Goal: Task Accomplishment & Management: Manage account settings

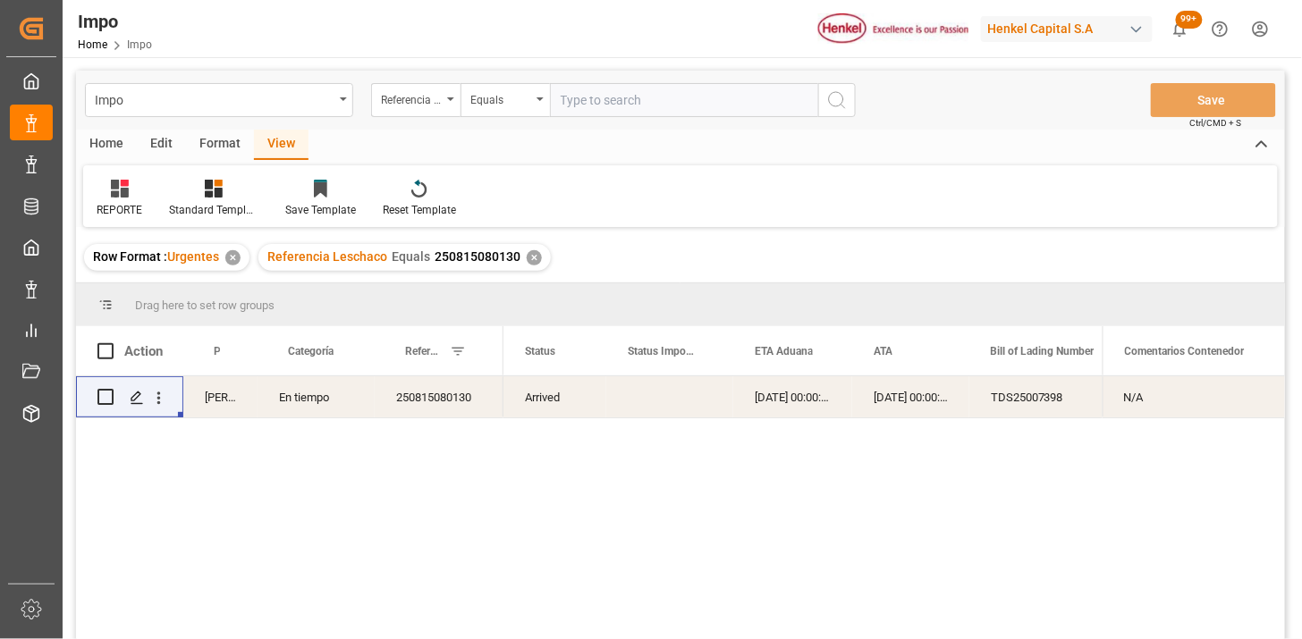
click at [655, 90] on input "text" at bounding box center [684, 100] width 268 height 34
paste input "250815080129"
type input "250815080129"
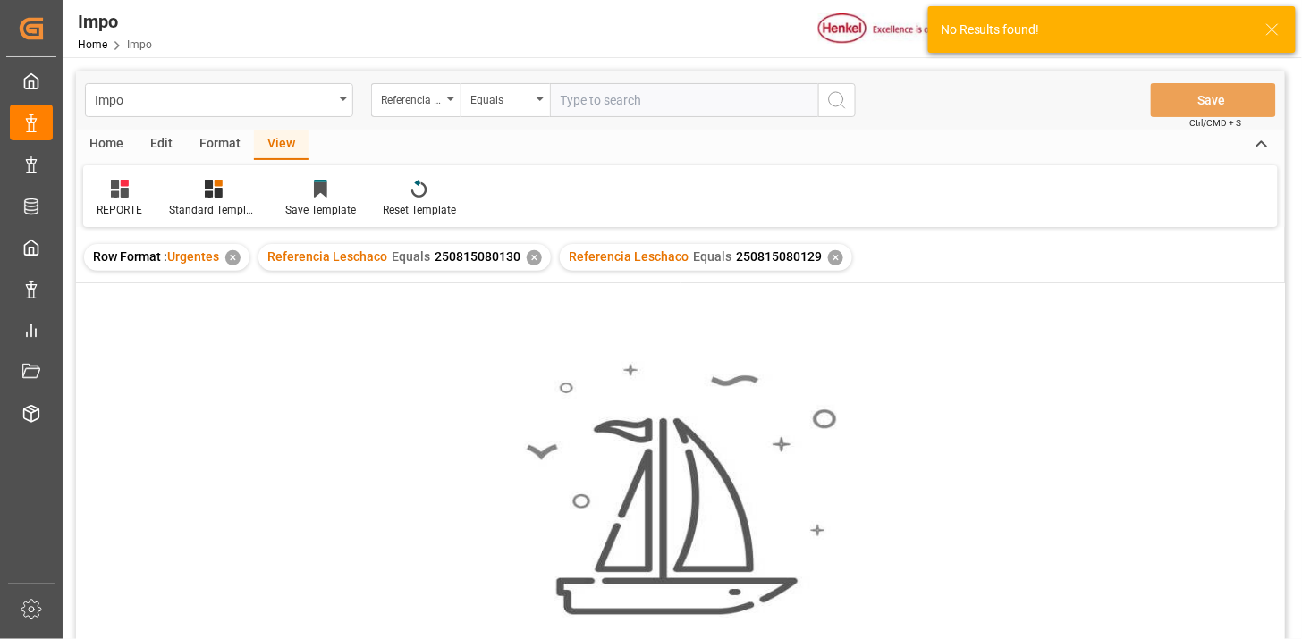
click at [534, 257] on div "✕" at bounding box center [534, 257] width 15 height 15
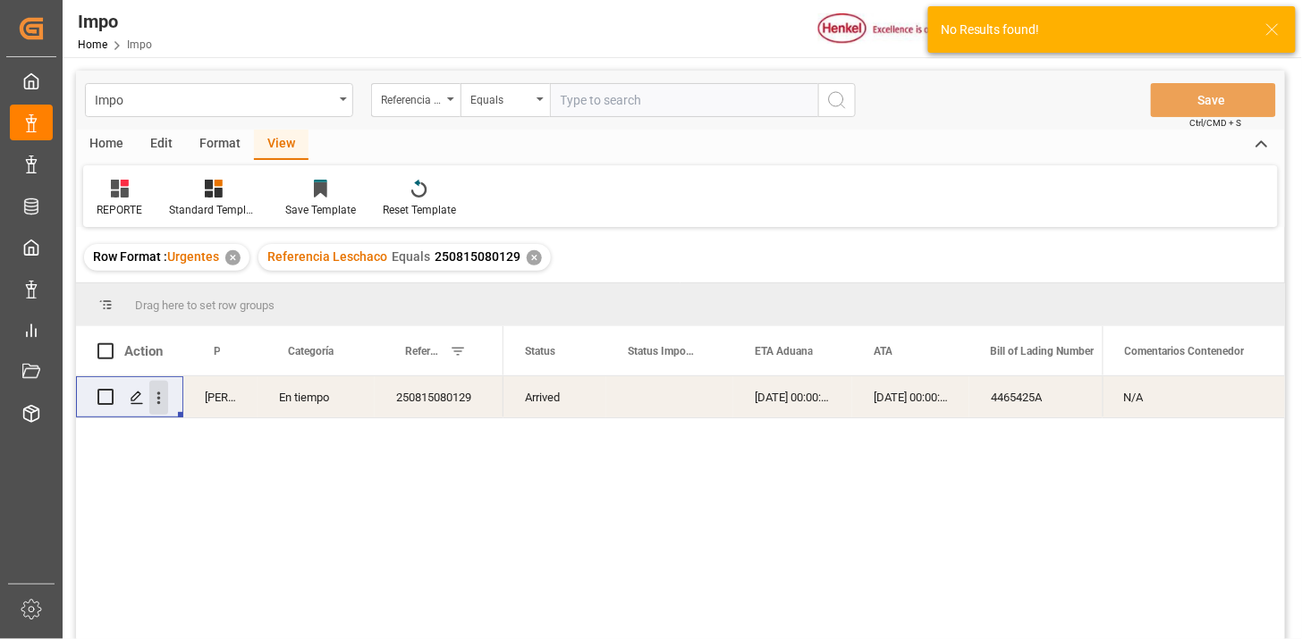
click at [162, 407] on button "open menu" at bounding box center [158, 398] width 19 height 34
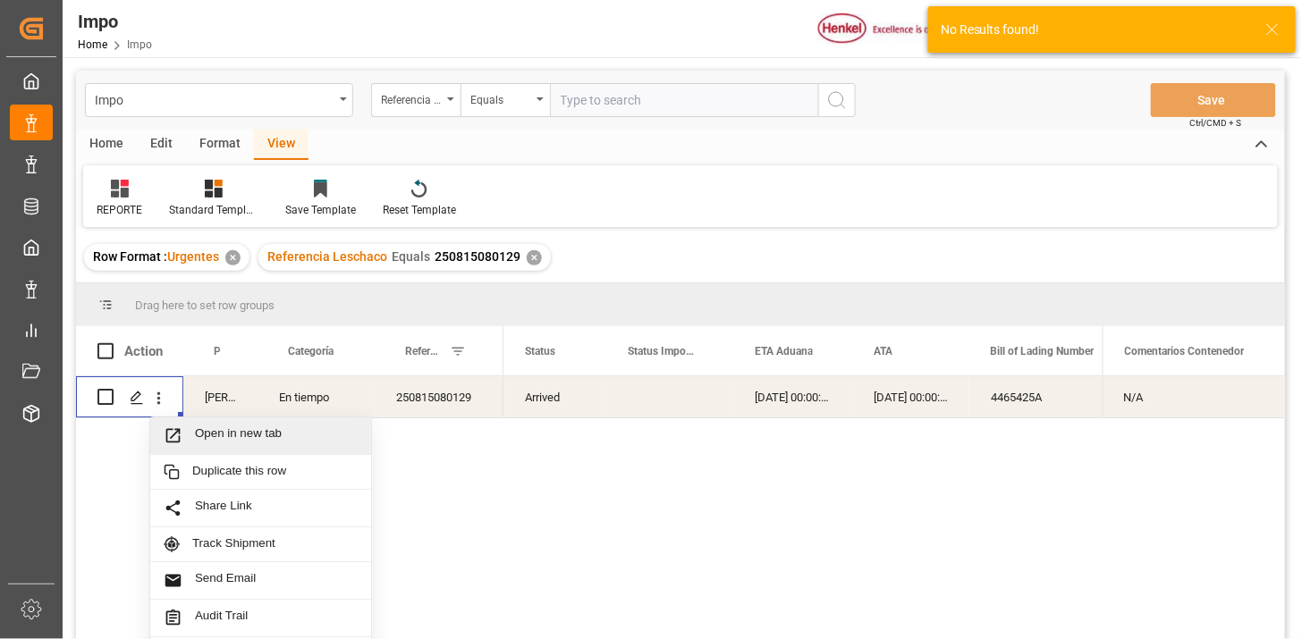
click at [213, 433] on span "Open in new tab" at bounding box center [276, 435] width 163 height 19
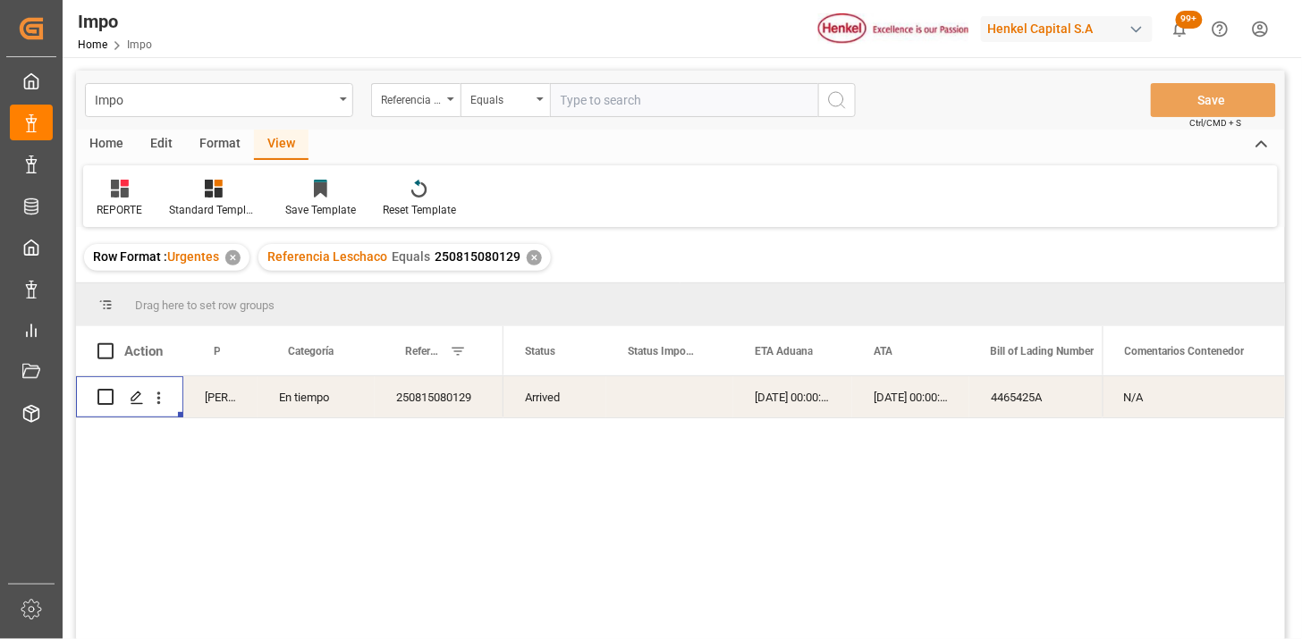
click at [653, 105] on input "text" at bounding box center [684, 100] width 268 height 34
paste input "250806900847"
type input "250806900847"
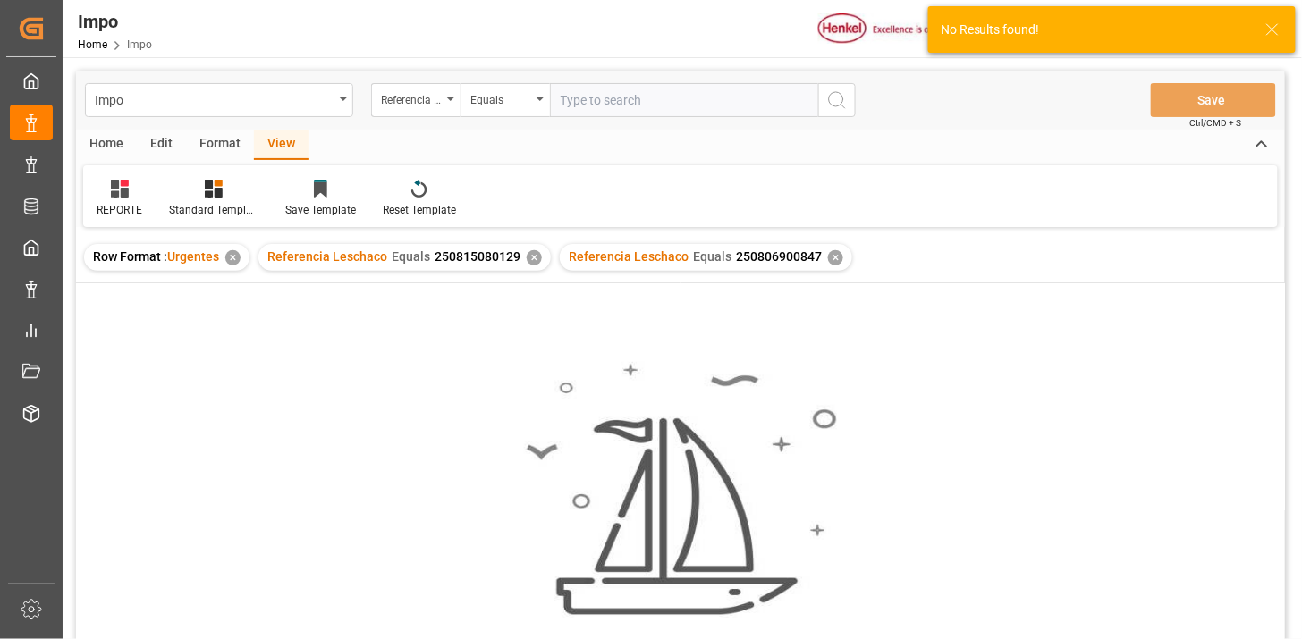
click at [529, 259] on div "✕" at bounding box center [534, 257] width 15 height 15
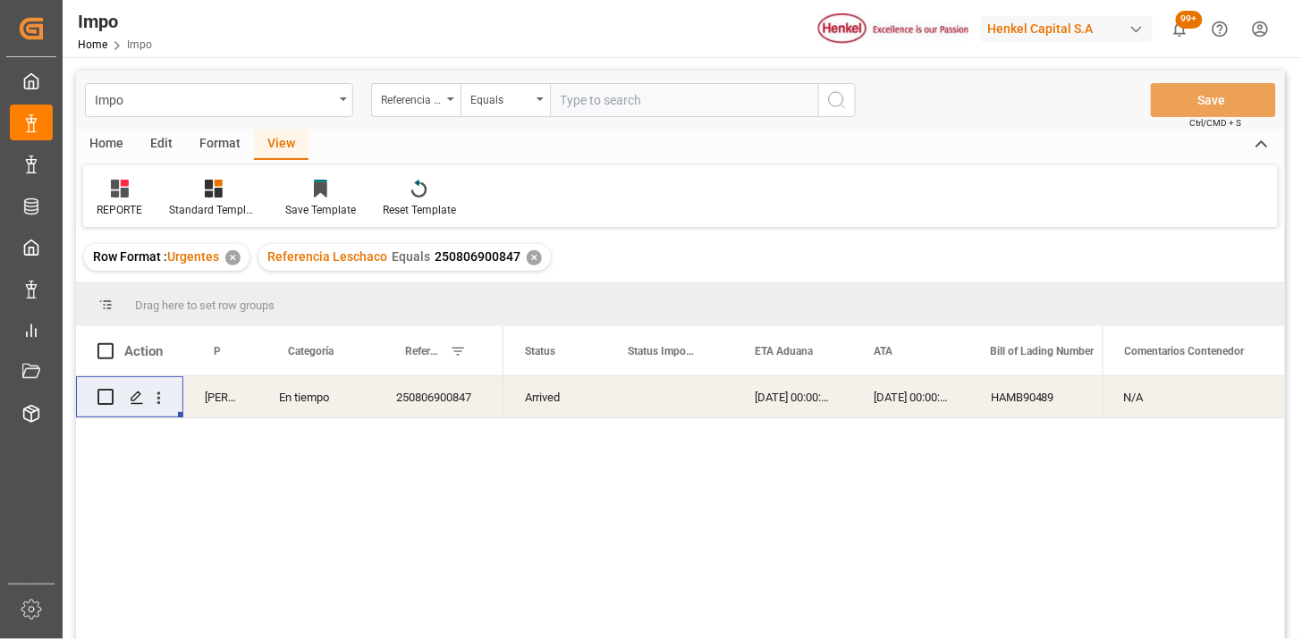
click at [168, 402] on div "Press SPACE to select this row." at bounding box center [159, 398] width 46 height 34
click at [163, 404] on icon "open menu" at bounding box center [158, 398] width 19 height 19
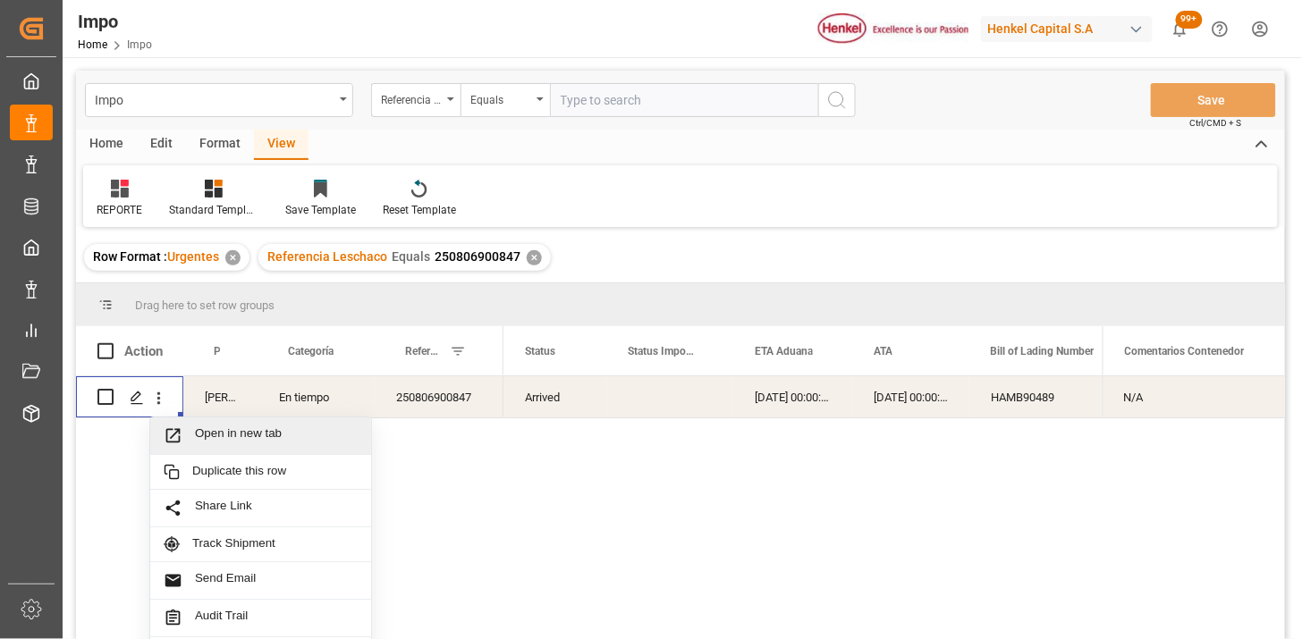
click at [192, 427] on span "Press SPACE to select this row." at bounding box center [179, 435] width 31 height 19
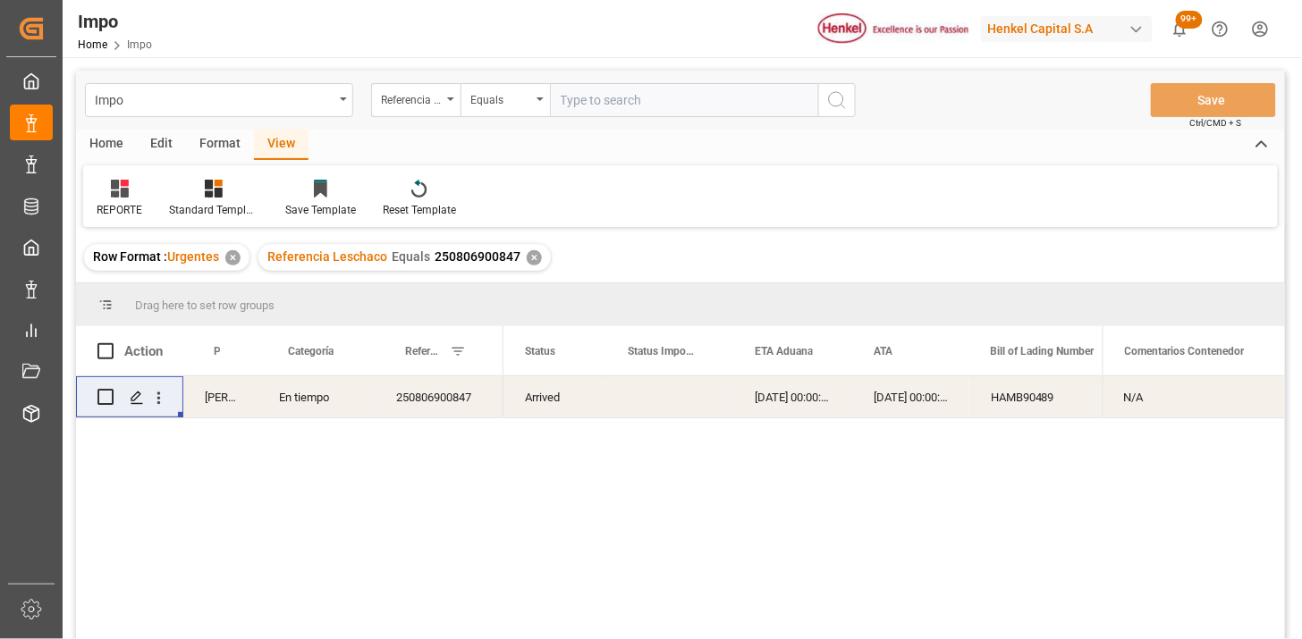
drag, startPoint x: 618, startPoint y: 102, endPoint x: 631, endPoint y: 101, distance: 13.4
click at [623, 101] on input "text" at bounding box center [684, 100] width 268 height 34
paste input "250806900881"
type input "250806900881"
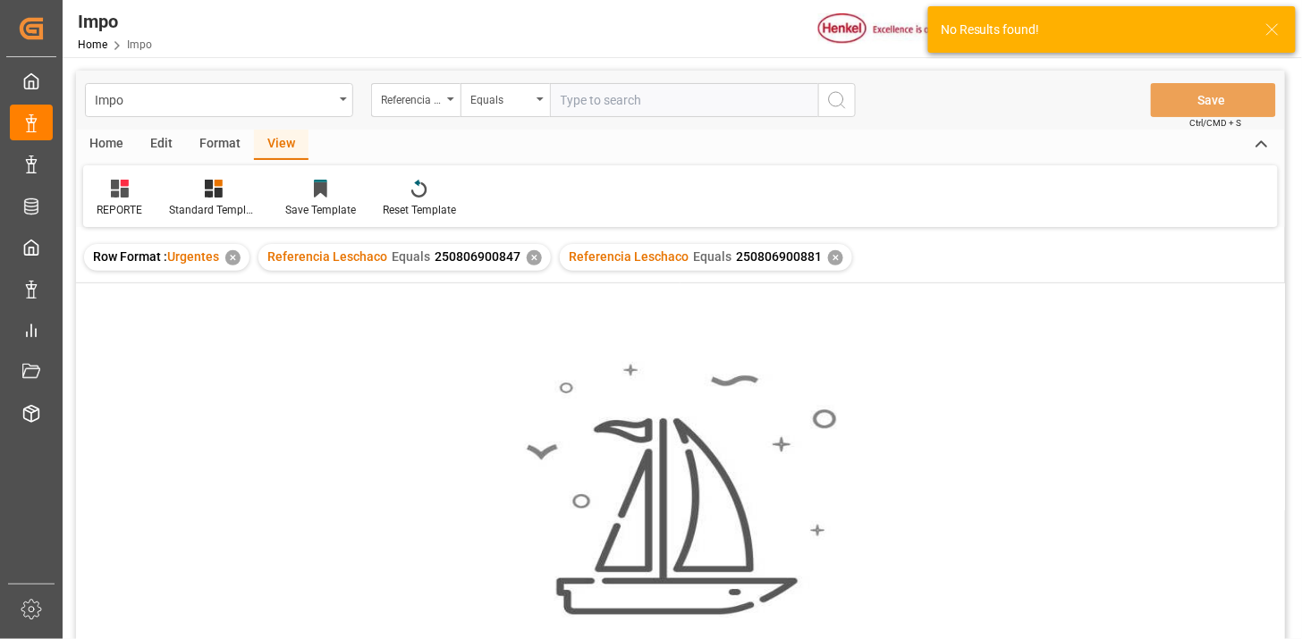
click at [529, 257] on div "✕" at bounding box center [534, 257] width 15 height 15
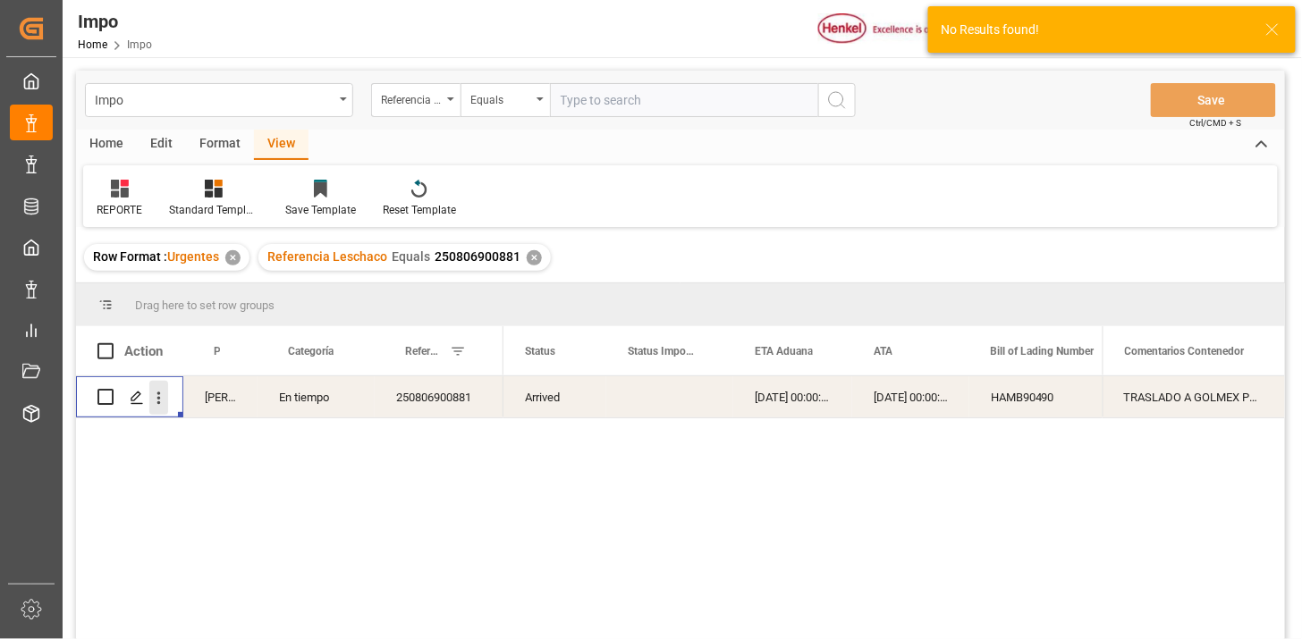
click at [162, 403] on icon "open menu" at bounding box center [158, 398] width 19 height 19
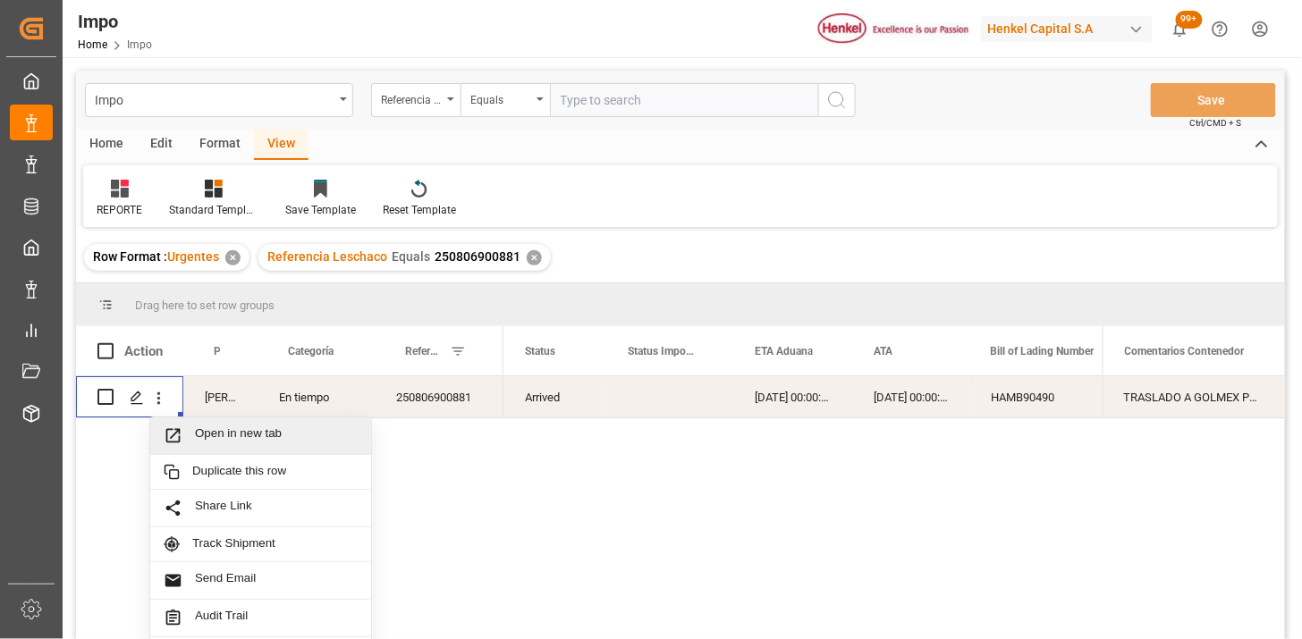
click at [216, 430] on span "Open in new tab" at bounding box center [276, 435] width 163 height 19
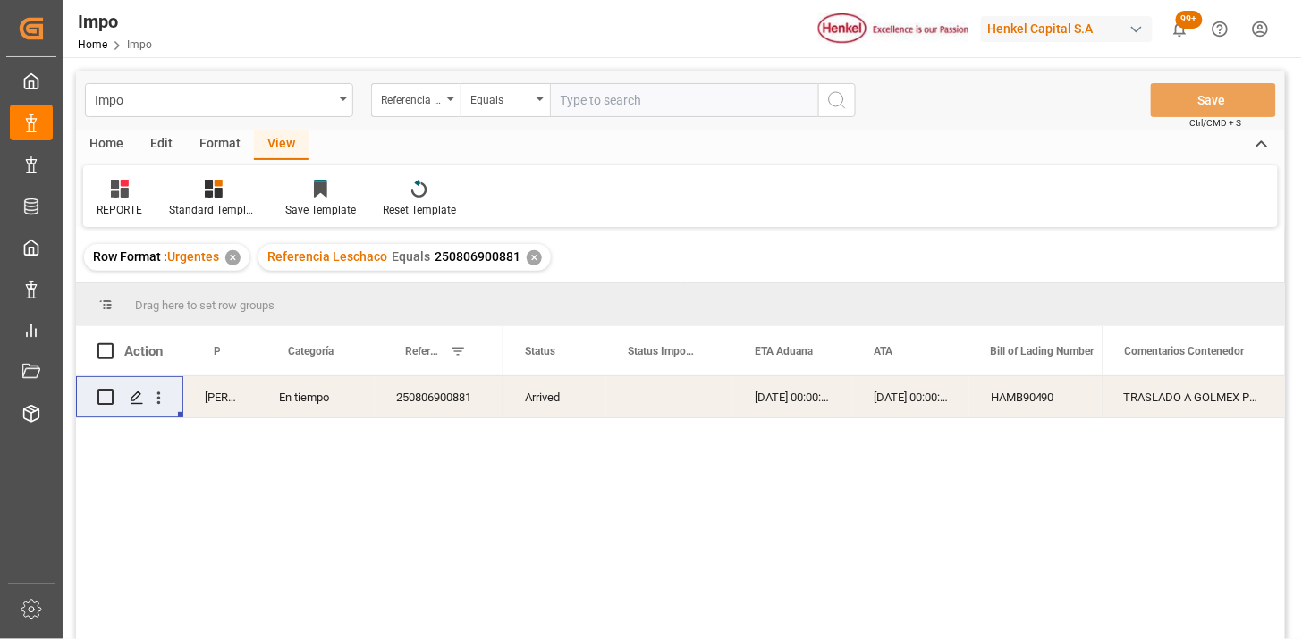
click at [628, 79] on div "Impo Referencia Leschaco Equals Save Ctrl/CMD + S" at bounding box center [680, 100] width 1209 height 59
click at [609, 105] on input "text" at bounding box center [684, 100] width 268 height 34
paste input "250806900900"
type input "250806900900"
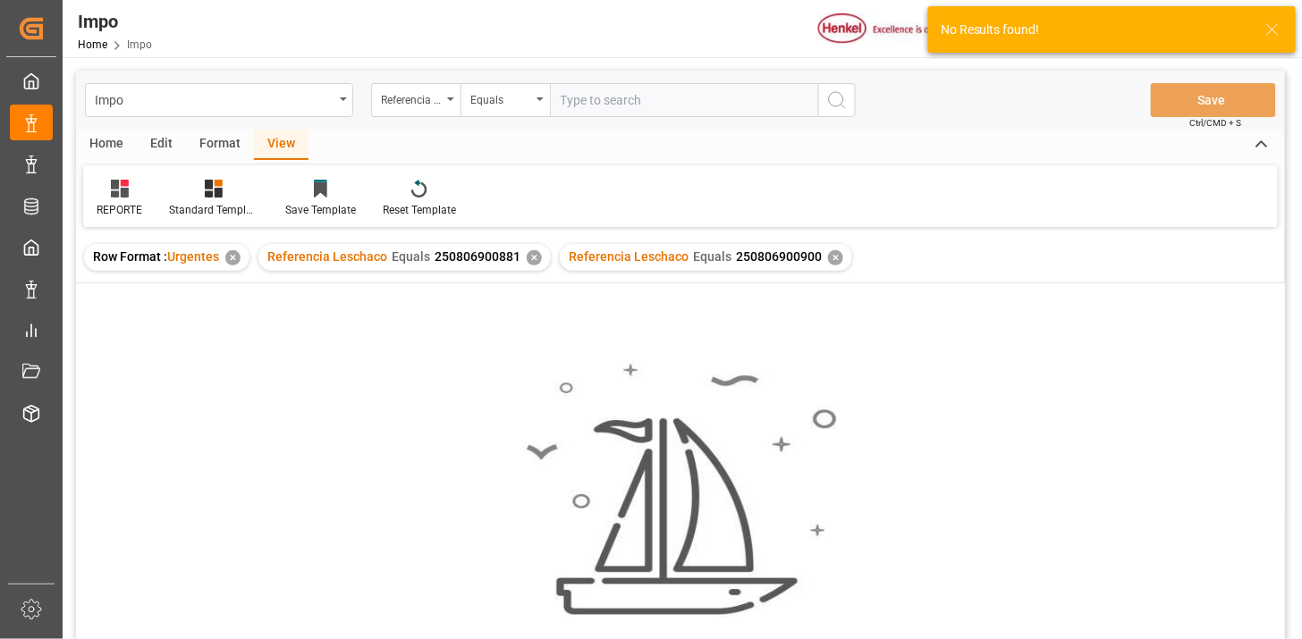
click at [530, 259] on div "✕" at bounding box center [534, 257] width 15 height 15
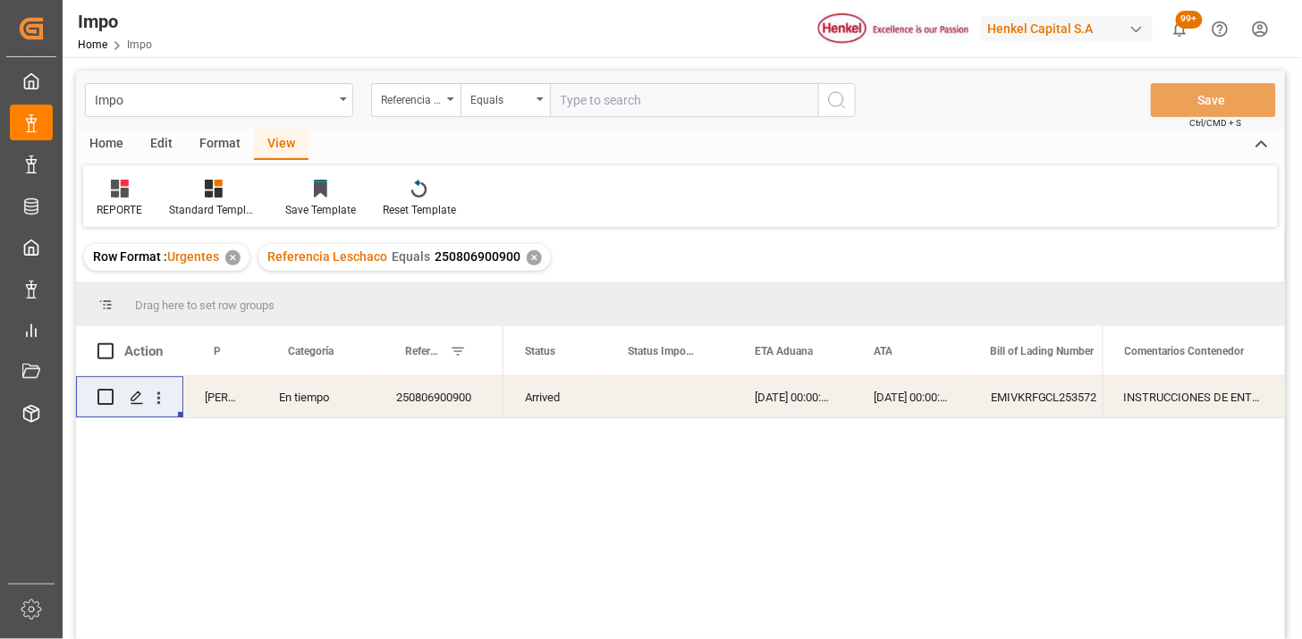
click at [684, 402] on div "Press SPACE to select this row." at bounding box center [669, 396] width 127 height 41
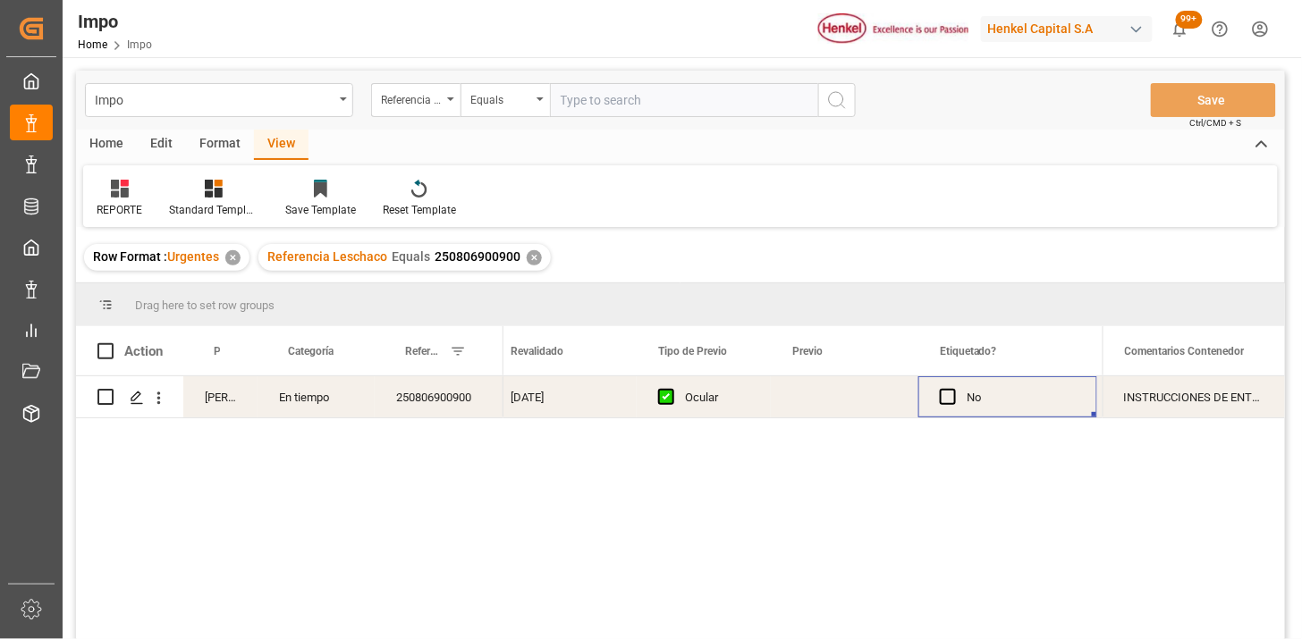
click at [801, 400] on div "Press SPACE to select this row." at bounding box center [844, 396] width 147 height 41
type input "26-08-2025"
click at [694, 397] on div "Ocular" at bounding box center [717, 397] width 64 height 41
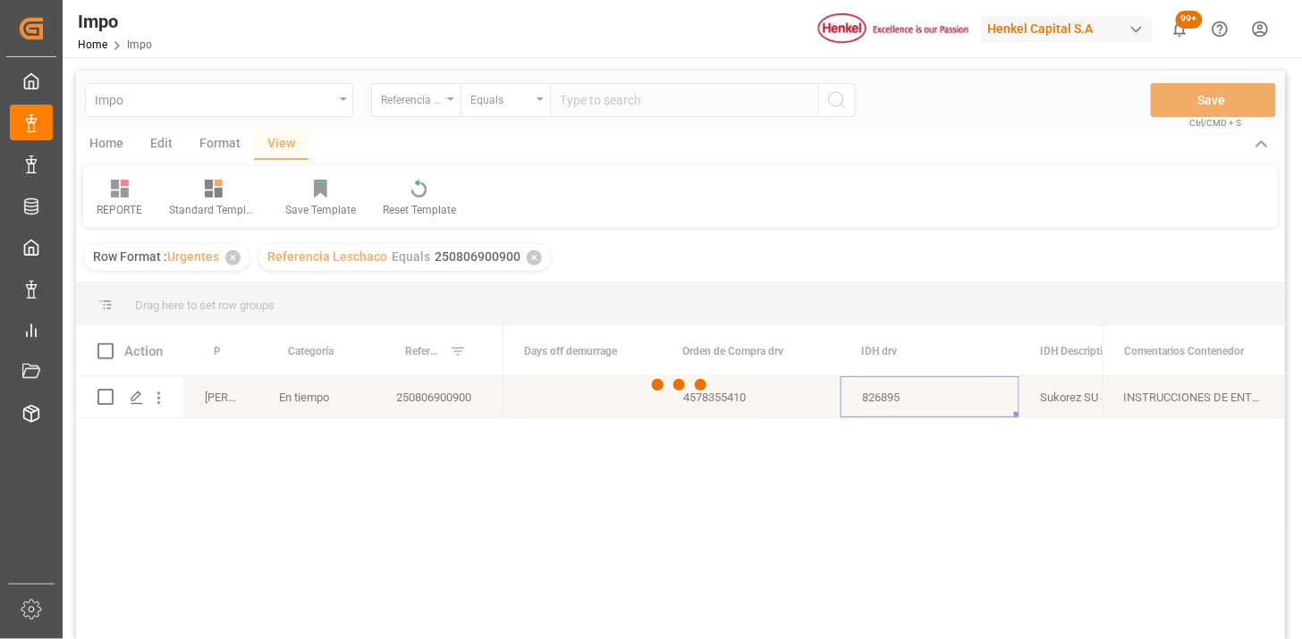
scroll to position [0, 4568]
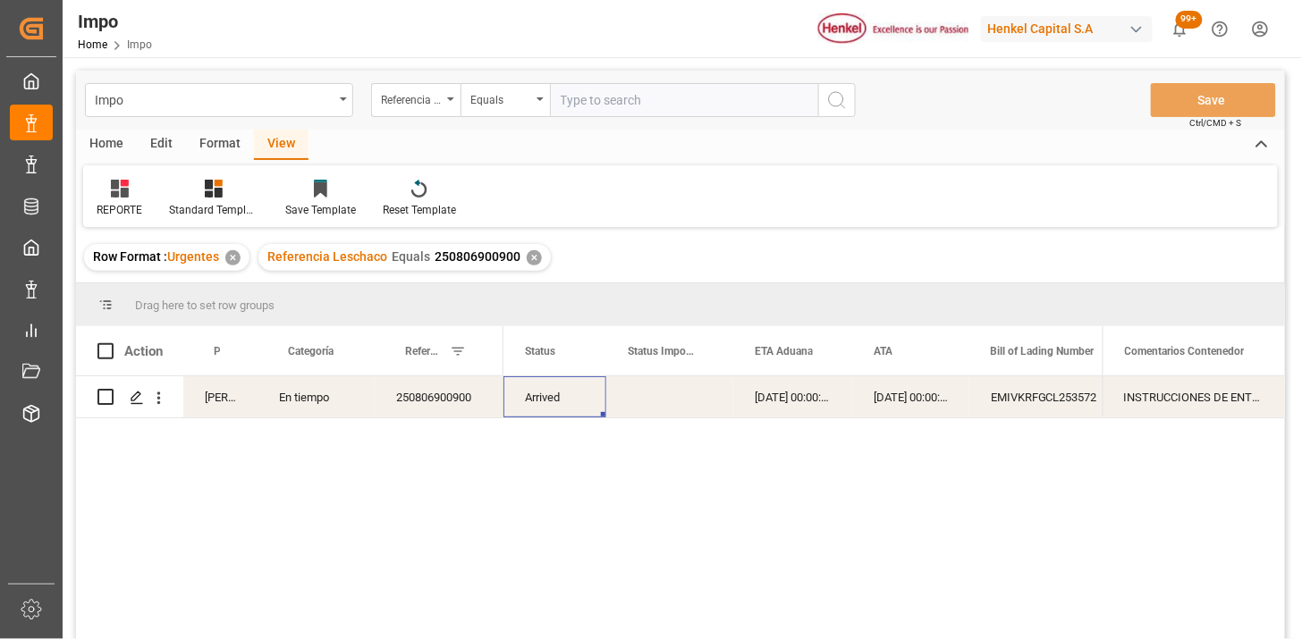
click at [645, 94] on input "text" at bounding box center [684, 100] width 268 height 34
paste input "250806900119"
type input "250806900119"
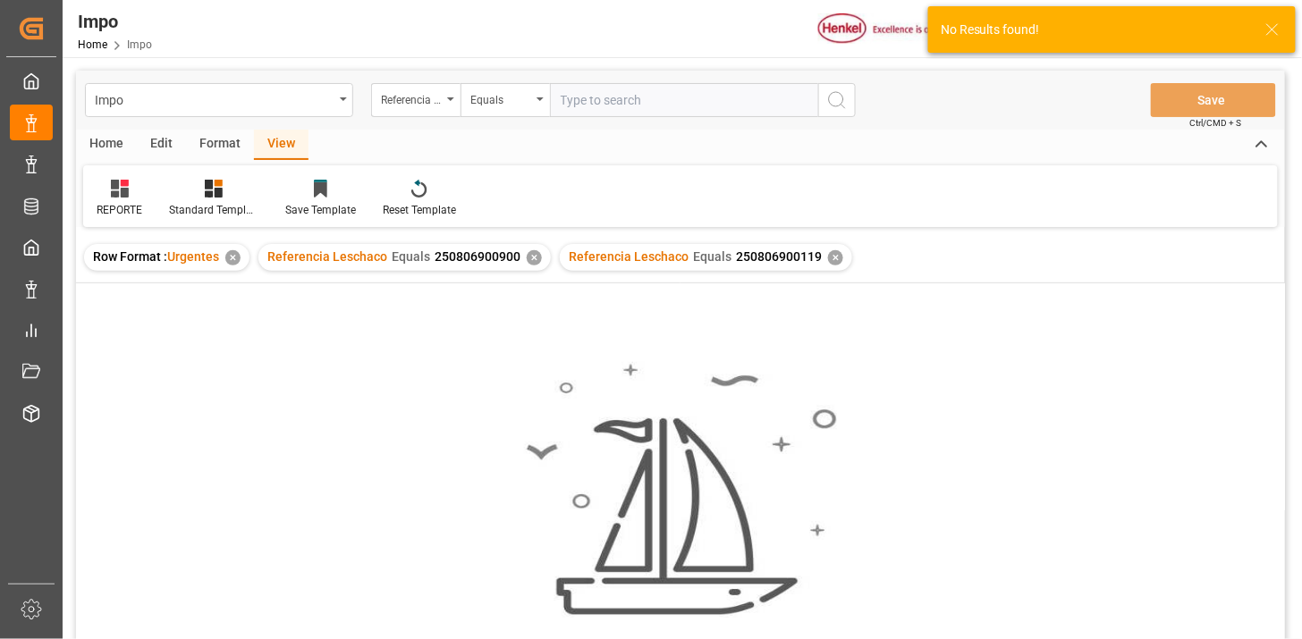
click at [664, 94] on input "text" at bounding box center [684, 100] width 268 height 34
paste input "250806900119"
type input "250806900119"
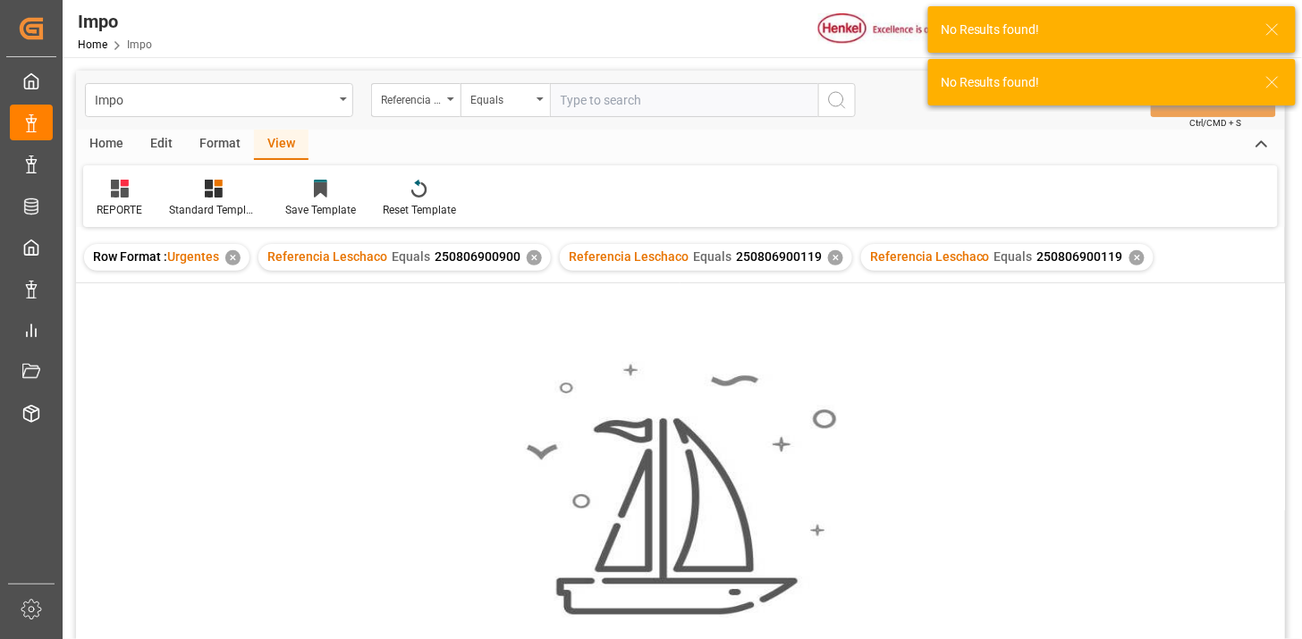
click at [530, 257] on div "✕" at bounding box center [534, 257] width 15 height 15
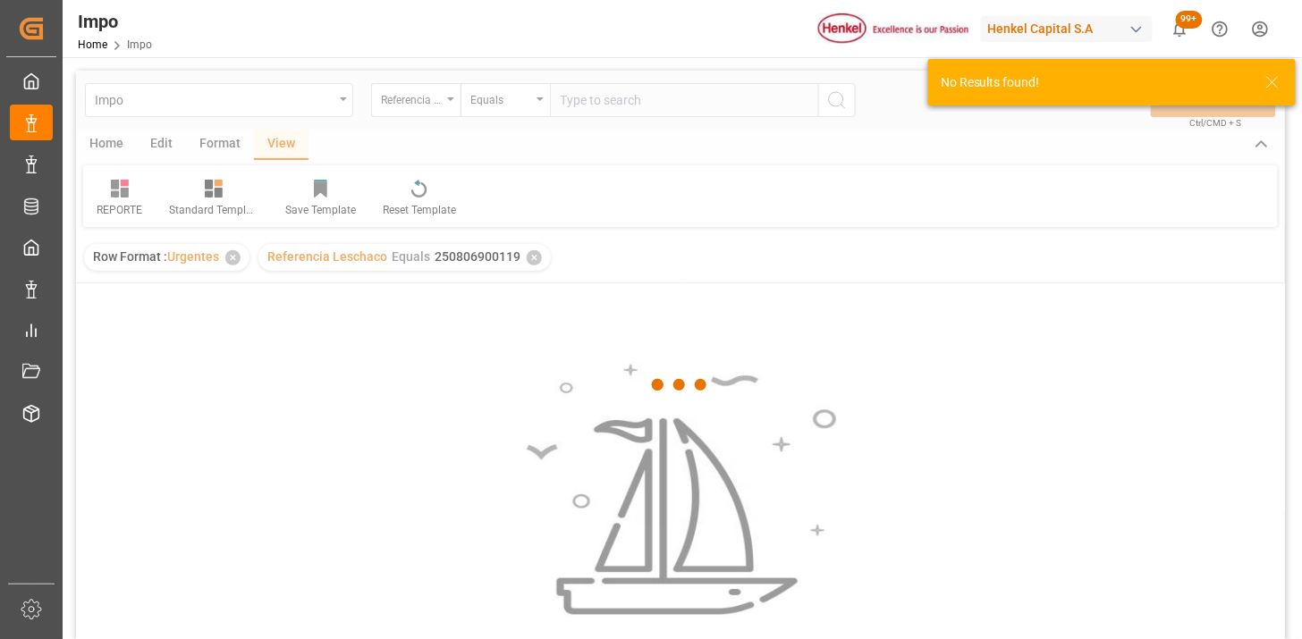
scroll to position [99, 0]
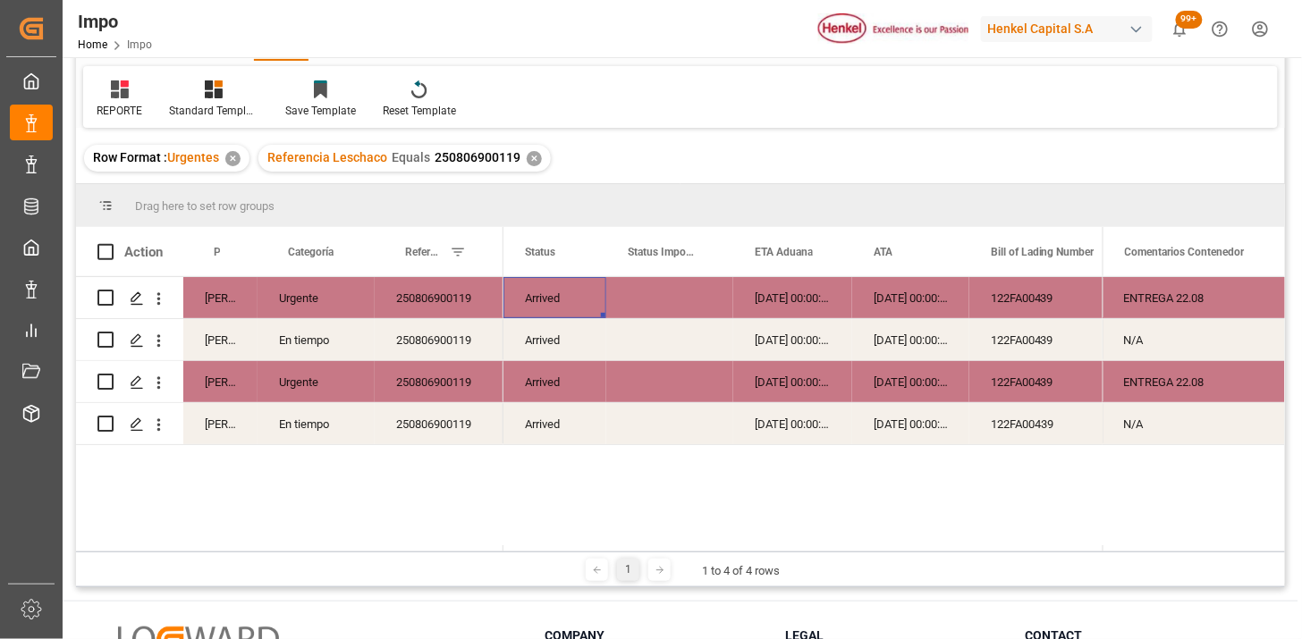
click at [441, 308] on div "250806900119" at bounding box center [439, 297] width 129 height 41
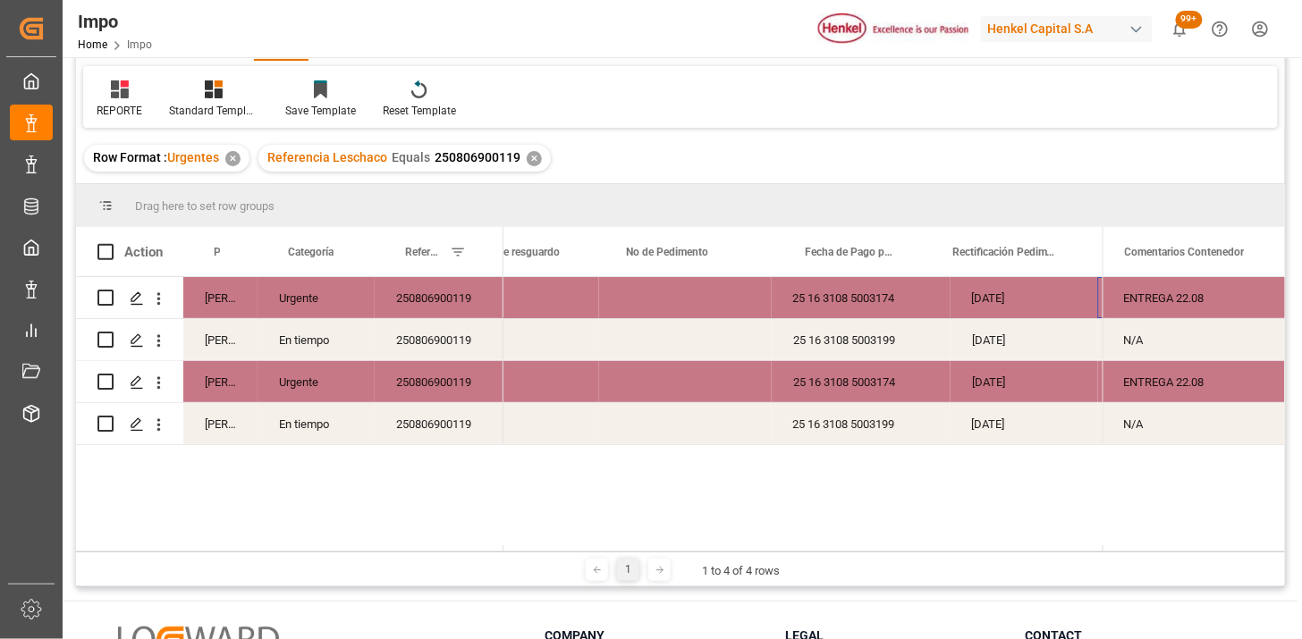
scroll to position [0, 1184]
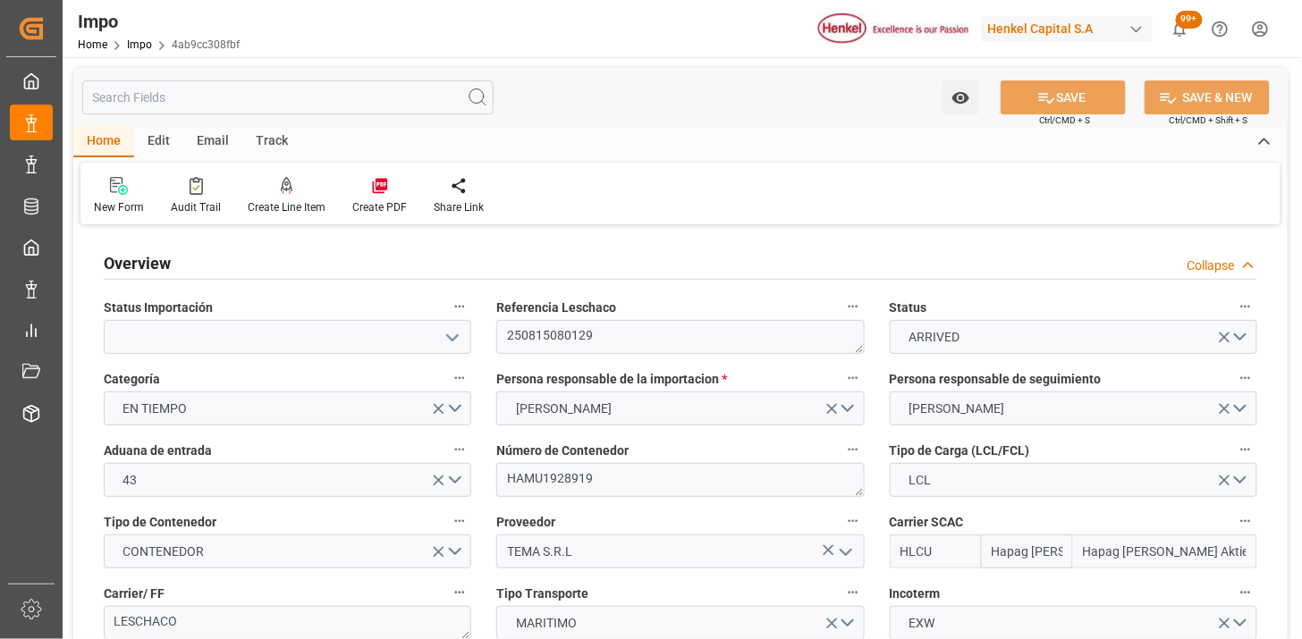
type input "Hapag [PERSON_NAME]"
type input "Hapag Lloyd Aktiengesellschaft"
type input "1"
type input "13.547"
type input "5"
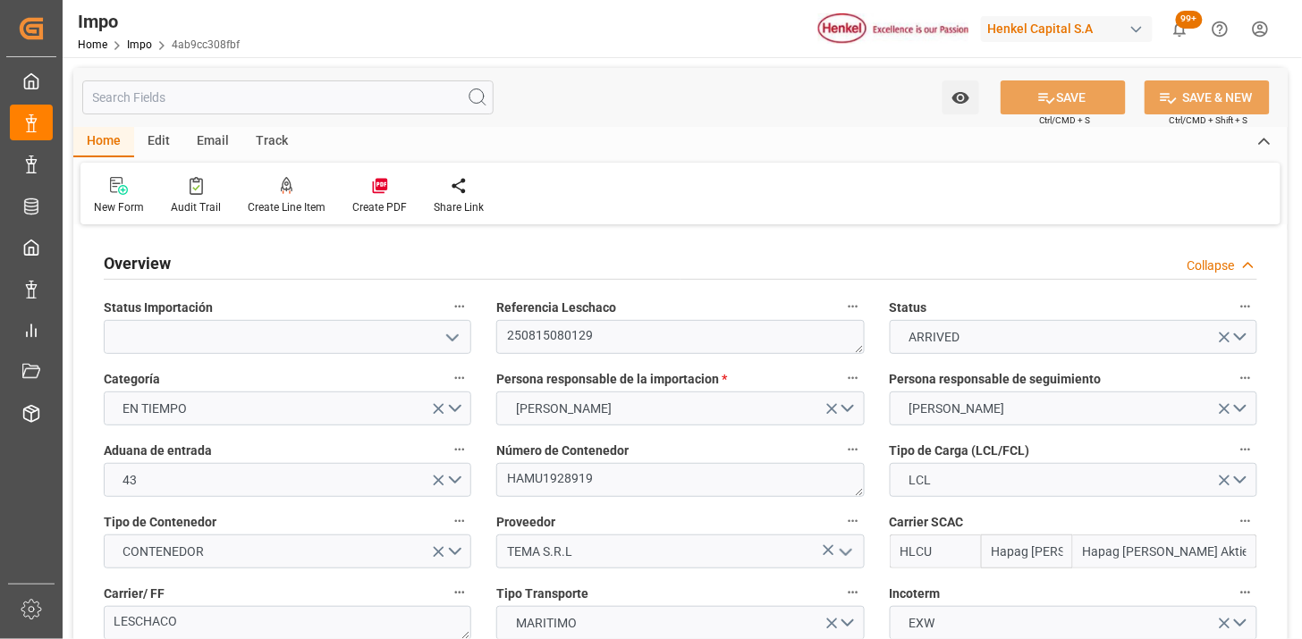
type input "30-07-2025"
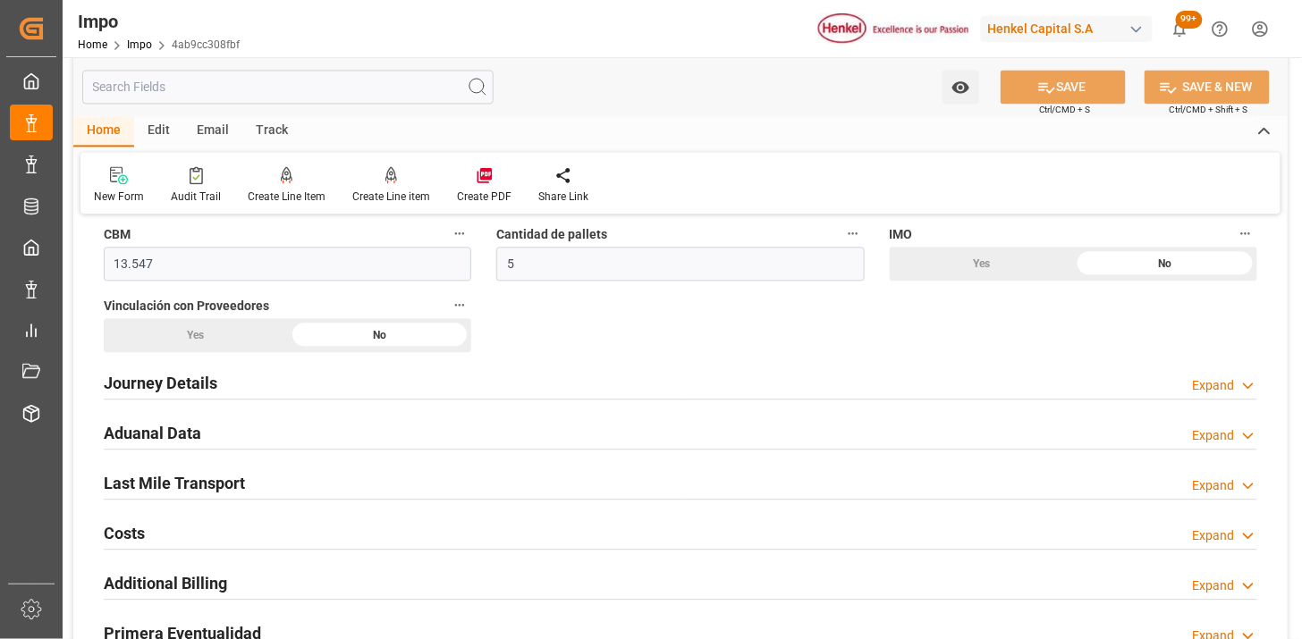
scroll to position [1192, 0]
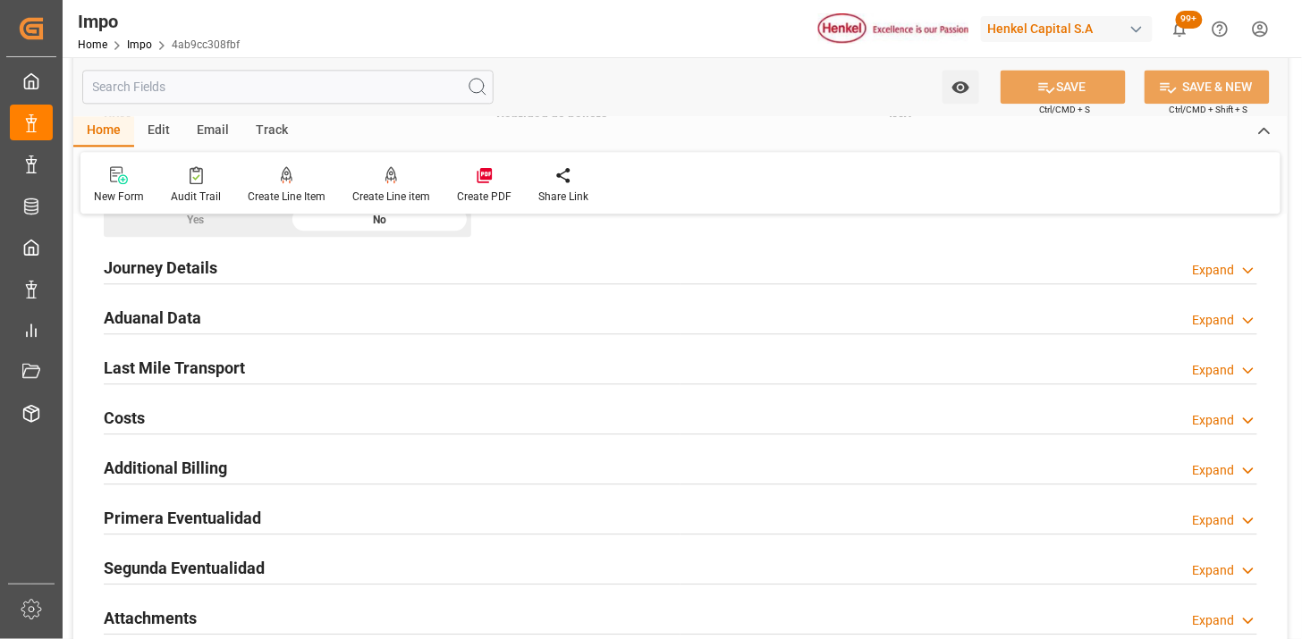
click at [476, 328] on div "Aduanal Data Expand" at bounding box center [680, 316] width 1153 height 34
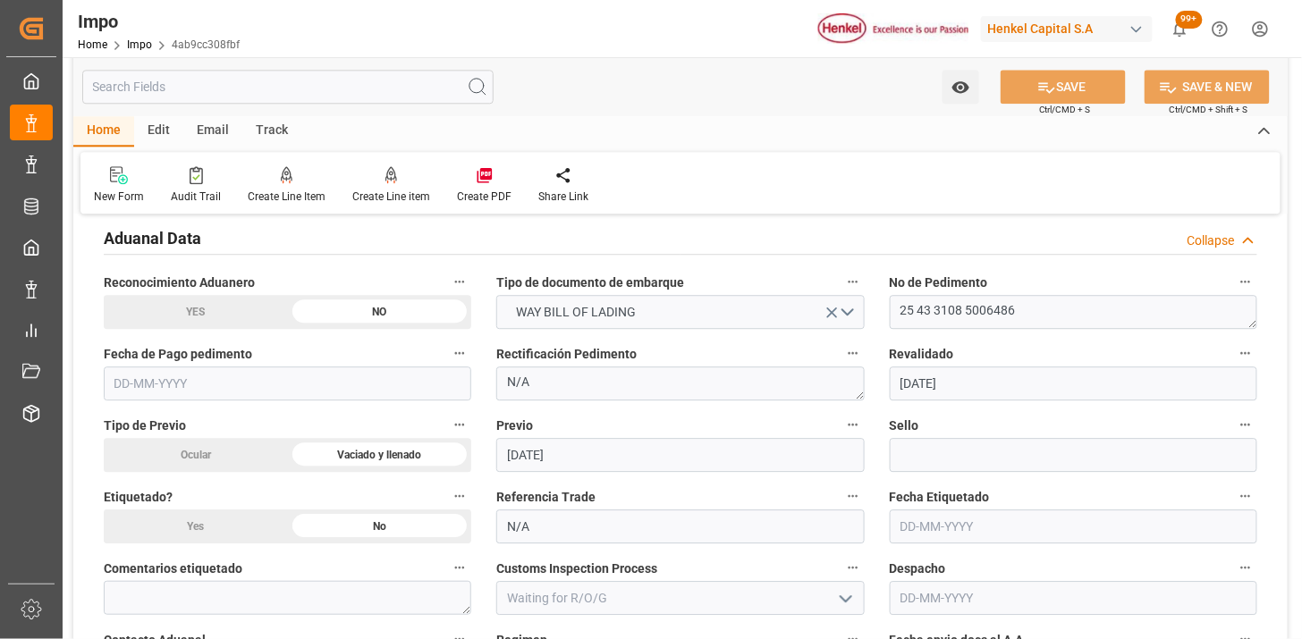
scroll to position [1291, 0]
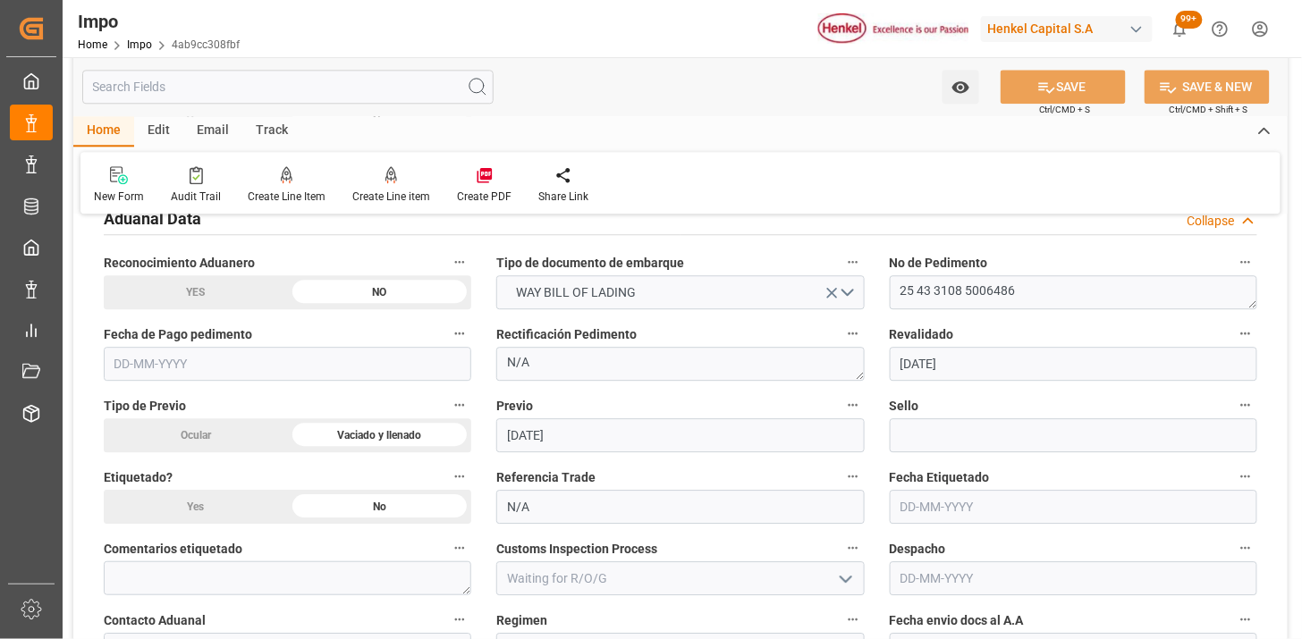
click at [302, 361] on input "text" at bounding box center [287, 364] width 367 height 34
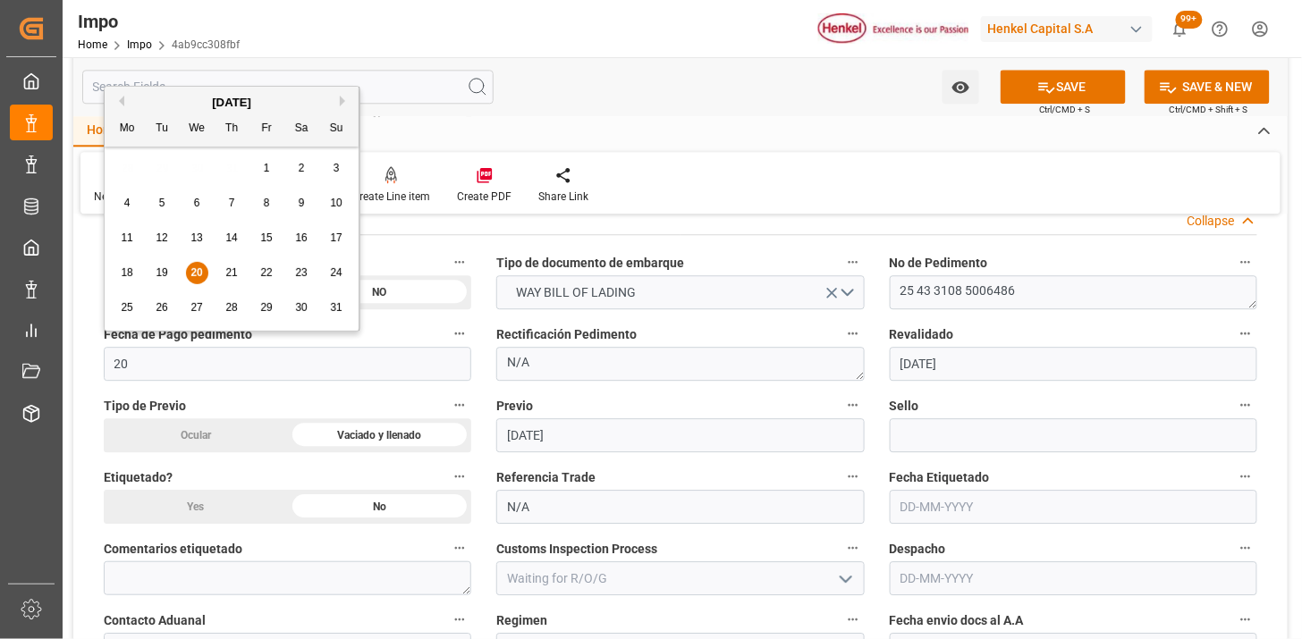
type input "20-08-2025"
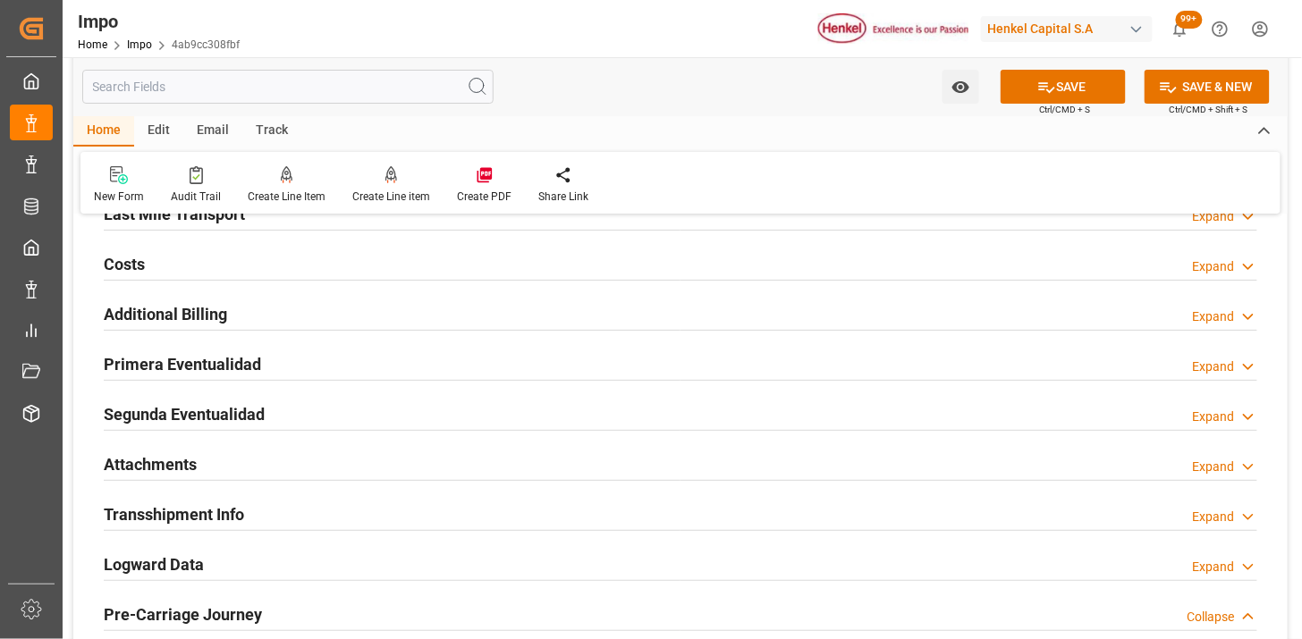
scroll to position [1986, 0]
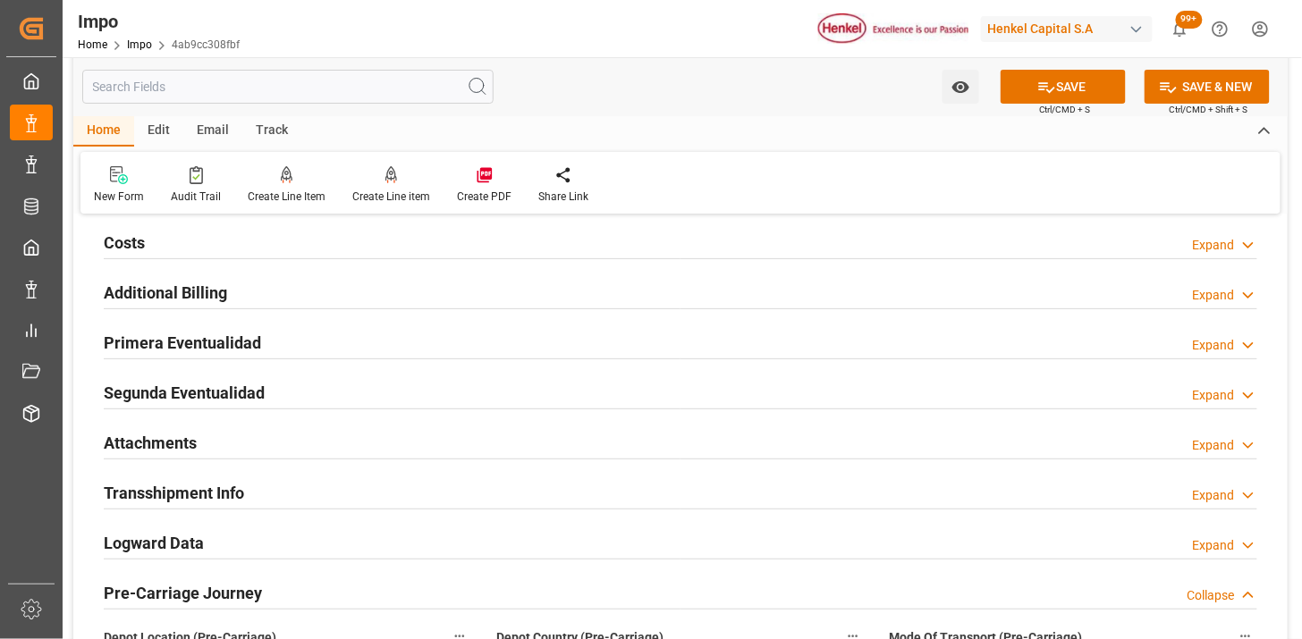
click at [413, 347] on div "Primera Eventualidad Expand" at bounding box center [680, 341] width 1153 height 34
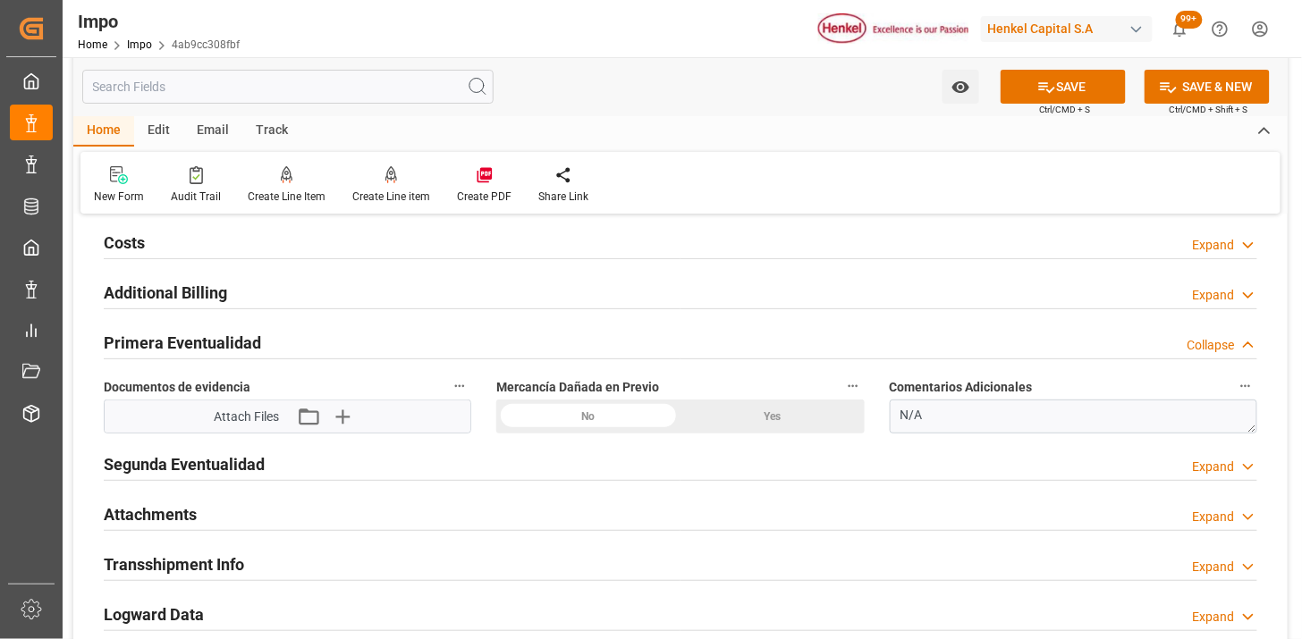
click at [615, 418] on div "No" at bounding box center [588, 417] width 184 height 34
click at [358, 426] on button "Upload new file" at bounding box center [346, 416] width 38 height 29
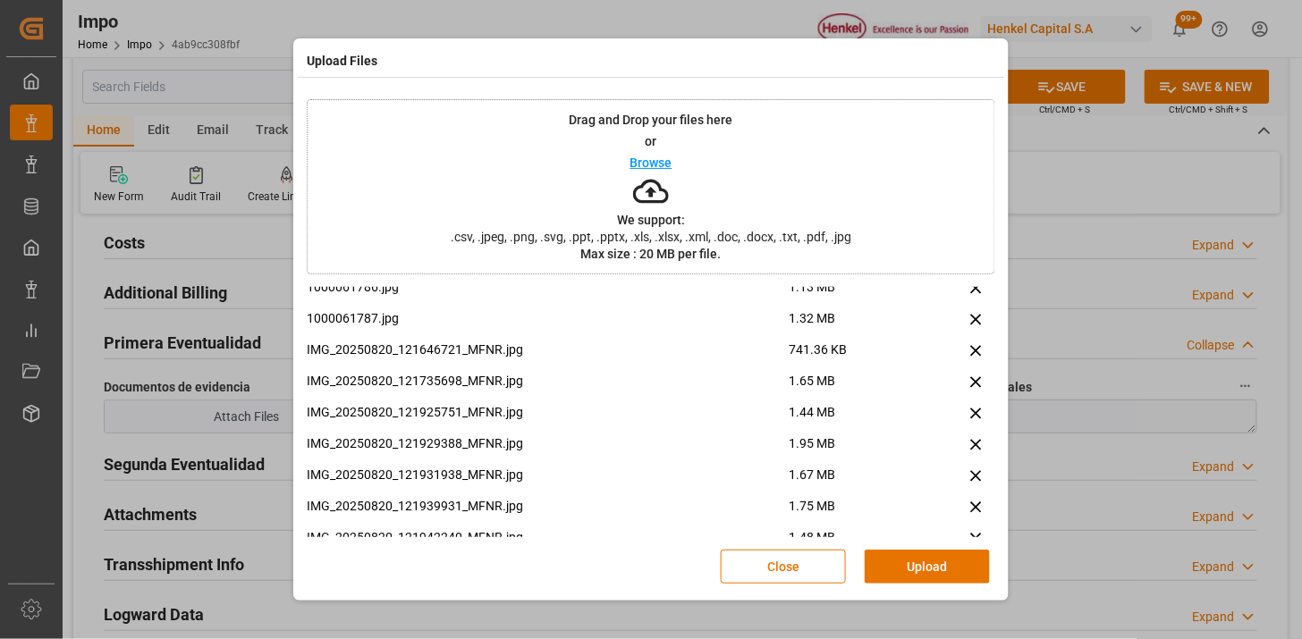
scroll to position [856, 0]
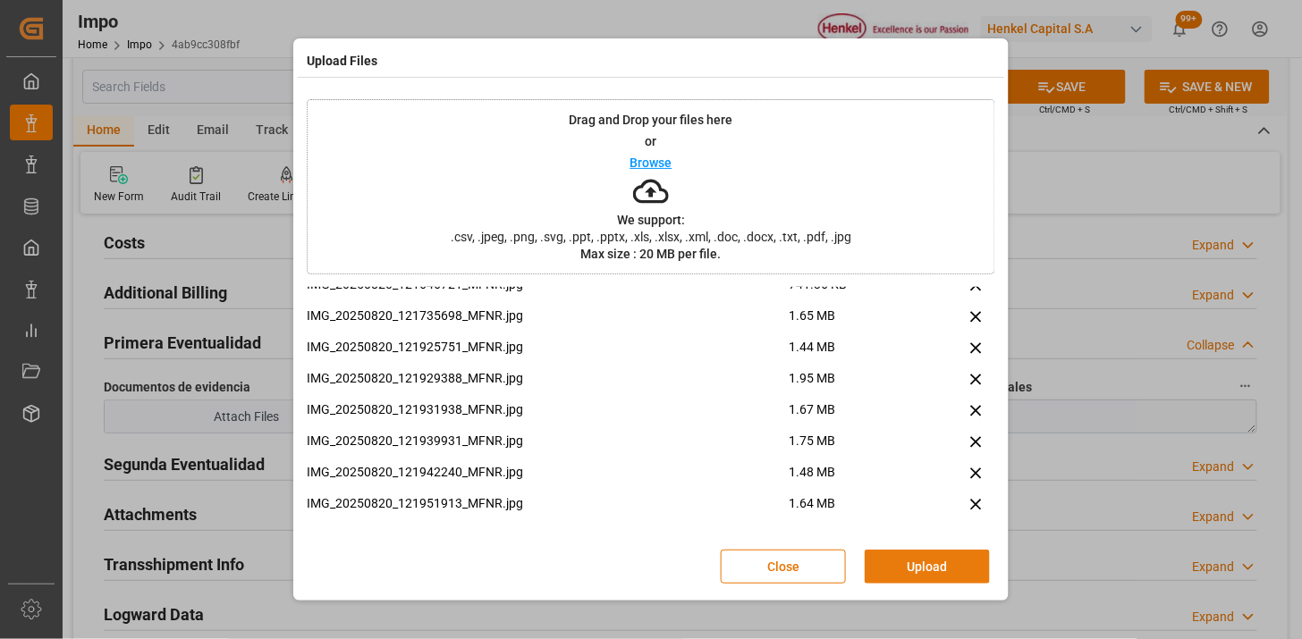
click at [922, 557] on button "Upload" at bounding box center [926, 567] width 125 height 34
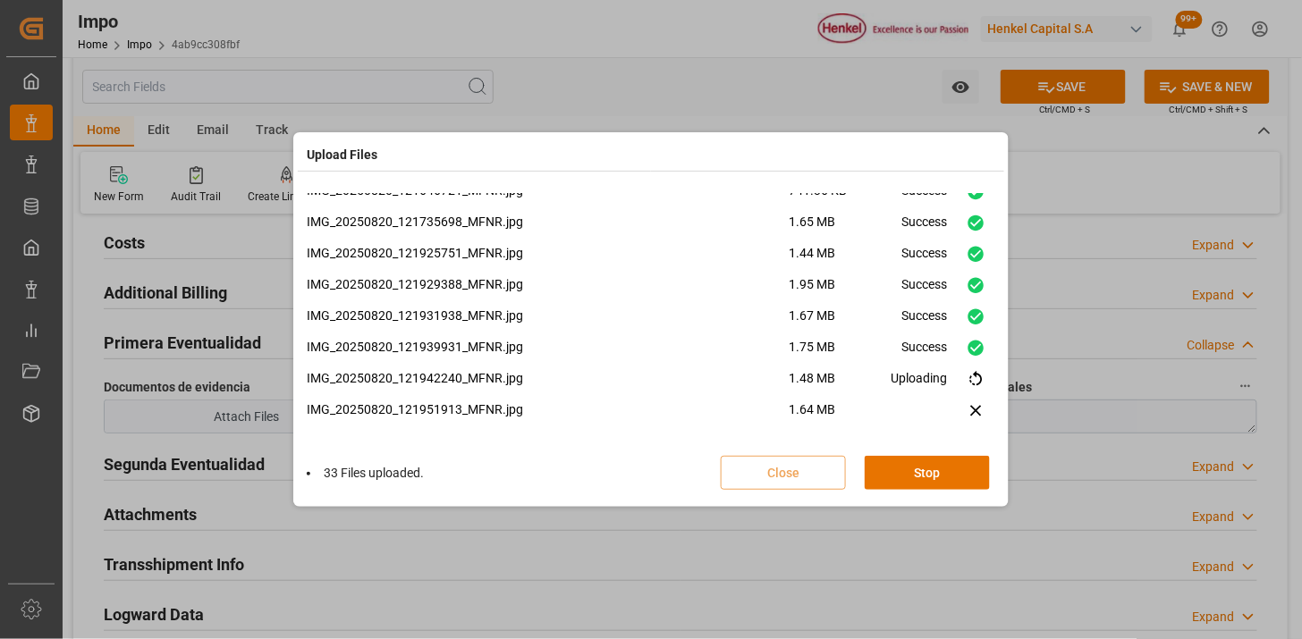
scroll to position [855, 0]
click at [915, 485] on button "Done" at bounding box center [926, 473] width 125 height 34
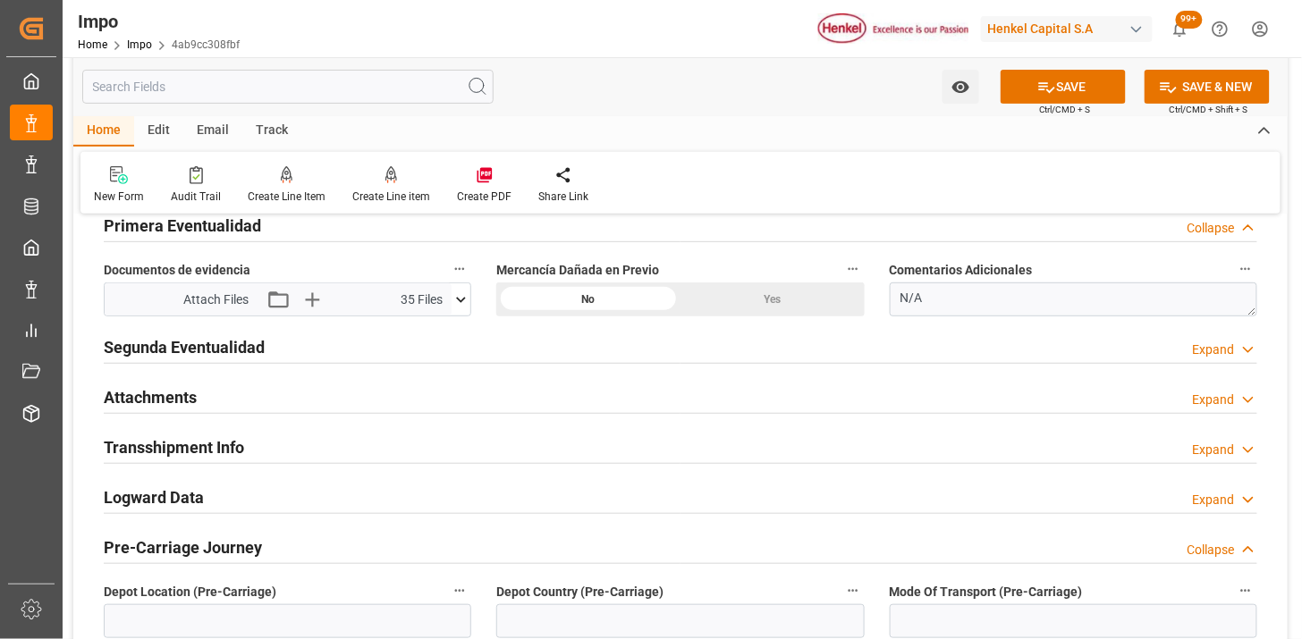
scroll to position [2185, 0]
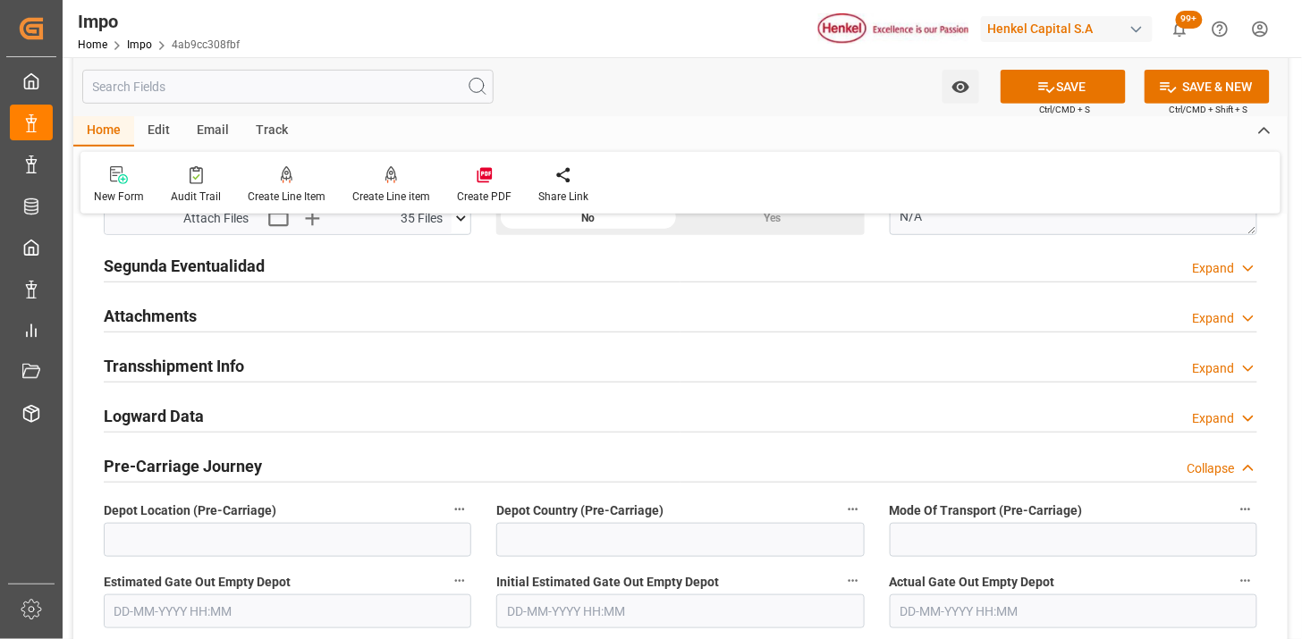
click at [246, 320] on div "Attachments Expand" at bounding box center [680, 315] width 1153 height 34
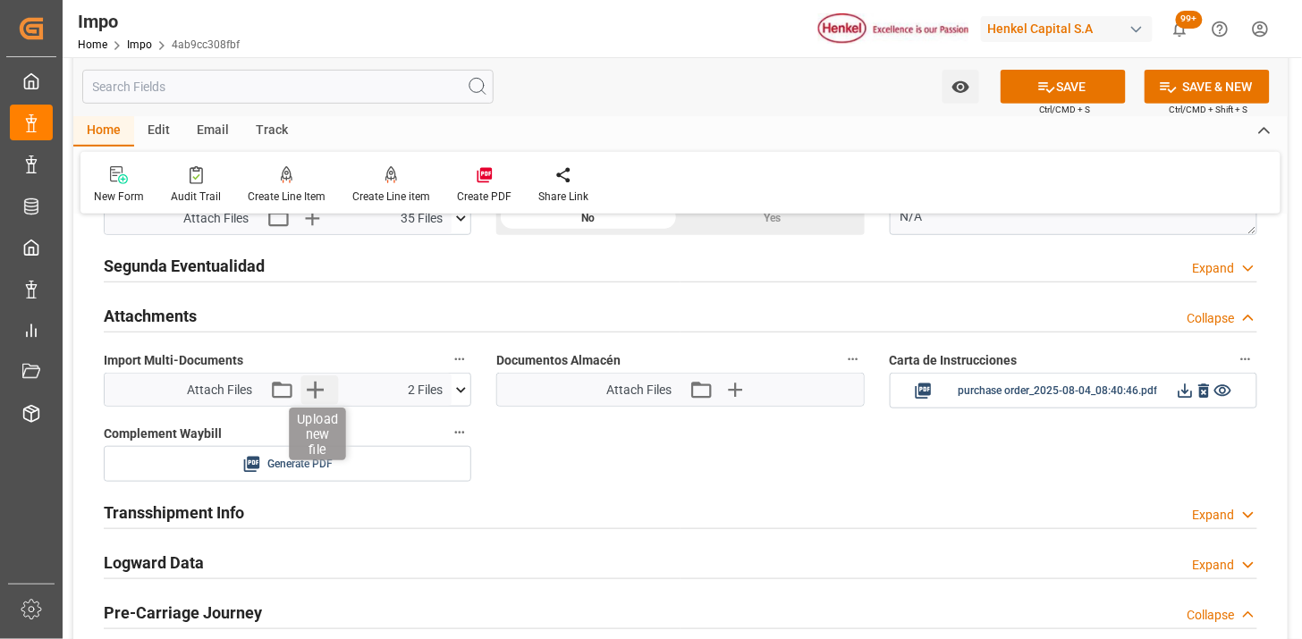
click at [320, 396] on icon "button" at bounding box center [314, 389] width 29 height 29
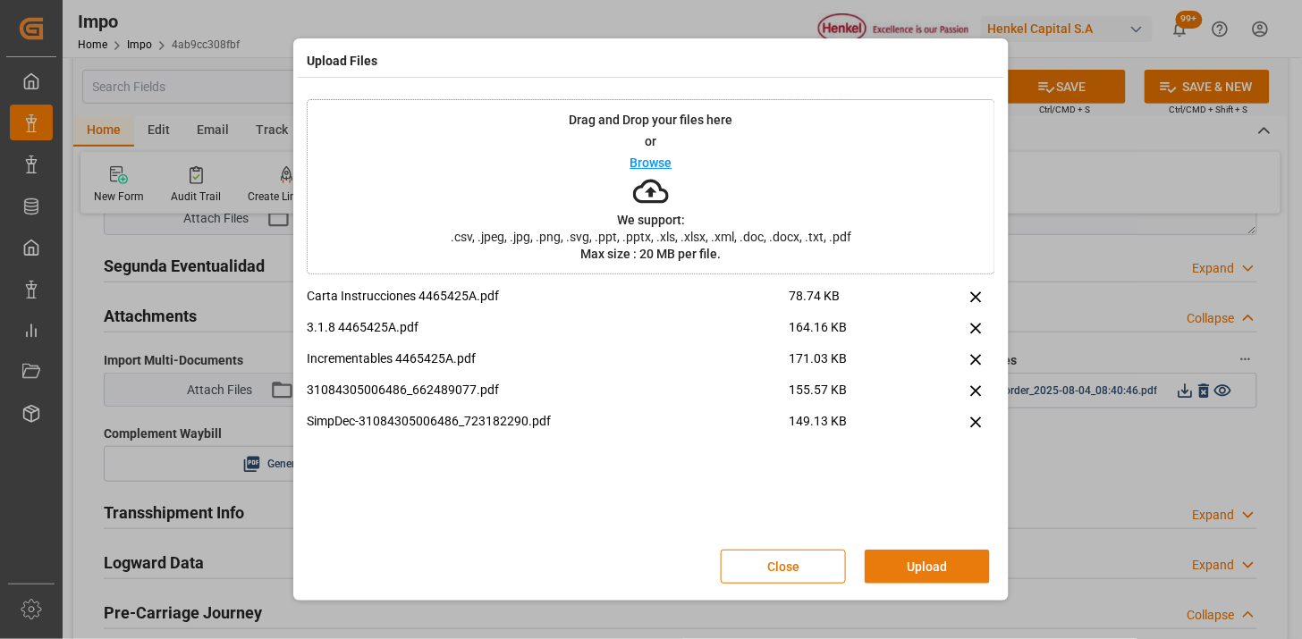
click at [932, 568] on button "Upload" at bounding box center [926, 567] width 125 height 34
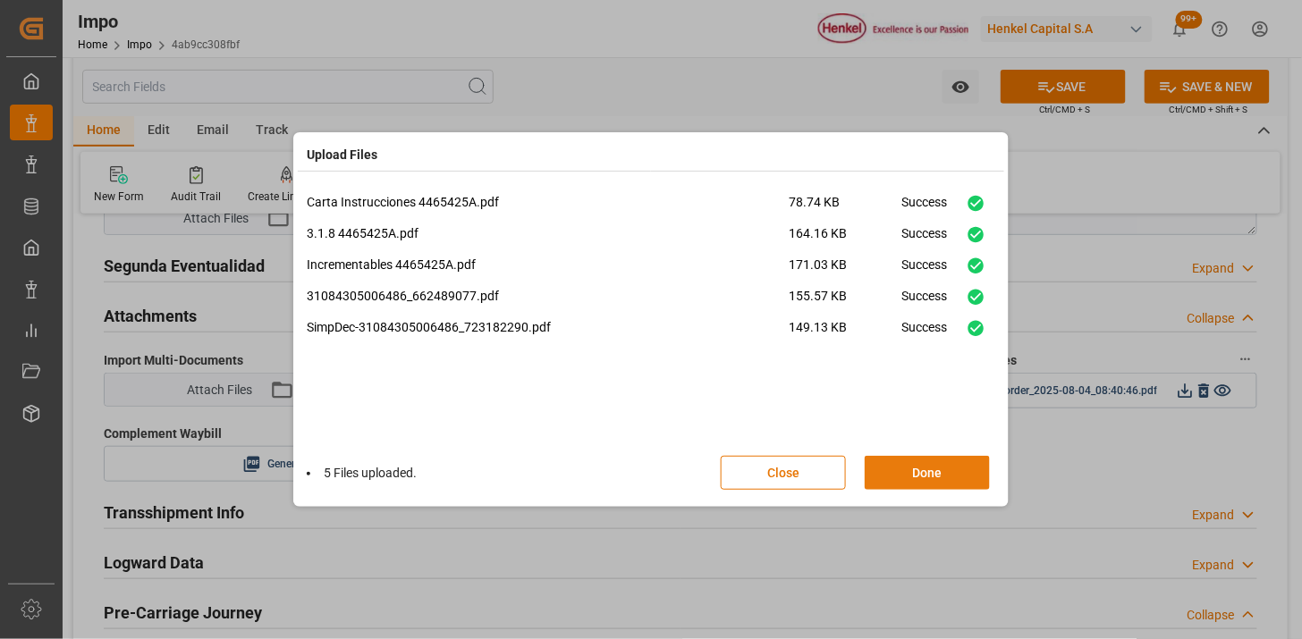
click at [967, 459] on button "Done" at bounding box center [926, 473] width 125 height 34
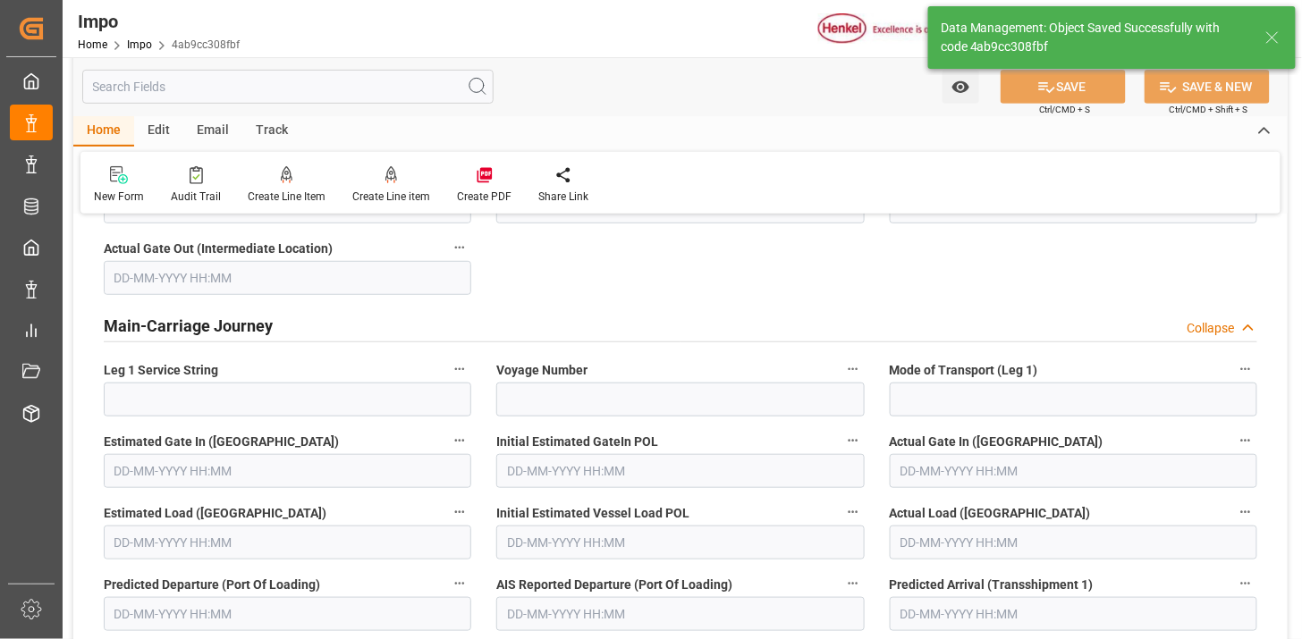
scroll to position [1565, 0]
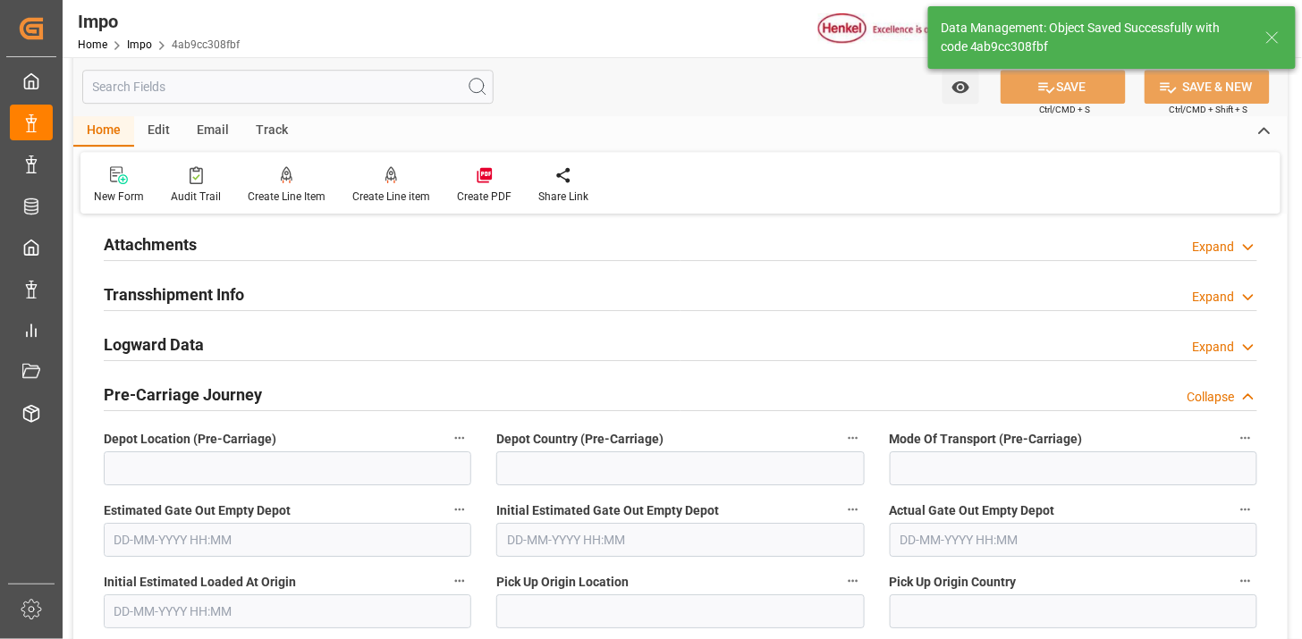
drag, startPoint x: 290, startPoint y: 249, endPoint x: 654, endPoint y: 389, distance: 390.8
click at [290, 251] on div "Attachments Expand" at bounding box center [680, 243] width 1153 height 34
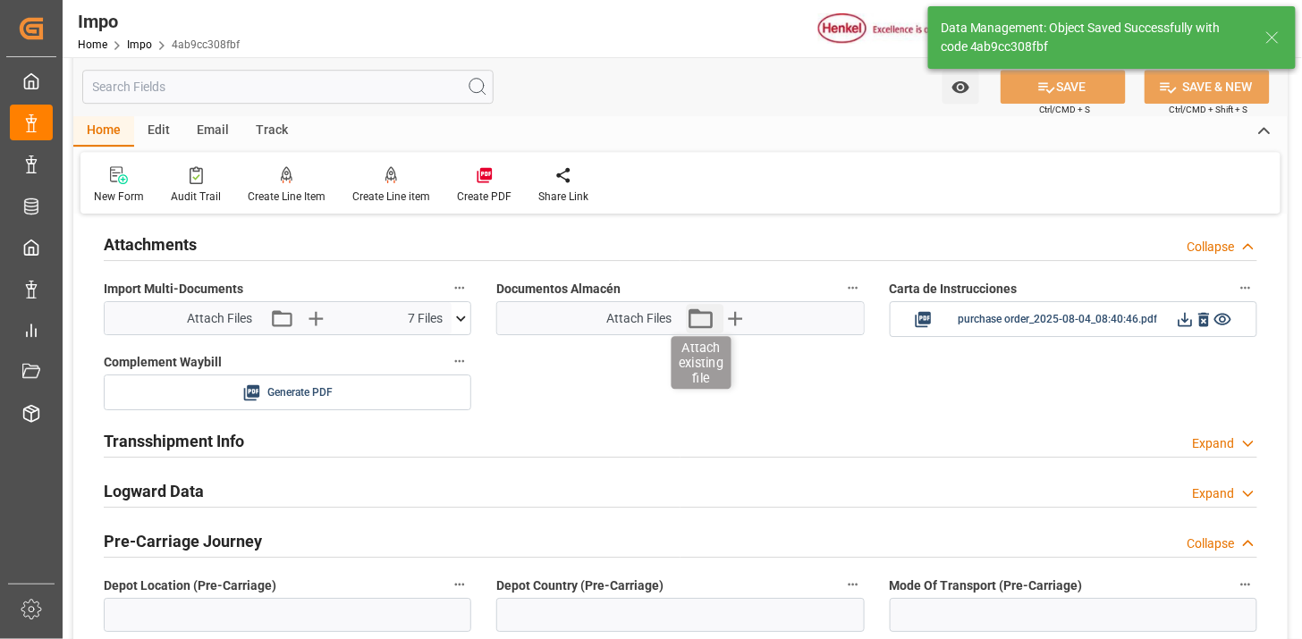
click at [697, 324] on icon "button" at bounding box center [700, 318] width 29 height 29
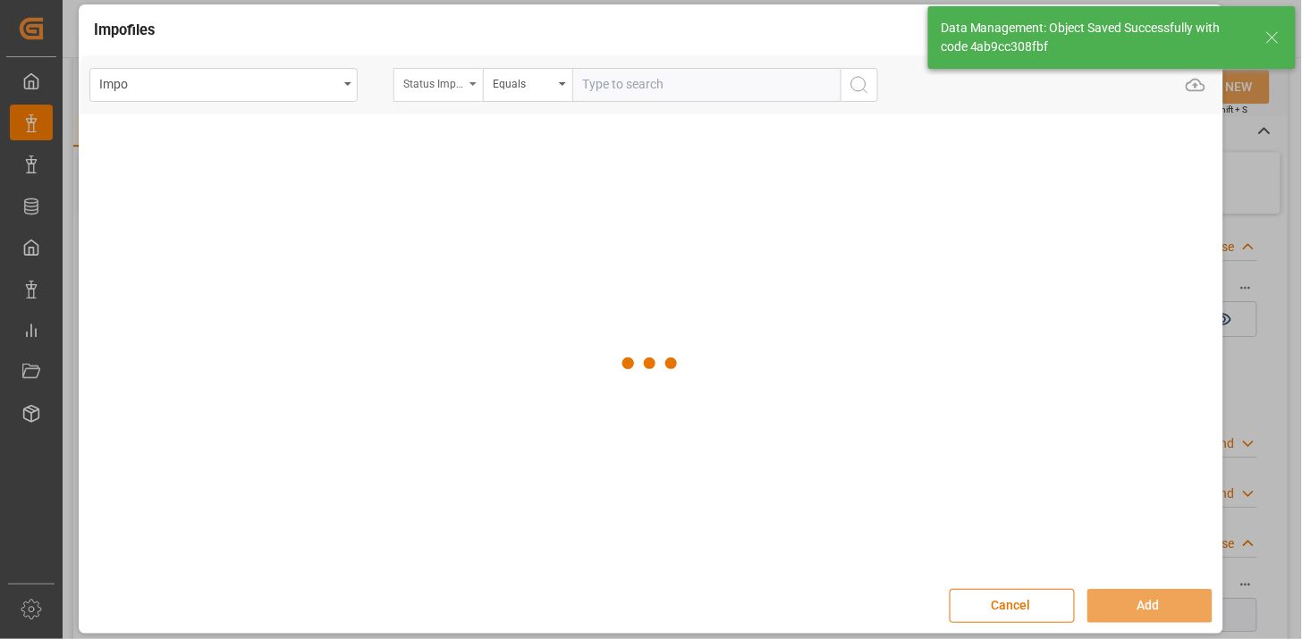
click at [444, 87] on div "Status Importación" at bounding box center [433, 82] width 61 height 21
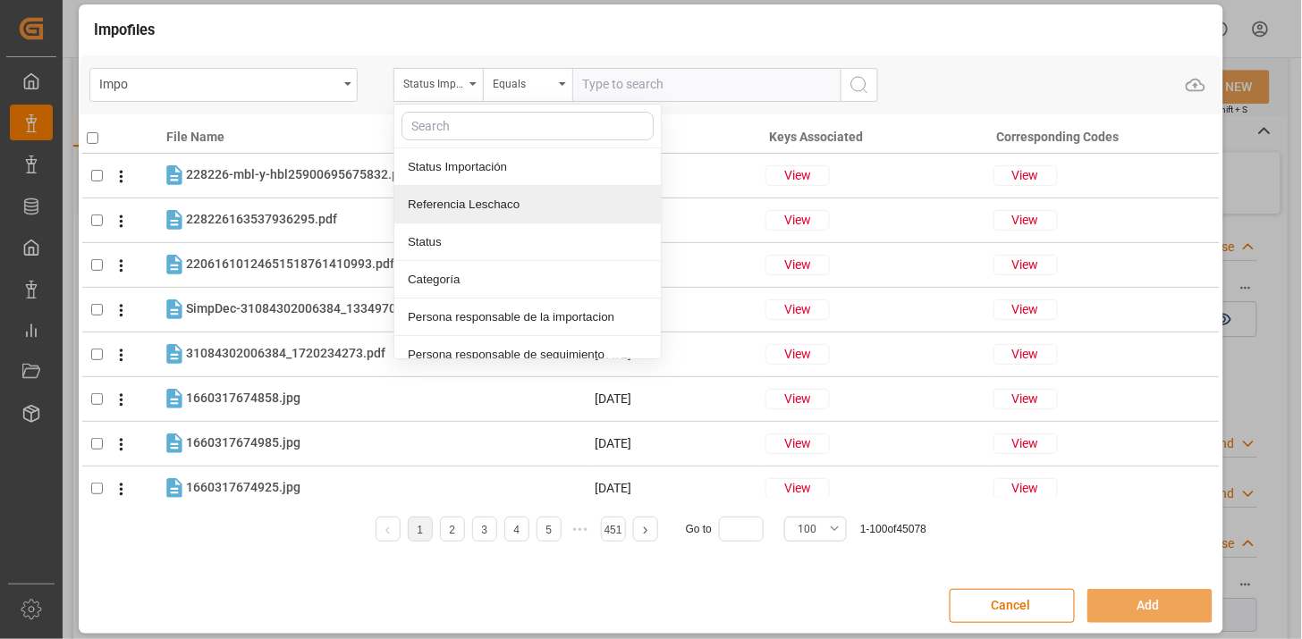
drag, startPoint x: 492, startPoint y: 208, endPoint x: 604, endPoint y: 134, distance: 134.9
click at [494, 206] on div "Referencia Leschaco" at bounding box center [527, 205] width 266 height 38
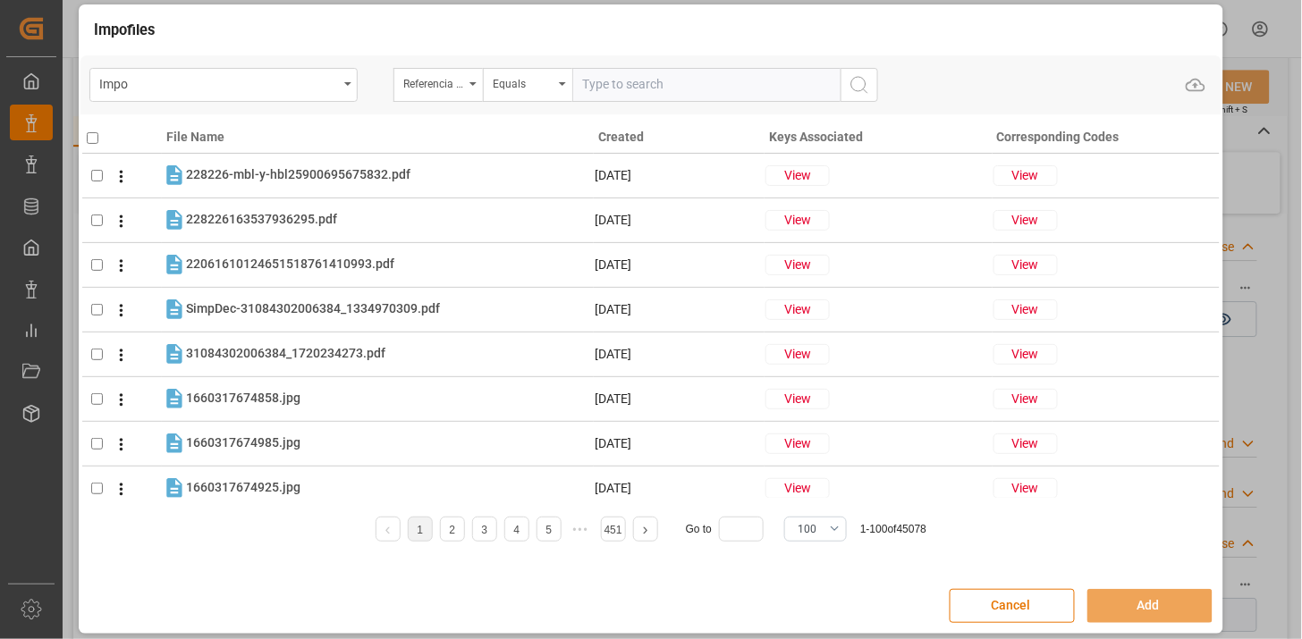
click at [610, 91] on input "text" at bounding box center [706, 85] width 268 height 34
paste input "250815080129"
type input "250815080129"
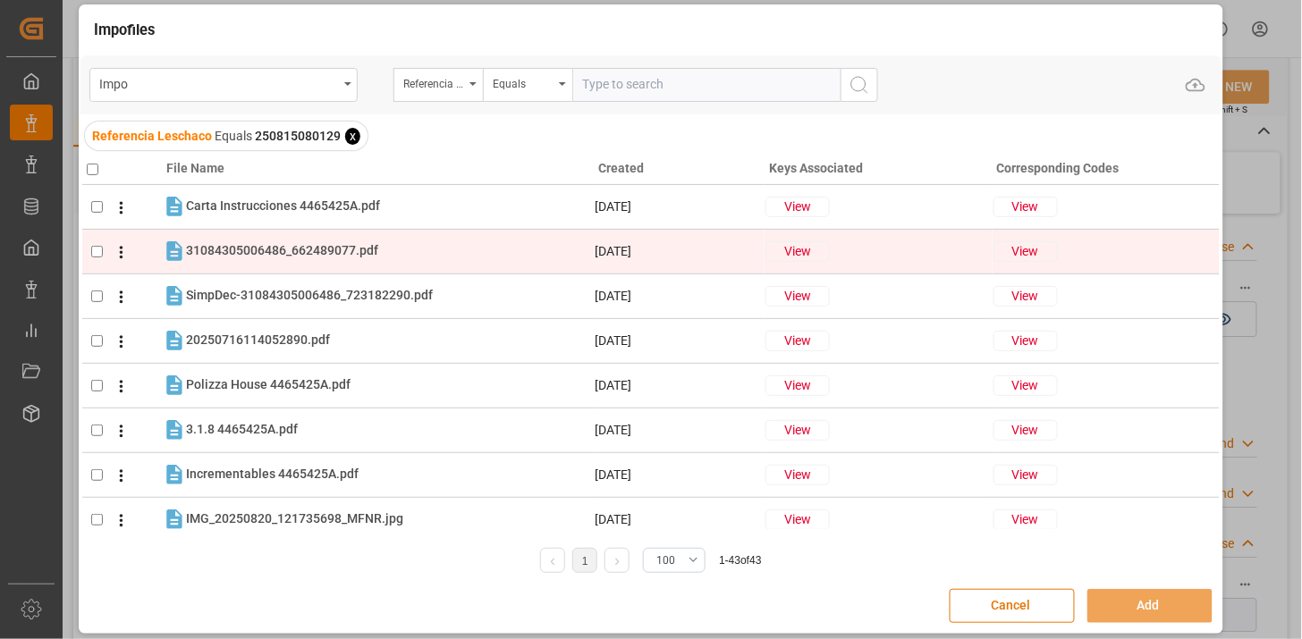
click at [287, 261] on div "31084305006486_662489077.pdf 31084305006486_662489077.pdf" at bounding box center [389, 251] width 407 height 23
checkbox input "true"
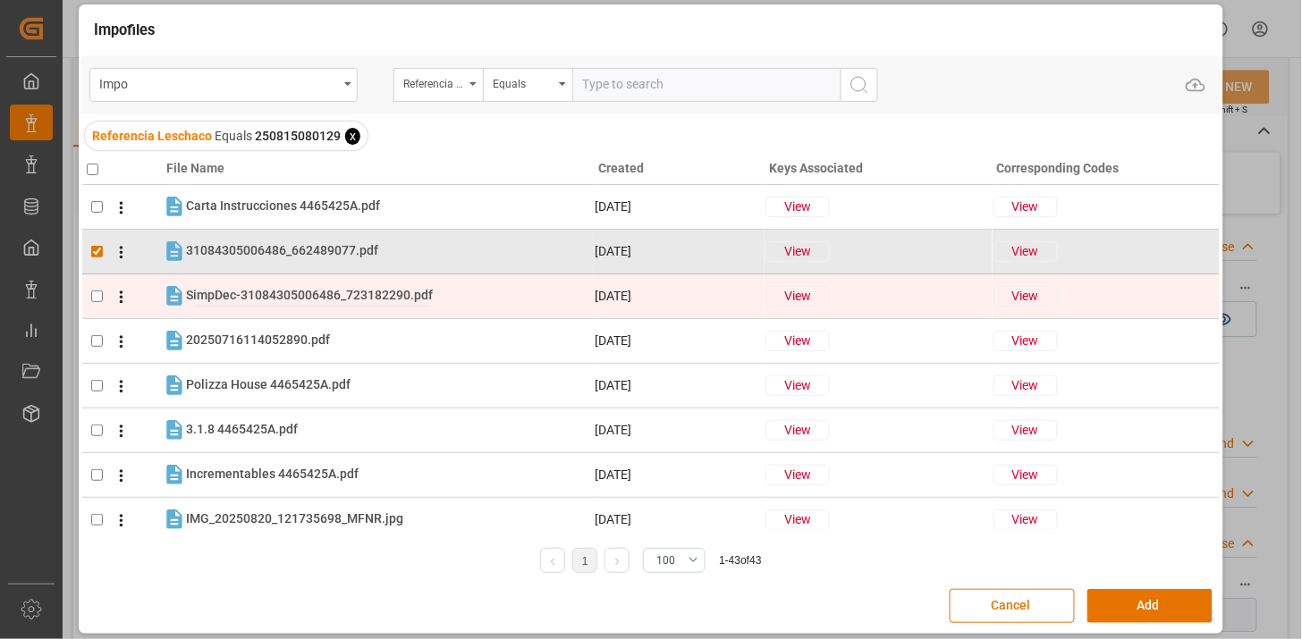
click at [284, 292] on span "SimpDec-31084305006486_723182290.pdf" at bounding box center [309, 295] width 247 height 14
checkbox input "true"
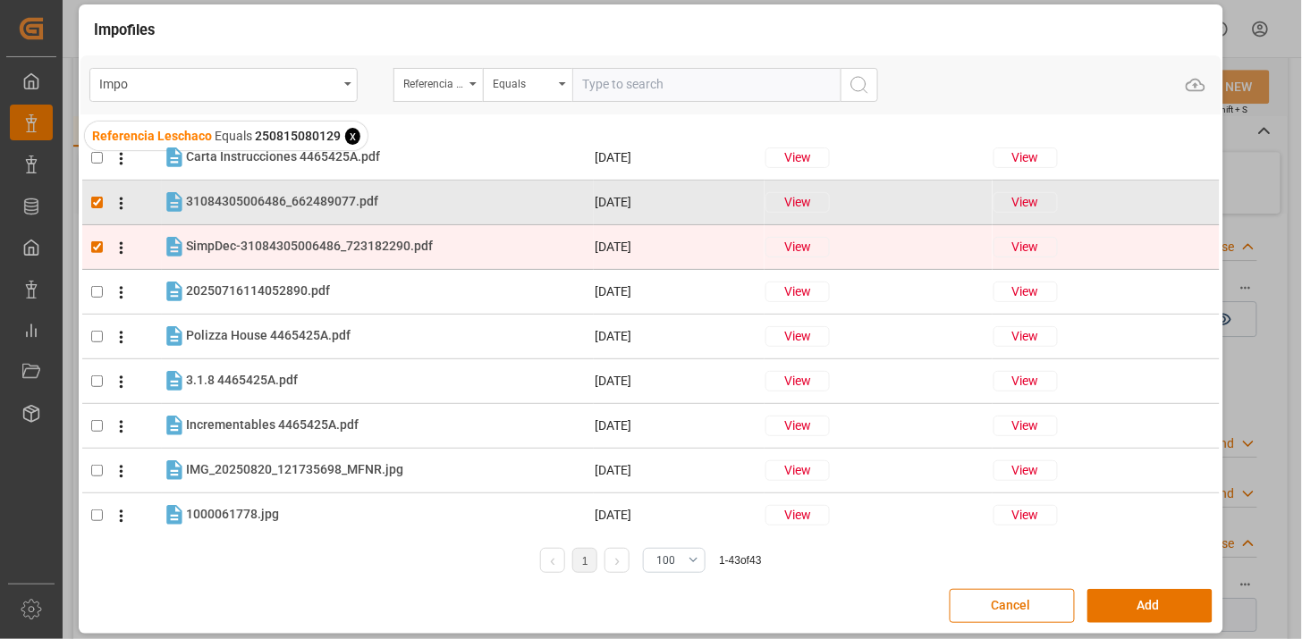
scroll to position [0, 0]
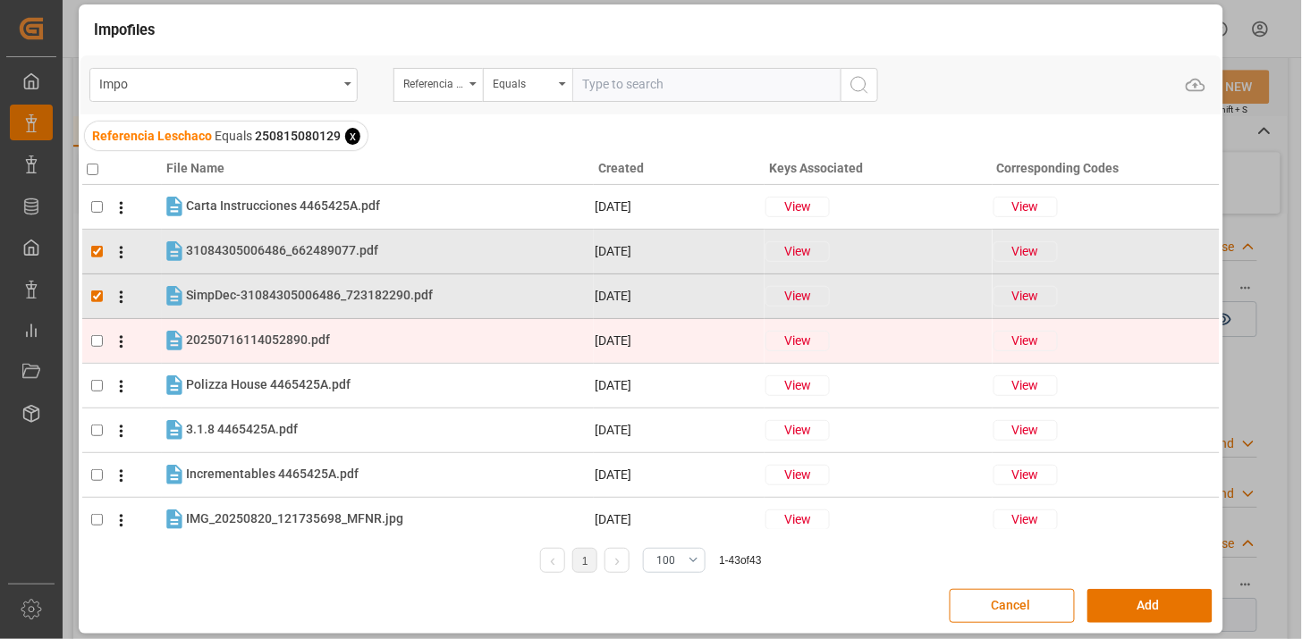
click at [116, 347] on icon at bounding box center [121, 342] width 19 height 19
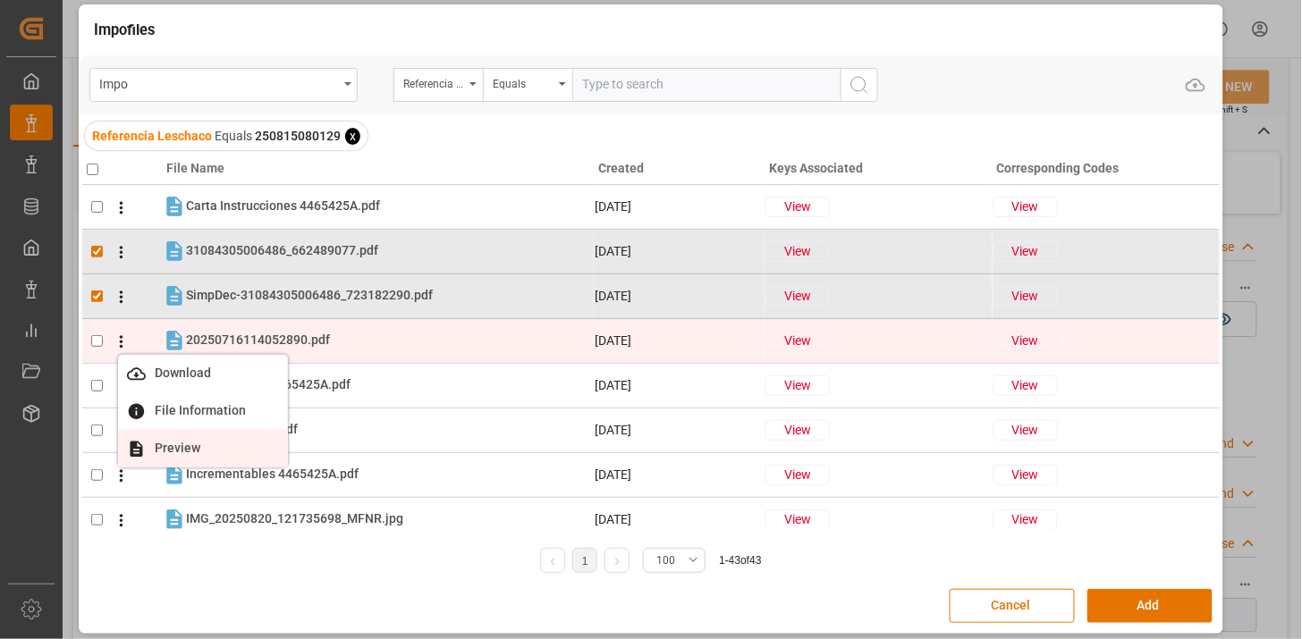
click at [174, 441] on span "Preview" at bounding box center [177, 448] width 63 height 14
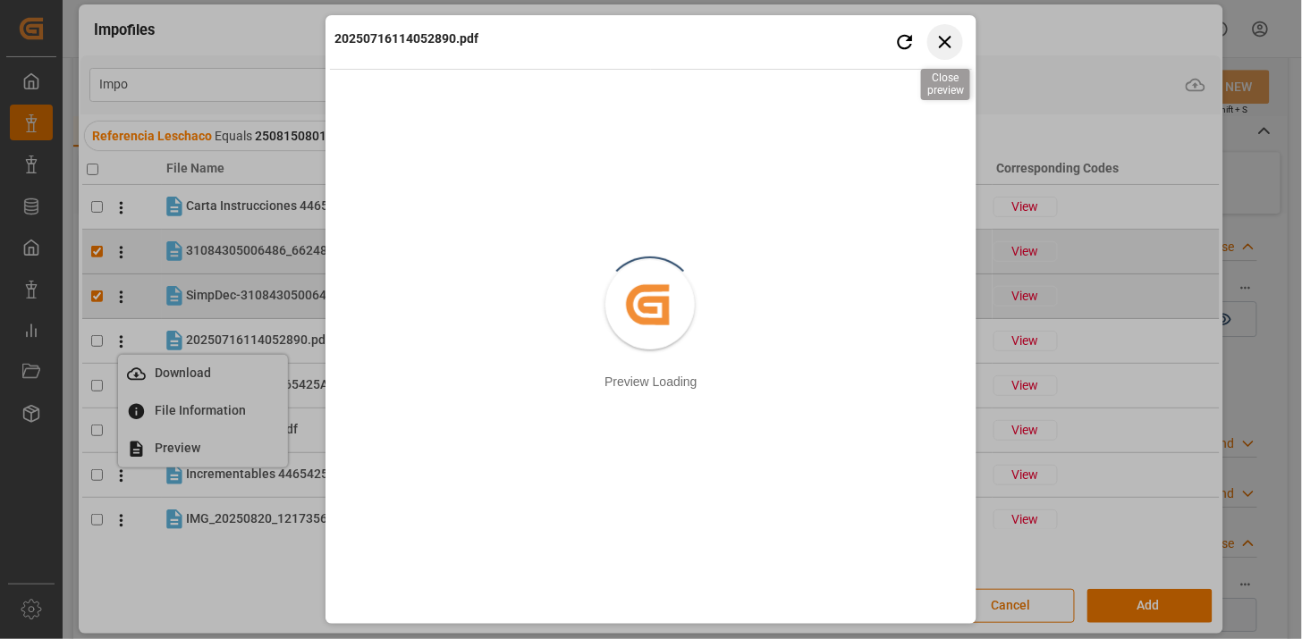
click at [943, 47] on icon "button" at bounding box center [945, 41] width 22 height 22
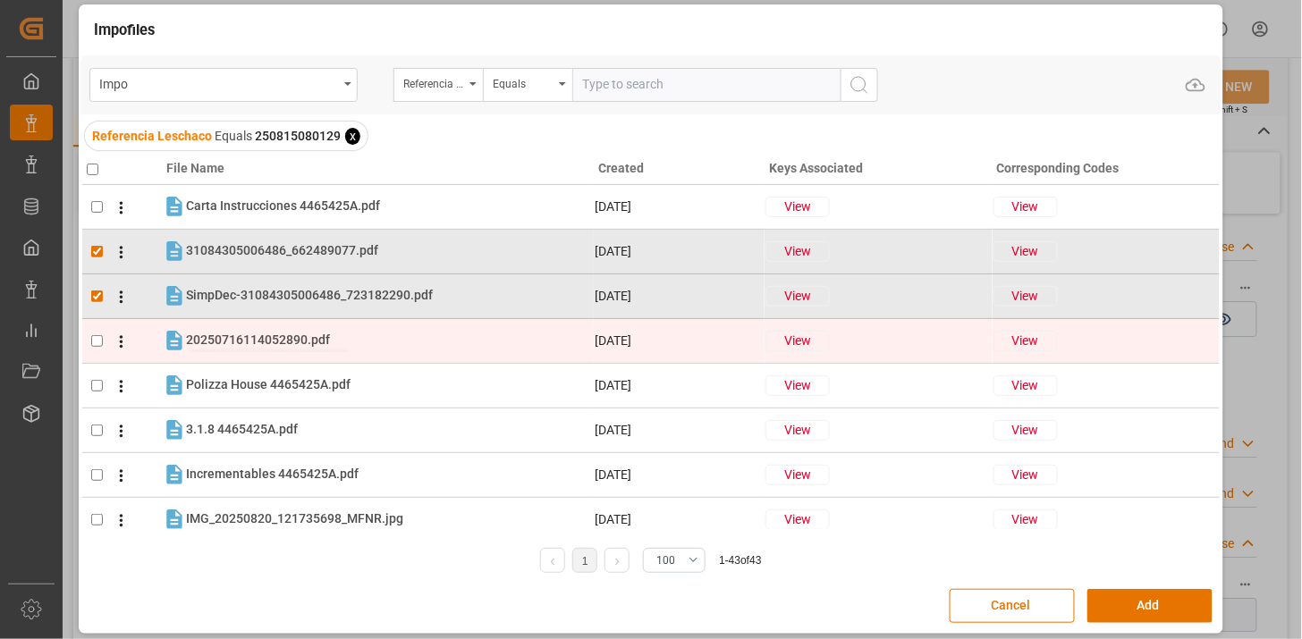
drag, startPoint x: 176, startPoint y: 341, endPoint x: 206, endPoint y: 346, distance: 30.9
click at [177, 341] on icon at bounding box center [174, 340] width 23 height 23
checkbox input "true"
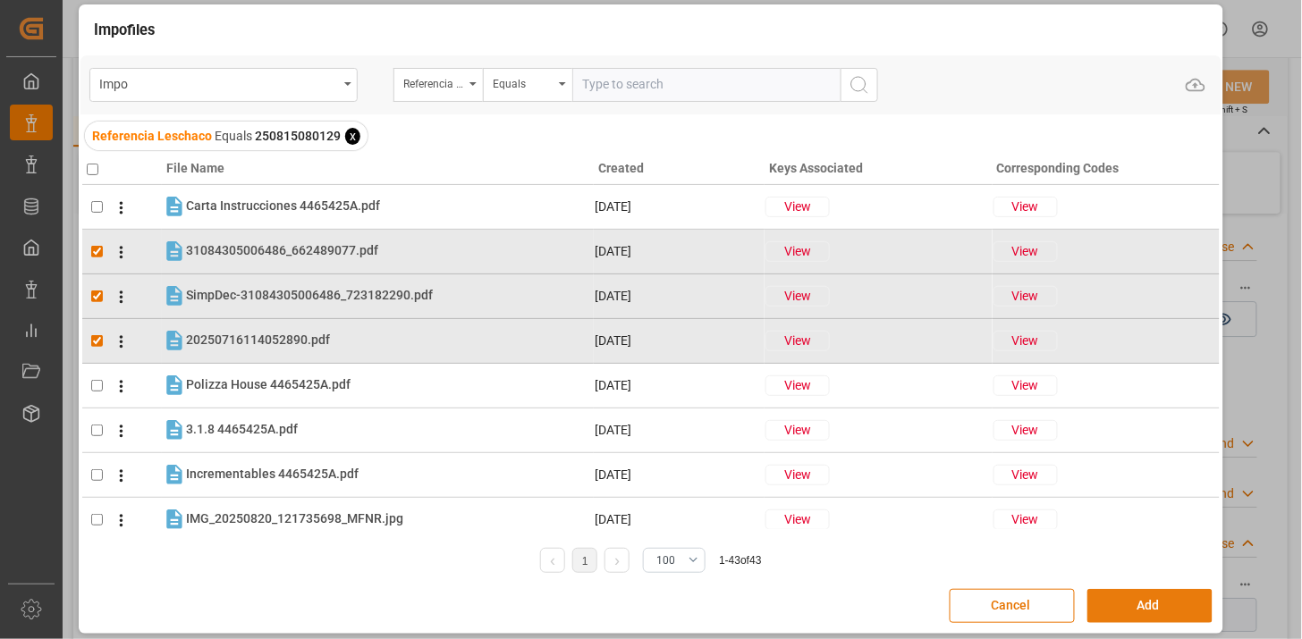
click at [1121, 611] on button "Add" at bounding box center [1149, 606] width 125 height 34
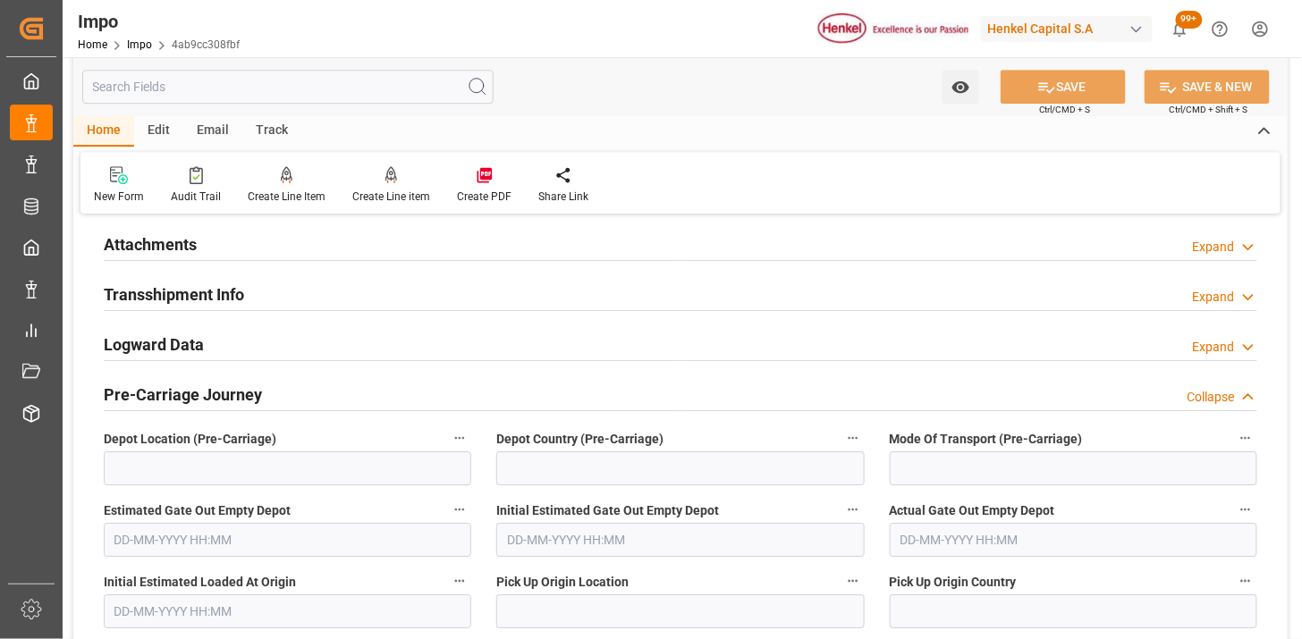
scroll to position [1426, 0]
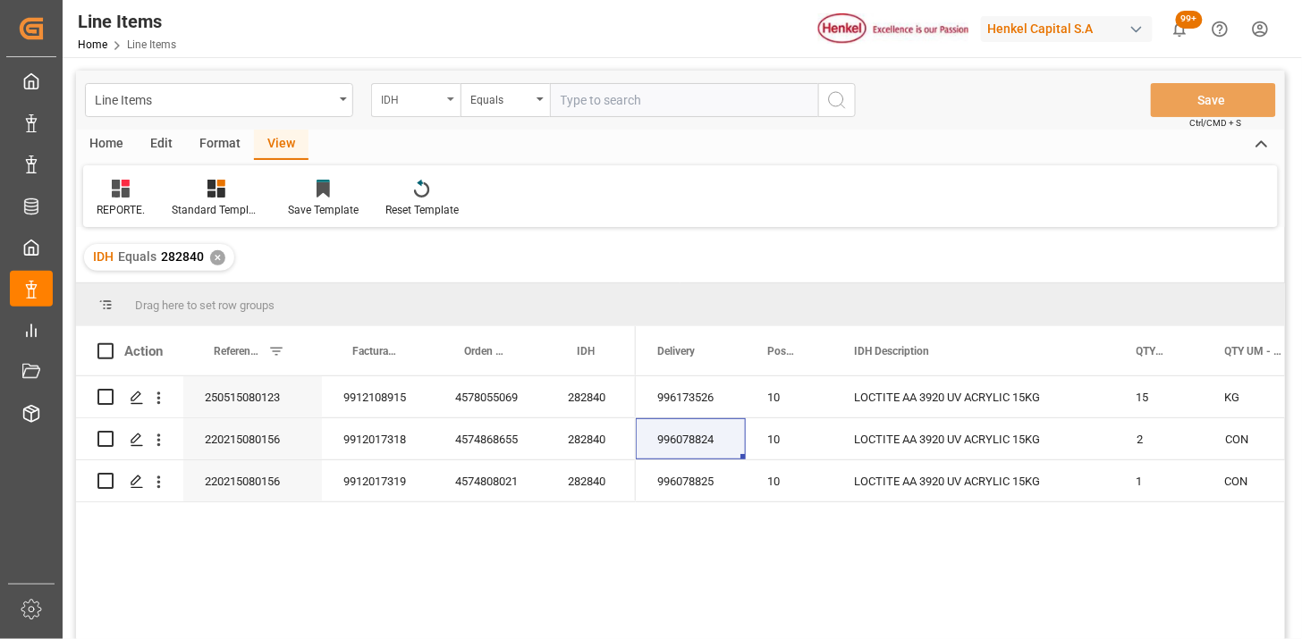
click at [424, 103] on div "IDH" at bounding box center [411, 98] width 61 height 21
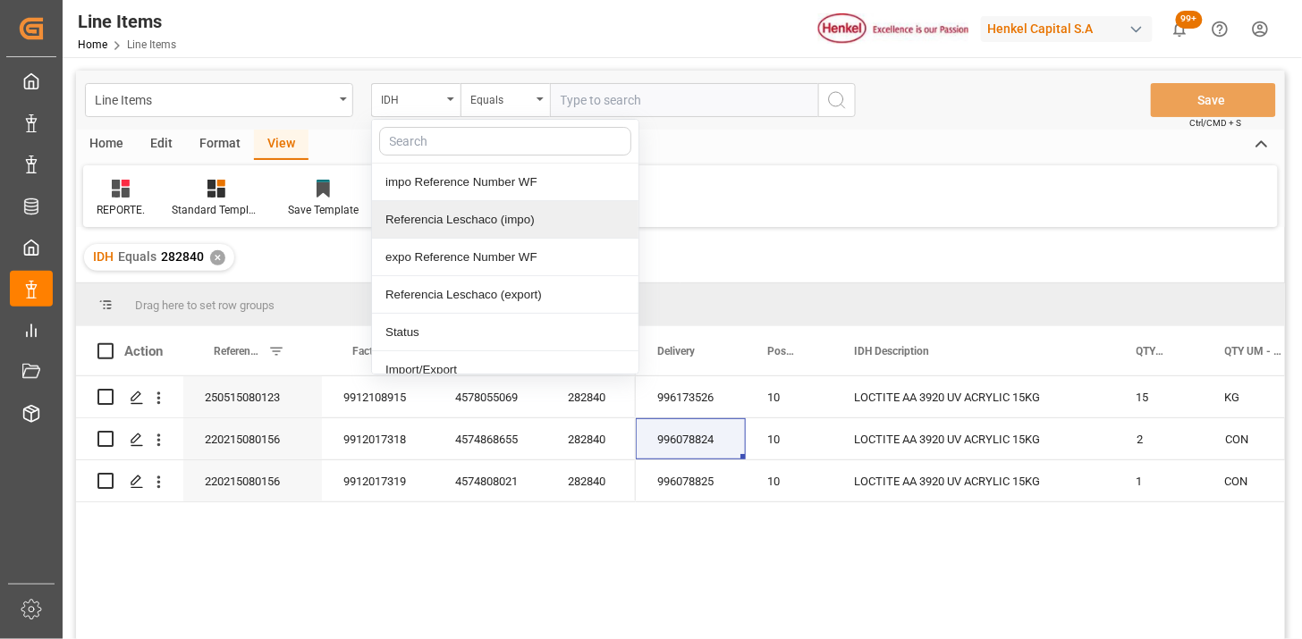
click at [452, 222] on div "Referencia Leschaco (impo)" at bounding box center [505, 220] width 266 height 38
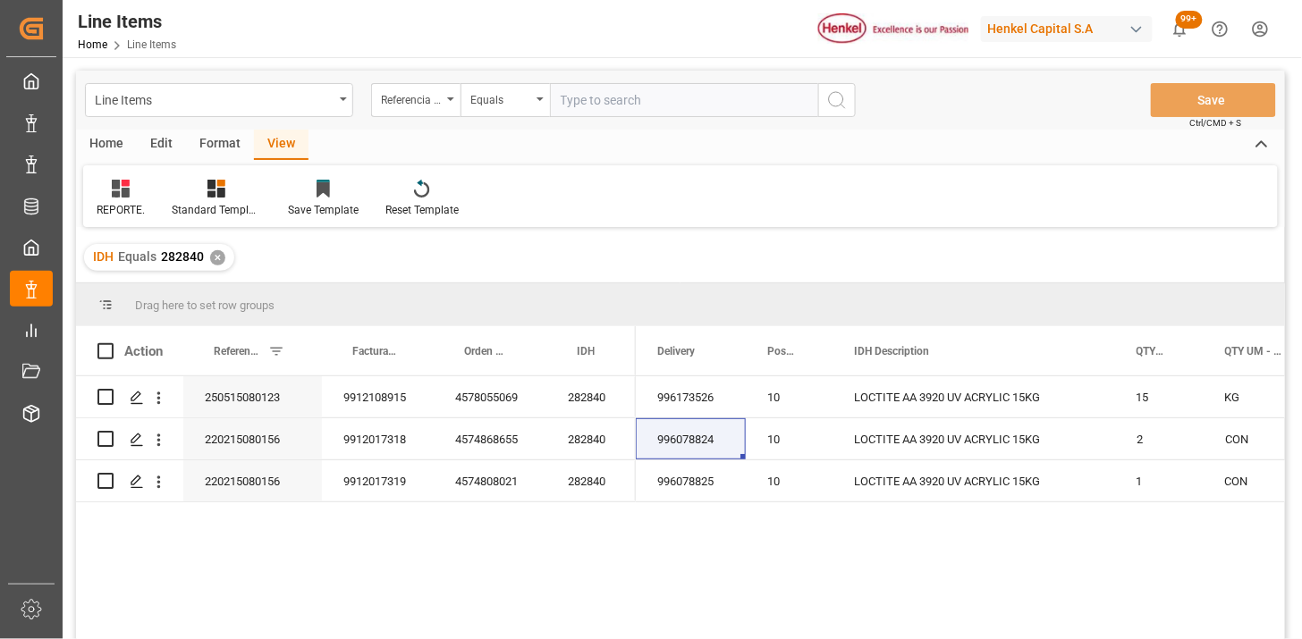
drag, startPoint x: 621, startPoint y: 104, endPoint x: 841, endPoint y: 153, distance: 225.3
click at [630, 105] on input "text" at bounding box center [684, 100] width 268 height 34
paste input "250815080129"
type input "250815080129"
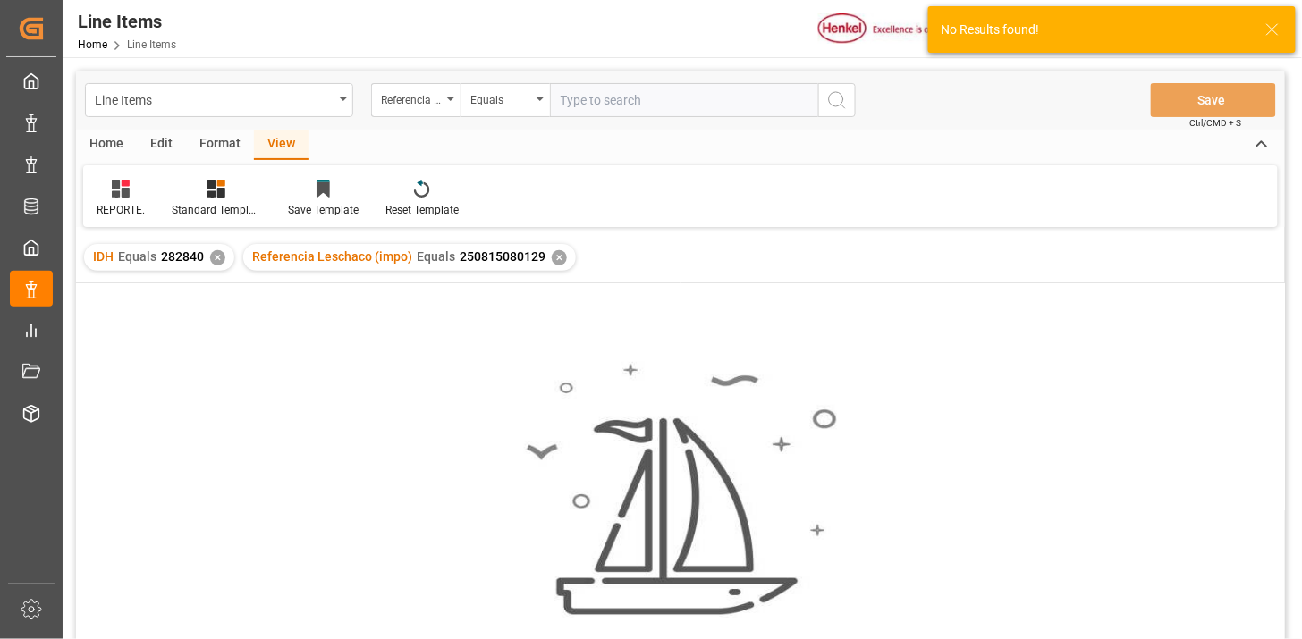
click at [212, 250] on div "✕" at bounding box center [217, 257] width 15 height 15
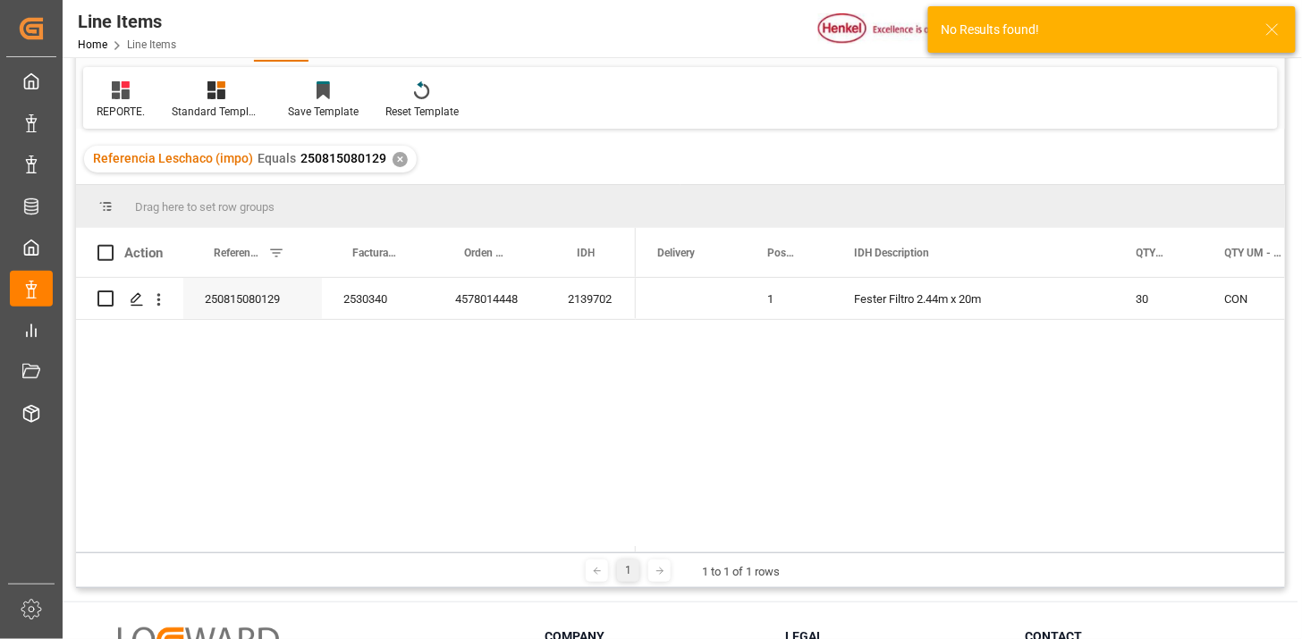
scroll to position [99, 0]
click at [467, 300] on div "4578014448" at bounding box center [490, 297] width 113 height 41
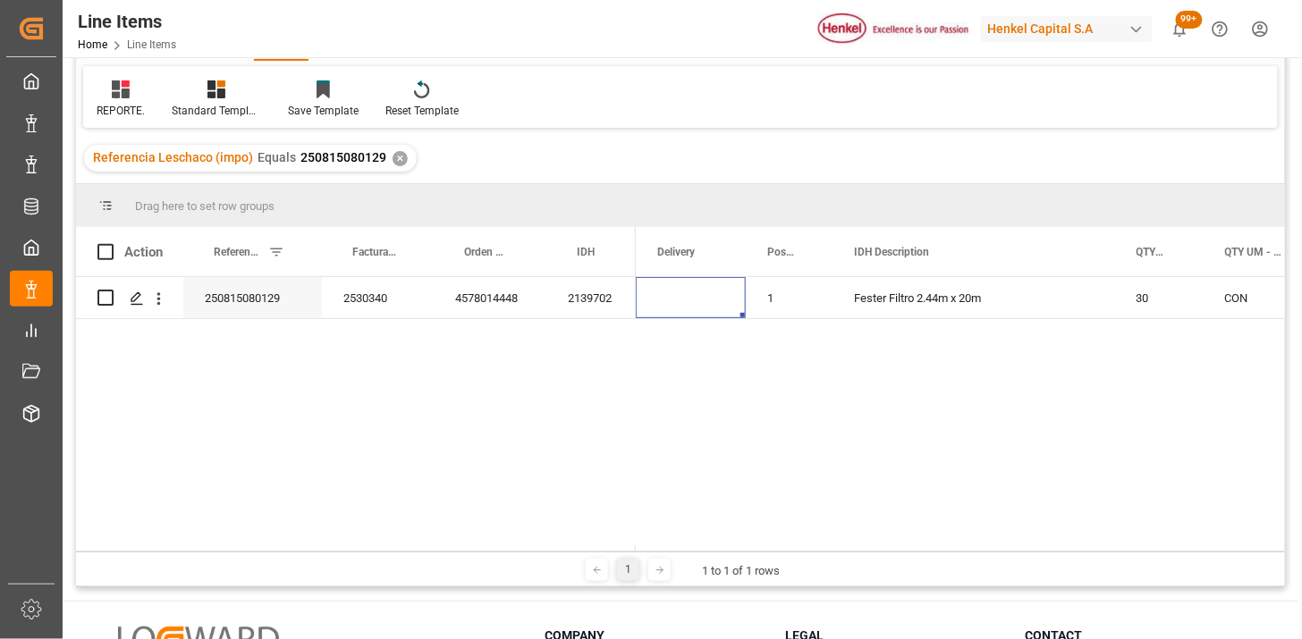
scroll to position [0, 0]
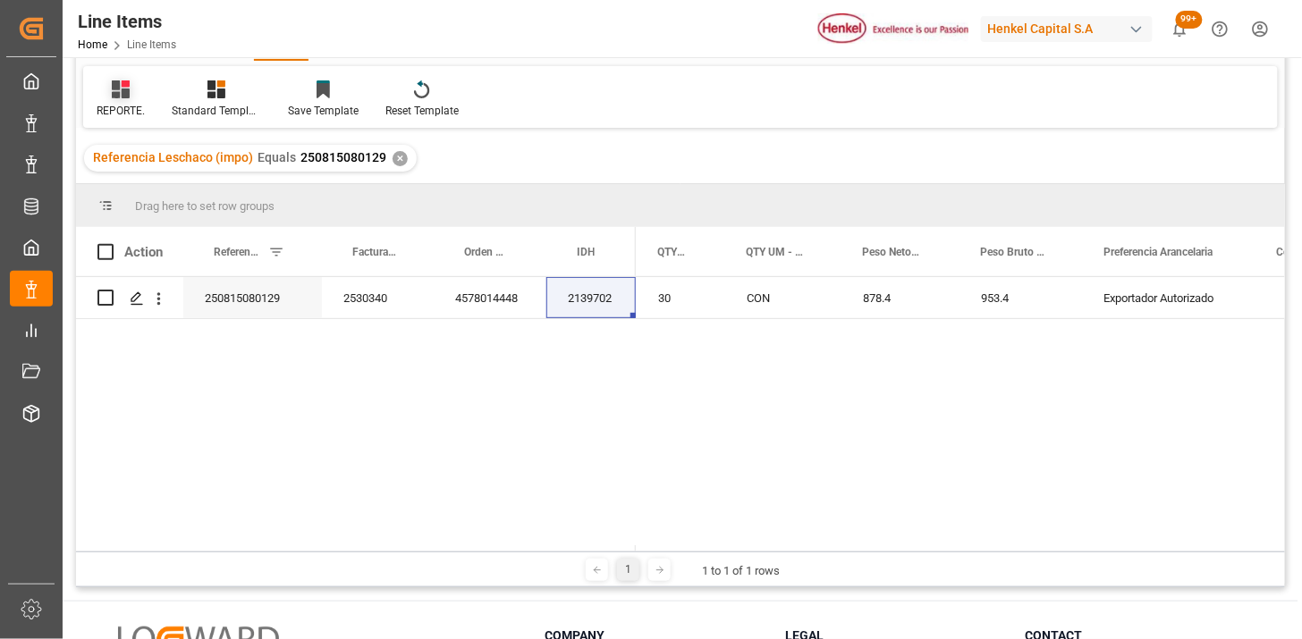
click at [138, 93] on div at bounding box center [121, 89] width 48 height 19
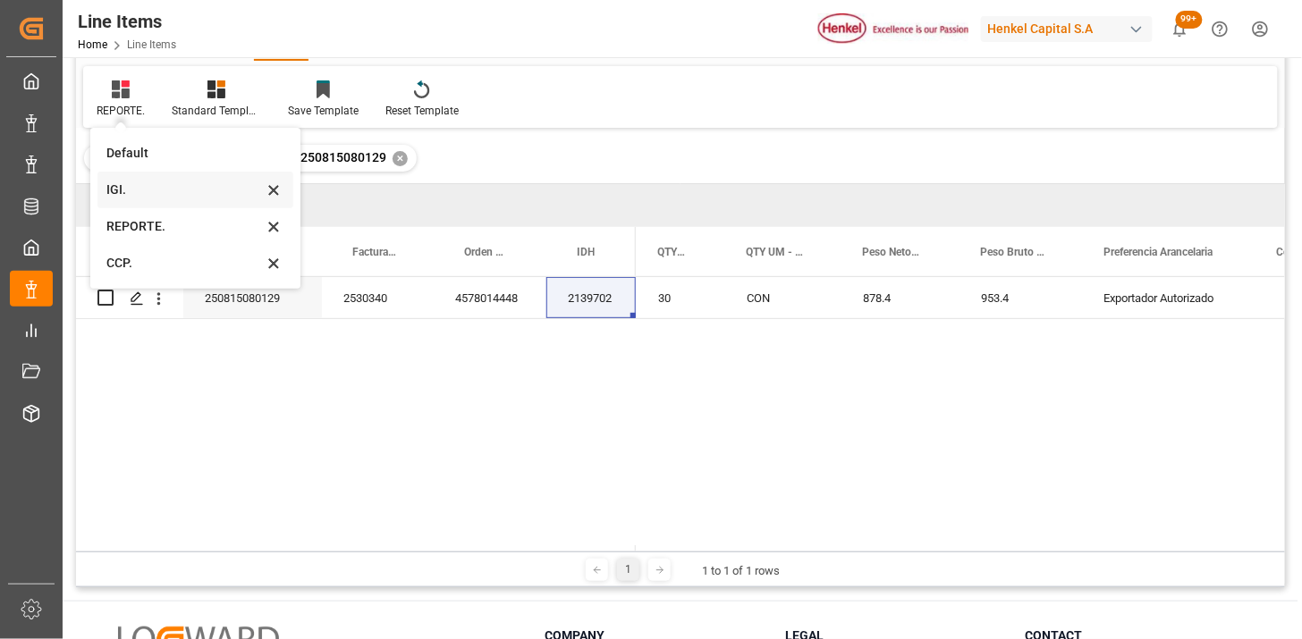
click at [168, 200] on div "IGI." at bounding box center [195, 190] width 196 height 37
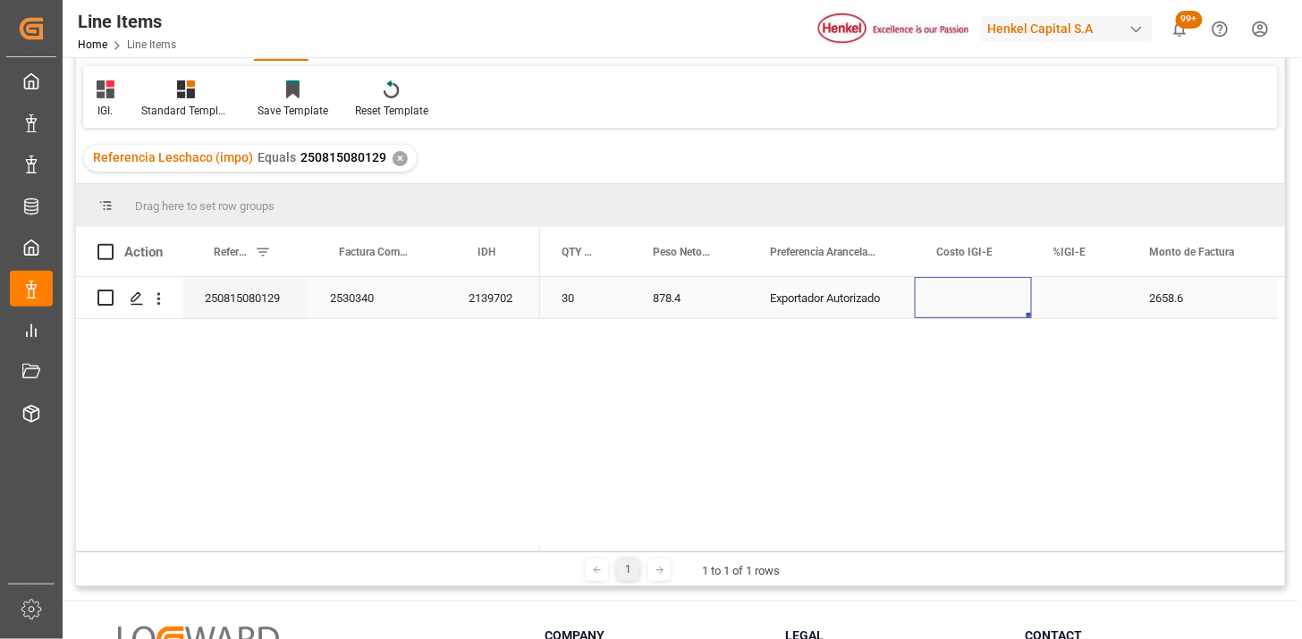
click at [968, 307] on div "Press SPACE to select this row." at bounding box center [972, 297] width 117 height 41
click at [1073, 296] on div "Press SPACE to select this row." at bounding box center [1080, 297] width 97 height 41
type input "0"
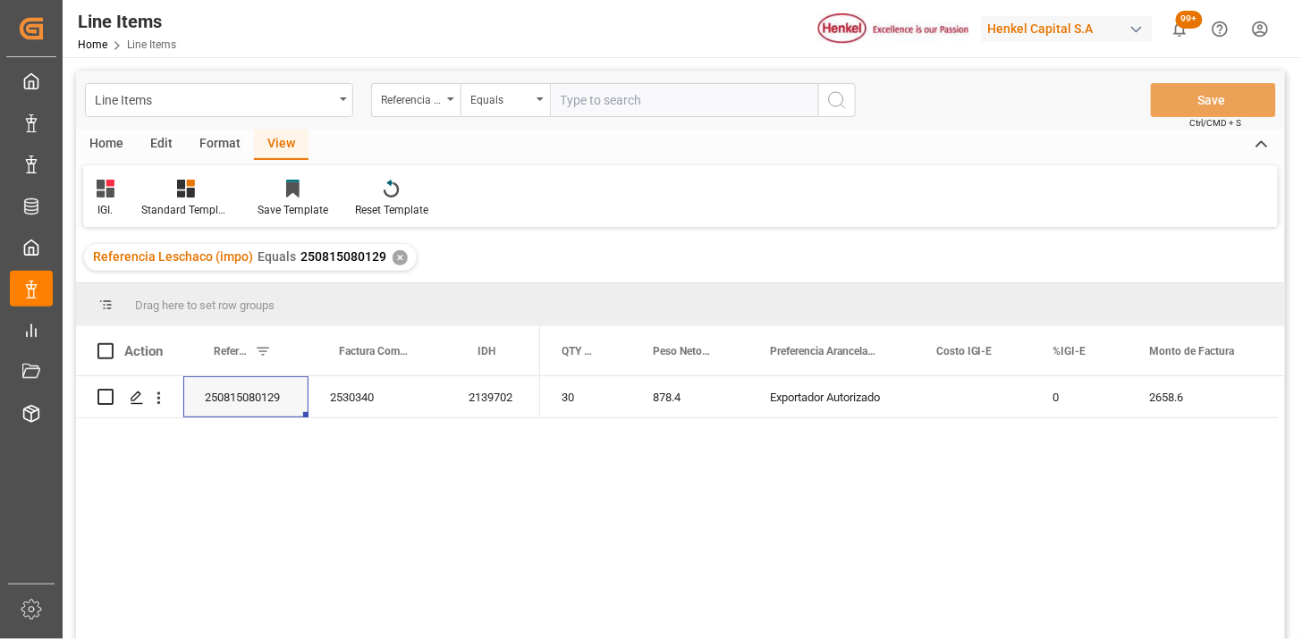
click at [603, 101] on input "text" at bounding box center [684, 100] width 268 height 34
paste input "250806900847"
type input "250806900847"
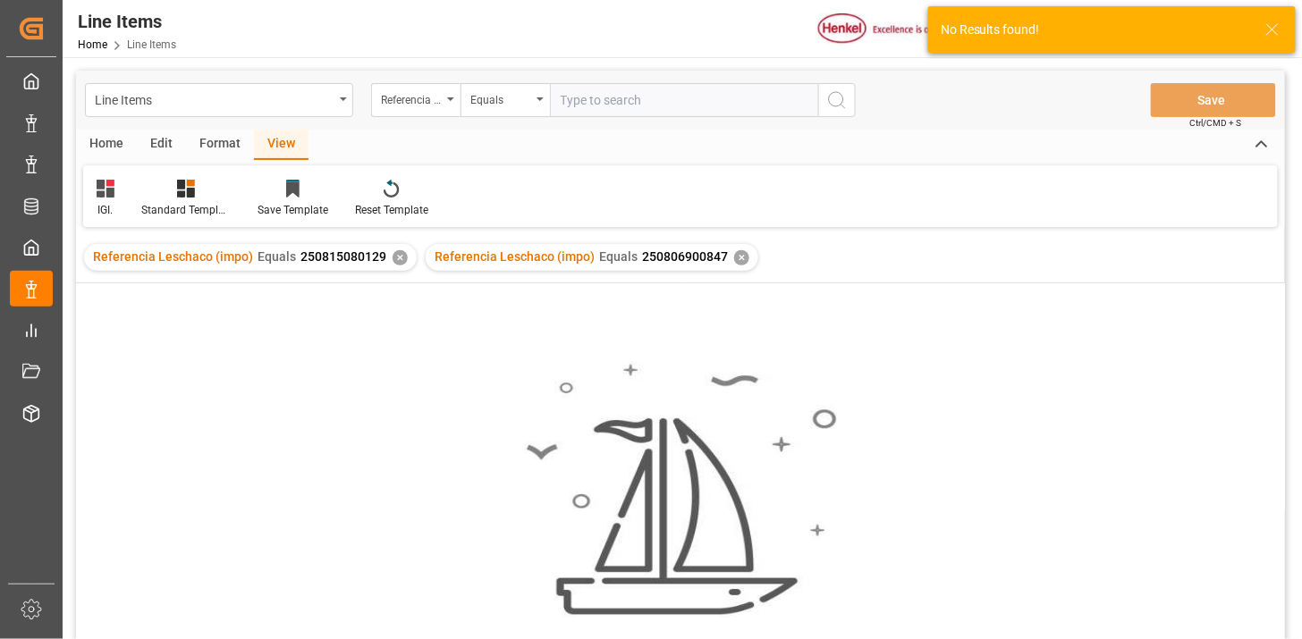
click at [393, 264] on div "✕" at bounding box center [399, 257] width 15 height 15
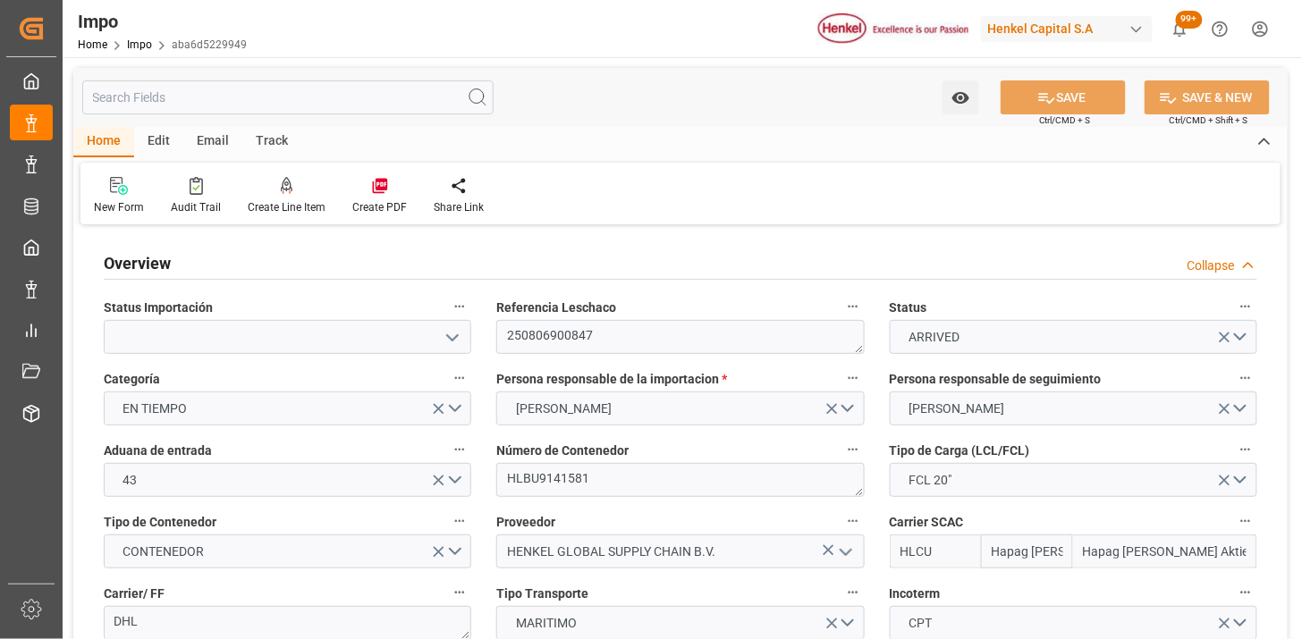
type input "Hapag Lloyd"
type input "Hapag Lloyd Aktiengesellschaft"
type input "3"
type input "25"
type input "10"
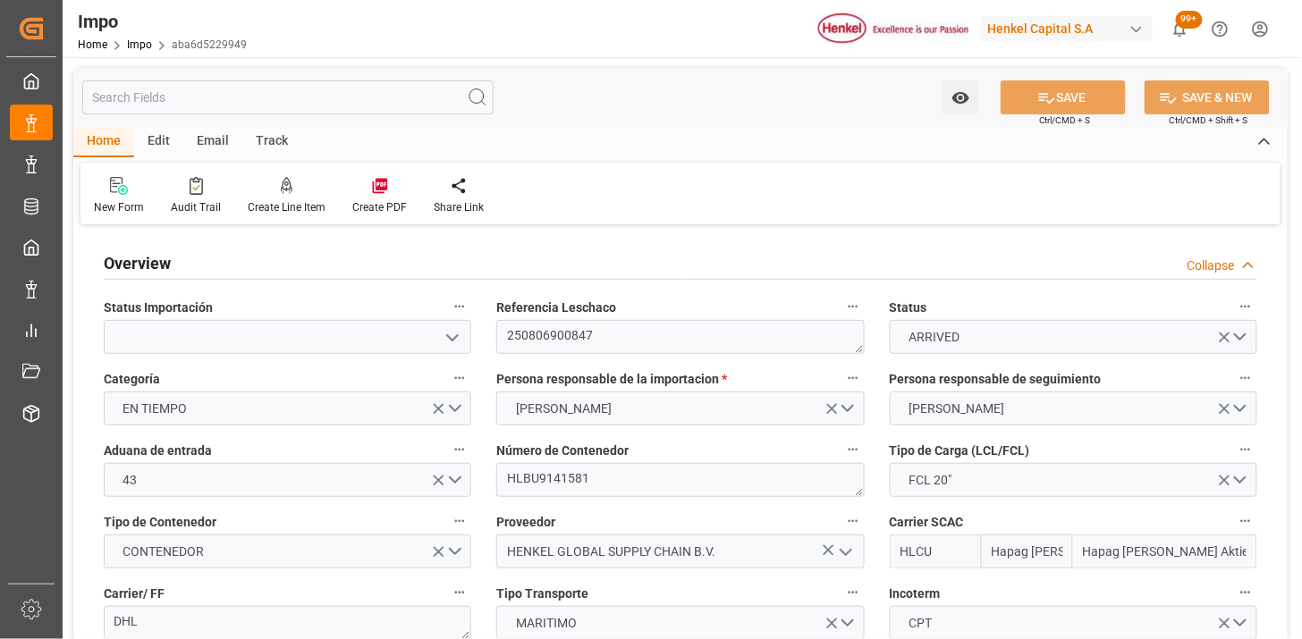
type input "04-08-2025"
type input "18-08-2025"
type input "20-08-2025"
type input "06-08-2025"
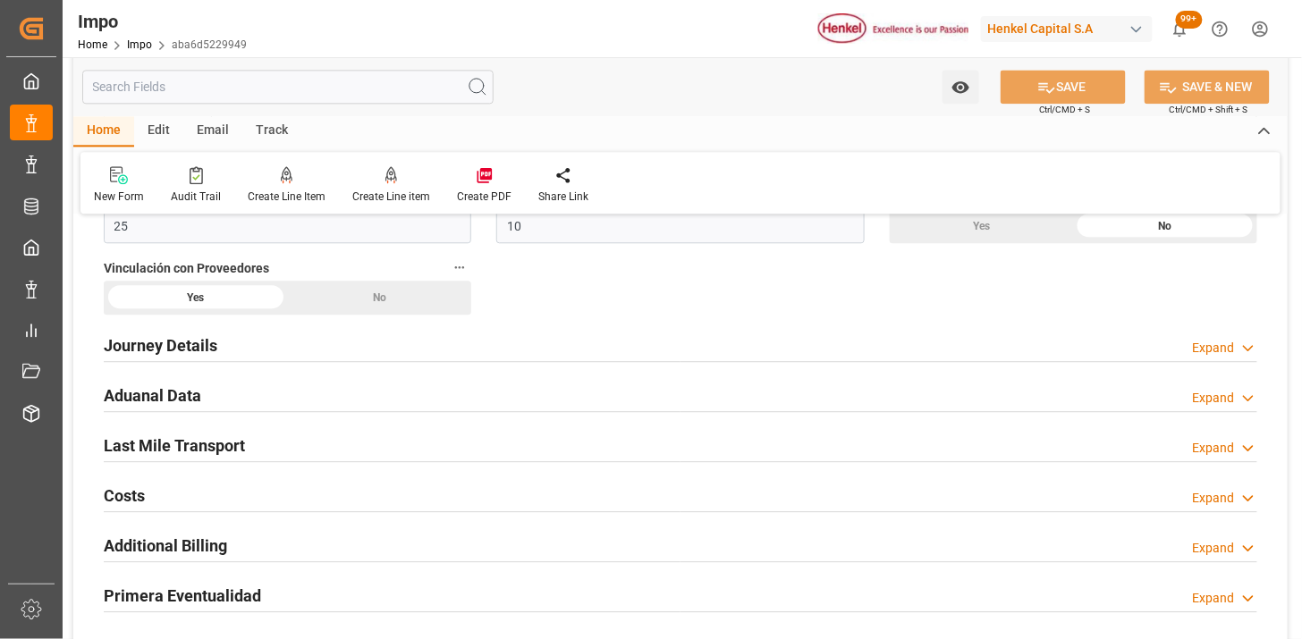
scroll to position [1291, 0]
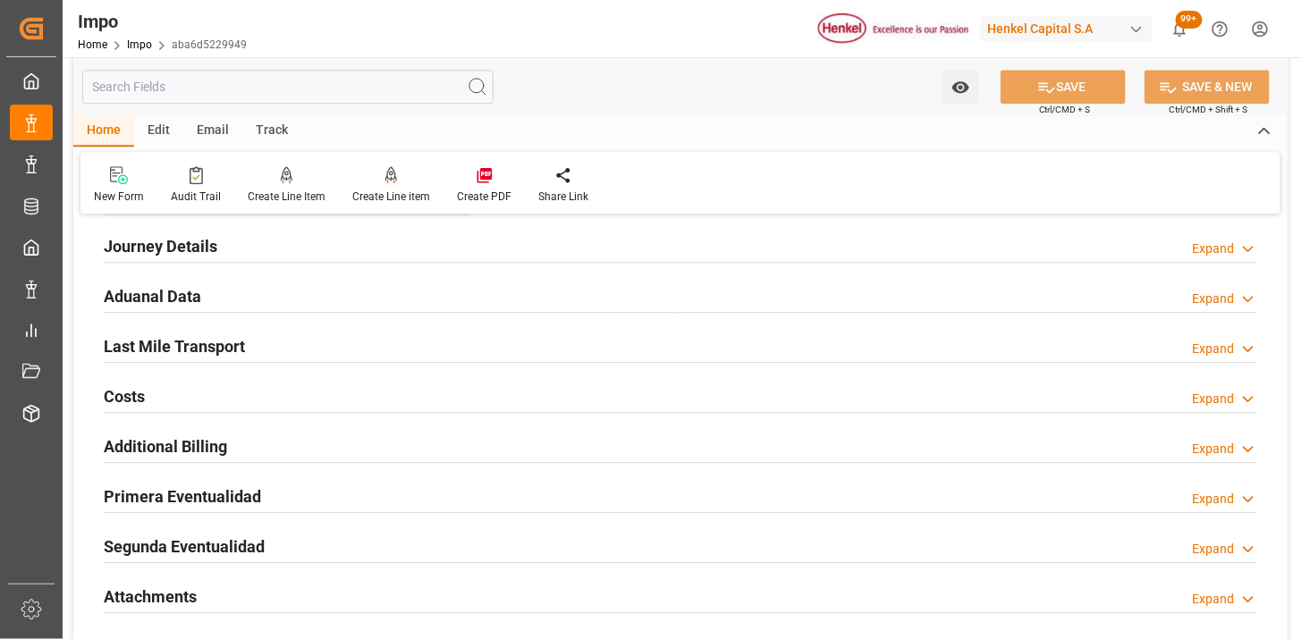
click at [327, 298] on div "Aduanal Data Expand" at bounding box center [680, 295] width 1153 height 34
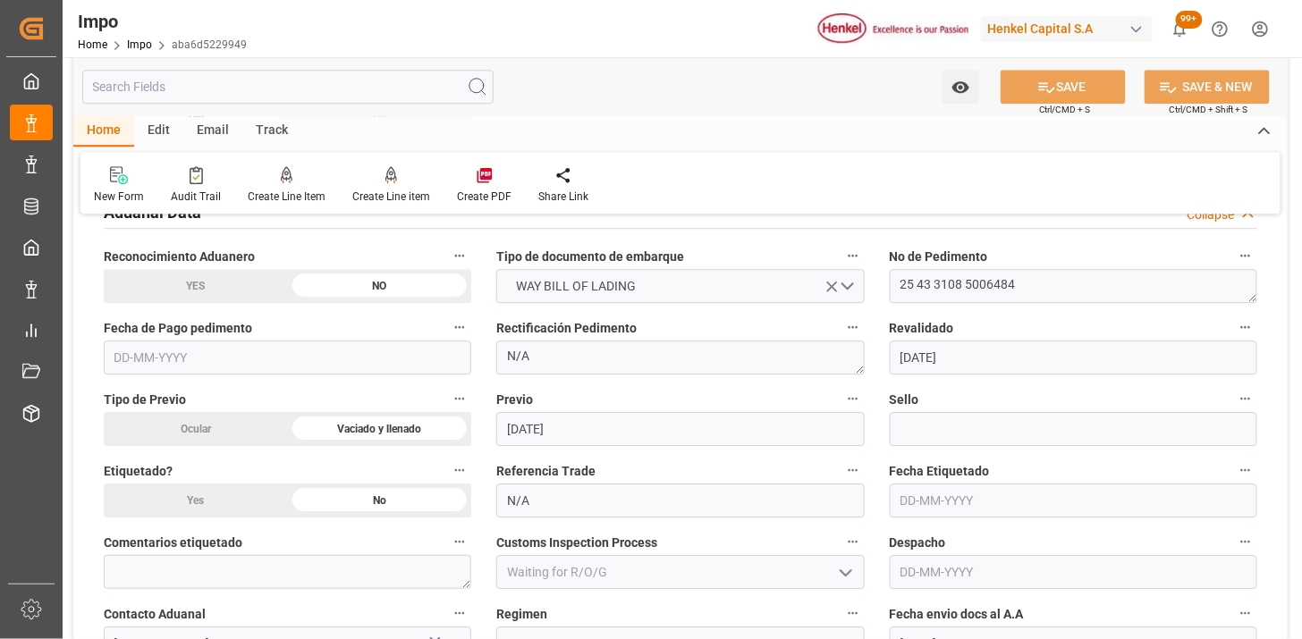
scroll to position [1390, 0]
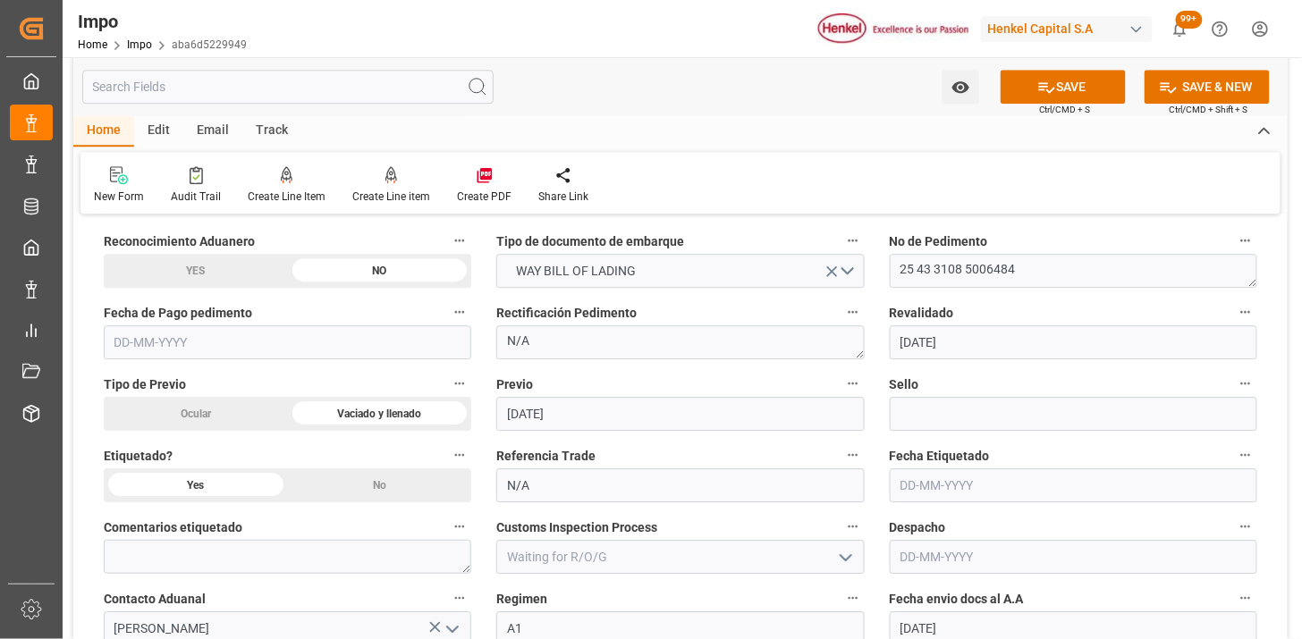
scroll to position [1489, 0]
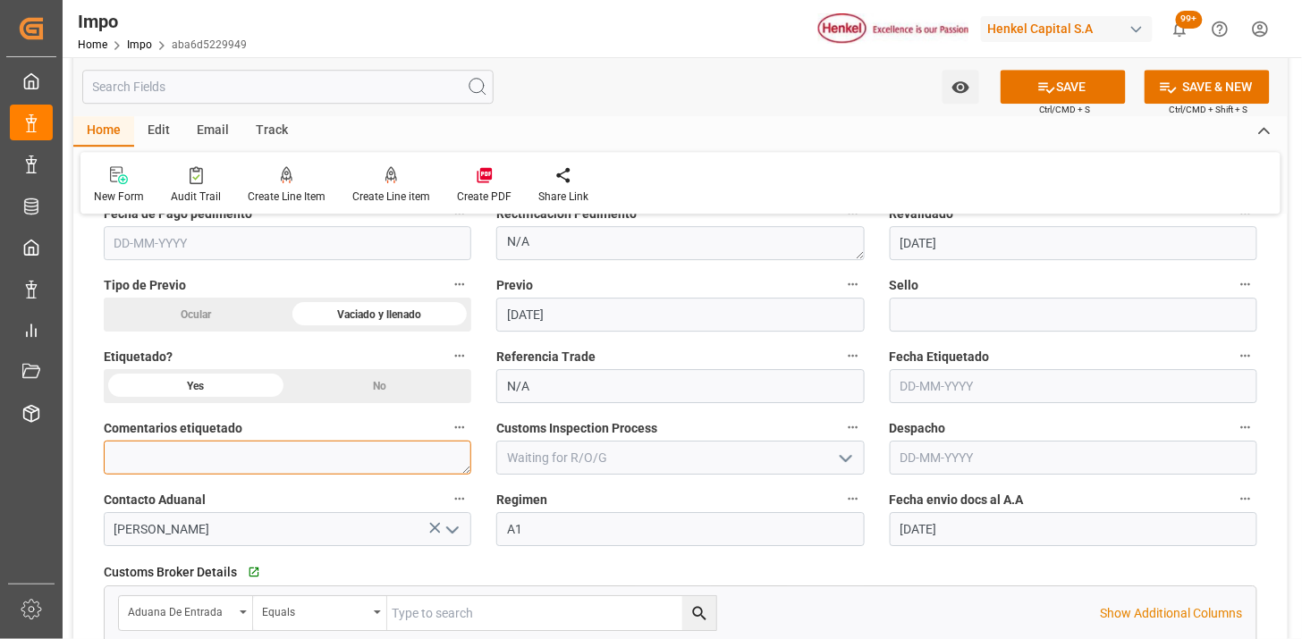
click at [274, 452] on textarea at bounding box center [287, 458] width 367 height 34
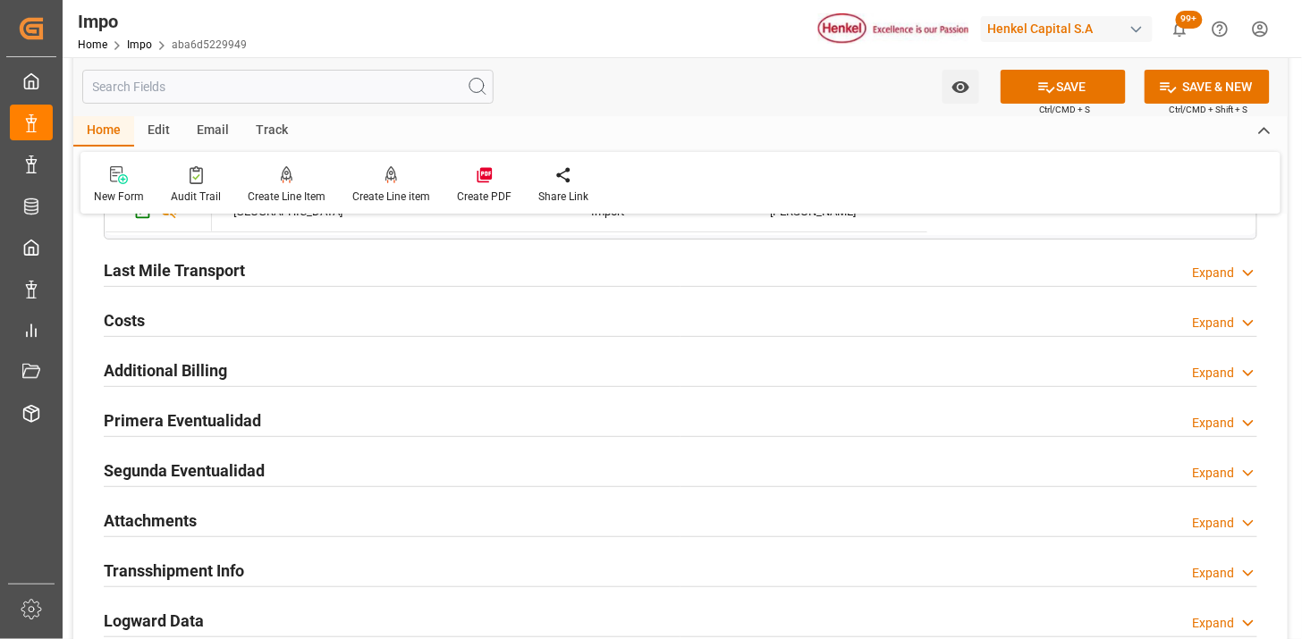
scroll to position [2086, 0]
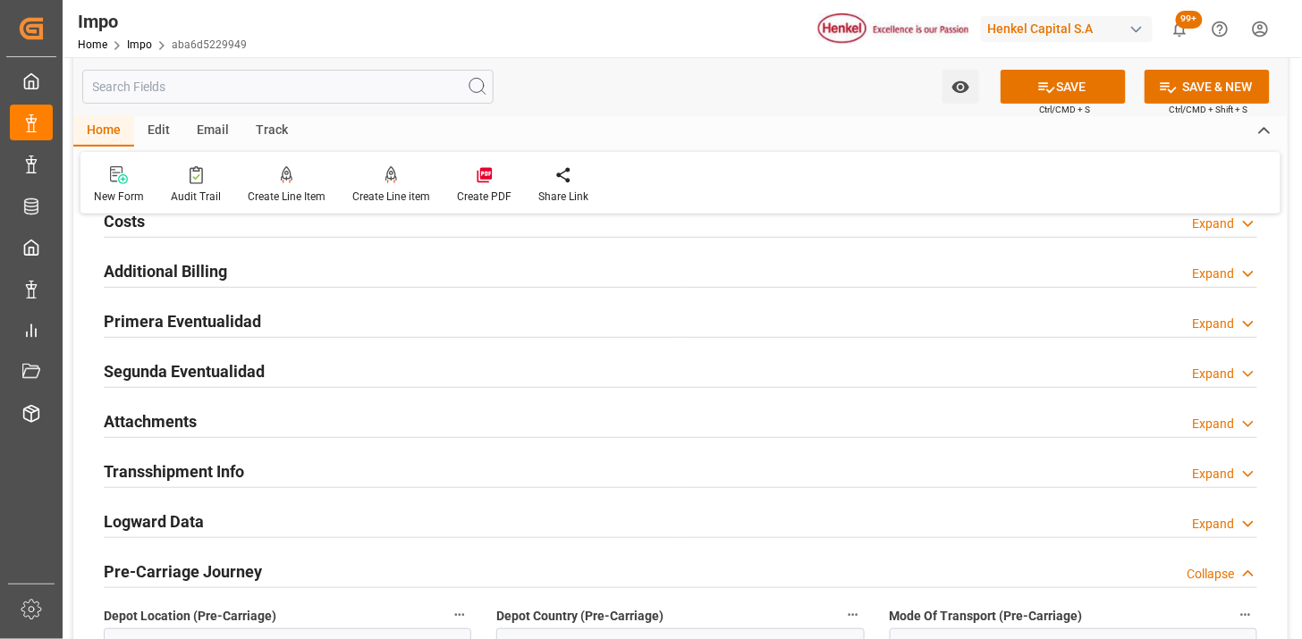
type textarea "NOM 050 (DIRECCIÓN)"
click at [362, 316] on div "Primera Eventualidad Expand" at bounding box center [680, 320] width 1153 height 34
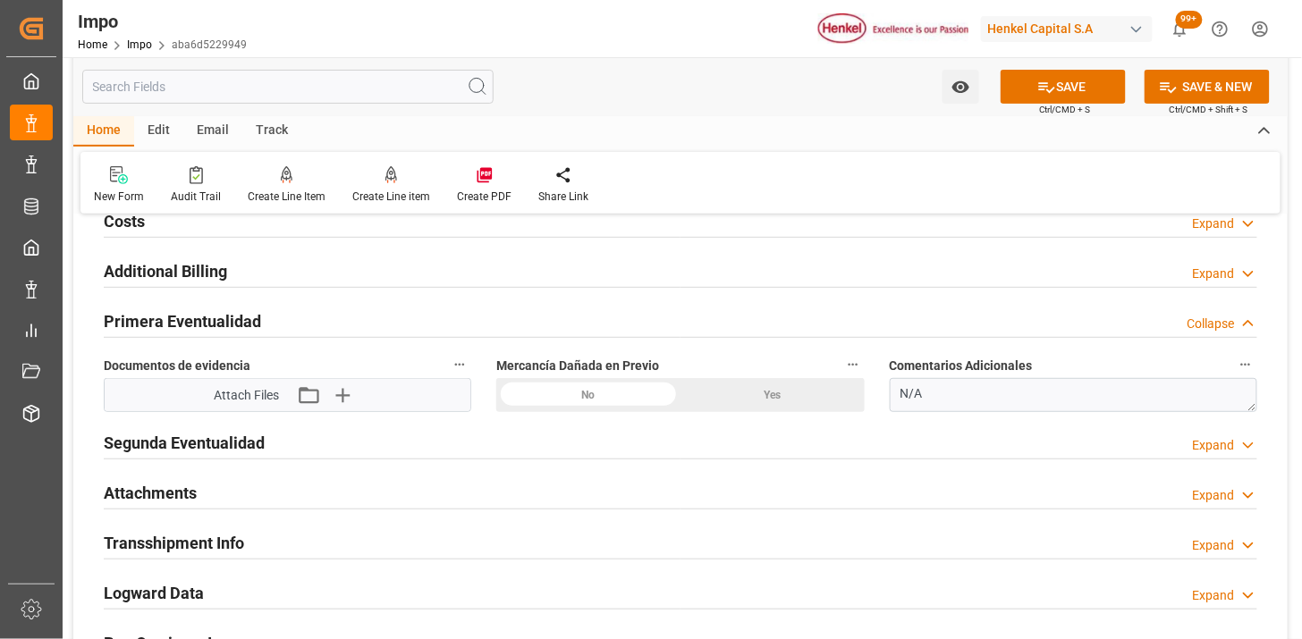
click at [954, 405] on textarea "N/A" at bounding box center [1072, 395] width 367 height 34
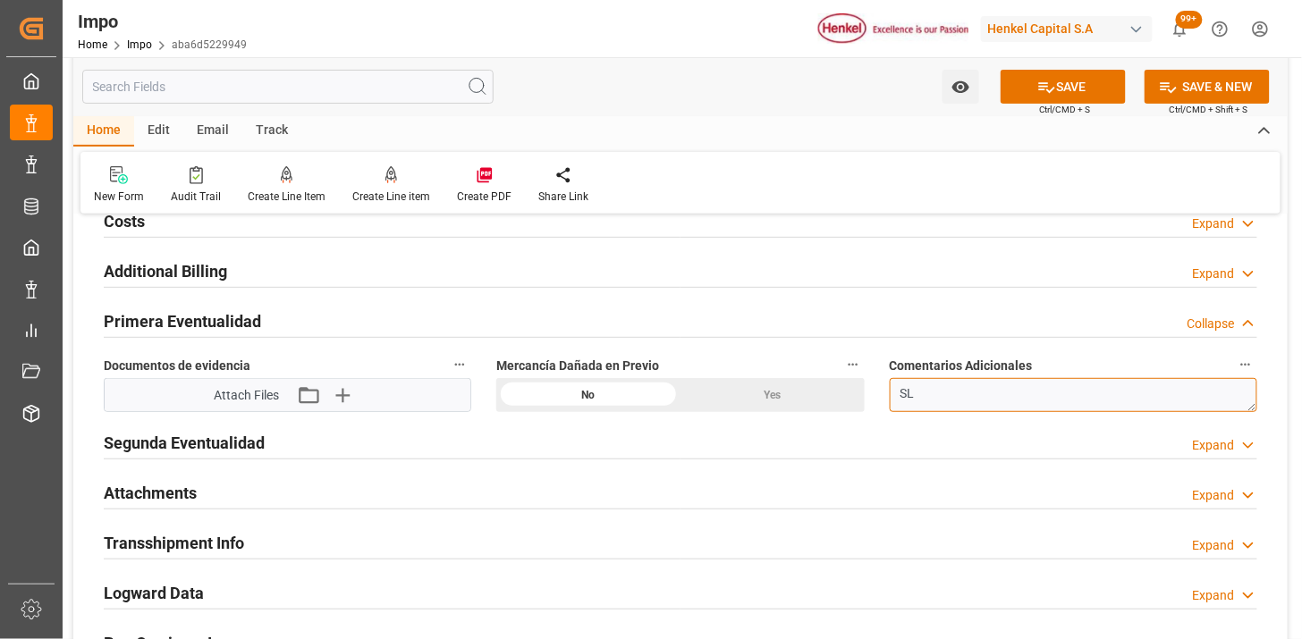
type textarea "S"
type textarea "O"
paste textarea "D751780818"
paste textarea "1708701"
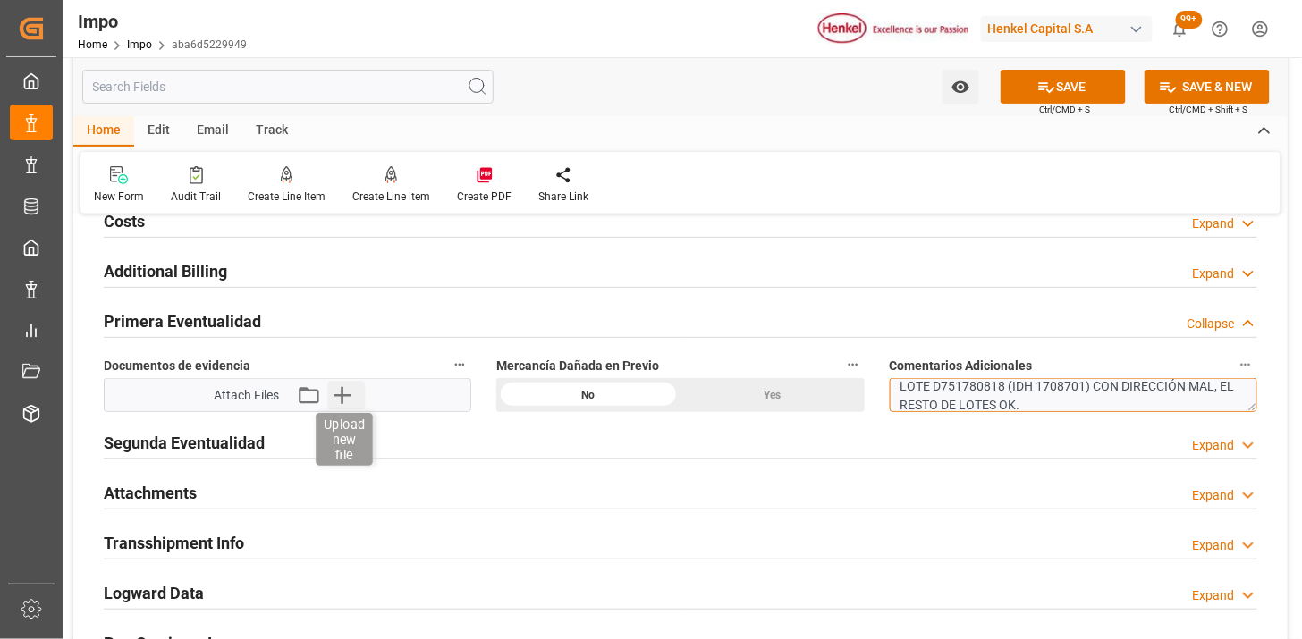
type textarea "LOTE D751780818 (IDH 1708701) CON DIRECCIÓN MAL, EL RESTO DE LOTES OK."
click at [353, 399] on icon "button" at bounding box center [341, 395] width 29 height 29
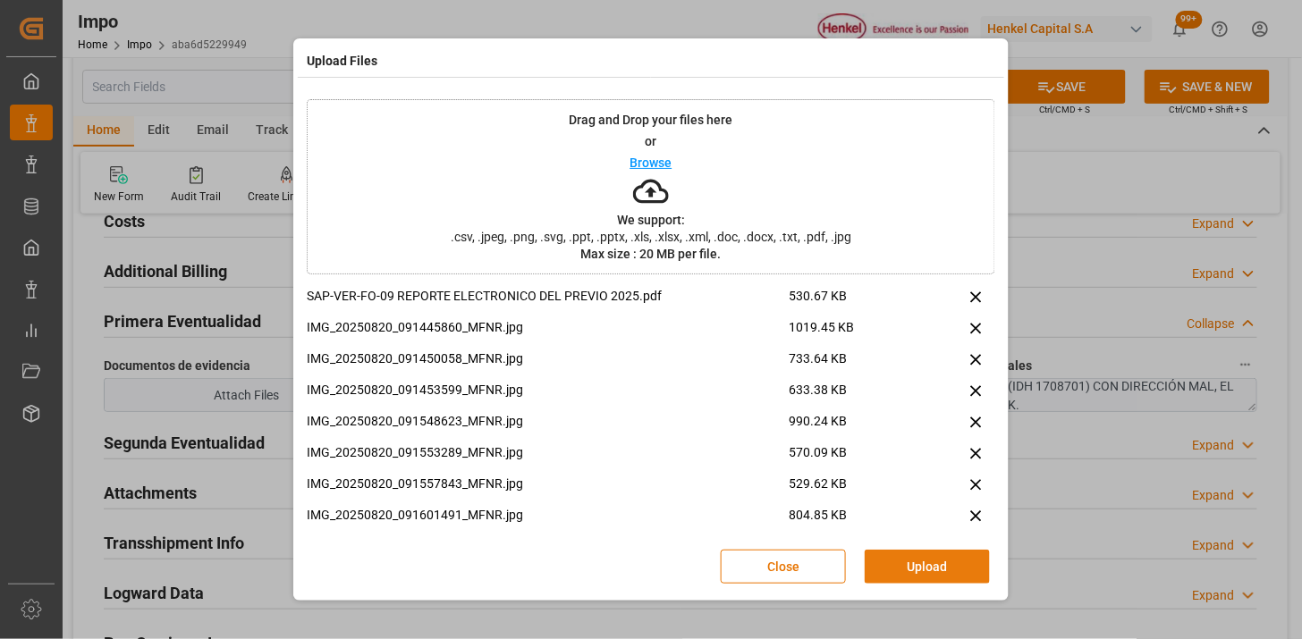
click at [906, 575] on button "Upload" at bounding box center [926, 567] width 125 height 34
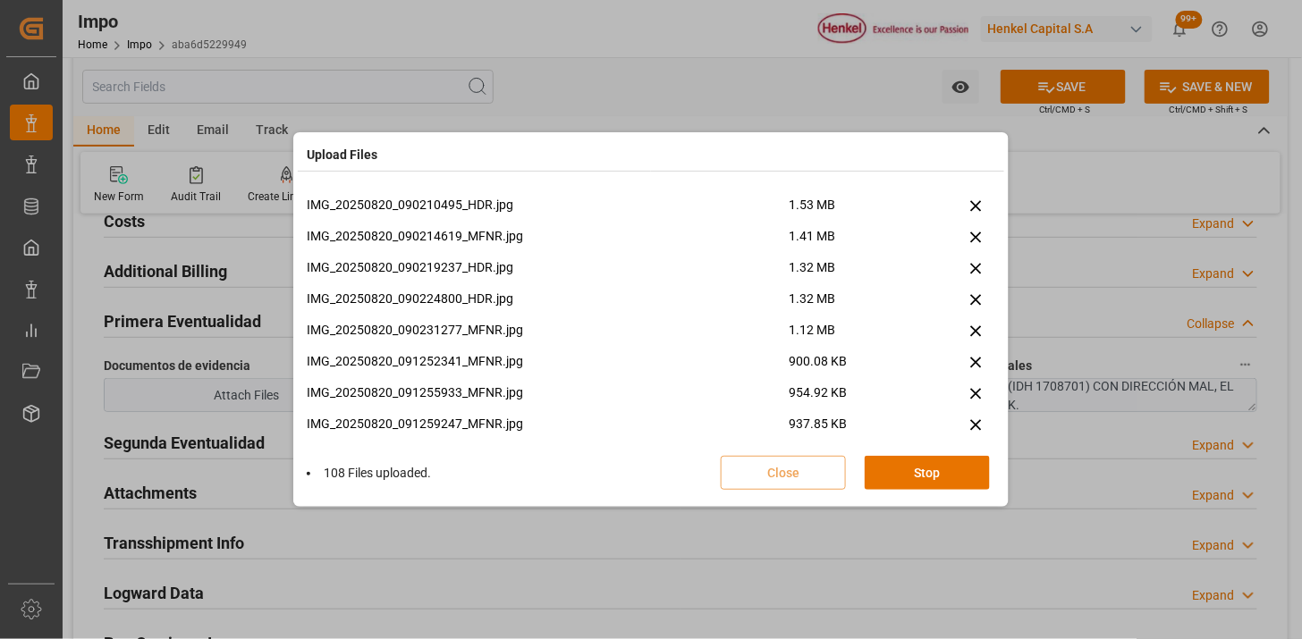
scroll to position [3921, 0]
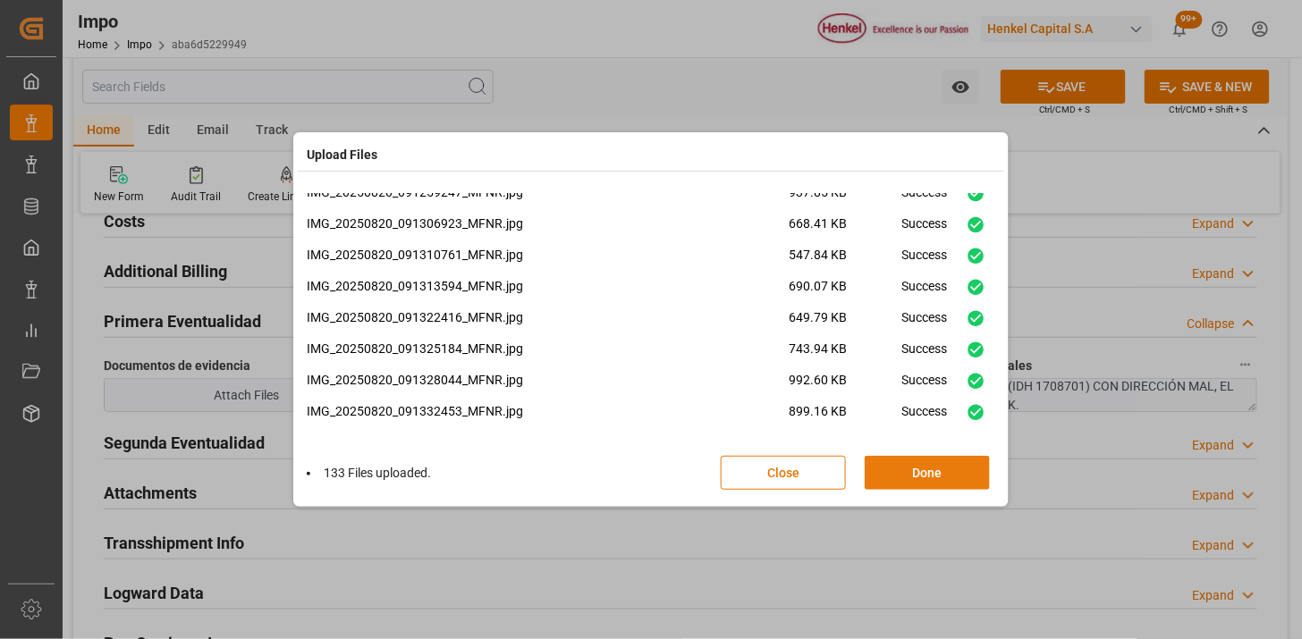
click at [946, 478] on button "Done" at bounding box center [926, 473] width 125 height 34
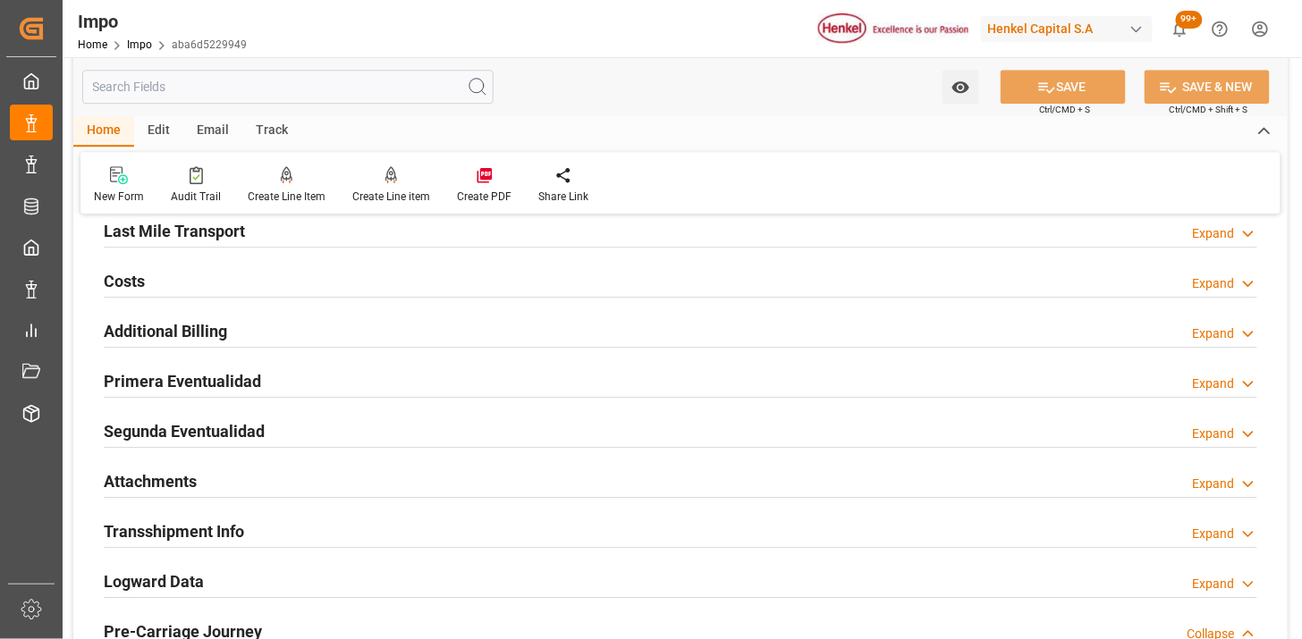
scroll to position [1366, 0]
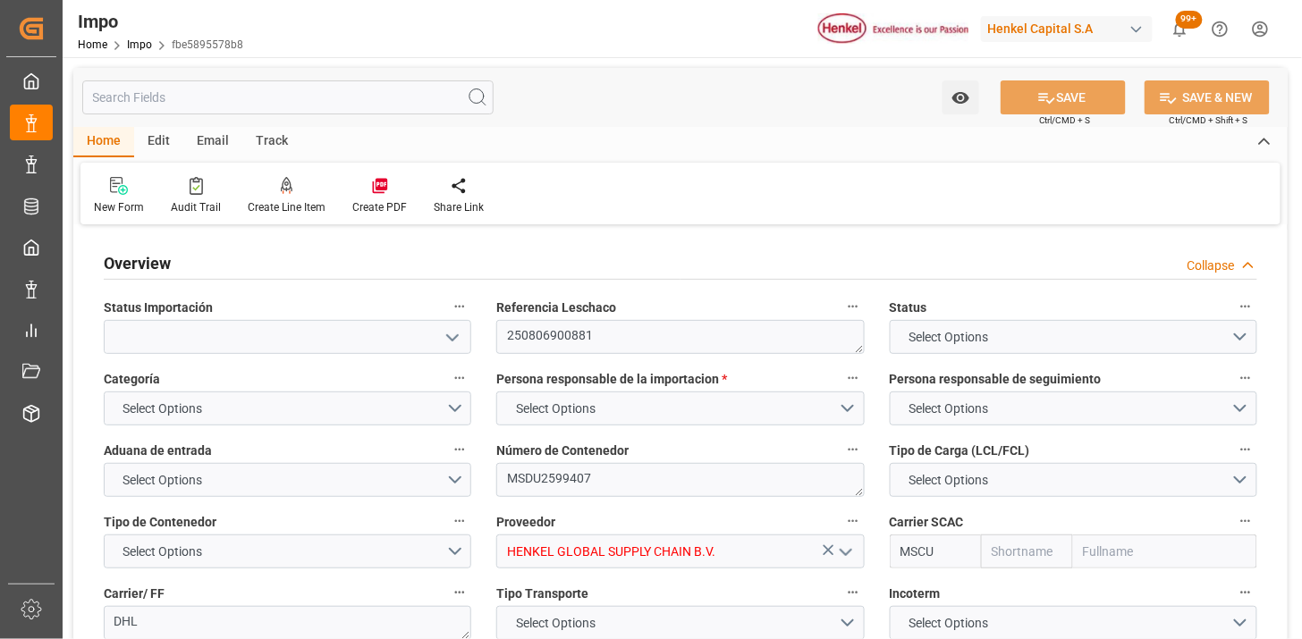
type input "MSC"
type input "Mediterranean Shipping Company"
type input "7"
type input "25"
type input "9"
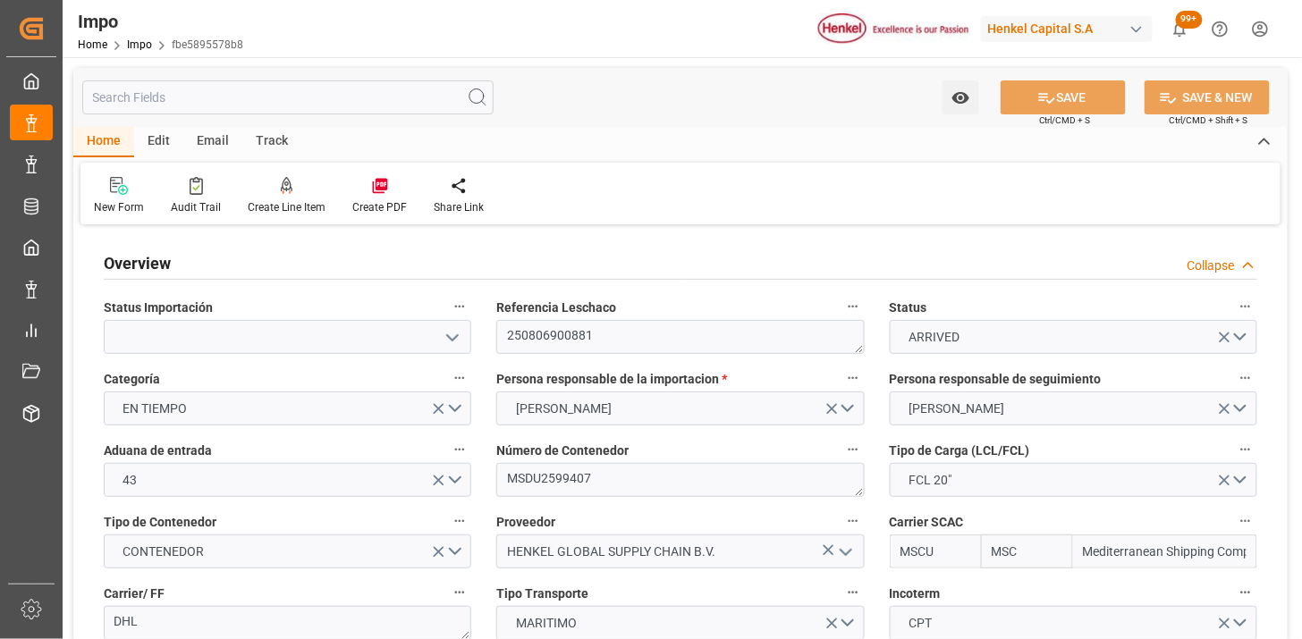
type input "[DATE]"
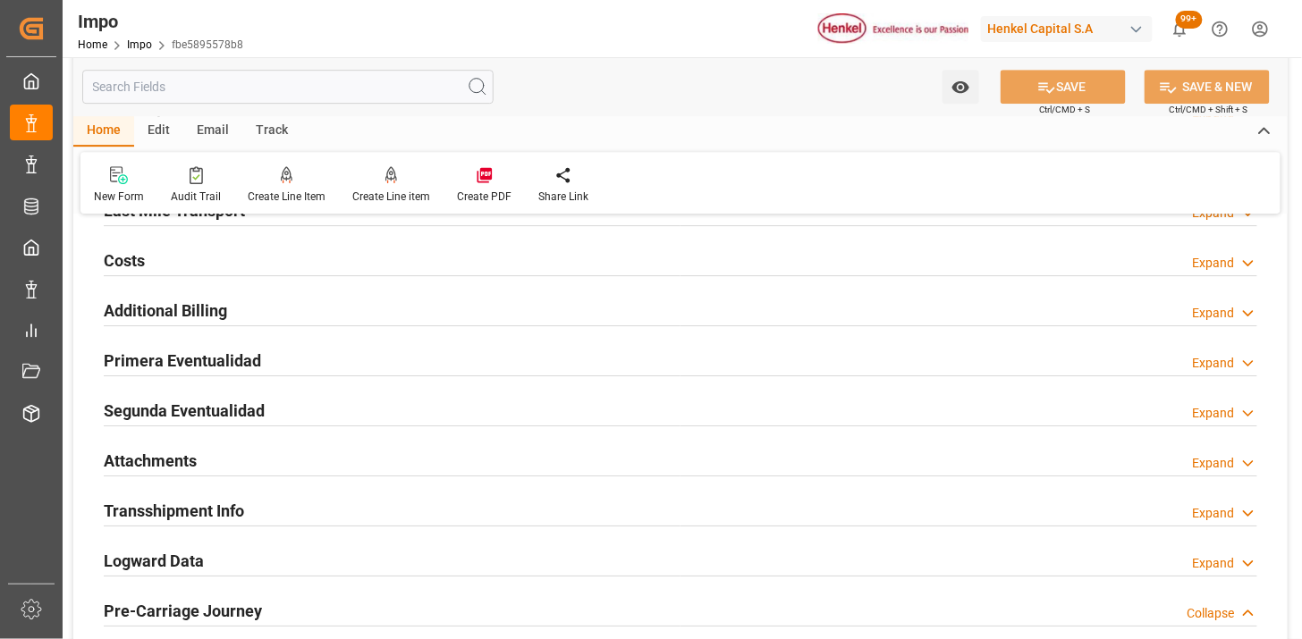
scroll to position [1589, 0]
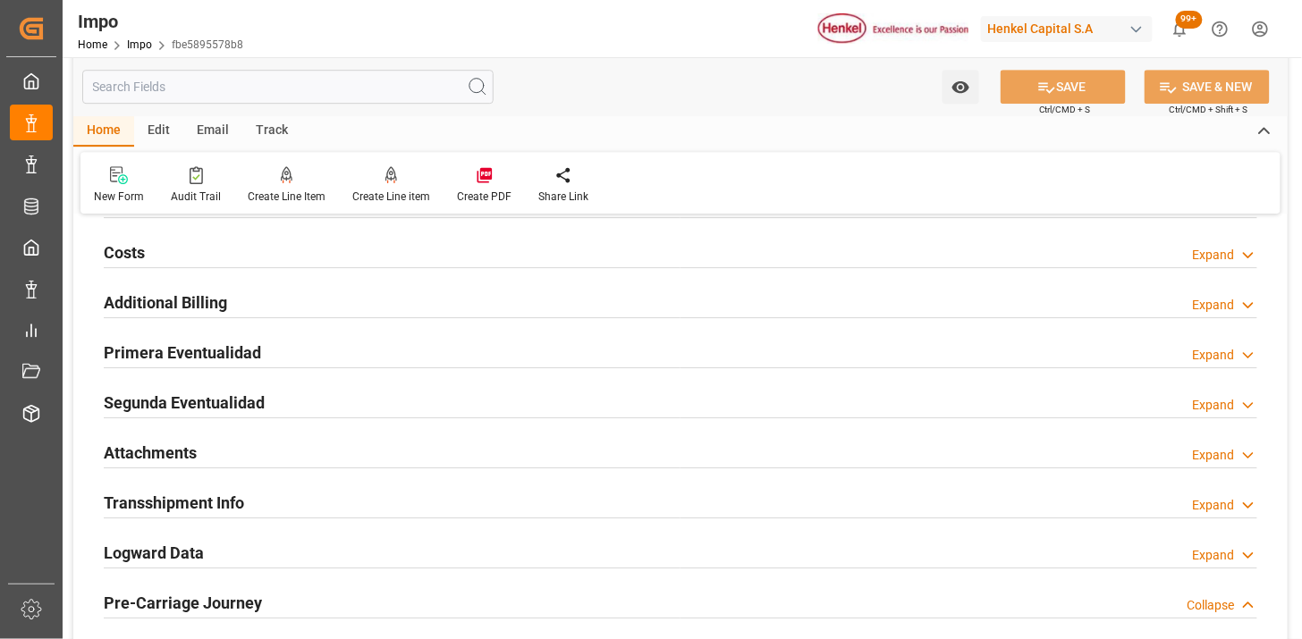
click at [442, 354] on div "Primera Eventualidad Expand" at bounding box center [680, 351] width 1153 height 34
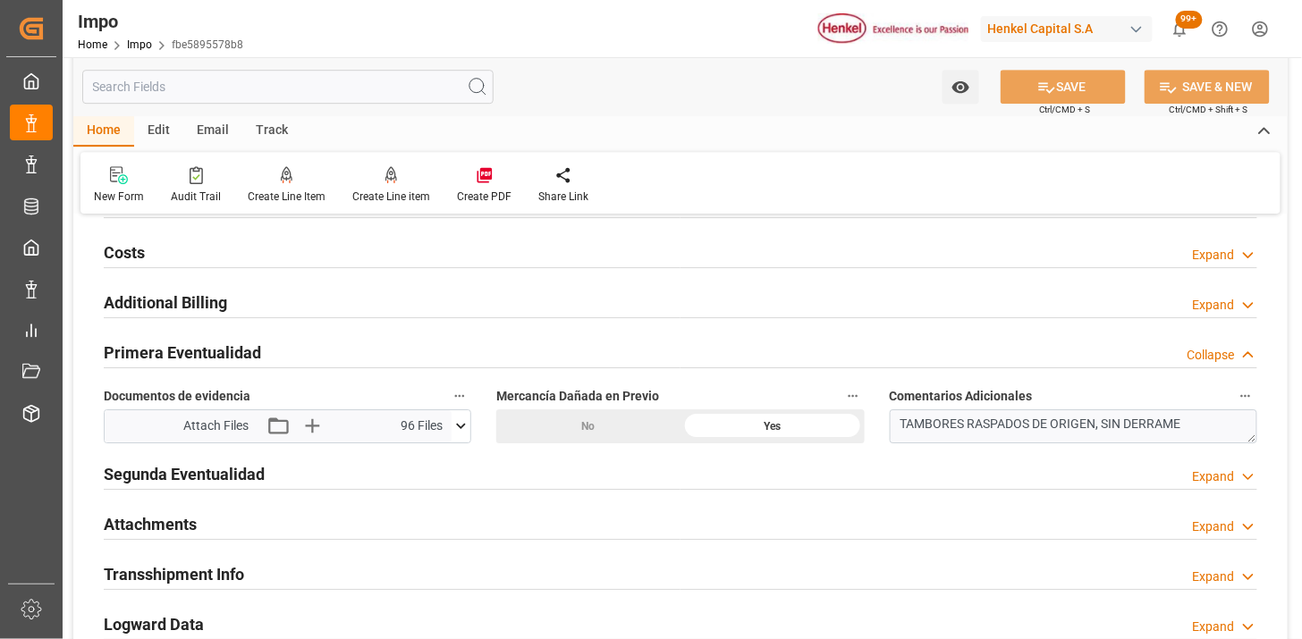
scroll to position [1688, 0]
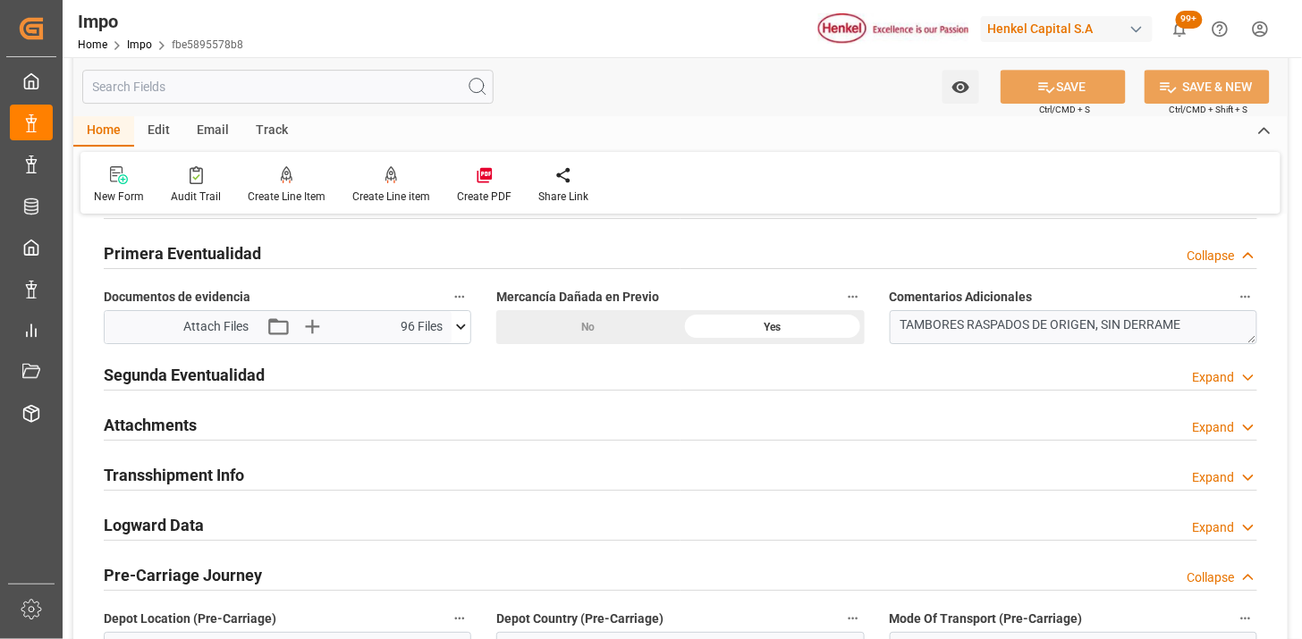
click at [460, 332] on icon at bounding box center [460, 326] width 19 height 19
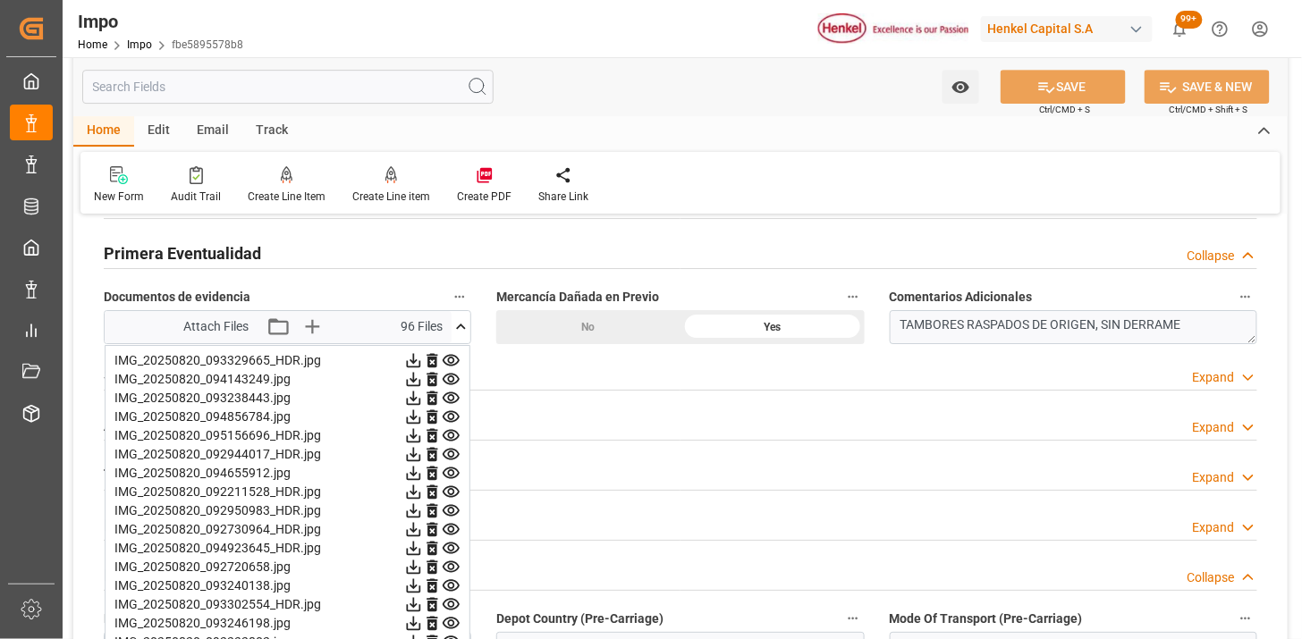
click at [460, 332] on icon at bounding box center [460, 326] width 19 height 19
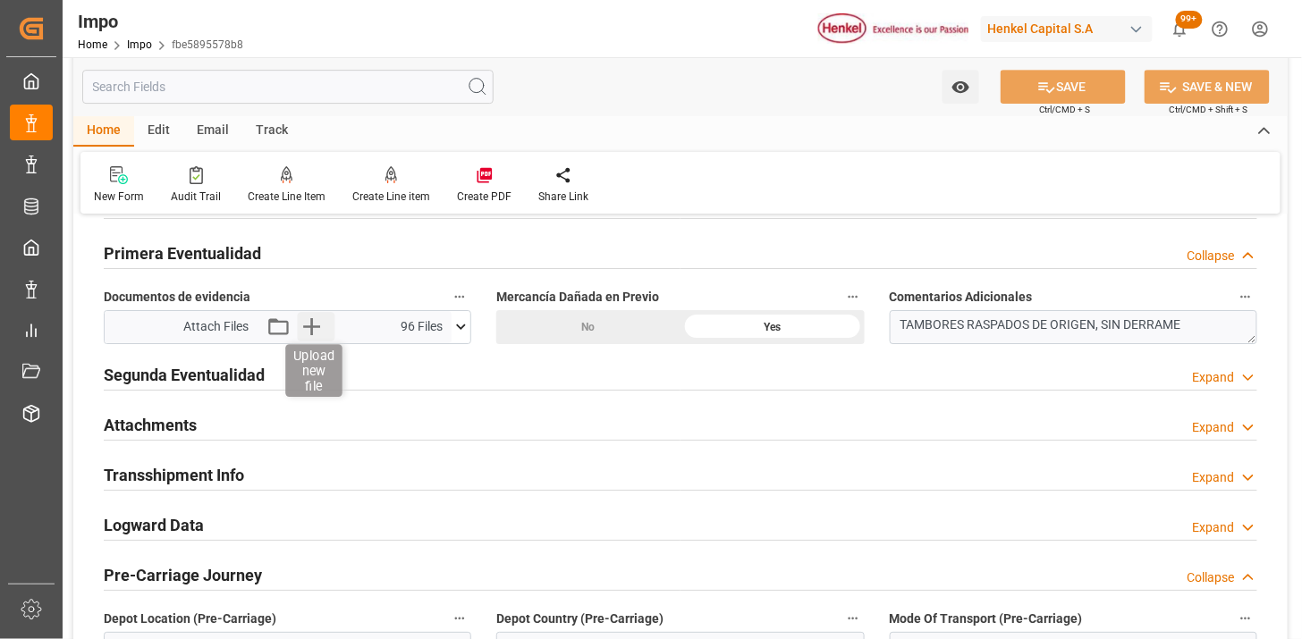
click at [307, 323] on icon "button" at bounding box center [311, 327] width 29 height 29
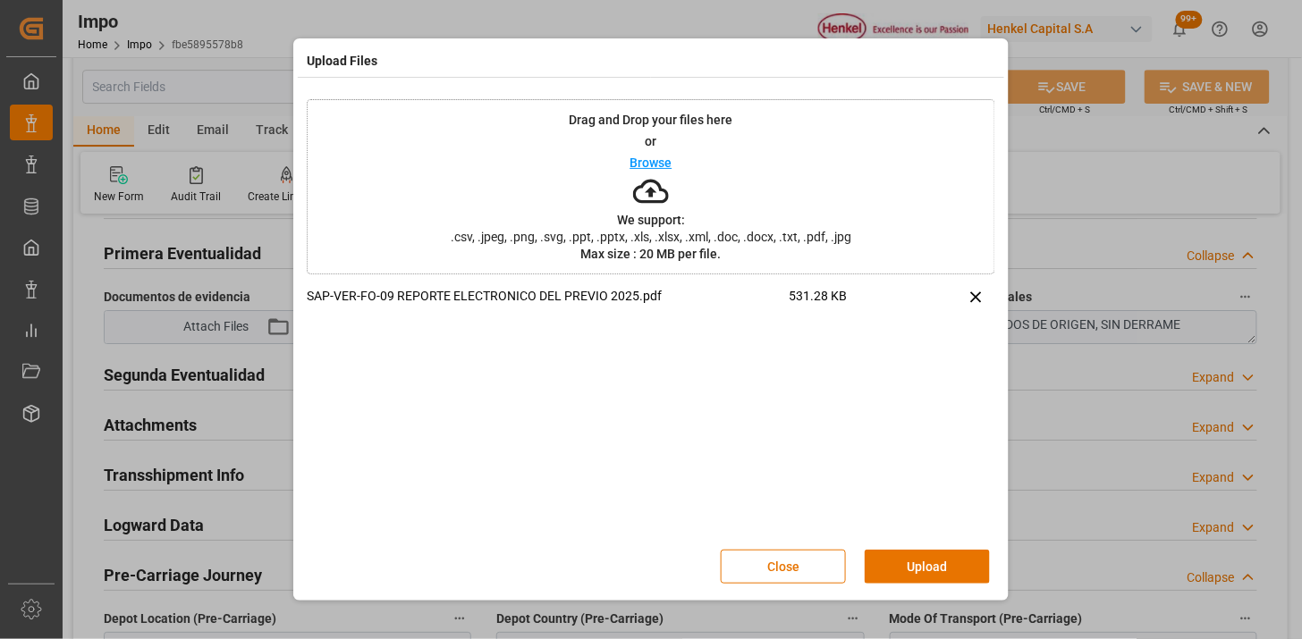
drag, startPoint x: 906, startPoint y: 556, endPoint x: 688, endPoint y: 505, distance: 224.0
click at [905, 557] on button "Upload" at bounding box center [926, 567] width 125 height 34
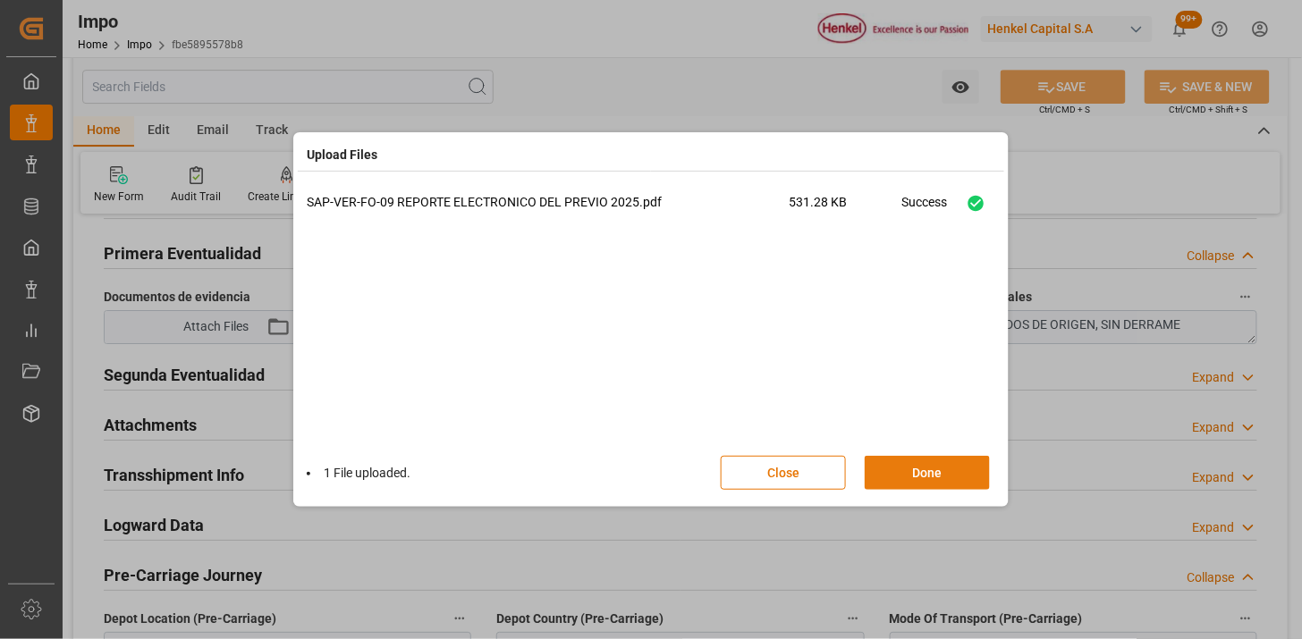
click at [973, 477] on button "Done" at bounding box center [926, 473] width 125 height 34
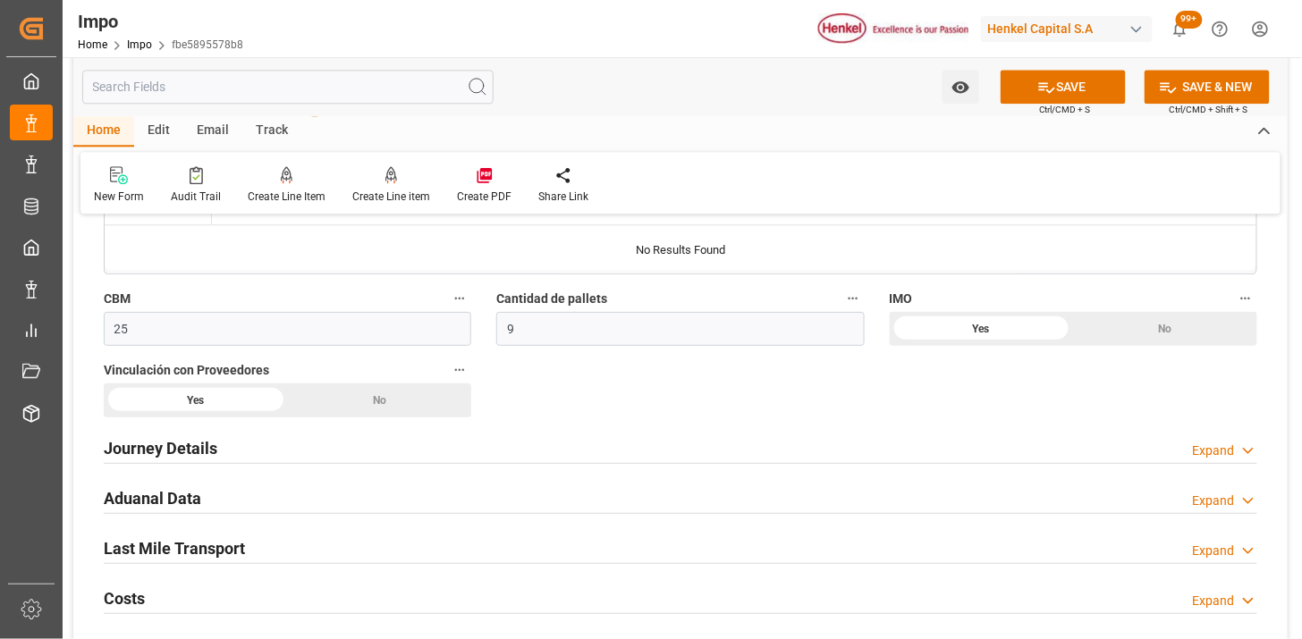
scroll to position [1192, 0]
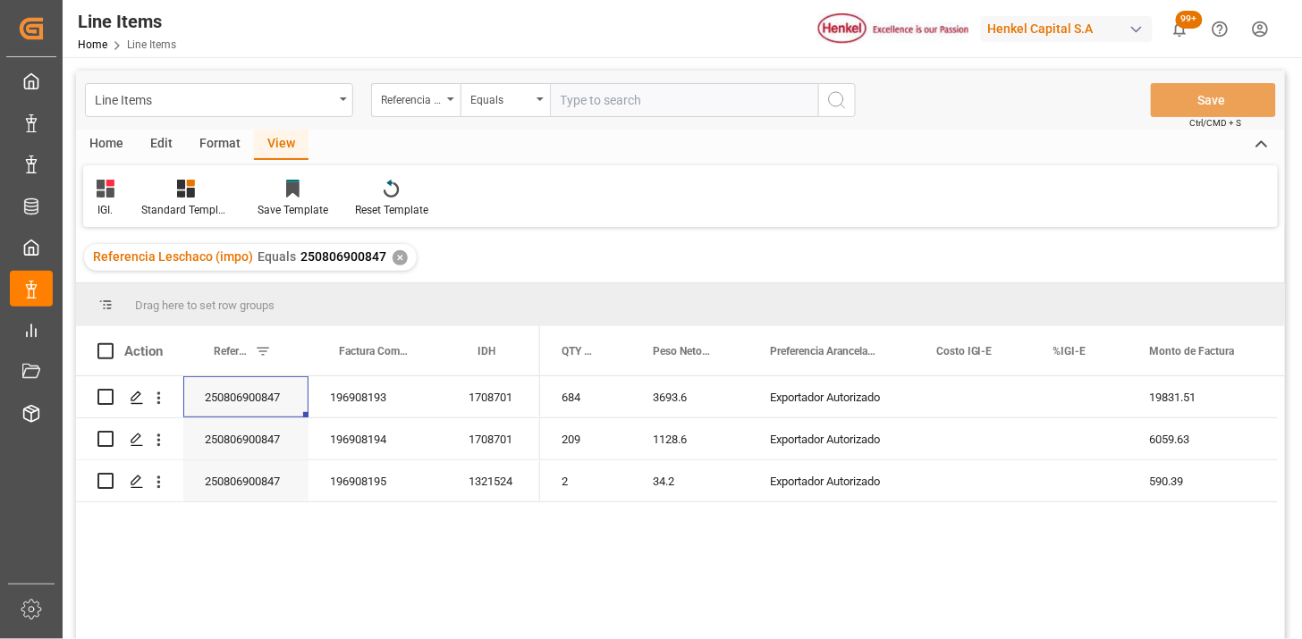
click at [700, 105] on input "text" at bounding box center [684, 100] width 268 height 34
paste input "250806900119"
type input "250806900119"
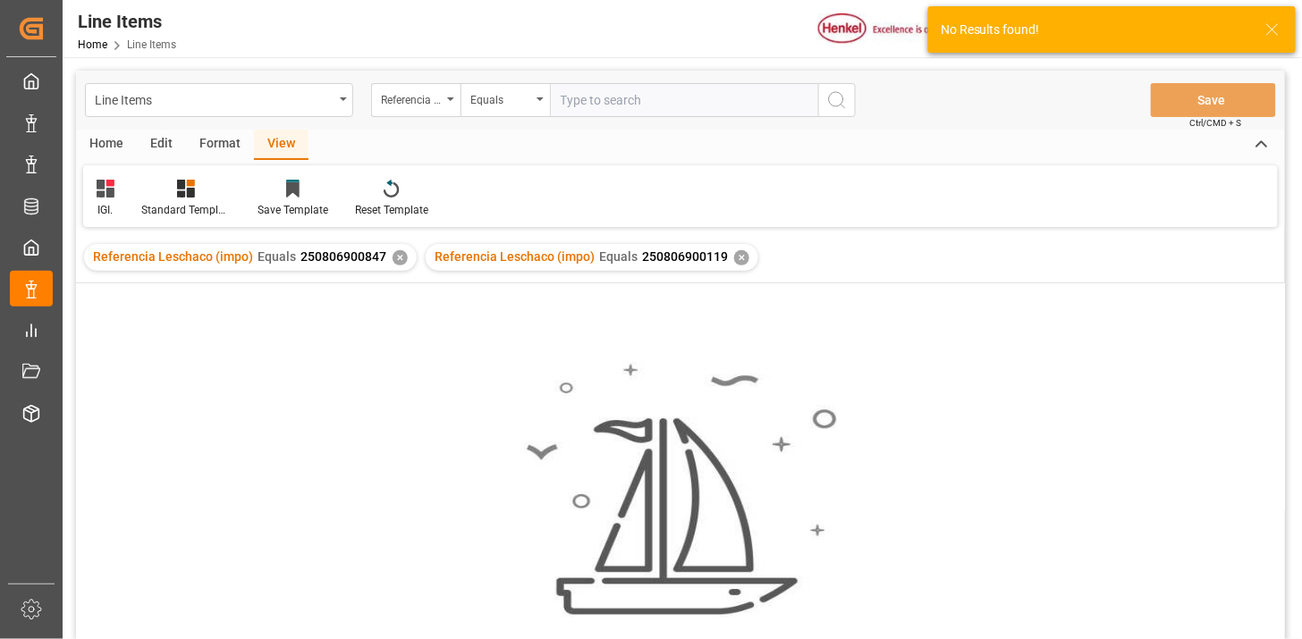
click at [396, 262] on div "✕" at bounding box center [399, 257] width 15 height 15
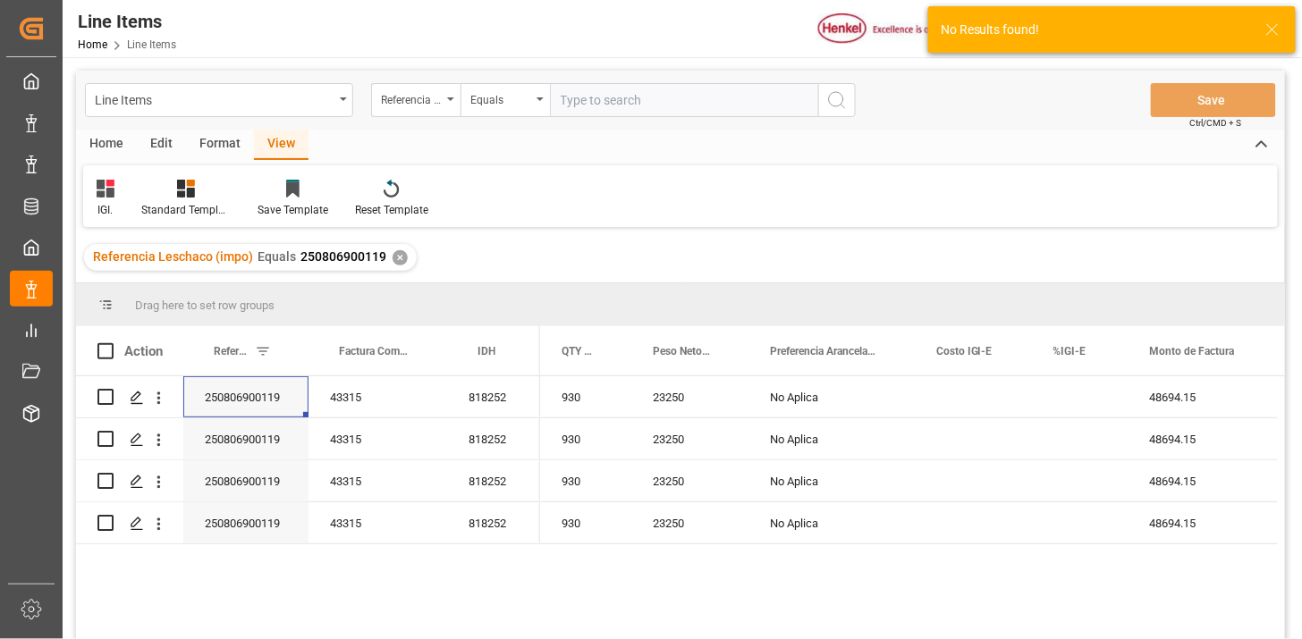
click at [395, 261] on div "✕" at bounding box center [399, 257] width 15 height 15
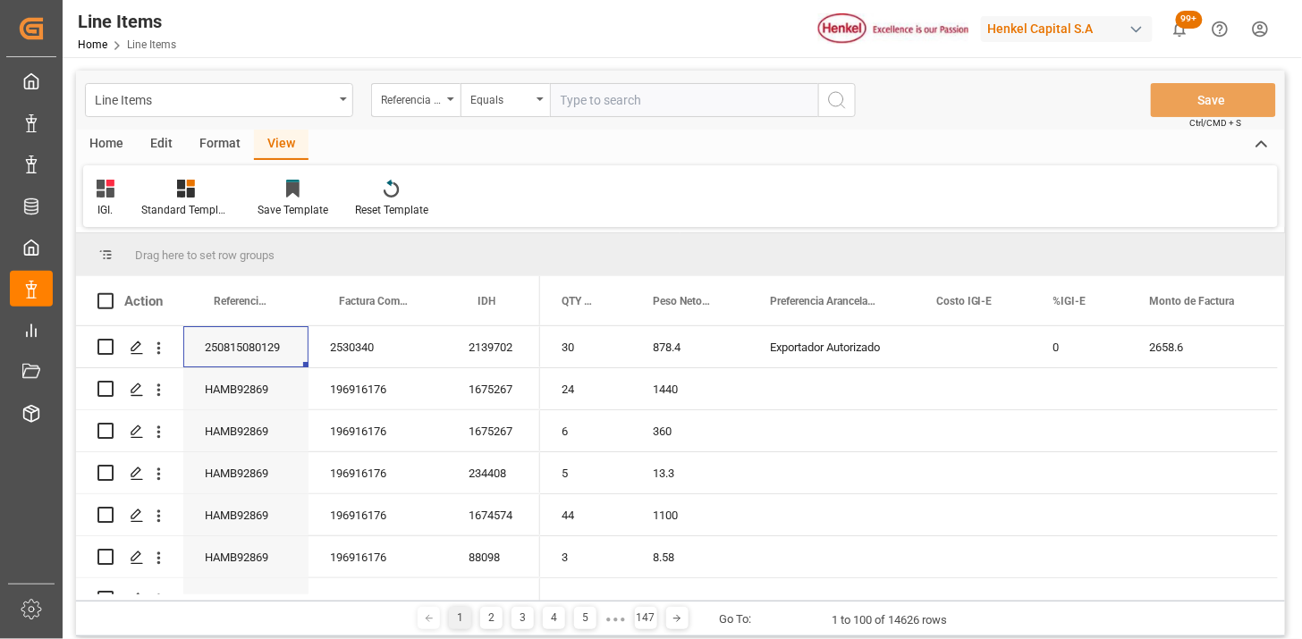
drag, startPoint x: 591, startPoint y: 110, endPoint x: 813, endPoint y: 168, distance: 230.0
click at [599, 111] on input "text" at bounding box center [684, 100] width 268 height 34
paste input "250815080130"
type input "250815080130"
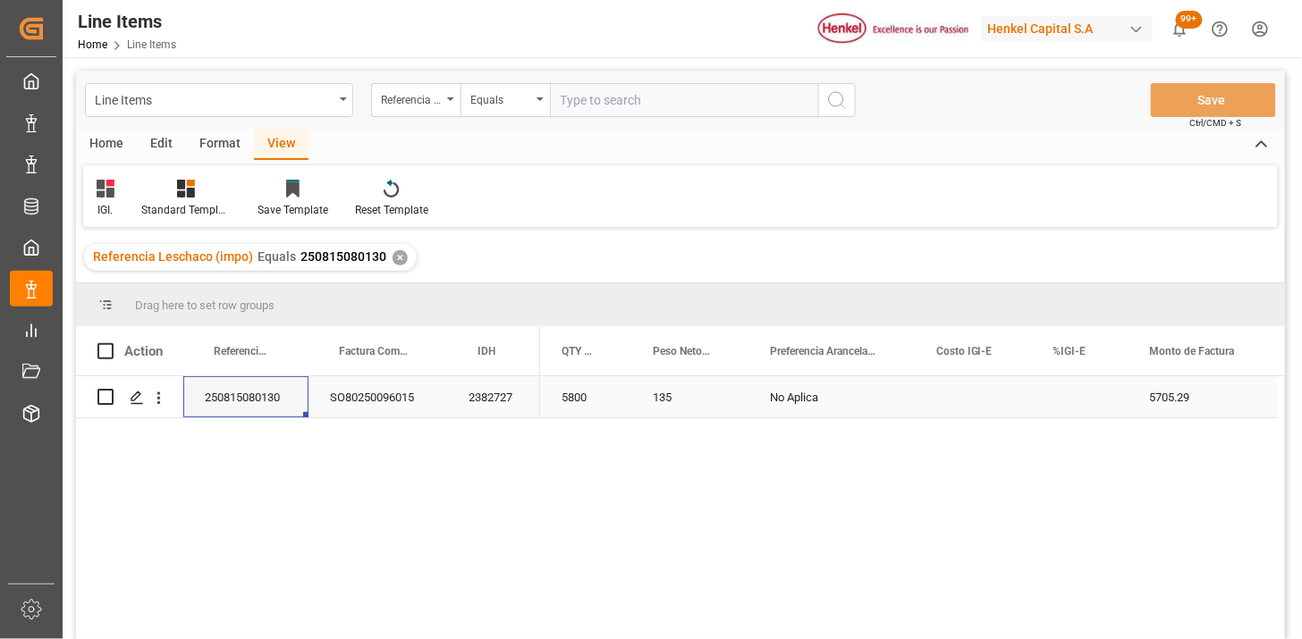
click at [1069, 399] on div "Press SPACE to select this row." at bounding box center [1080, 396] width 97 height 41
type input "9"
click at [510, 102] on div "Equals" at bounding box center [500, 98] width 61 height 21
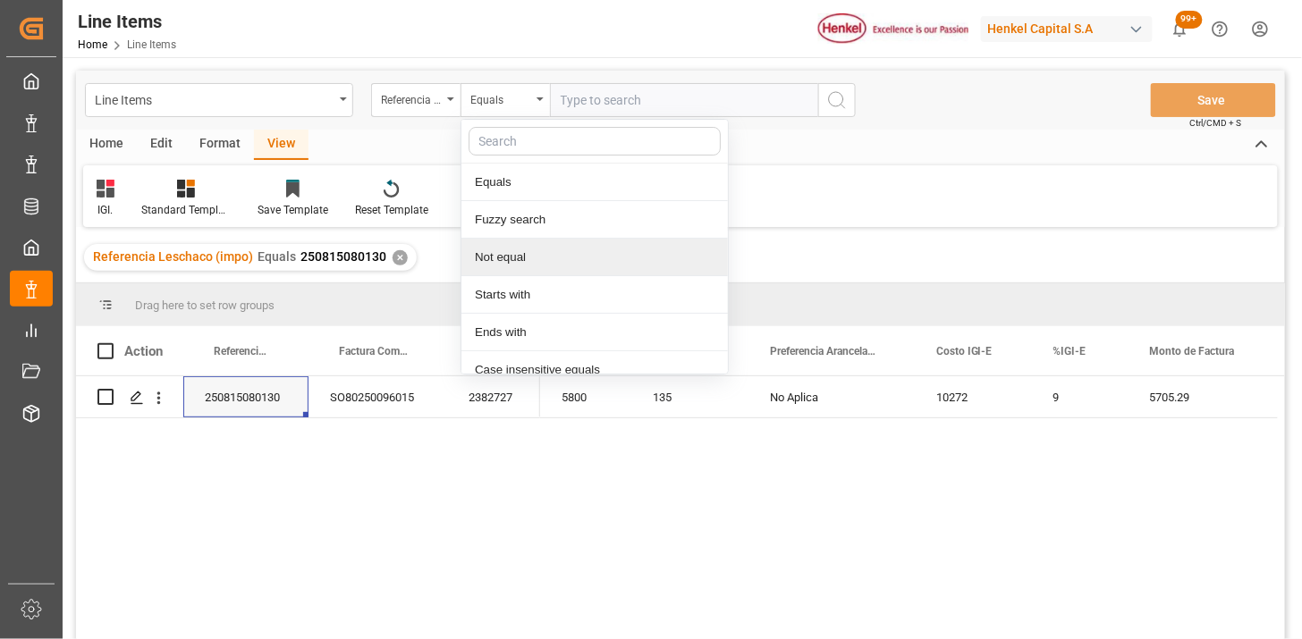
click at [704, 108] on input "text" at bounding box center [684, 100] width 268 height 34
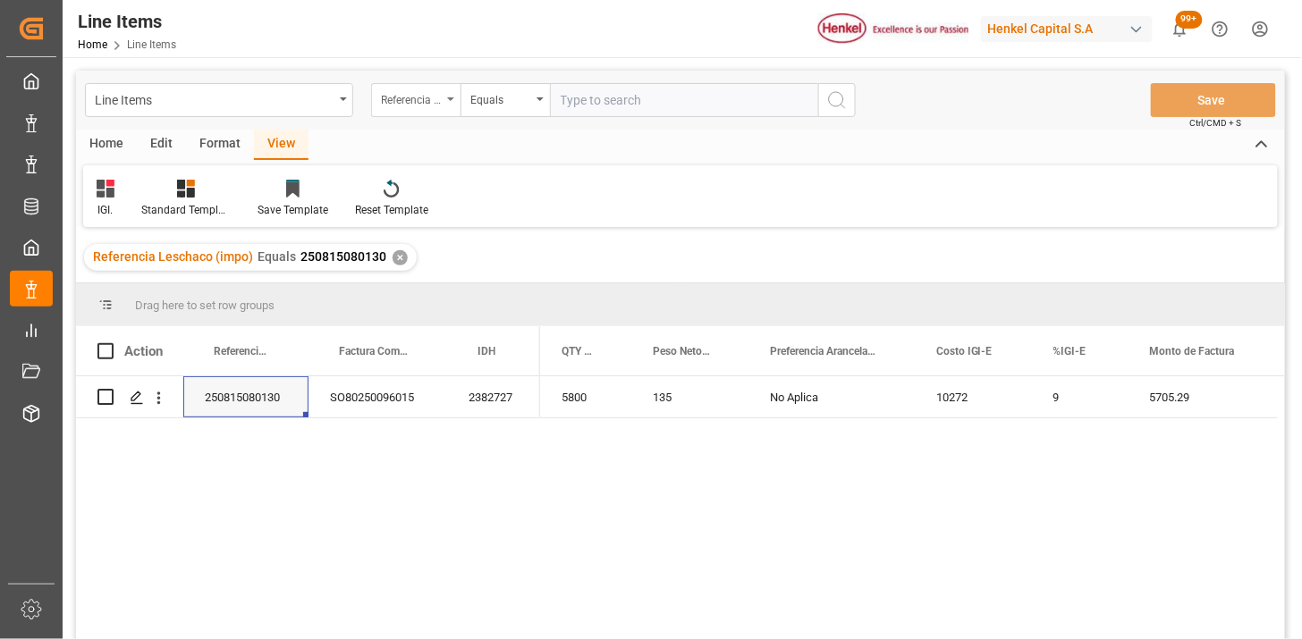
click at [442, 108] on div "Referencia Leschaco (impo)" at bounding box center [415, 100] width 89 height 34
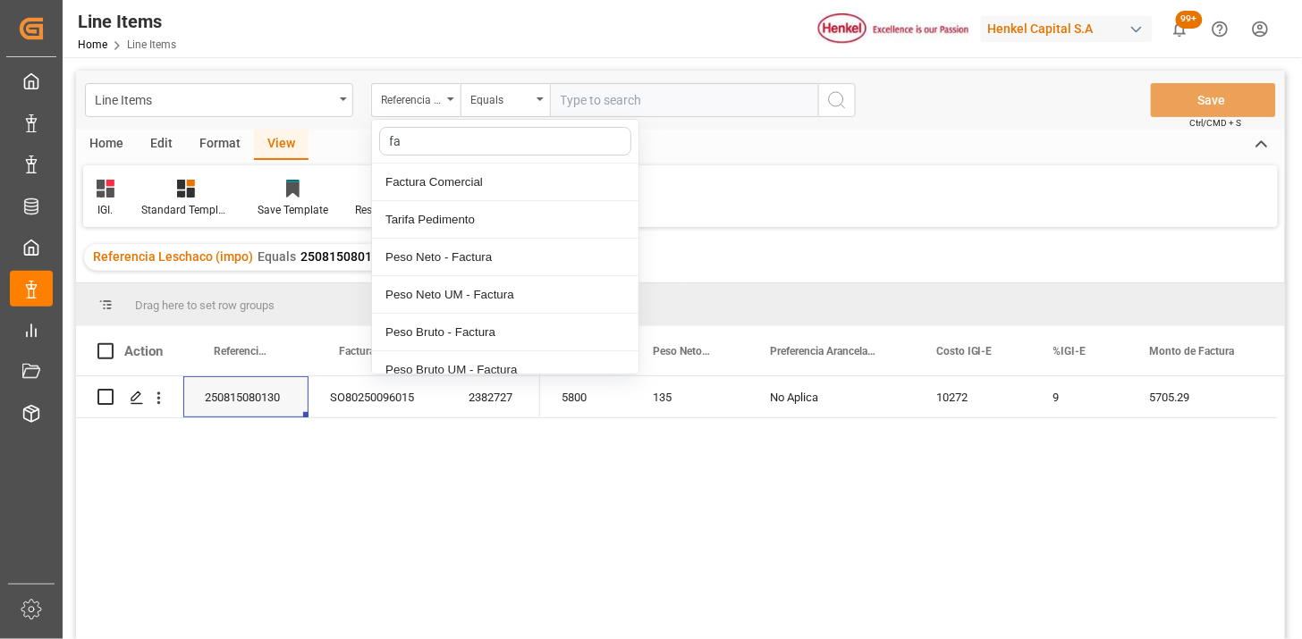
type input "fac"
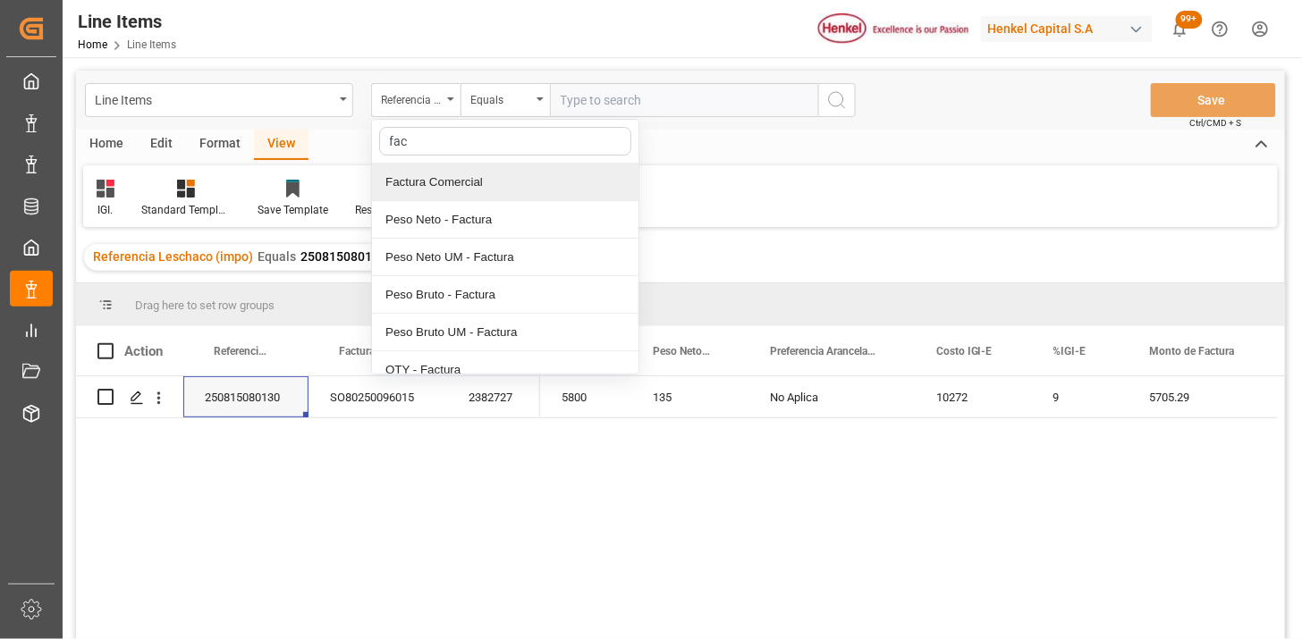
drag, startPoint x: 460, startPoint y: 182, endPoint x: 602, endPoint y: 146, distance: 145.9
click at [484, 177] on div "Factura Comercial" at bounding box center [505, 183] width 266 height 38
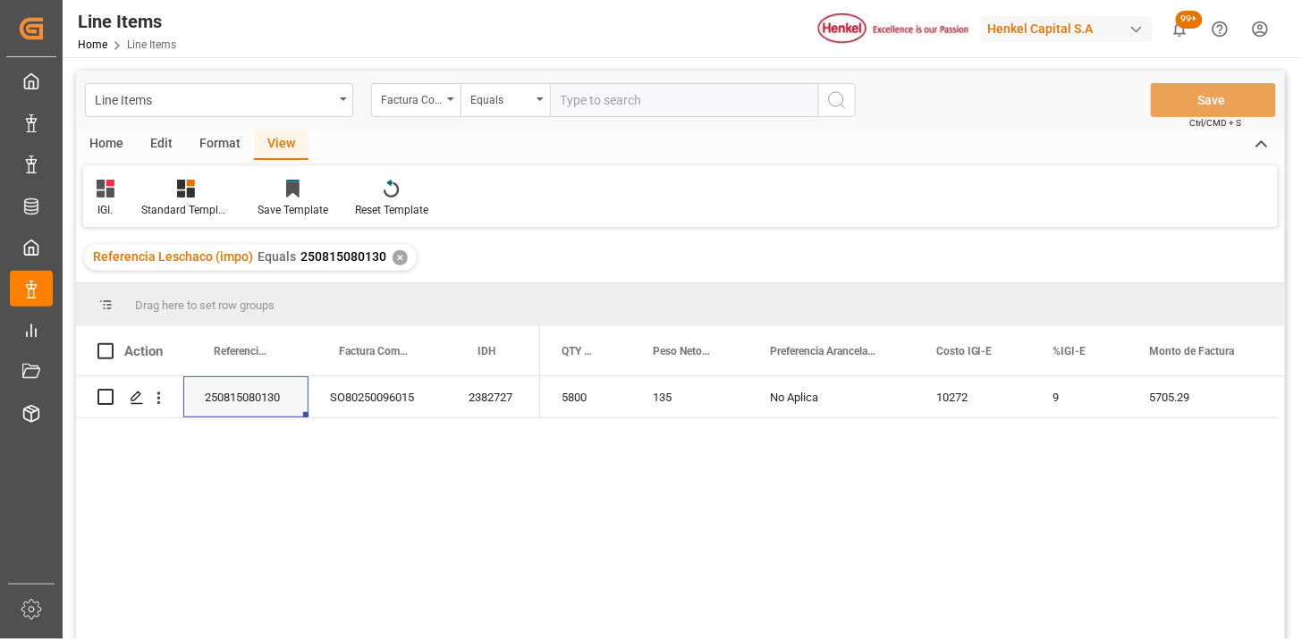
click at [649, 108] on input "text" at bounding box center [684, 100] width 268 height 34
paste input "329652"
type input "329652"
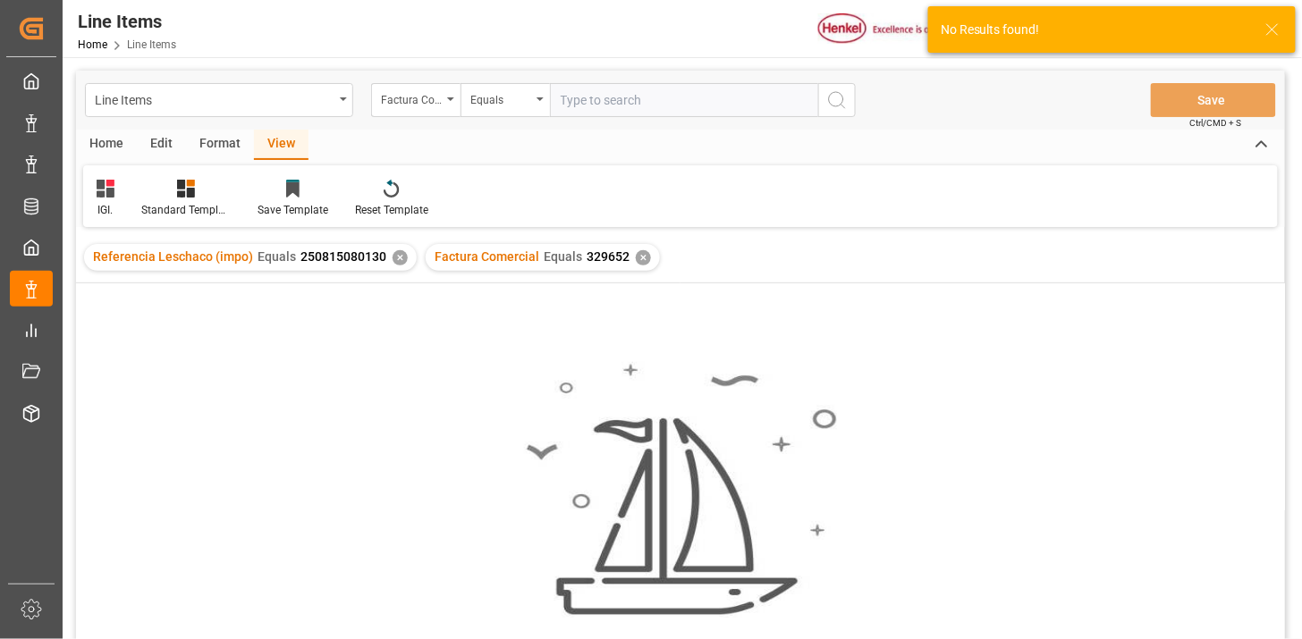
click at [395, 257] on div "✕" at bounding box center [399, 257] width 15 height 15
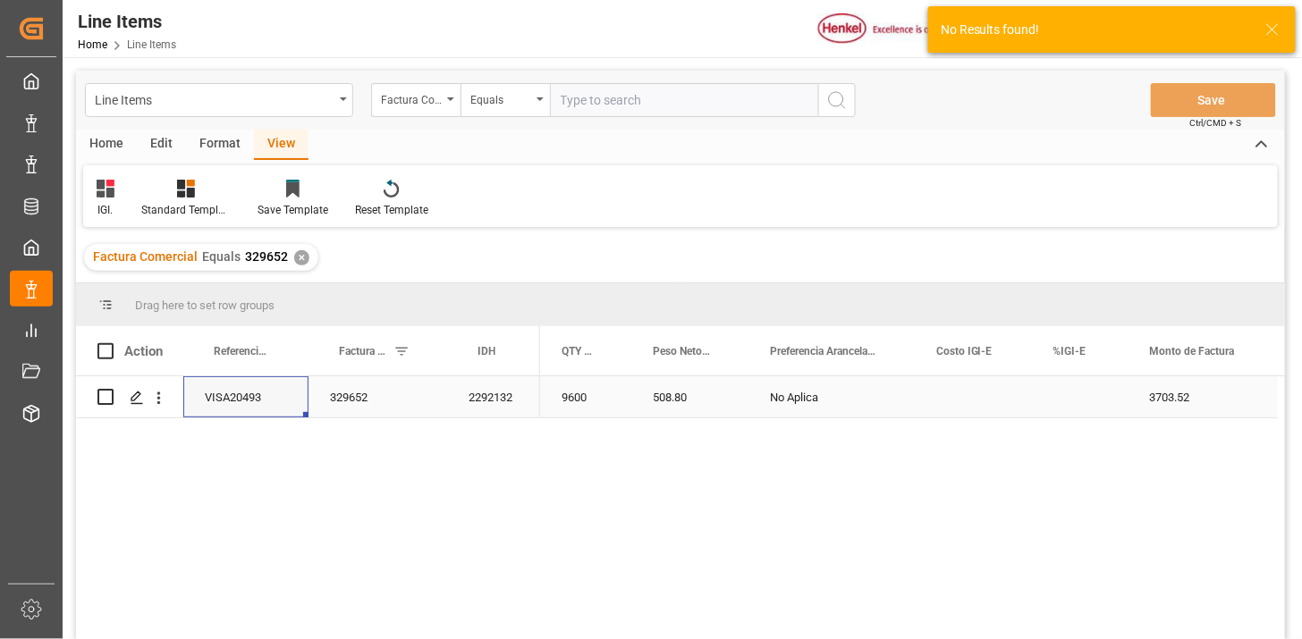
click at [720, 404] on div "508.80" at bounding box center [689, 396] width 117 height 41
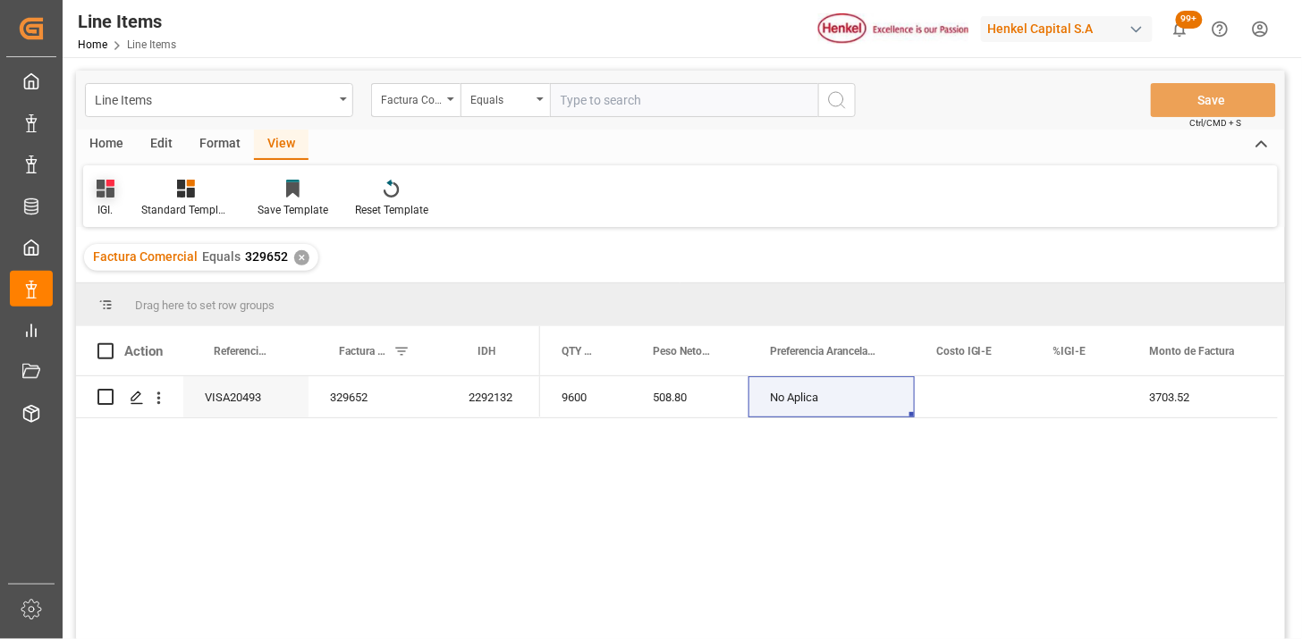
click at [103, 190] on icon at bounding box center [106, 189] width 18 height 18
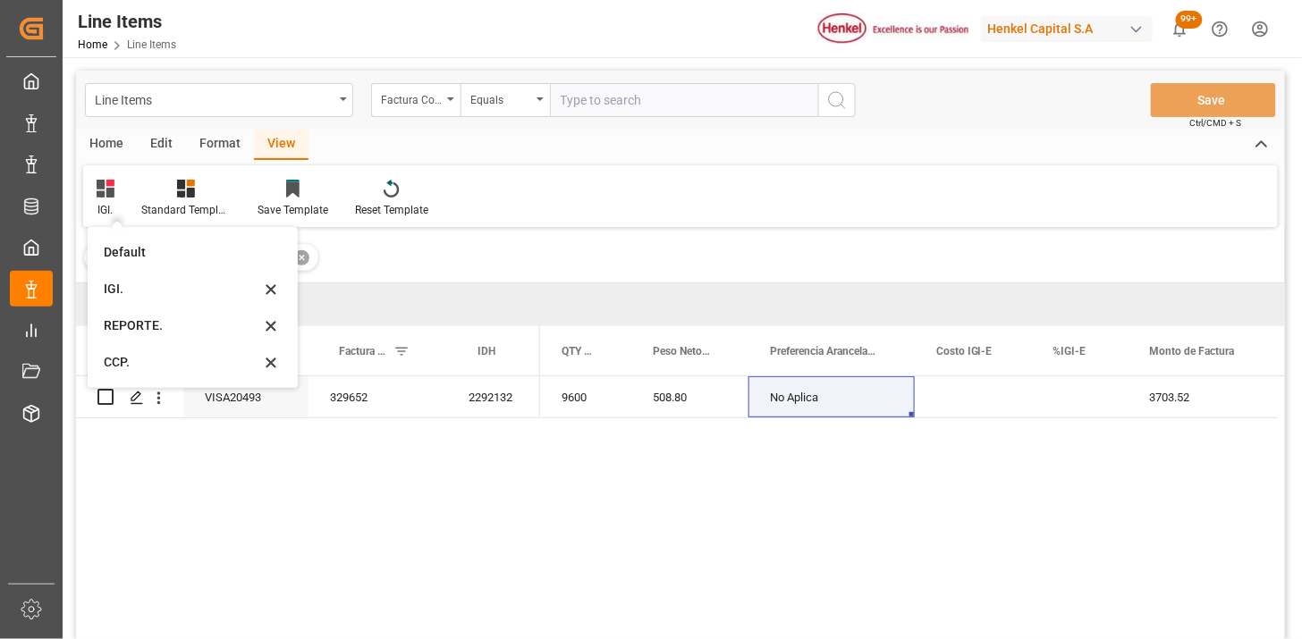
click at [131, 331] on div "REPORTE." at bounding box center [182, 325] width 156 height 19
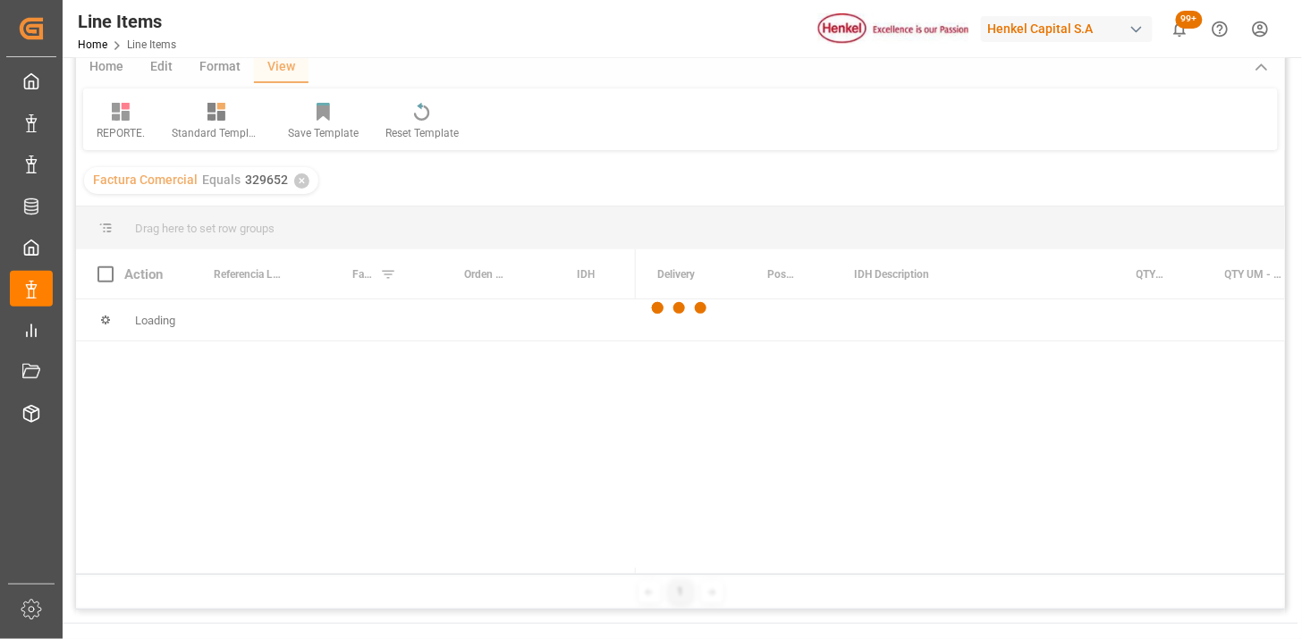
scroll to position [99, 0]
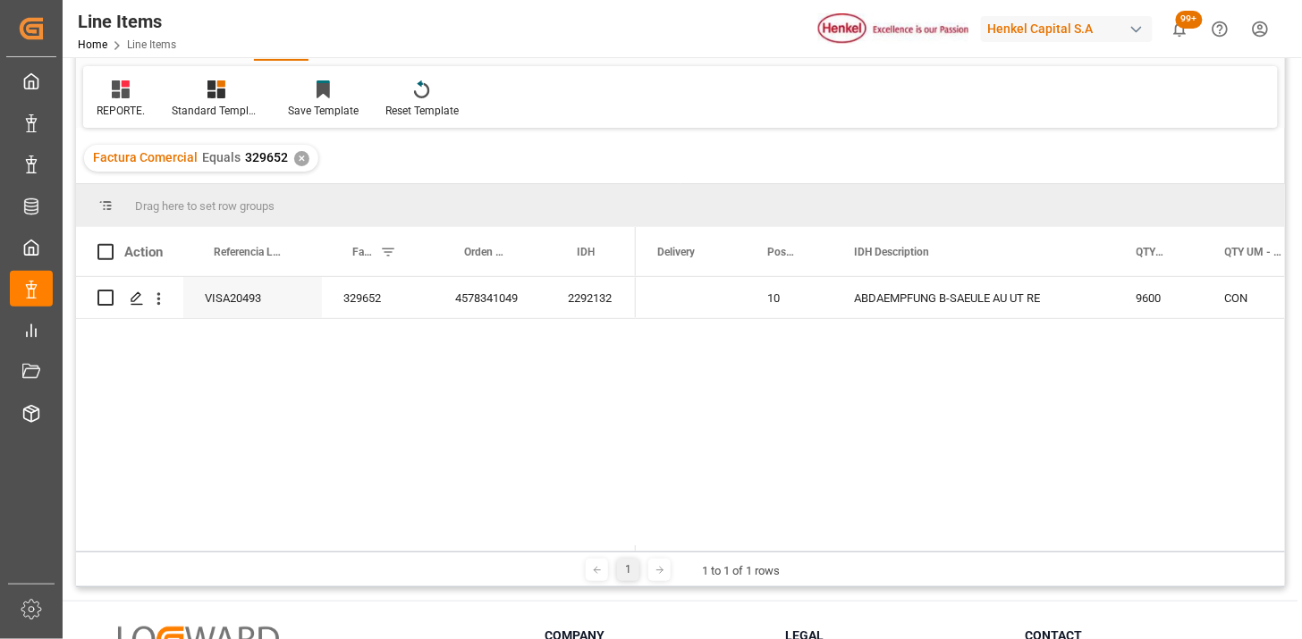
click at [451, 308] on div "4578341049" at bounding box center [490, 297] width 113 height 41
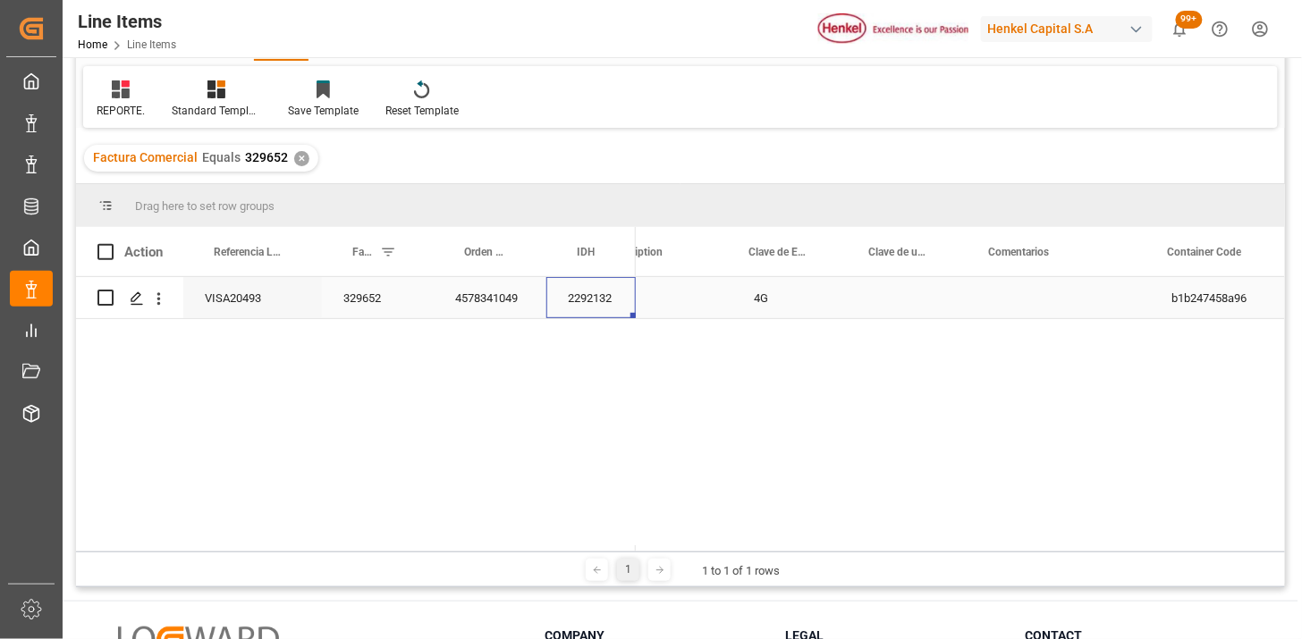
scroll to position [0, 0]
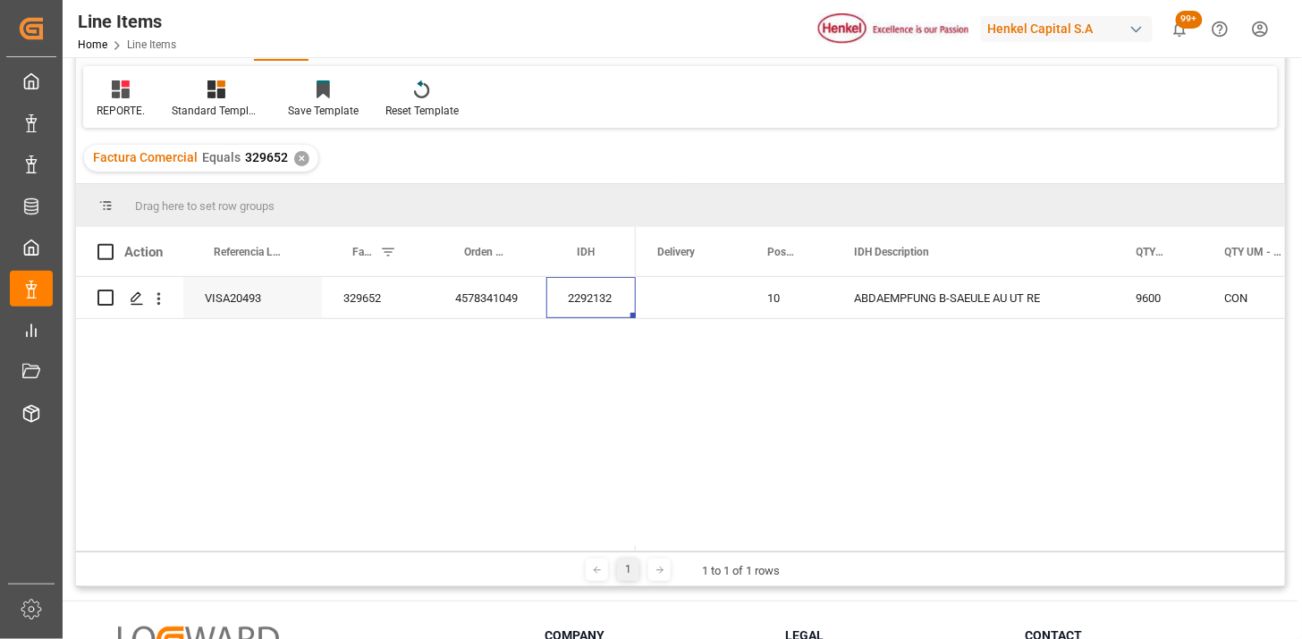
click at [942, 316] on div "ABDAEMPFUNG B-SAEULE AU UT RE" at bounding box center [973, 297] width 282 height 41
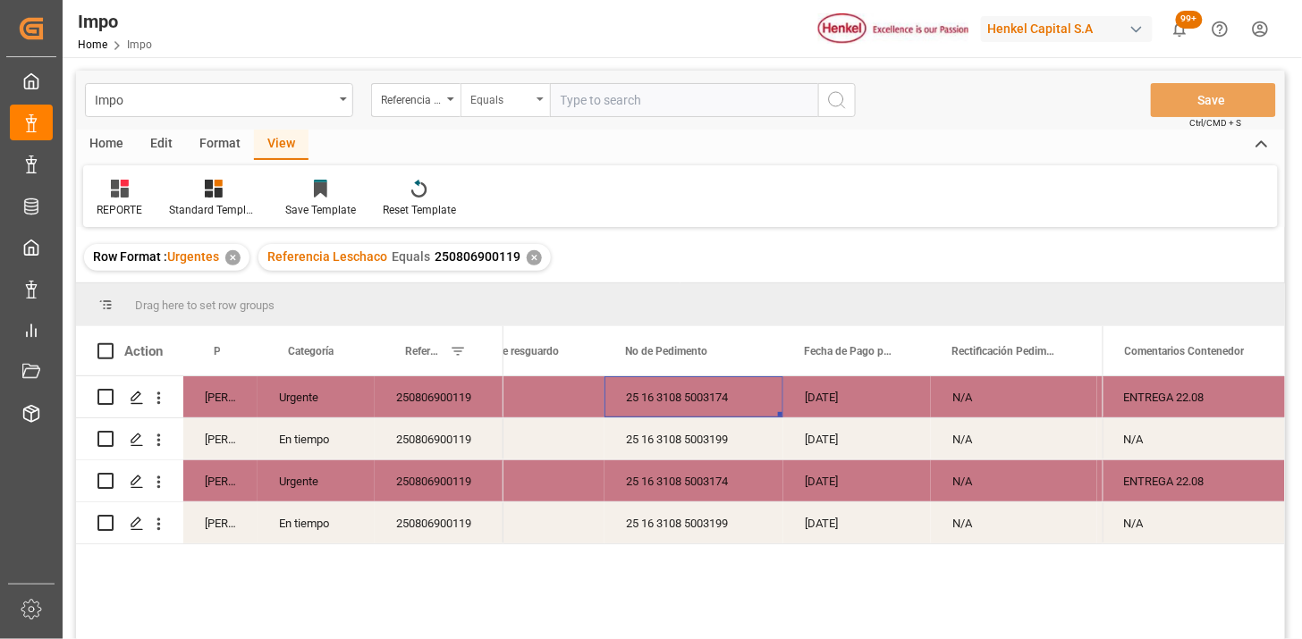
click at [517, 111] on div "Equals" at bounding box center [504, 100] width 89 height 34
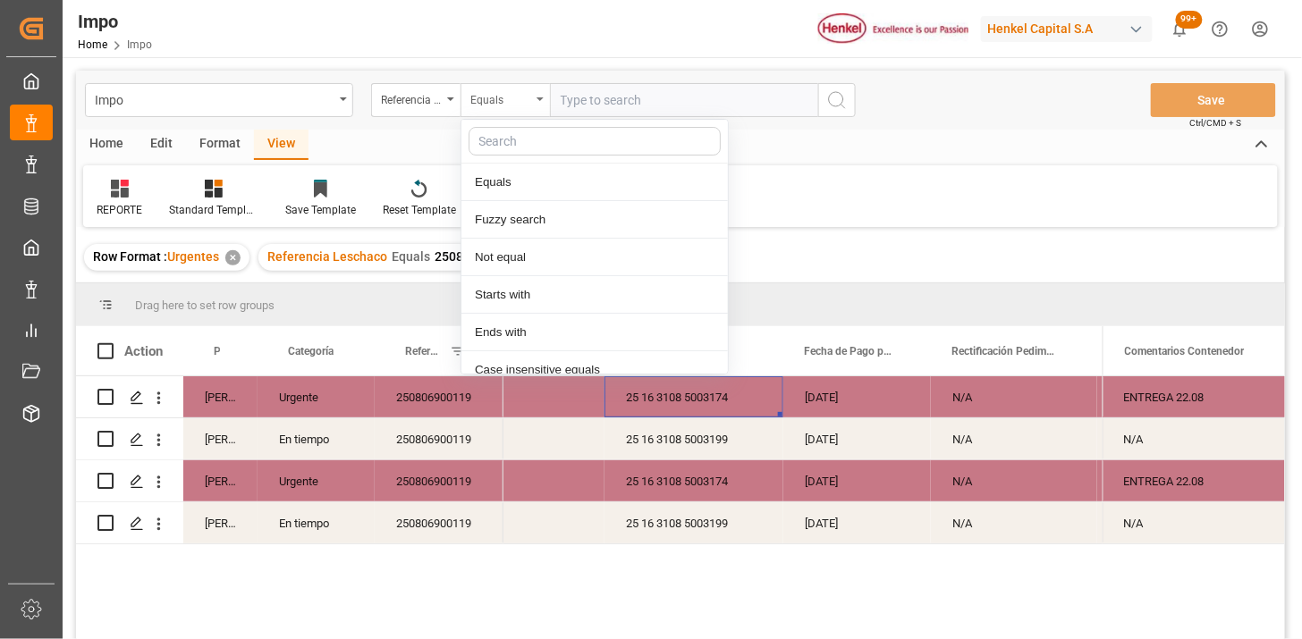
scroll to position [89, 0]
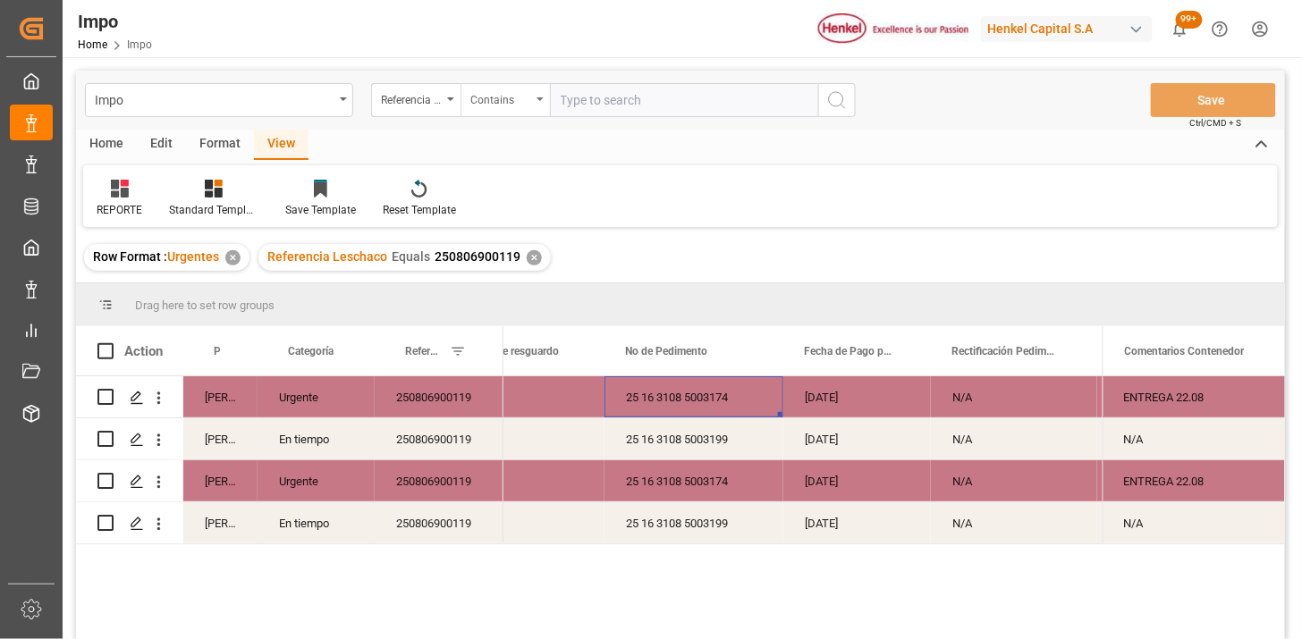
paste input "250815080136 250815080146"
type input "250815080136,250815080146"
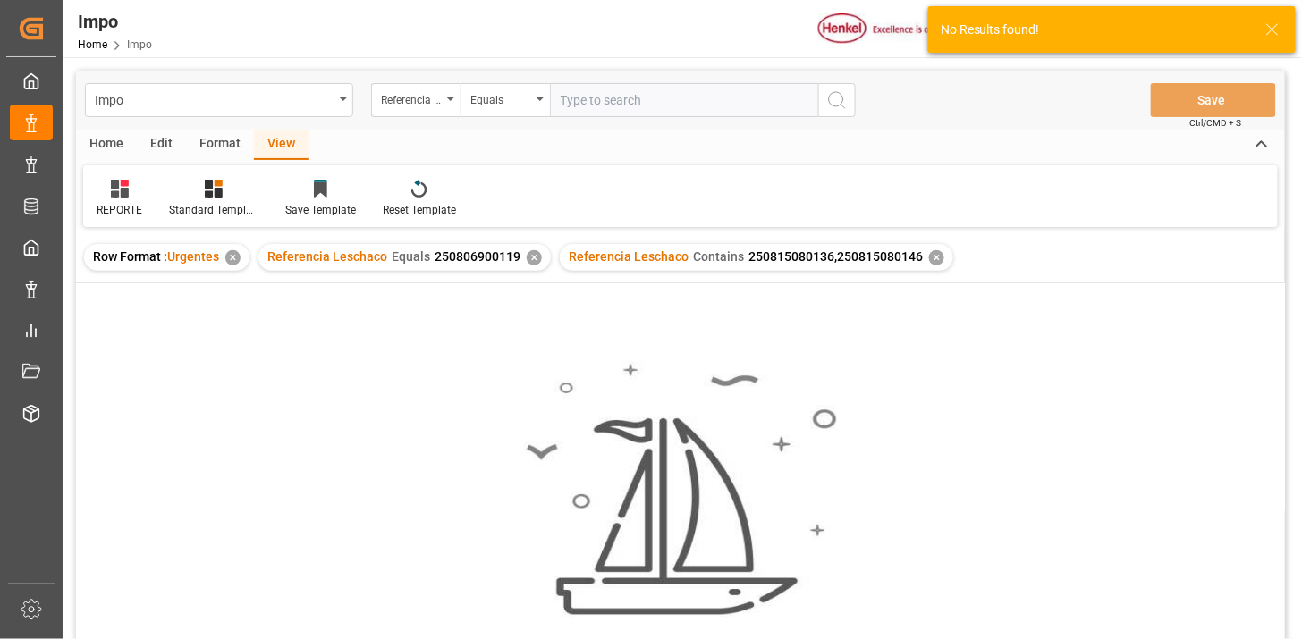
click at [532, 260] on div "✕" at bounding box center [534, 257] width 15 height 15
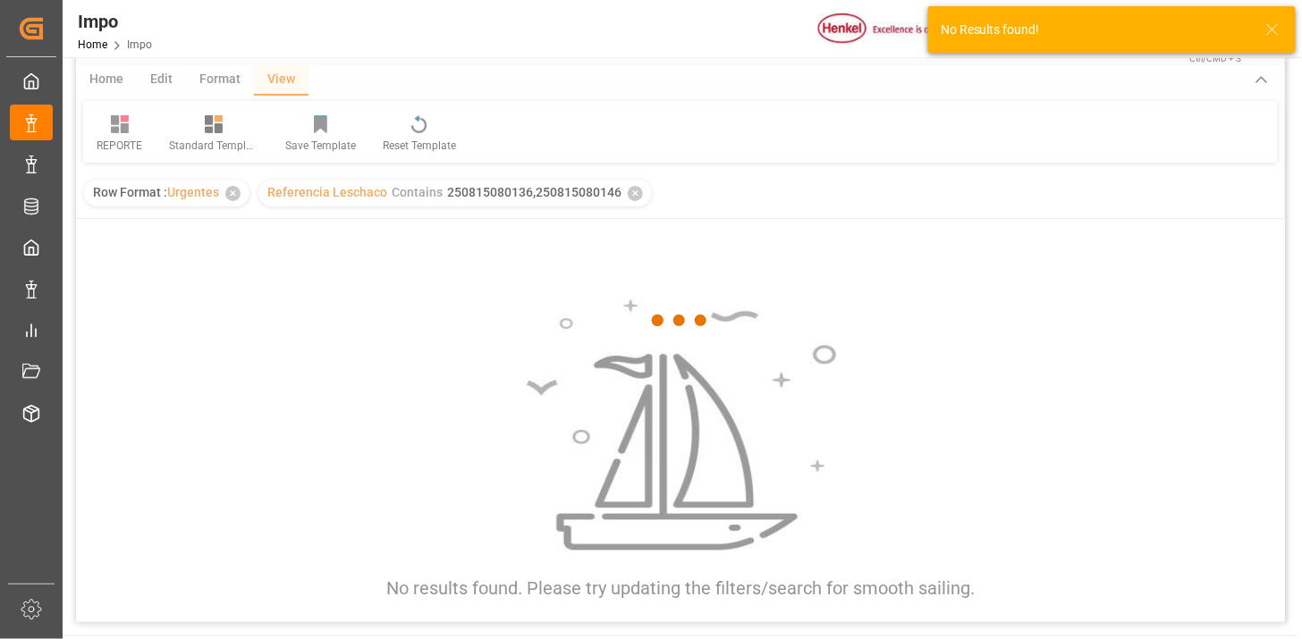
scroll to position [99, 0]
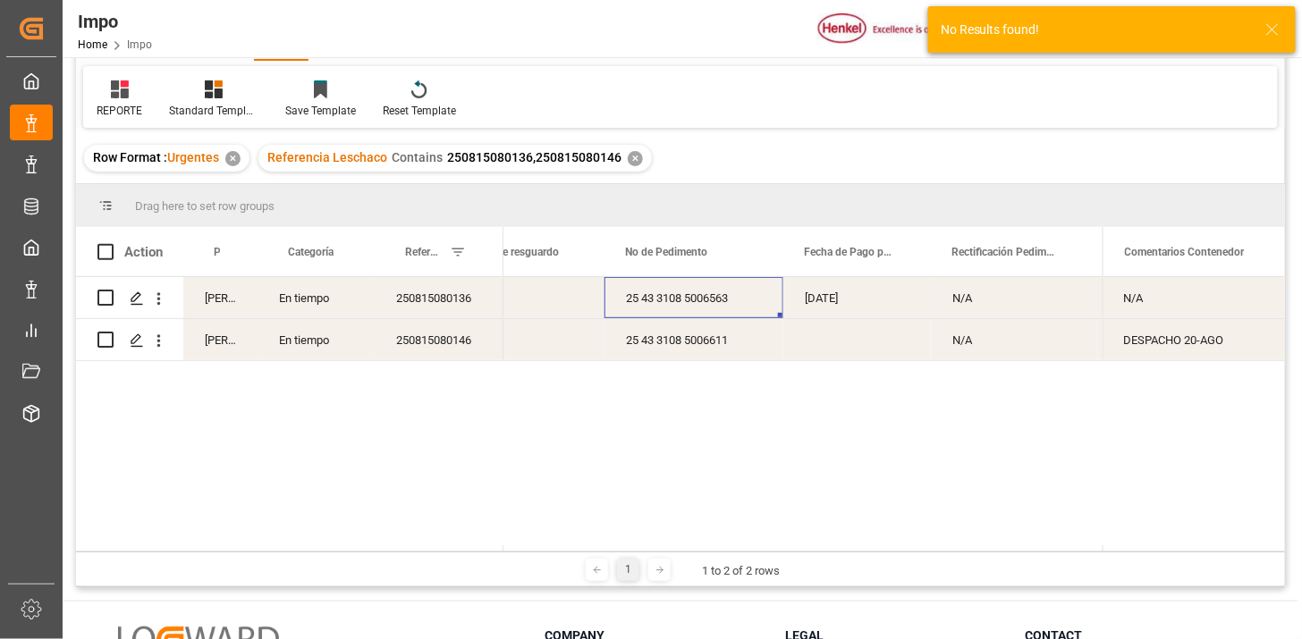
click at [693, 308] on div "25 43 3108 5006563" at bounding box center [693, 297] width 179 height 41
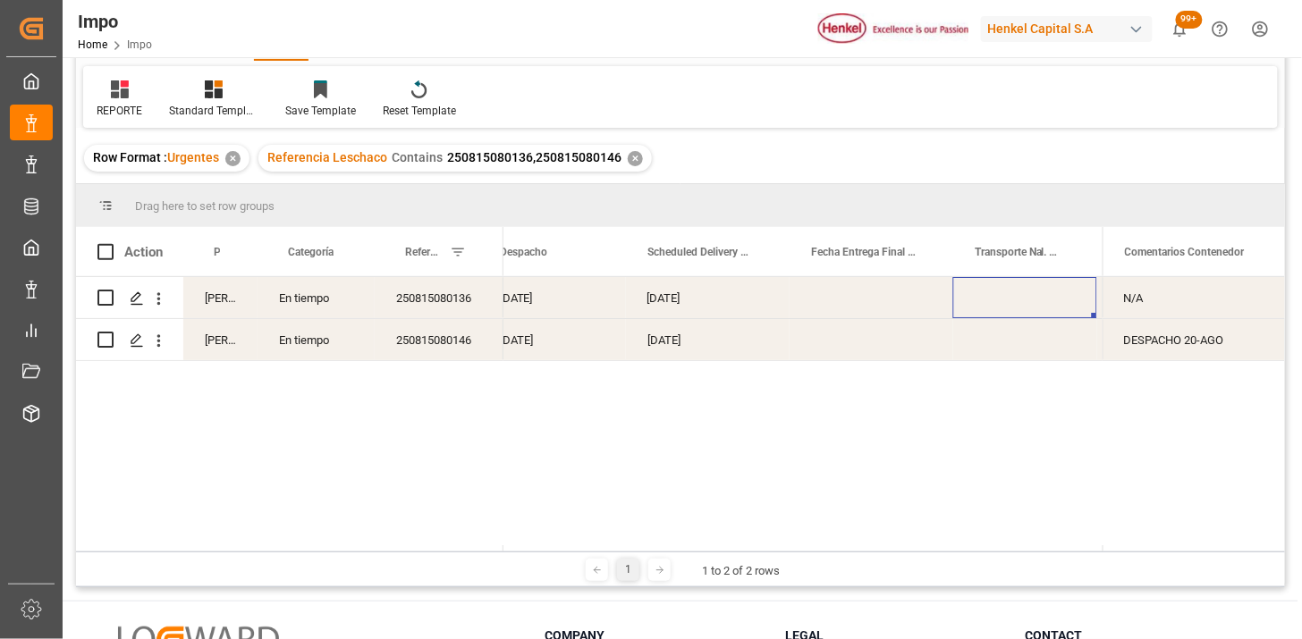
scroll to position [0, 3094]
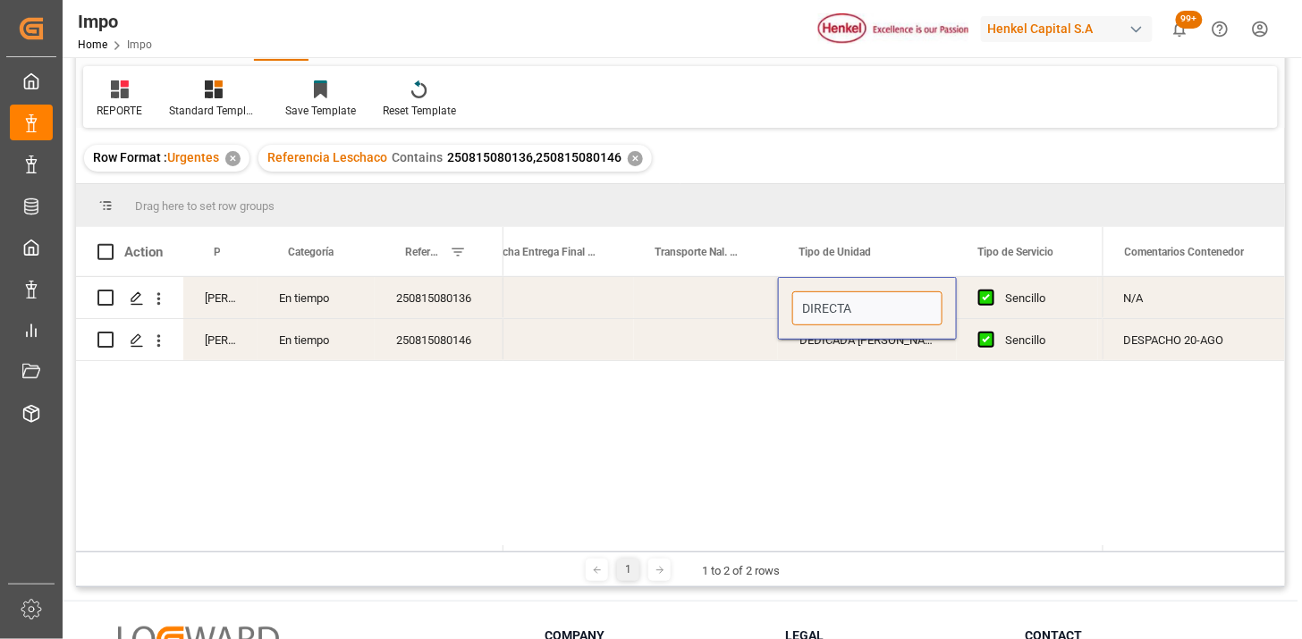
click at [889, 301] on input "DIRECTA" at bounding box center [867, 308] width 150 height 34
type input "CONSOLIDADO HENKEL |/ RABON"
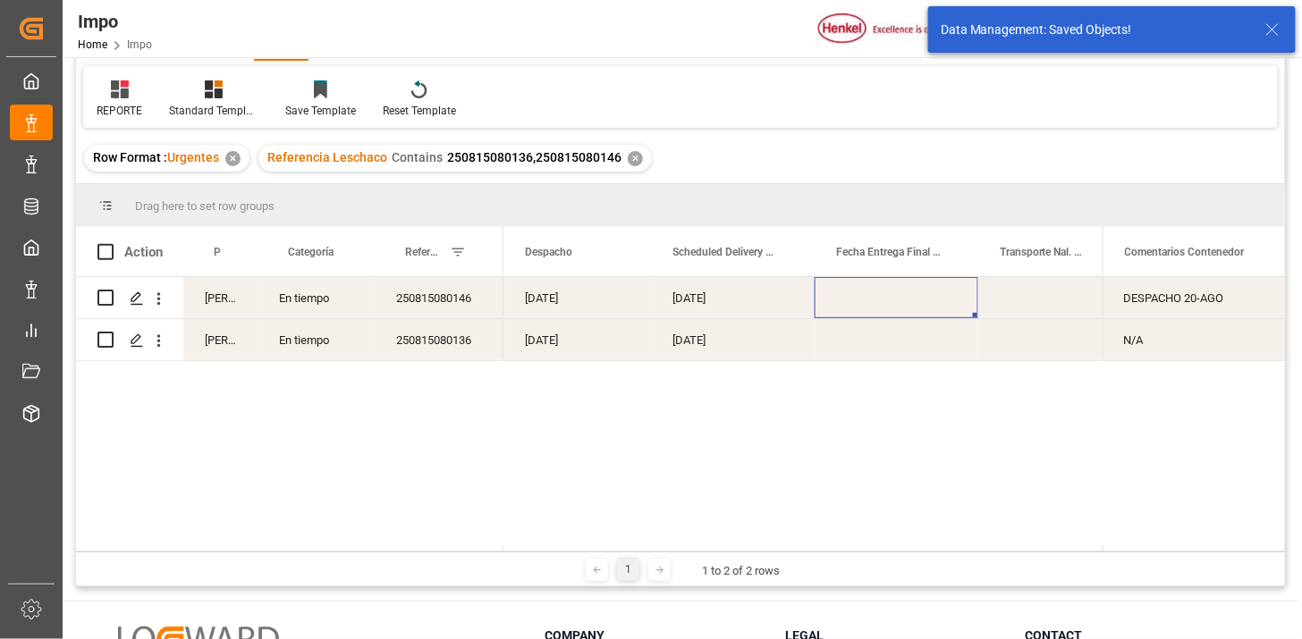
click at [914, 299] on div "Press SPACE to select this row." at bounding box center [896, 297] width 164 height 41
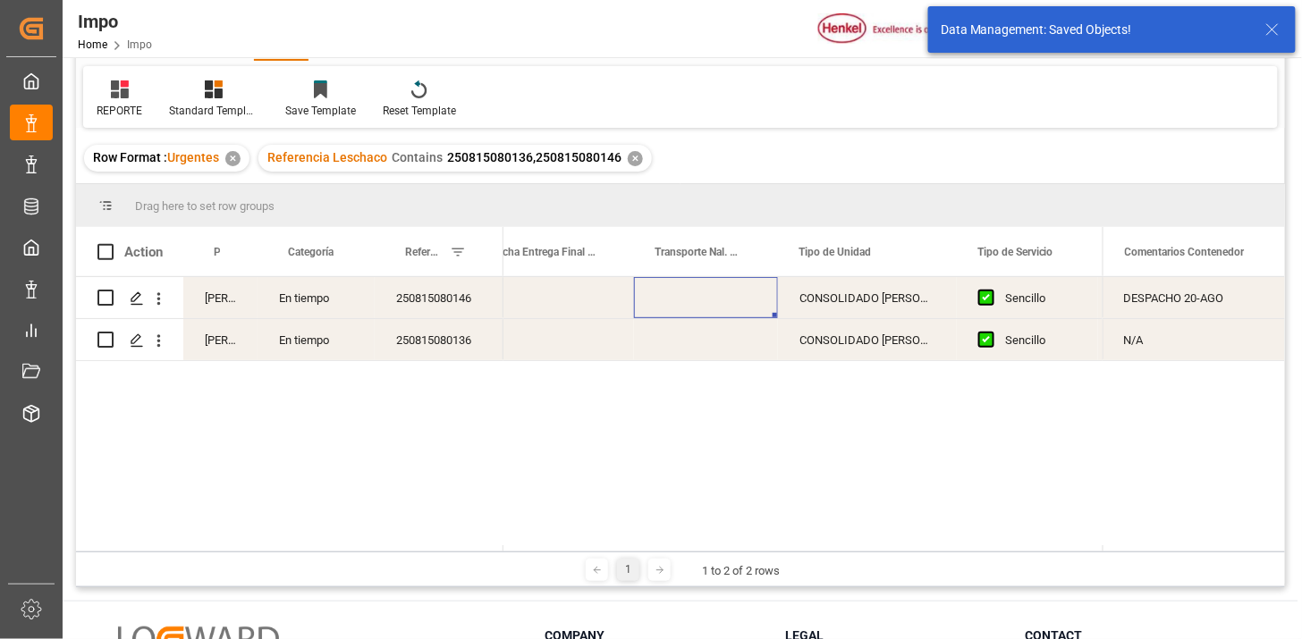
click at [710, 311] on div "Press SPACE to select this row." at bounding box center [706, 297] width 144 height 41
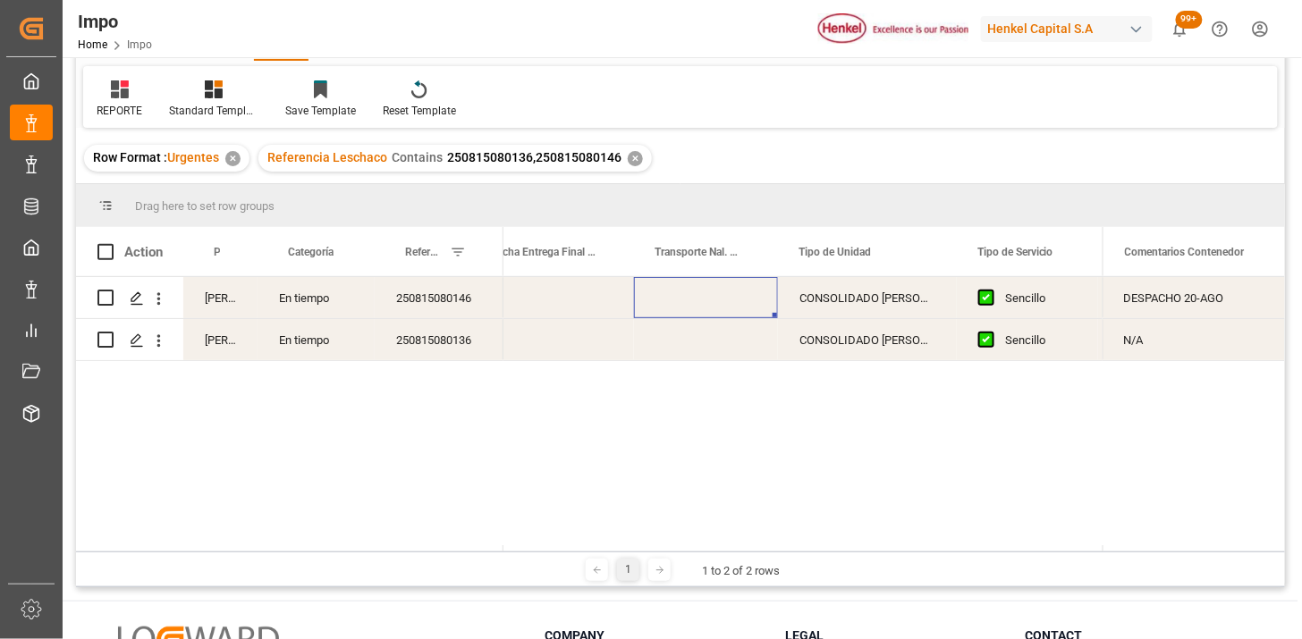
click at [710, 311] on div "Press SPACE to select this row." at bounding box center [706, 297] width 144 height 41
click at [710, 311] on input "Press SPACE to select this row." at bounding box center [705, 308] width 115 height 34
type input "TNC"
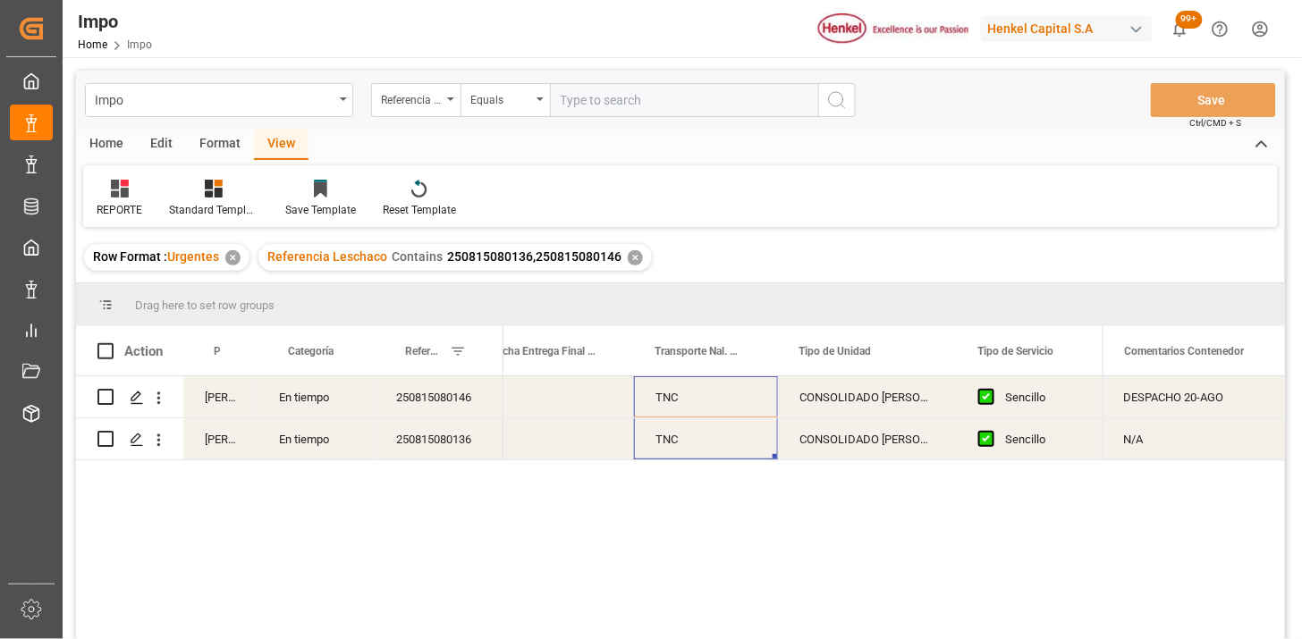
click at [613, 105] on input "text" at bounding box center [684, 100] width 268 height 34
paste input "250806900788"
type input "250806900788"
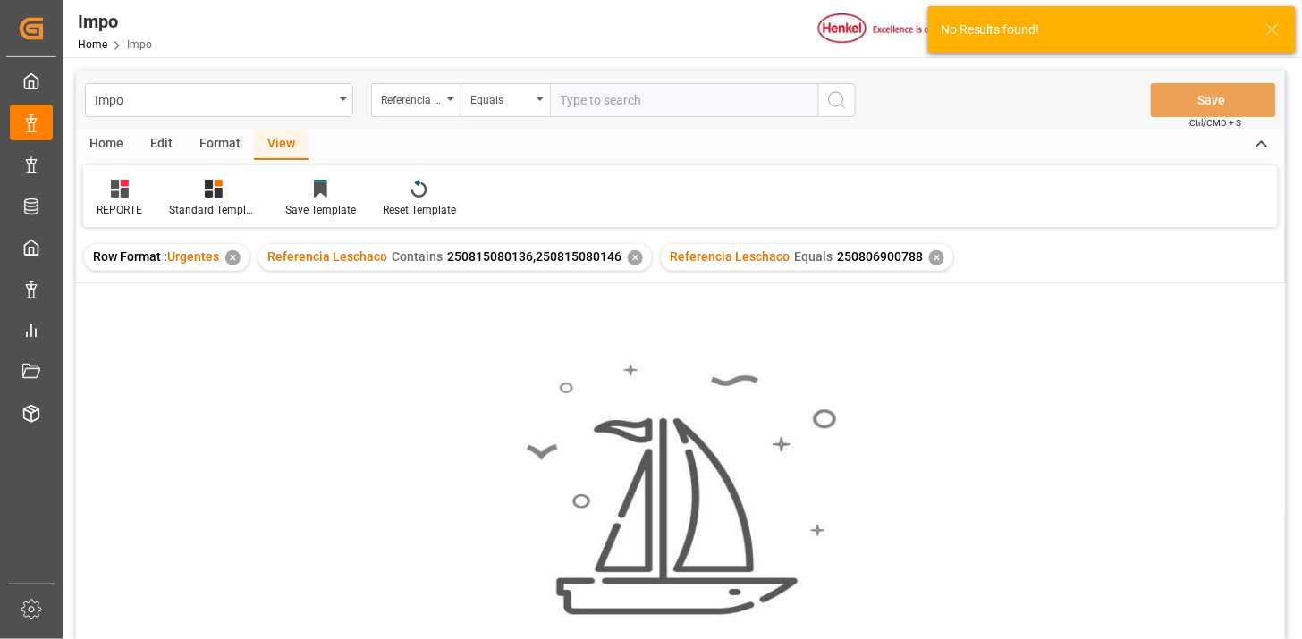
click at [633, 257] on div "✕" at bounding box center [635, 257] width 15 height 15
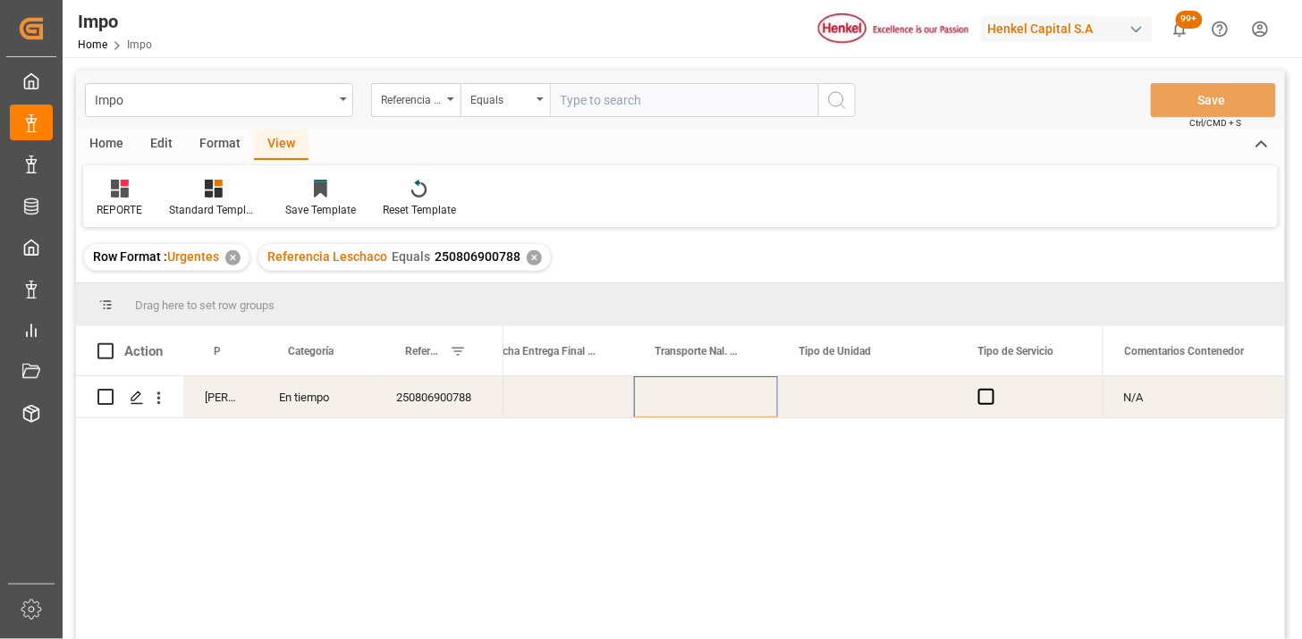
click at [457, 408] on div "250806900788" at bounding box center [439, 396] width 129 height 41
click at [822, 385] on div "Press SPACE to select this row." at bounding box center [856, 396] width 147 height 41
click at [720, 406] on div "[DATE]" at bounding box center [710, 396] width 147 height 41
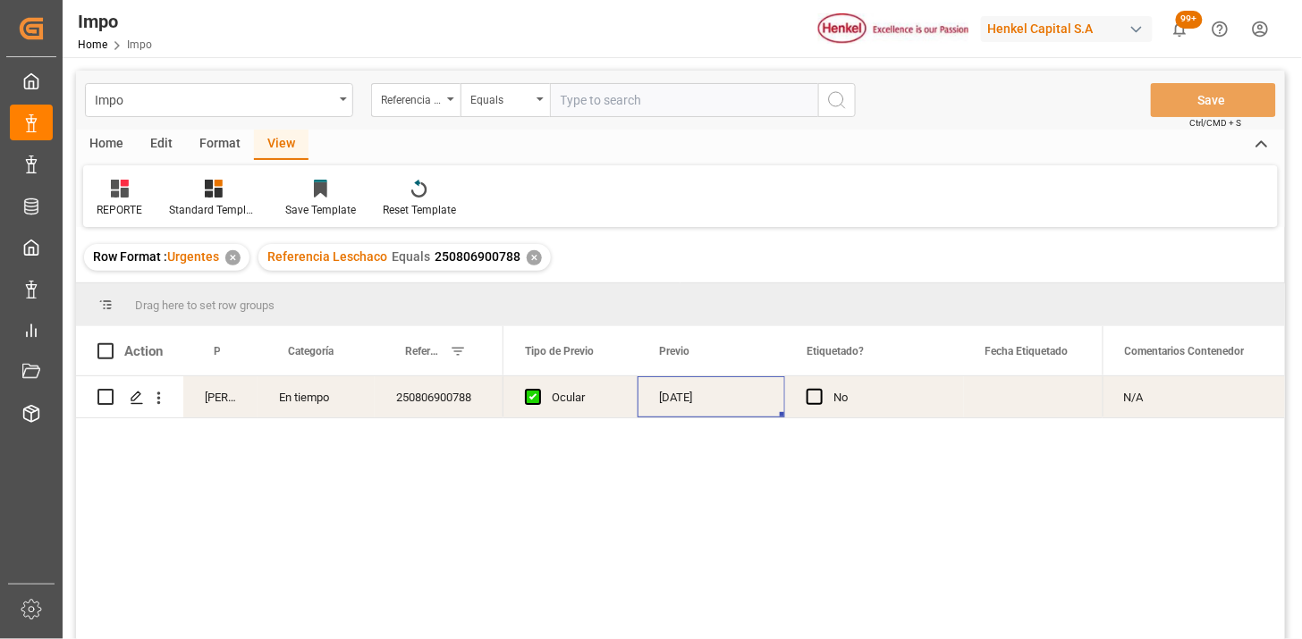
click at [720, 406] on div "[DATE]" at bounding box center [710, 396] width 147 height 41
click at [720, 406] on input "[DATE]" at bounding box center [711, 410] width 119 height 34
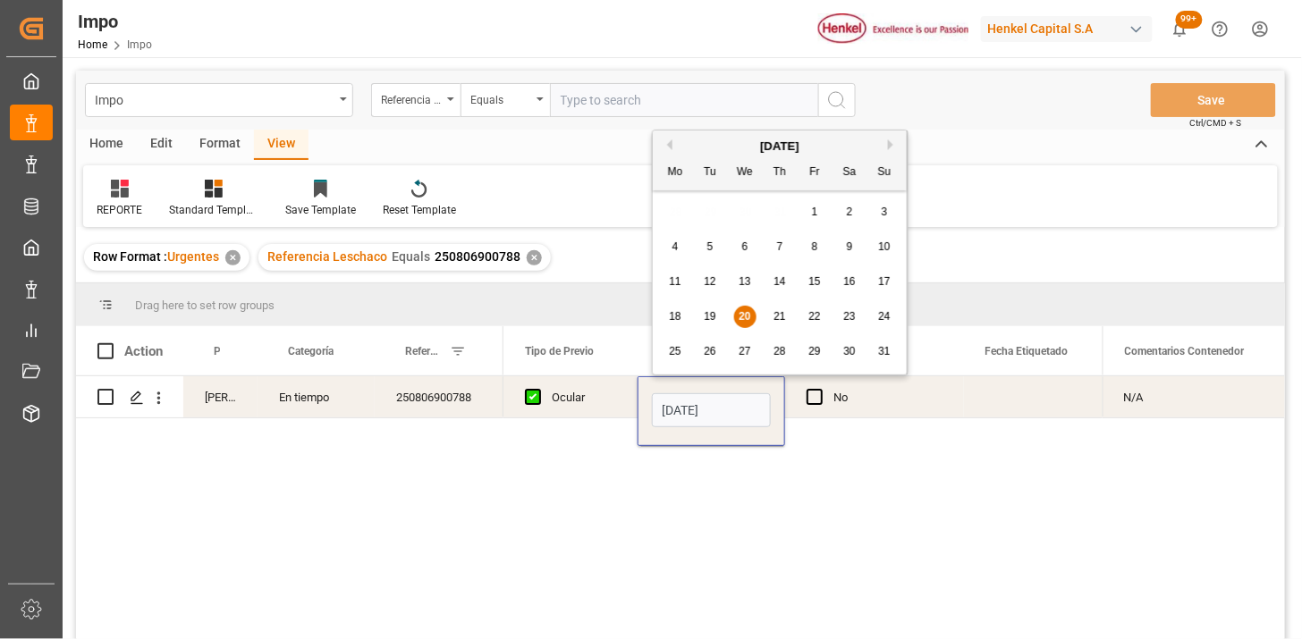
click at [720, 406] on input "[DATE]" at bounding box center [711, 410] width 119 height 34
type input "21-08-2025"
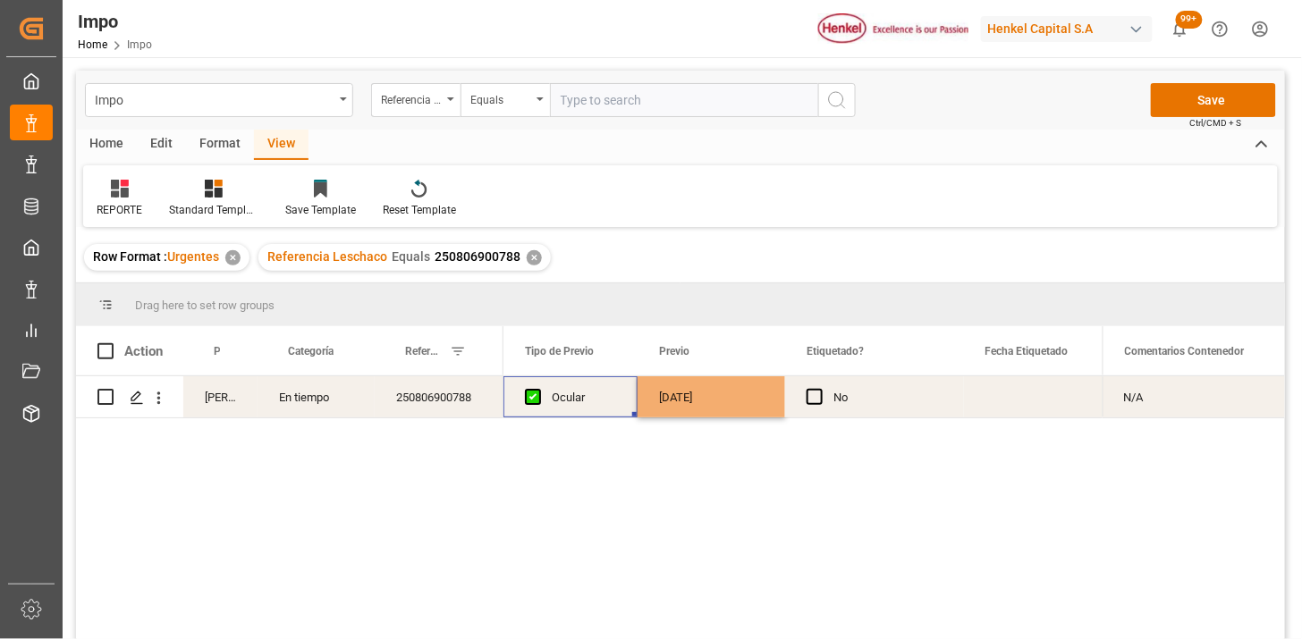
click at [599, 404] on div "Ocular" at bounding box center [584, 397] width 64 height 41
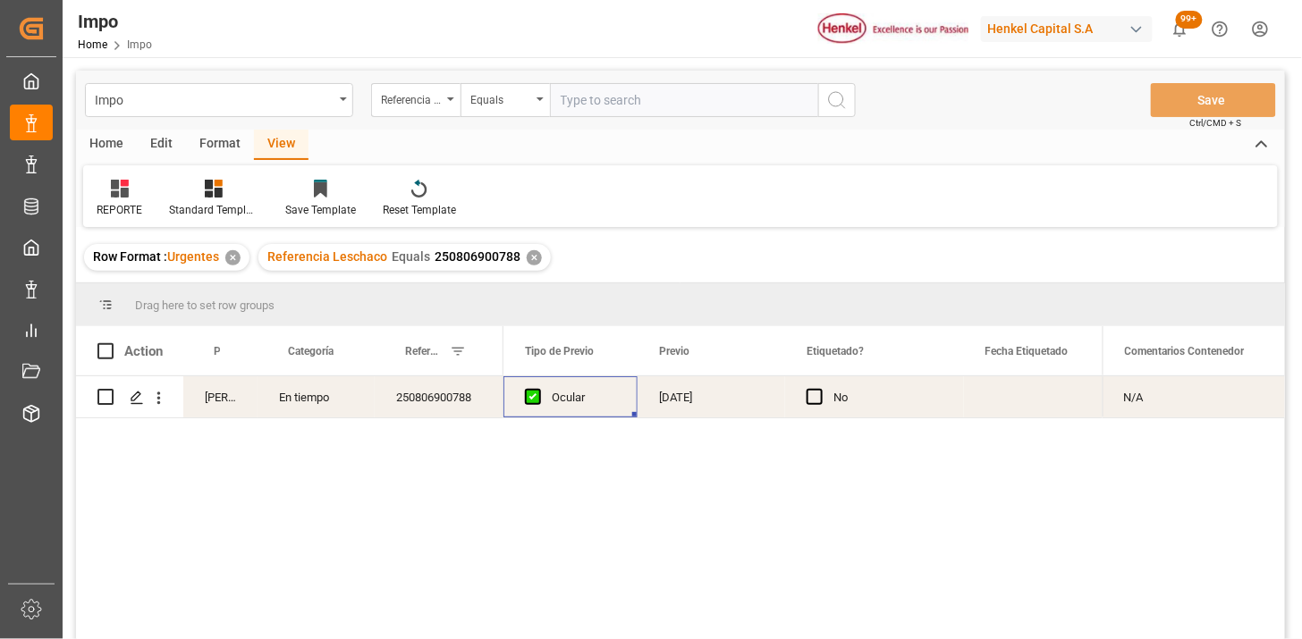
drag, startPoint x: 636, startPoint y: 118, endPoint x: 646, endPoint y: 108, distance: 13.9
click at [639, 117] on div "Impo Referencia Leschaco Equals Save Ctrl/CMD + S" at bounding box center [680, 100] width 1209 height 59
click at [646, 108] on input "text" at bounding box center [684, 100] width 268 height 34
paste input "250815080130"
type input "250815080130"
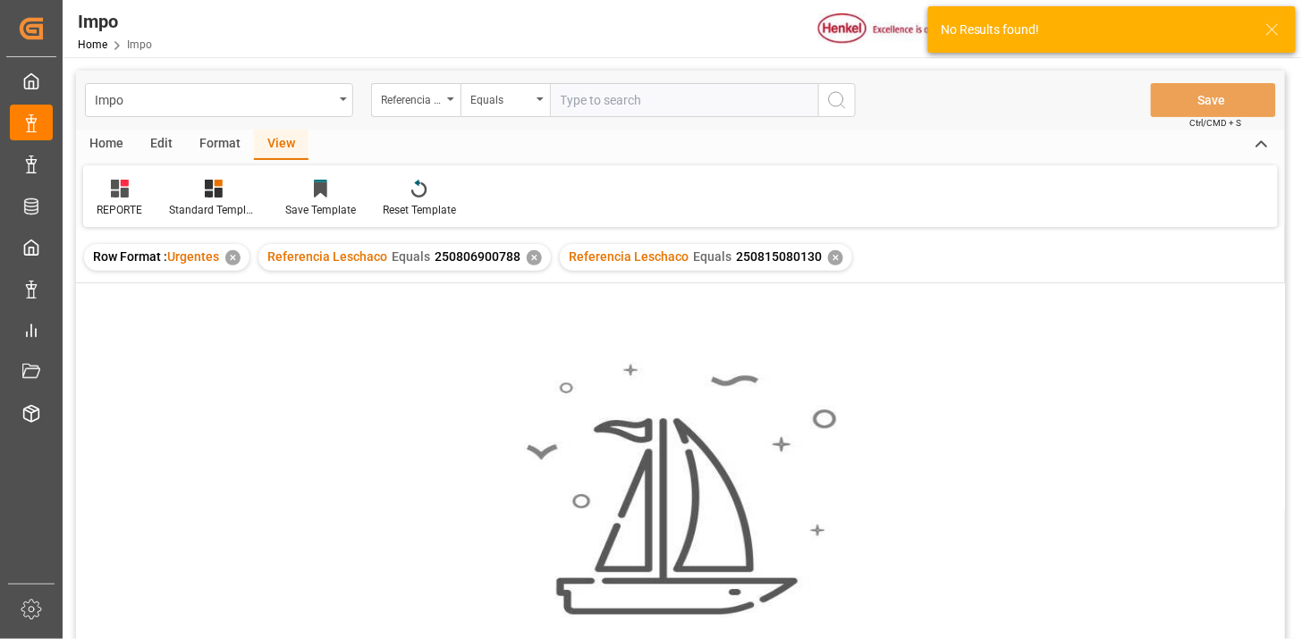
click at [529, 257] on div "✕" at bounding box center [534, 257] width 15 height 15
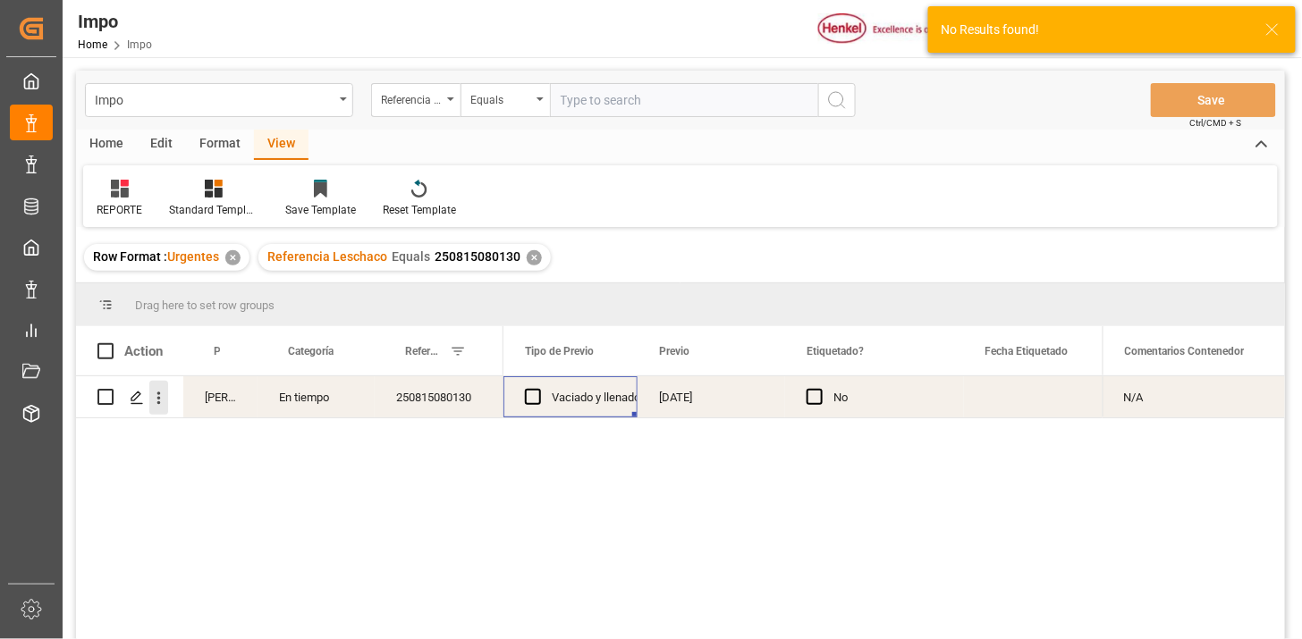
click at [150, 399] on icon "open menu" at bounding box center [158, 398] width 19 height 19
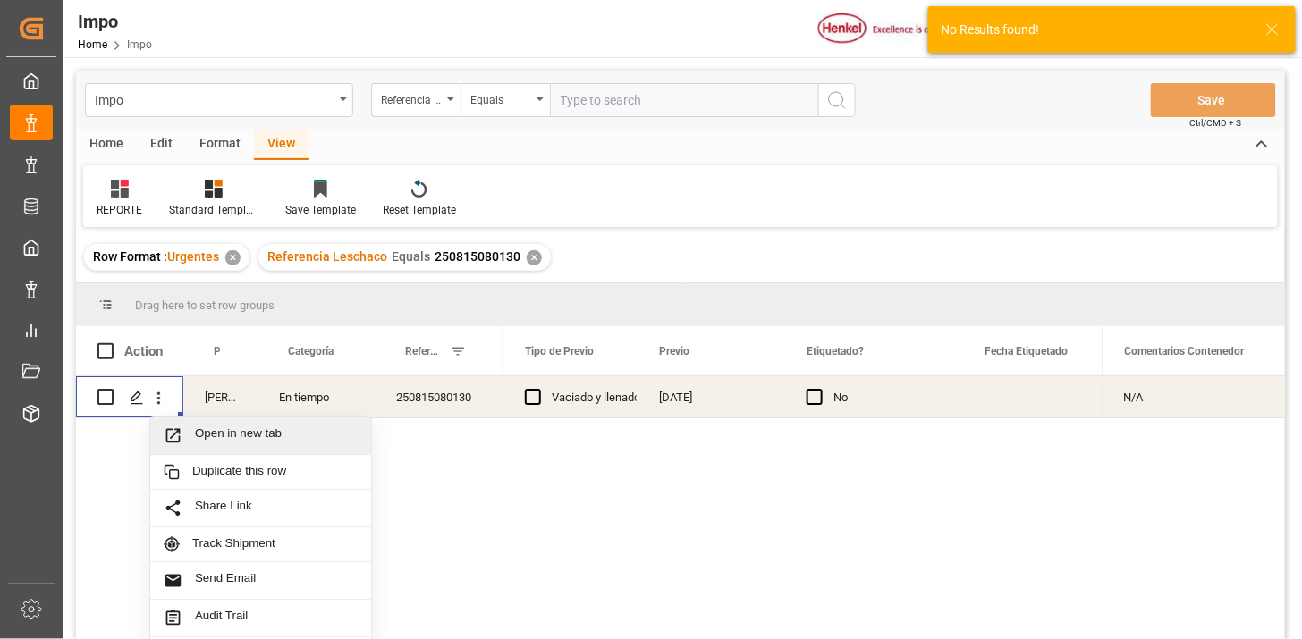
click at [201, 433] on span "Open in new tab" at bounding box center [276, 435] width 163 height 19
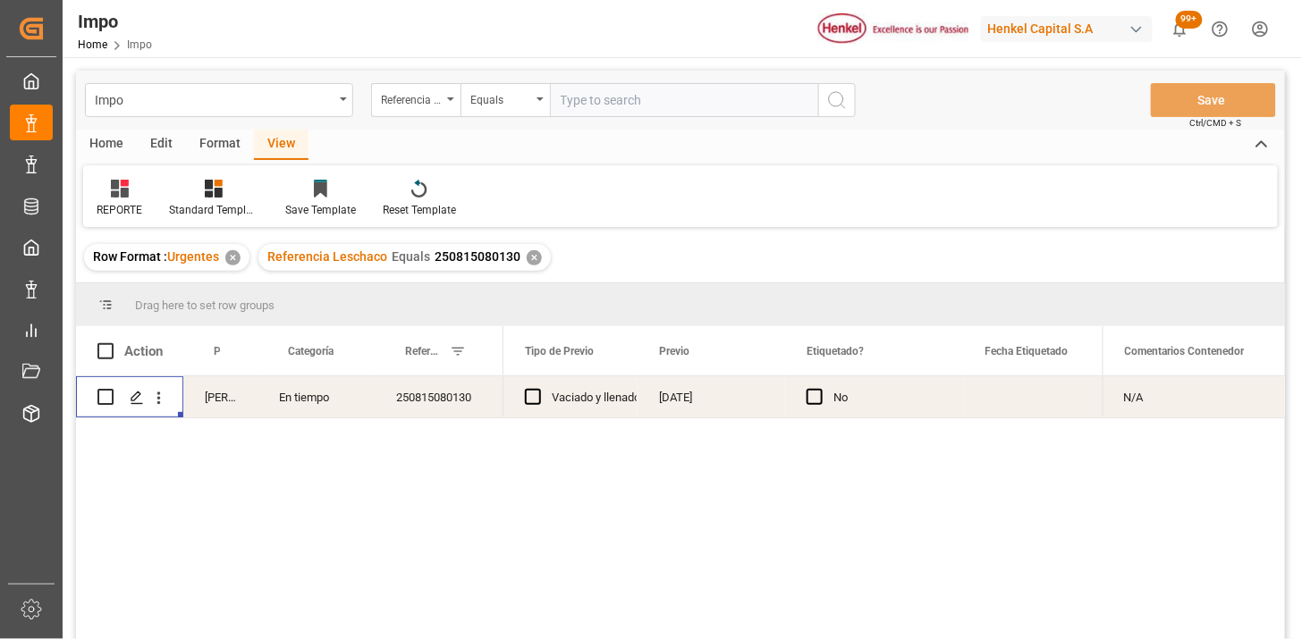
click at [646, 88] on input "text" at bounding box center [684, 100] width 268 height 34
paste input "250815080159"
type input "250815080159"
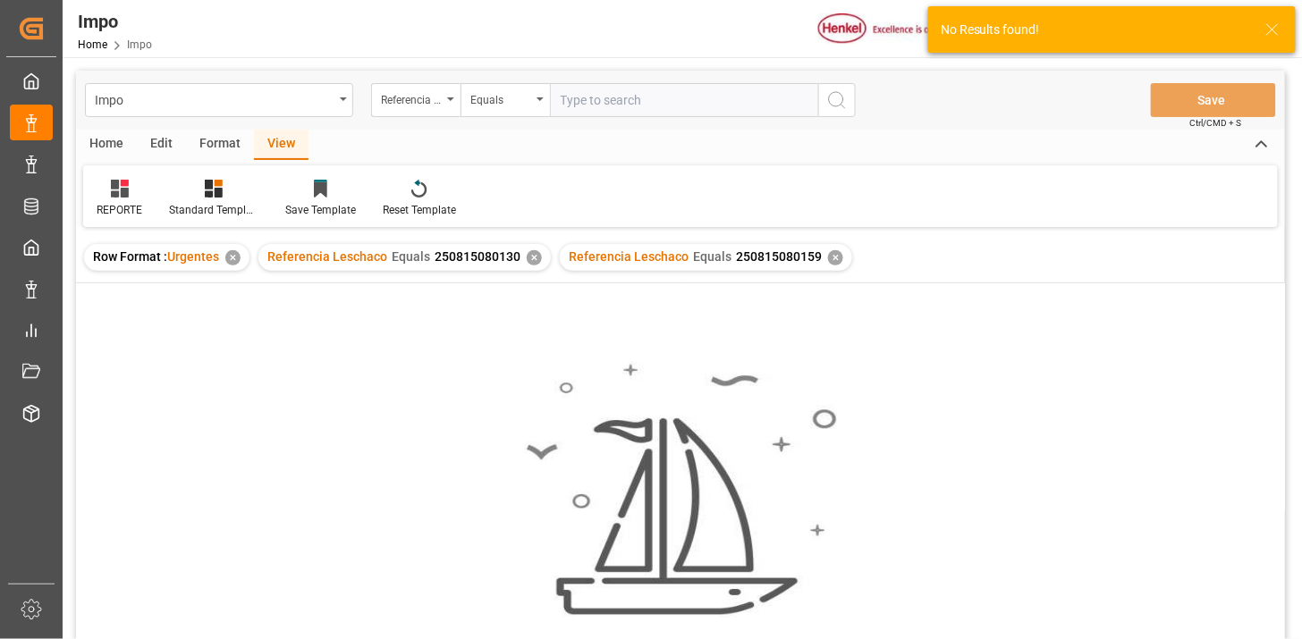
click at [534, 256] on div "✕" at bounding box center [534, 257] width 15 height 15
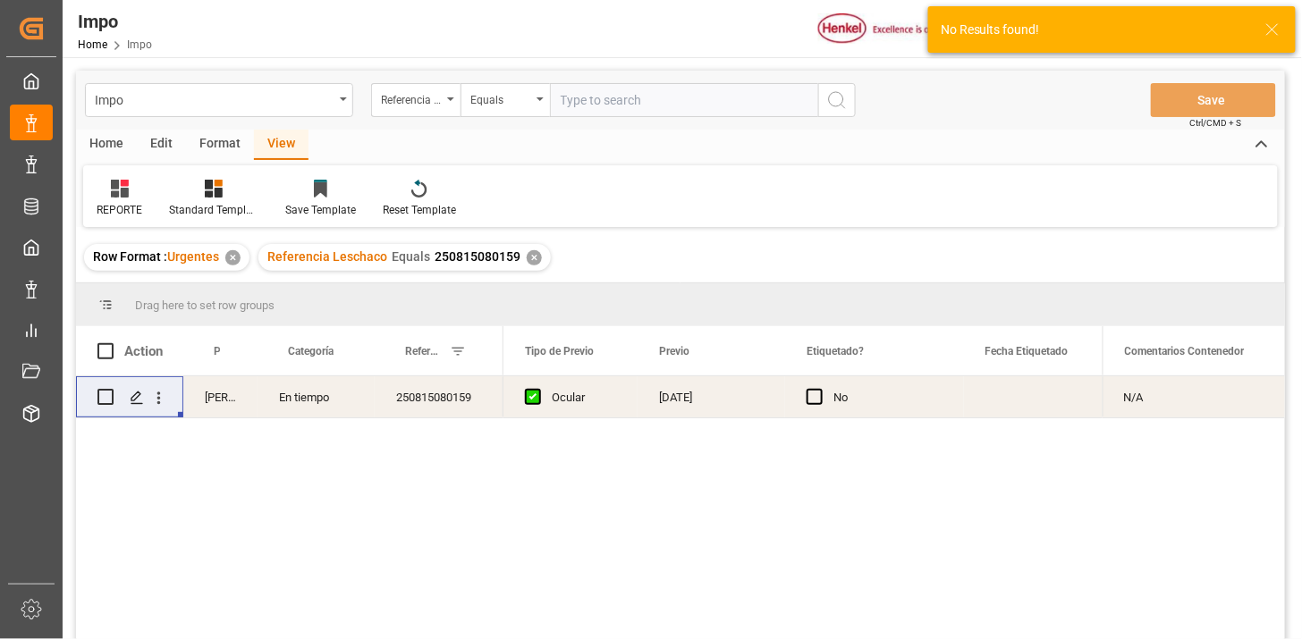
click at [678, 396] on div "21-08-2025" at bounding box center [710, 396] width 147 height 41
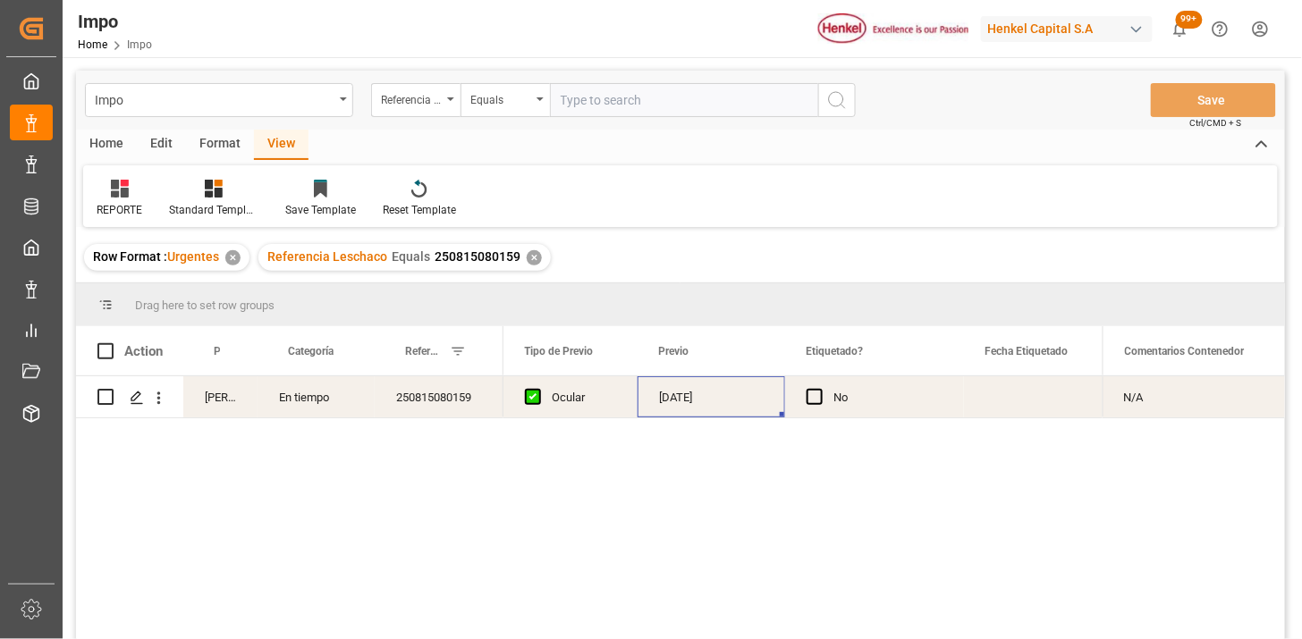
click at [585, 93] on input "text" at bounding box center [684, 100] width 268 height 34
paste input "250806900492"
type input "250806900492"
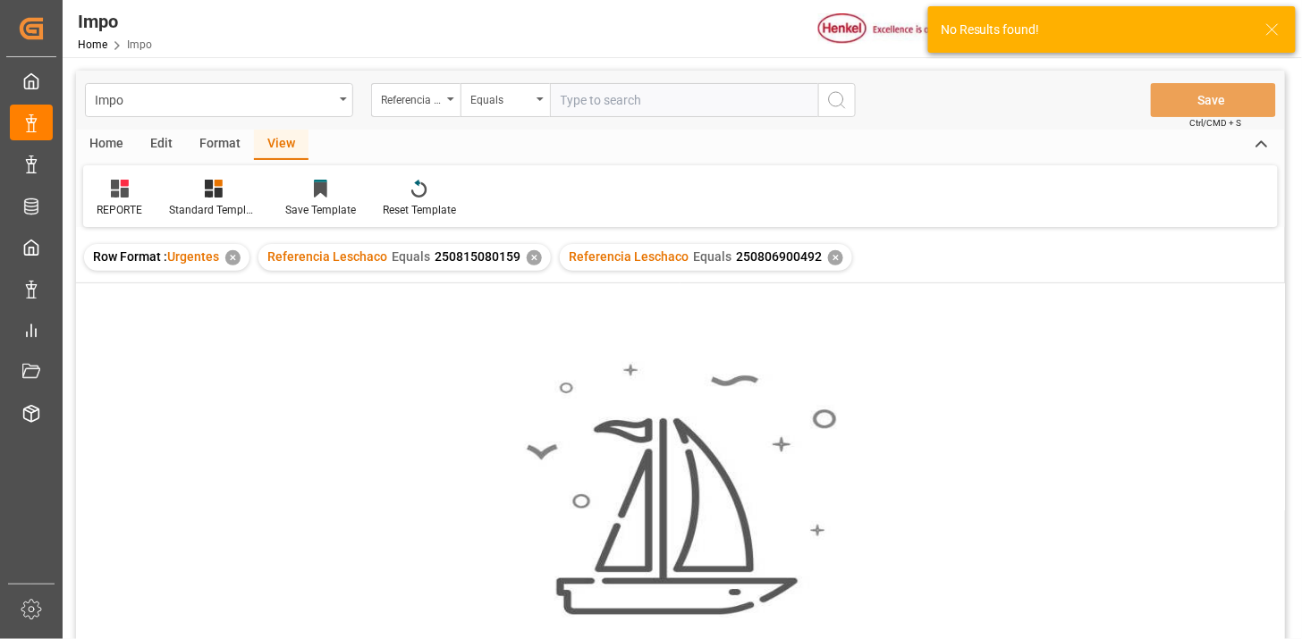
click at [527, 256] on div "✕" at bounding box center [534, 257] width 15 height 15
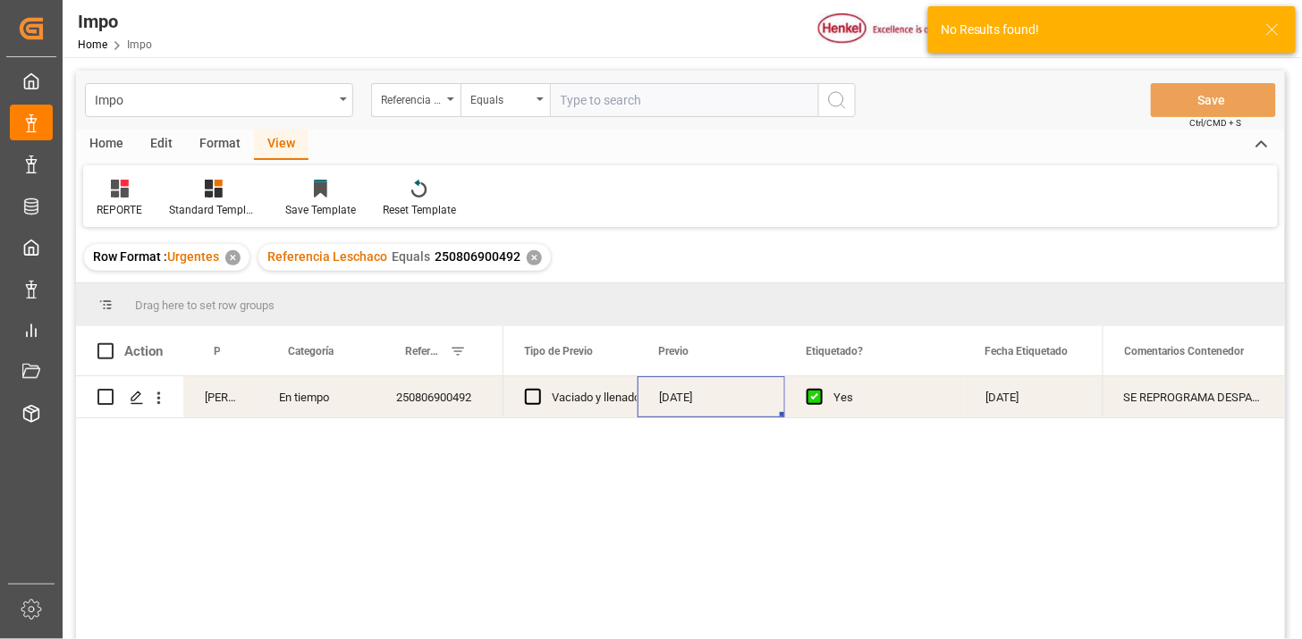
click at [459, 402] on div "250806900492" at bounding box center [439, 396] width 129 height 41
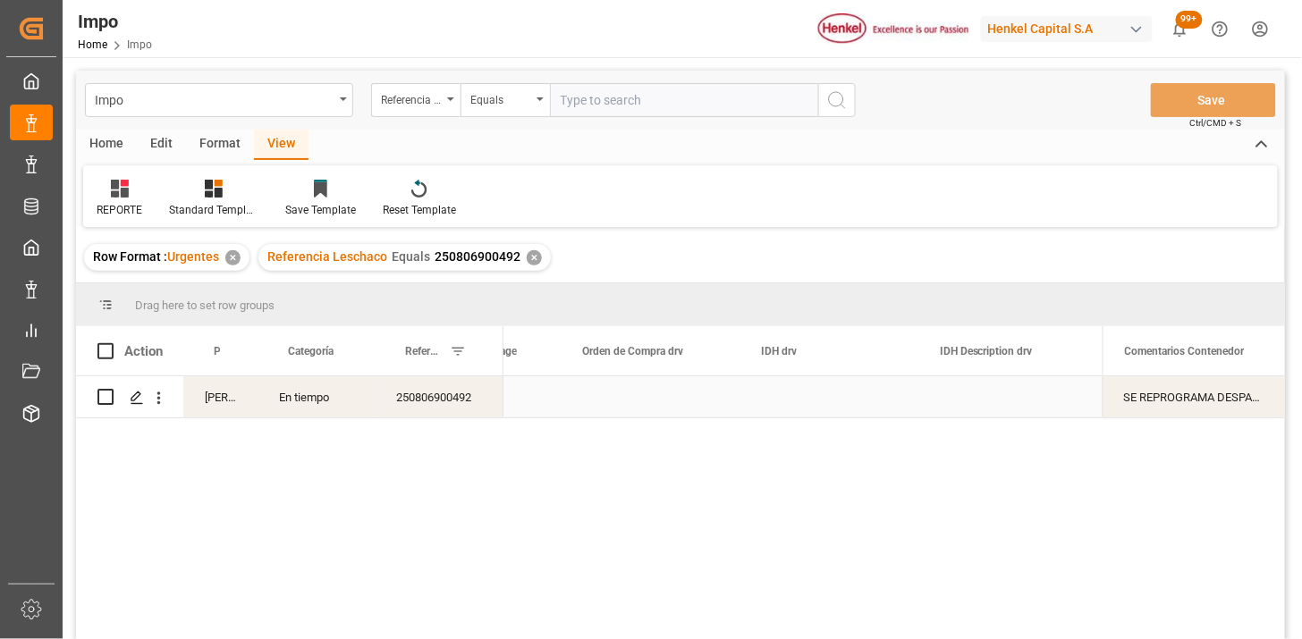
scroll to position [0, 4568]
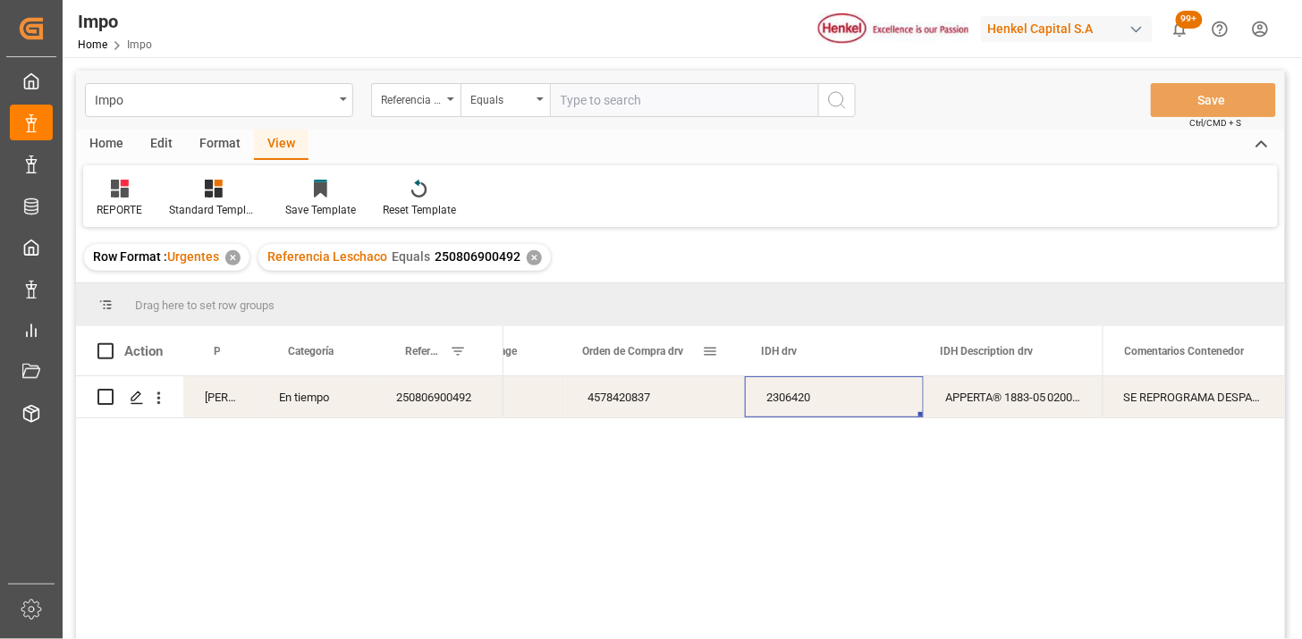
click at [708, 352] on span at bounding box center [710, 351] width 16 height 16
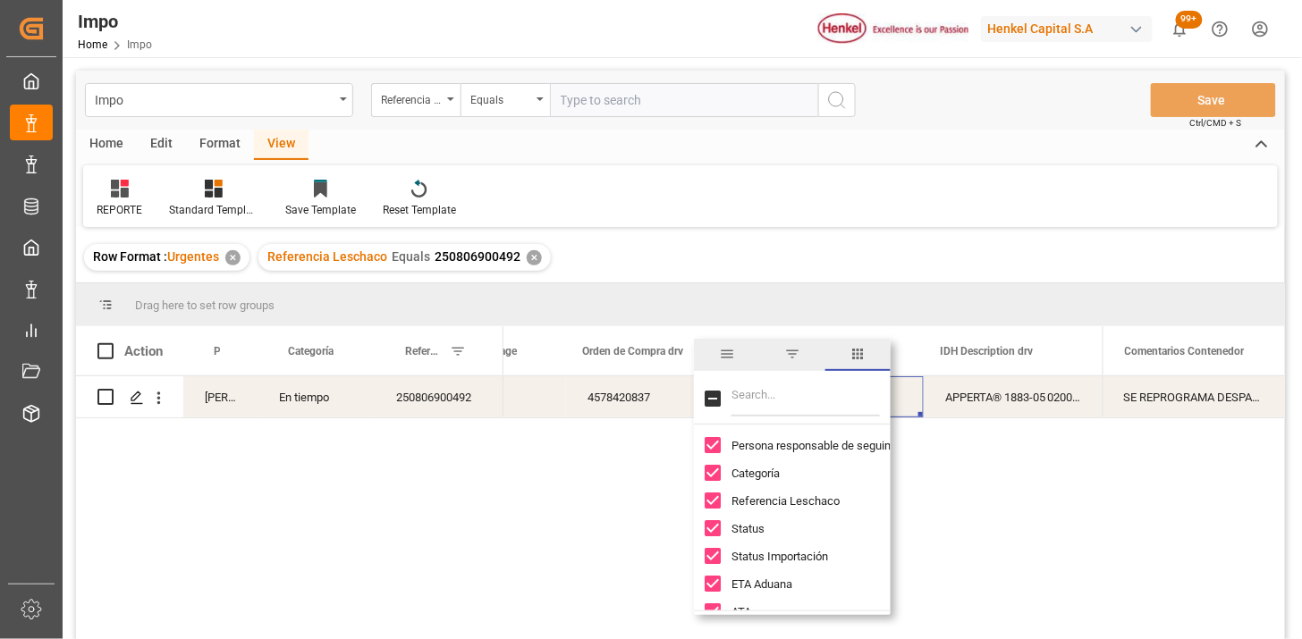
click at [785, 399] on input "Filter Columns Input" at bounding box center [805, 399] width 148 height 36
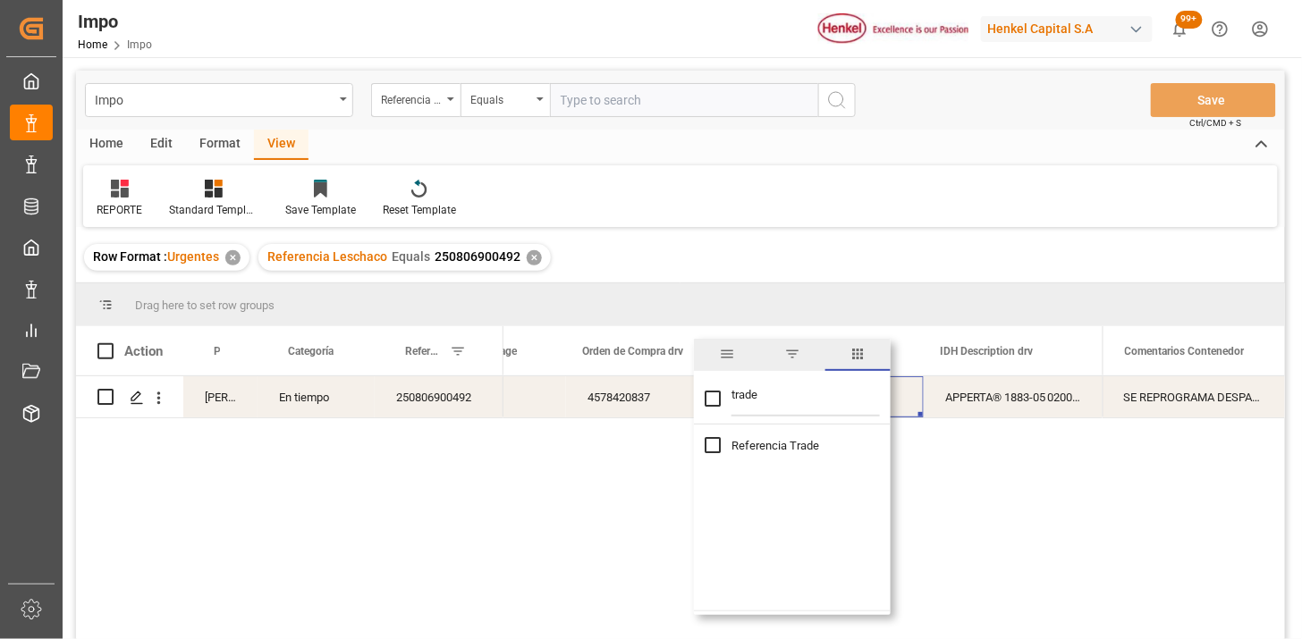
type input "trade"
click at [788, 441] on span "Referencia Trade" at bounding box center [775, 445] width 88 height 13
checkbox input "true"
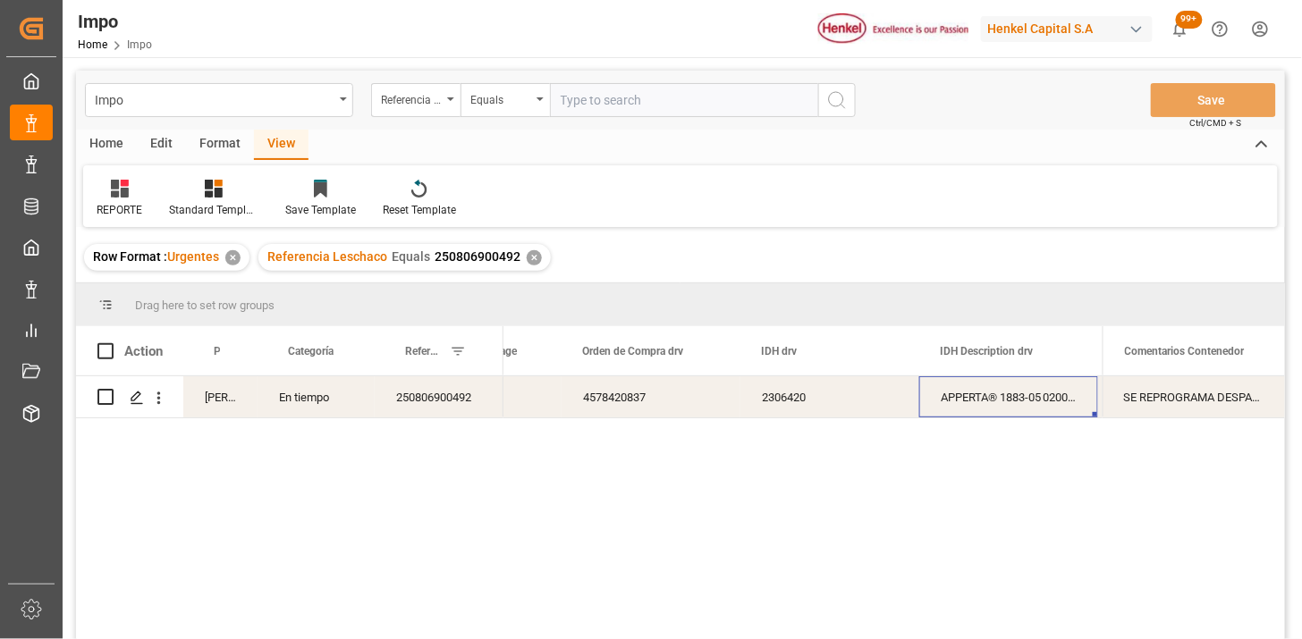
click at [980, 393] on div "APPERTA® 1883-05 0200G1S" at bounding box center [1008, 396] width 179 height 41
click at [1011, 400] on div "N/A" at bounding box center [1012, 396] width 179 height 41
click at [510, 101] on div "Equals" at bounding box center [500, 98] width 61 height 21
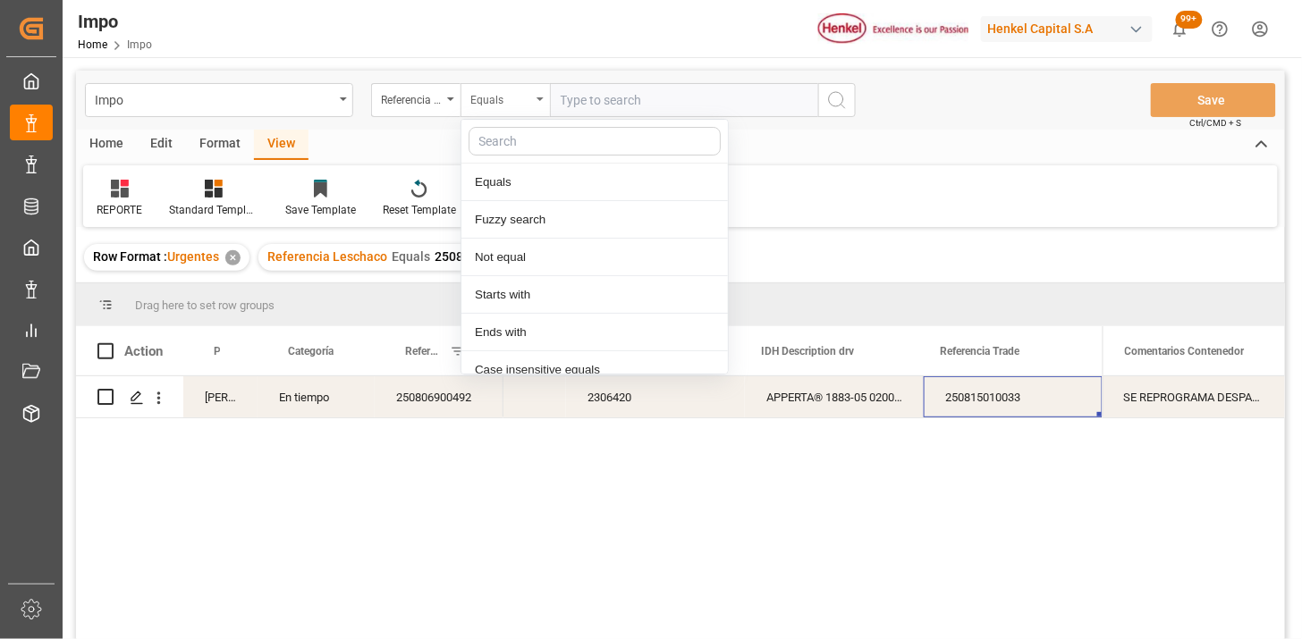
scroll to position [89, 0]
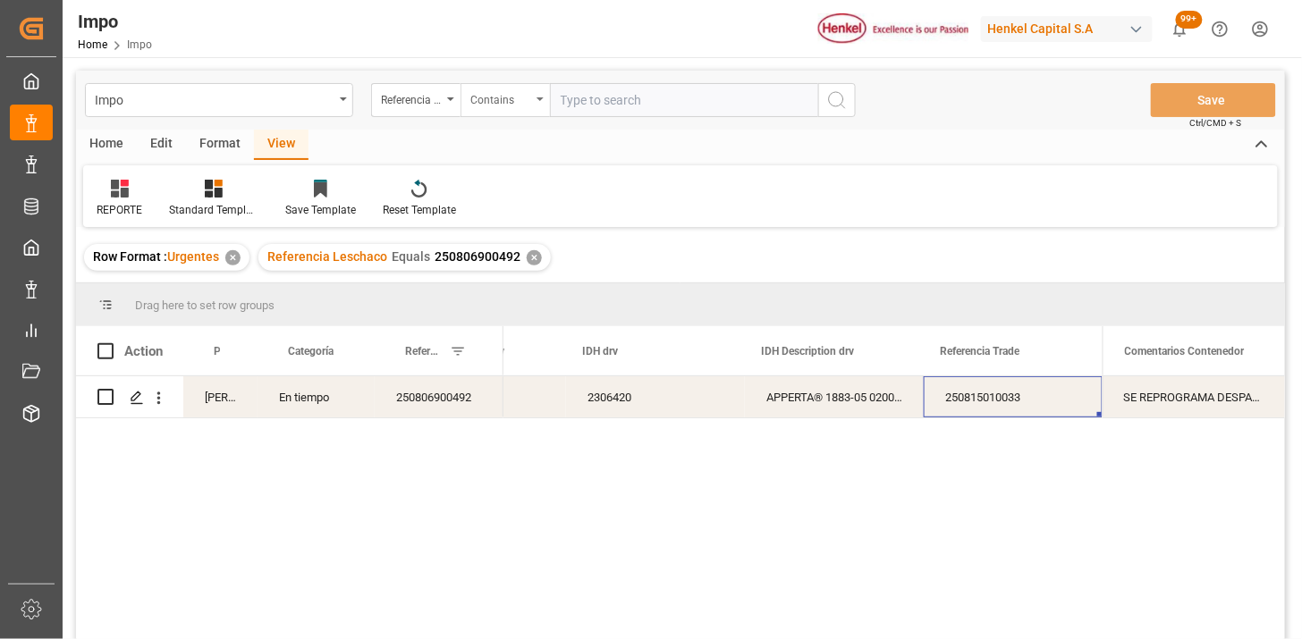
paste input "250906900091"
paste input "250906900094"
paste input "250906900088"
type input "250906900091,250906900094,250906900088"
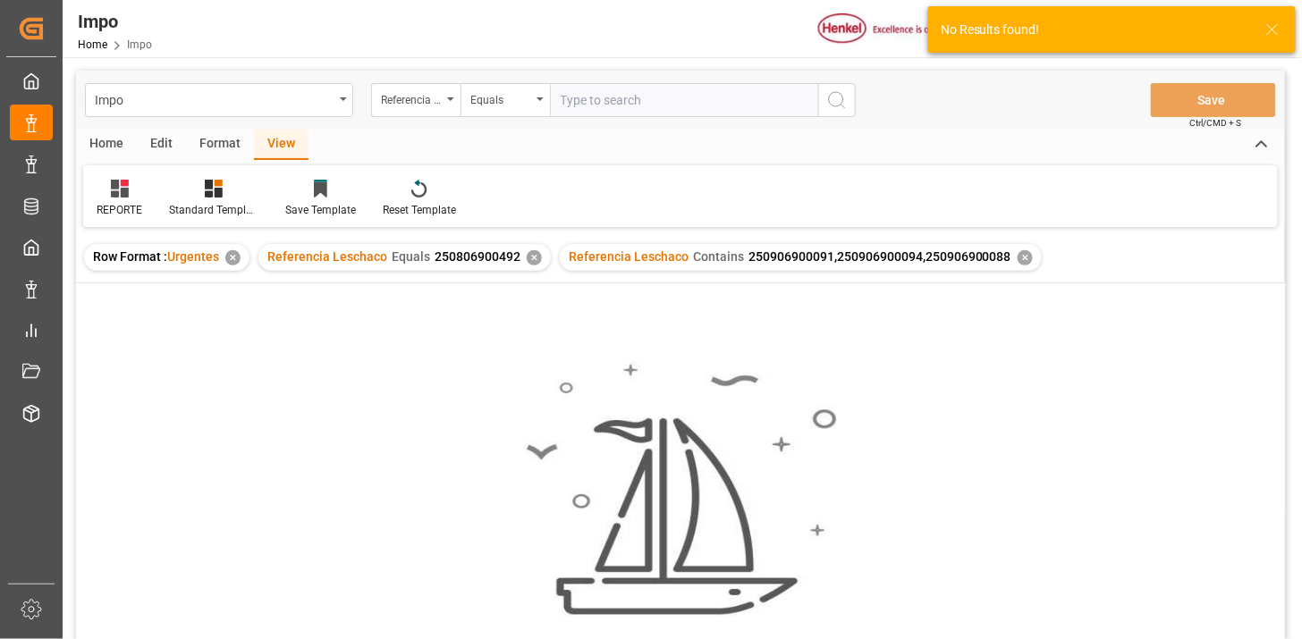
click at [532, 261] on div "✕" at bounding box center [534, 257] width 15 height 15
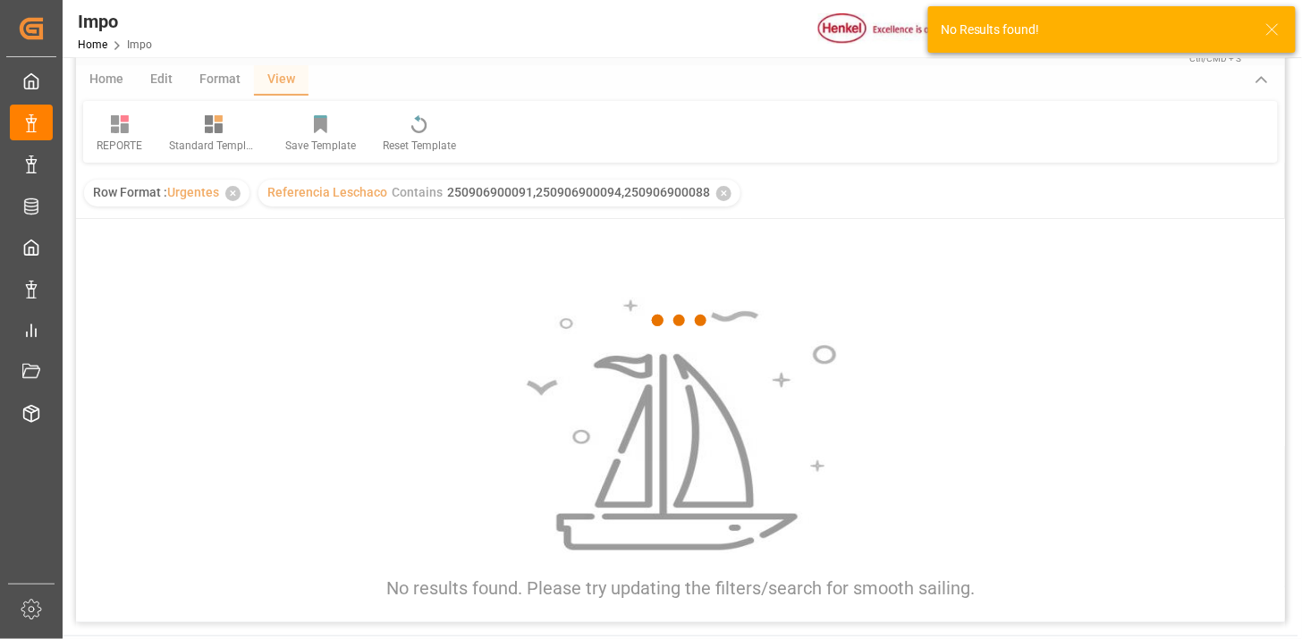
scroll to position [99, 0]
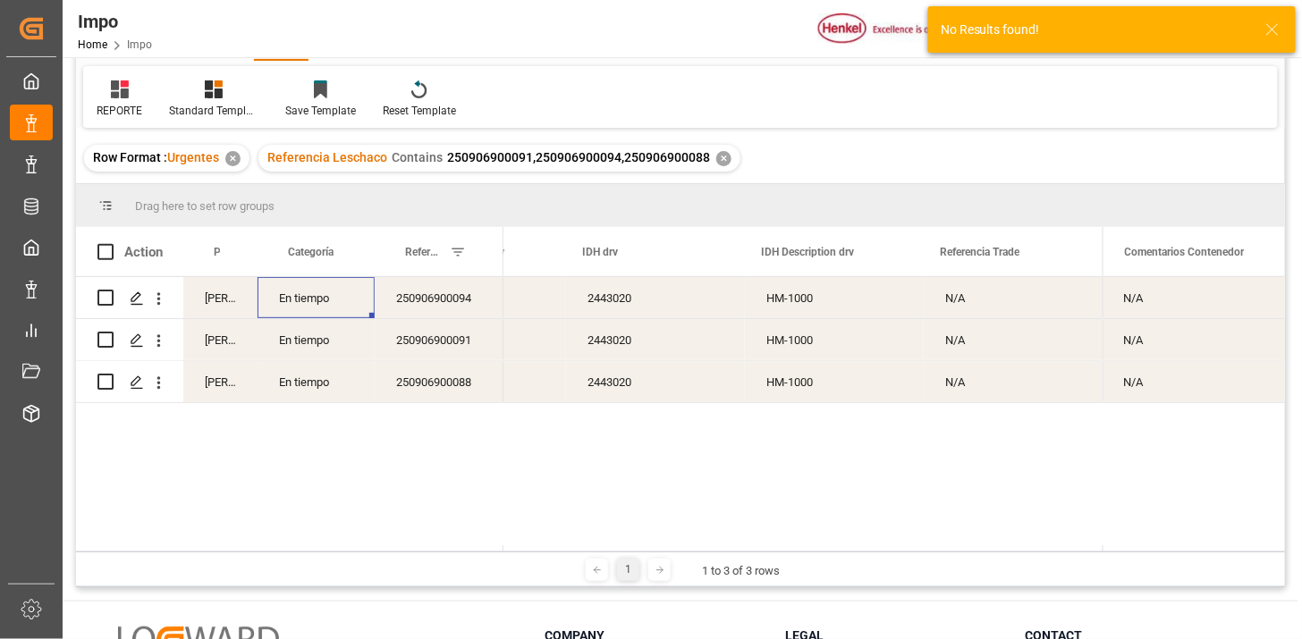
click at [296, 300] on div "En tiempo" at bounding box center [315, 297] width 117 height 41
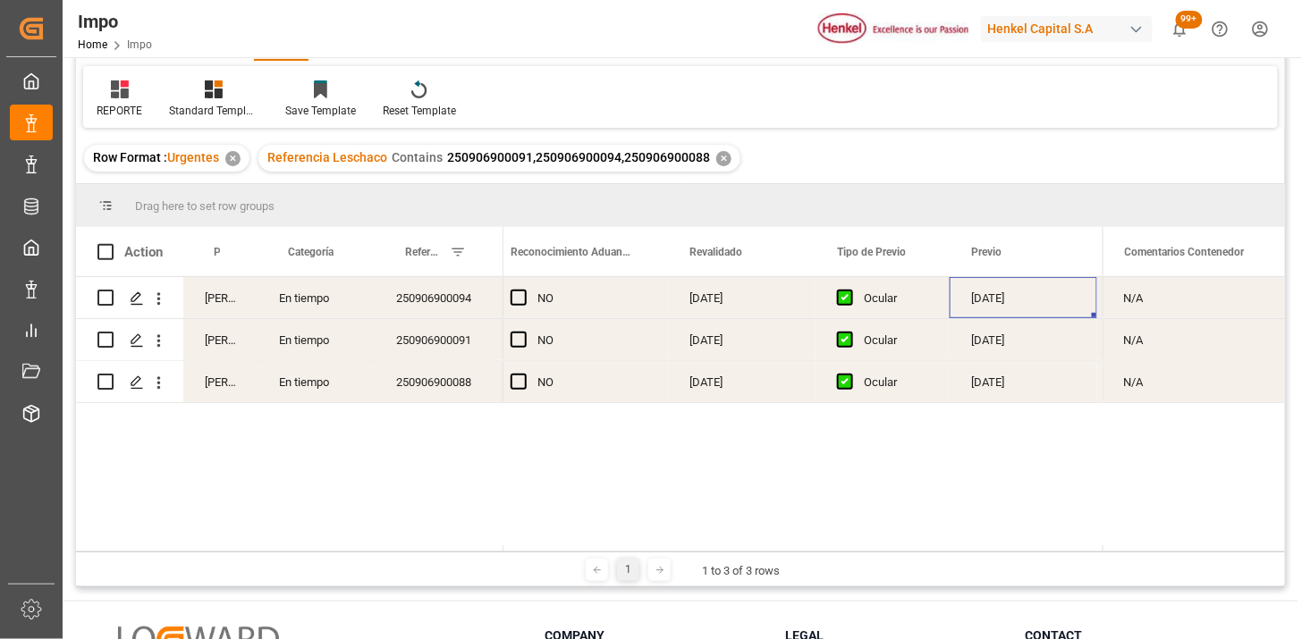
scroll to position [0, 1970]
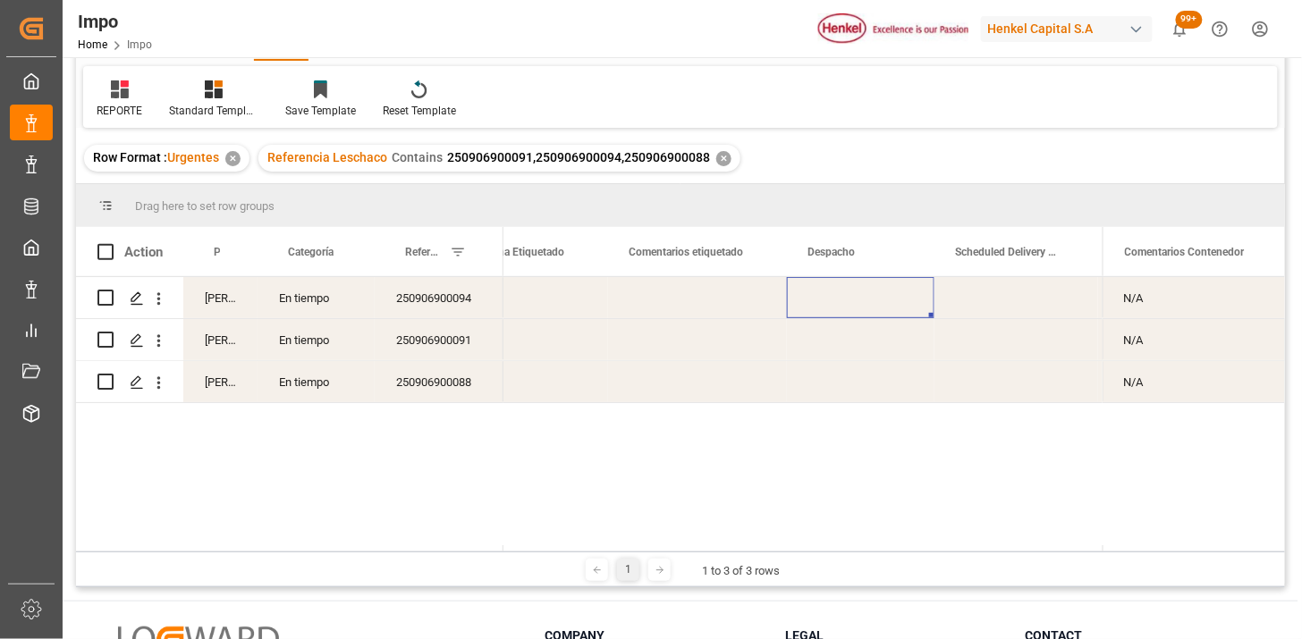
click at [825, 384] on div "Press SPACE to select this row." at bounding box center [860, 381] width 147 height 41
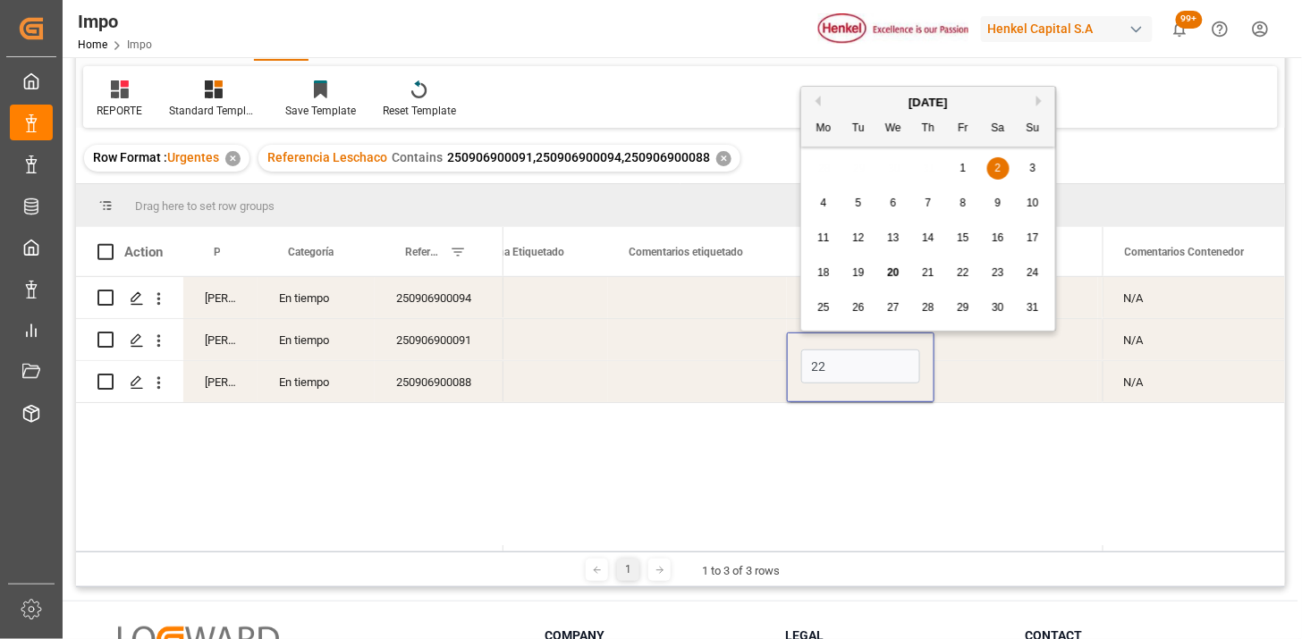
type input "22-08-2025"
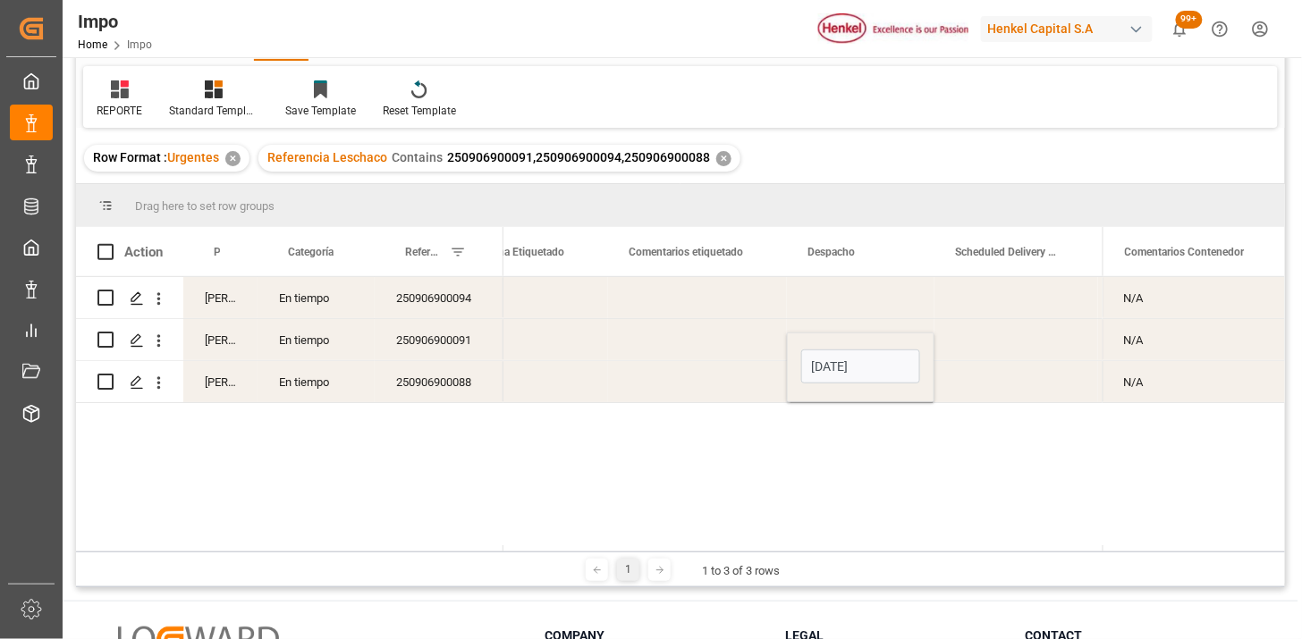
click at [726, 393] on div "Press SPACE to select this row." at bounding box center [697, 381] width 179 height 41
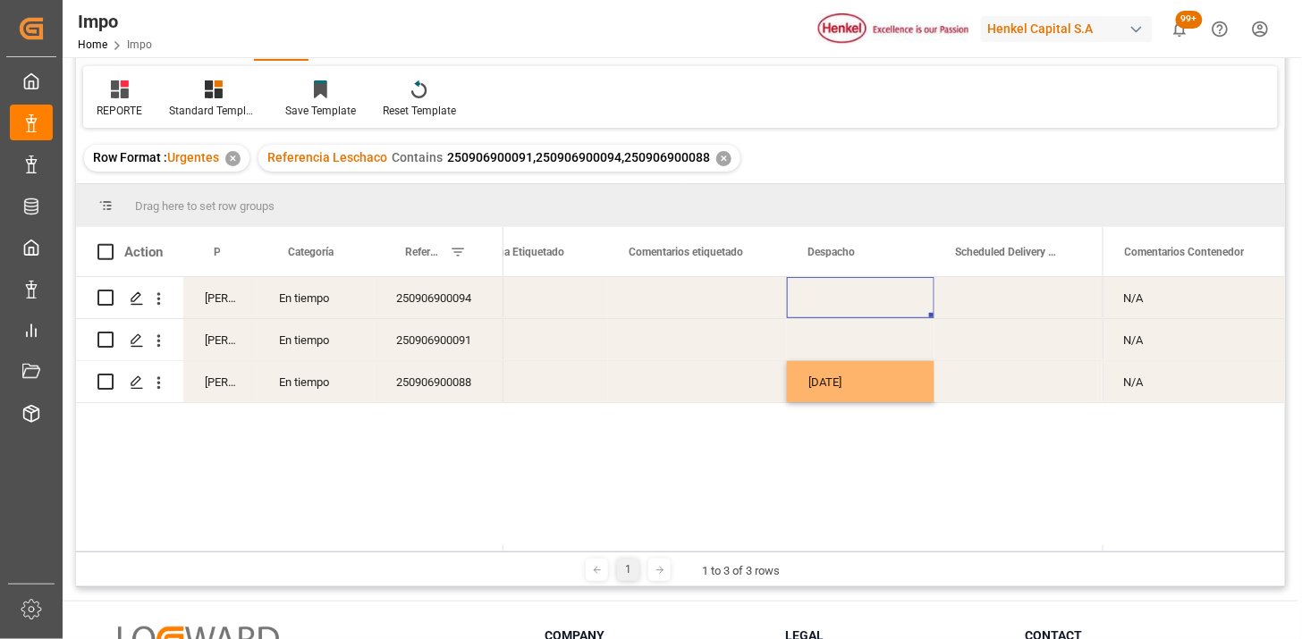
click at [847, 297] on div "Press SPACE to select this row." at bounding box center [860, 297] width 147 height 41
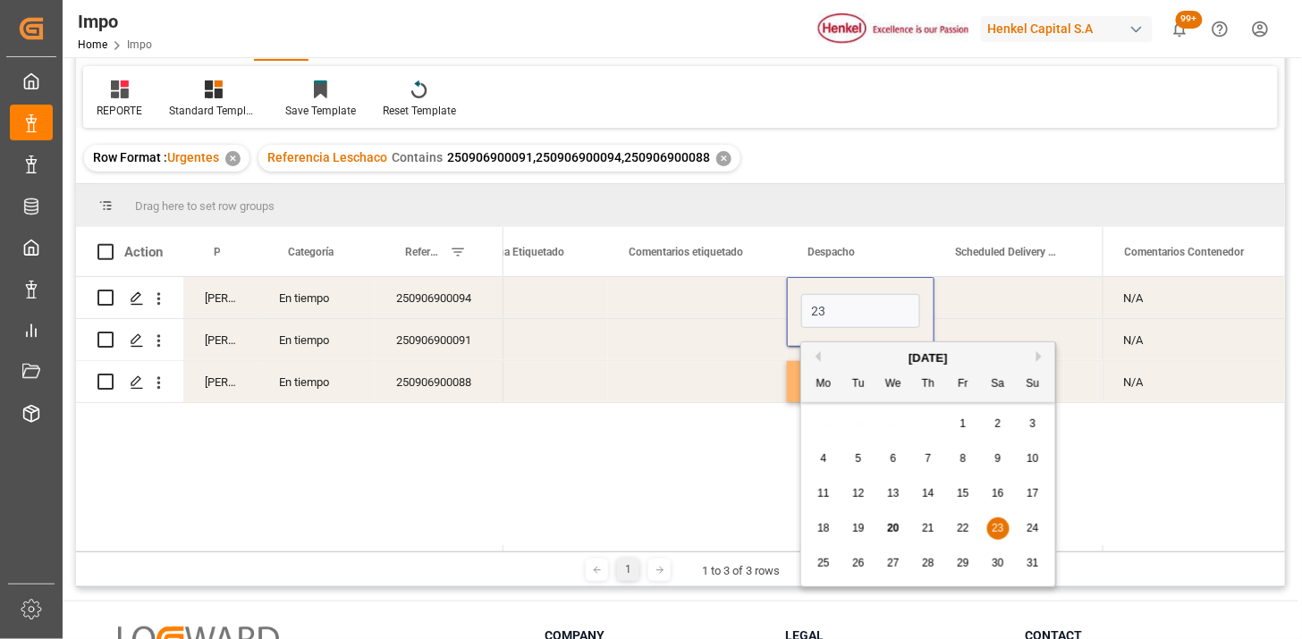
type input "23-08-2025"
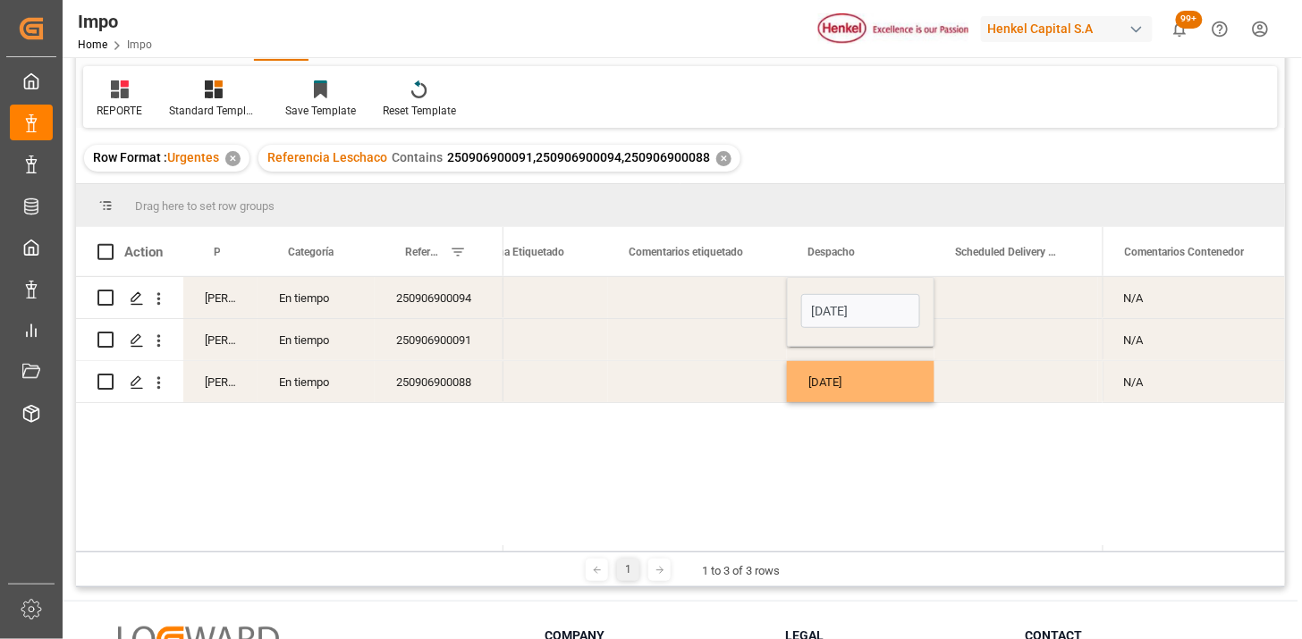
click at [983, 301] on div "Press SPACE to select this row." at bounding box center [1016, 297] width 164 height 41
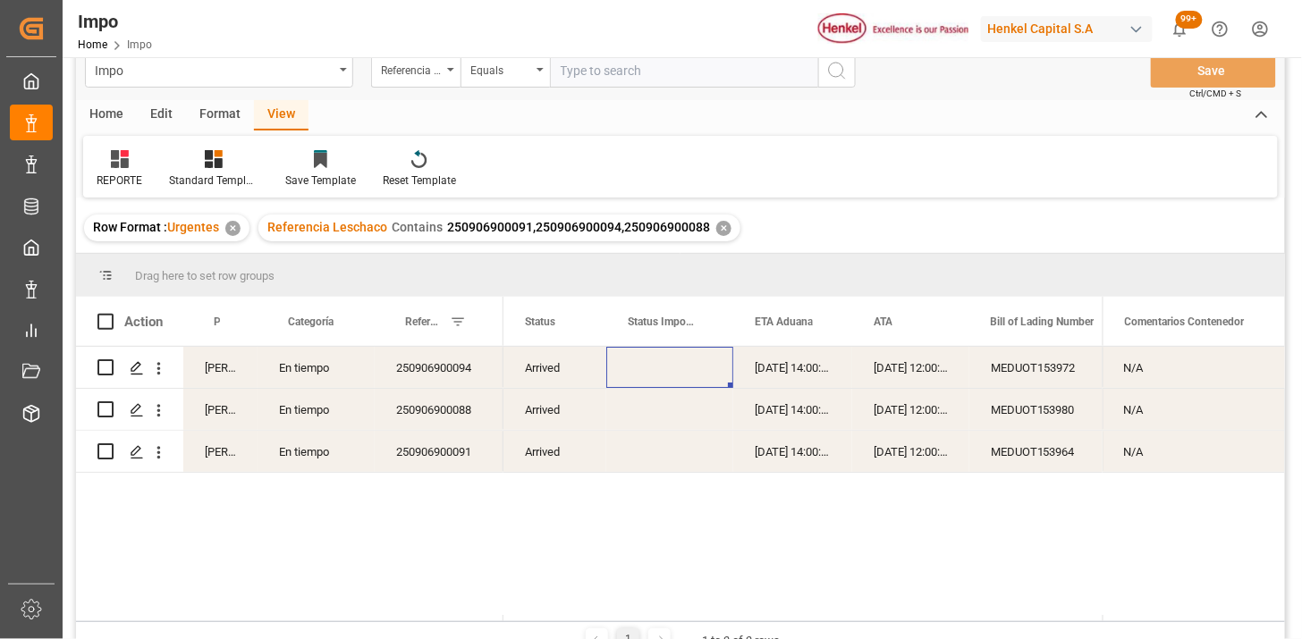
scroll to position [0, 0]
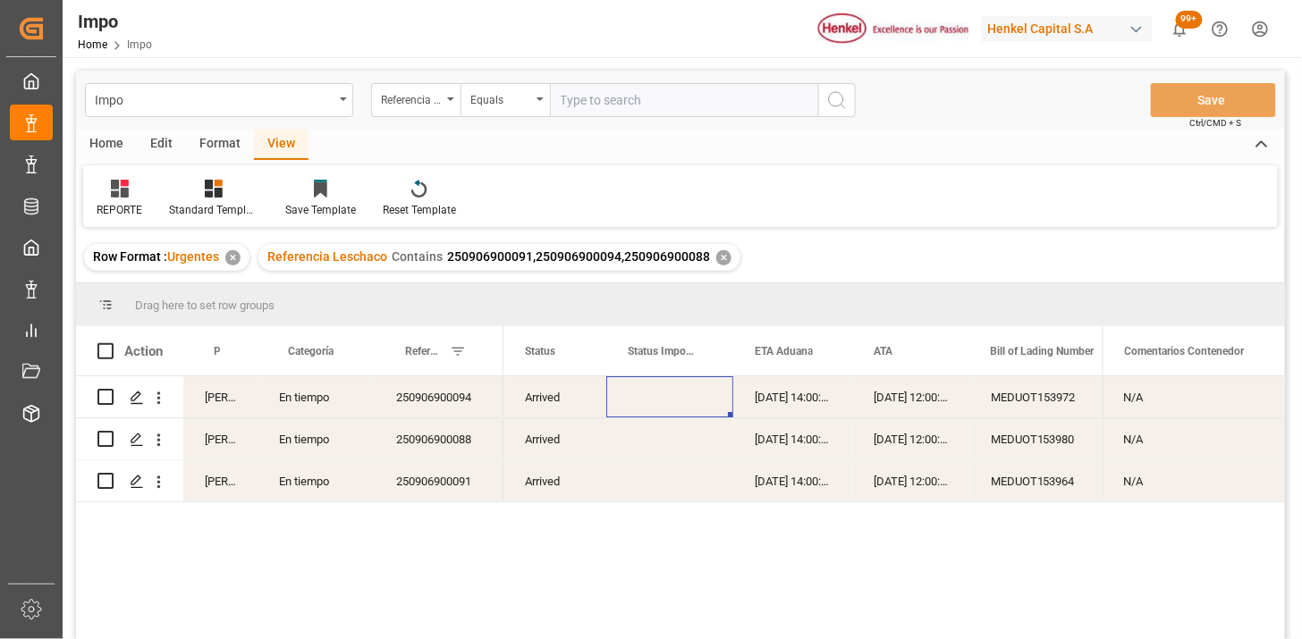
drag, startPoint x: 658, startPoint y: 81, endPoint x: 674, endPoint y: 90, distance: 18.4
click at [662, 83] on div "Impo Referencia Leschaco Equals Save Ctrl/CMD + S" at bounding box center [680, 100] width 1209 height 59
click at [735, 97] on input "text" at bounding box center [684, 100] width 268 height 34
paste input "250815080106"
type input "250815080106"
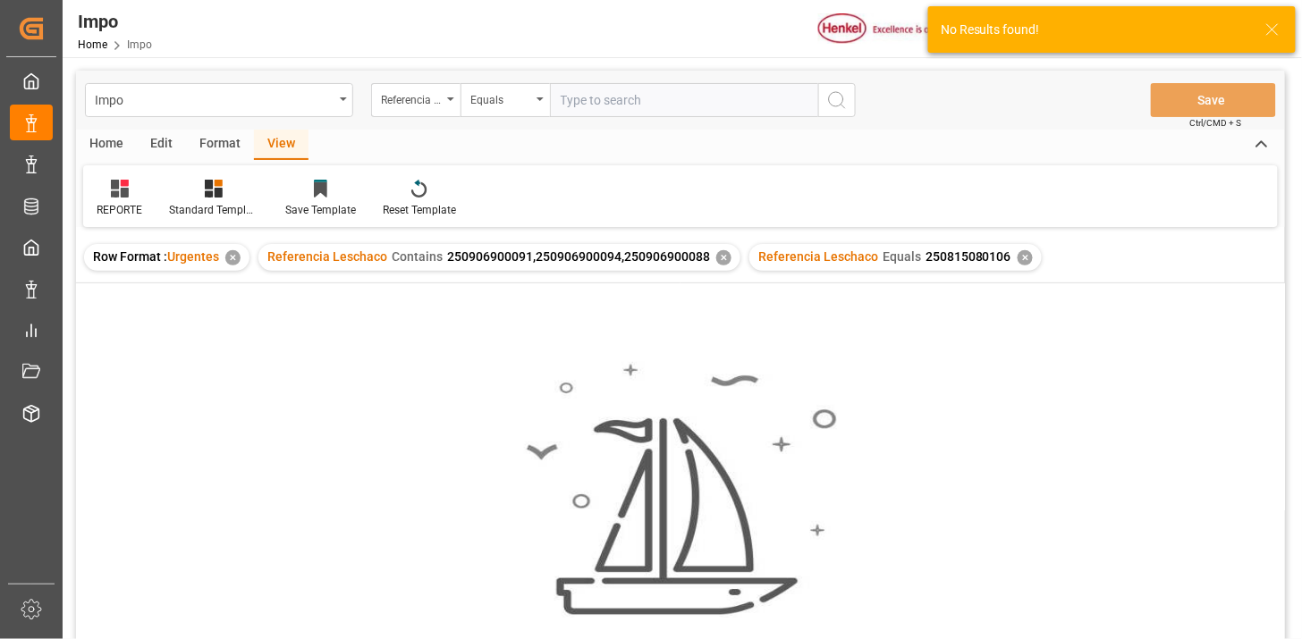
click at [722, 261] on div "✕" at bounding box center [723, 257] width 15 height 15
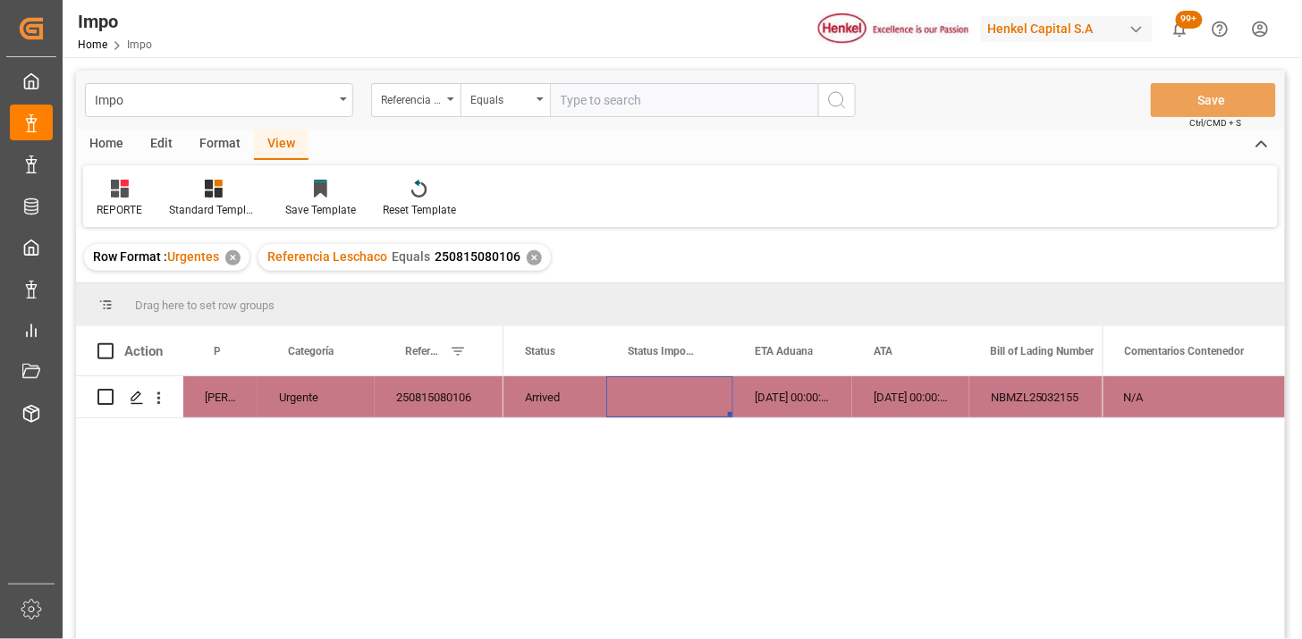
click at [575, 93] on input "text" at bounding box center [684, 100] width 268 height 34
click at [434, 105] on div "Referencia Leschaco" at bounding box center [411, 98] width 61 height 21
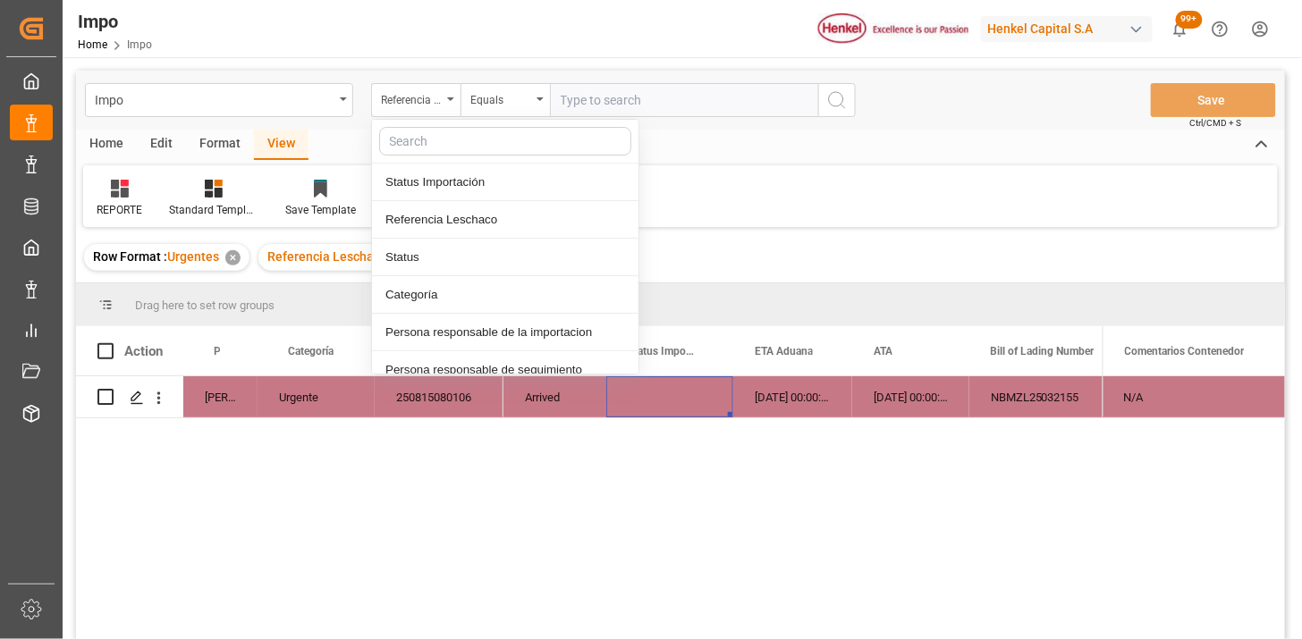
click at [602, 101] on input "text" at bounding box center [684, 100] width 268 height 34
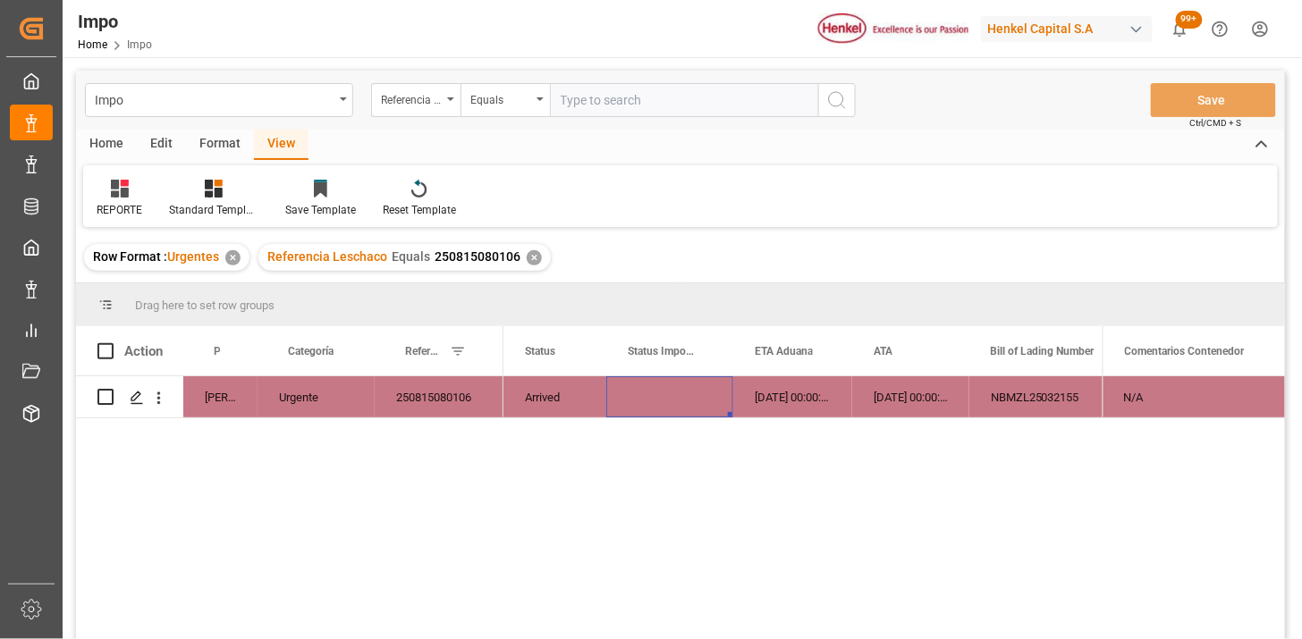
paste input "VISA20493"
type input "VISA20493"
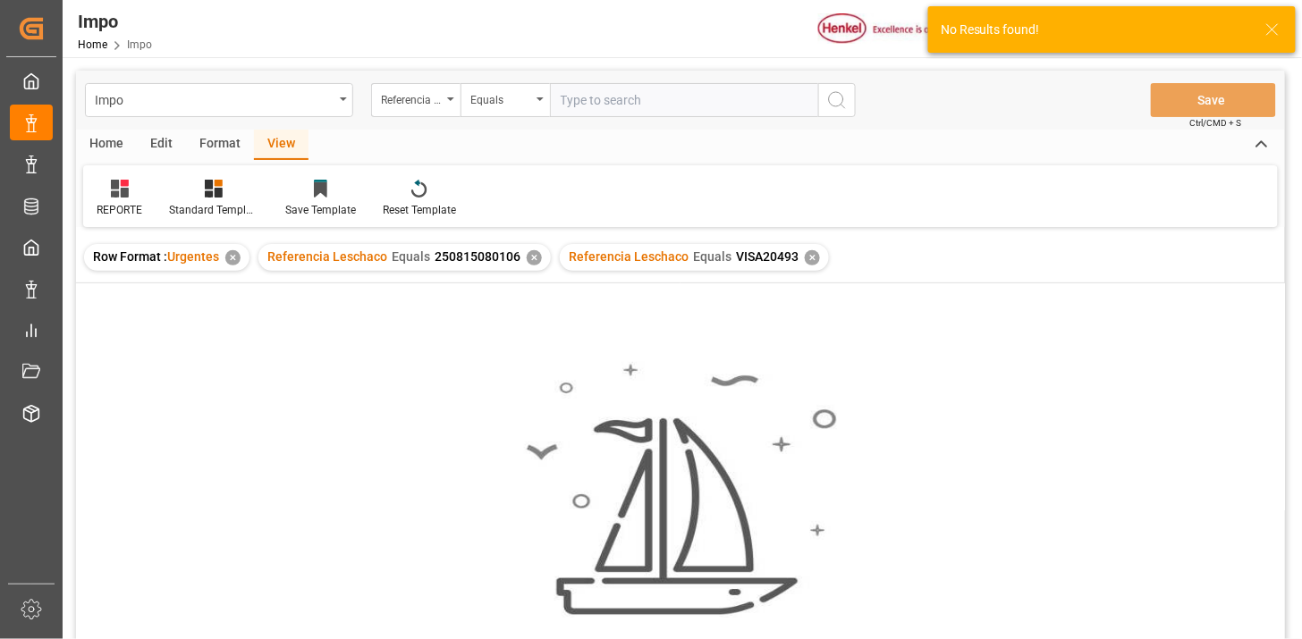
click at [530, 260] on div "✕" at bounding box center [534, 257] width 15 height 15
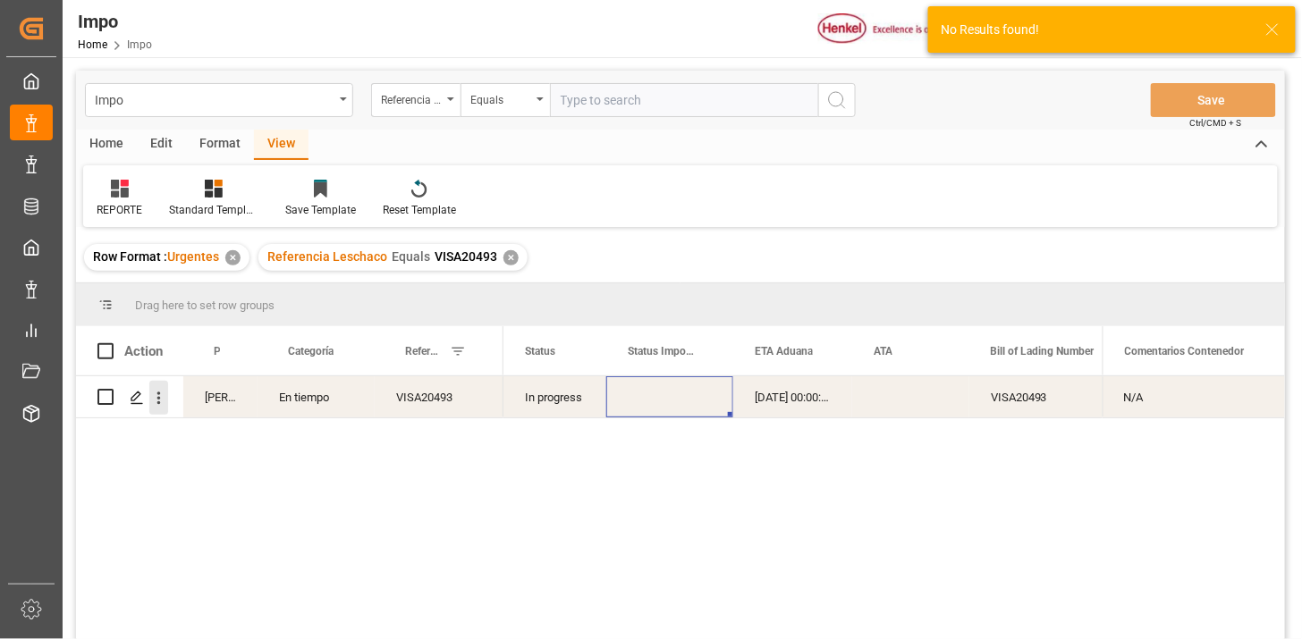
click at [165, 400] on icon "open menu" at bounding box center [158, 398] width 19 height 19
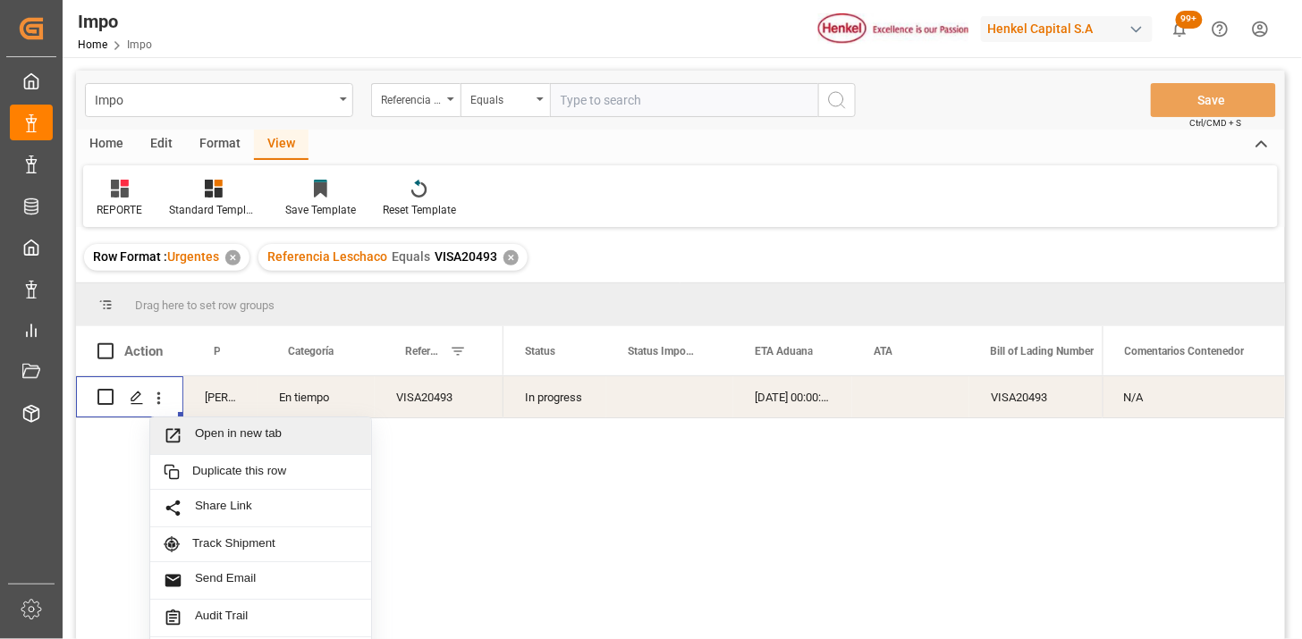
click at [204, 432] on span "Open in new tab" at bounding box center [276, 435] width 163 height 19
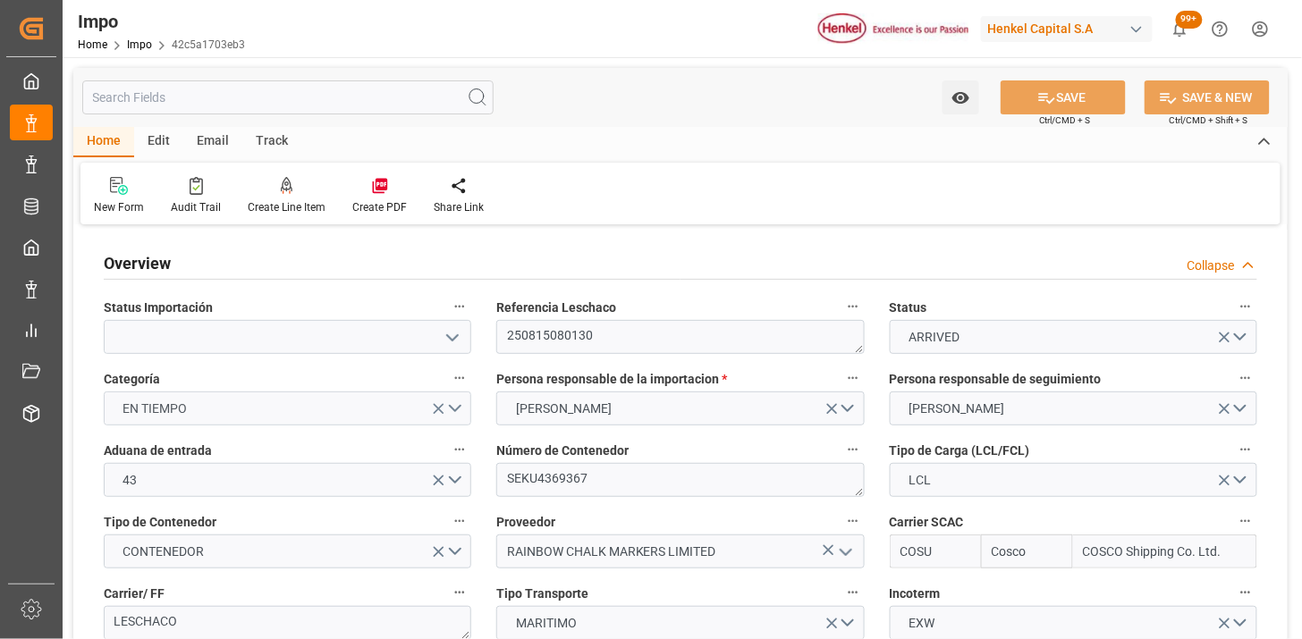
type input "Cosco"
type input "COSCO Shipping Co. Ltd."
type input "1"
type input "1.08"
type input "1"
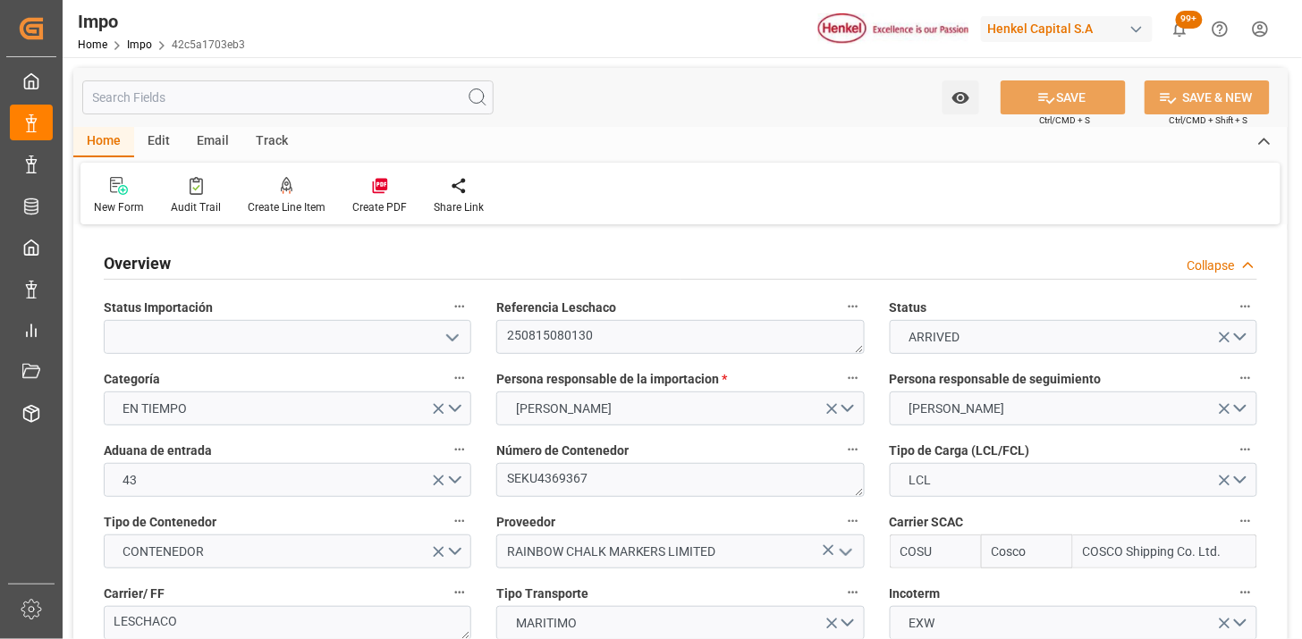
type input "[DATE]"
type input "04-08-2025"
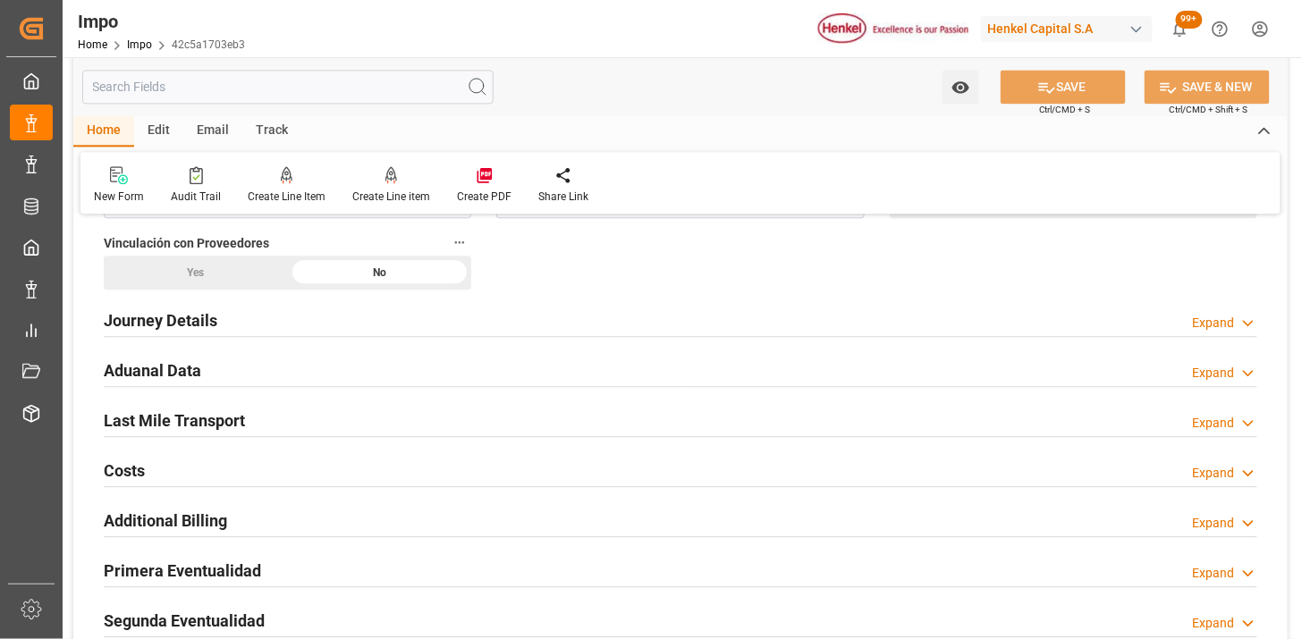
scroll to position [1192, 0]
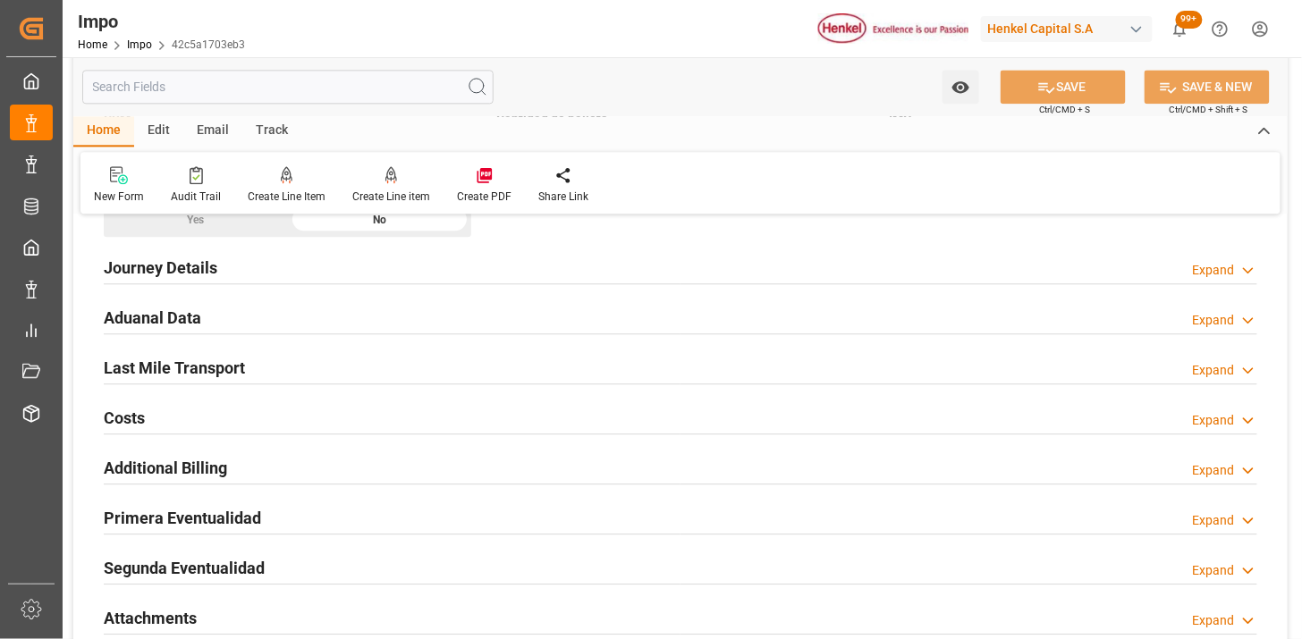
click at [356, 316] on div "Aduanal Data Expand" at bounding box center [680, 316] width 1153 height 34
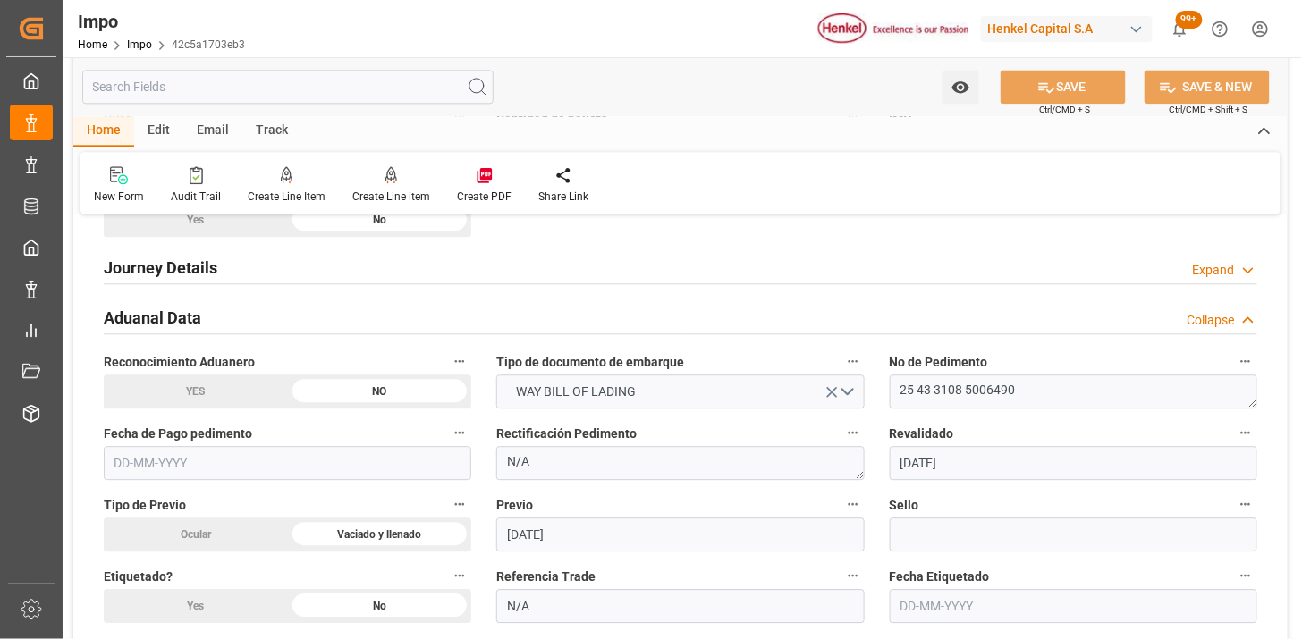
scroll to position [1291, 0]
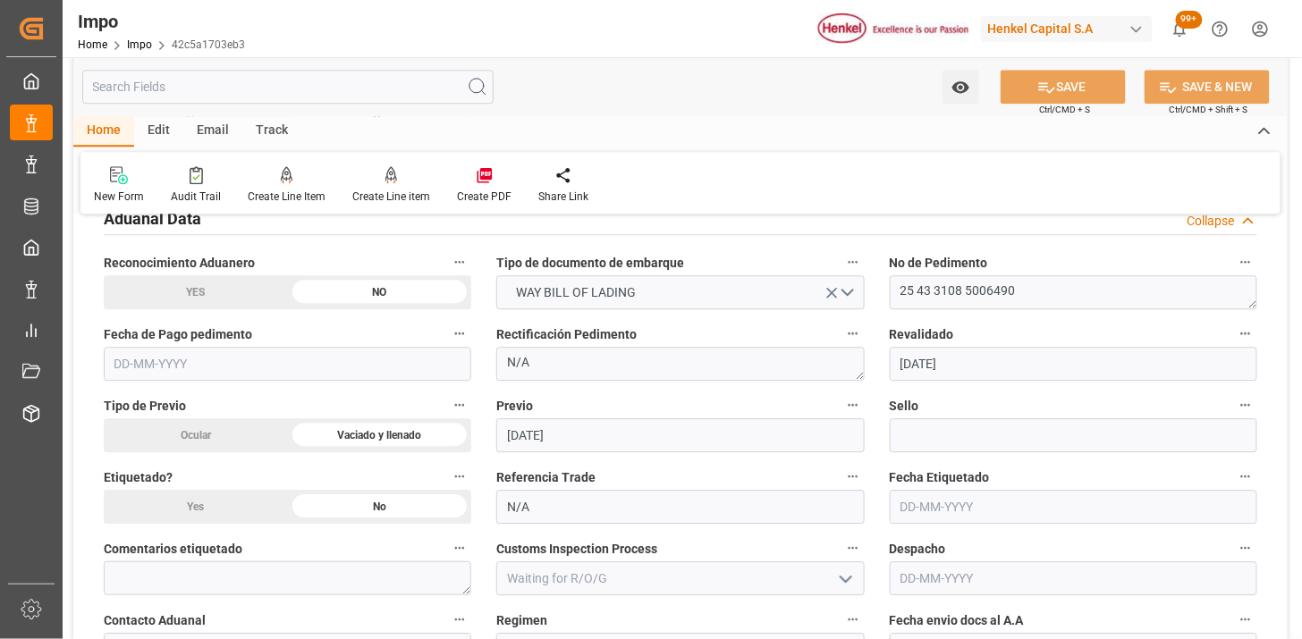
click at [375, 364] on input "text" at bounding box center [287, 364] width 367 height 34
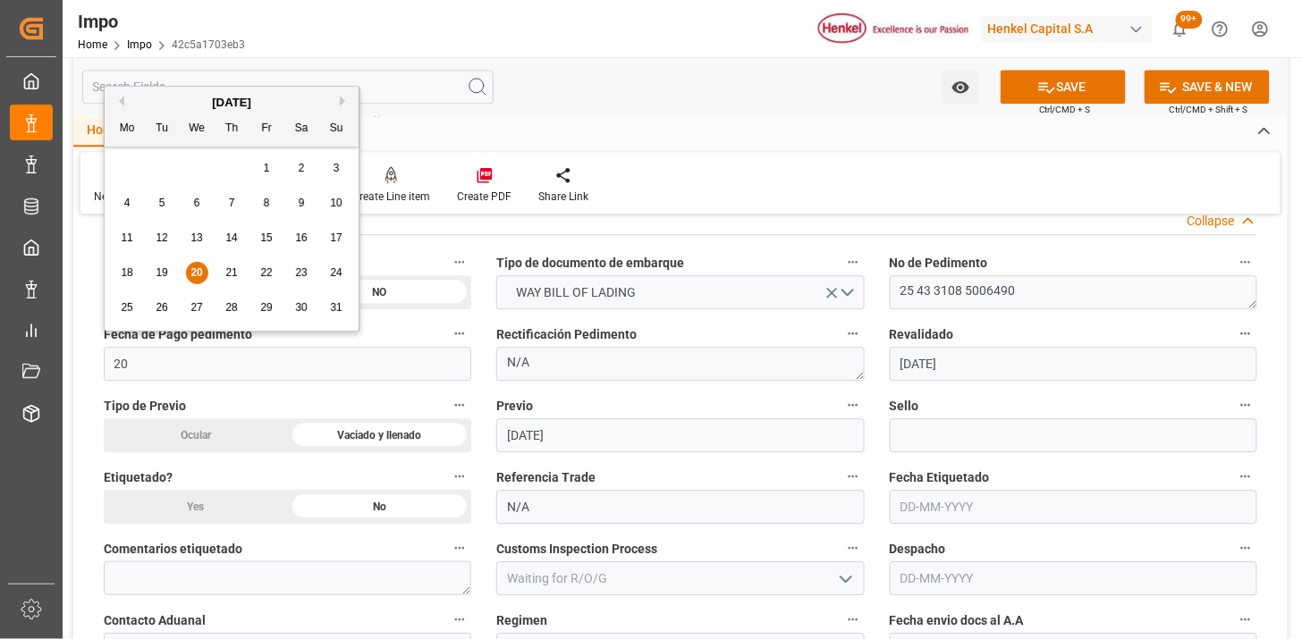
type input "[DATE]"
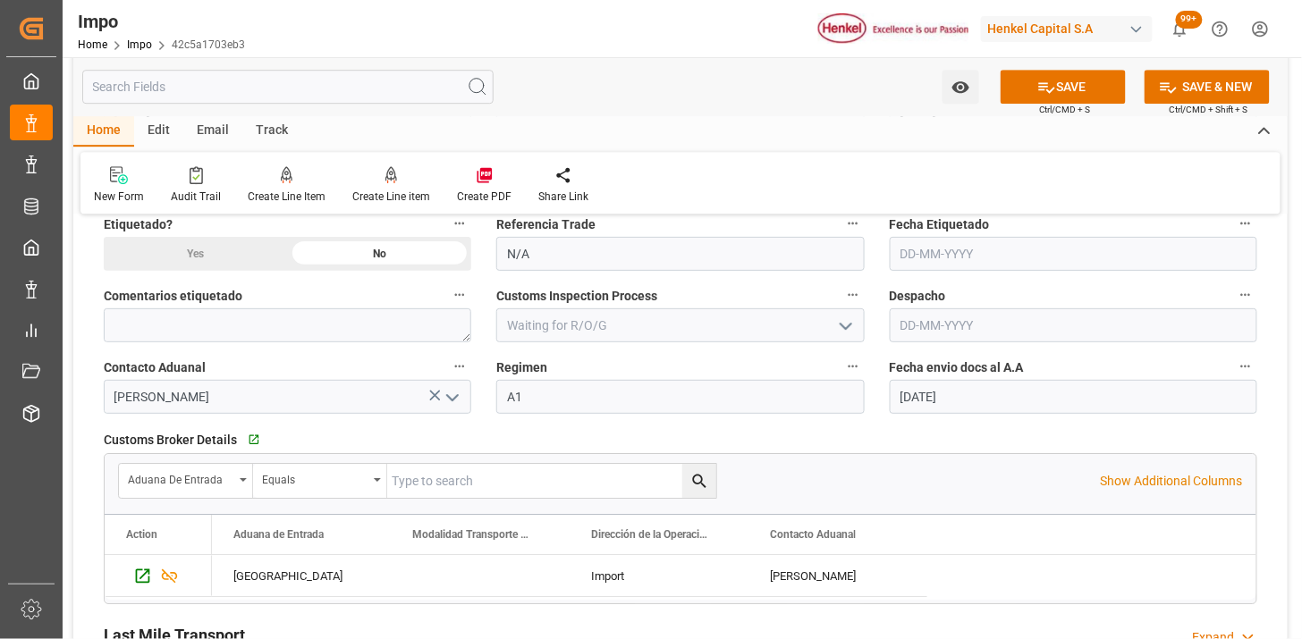
scroll to position [1589, 0]
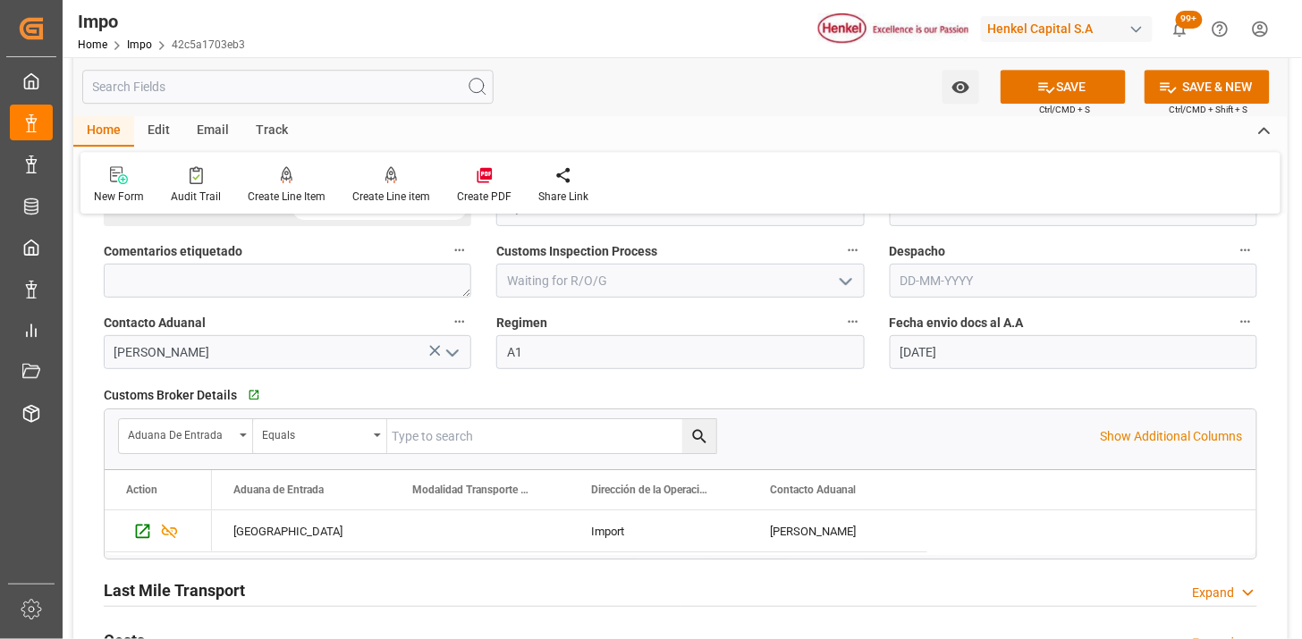
click at [915, 291] on input "text" at bounding box center [1072, 281] width 367 height 34
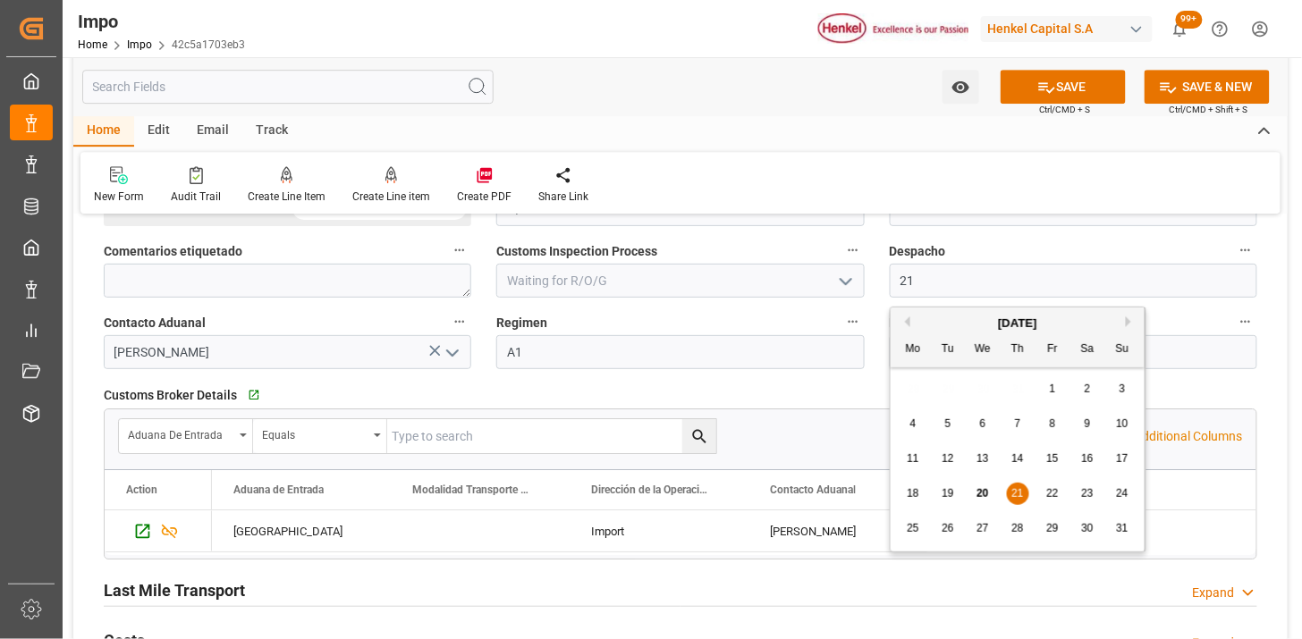
type input "[DATE]"
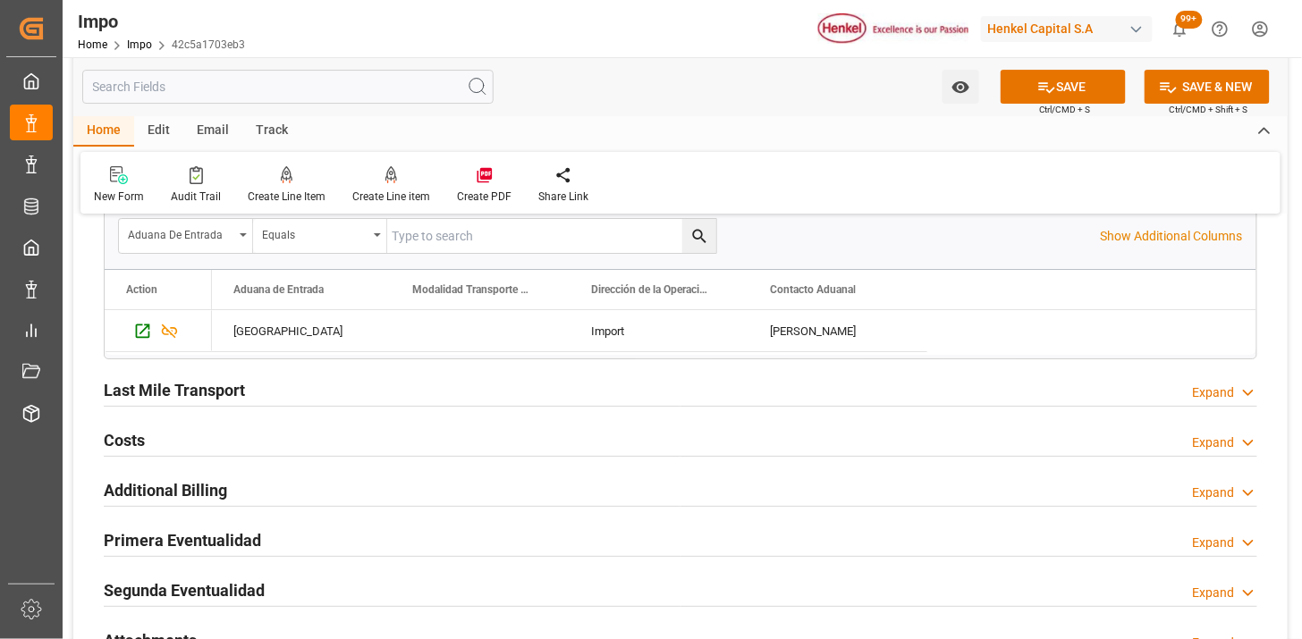
scroll to position [1887, 0]
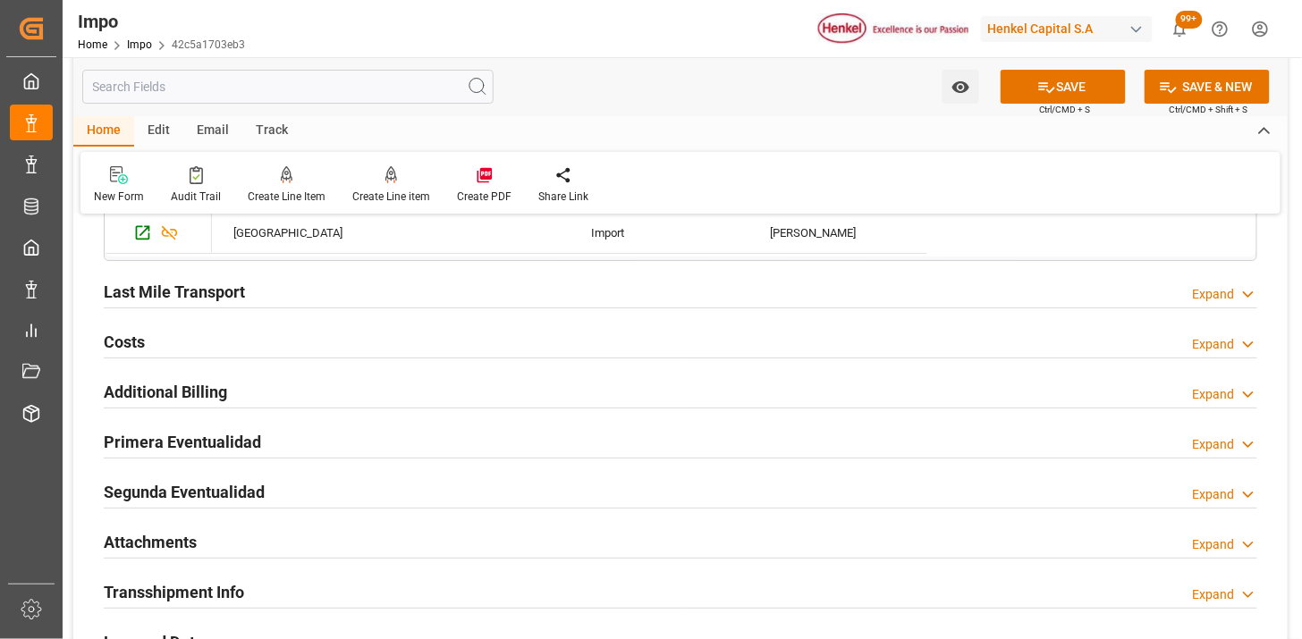
drag, startPoint x: 340, startPoint y: 289, endPoint x: 528, endPoint y: 380, distance: 209.5
click at [340, 290] on div "Last Mile Transport Expand" at bounding box center [680, 291] width 1153 height 34
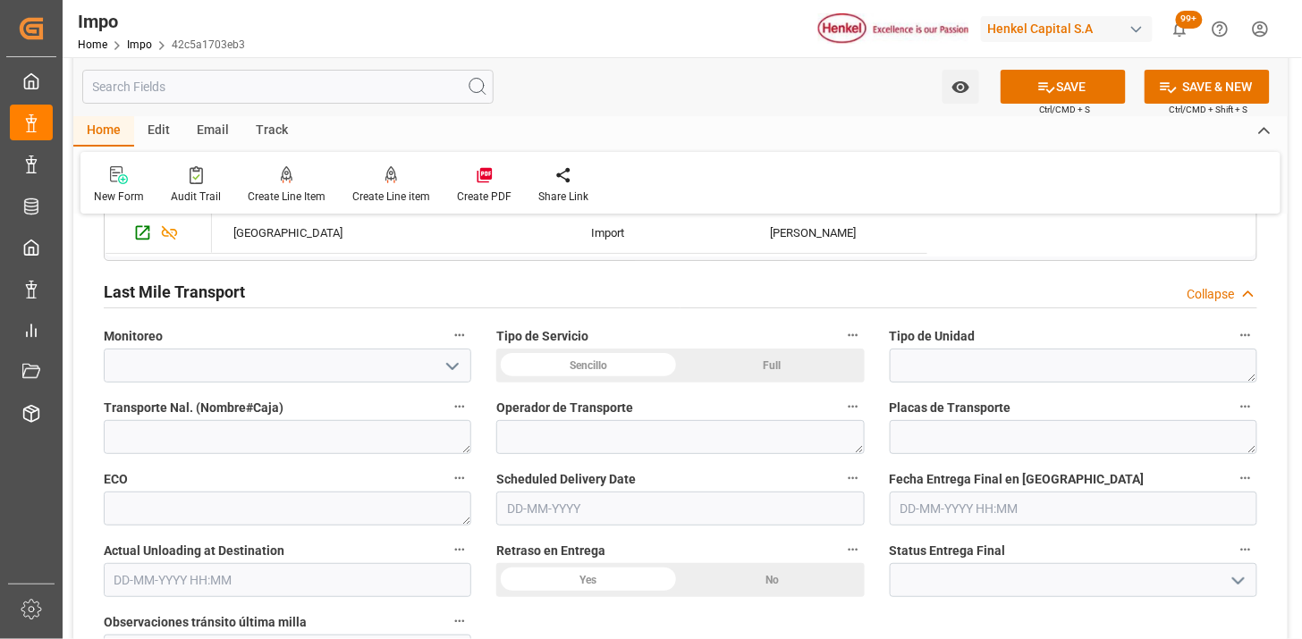
click at [935, 374] on textarea at bounding box center [1072, 366] width 367 height 34
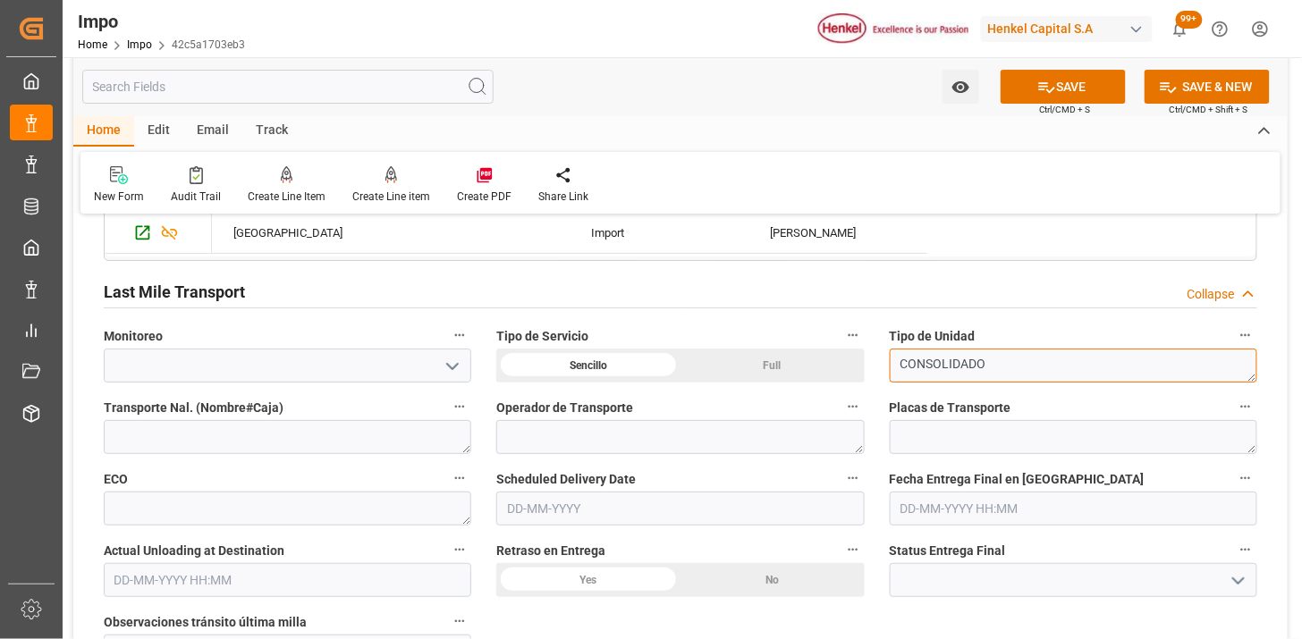
type textarea "CONSOLIDADO"
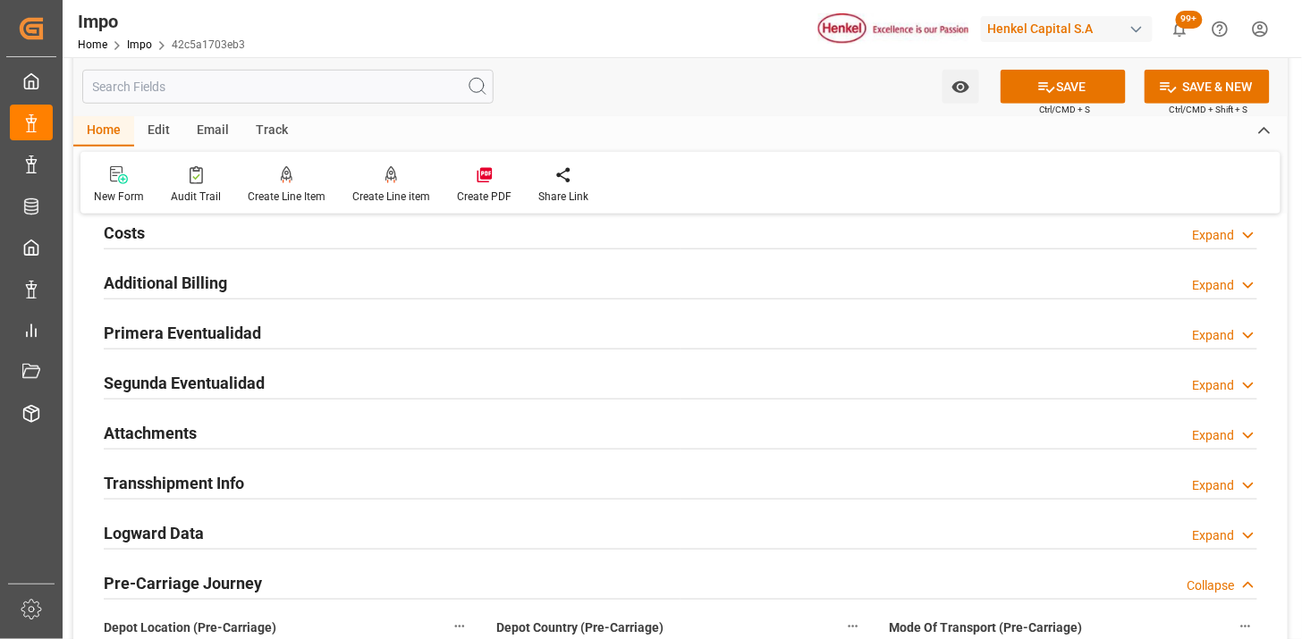
scroll to position [2383, 0]
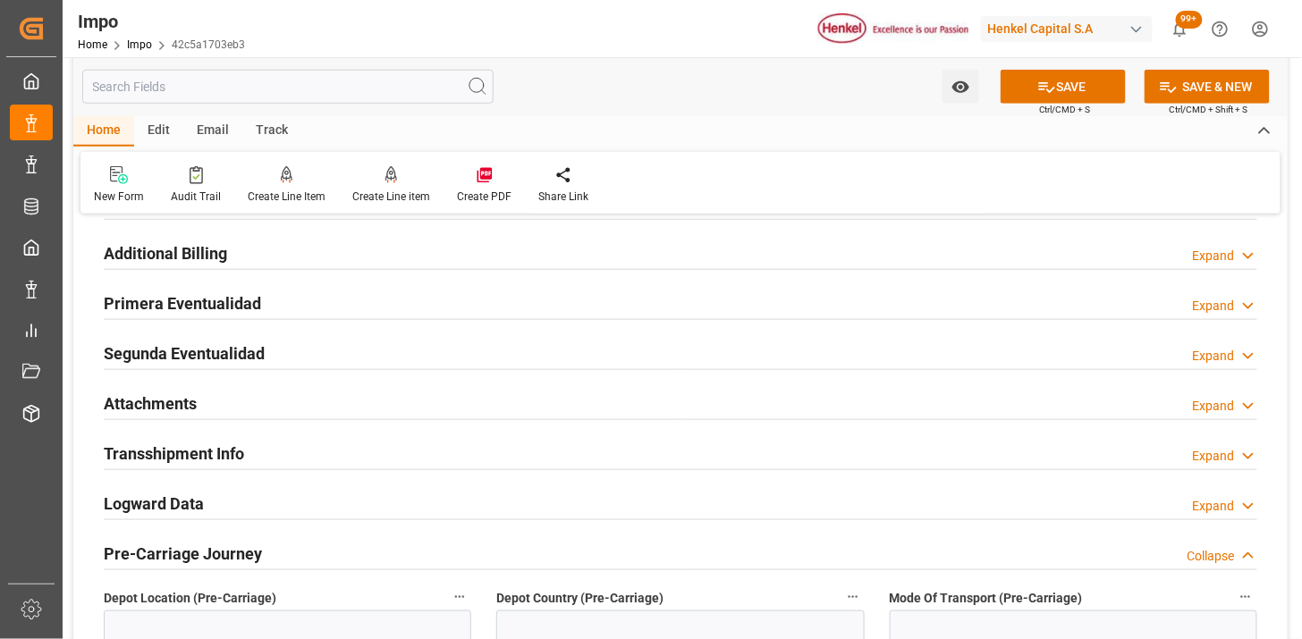
type textarea "TAE"
click at [378, 302] on div "Primera Eventualidad Expand" at bounding box center [680, 302] width 1153 height 34
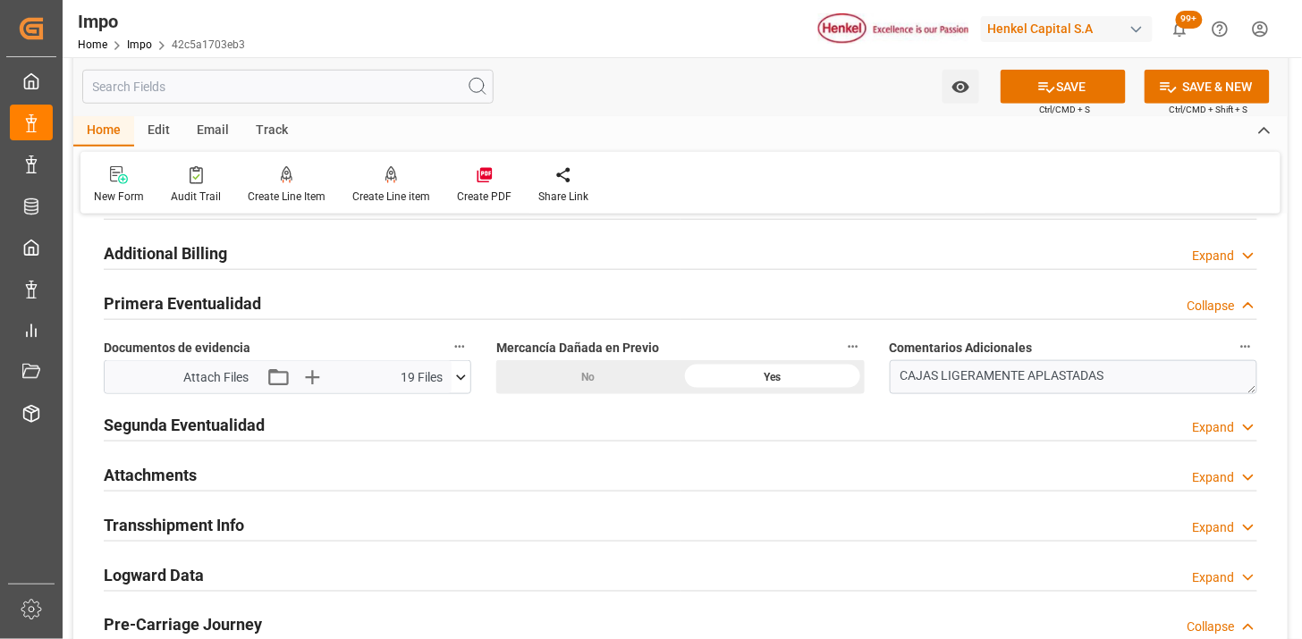
click at [459, 375] on icon at bounding box center [460, 377] width 19 height 19
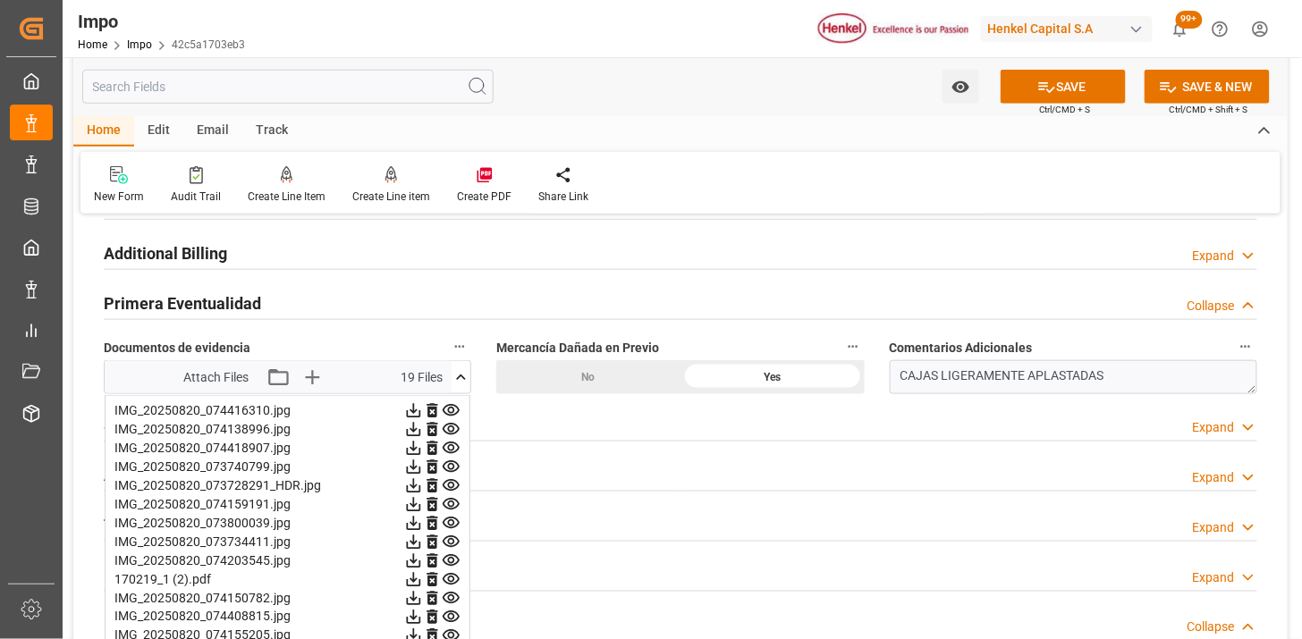
drag, startPoint x: 472, startPoint y: 385, endPoint x: 463, endPoint y: 384, distance: 9.0
click at [468, 385] on div "Documentos de evidencia Attach Files Attach existing file Upload new file 19 Fi…" at bounding box center [287, 365] width 392 height 72
click at [462, 383] on icon at bounding box center [460, 377] width 19 height 19
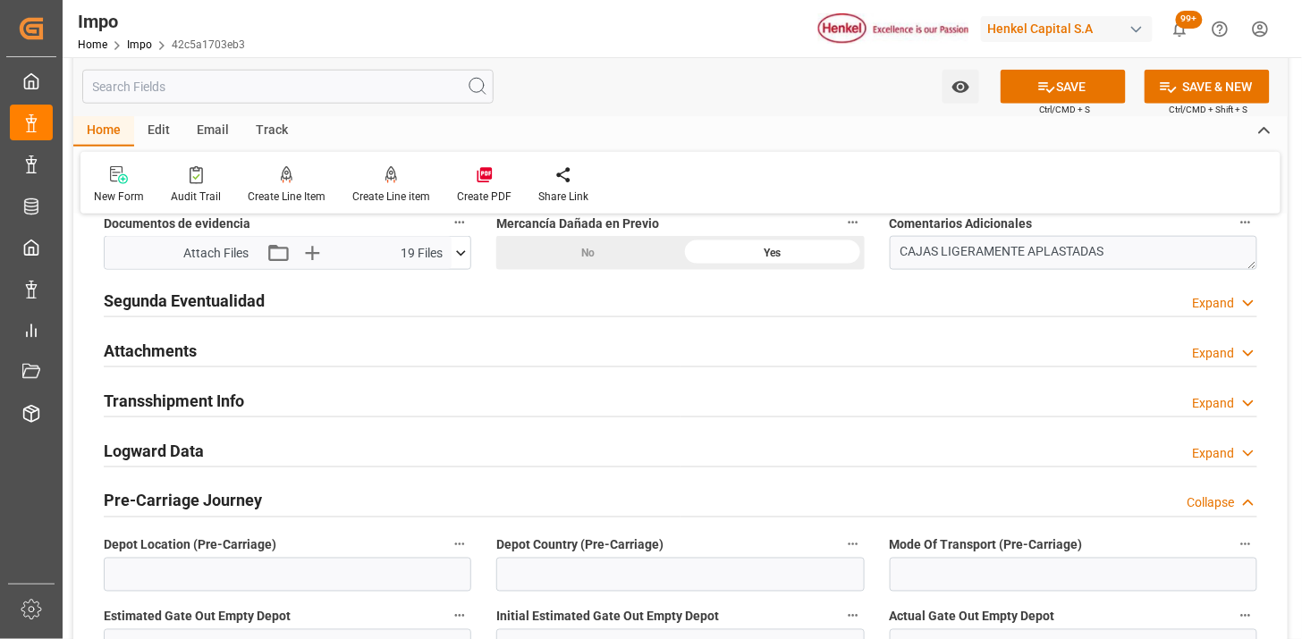
scroll to position [2582, 0]
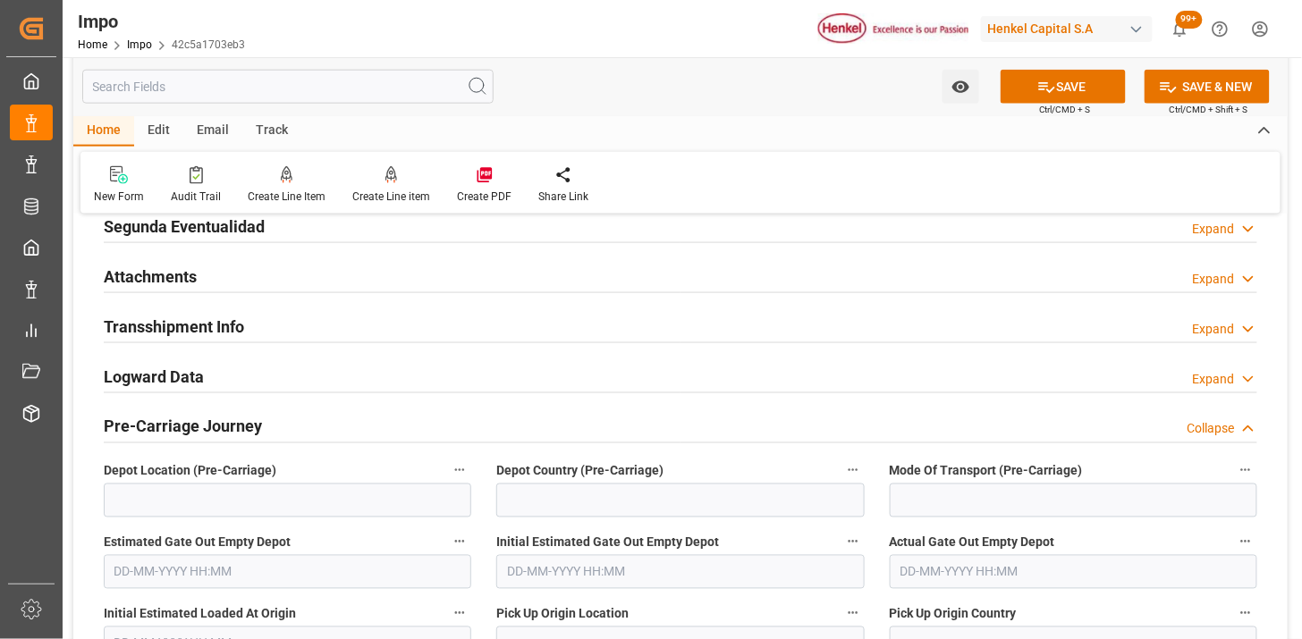
click at [323, 281] on div "Attachments Expand" at bounding box center [680, 275] width 1153 height 34
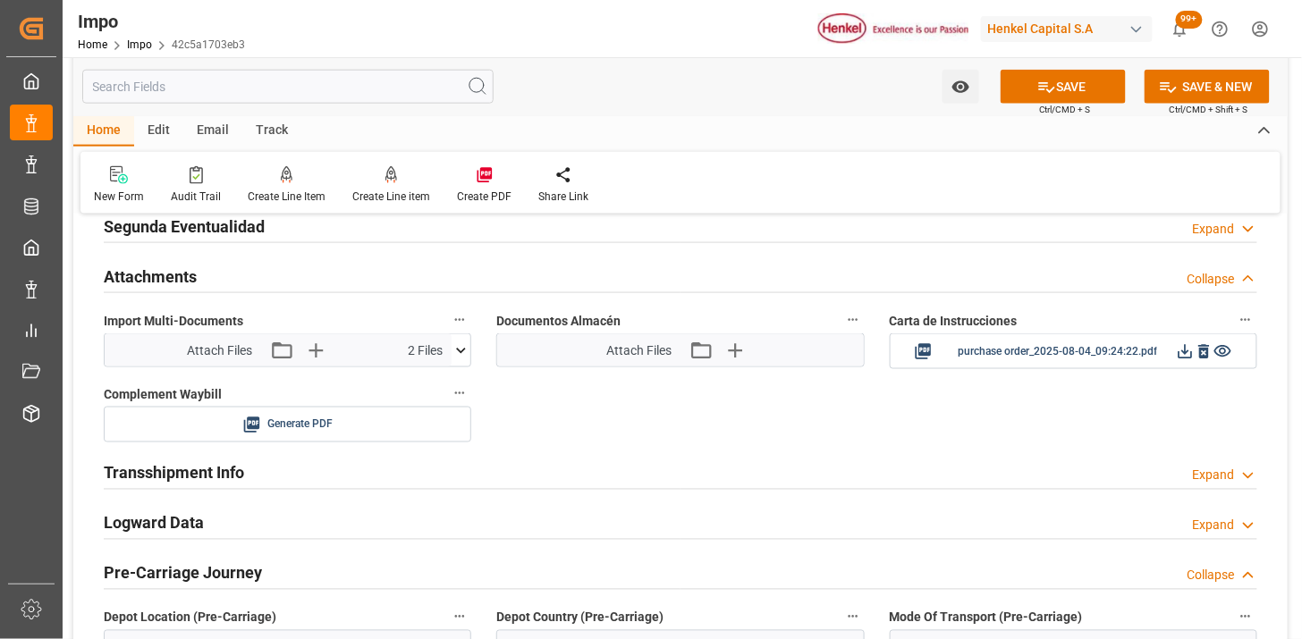
click at [459, 355] on icon at bounding box center [460, 350] width 19 height 19
click at [319, 353] on icon "button" at bounding box center [314, 350] width 29 height 29
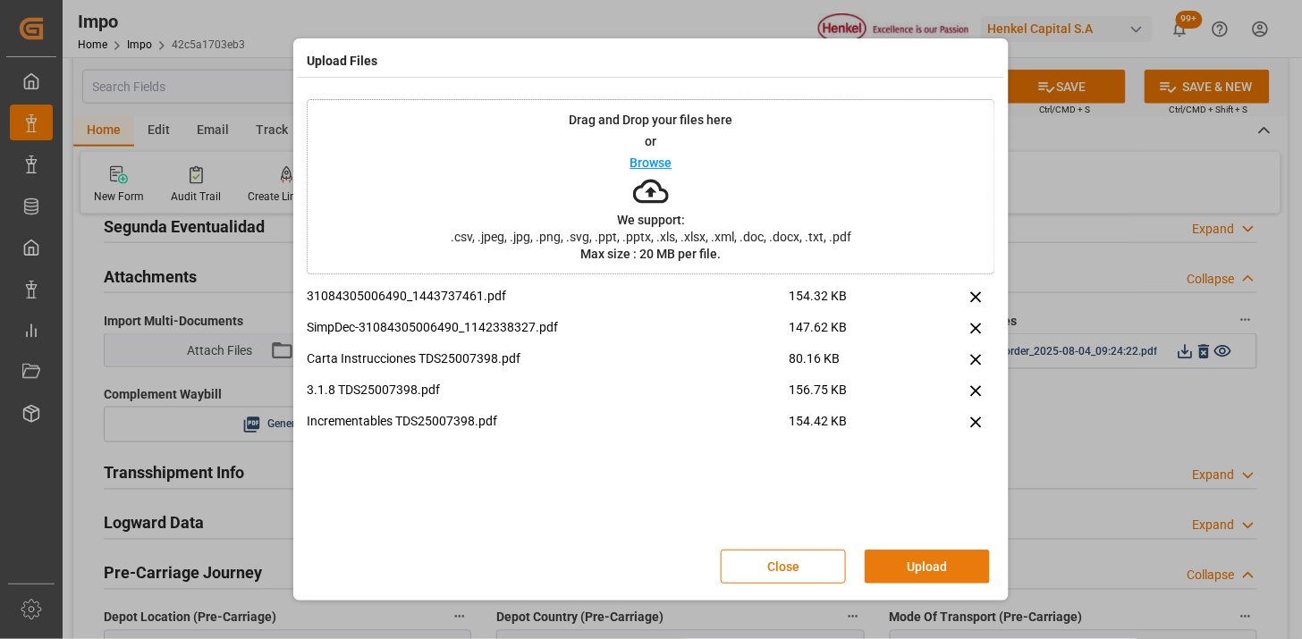
click at [932, 574] on button "Upload" at bounding box center [926, 567] width 125 height 34
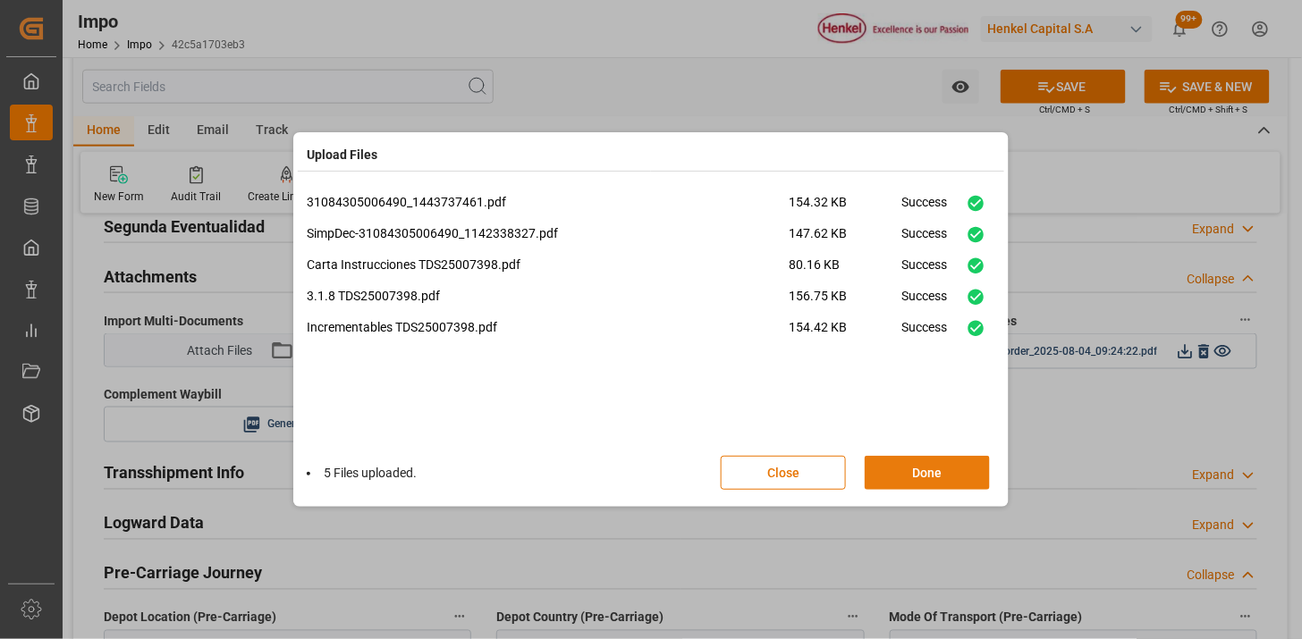
click at [945, 472] on button "Done" at bounding box center [926, 473] width 125 height 34
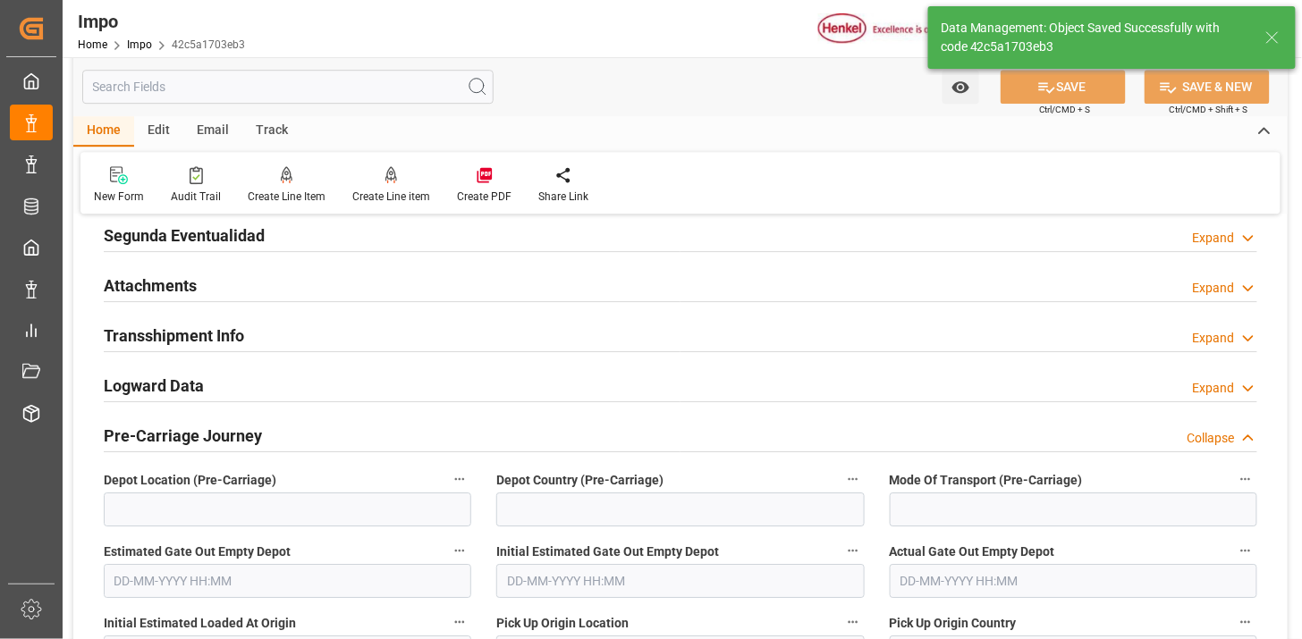
scroll to position [1505, 0]
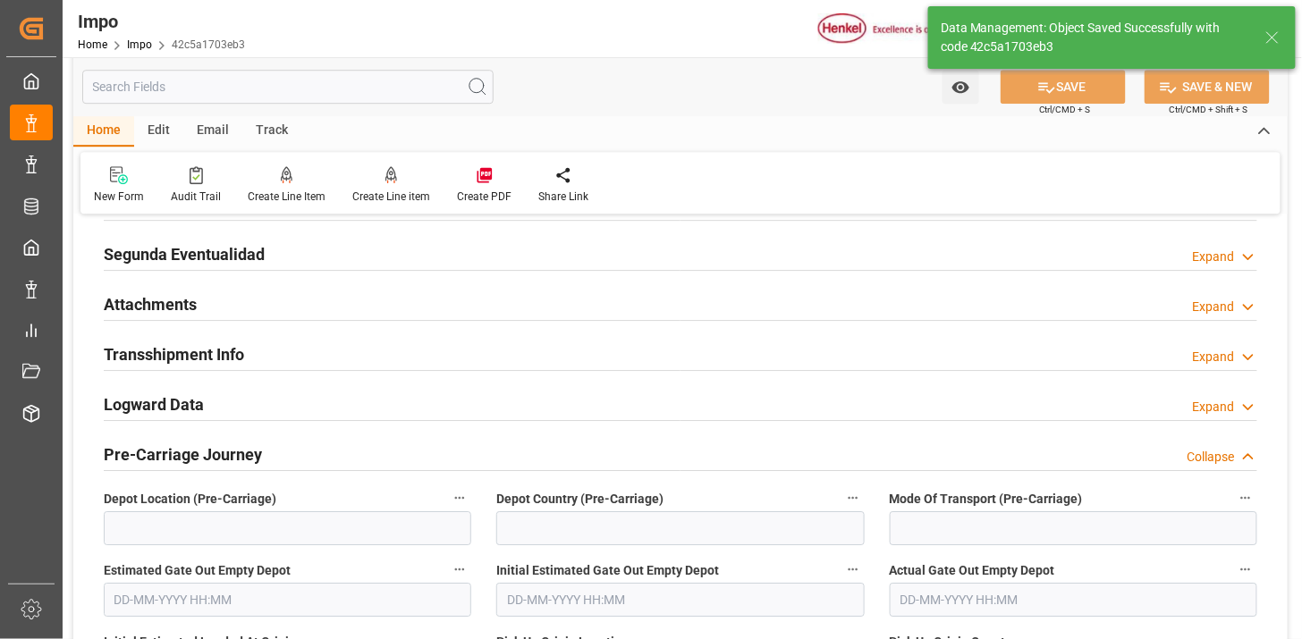
click at [404, 288] on div "Attachments Expand" at bounding box center [680, 303] width 1153 height 34
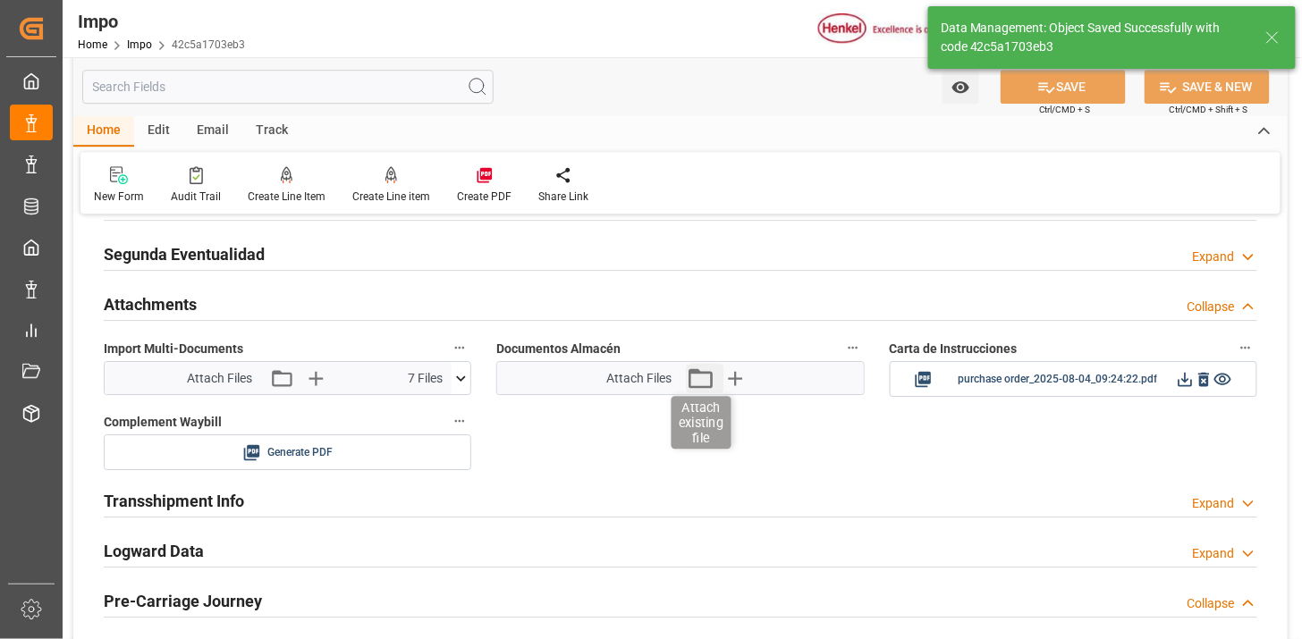
click at [700, 387] on icon "button" at bounding box center [700, 378] width 24 height 20
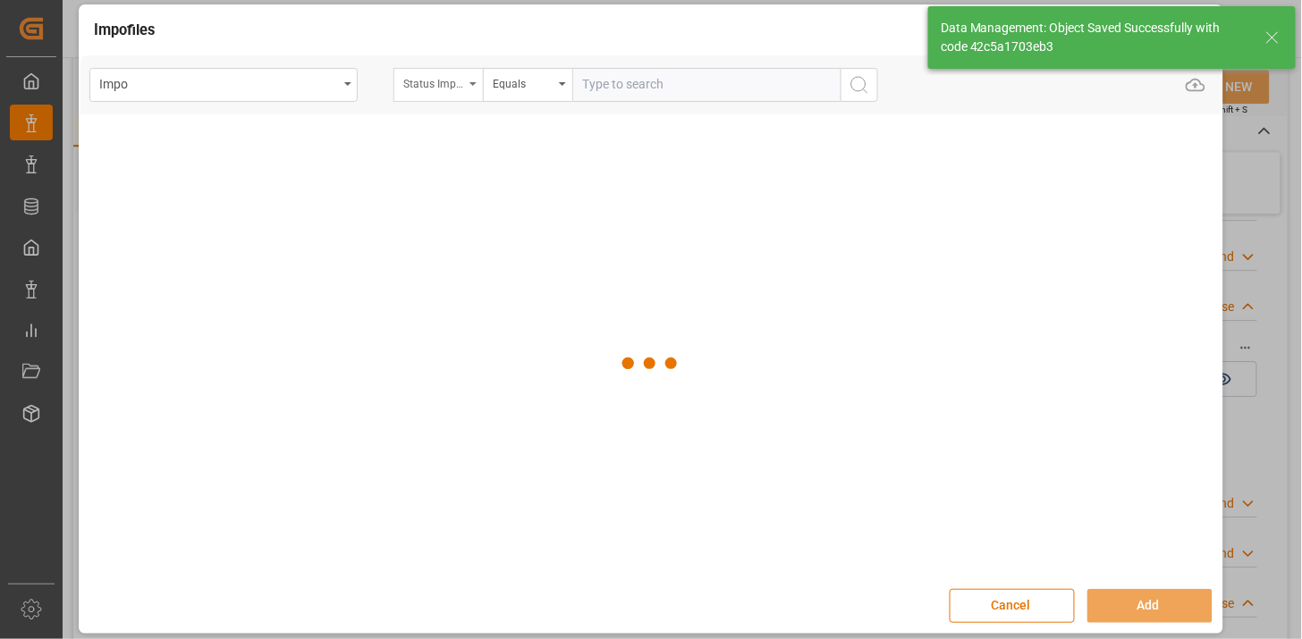
click at [452, 91] on div "Status Importación" at bounding box center [433, 82] width 61 height 21
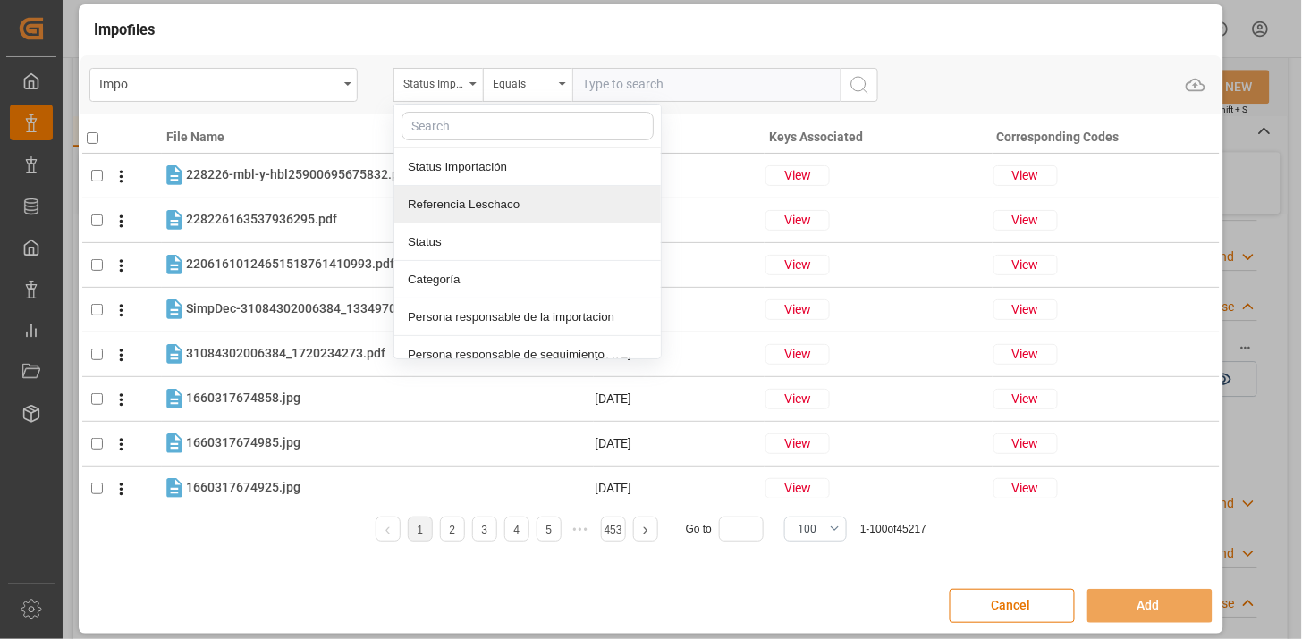
drag, startPoint x: 499, startPoint y: 212, endPoint x: 576, endPoint y: 147, distance: 100.3
click at [499, 211] on div "Referencia Leschaco" at bounding box center [527, 205] width 266 height 38
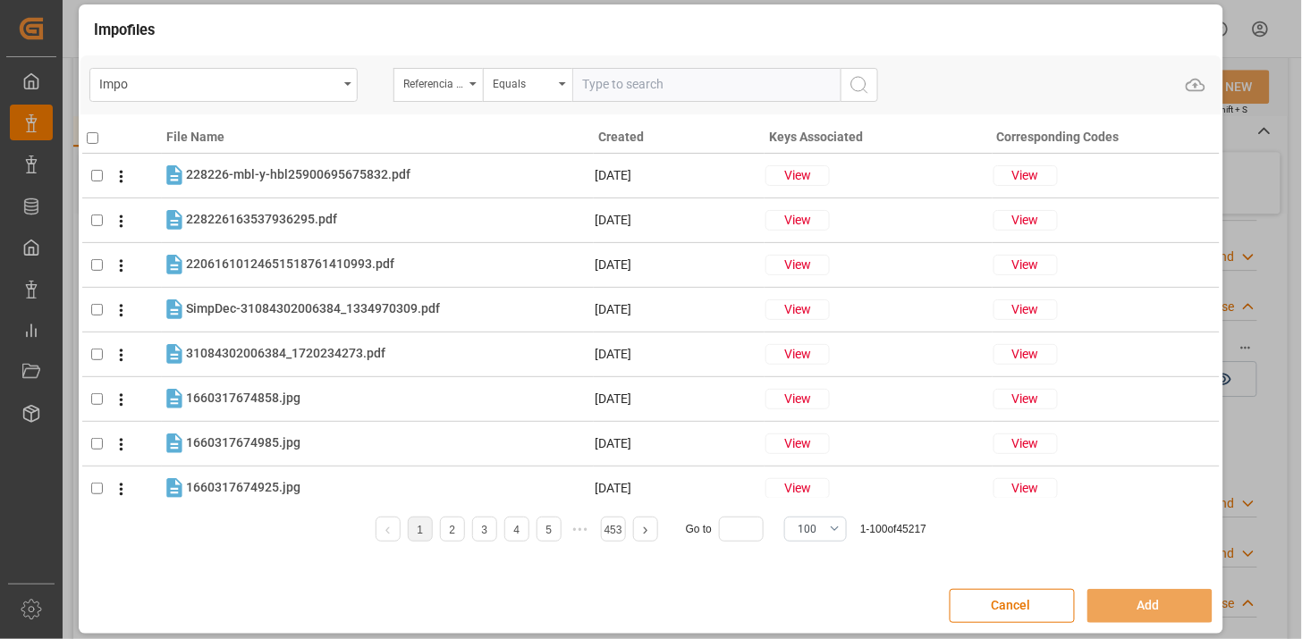
drag, startPoint x: 617, startPoint y: 78, endPoint x: 743, endPoint y: 109, distance: 129.9
click at [619, 77] on input "text" at bounding box center [706, 85] width 268 height 34
paste input "250815080130"
type input "250815080130"
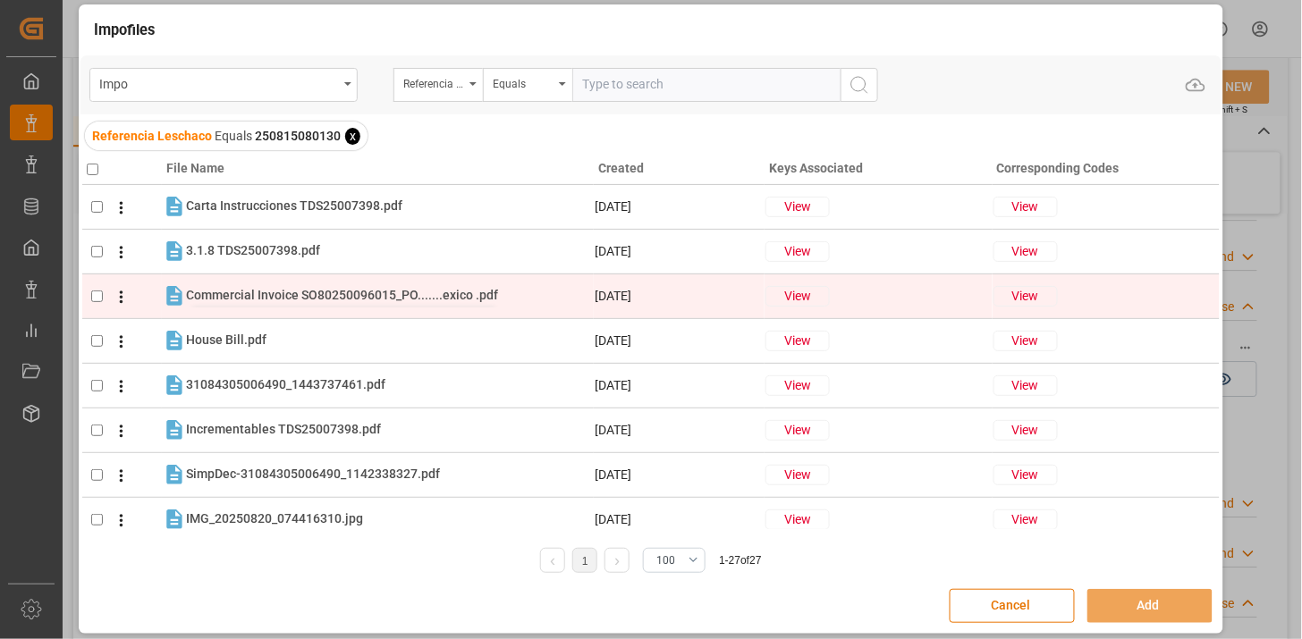
click at [265, 299] on span "Commercial Invoice SO80250096015_PO.......exico .pdf" at bounding box center [342, 295] width 312 height 14
checkbox input "true"
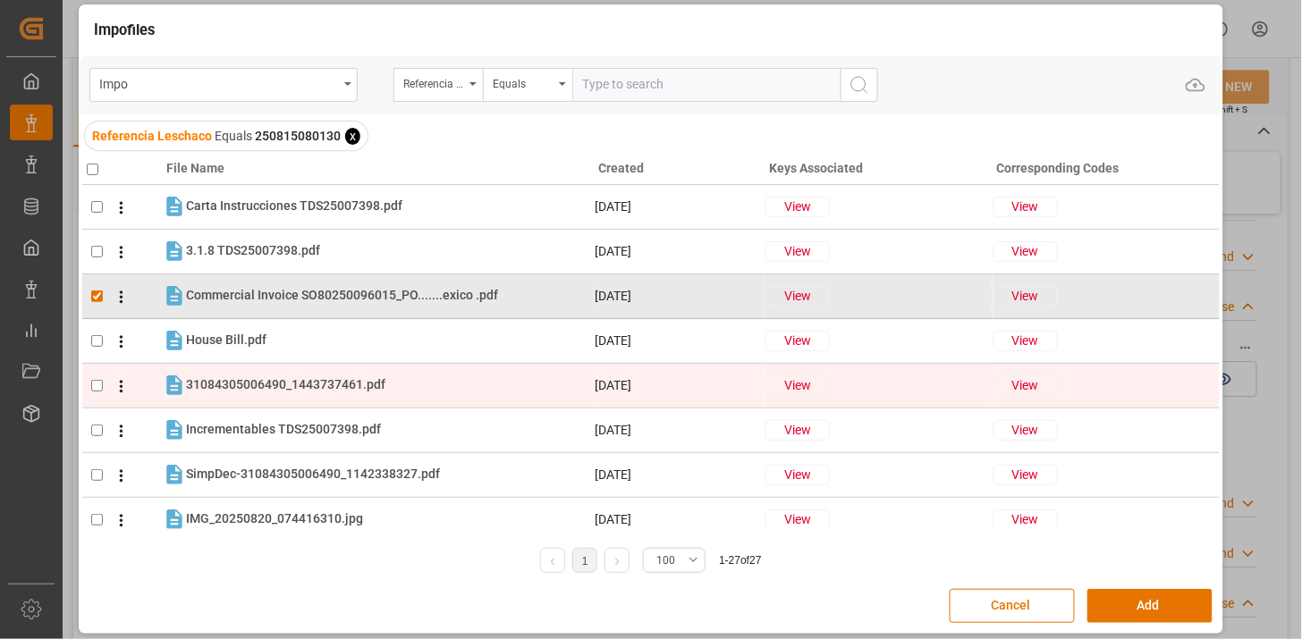
click at [291, 374] on div "31084305006490_1443737461.pdf 31084305006490_1443737461.pdf" at bounding box center [389, 385] width 407 height 23
checkbox input "true"
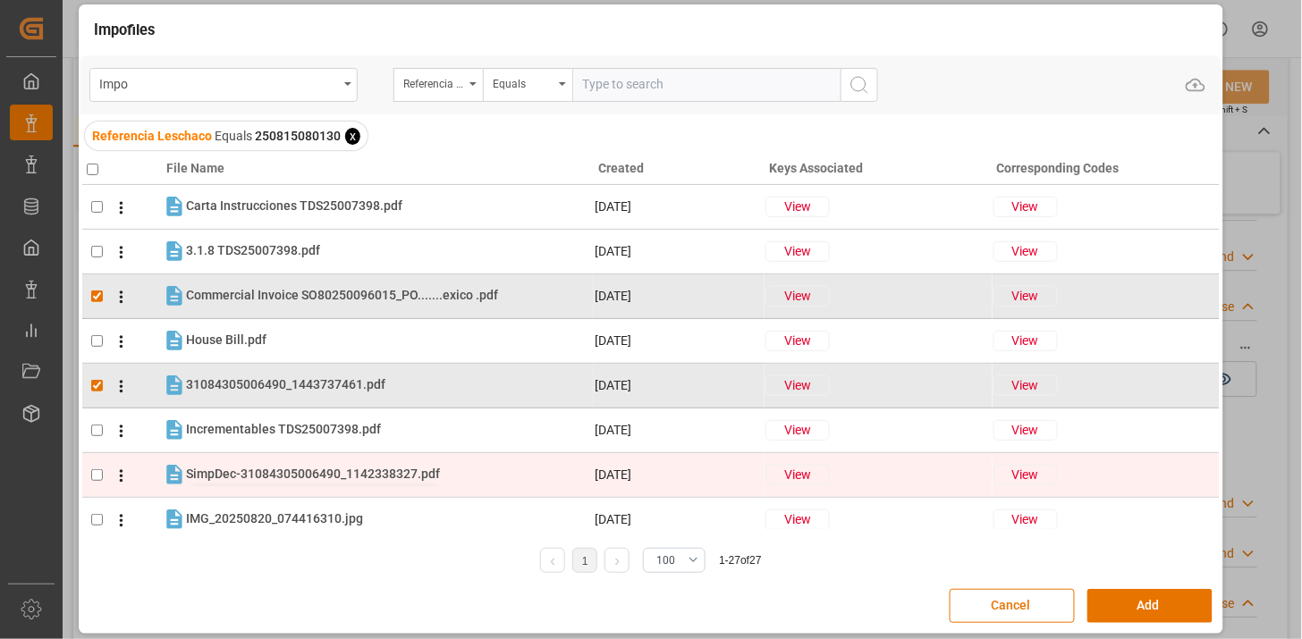
click at [300, 475] on span "SimpDec-31084305006490_1142338327.pdf" at bounding box center [313, 474] width 254 height 14
checkbox input "true"
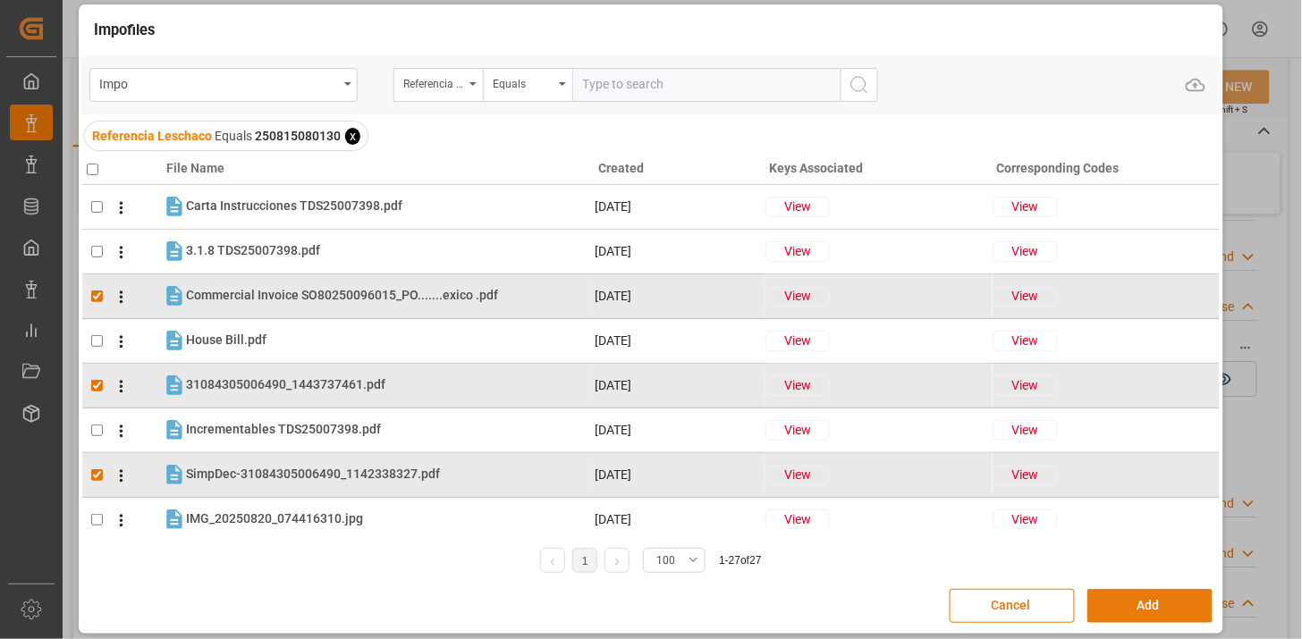
click at [1129, 617] on button "Add" at bounding box center [1149, 606] width 125 height 34
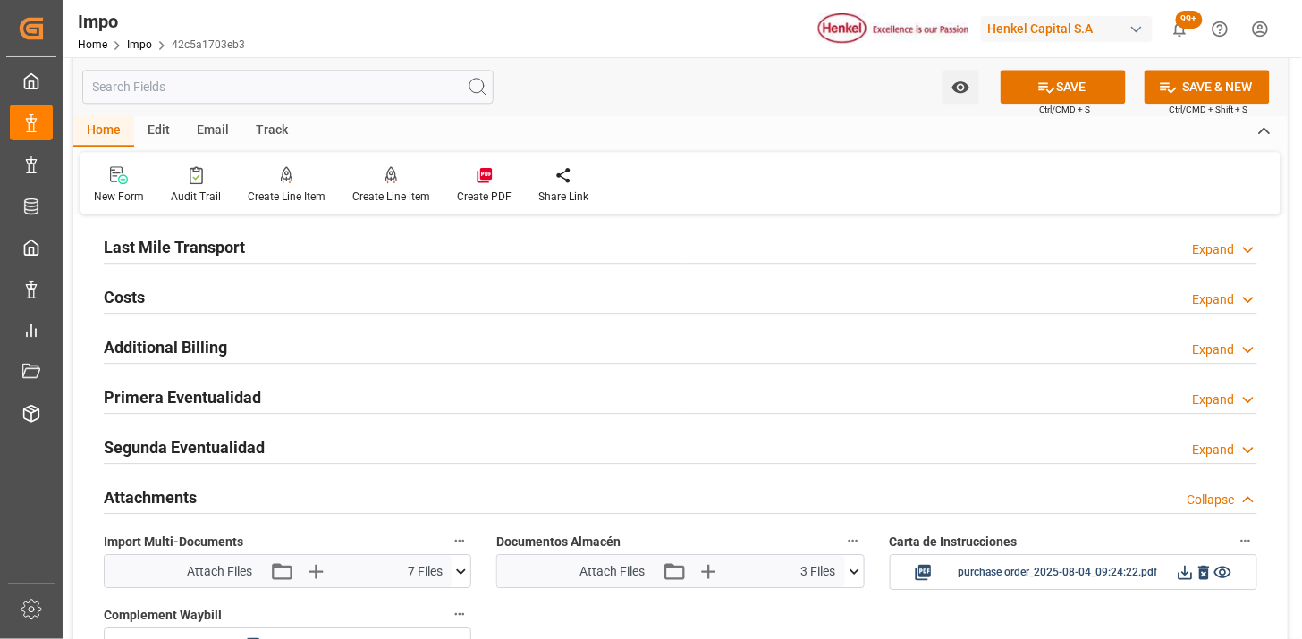
scroll to position [1307, 0]
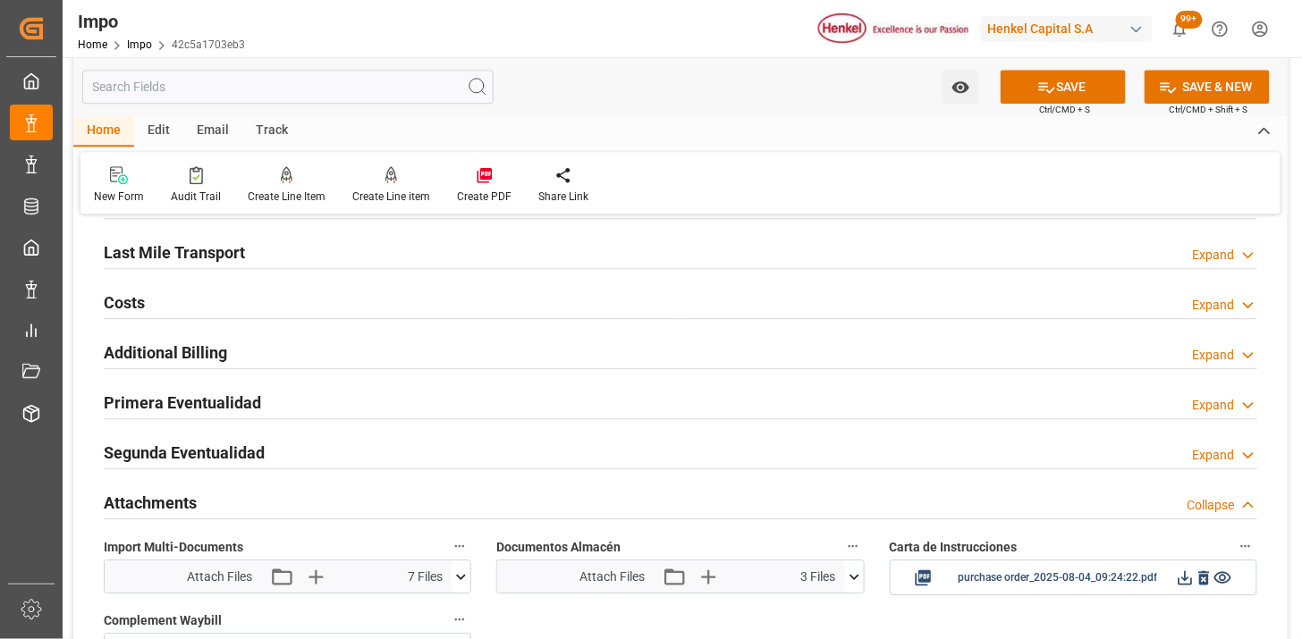
click at [329, 260] on div "Last Mile Transport Expand" at bounding box center [680, 251] width 1153 height 34
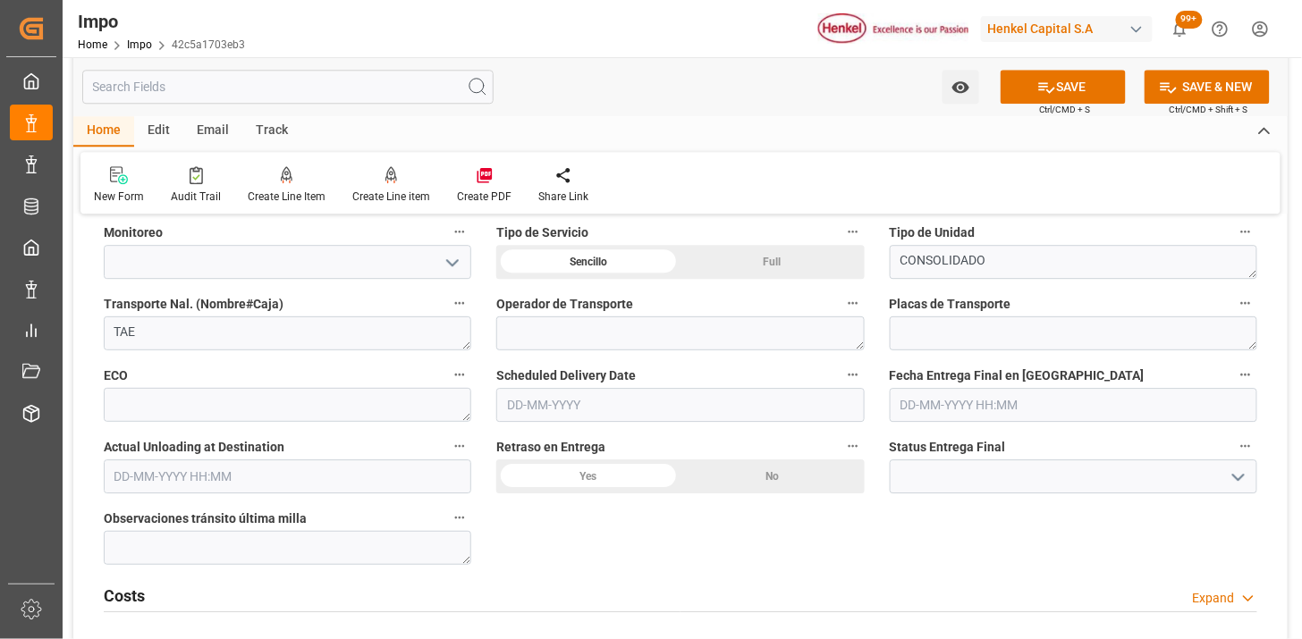
scroll to position [1406, 0]
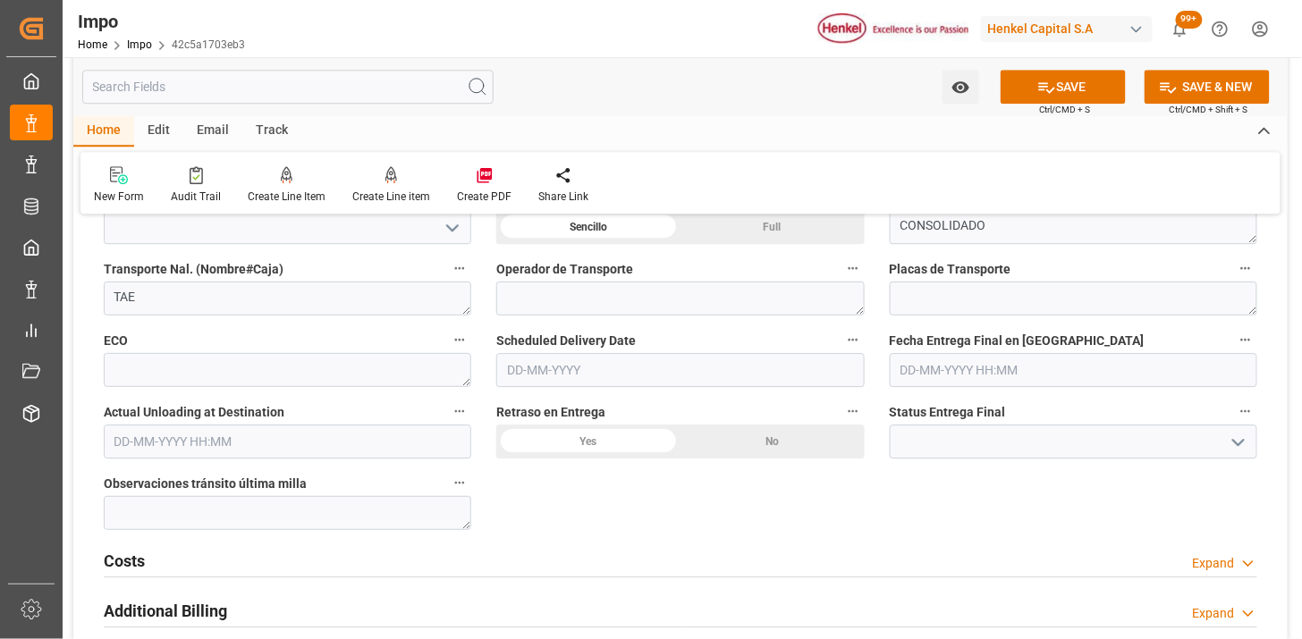
click at [520, 372] on input "text" at bounding box center [679, 370] width 367 height 34
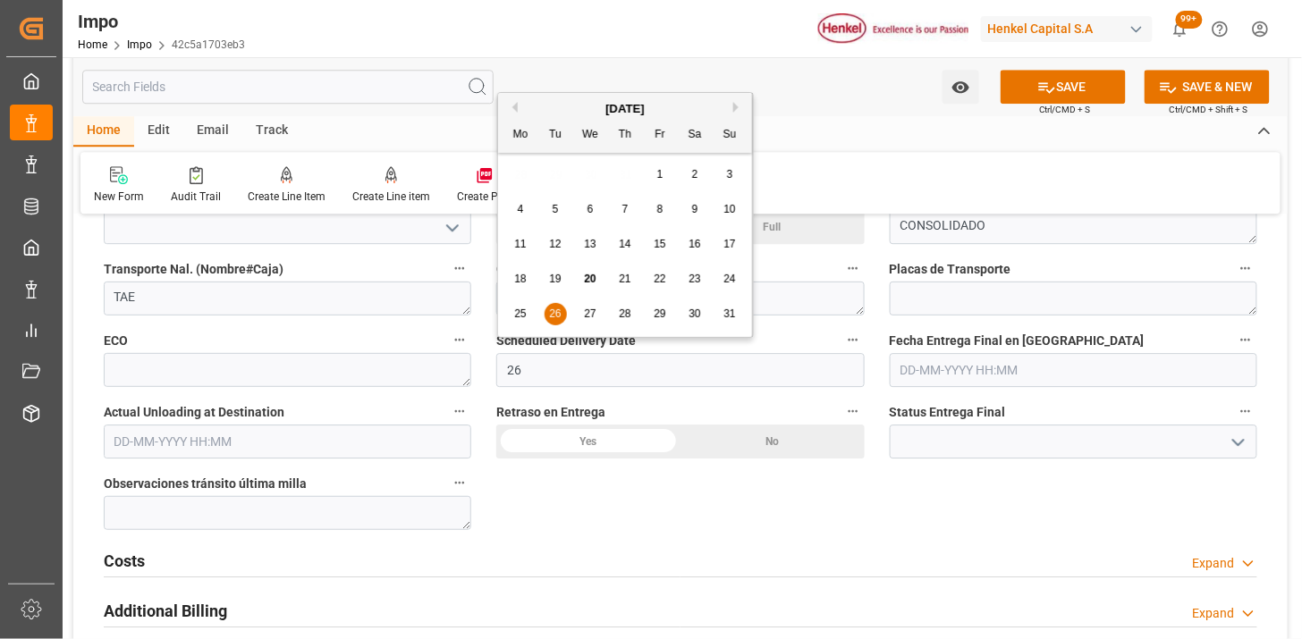
type input "26-08-2025"
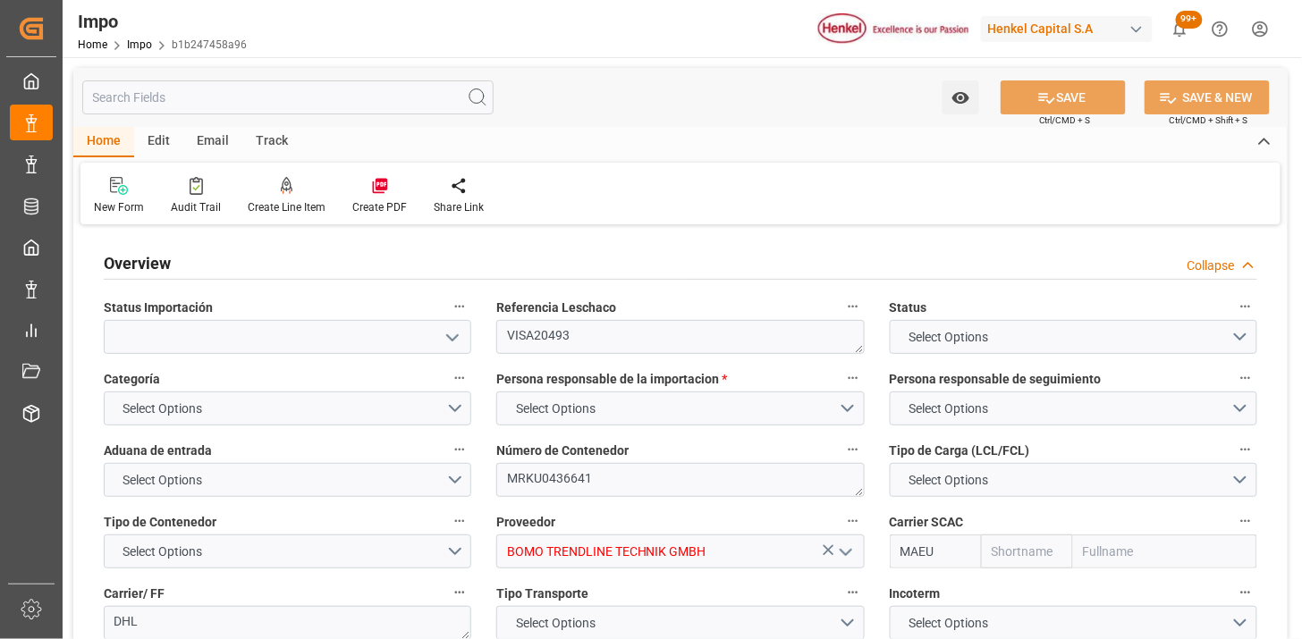
type input "Maersk"
type input "Maersk Line AS"
type input "1"
type input "50"
type input "16"
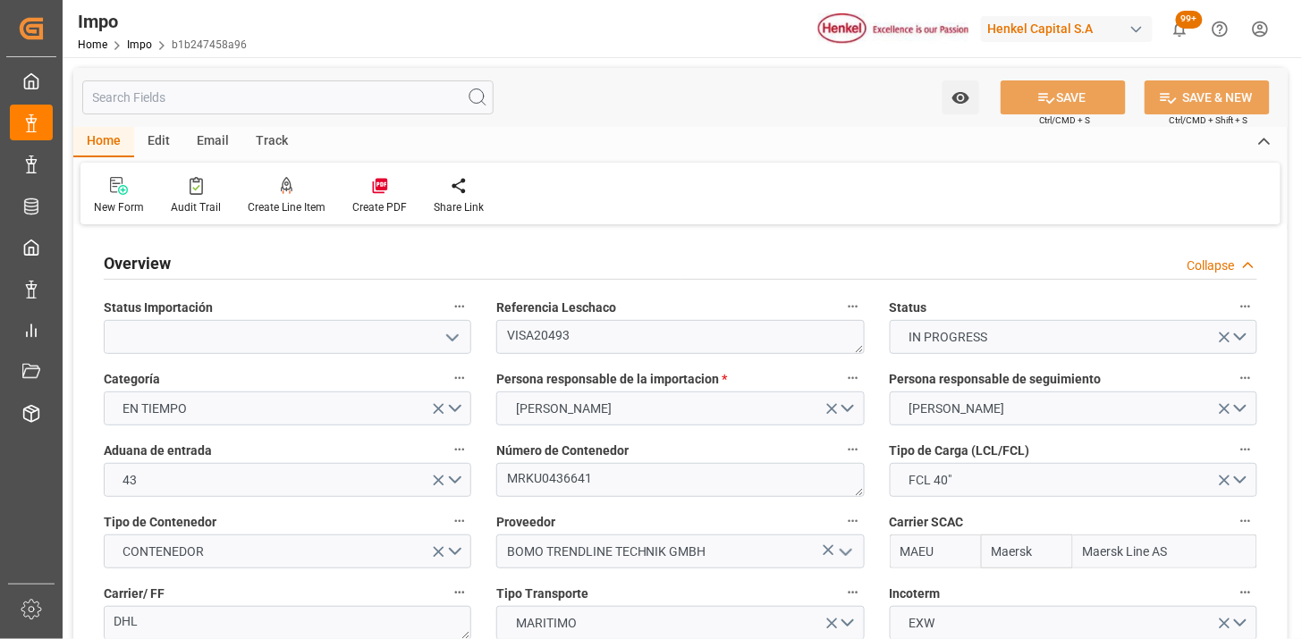
type input "[DATE]"
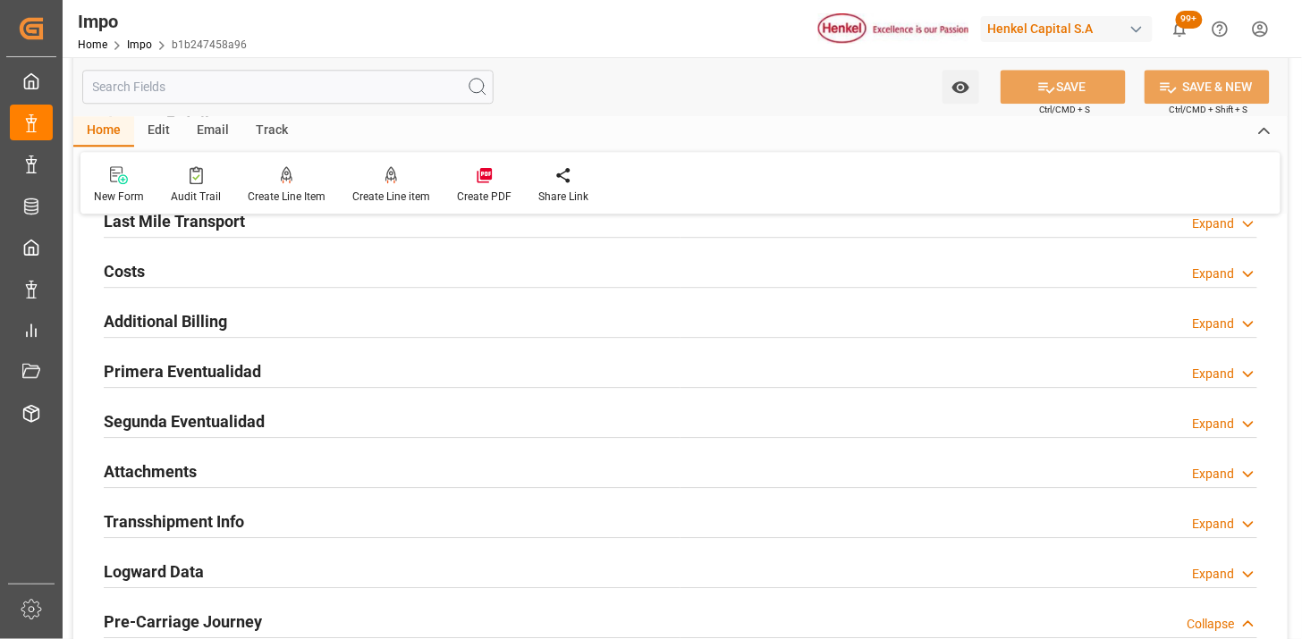
scroll to position [1291, 0]
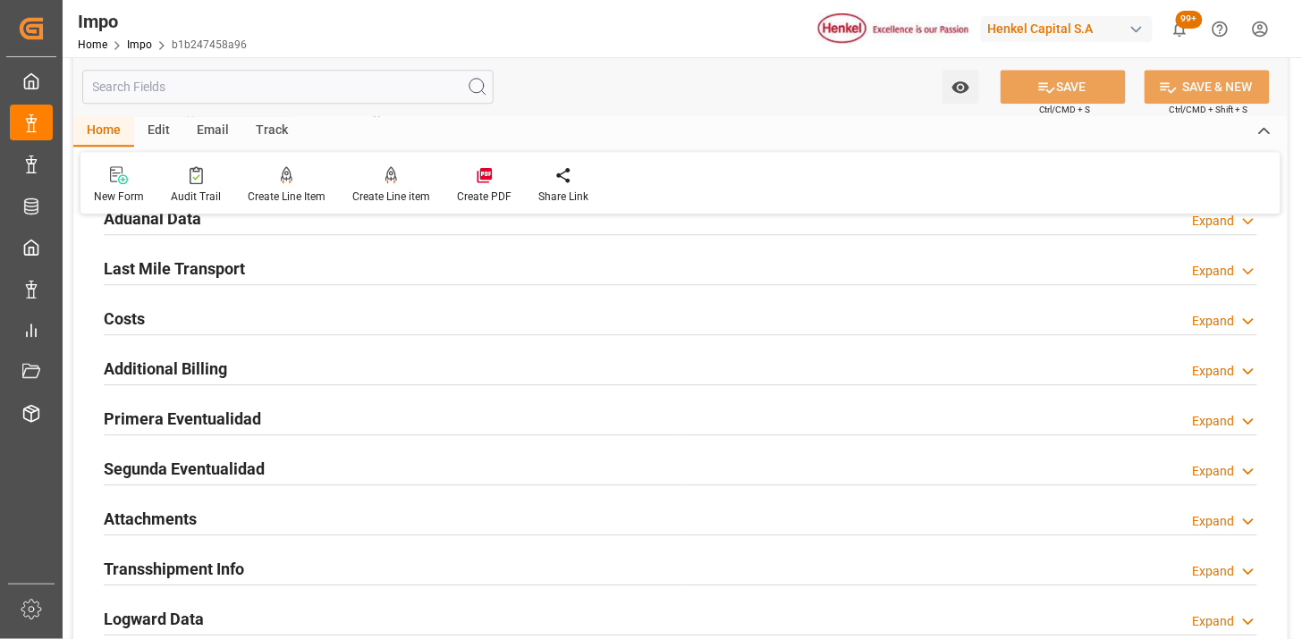
click at [279, 235] on div "Aduanal Data Expand" at bounding box center [680, 219] width 1178 height 50
click at [279, 222] on div "Aduanal Data Expand" at bounding box center [680, 217] width 1153 height 34
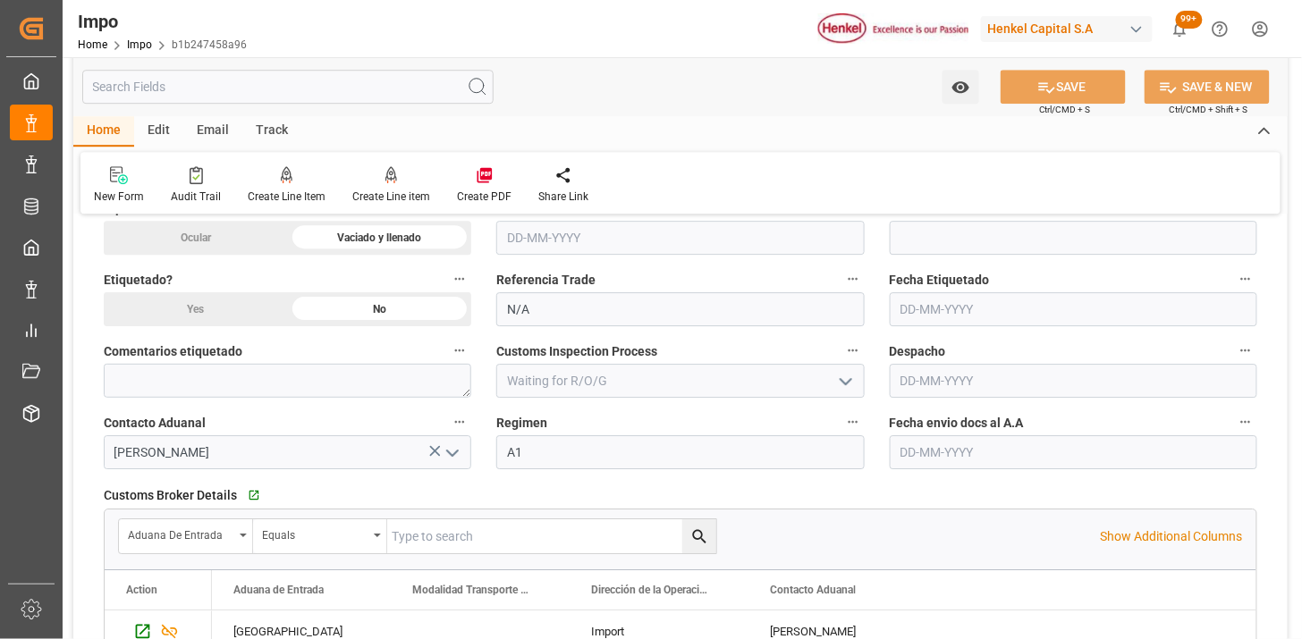
scroll to position [1489, 0]
click at [978, 448] on input "text" at bounding box center [1072, 451] width 367 height 34
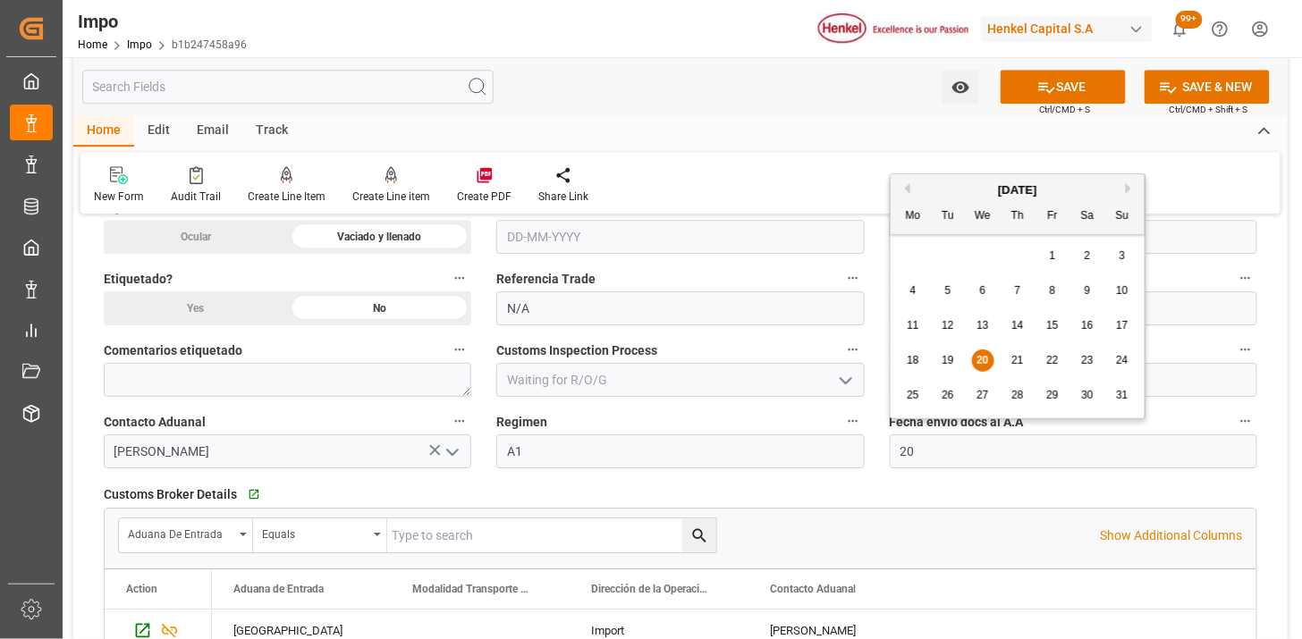
type input "[DATE]"
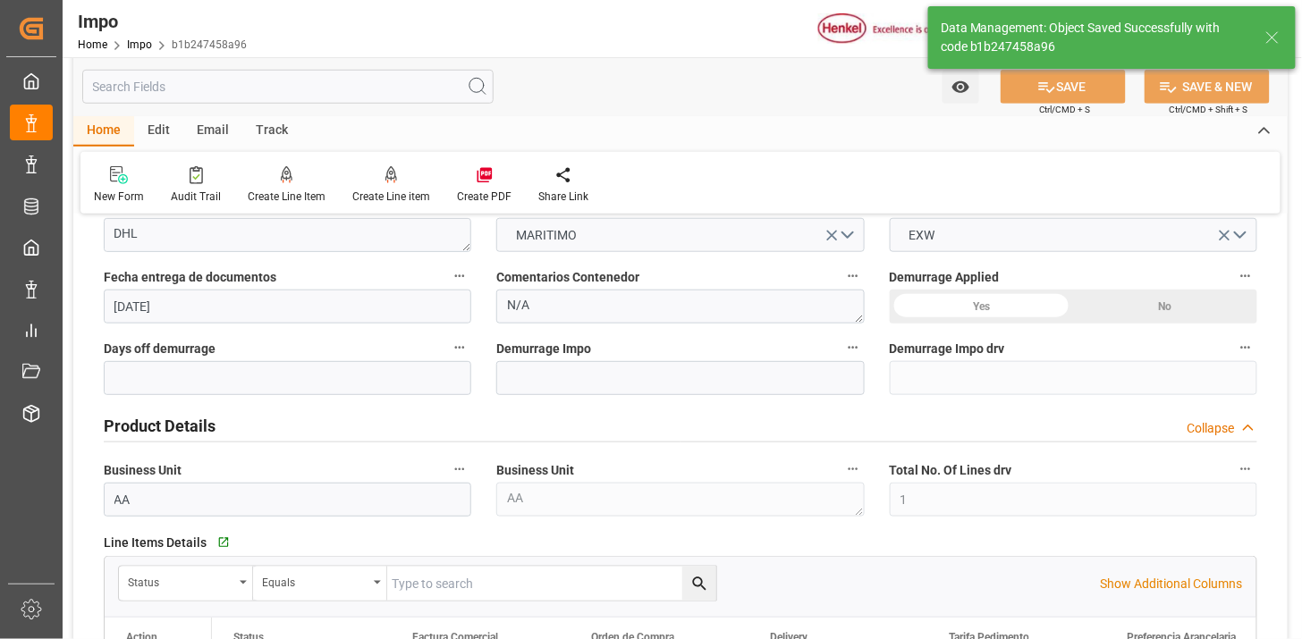
scroll to position [397, 0]
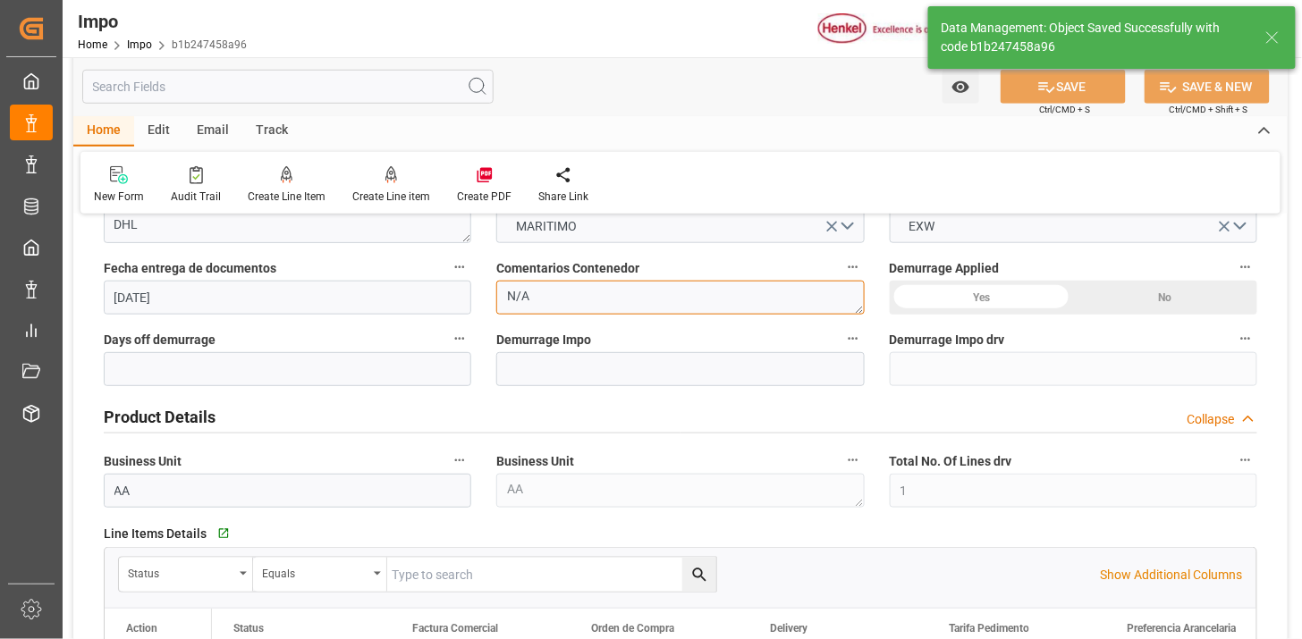
click at [615, 291] on textarea "N/A" at bounding box center [679, 298] width 367 height 34
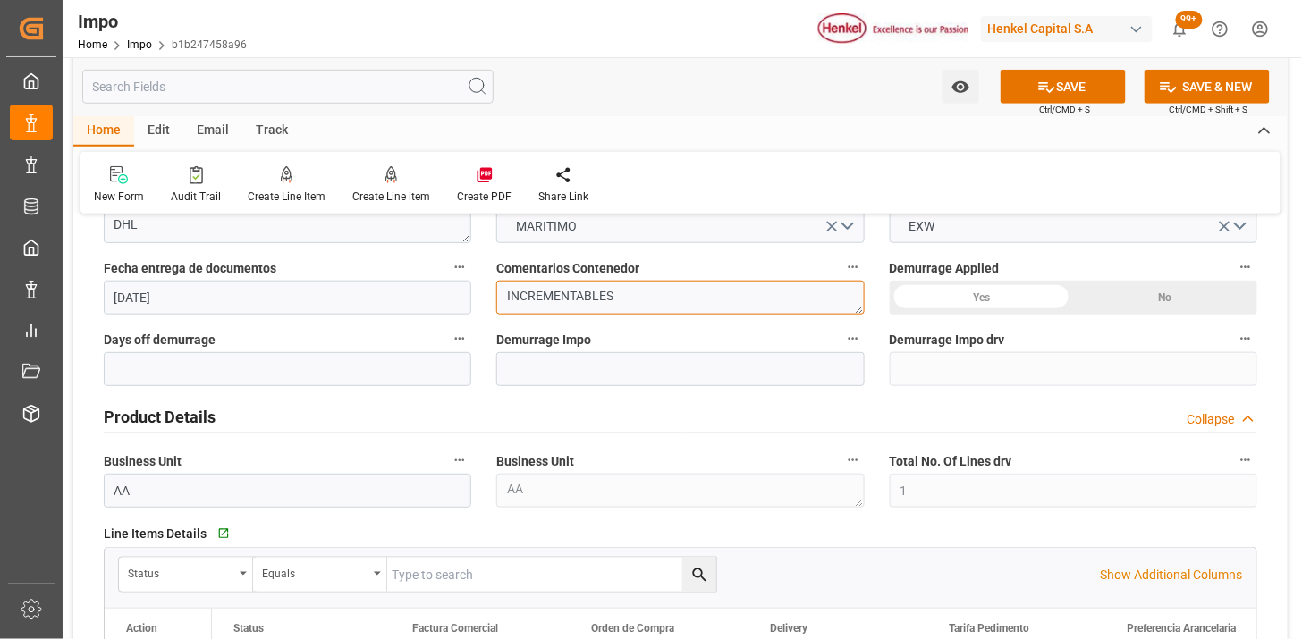
type textarea "INCREMENTABLES"
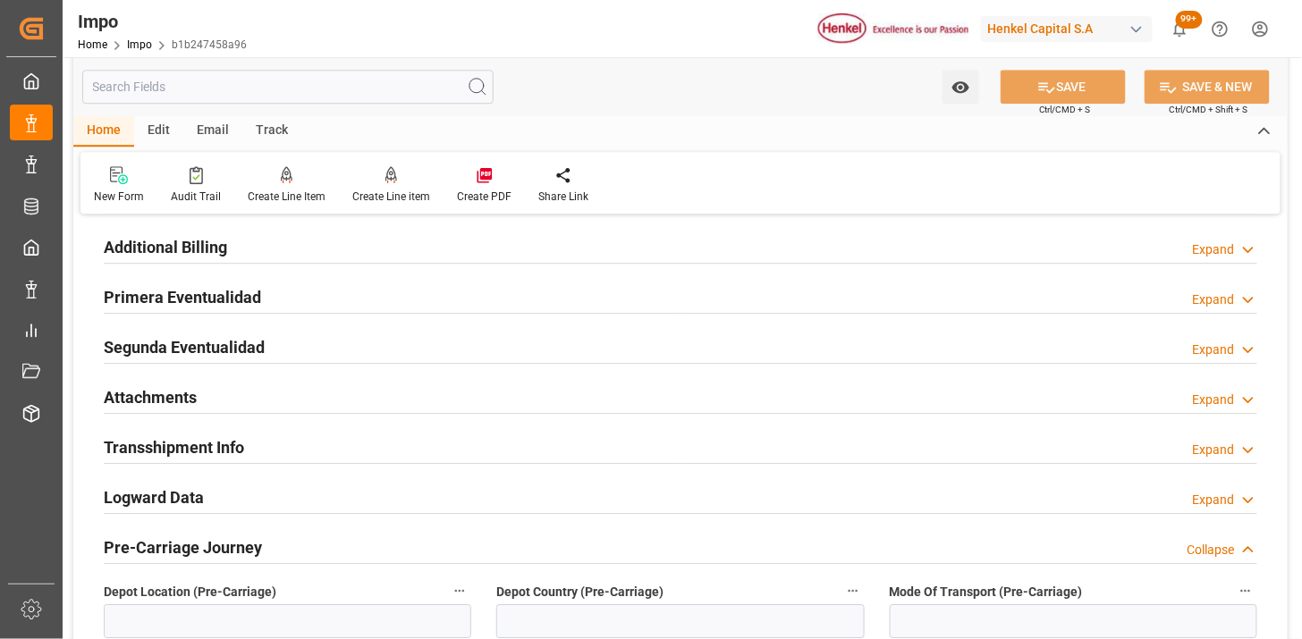
scroll to position [1390, 0]
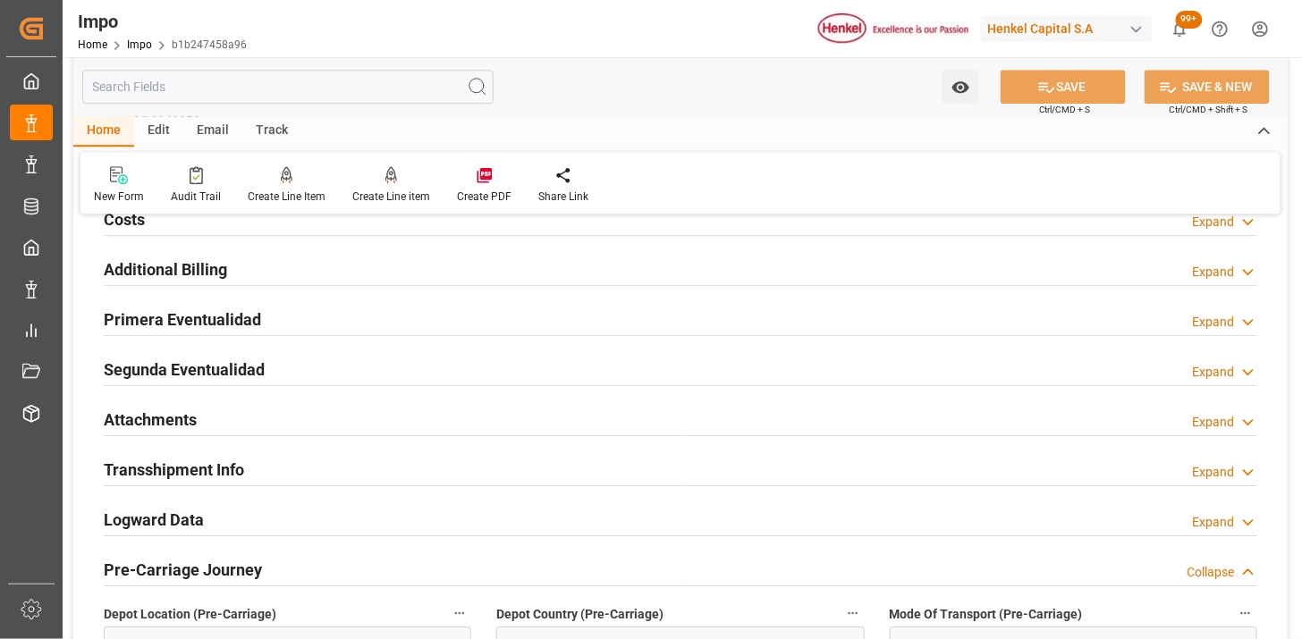
drag, startPoint x: 320, startPoint y: 412, endPoint x: 360, endPoint y: 416, distance: 40.4
click at [320, 413] on div "Attachments Expand" at bounding box center [680, 418] width 1153 height 34
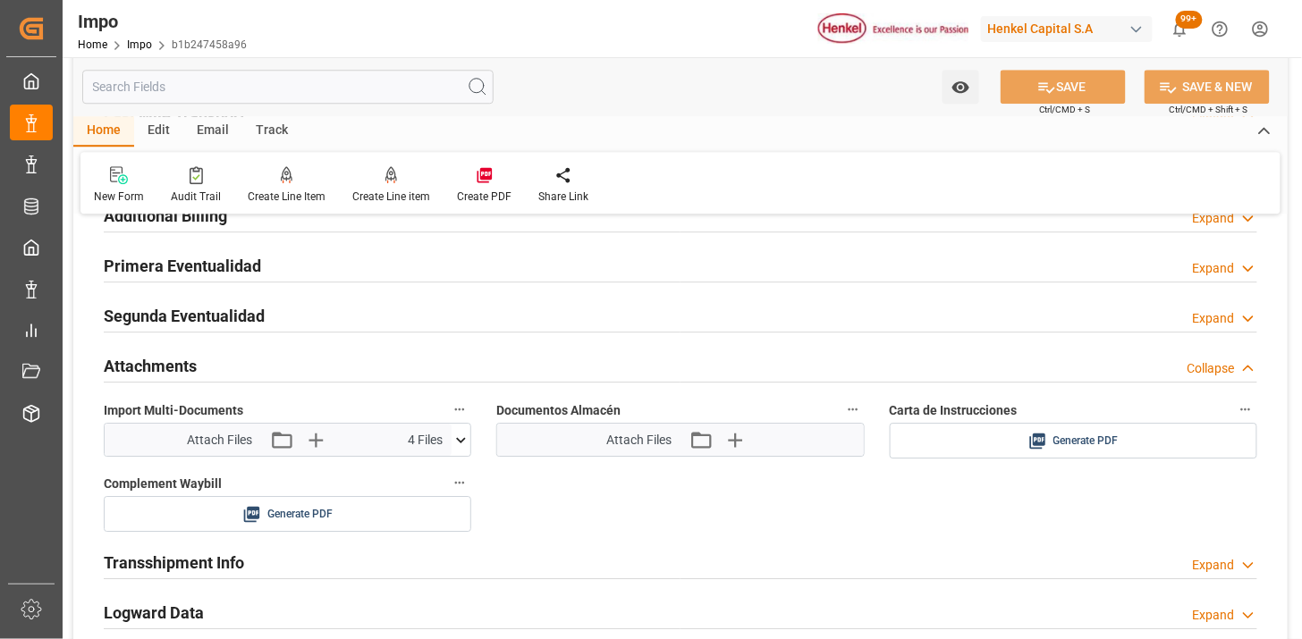
scroll to position [1489, 0]
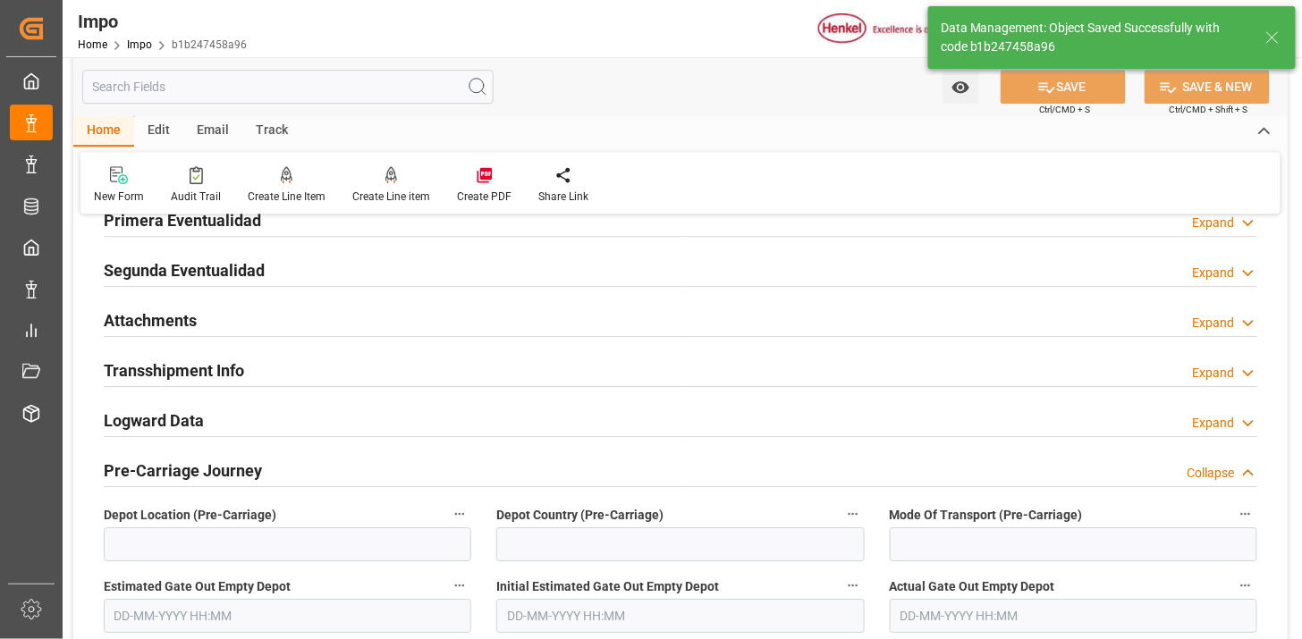
click at [434, 322] on div "Attachments Expand" at bounding box center [680, 319] width 1153 height 34
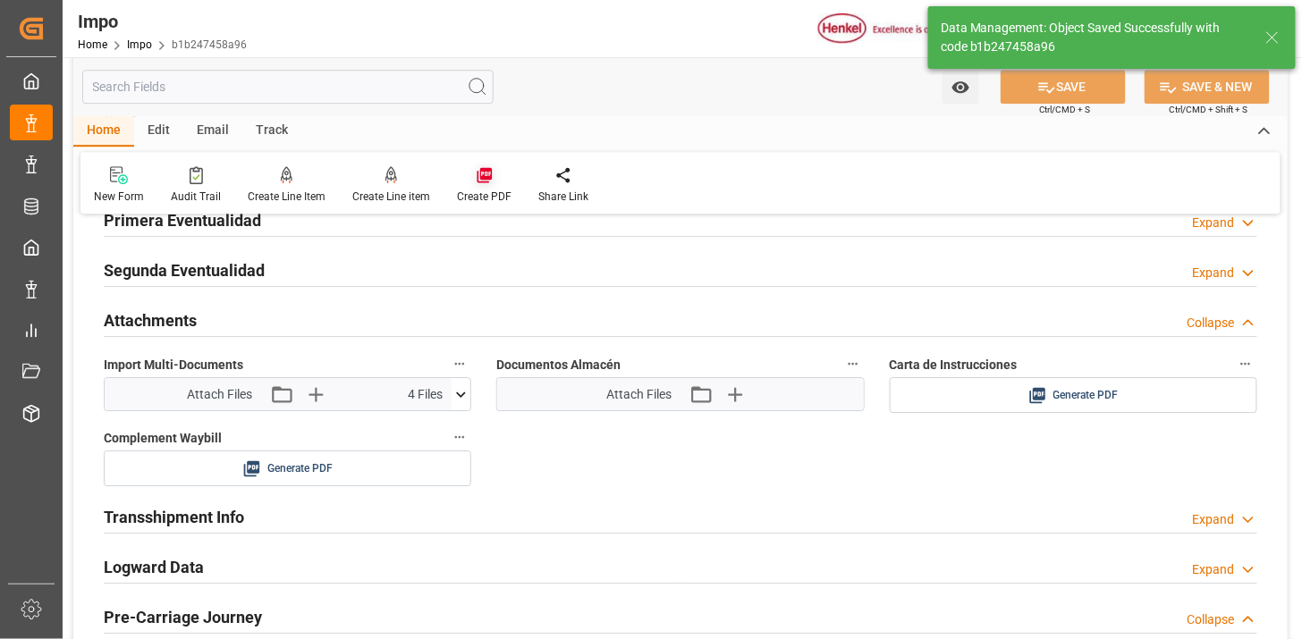
click at [493, 174] on div at bounding box center [484, 174] width 55 height 19
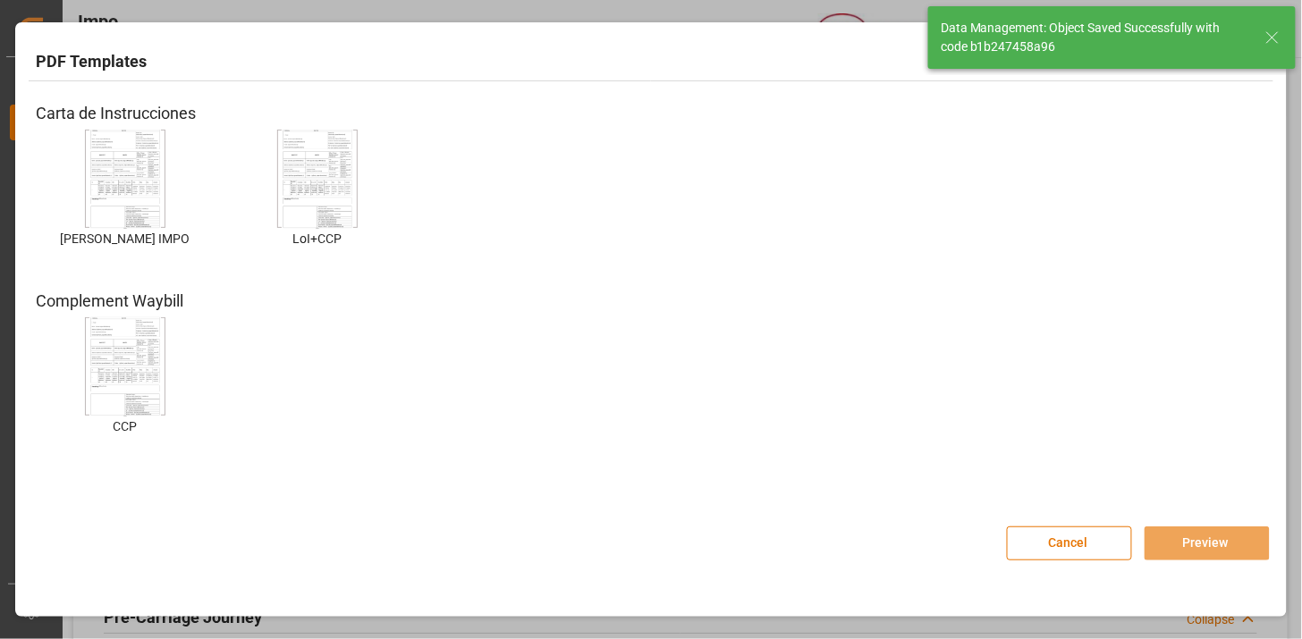
click at [134, 168] on img at bounding box center [125, 179] width 72 height 101
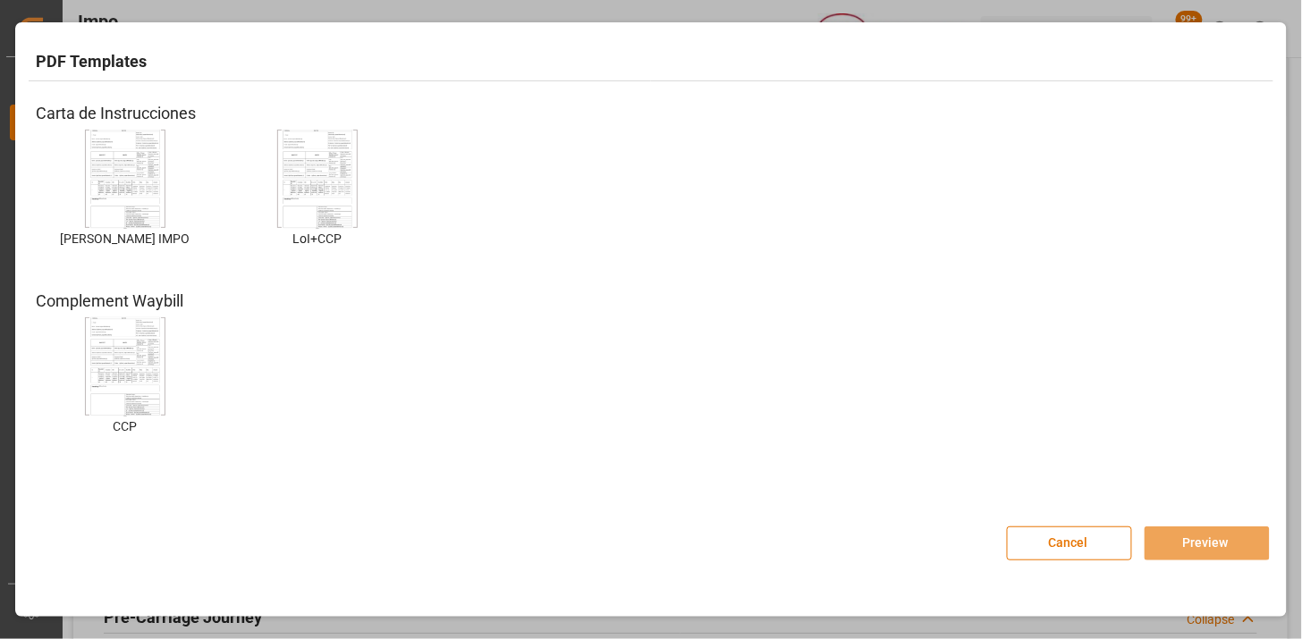
click at [120, 182] on img at bounding box center [125, 179] width 72 height 101
click at [1202, 533] on button "Preview" at bounding box center [1206, 544] width 125 height 34
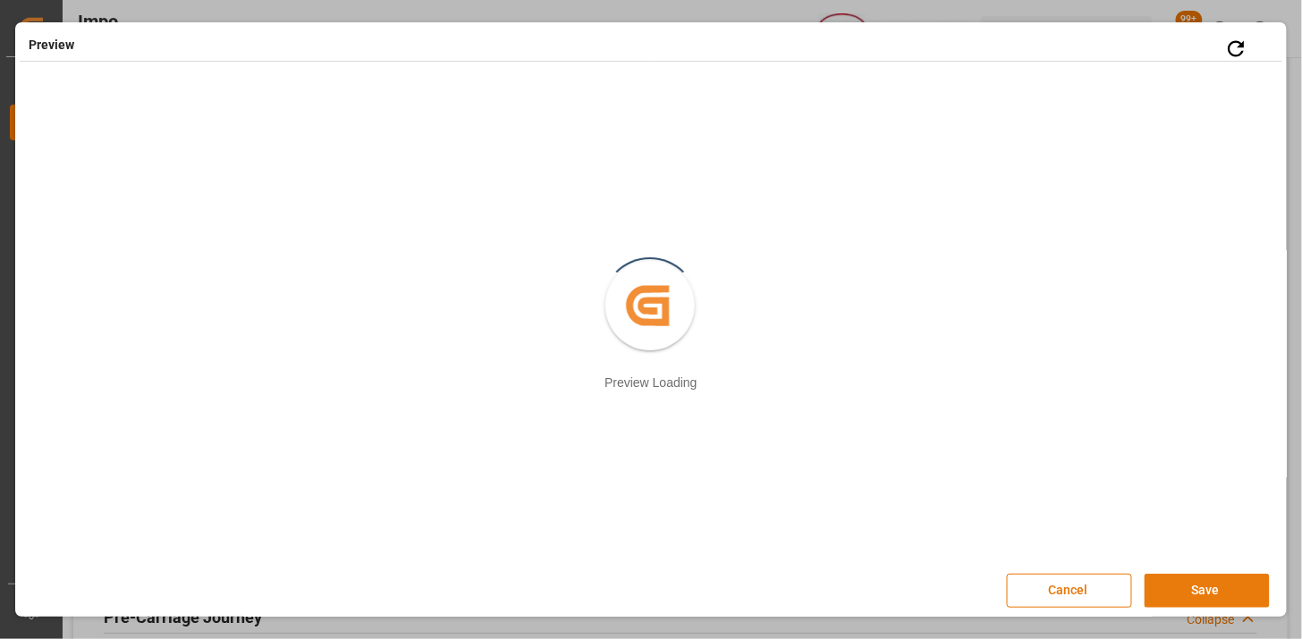
click at [1183, 596] on button "Save" at bounding box center [1206, 591] width 125 height 34
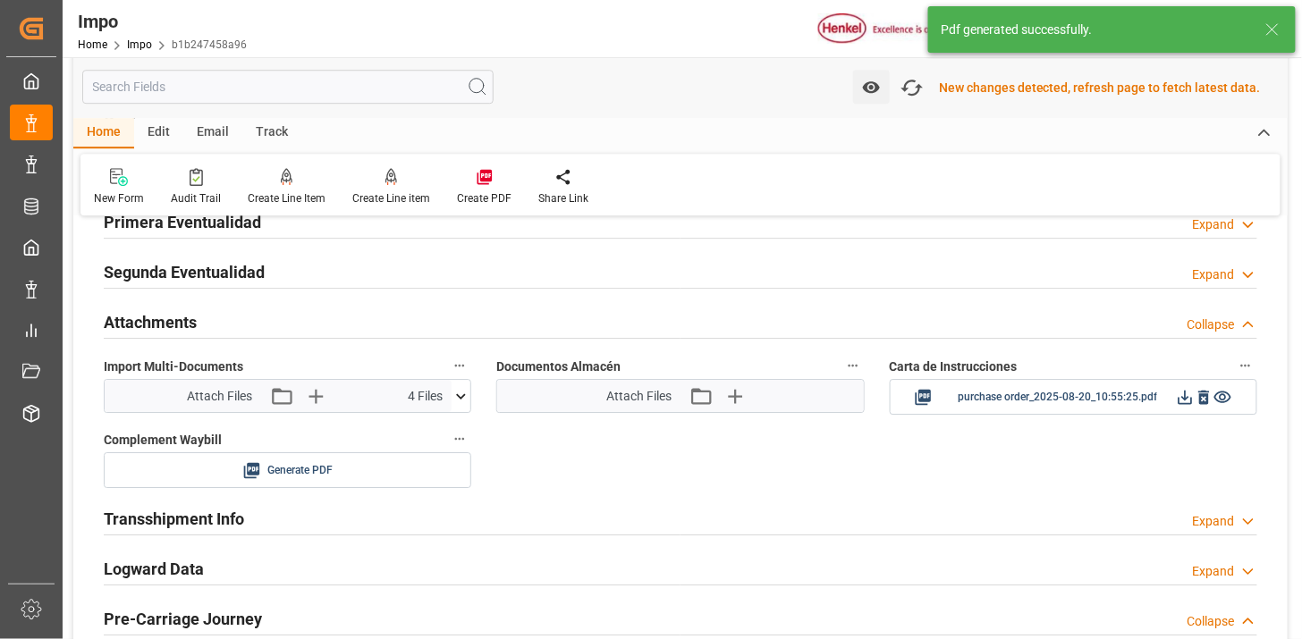
scroll to position [1491, 0]
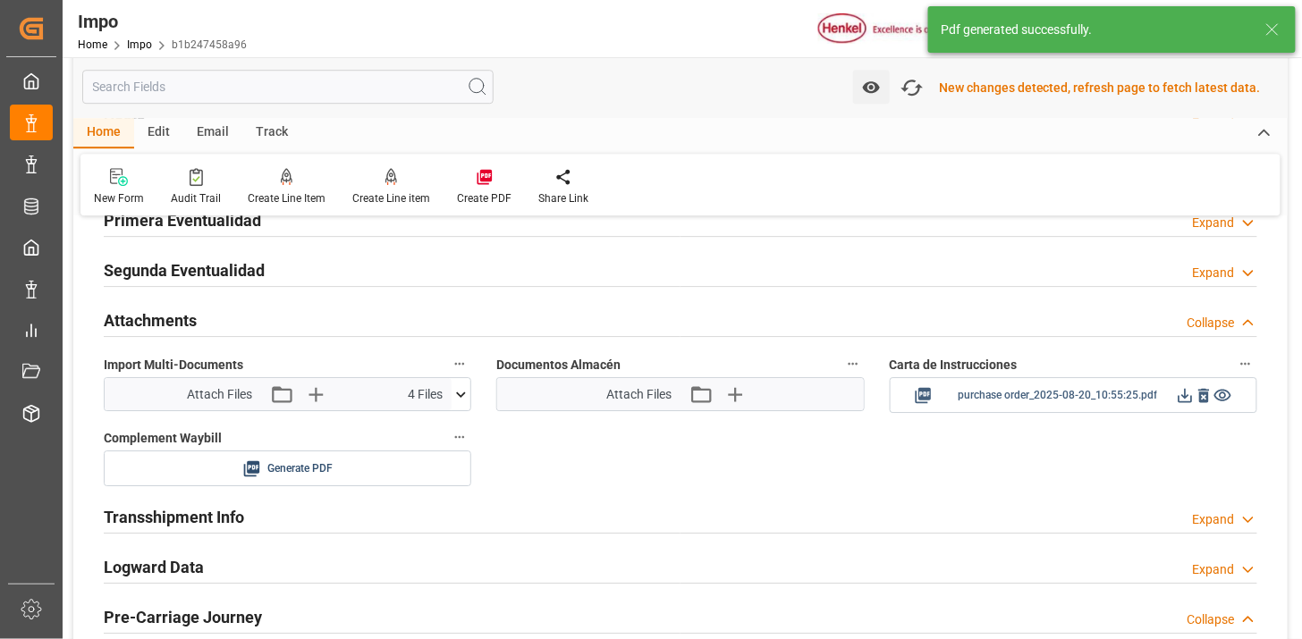
click at [1186, 402] on icon at bounding box center [1185, 395] width 19 height 19
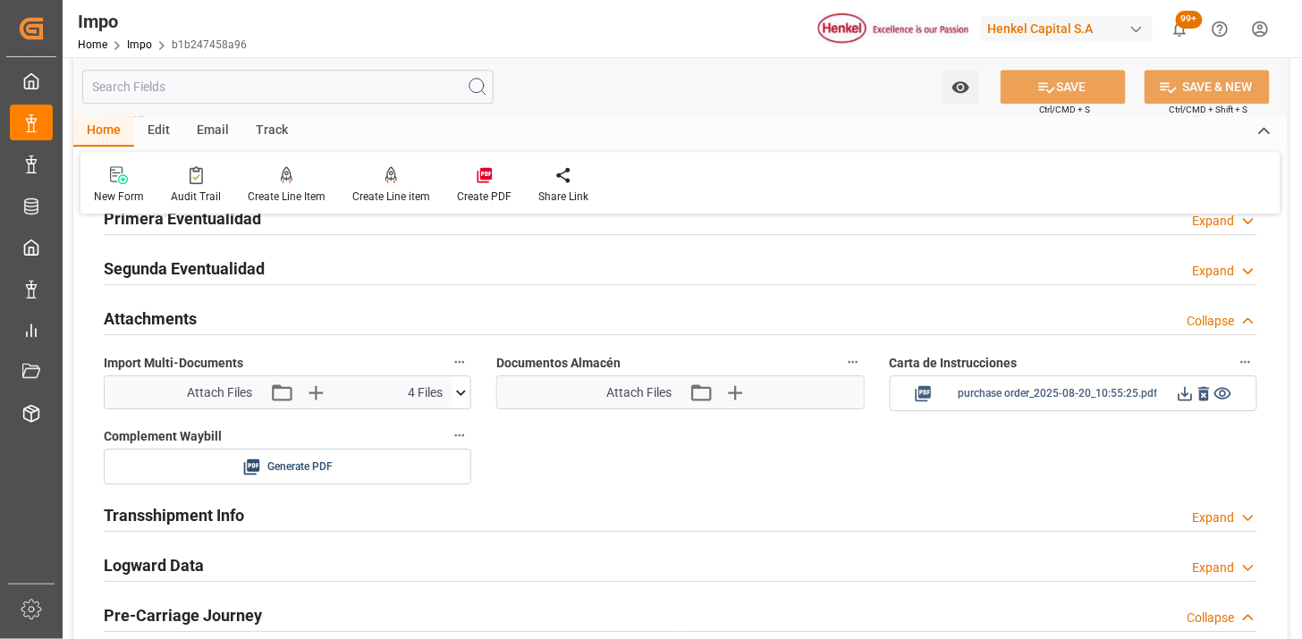
scroll to position [1489, 0]
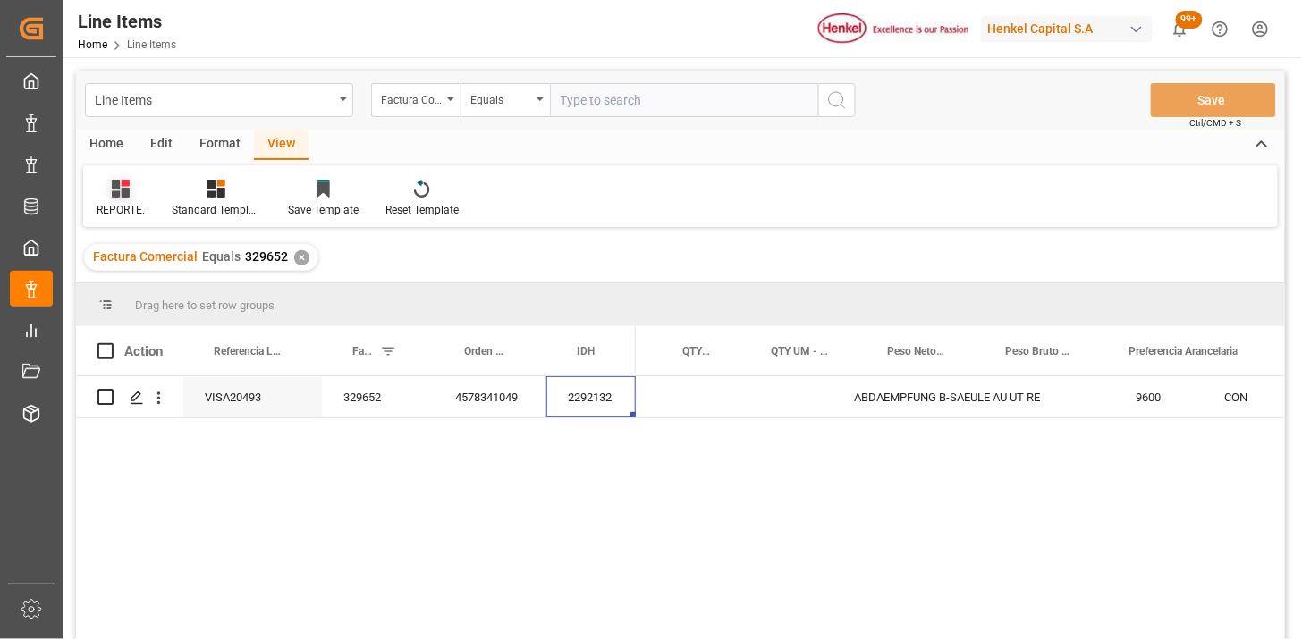
scroll to position [0, 453]
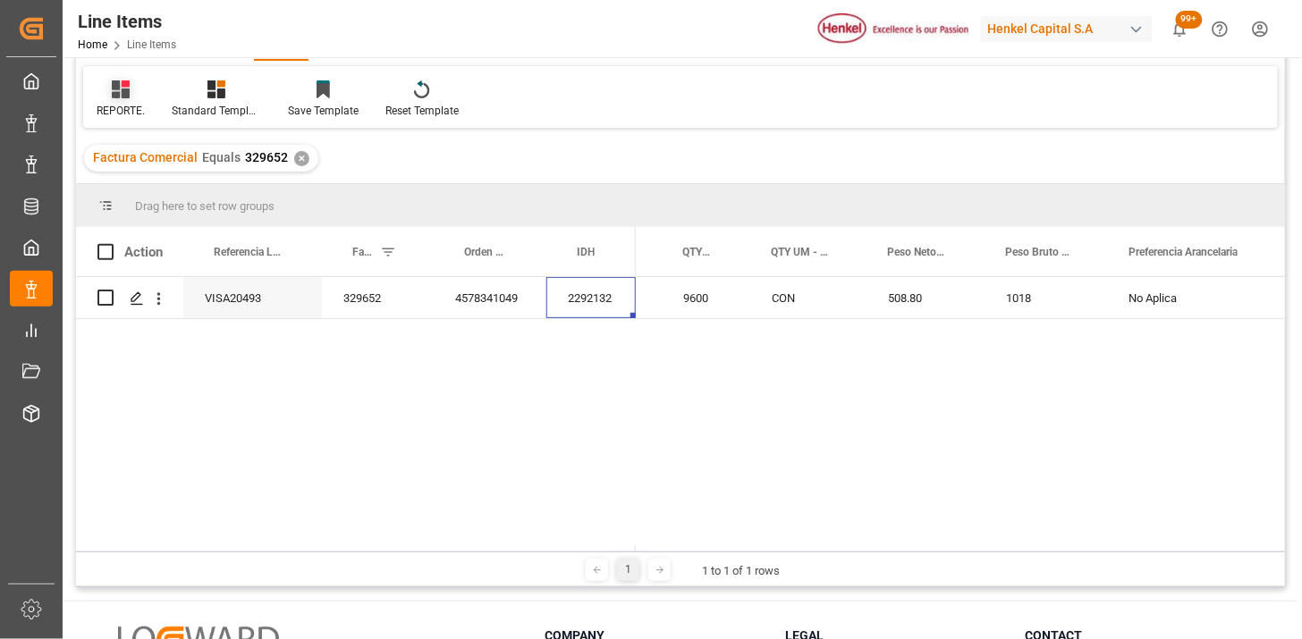
click at [131, 99] on div "REPORTE." at bounding box center [120, 99] width 75 height 39
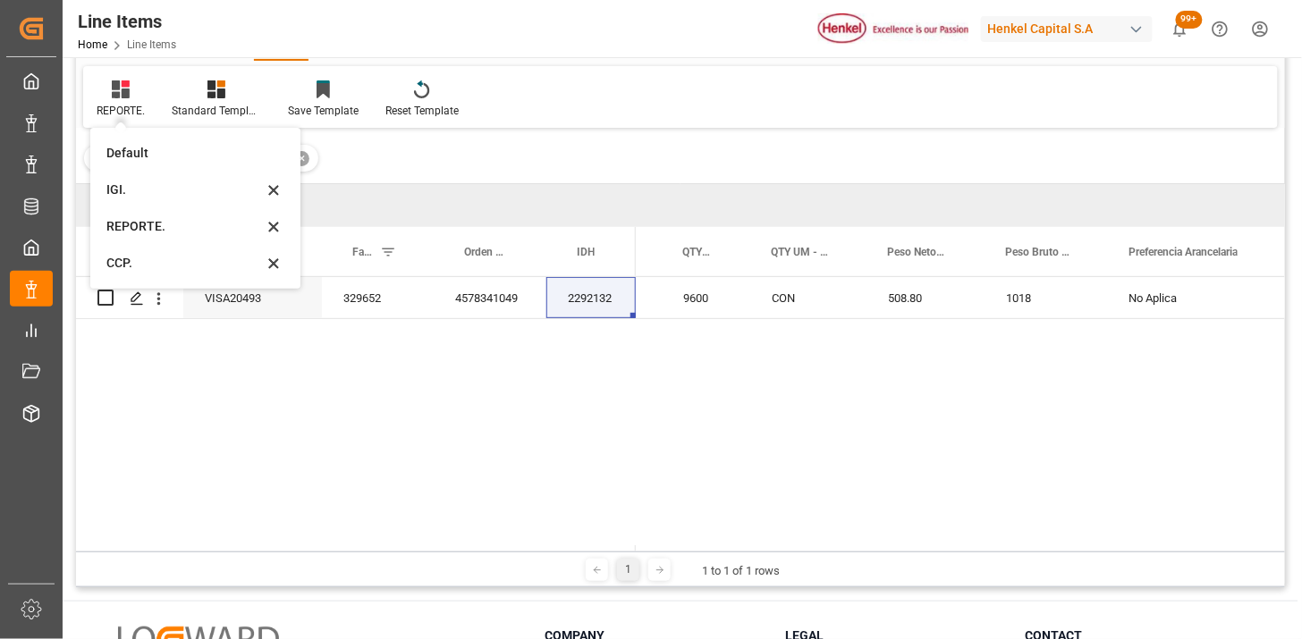
click at [504, 136] on div "Factura Comercial Equals 329652 ✕" at bounding box center [680, 158] width 1209 height 50
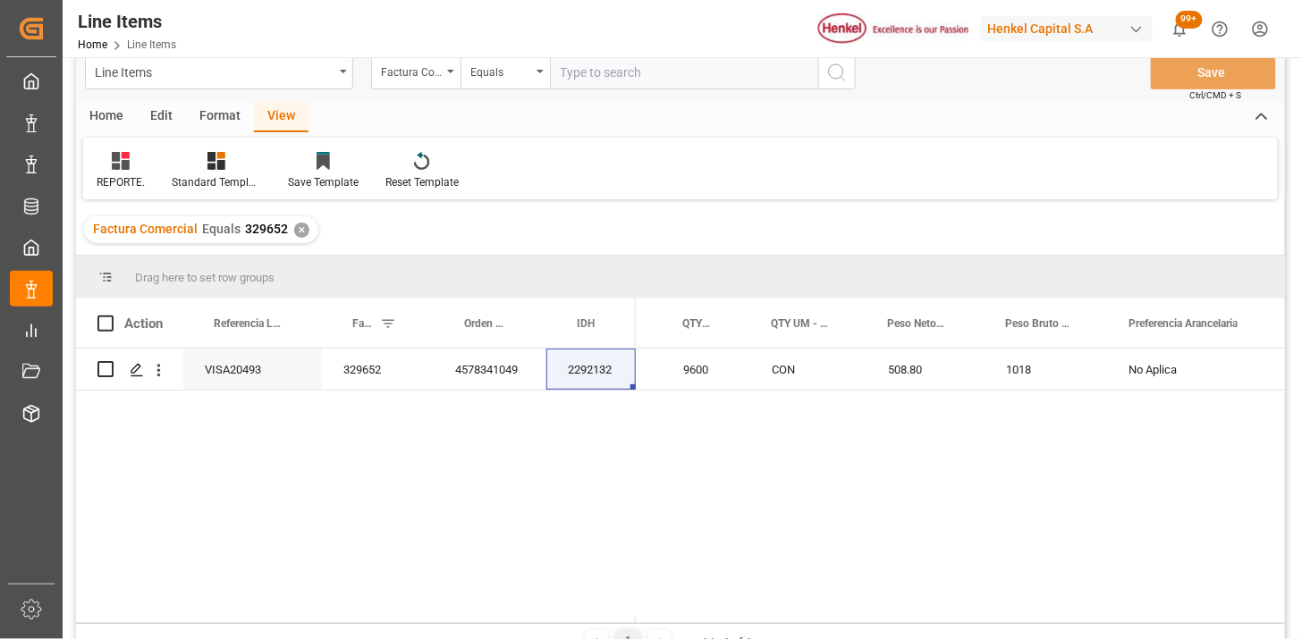
scroll to position [0, 0]
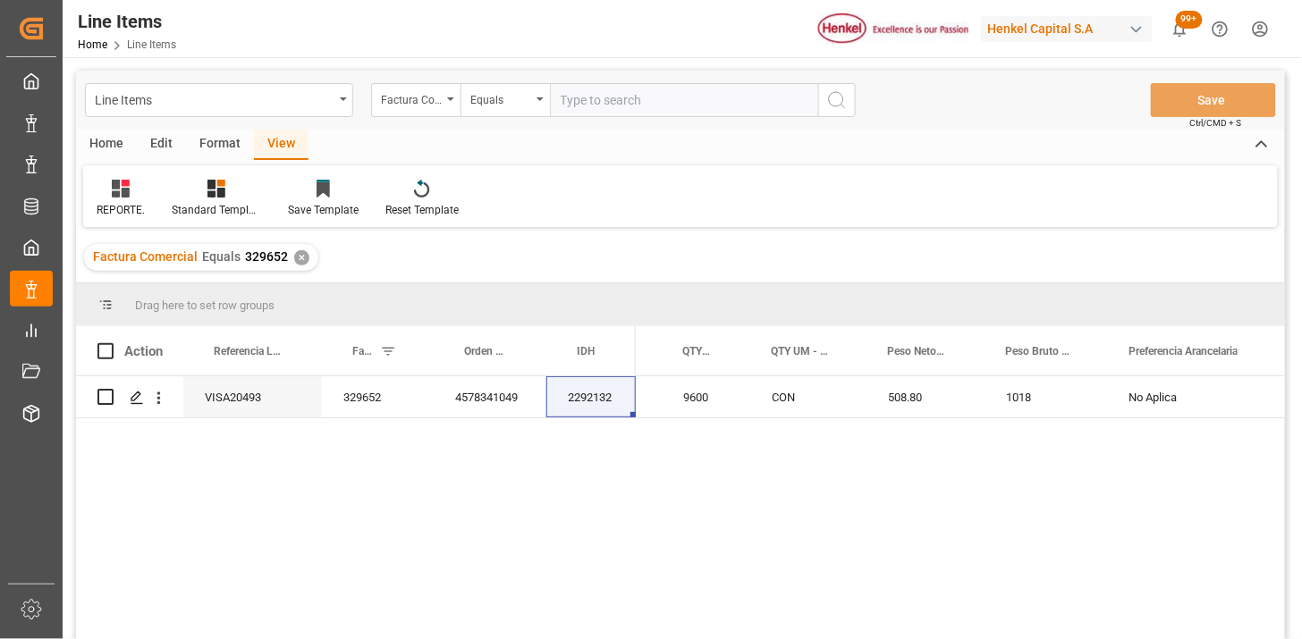
click at [114, 145] on div "Home" at bounding box center [106, 145] width 61 height 30
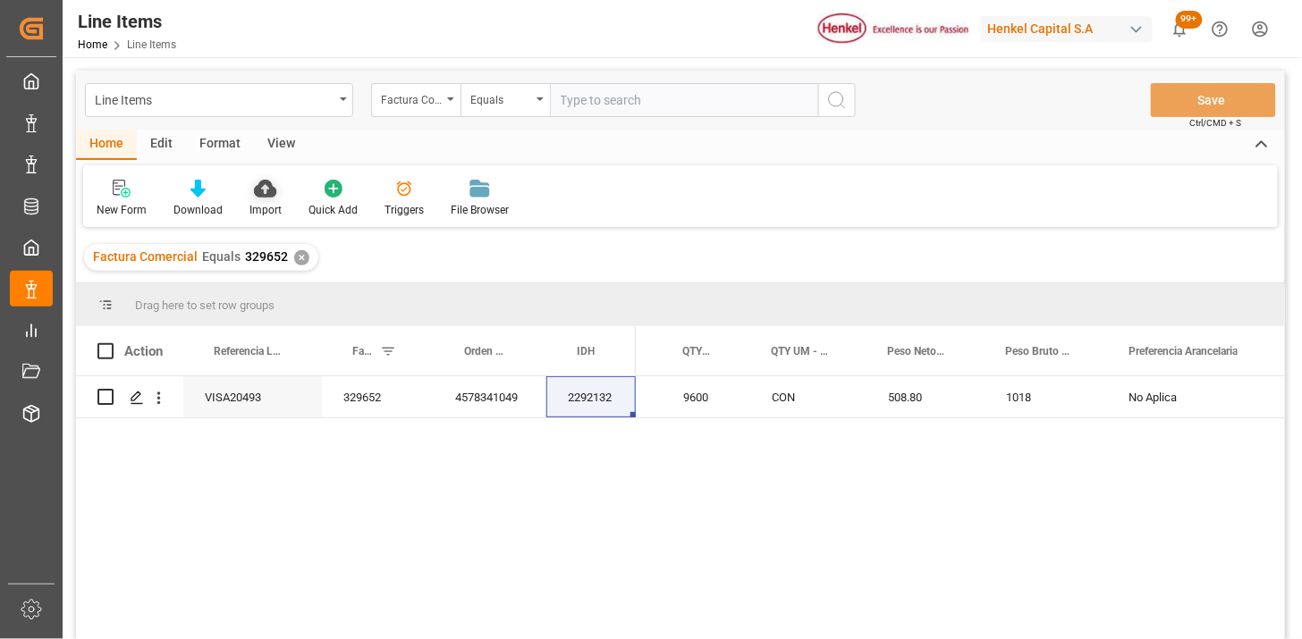
click at [254, 192] on icon at bounding box center [265, 189] width 22 height 18
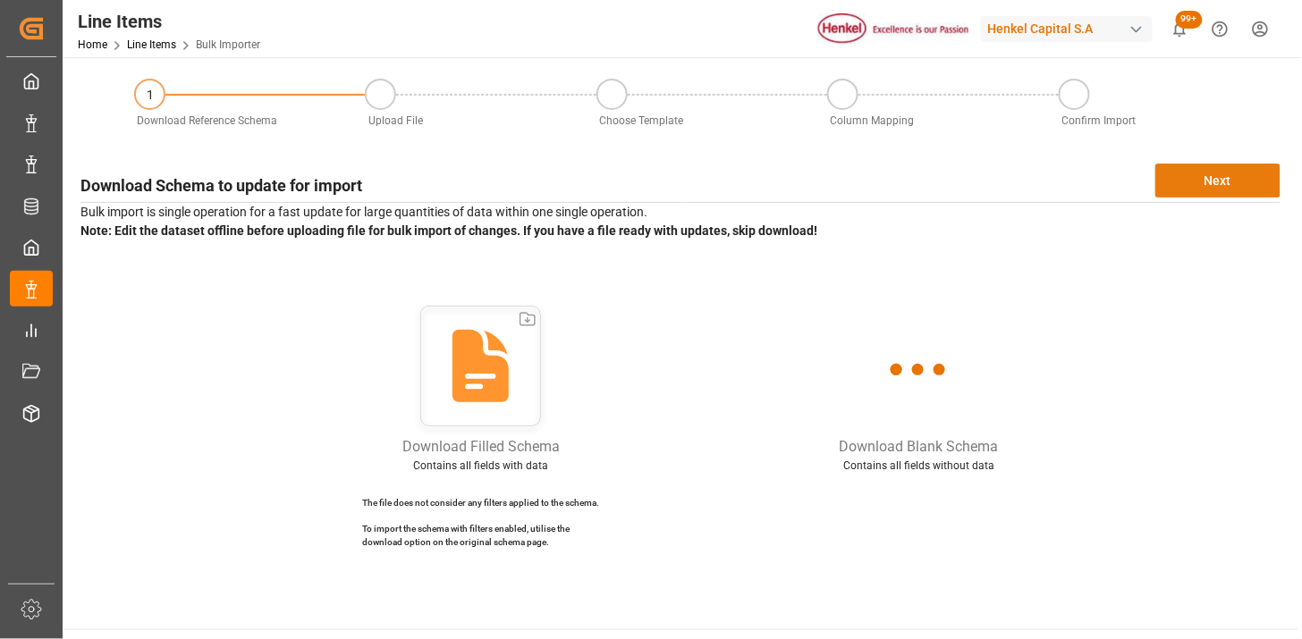
click at [1181, 179] on button "Next" at bounding box center [1217, 181] width 125 height 34
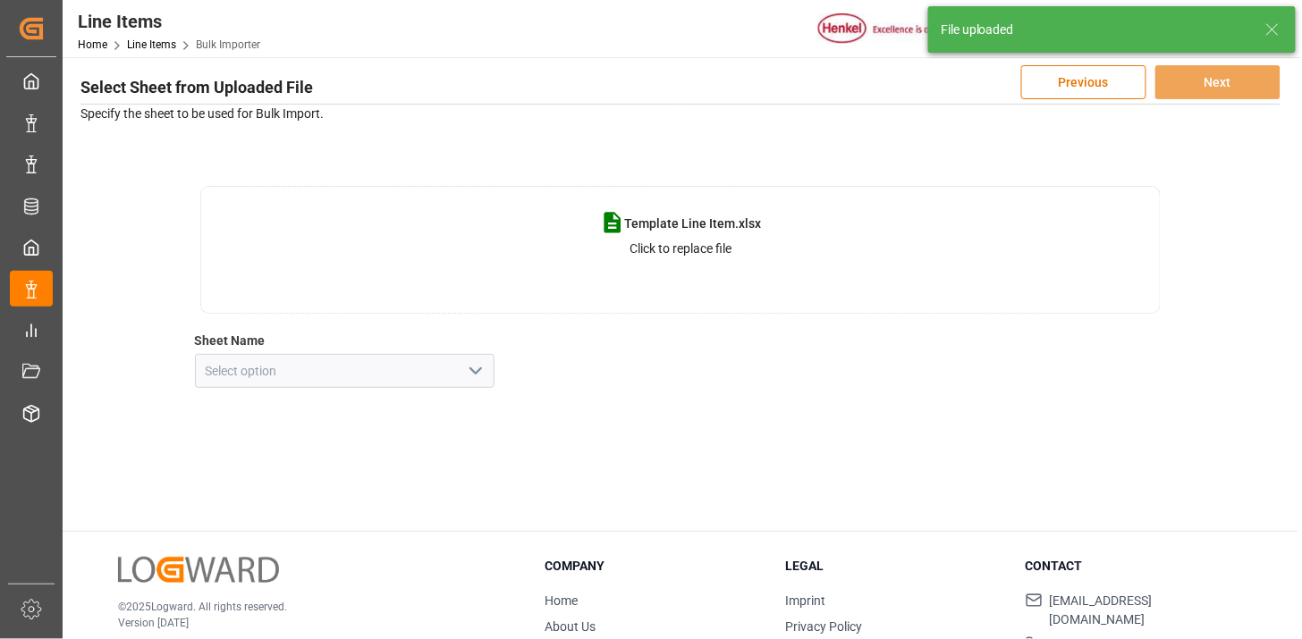
scroll to position [99, 0]
click at [471, 367] on icon "open menu" at bounding box center [475, 369] width 21 height 21
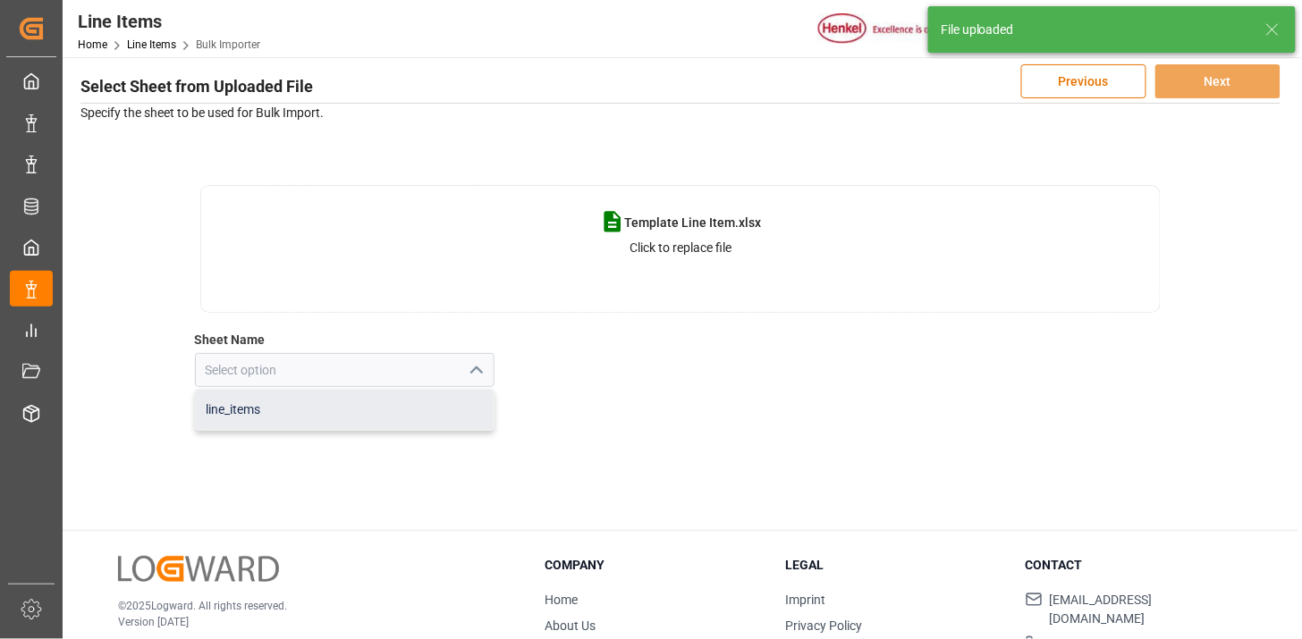
click at [367, 414] on div "line_items" at bounding box center [345, 410] width 299 height 40
type input "line_items"
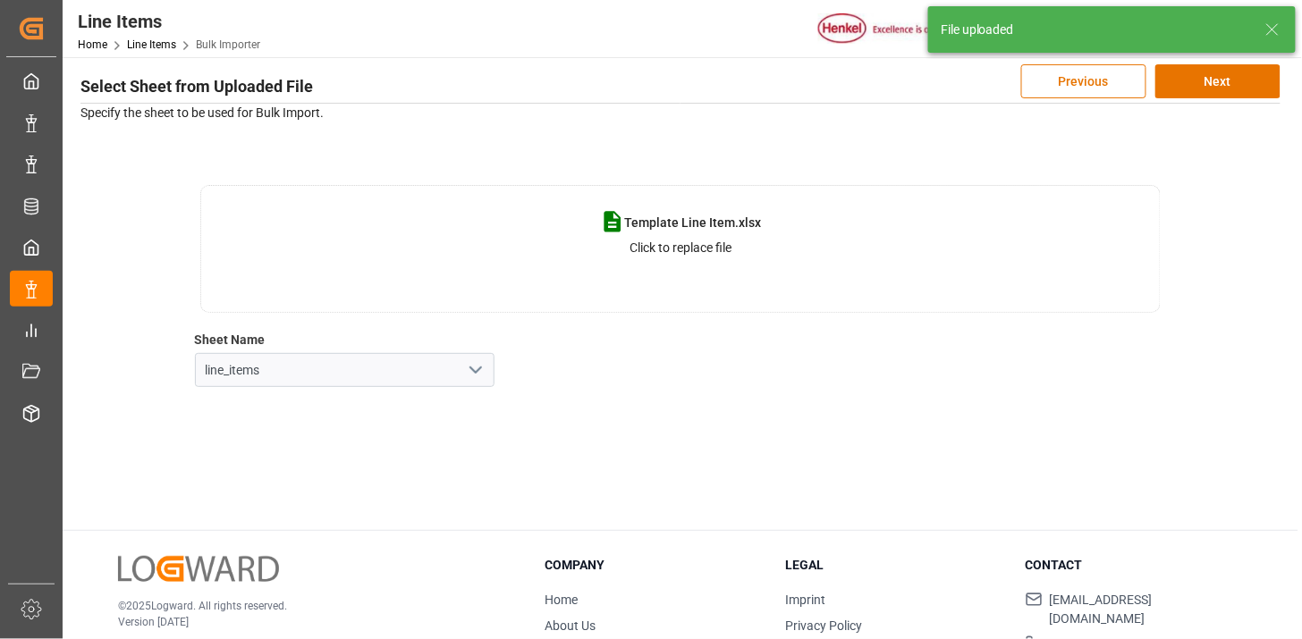
click at [1191, 98] on div "Select Sheet from Uploaded File Previous Next Specify the sheet to be used for …" at bounding box center [681, 225] width 1218 height 341
click at [1194, 90] on button "Next" at bounding box center [1217, 81] width 125 height 34
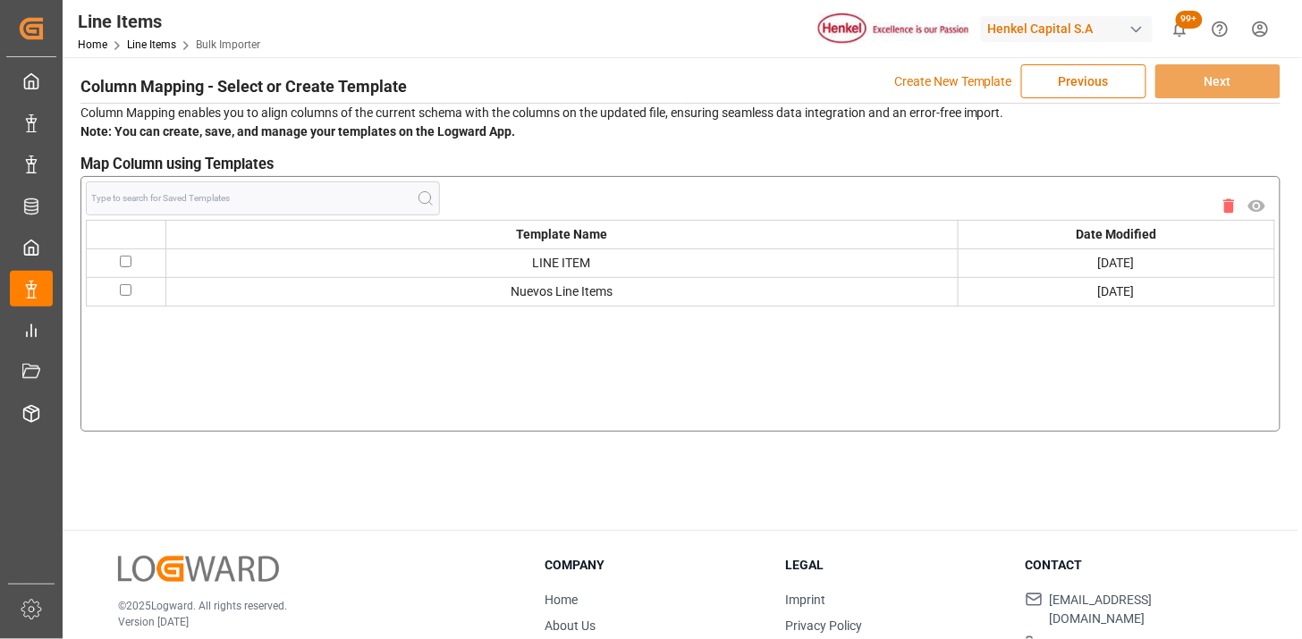
click at [128, 265] on input "checkbox" at bounding box center [126, 262] width 12 height 12
checkbox input "true"
click at [1254, 90] on button "Next" at bounding box center [1217, 81] width 125 height 34
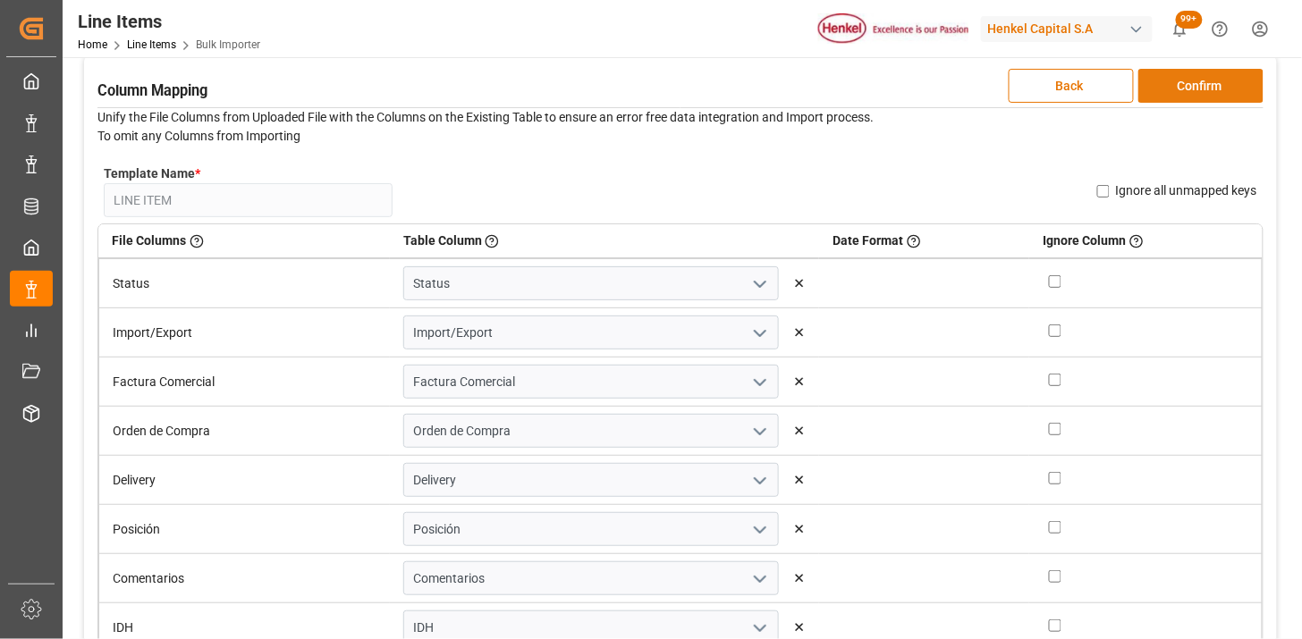
click at [1251, 92] on button "Confirm" at bounding box center [1200, 86] width 125 height 34
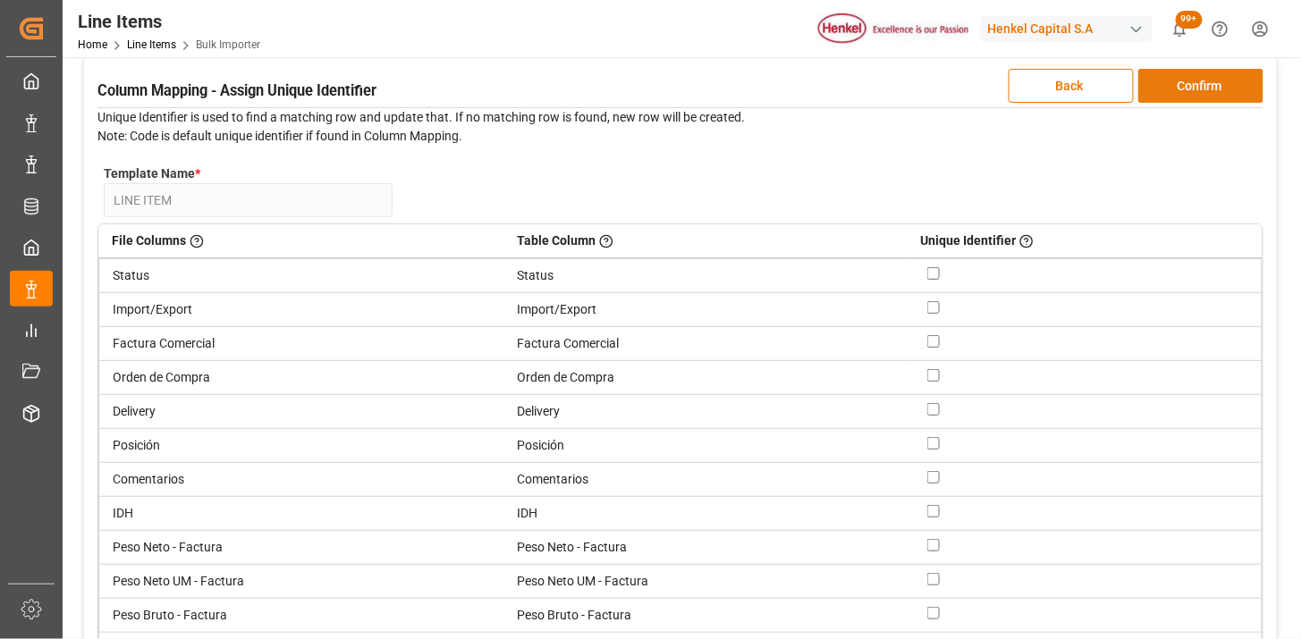
click at [1217, 94] on button "Confirm" at bounding box center [1200, 86] width 125 height 34
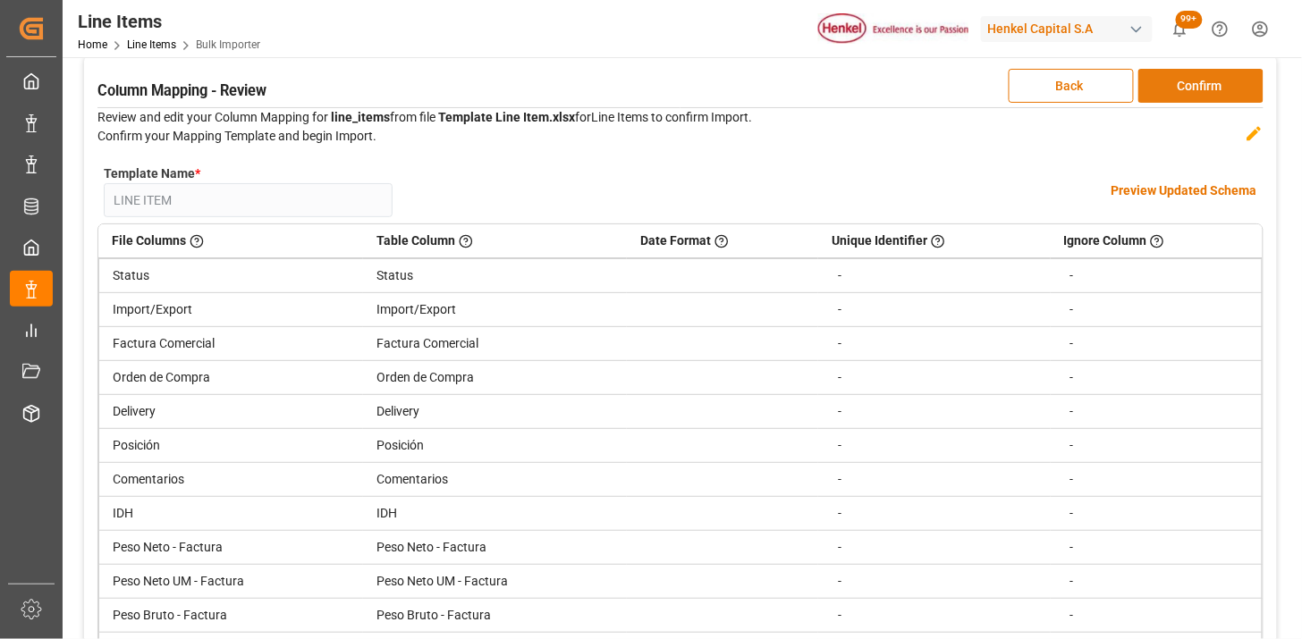
click at [1217, 94] on button "Confirm" at bounding box center [1200, 86] width 125 height 34
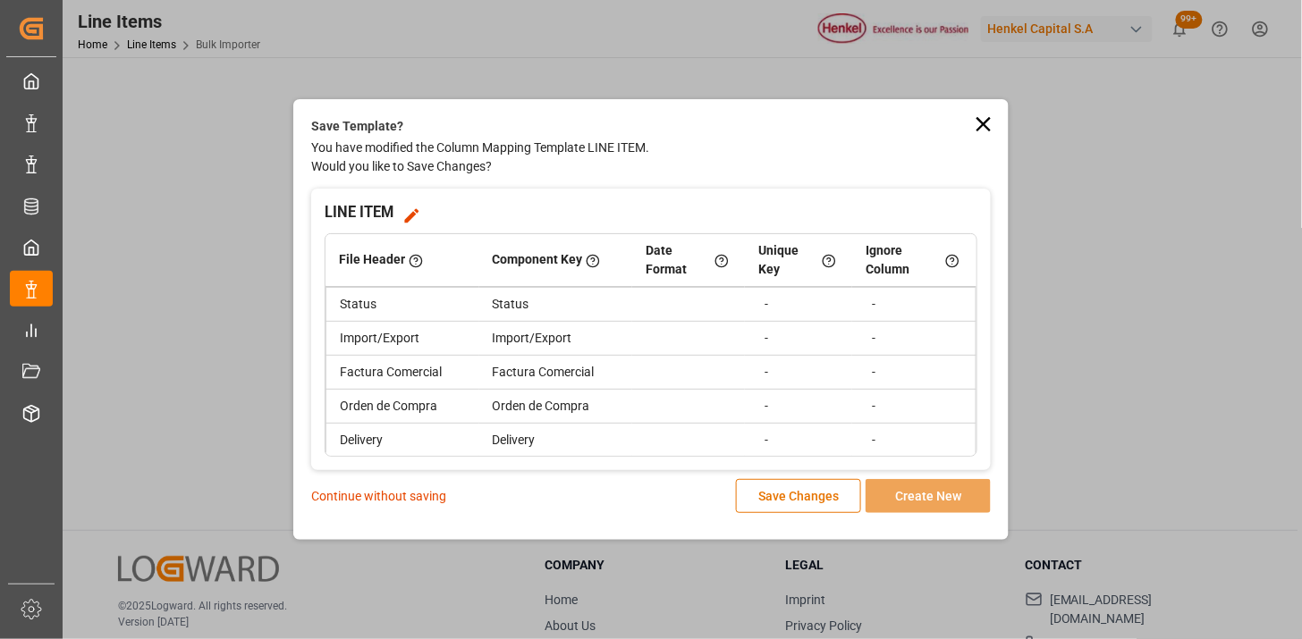
click at [409, 495] on p "Continue without saving" at bounding box center [378, 496] width 135 height 19
click at [388, 493] on p "Continue without saving" at bounding box center [378, 496] width 135 height 19
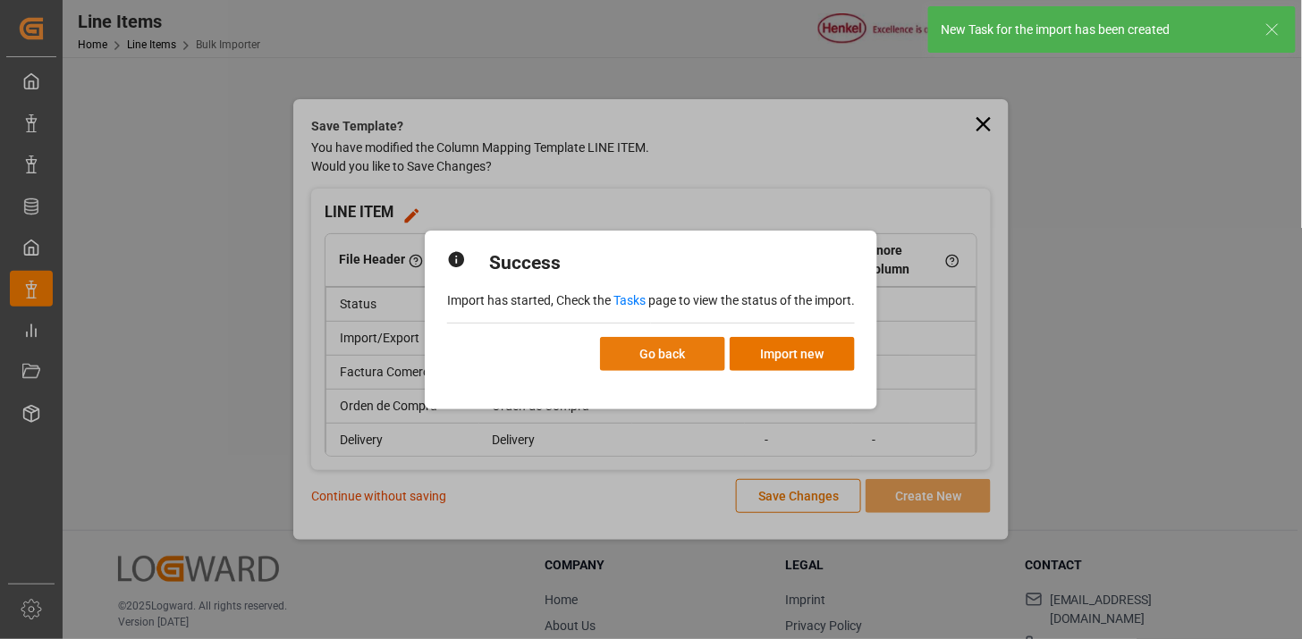
click at [691, 358] on button "Go back" at bounding box center [662, 354] width 125 height 34
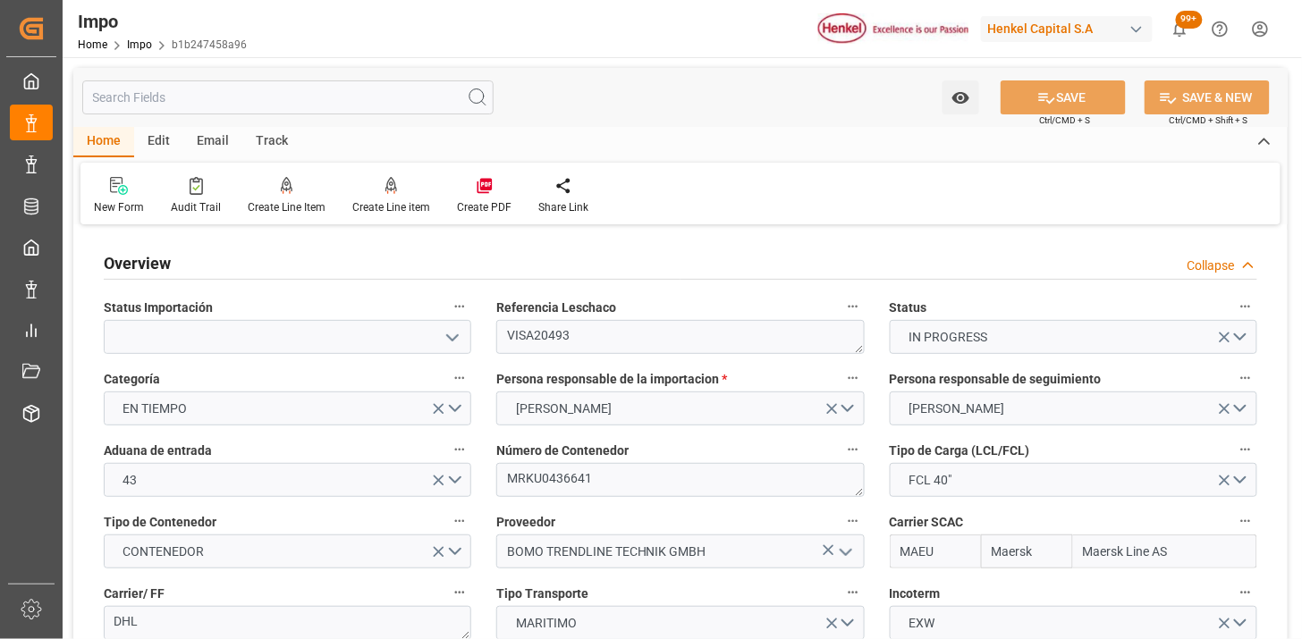
scroll to position [1489, 0]
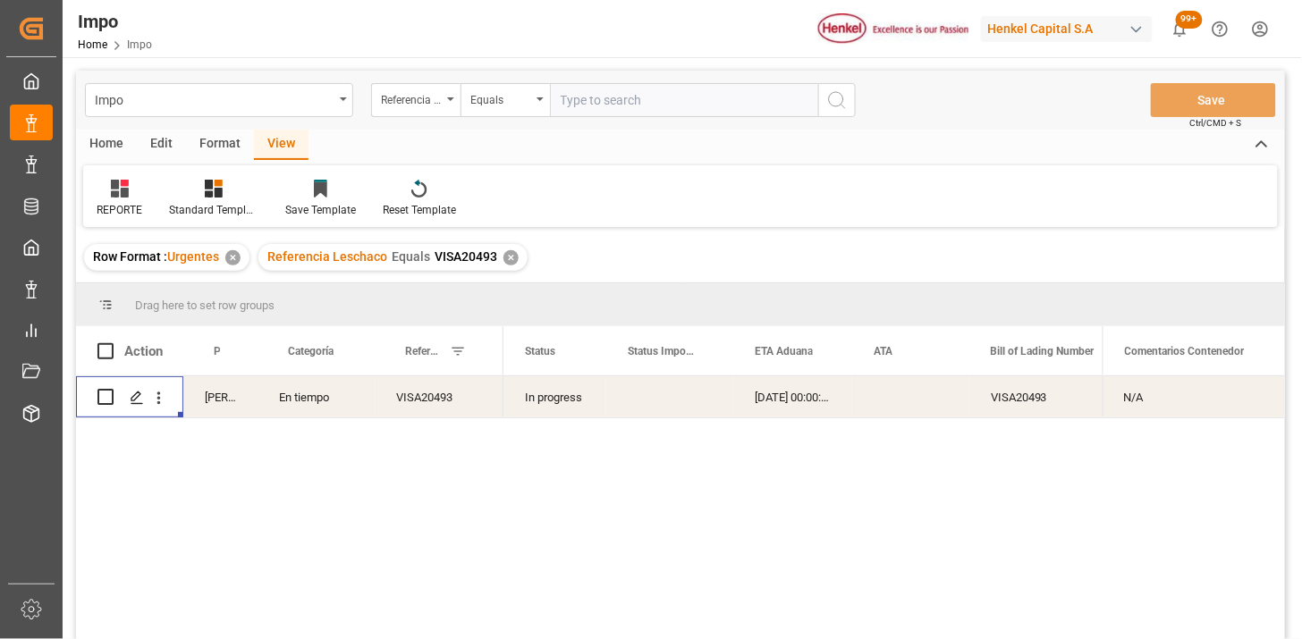
click at [513, 260] on div "✕" at bounding box center [510, 257] width 15 height 15
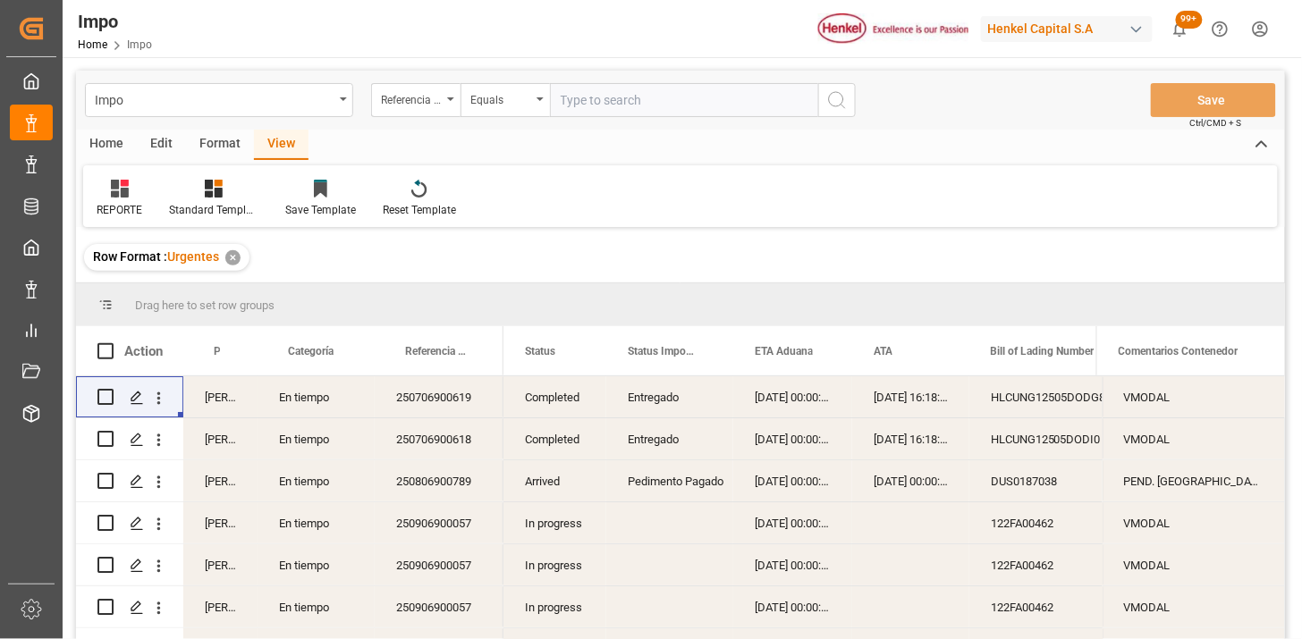
click at [111, 149] on div "Home" at bounding box center [106, 145] width 61 height 30
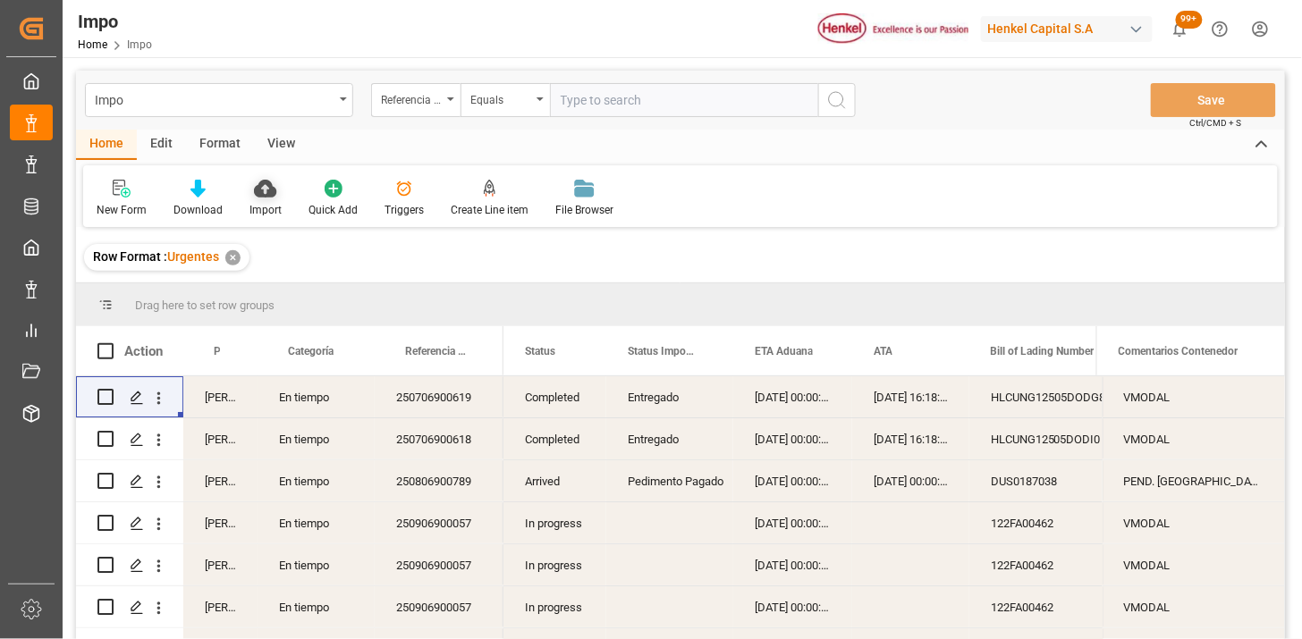
click at [270, 185] on icon at bounding box center [265, 189] width 22 height 18
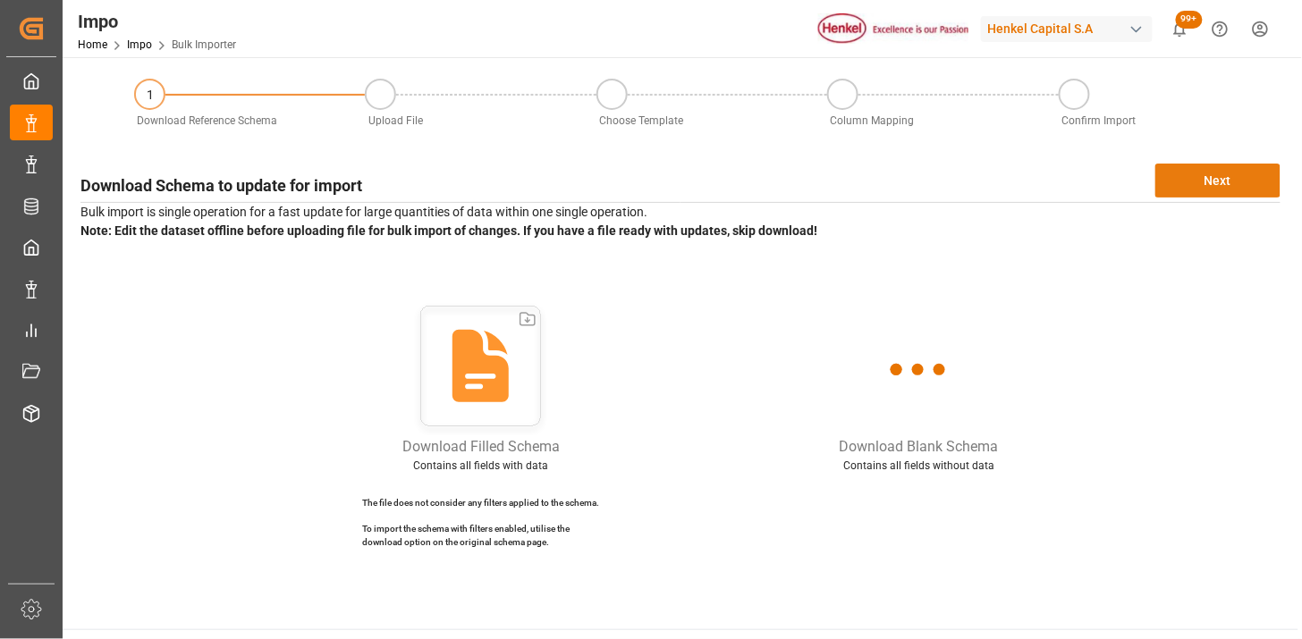
click at [1169, 190] on button "Next" at bounding box center [1217, 181] width 125 height 34
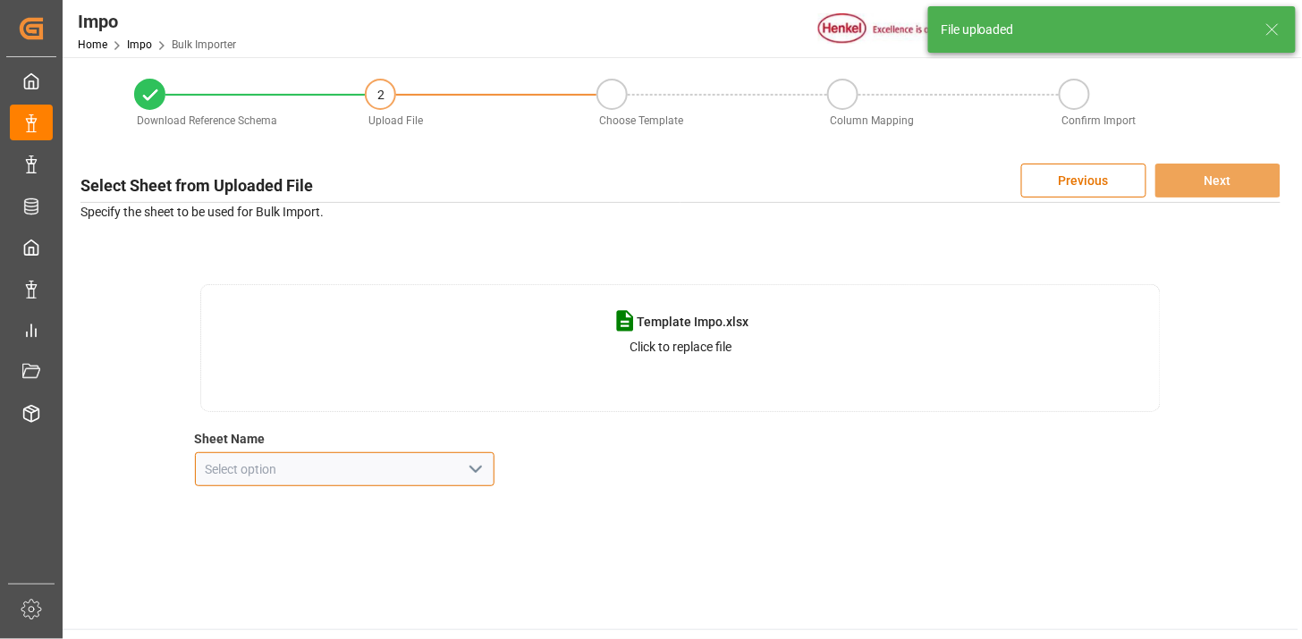
drag, startPoint x: 490, startPoint y: 469, endPoint x: 485, endPoint y: 479, distance: 11.2
click at [489, 472] on input at bounding box center [345, 469] width 300 height 34
click at [476, 478] on icon "open menu" at bounding box center [475, 469] width 21 height 21
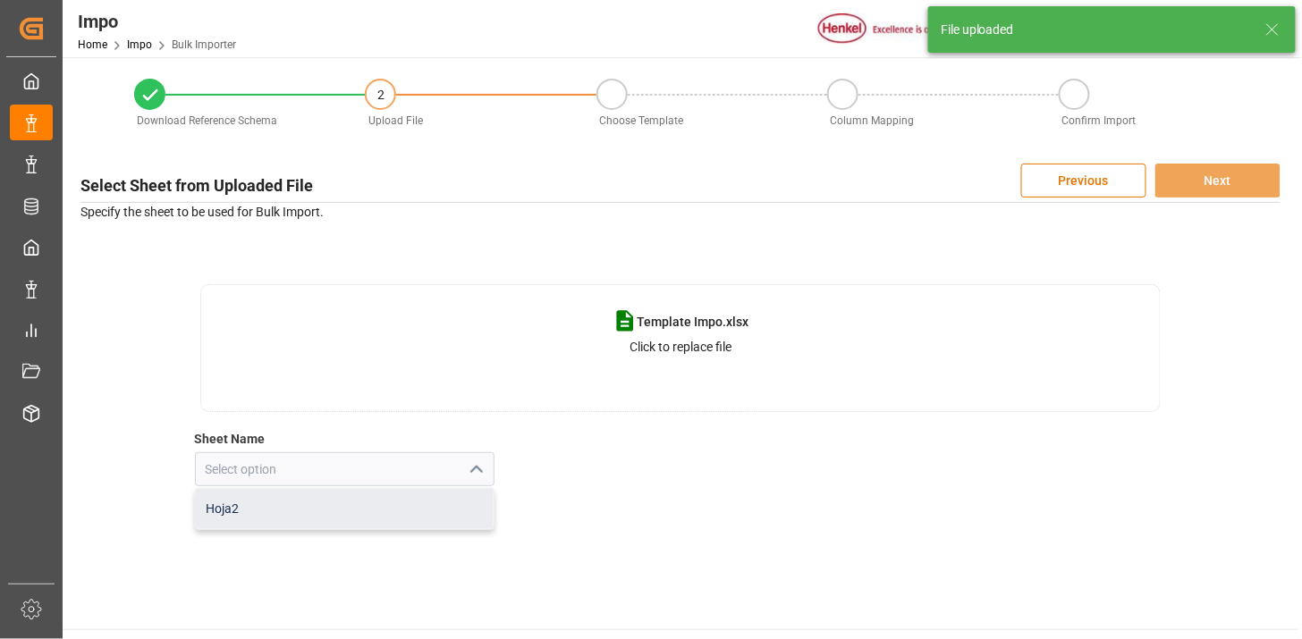
click at [469, 497] on div "Hoja2" at bounding box center [345, 509] width 299 height 40
type input "Hoja2"
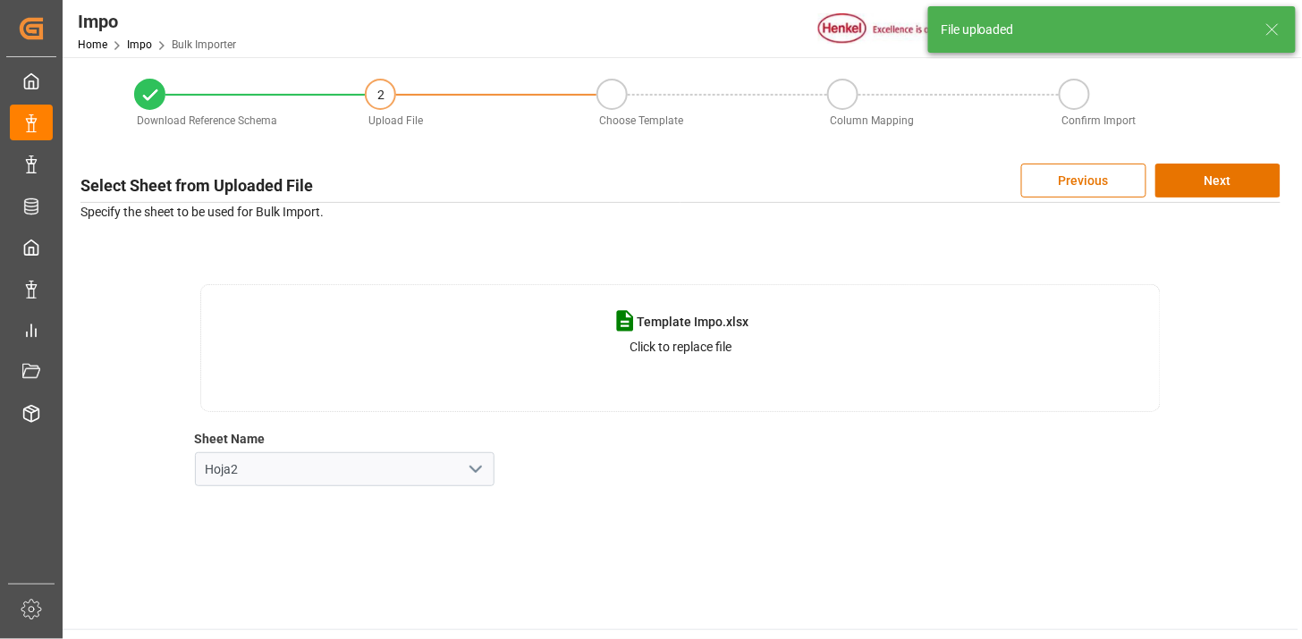
click at [1220, 206] on p "Specify the sheet to be used for Bulk Import." at bounding box center [680, 212] width 1200 height 19
click at [1225, 185] on button "Next" at bounding box center [1217, 181] width 125 height 34
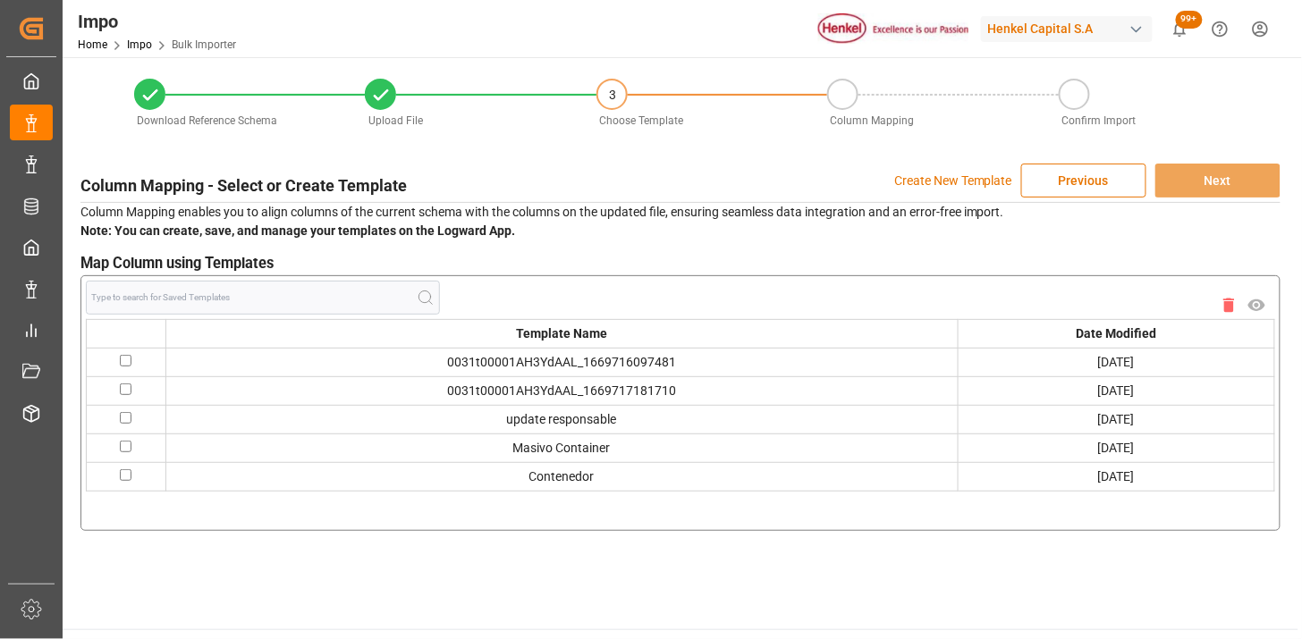
click at [131, 478] on td at bounding box center [127, 476] width 80 height 29
click at [545, 479] on td "Contenedor" at bounding box center [561, 476] width 792 height 29
click at [127, 475] on input "checkbox" at bounding box center [126, 475] width 12 height 12
checkbox input "true"
click at [1225, 175] on button "Next" at bounding box center [1217, 181] width 125 height 34
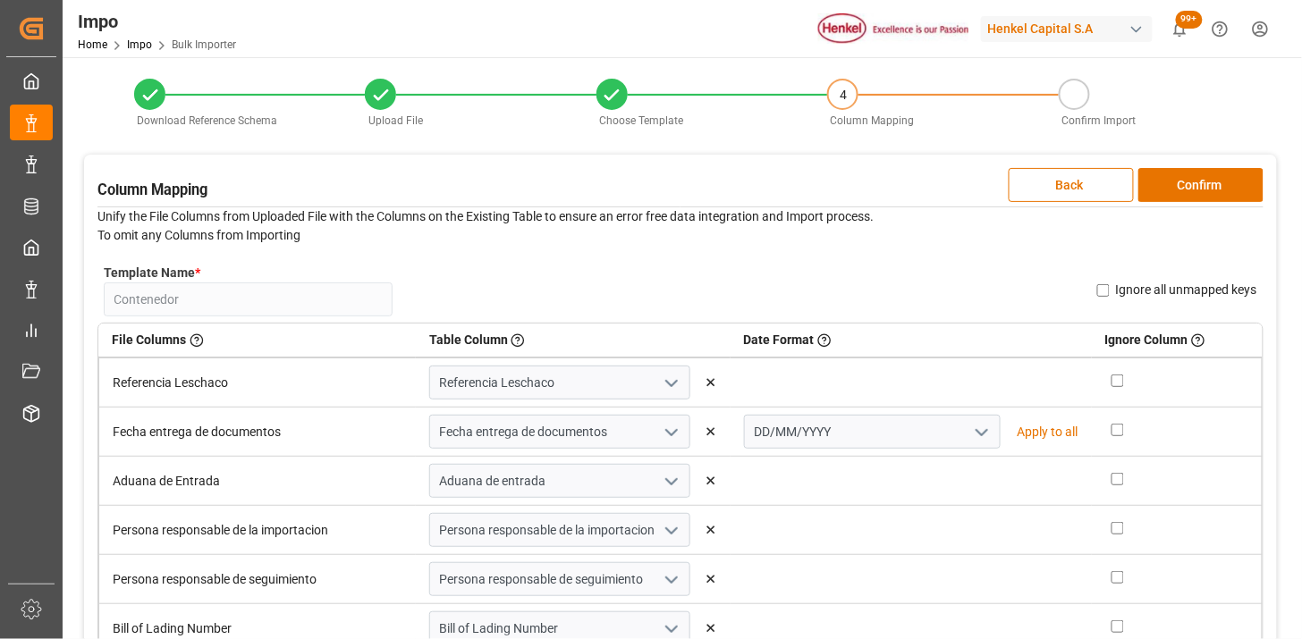
click at [1111, 381] on input "checkbox" at bounding box center [1117, 381] width 13 height 13
checkbox input "true"
click at [1193, 194] on button "Confirm" at bounding box center [1200, 185] width 125 height 34
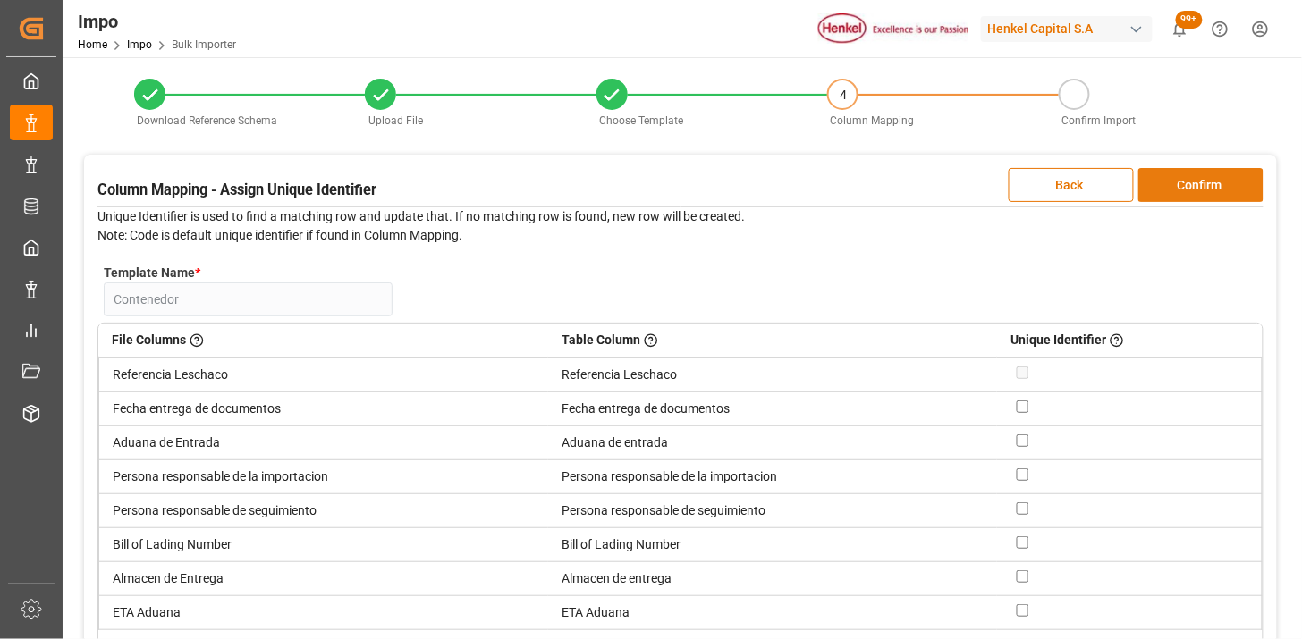
click at [1193, 194] on button "Confirm" at bounding box center [1200, 185] width 125 height 34
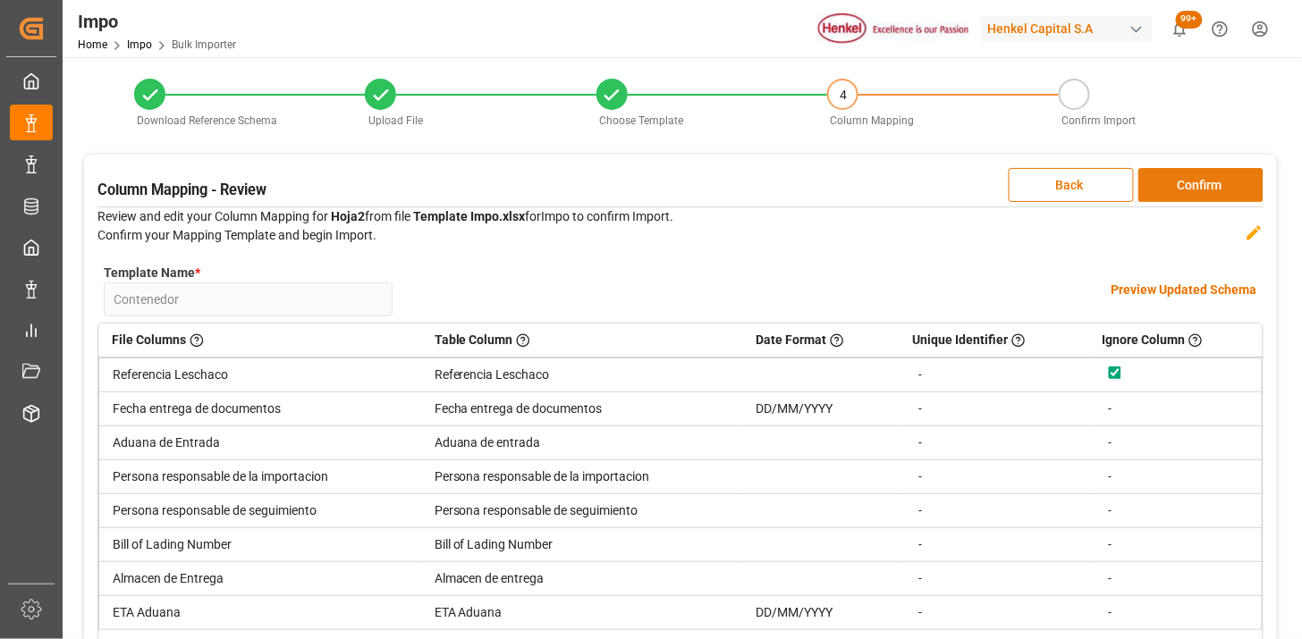
click at [1193, 194] on button "Confirm" at bounding box center [1200, 185] width 125 height 34
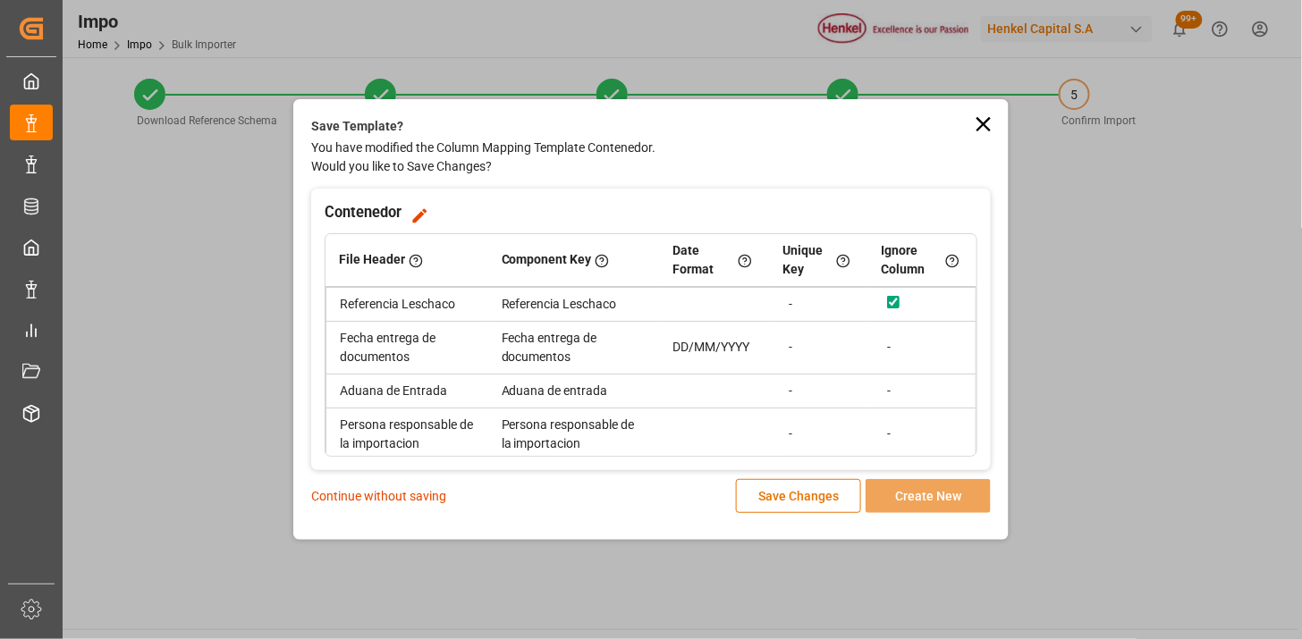
click at [412, 498] on p "Continue without saving" at bounding box center [378, 496] width 135 height 19
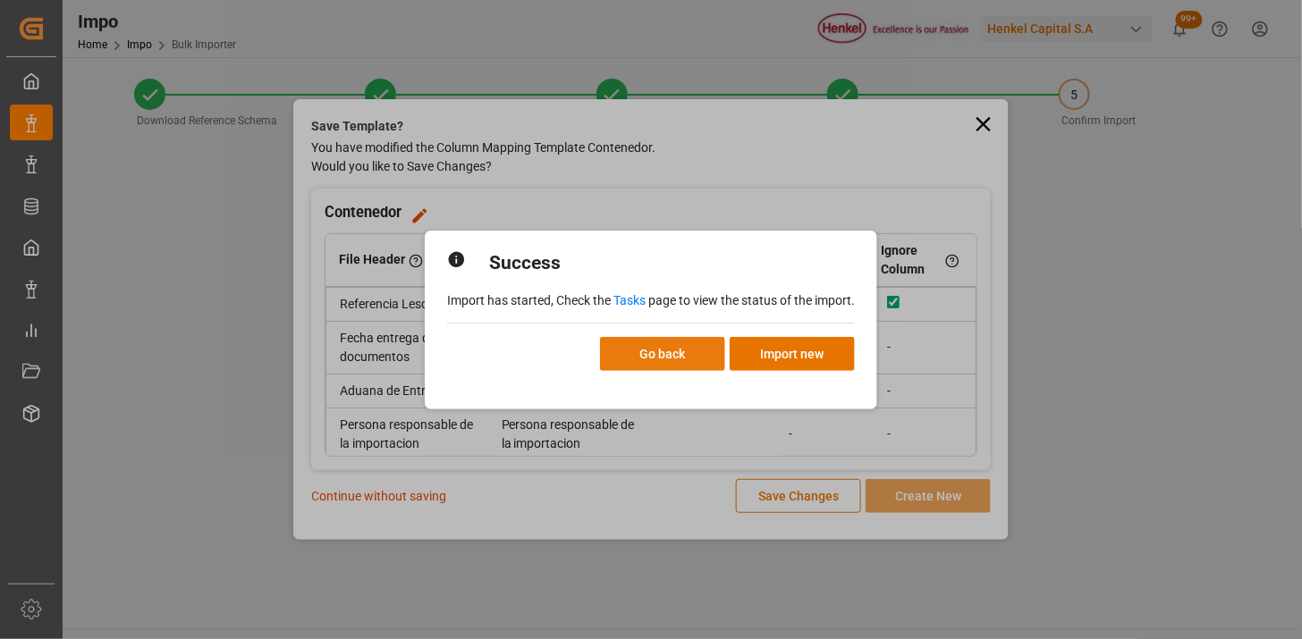
click at [657, 352] on button "Go back" at bounding box center [662, 354] width 125 height 34
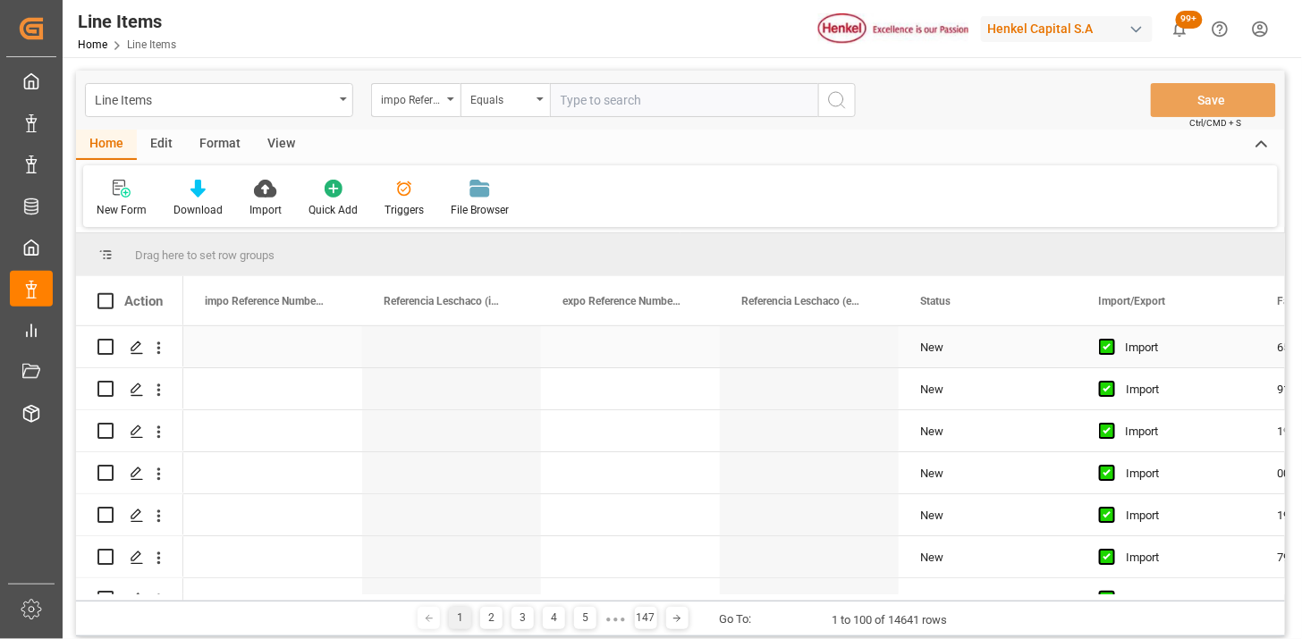
click at [788, 333] on div "Press SPACE to select this row." at bounding box center [809, 346] width 179 height 41
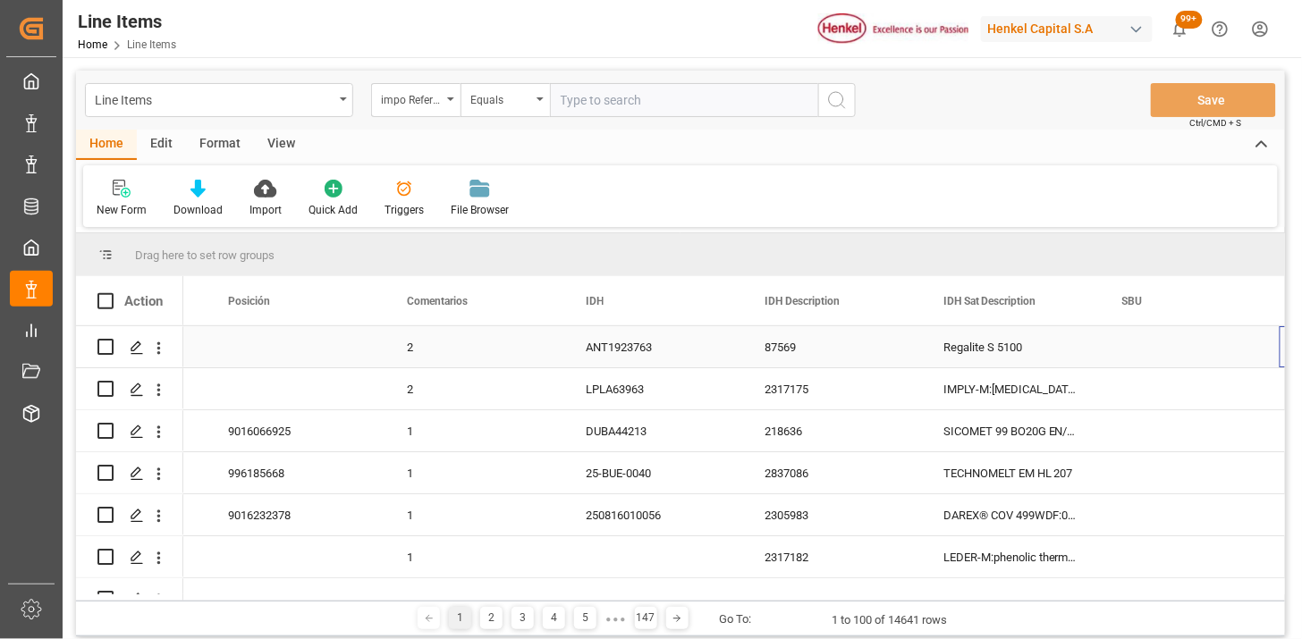
scroll to position [0, 1765]
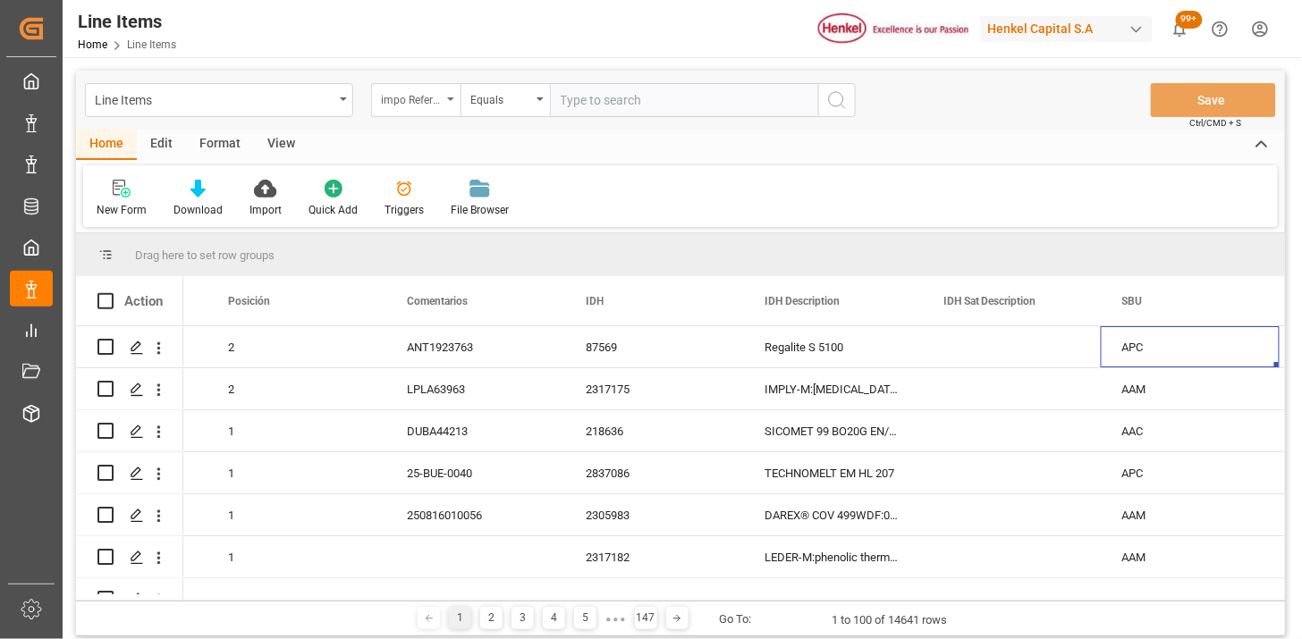
click at [409, 105] on div "impo Reference Number WF" at bounding box center [411, 98] width 61 height 21
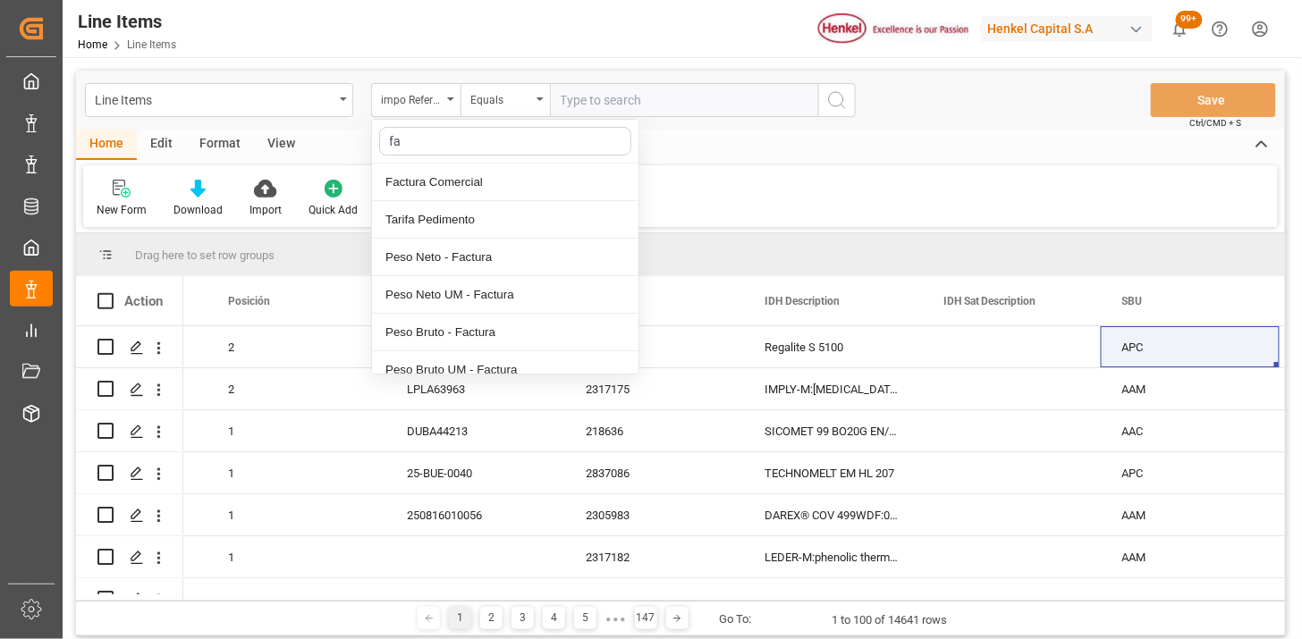
type input "fac"
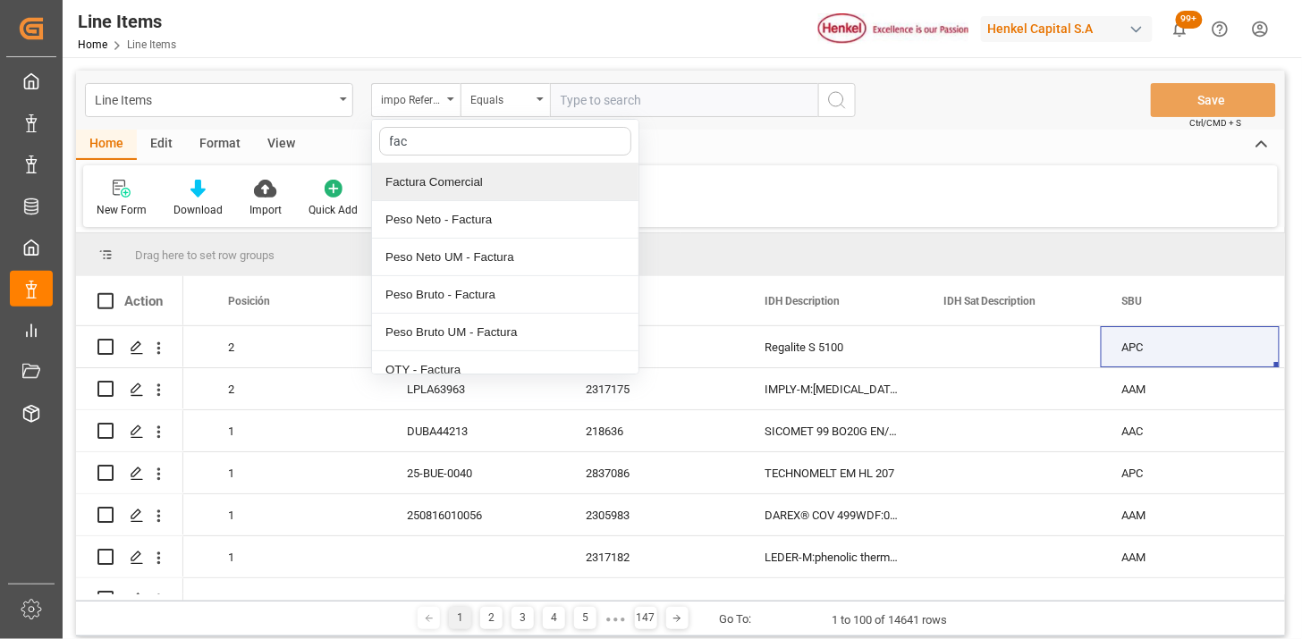
drag, startPoint x: 445, startPoint y: 180, endPoint x: 544, endPoint y: 136, distance: 107.6
click at [450, 177] on div "Factura Comercial" at bounding box center [505, 183] width 266 height 38
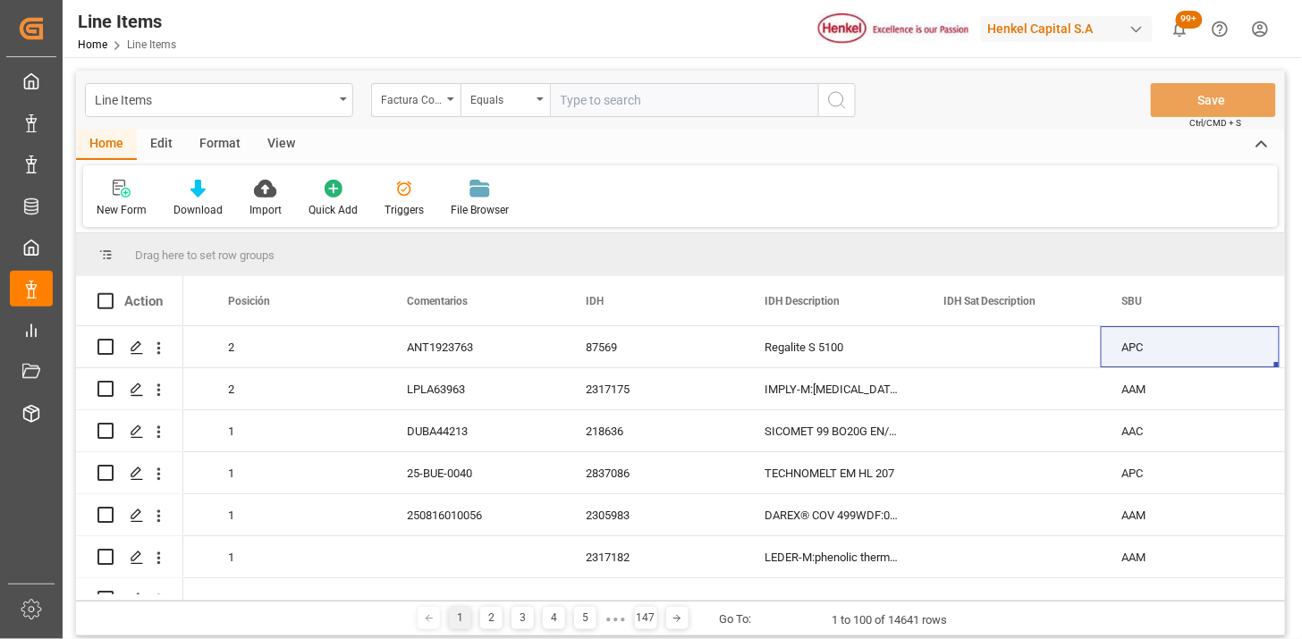
drag, startPoint x: 581, startPoint y: 114, endPoint x: 590, endPoint y: 111, distance: 9.6
click at [583, 113] on input "text" at bounding box center [684, 100] width 268 height 34
paste input "790986710"
type input "790986710"
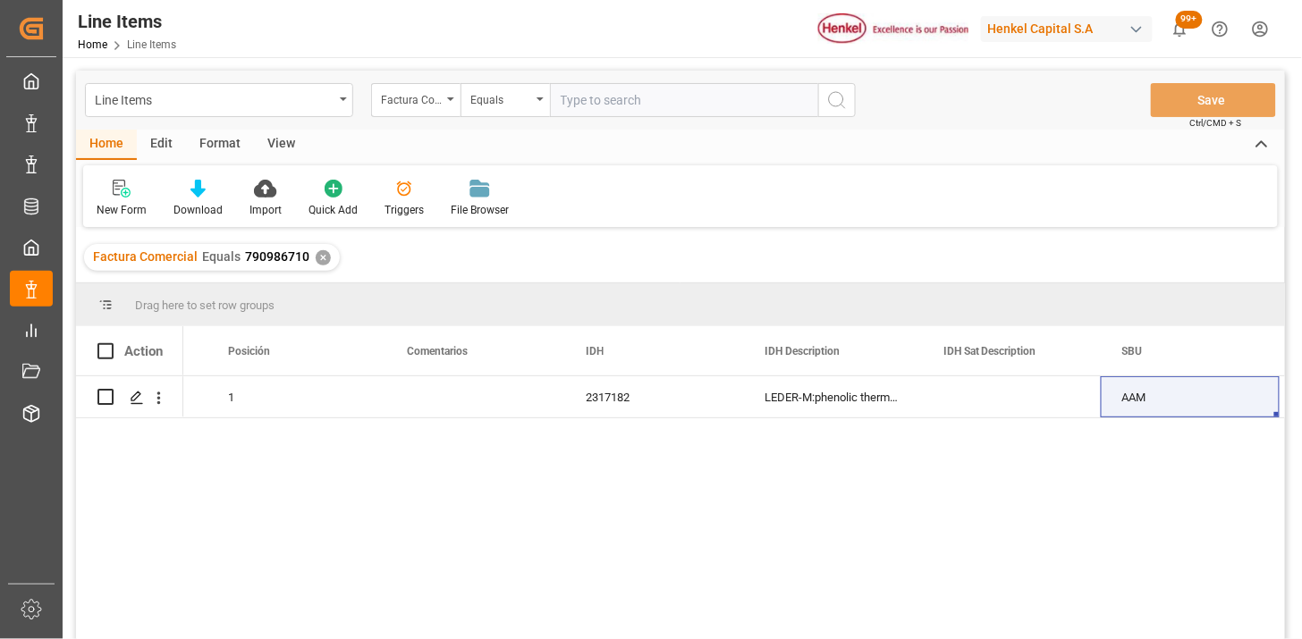
drag, startPoint x: 286, startPoint y: 146, endPoint x: 227, endPoint y: 174, distance: 65.6
click at [286, 146] on div "View" at bounding box center [281, 145] width 55 height 30
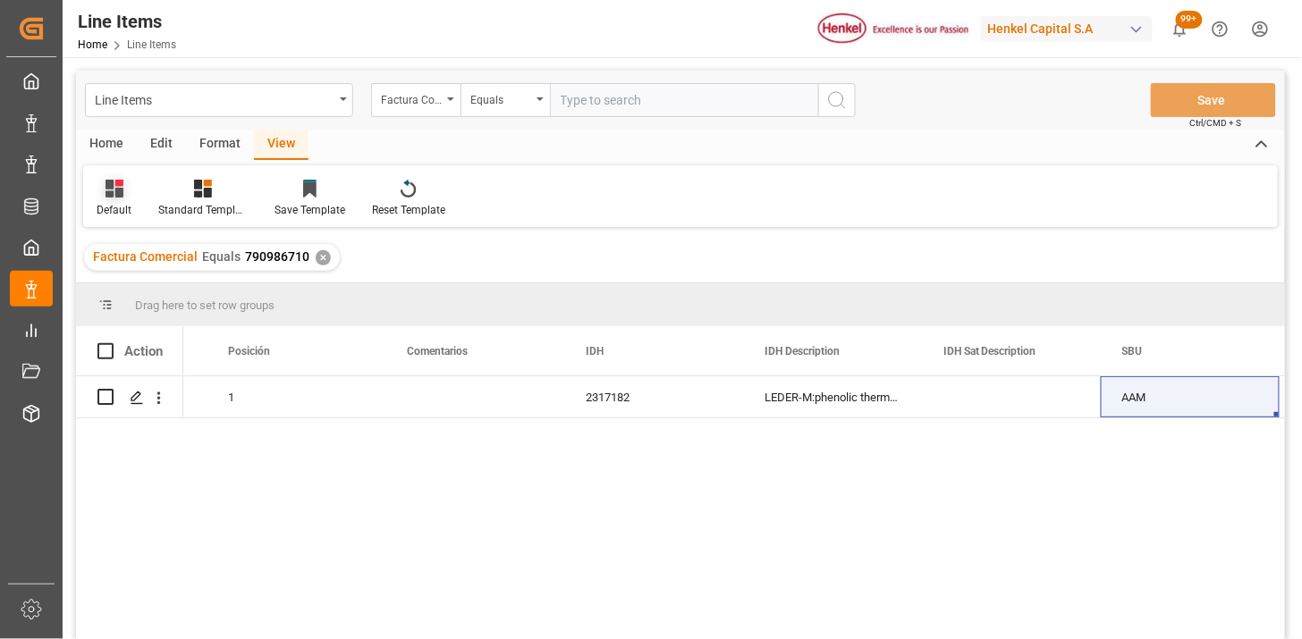
click at [134, 201] on div "Default" at bounding box center [114, 198] width 62 height 39
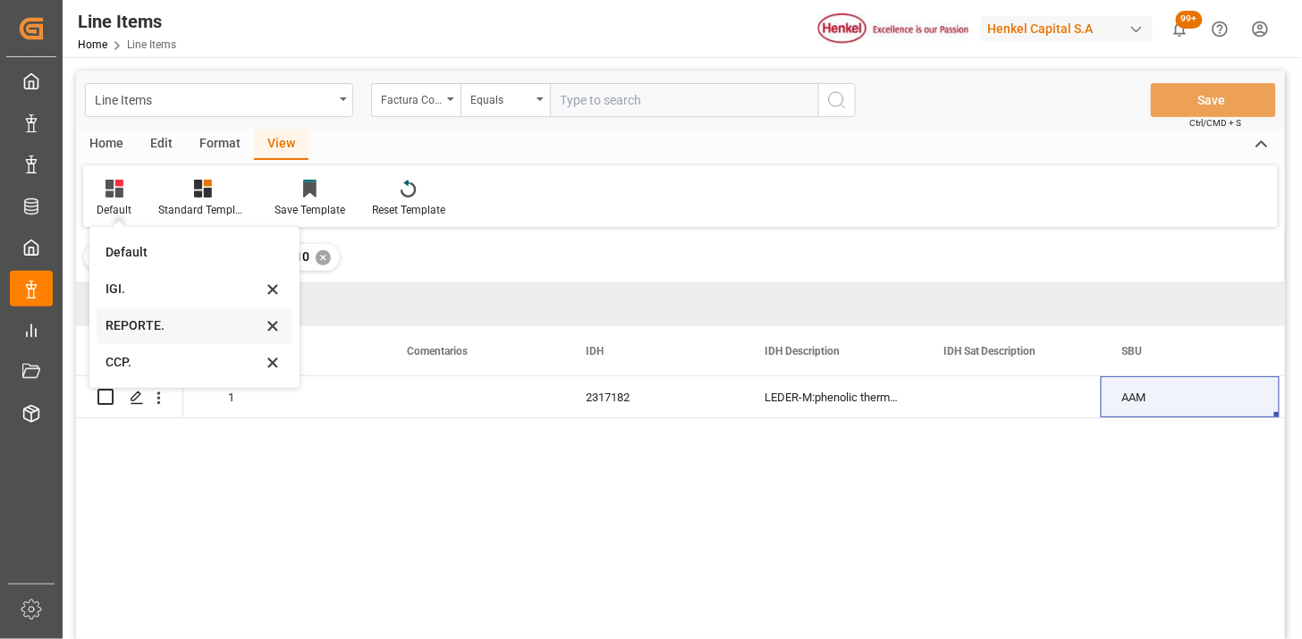
click at [152, 335] on div "REPORTE." at bounding box center [195, 326] width 196 height 37
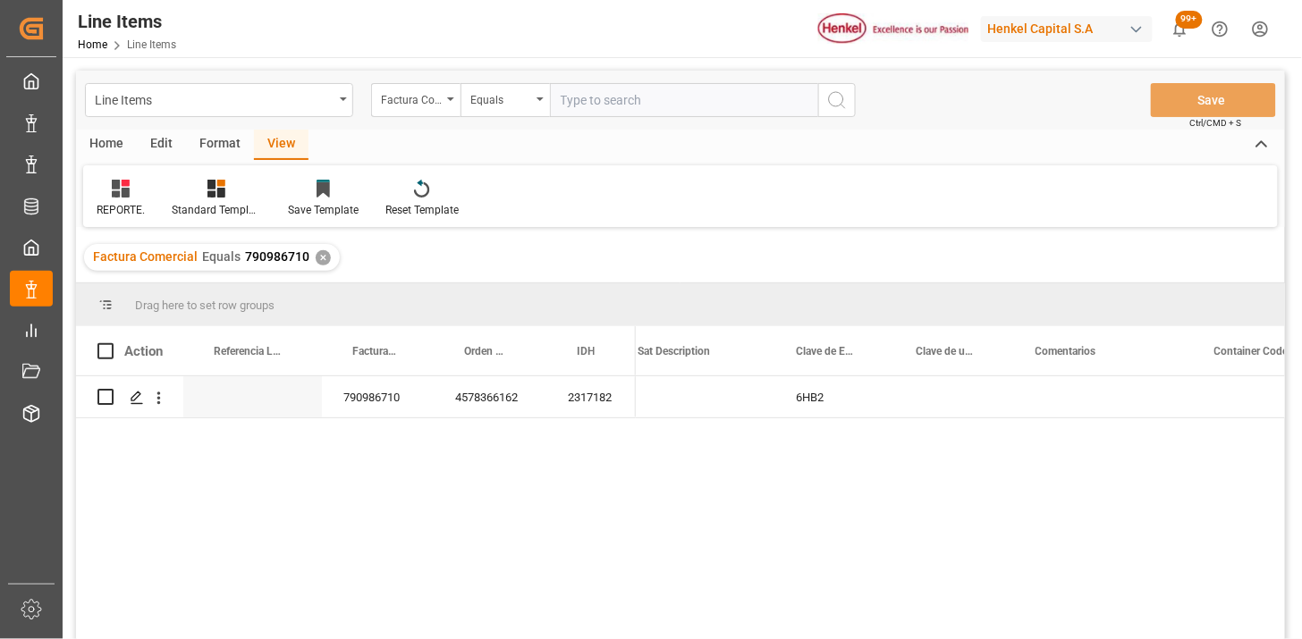
scroll to position [99, 0]
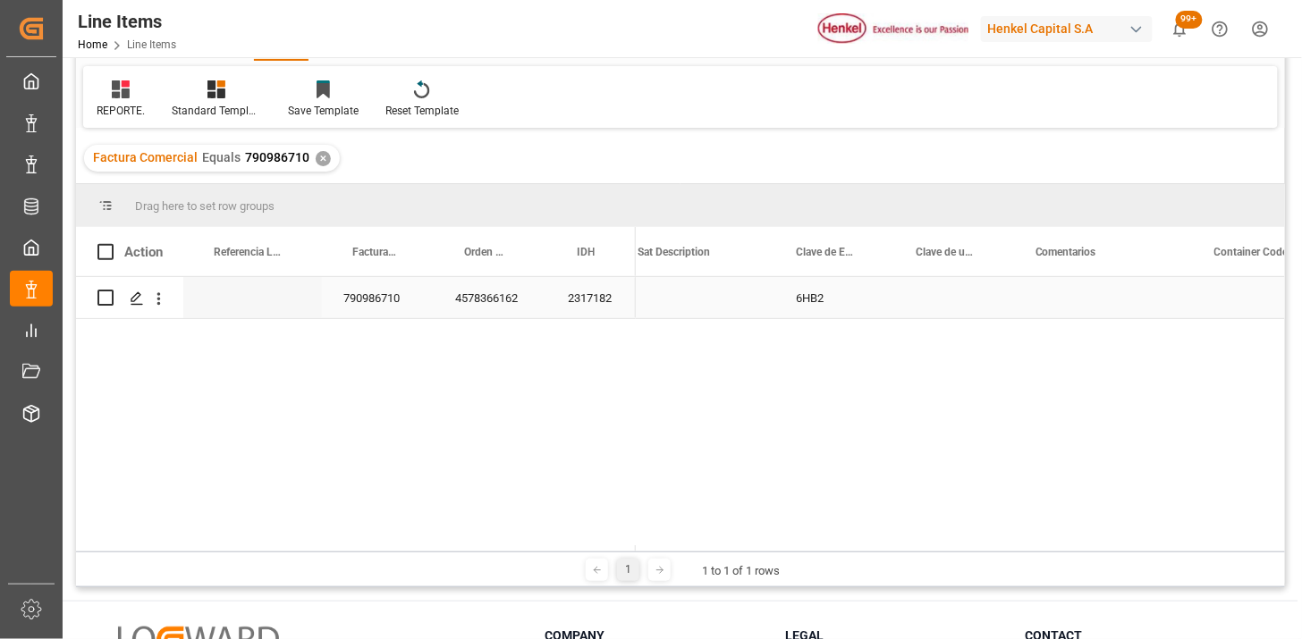
click at [586, 310] on div "2317182" at bounding box center [590, 297] width 89 height 41
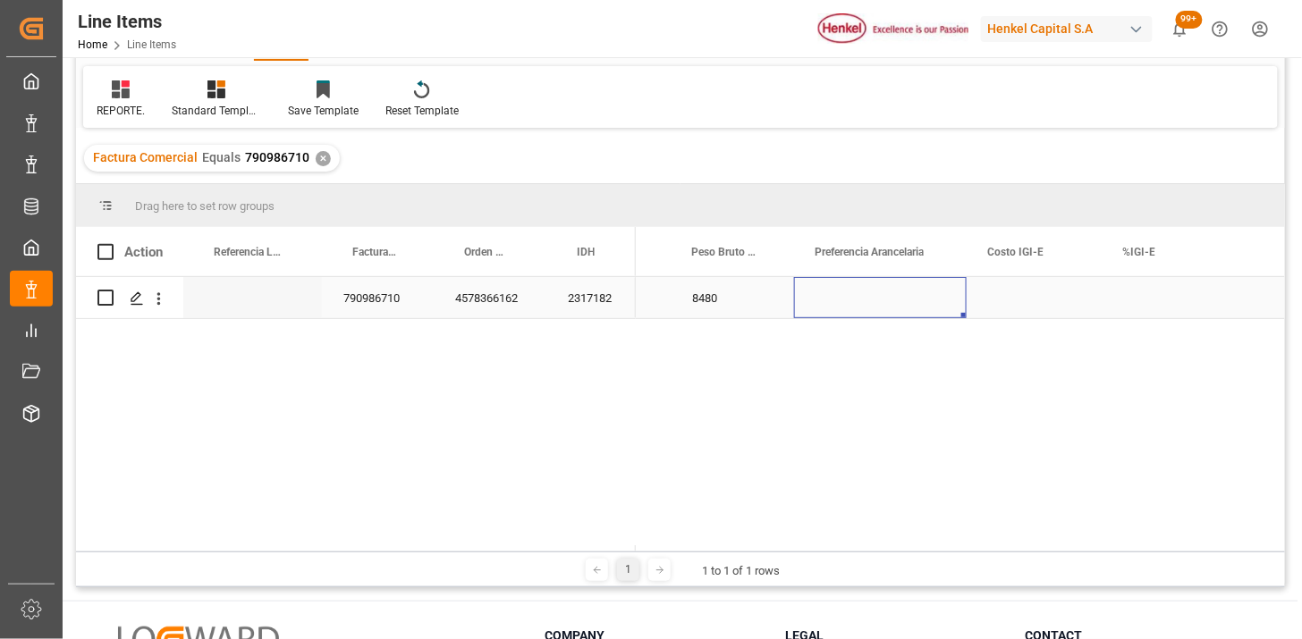
click at [897, 299] on div "Press SPACE to select this row." at bounding box center [880, 297] width 173 height 41
drag, startPoint x: 897, startPoint y: 299, endPoint x: 914, endPoint y: 301, distance: 16.2
click at [898, 299] on div "Press SPACE to select this row." at bounding box center [880, 297] width 173 height 41
click at [949, 315] on button "Select" at bounding box center [880, 308] width 144 height 34
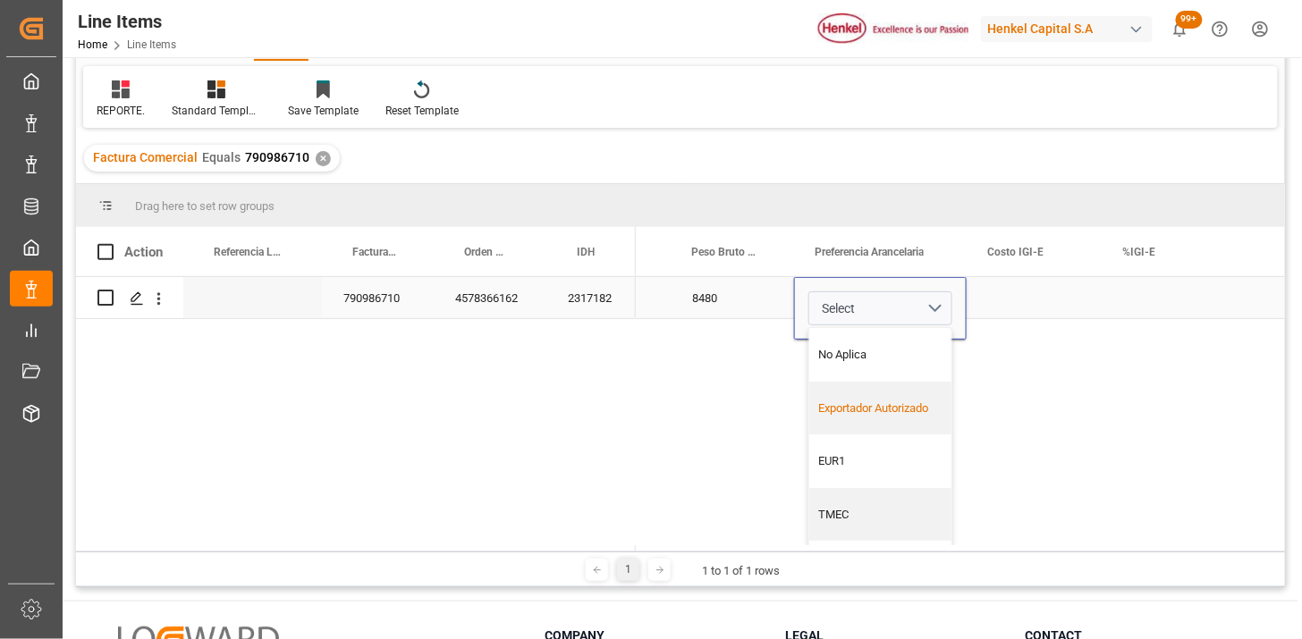
click at [908, 411] on div "Exportador Autorizado" at bounding box center [880, 409] width 123 height 18
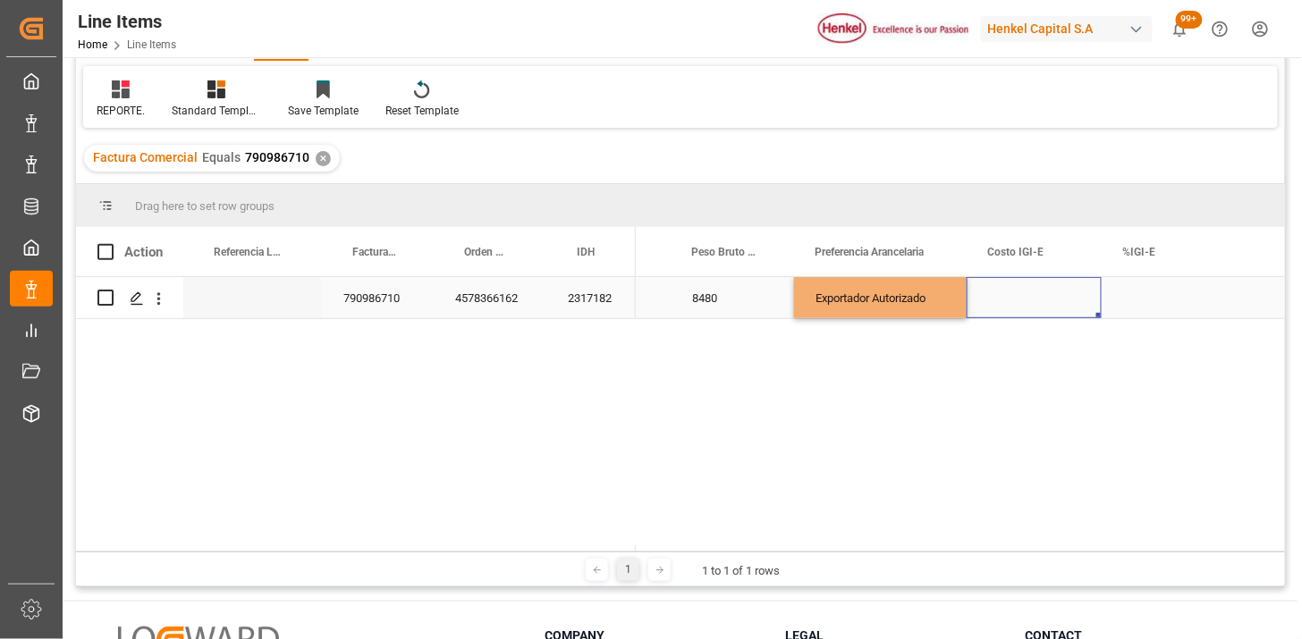
click at [1005, 310] on div "Press SPACE to select this row." at bounding box center [1033, 297] width 135 height 41
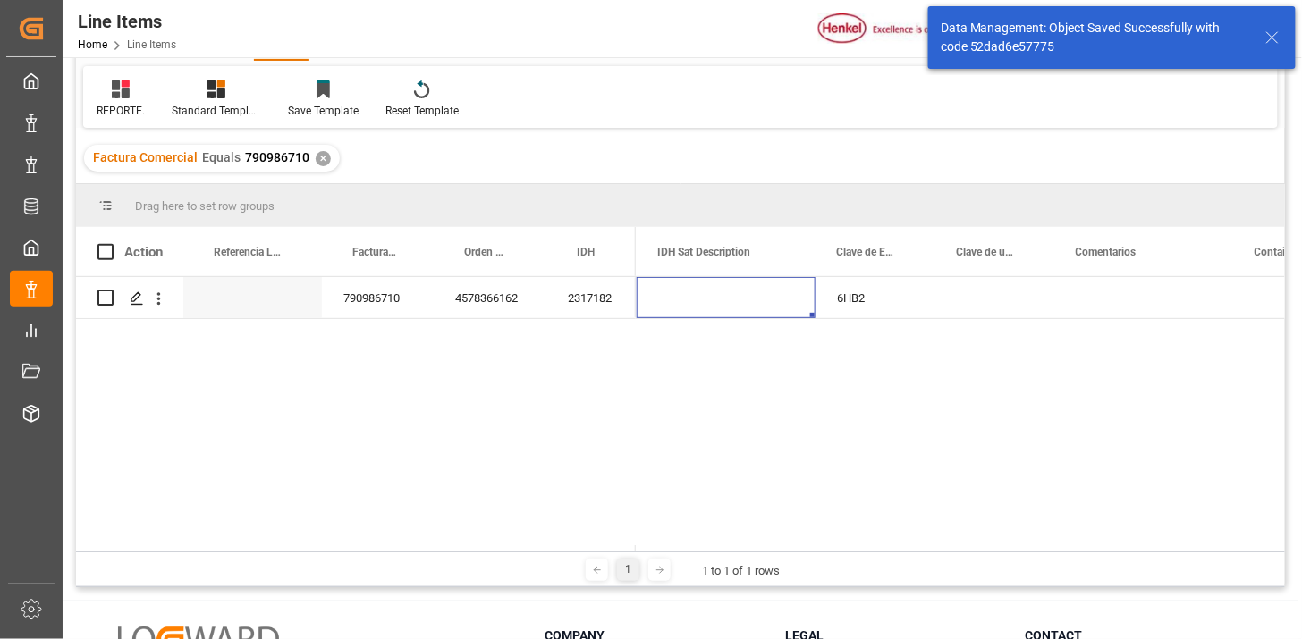
scroll to position [0, 0]
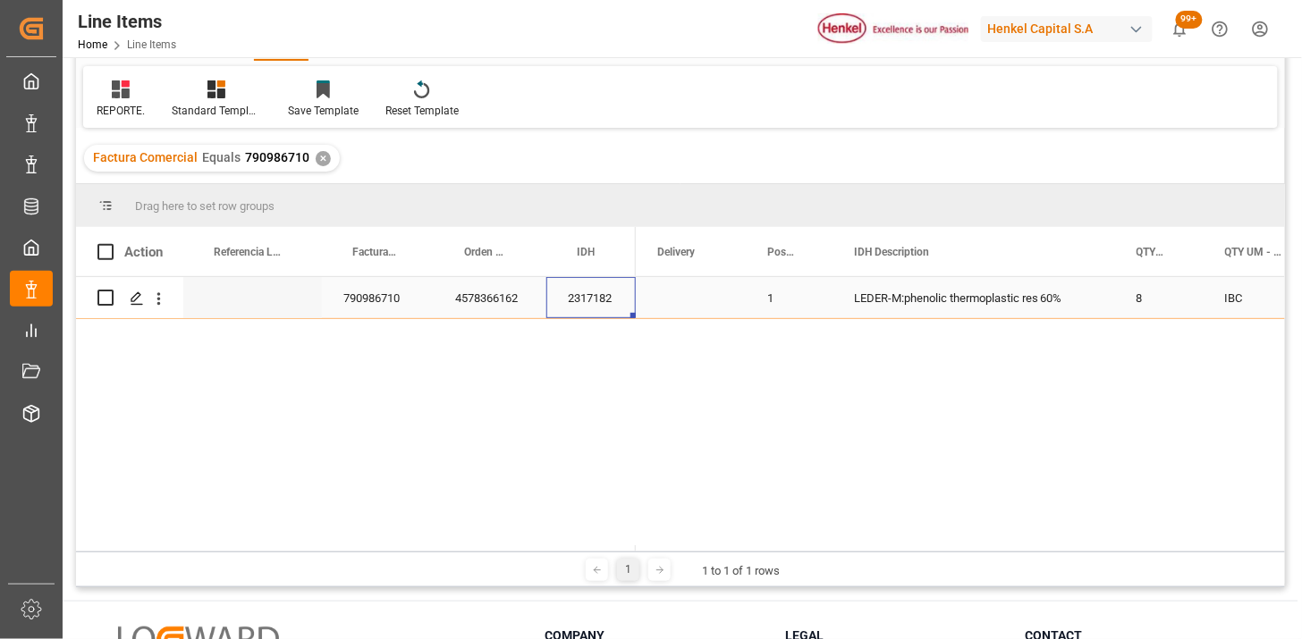
click at [566, 301] on div "2317182" at bounding box center [590, 297] width 89 height 41
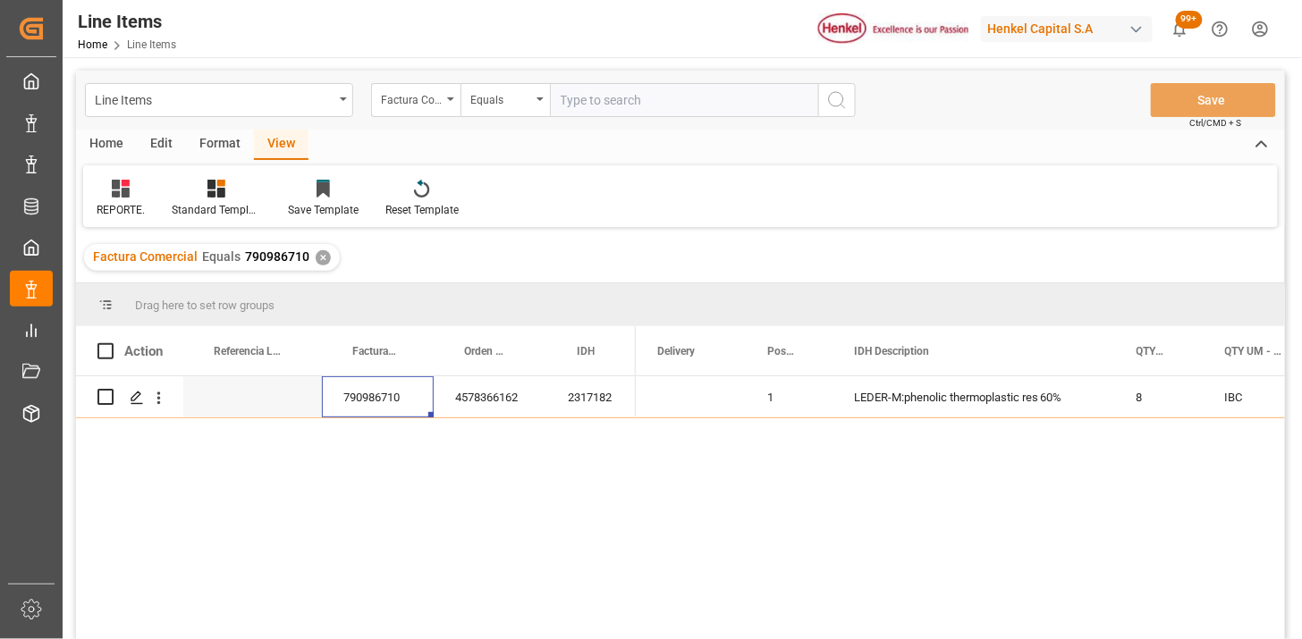
click at [613, 101] on input "text" at bounding box center [684, 100] width 268 height 34
paste input "RE00130469"
type input "RE00130469"
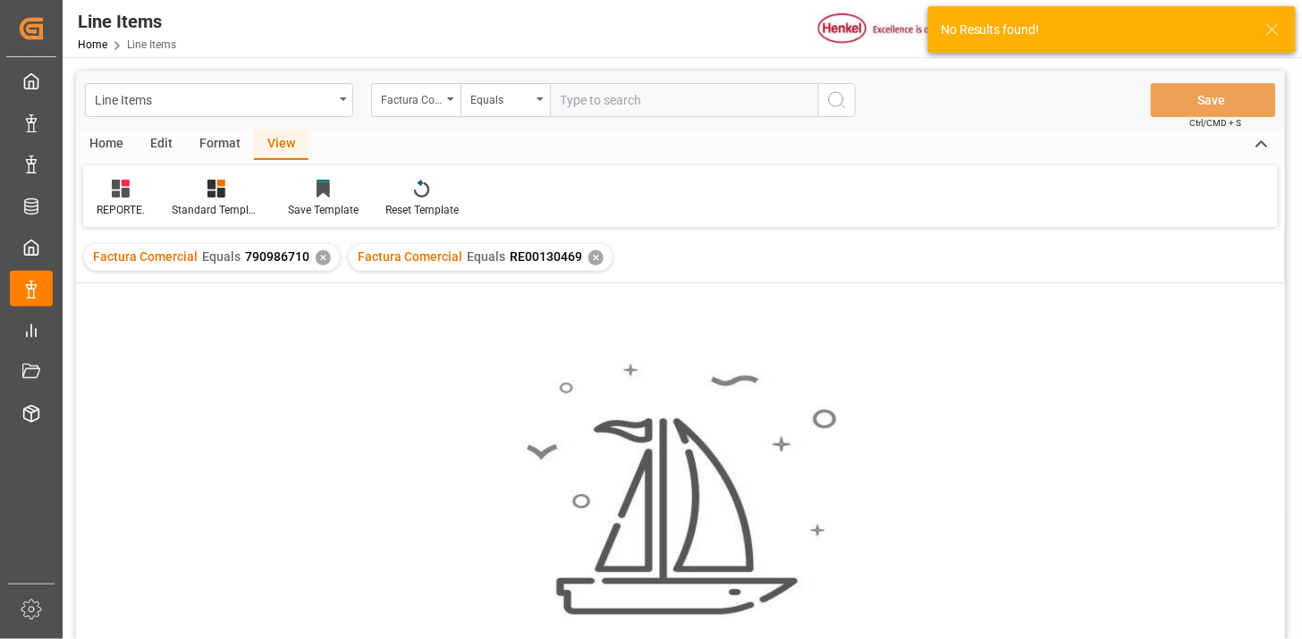
click at [318, 260] on div "✕" at bounding box center [323, 257] width 15 height 15
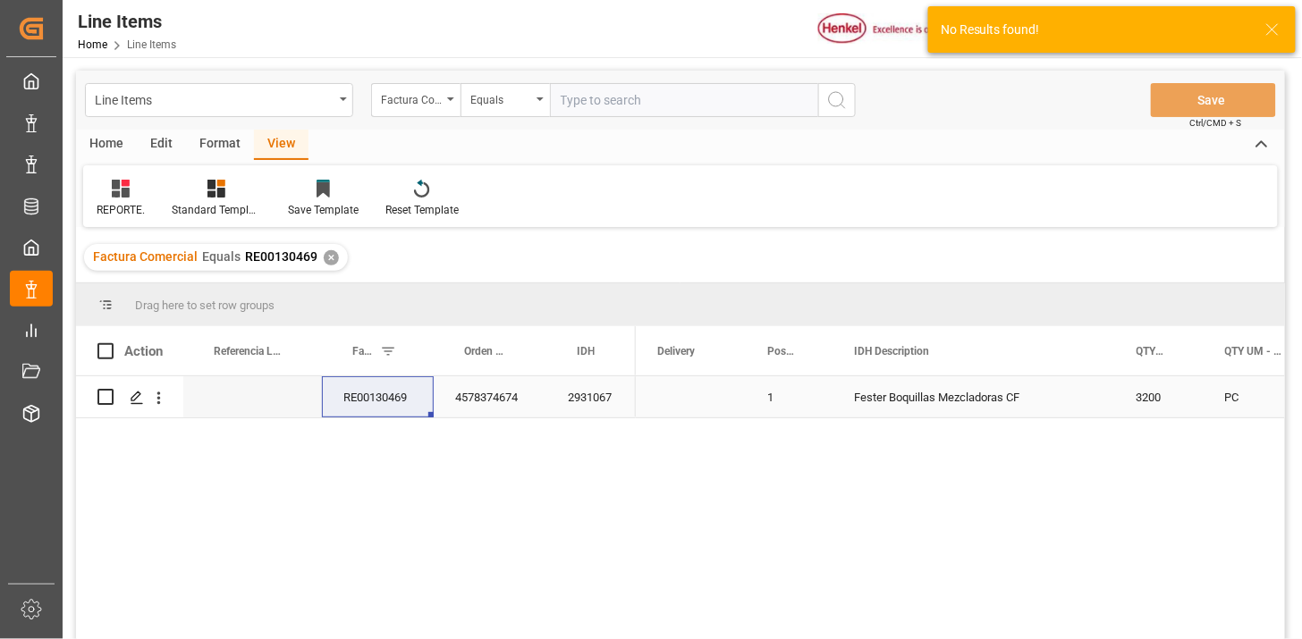
click at [585, 416] on div "2931067" at bounding box center [590, 396] width 89 height 41
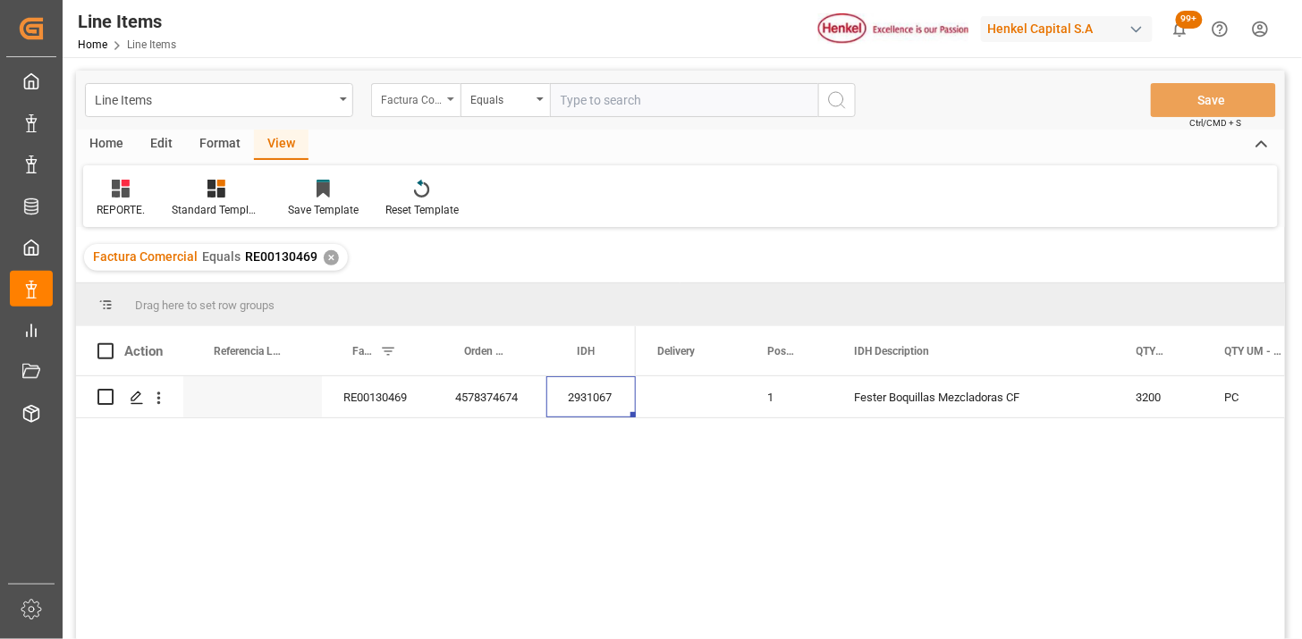
click at [406, 110] on div "Factura Comercial" at bounding box center [415, 100] width 89 height 34
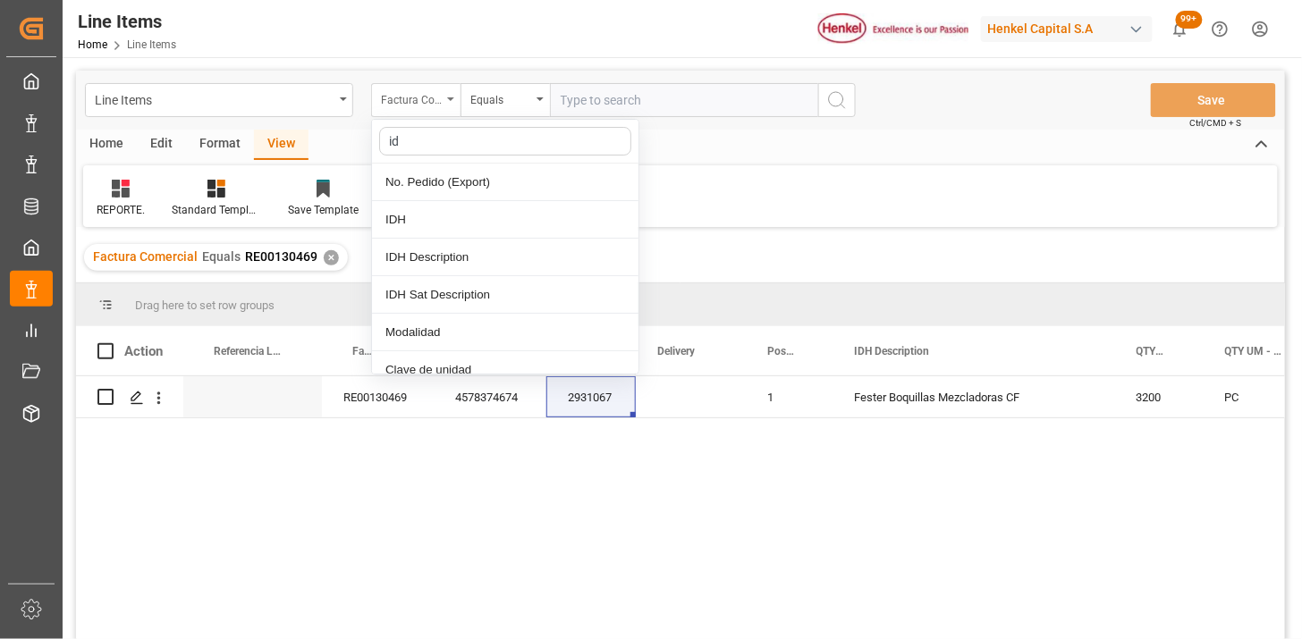
type input "idh"
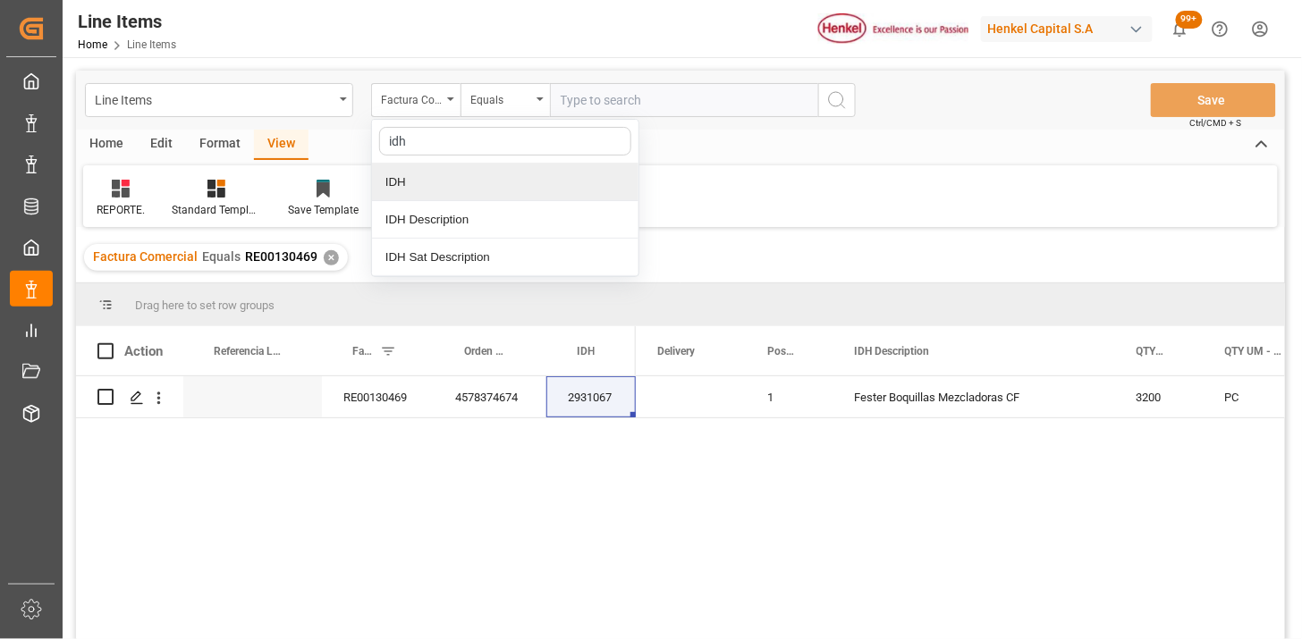
drag, startPoint x: 462, startPoint y: 194, endPoint x: 594, endPoint y: 121, distance: 151.3
click at [462, 193] on div "IDH" at bounding box center [505, 183] width 266 height 38
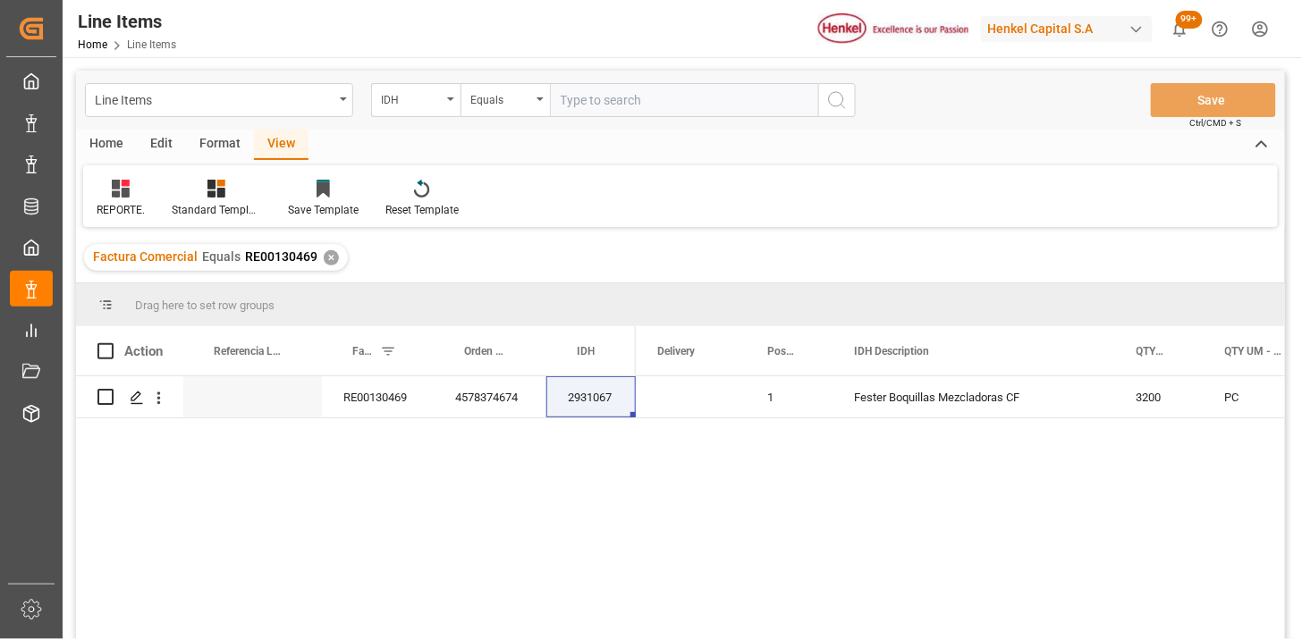
click at [610, 98] on input "text" at bounding box center [684, 100] width 268 height 34
paste input "2931067"
type input "2931067"
click at [333, 266] on div "Factura Comercial Equals RE00130469 ✕" at bounding box center [216, 257] width 264 height 27
drag, startPoint x: 333, startPoint y: 266, endPoint x: 326, endPoint y: 252, distance: 15.6
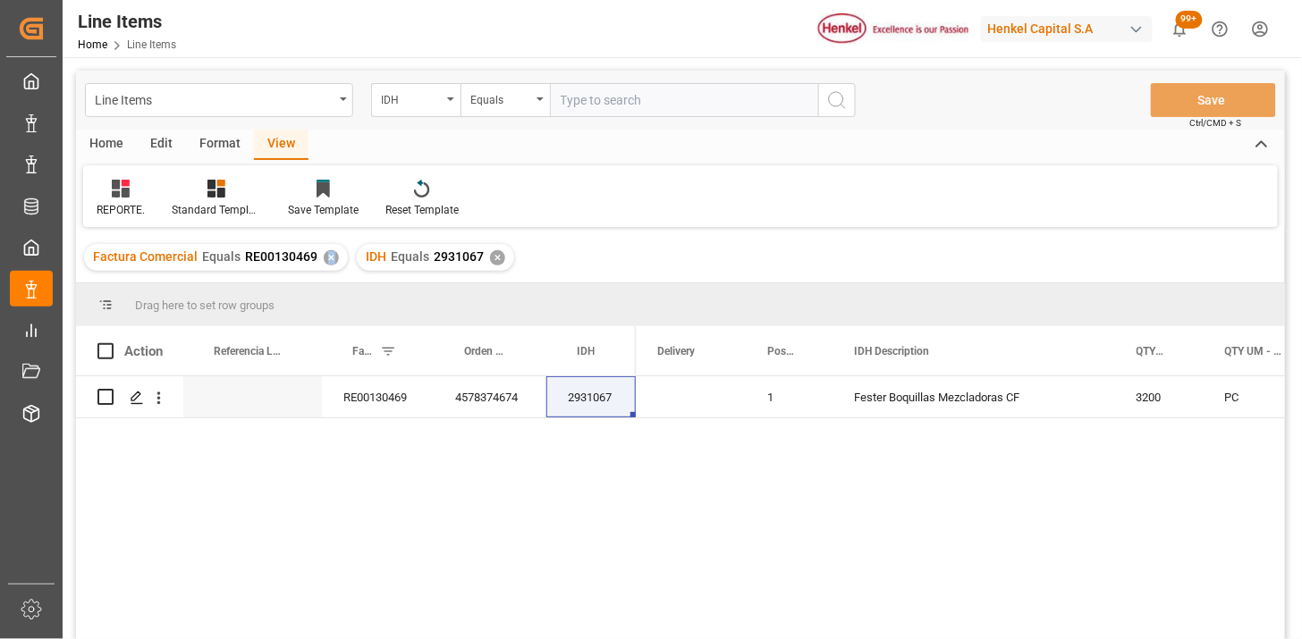
click at [326, 252] on div "✕" at bounding box center [331, 257] width 15 height 15
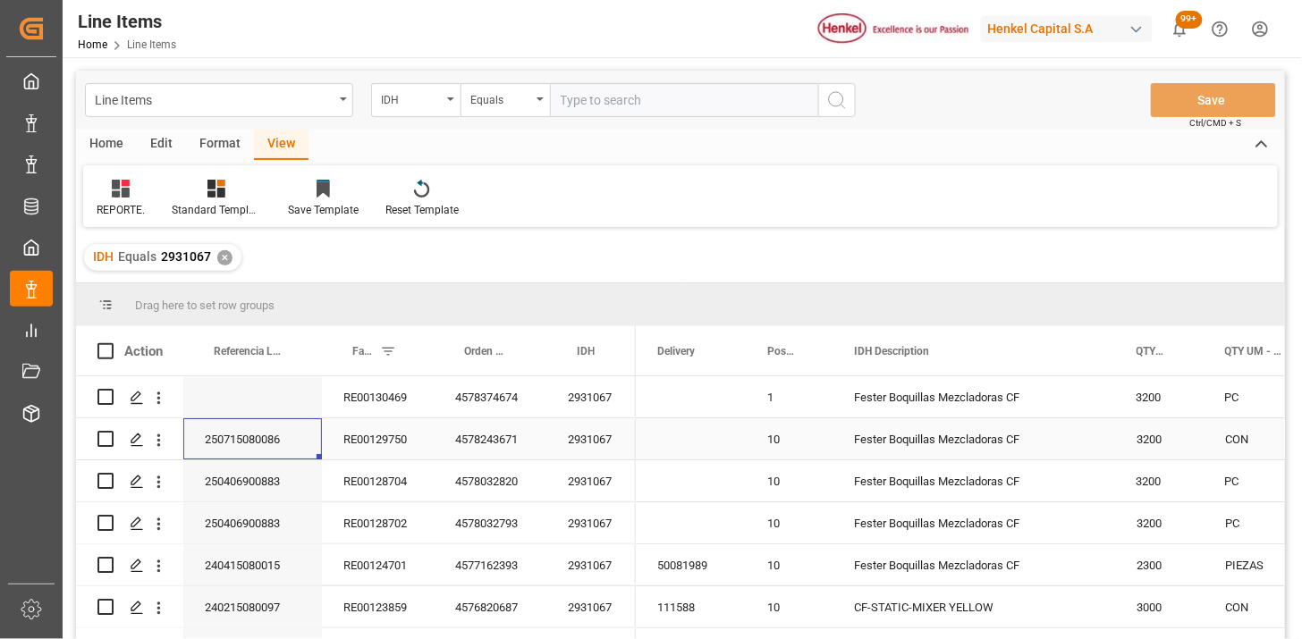
click at [251, 457] on div "250715080086" at bounding box center [252, 438] width 139 height 41
click at [442, 100] on div "IDH" at bounding box center [415, 100] width 89 height 34
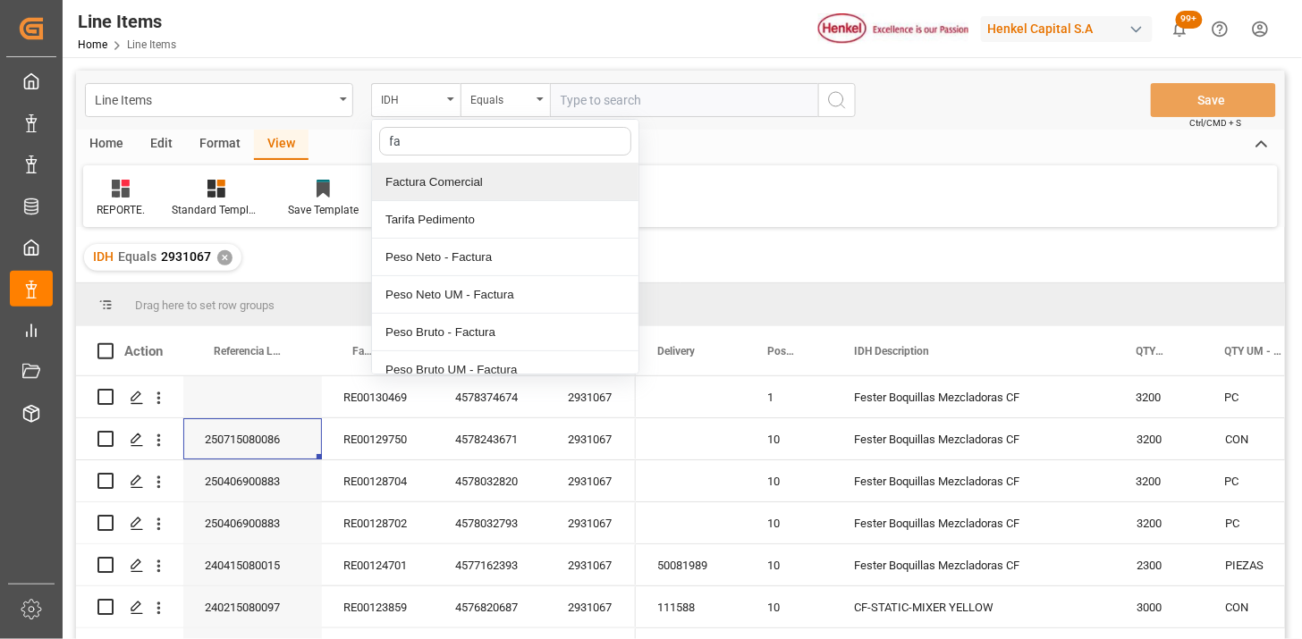
type input "fac"
drag, startPoint x: 451, startPoint y: 166, endPoint x: 493, endPoint y: 155, distance: 44.5
click at [454, 165] on div "Factura Comercial" at bounding box center [505, 183] width 266 height 38
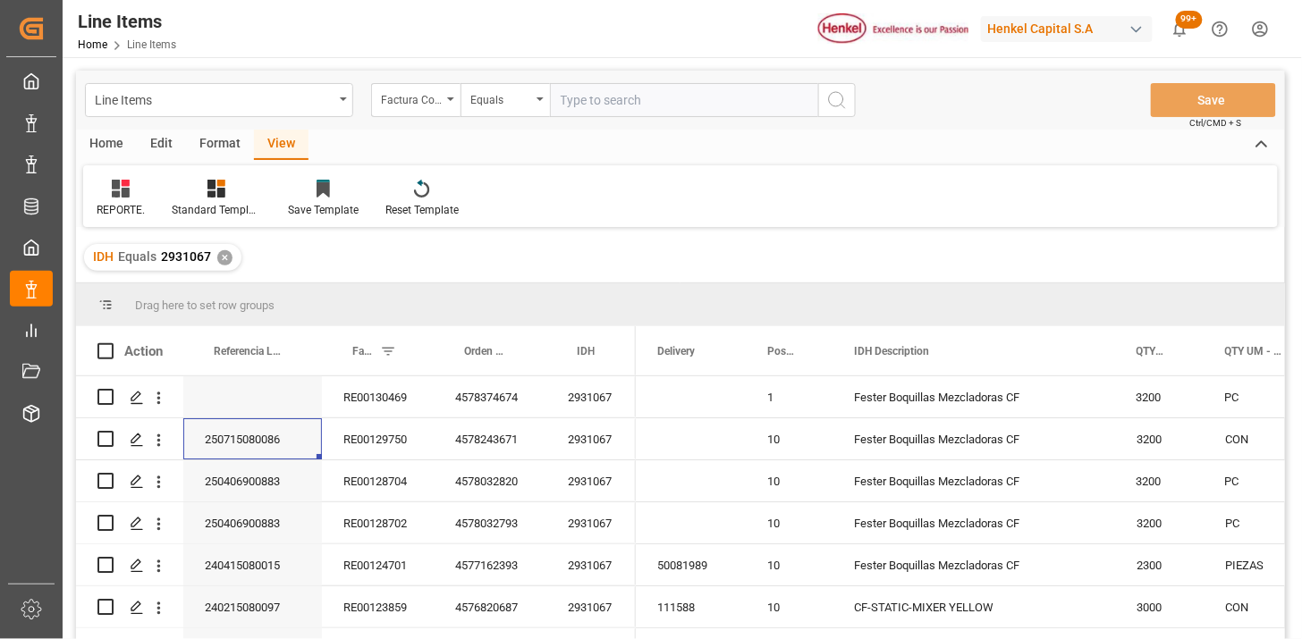
click at [599, 111] on input "text" at bounding box center [684, 100] width 268 height 34
paste input "RE00130469"
type input "RE00130469"
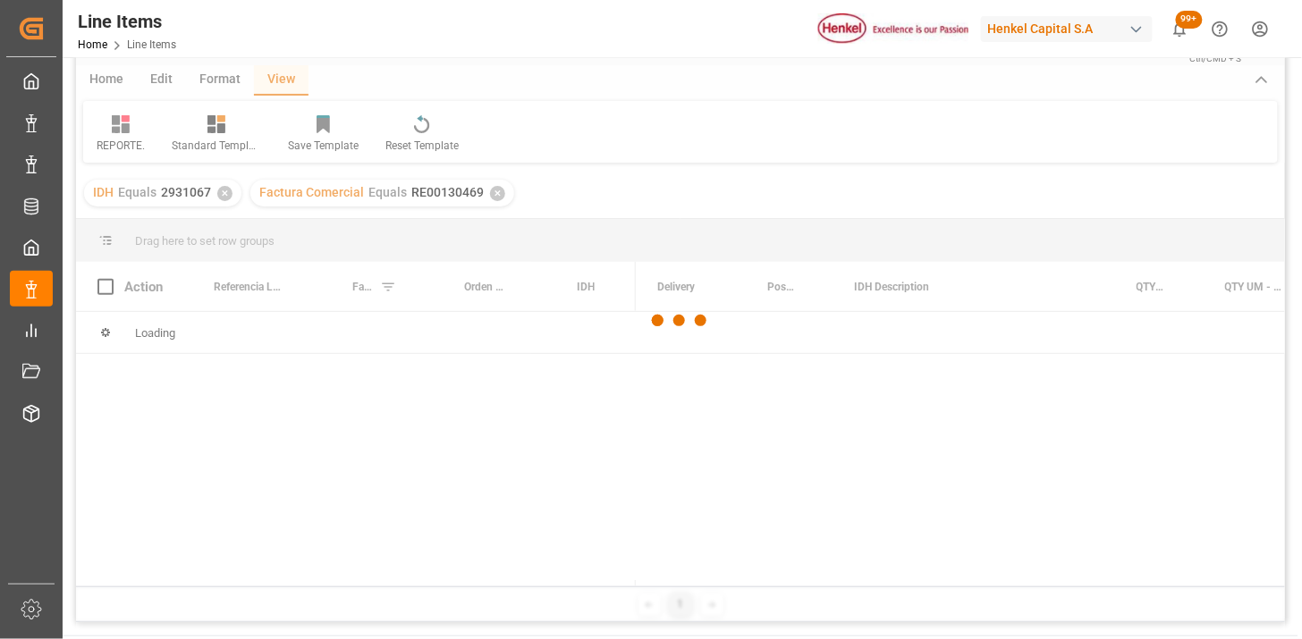
scroll to position [99, 0]
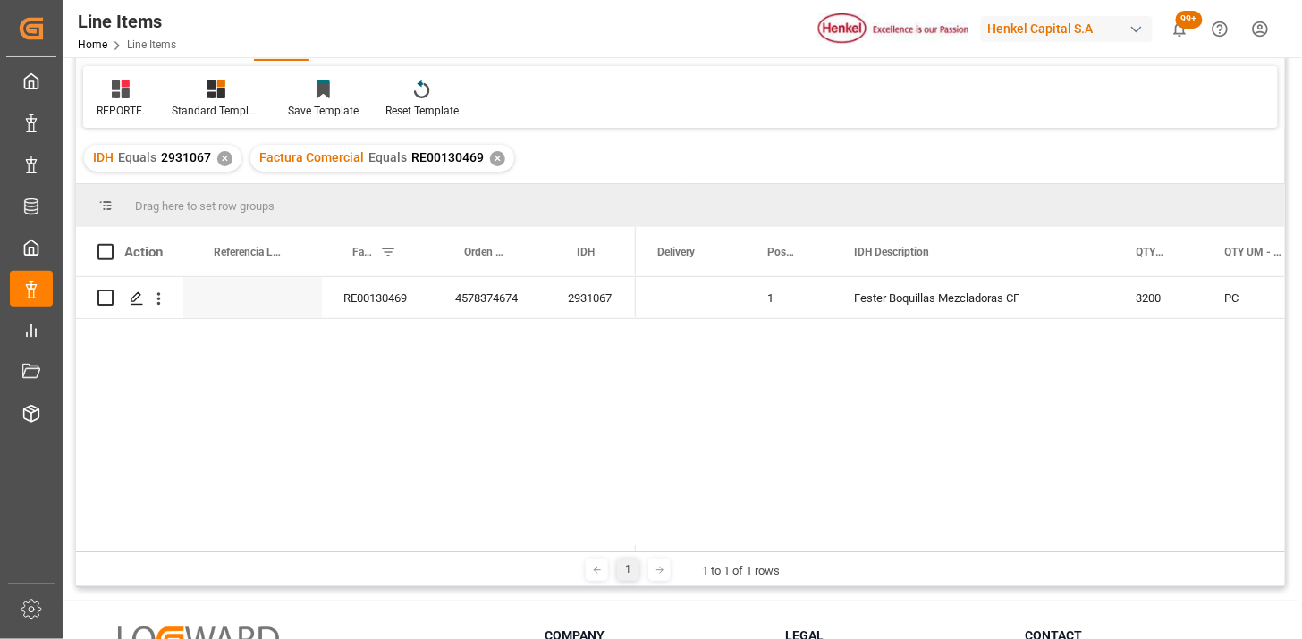
click at [221, 156] on div "✕" at bounding box center [224, 158] width 15 height 15
click at [590, 318] on div "RE00130469 4578374674 2931067" at bounding box center [356, 298] width 560 height 42
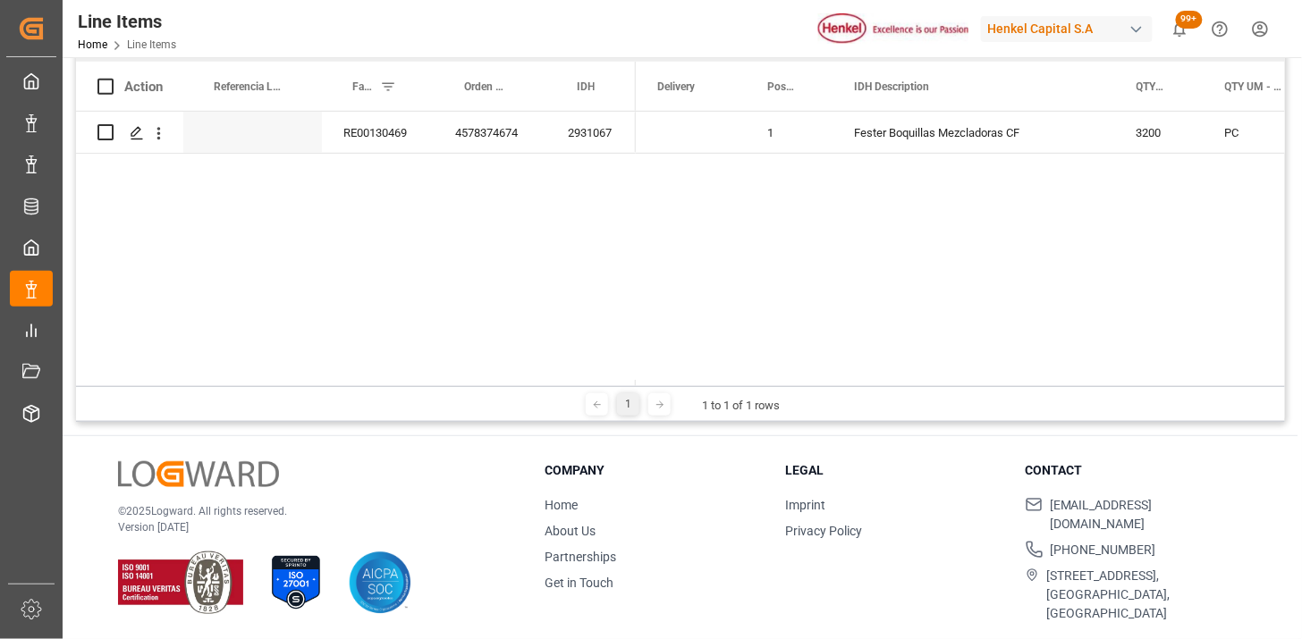
scroll to position [165, 0]
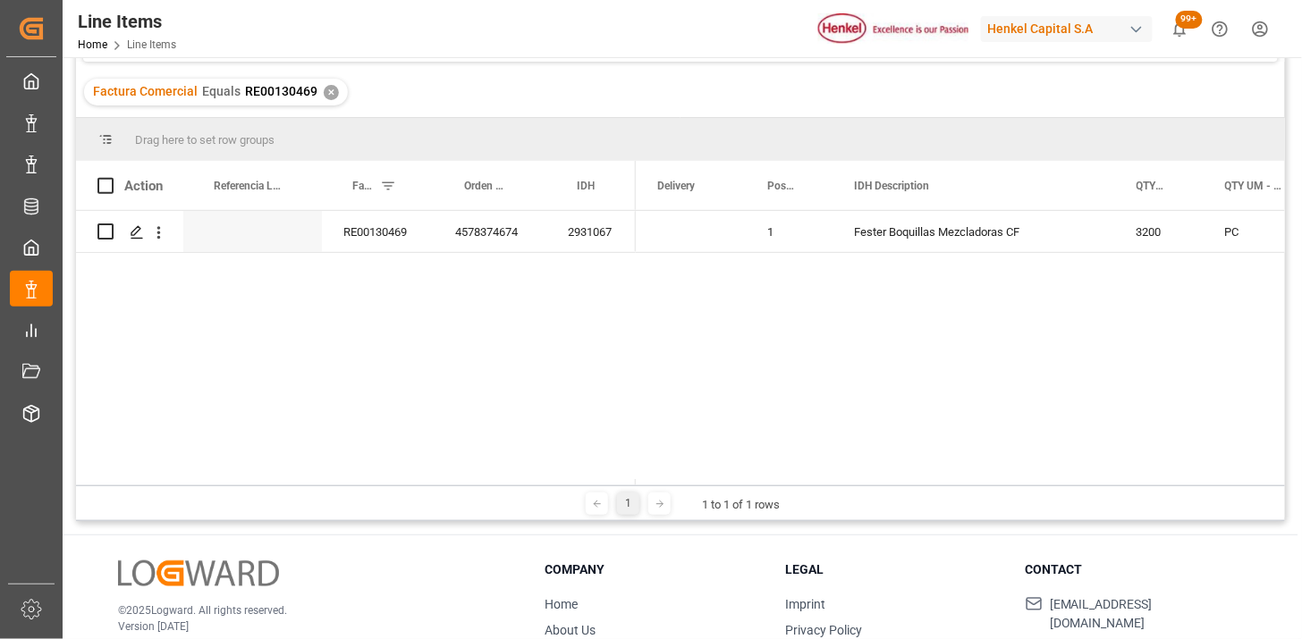
click at [688, 242] on div "Press SPACE to select this row." at bounding box center [691, 231] width 110 height 41
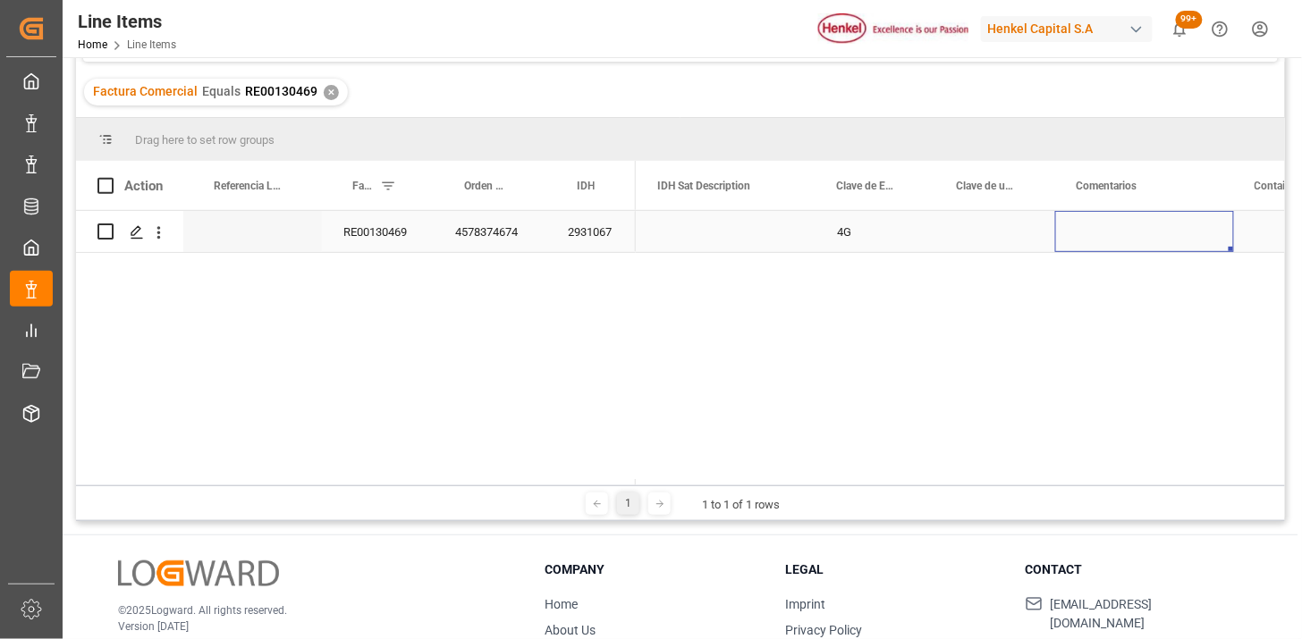
scroll to position [0, 1806]
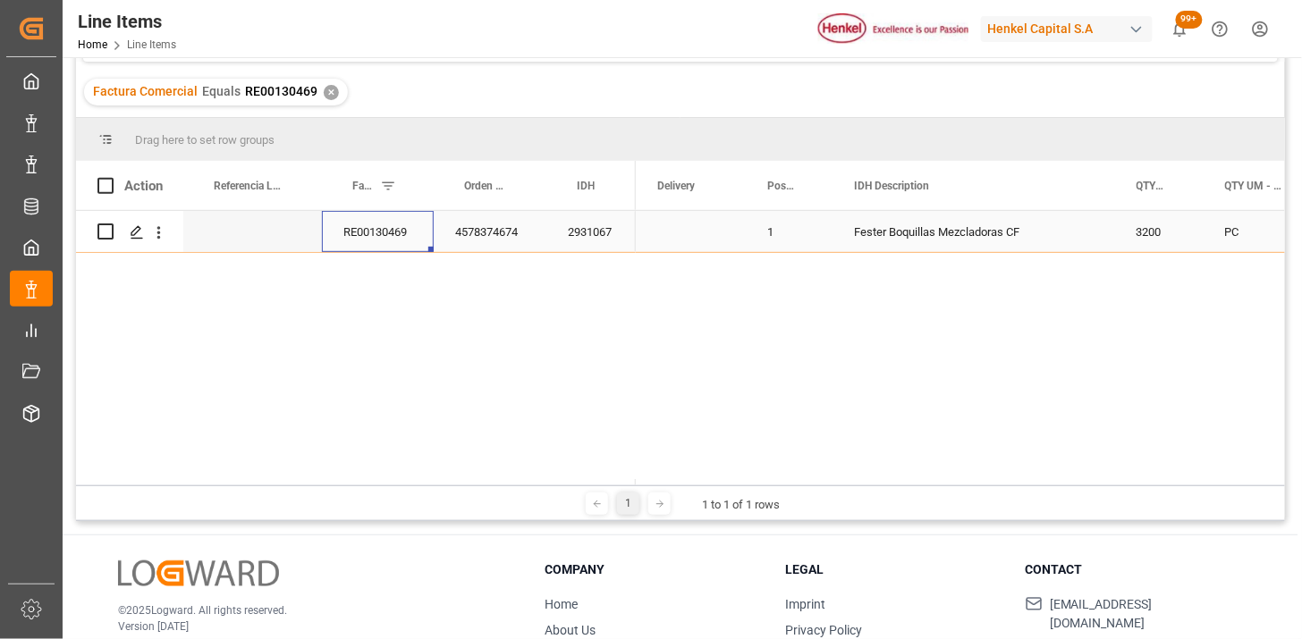
click at [603, 235] on div "2931067" at bounding box center [590, 231] width 89 height 41
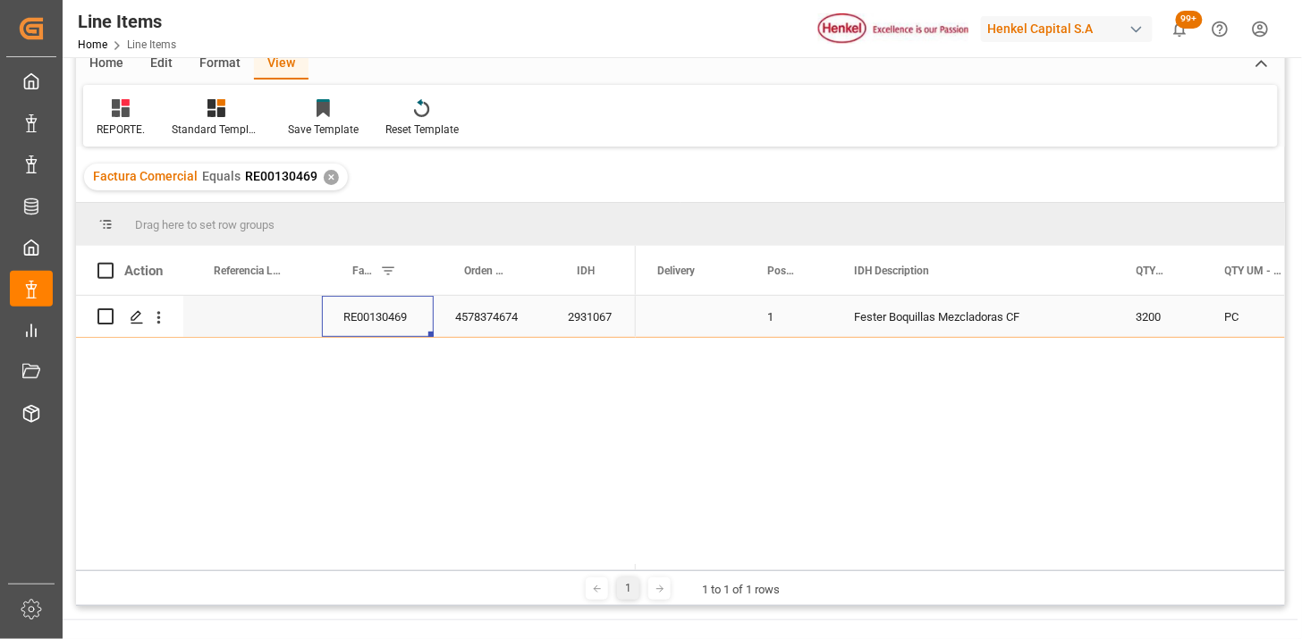
scroll to position [0, 0]
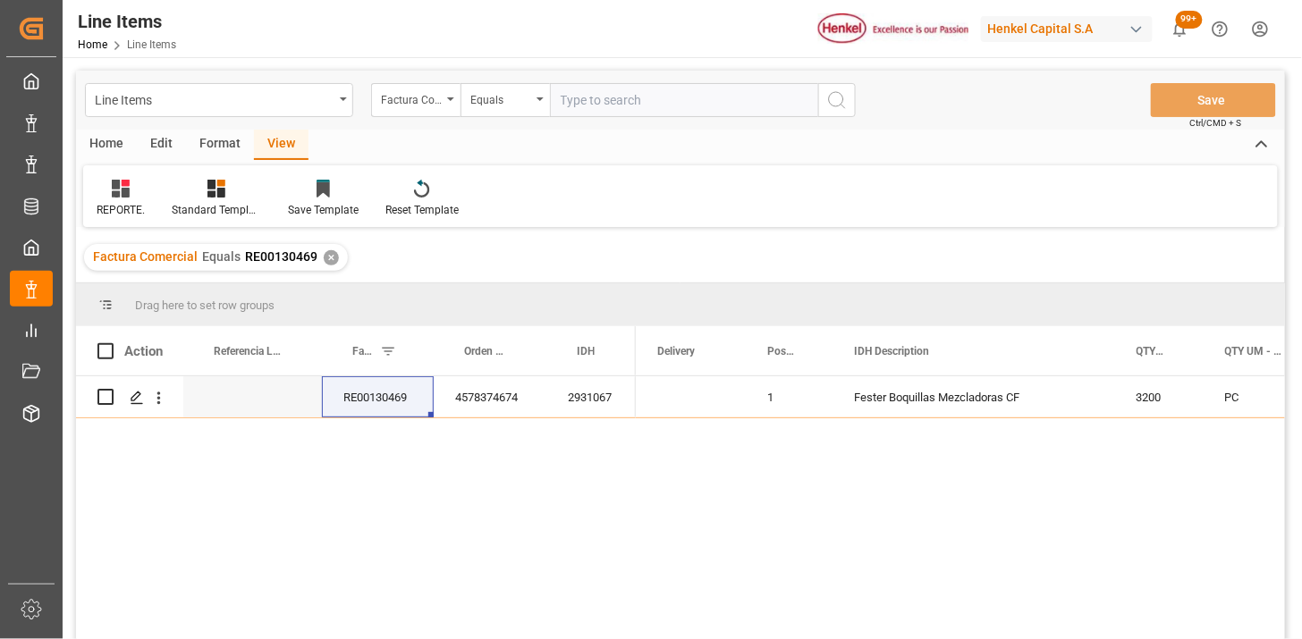
click at [649, 97] on input "text" at bounding box center [684, 100] width 268 height 34
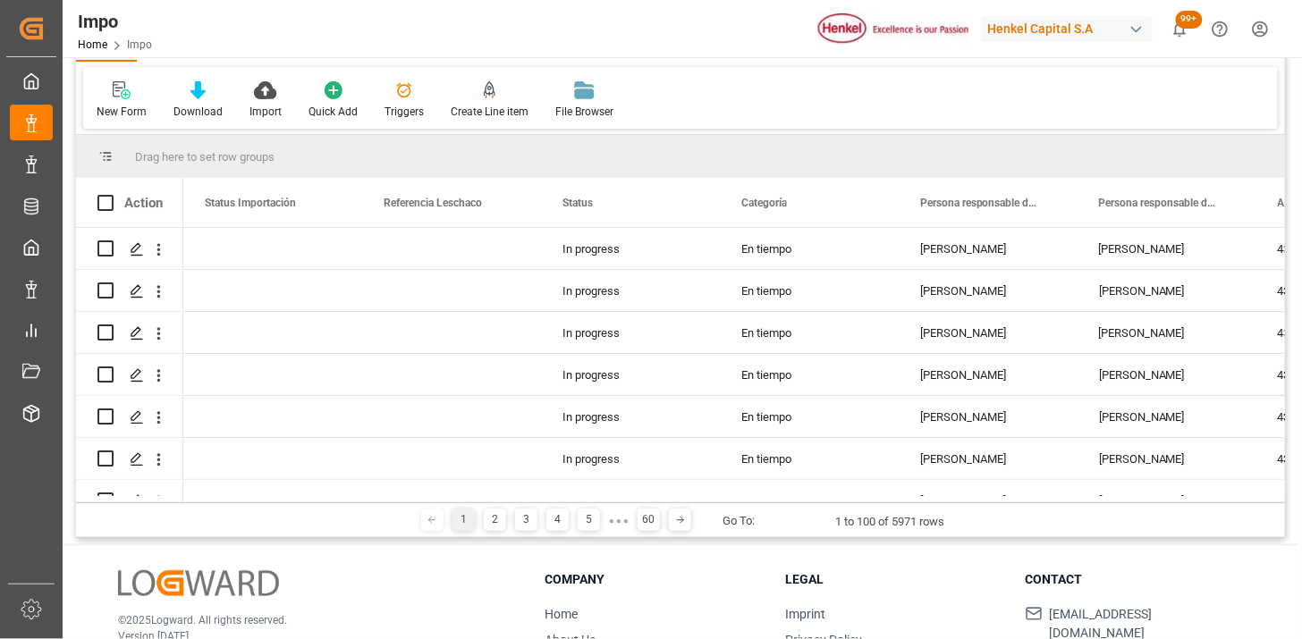
scroll to position [99, 0]
click at [994, 265] on div "[PERSON_NAME]" at bounding box center [987, 247] width 179 height 41
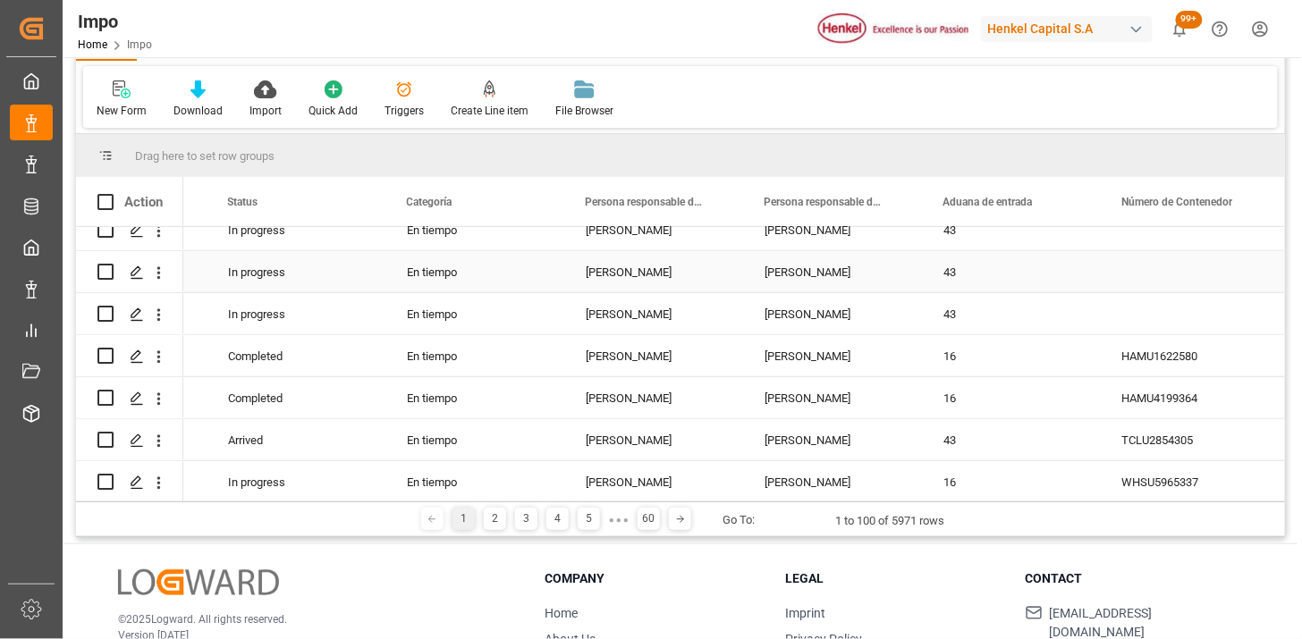
scroll to position [397, 0]
click at [853, 356] on div "[PERSON_NAME]" at bounding box center [832, 354] width 179 height 41
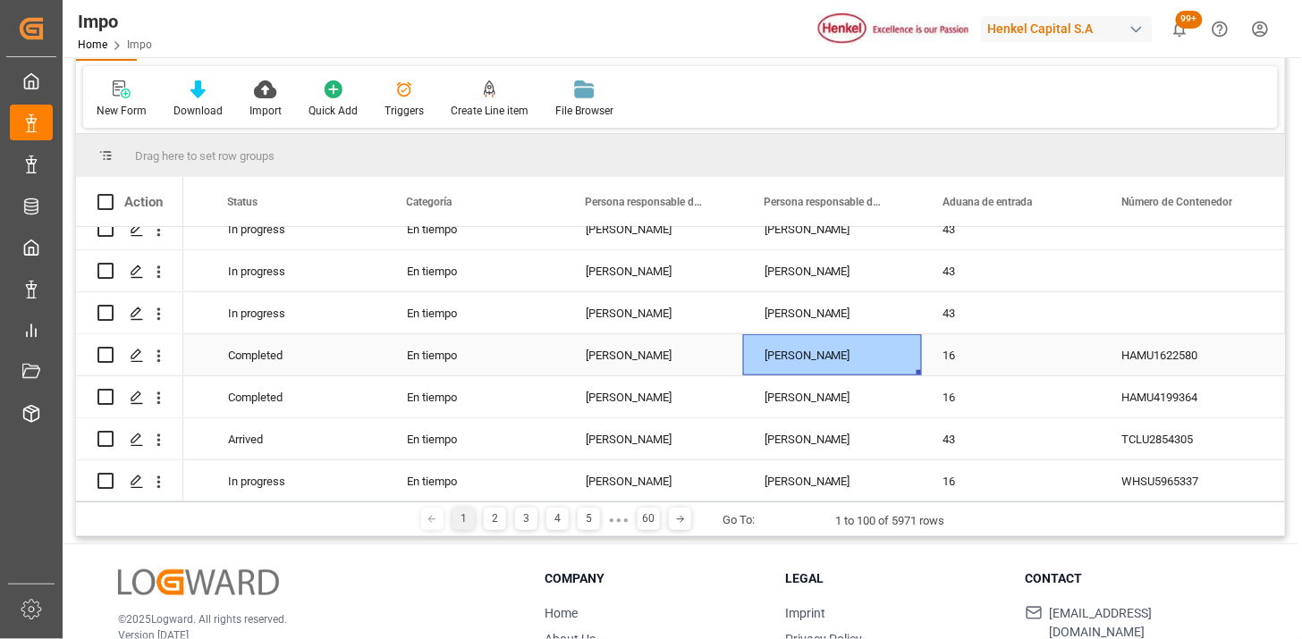
scroll to position [0, 0]
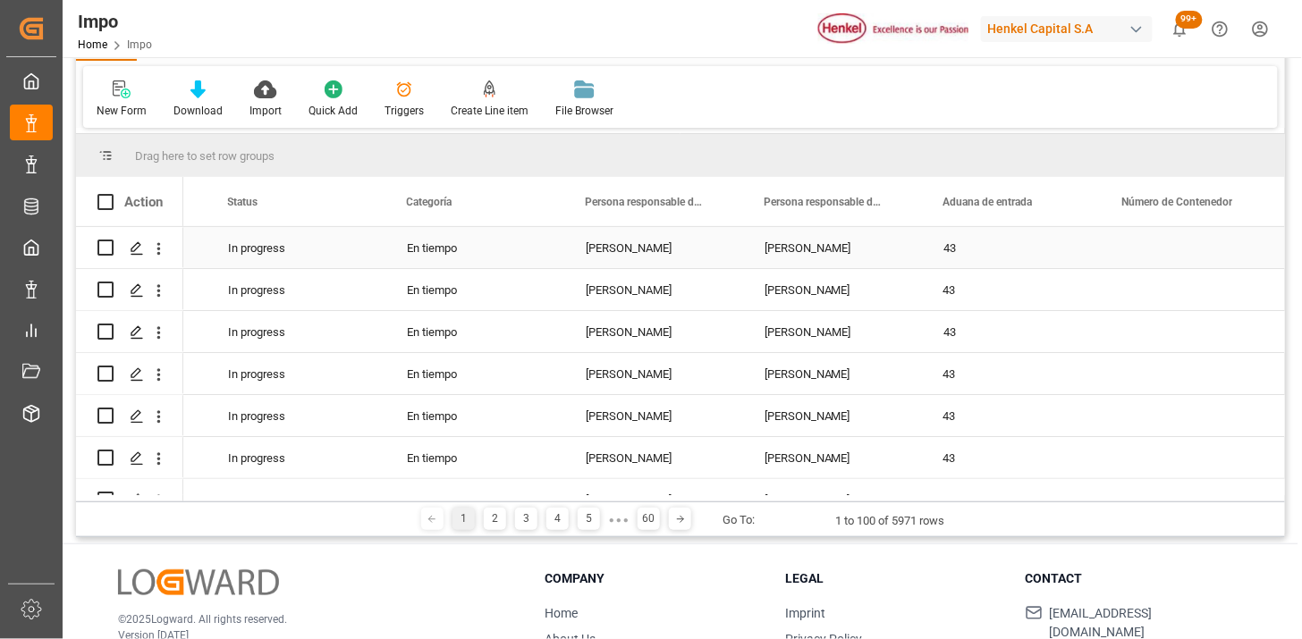
click at [828, 261] on div "[PERSON_NAME]" at bounding box center [832, 247] width 179 height 41
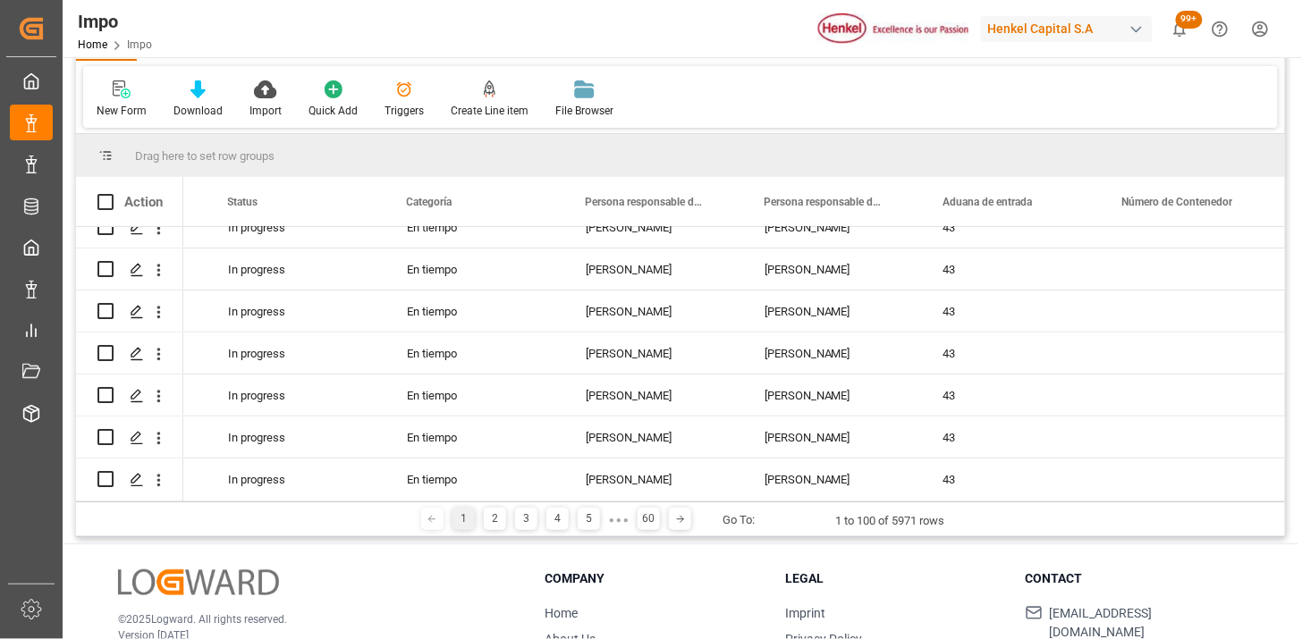
scroll to position [198, 0]
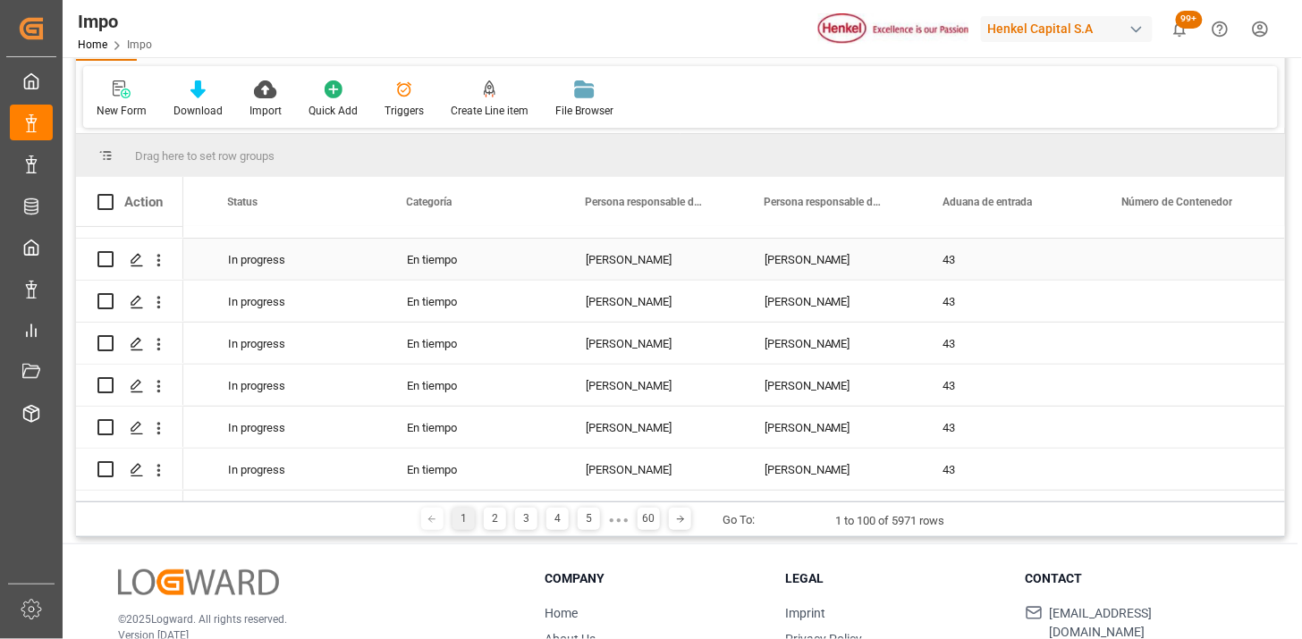
click at [835, 298] on div "[PERSON_NAME]" at bounding box center [832, 301] width 179 height 41
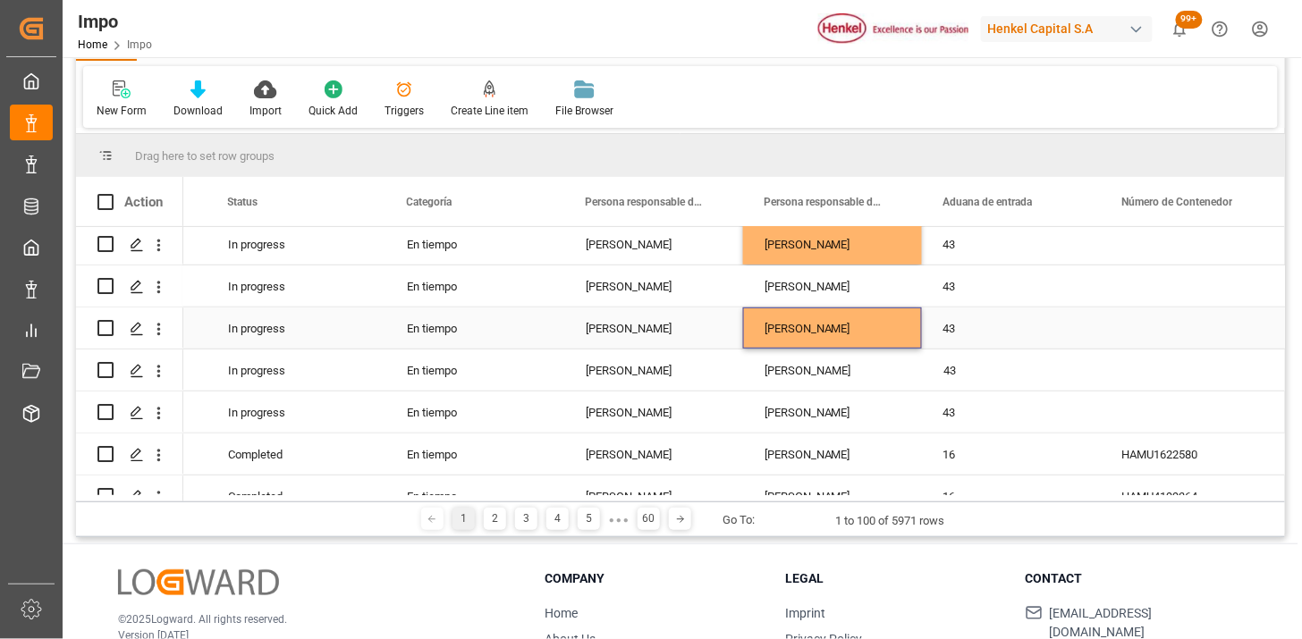
scroll to position [397, 0]
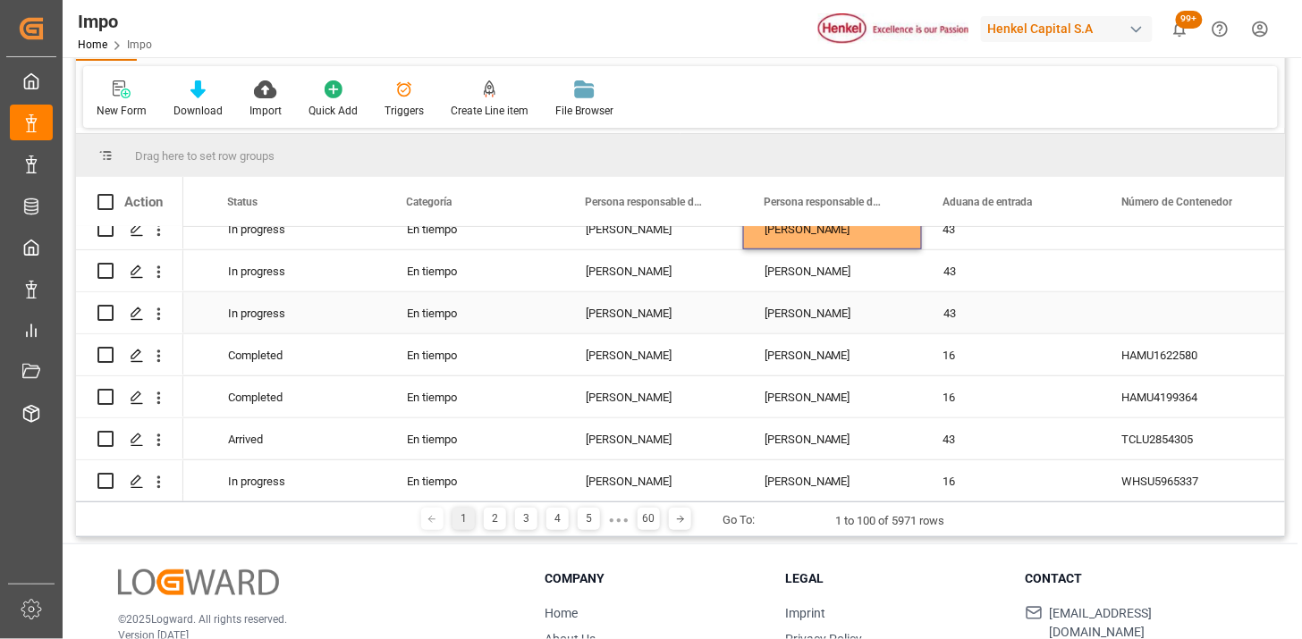
click at [847, 308] on div "[PERSON_NAME]" at bounding box center [832, 312] width 179 height 41
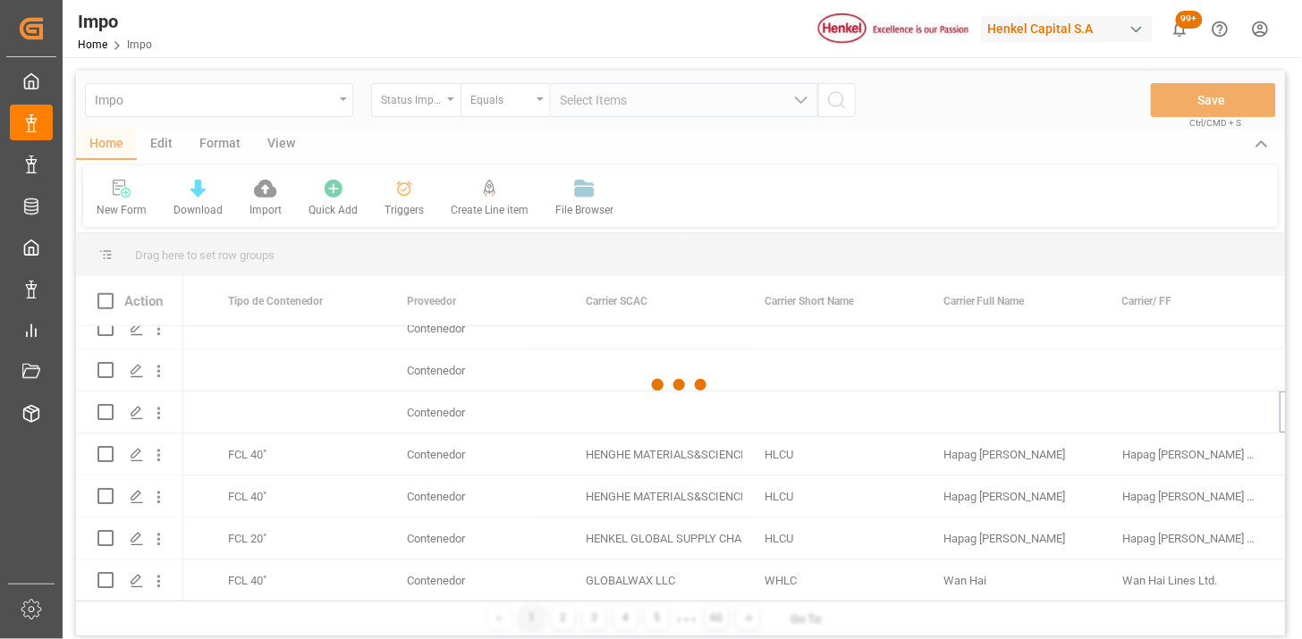
scroll to position [0, 0]
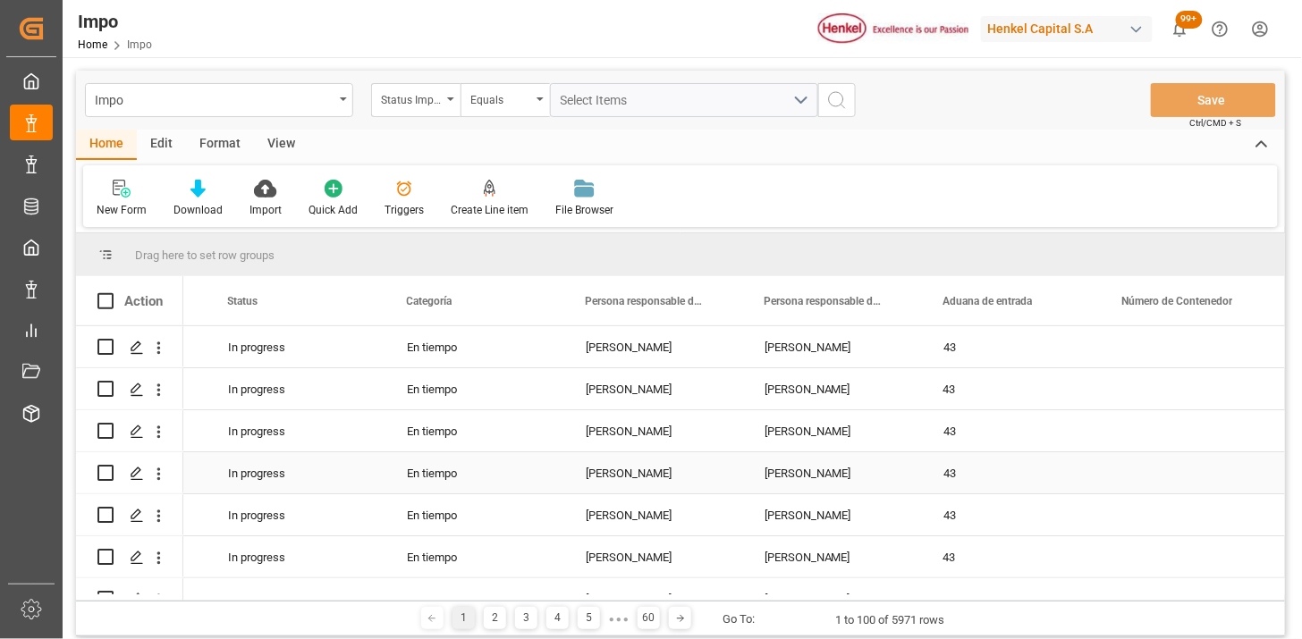
click at [740, 440] on div "[PERSON_NAME]" at bounding box center [653, 430] width 179 height 41
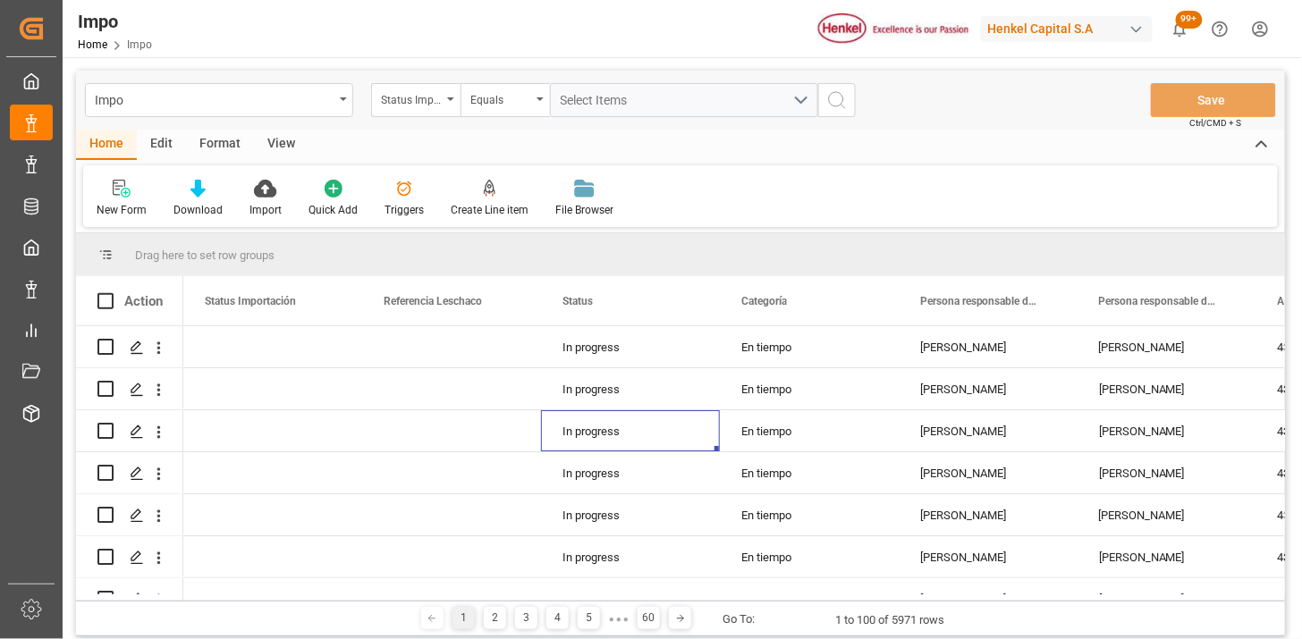
drag, startPoint x: 278, startPoint y: 140, endPoint x: 162, endPoint y: 174, distance: 121.1
click at [278, 140] on div "View" at bounding box center [281, 145] width 55 height 30
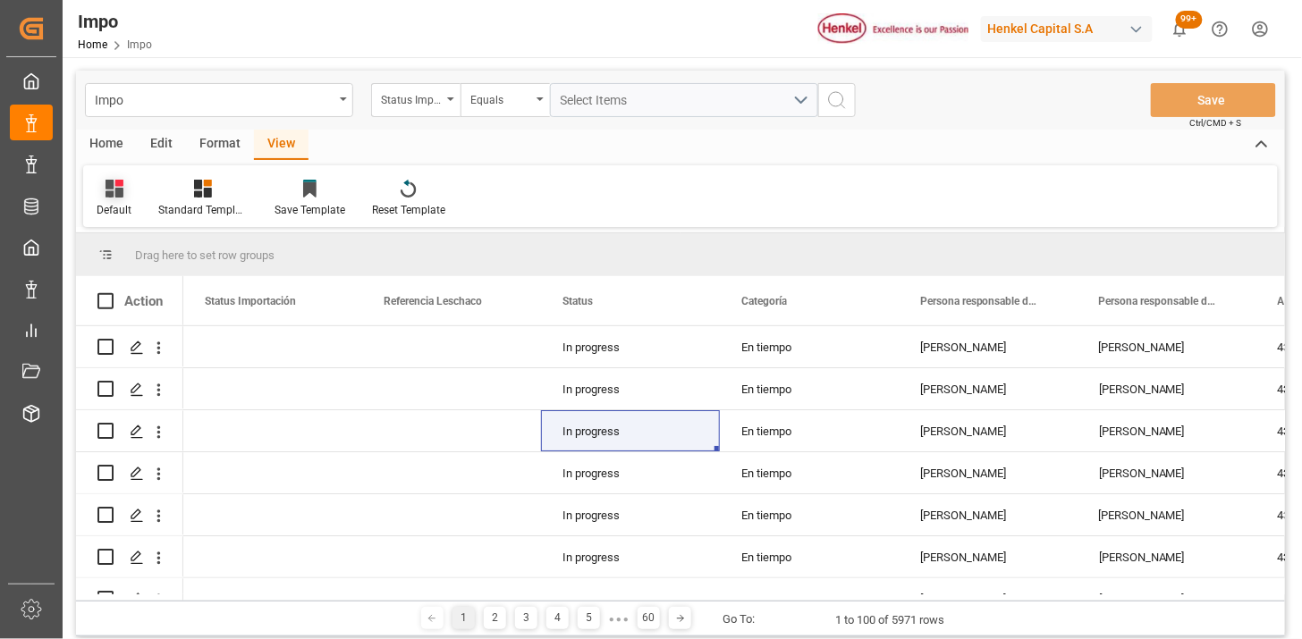
click at [122, 201] on div "Default" at bounding box center [114, 198] width 62 height 39
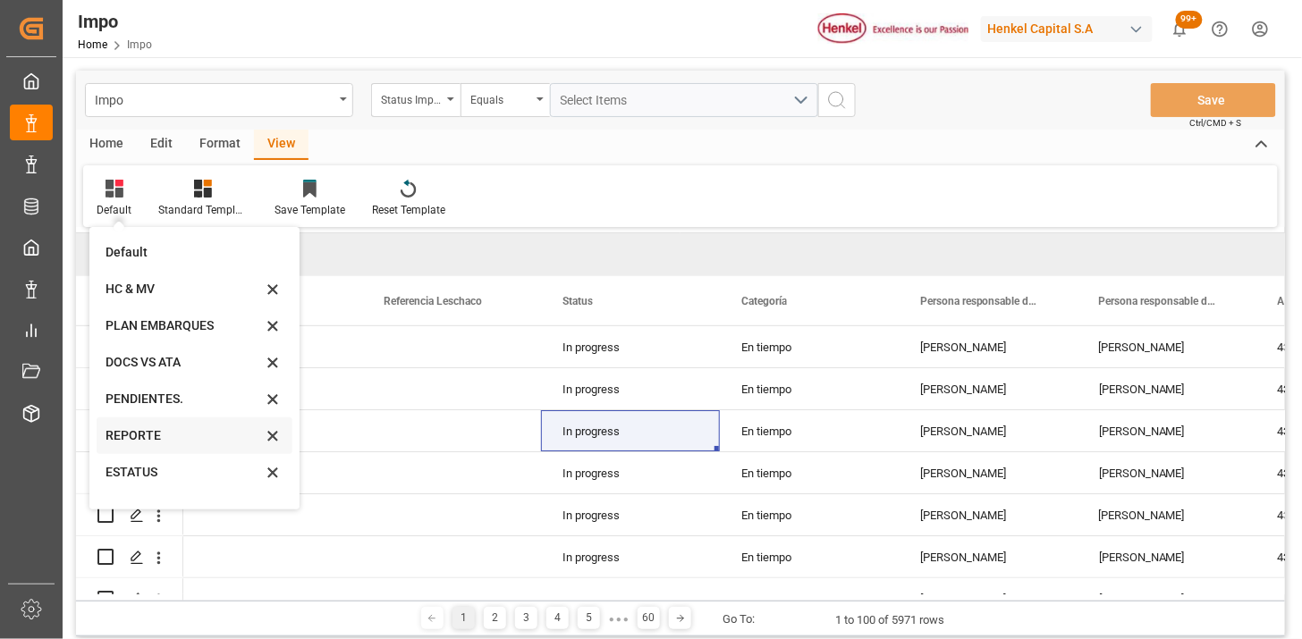
click at [149, 434] on div "REPORTE" at bounding box center [183, 435] width 156 height 19
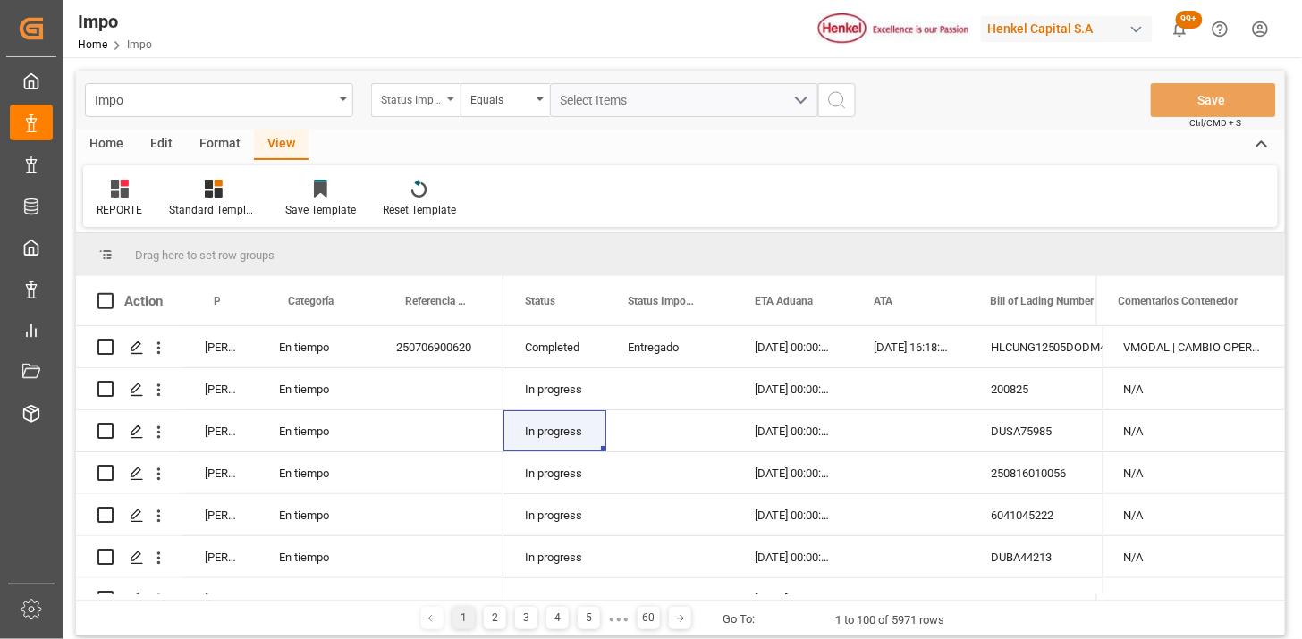
click at [413, 102] on div "Status Importación" at bounding box center [411, 98] width 61 height 21
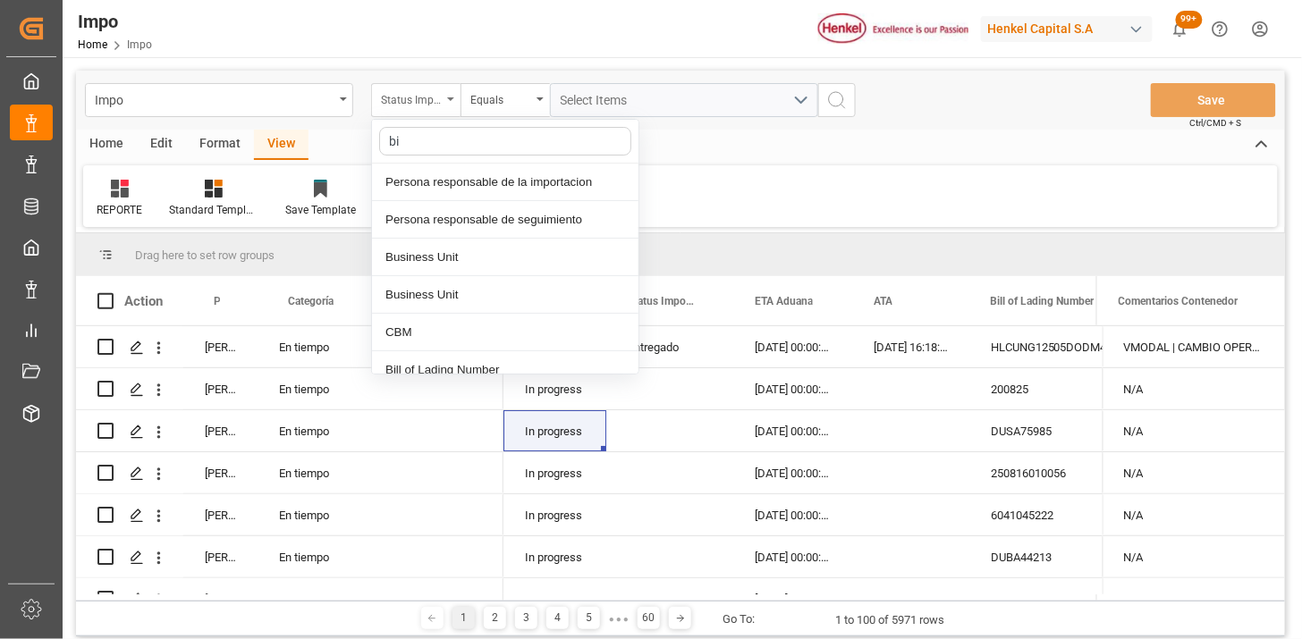
type input "bil"
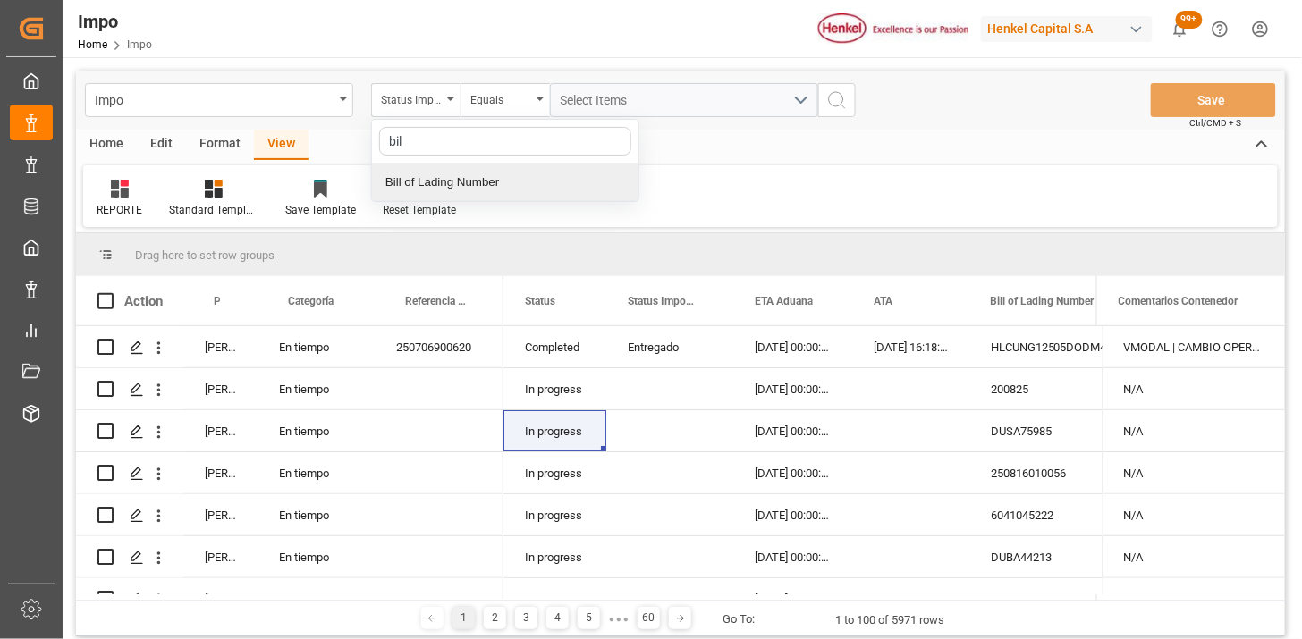
drag, startPoint x: 483, startPoint y: 173, endPoint x: 533, endPoint y: 140, distance: 59.5
click at [484, 173] on div "Bill of Lading Number" at bounding box center [505, 183] width 266 height 38
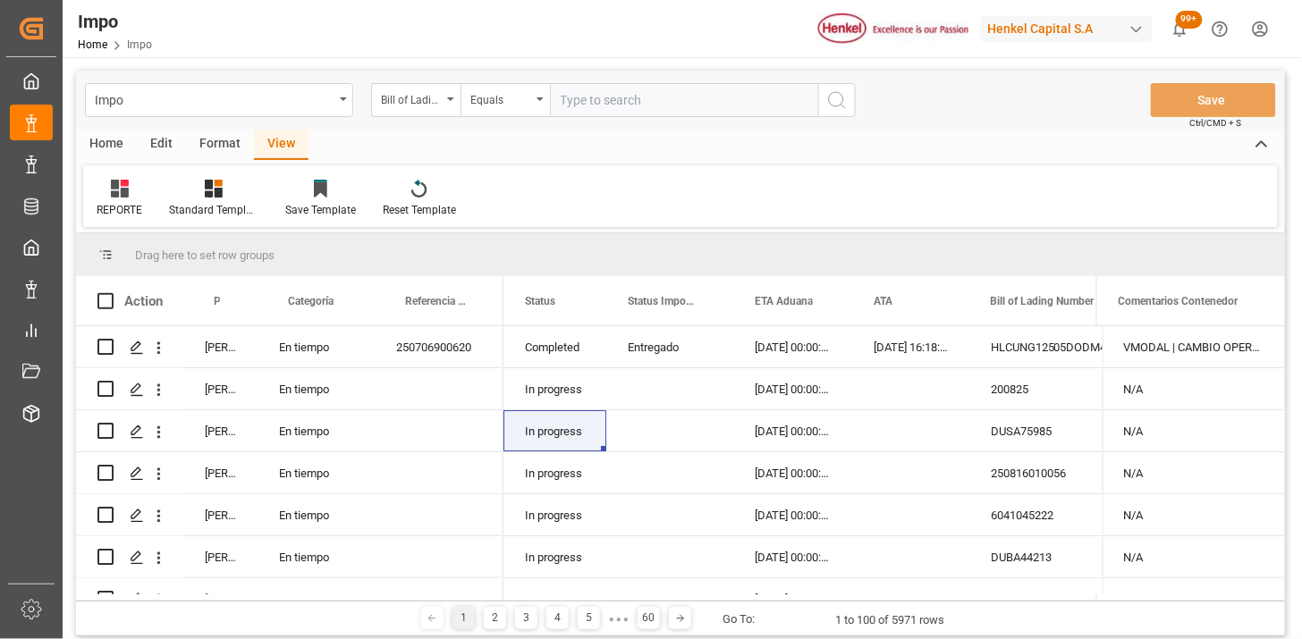
click at [579, 98] on input "text" at bounding box center [684, 100] width 268 height 34
type input "6041045222"
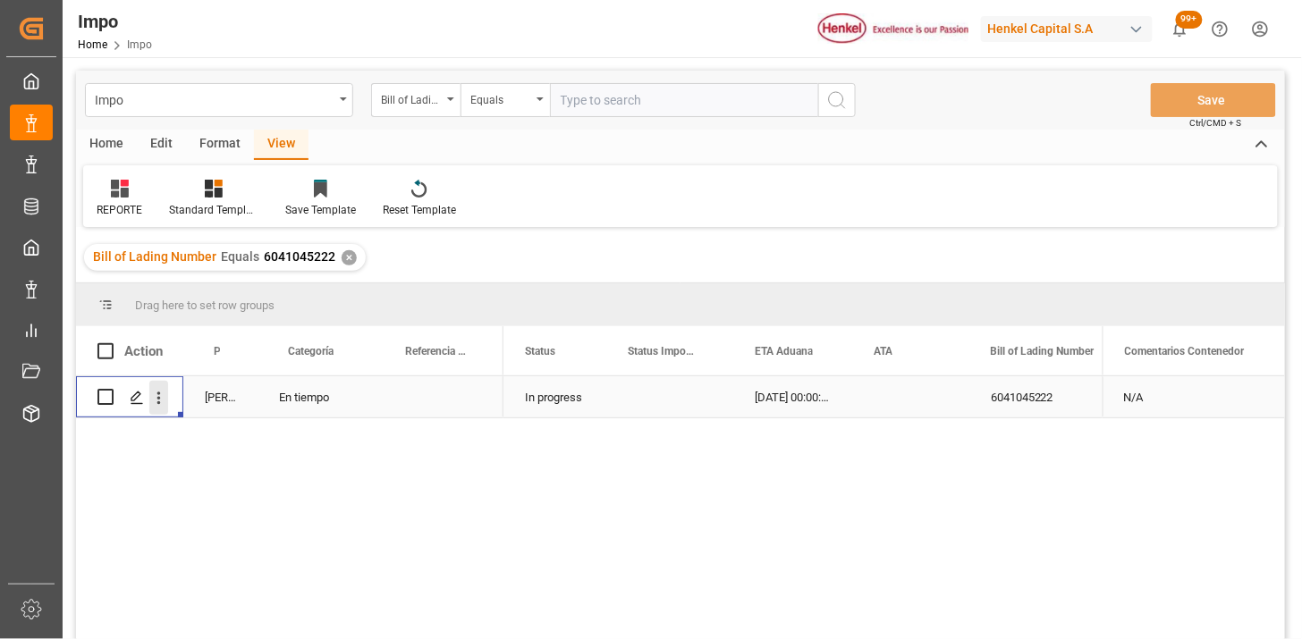
click at [164, 407] on button "open menu" at bounding box center [158, 398] width 19 height 34
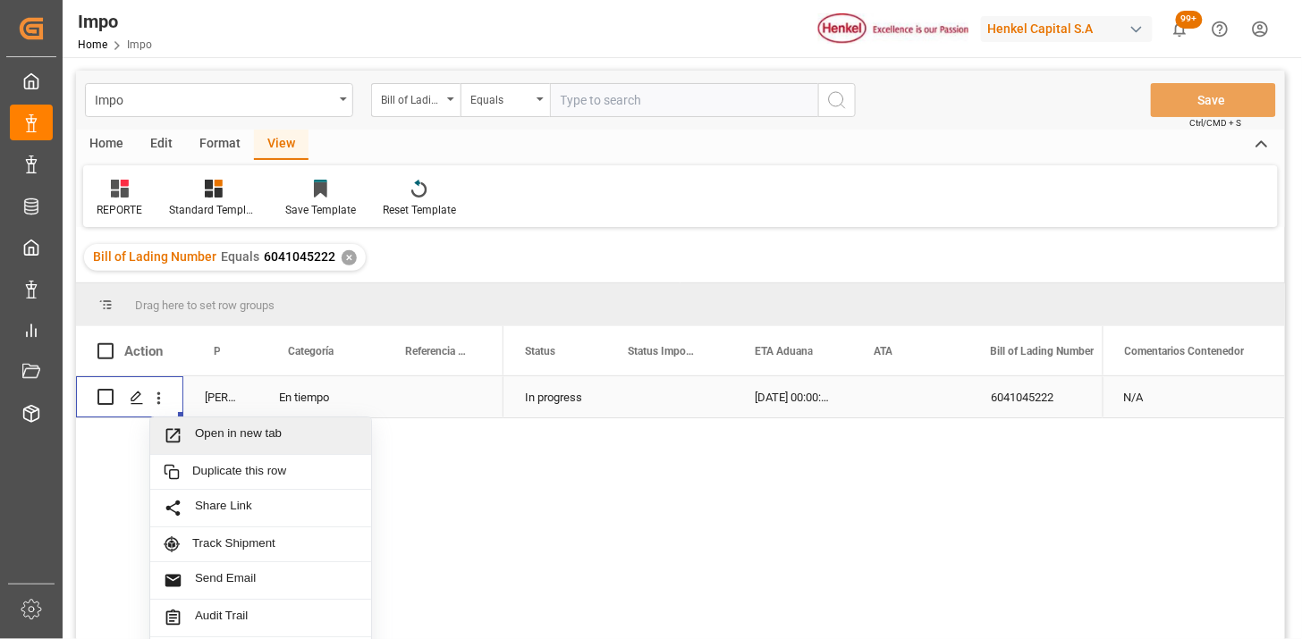
click at [228, 436] on span "Open in new tab" at bounding box center [276, 435] width 163 height 19
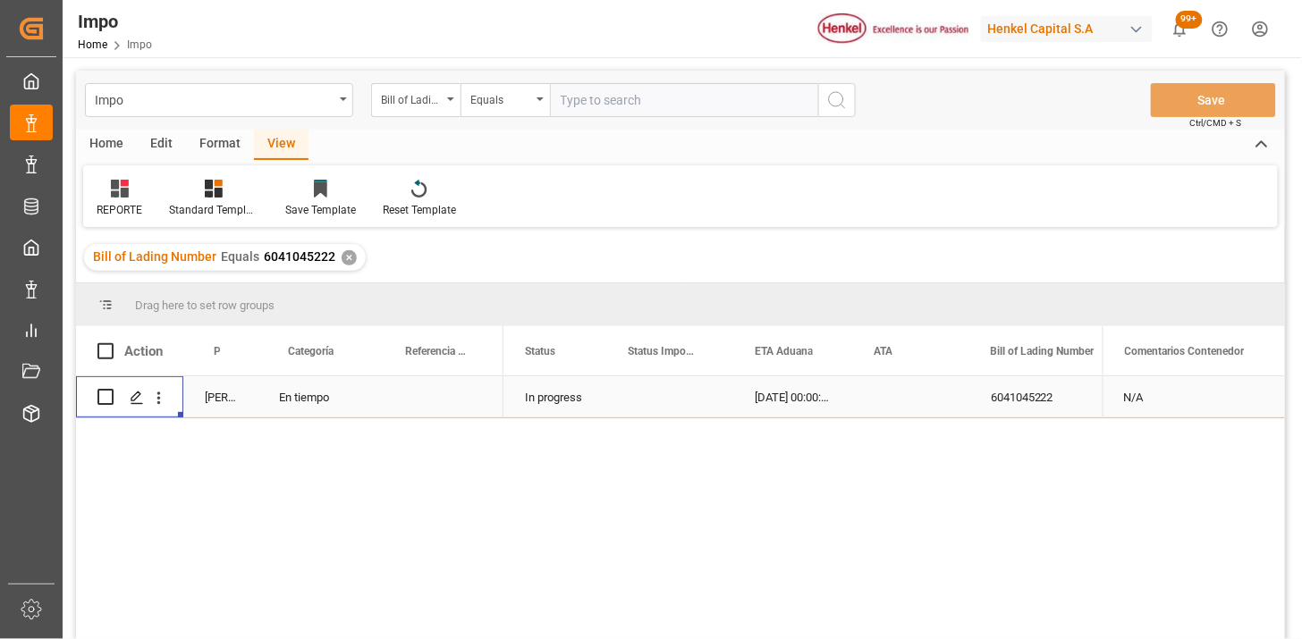
click at [588, 94] on input "text" at bounding box center [684, 100] width 268 height 34
paste input "DUSA75985"
type input "DUSA75985"
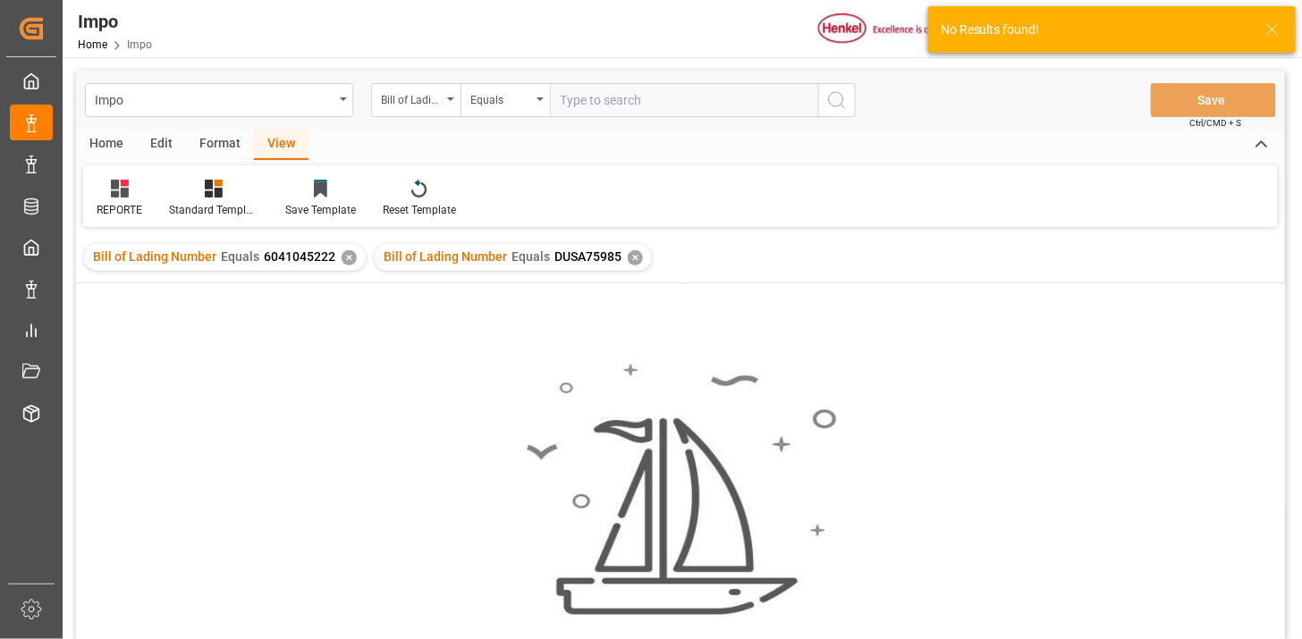
click at [344, 259] on div "✕" at bounding box center [348, 257] width 15 height 15
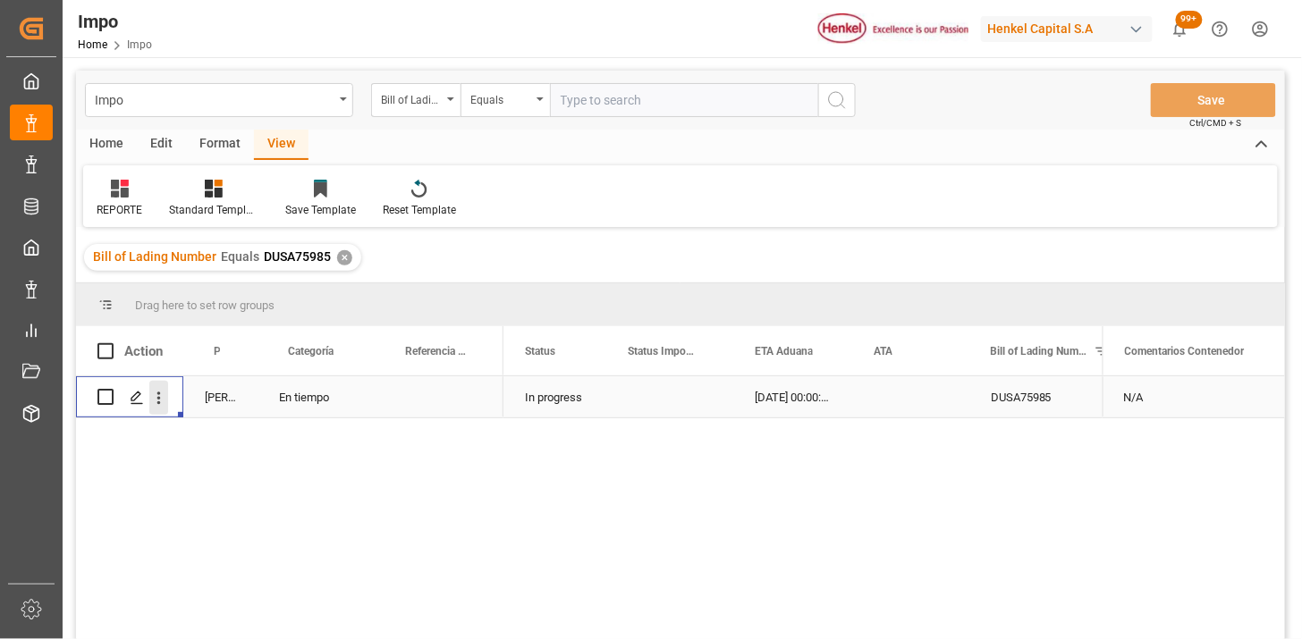
click at [163, 409] on button "open menu" at bounding box center [158, 398] width 19 height 34
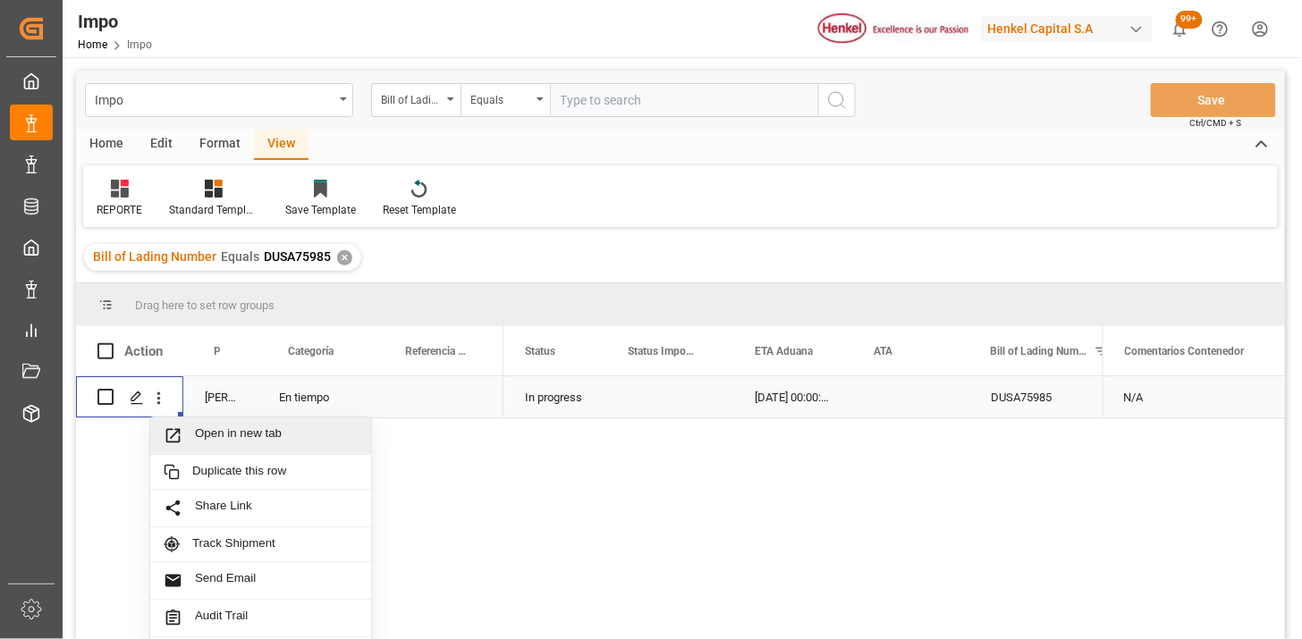
click at [200, 432] on span "Open in new tab" at bounding box center [276, 435] width 163 height 19
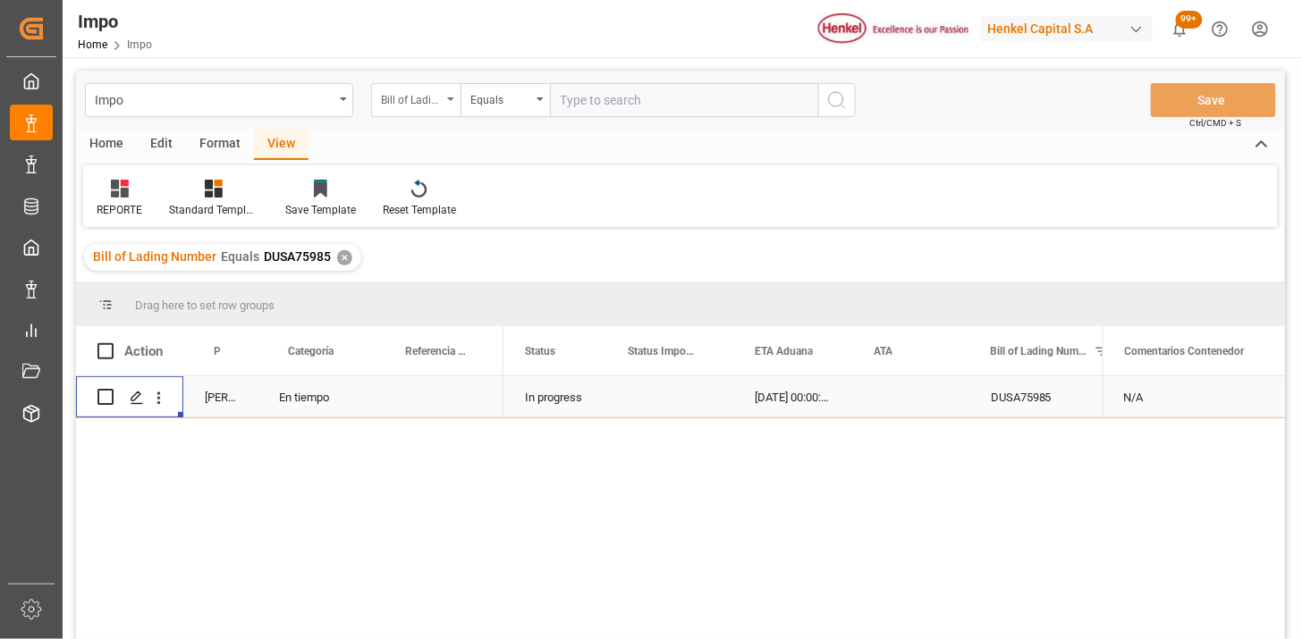
click at [444, 105] on div "Bill of Lading Number" at bounding box center [415, 100] width 89 height 34
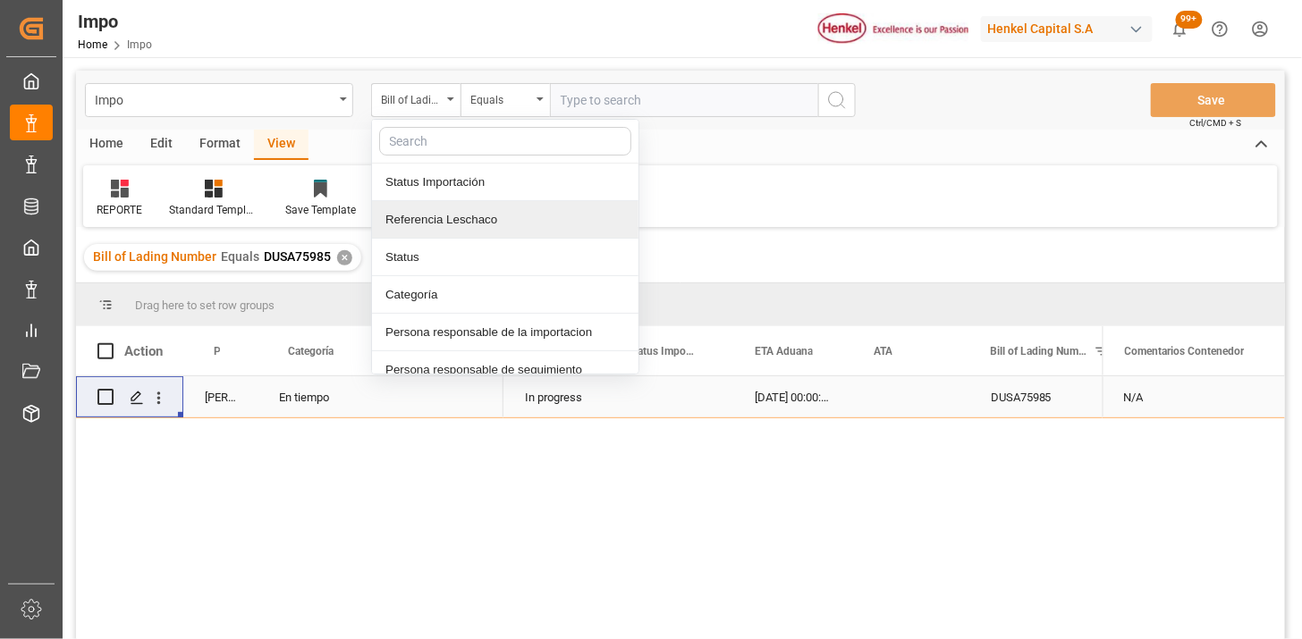
click at [492, 211] on div "Referencia Leschaco" at bounding box center [505, 220] width 266 height 38
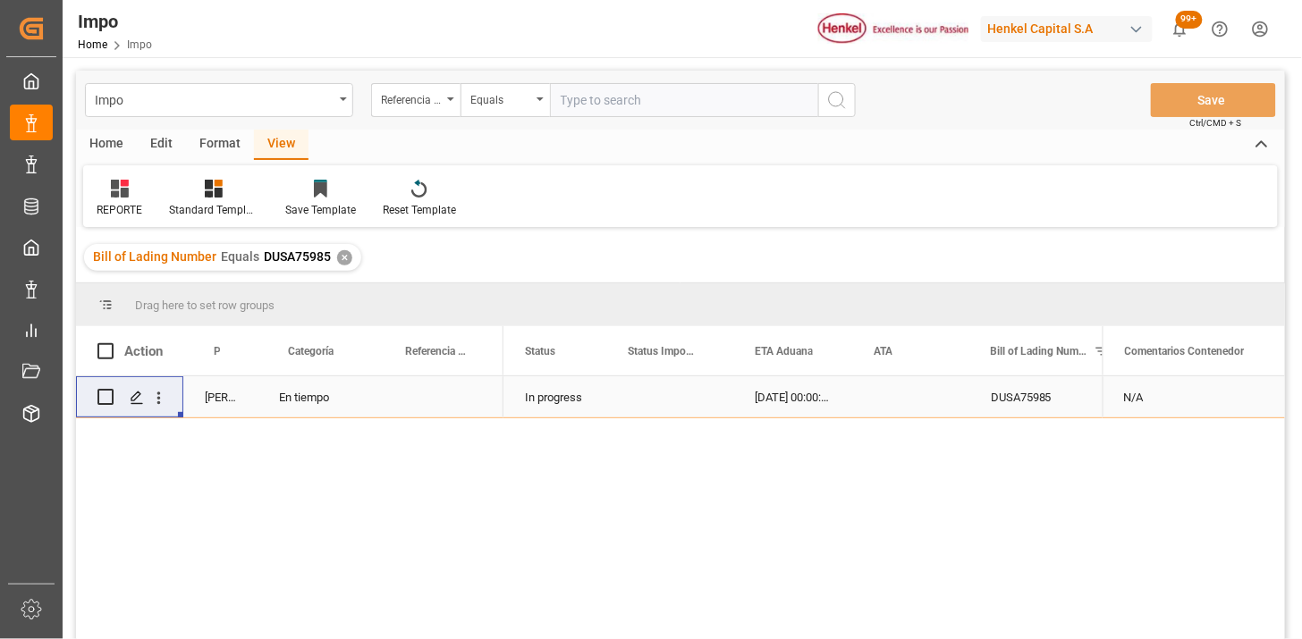
click at [594, 89] on input "text" at bounding box center [684, 100] width 268 height 34
paste input "250906900093"
type input "250906900093"
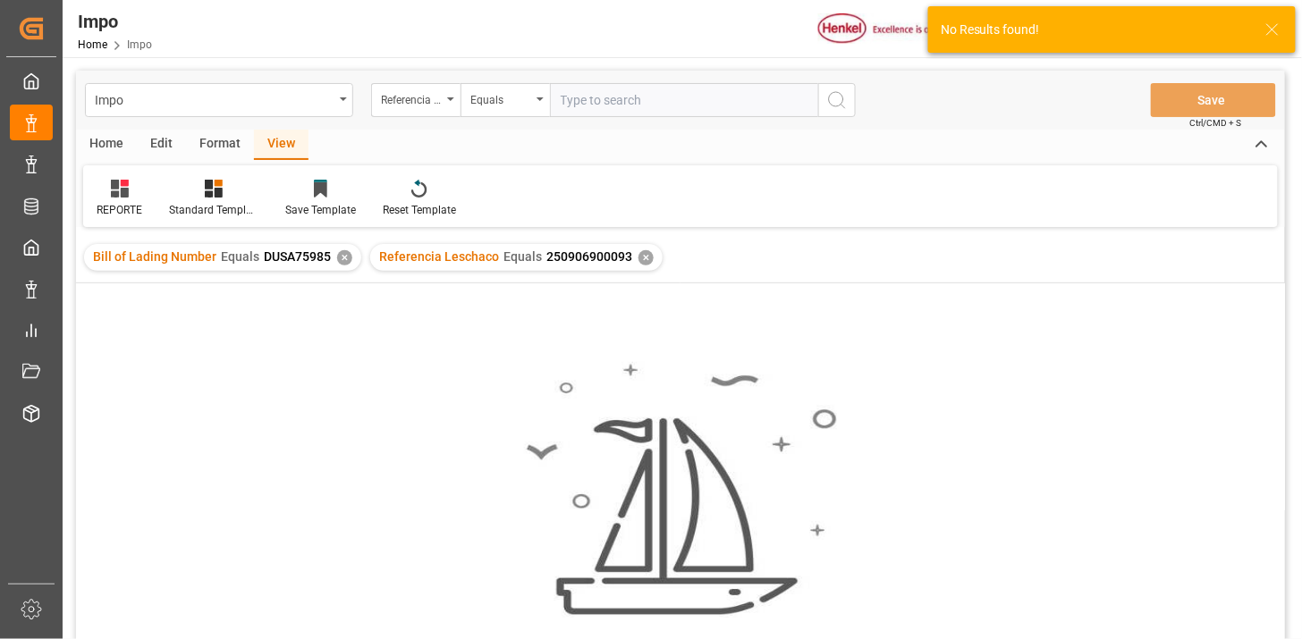
click at [341, 259] on div "✕" at bounding box center [344, 257] width 15 height 15
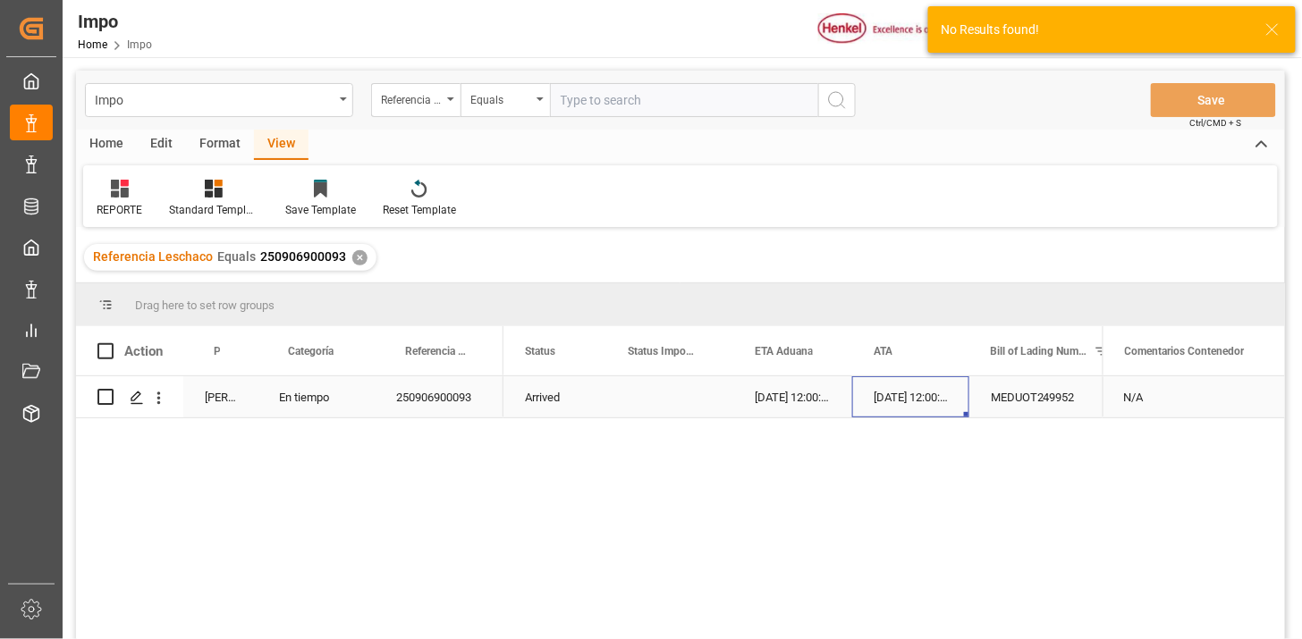
click at [864, 402] on div "[DATE] 12:00:00" at bounding box center [910, 396] width 117 height 41
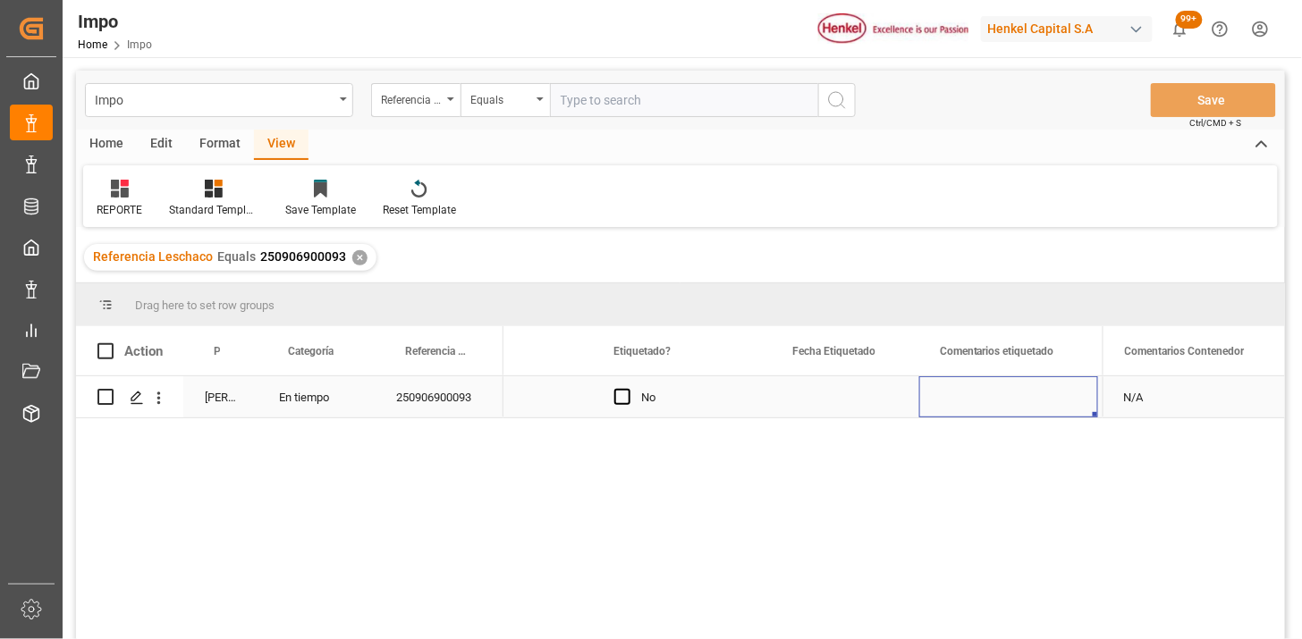
scroll to position [0, 2444]
click at [997, 399] on div "Press SPACE to select this row." at bounding box center [1022, 396] width 147 height 41
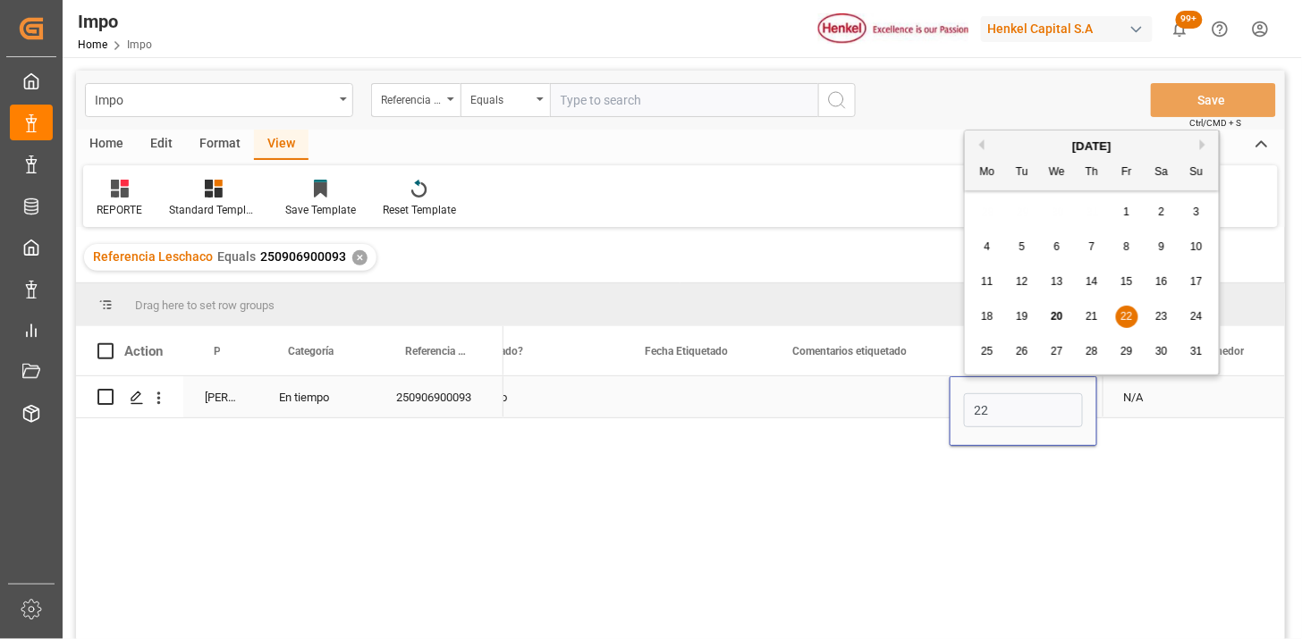
type input "[DATE]"
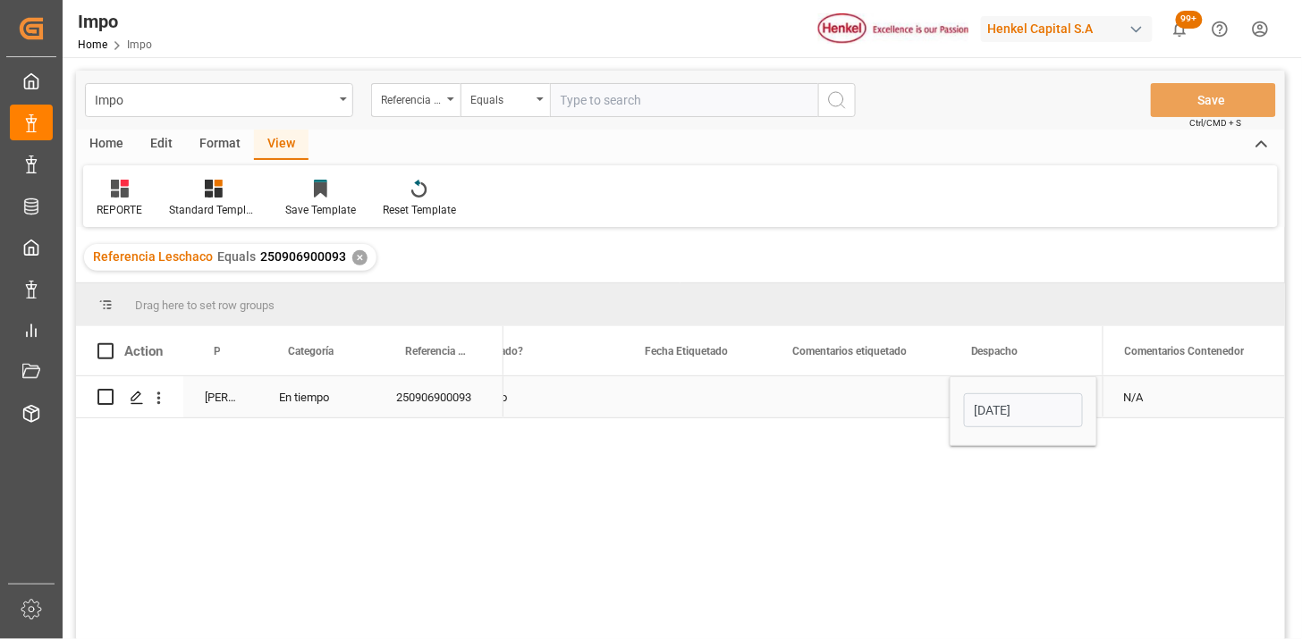
click at [881, 386] on div "Press SPACE to select this row." at bounding box center [860, 396] width 179 height 41
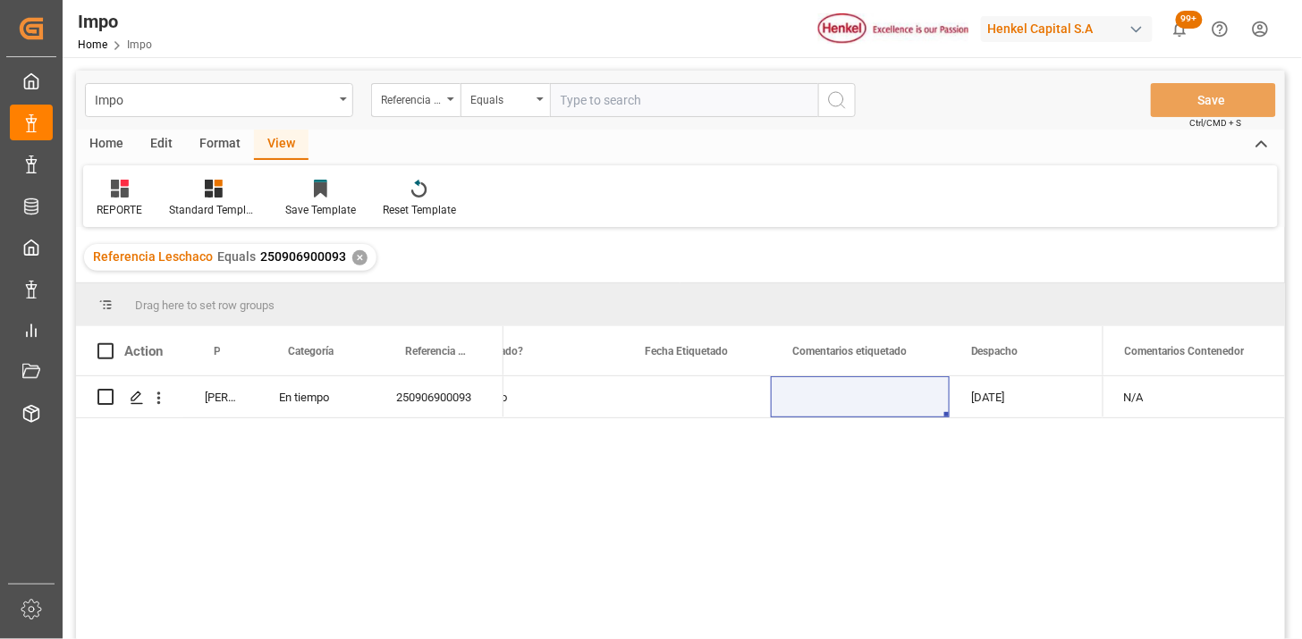
click at [697, 98] on input "text" at bounding box center [684, 100] width 268 height 34
paste input "250906900200"
type input "250906900200"
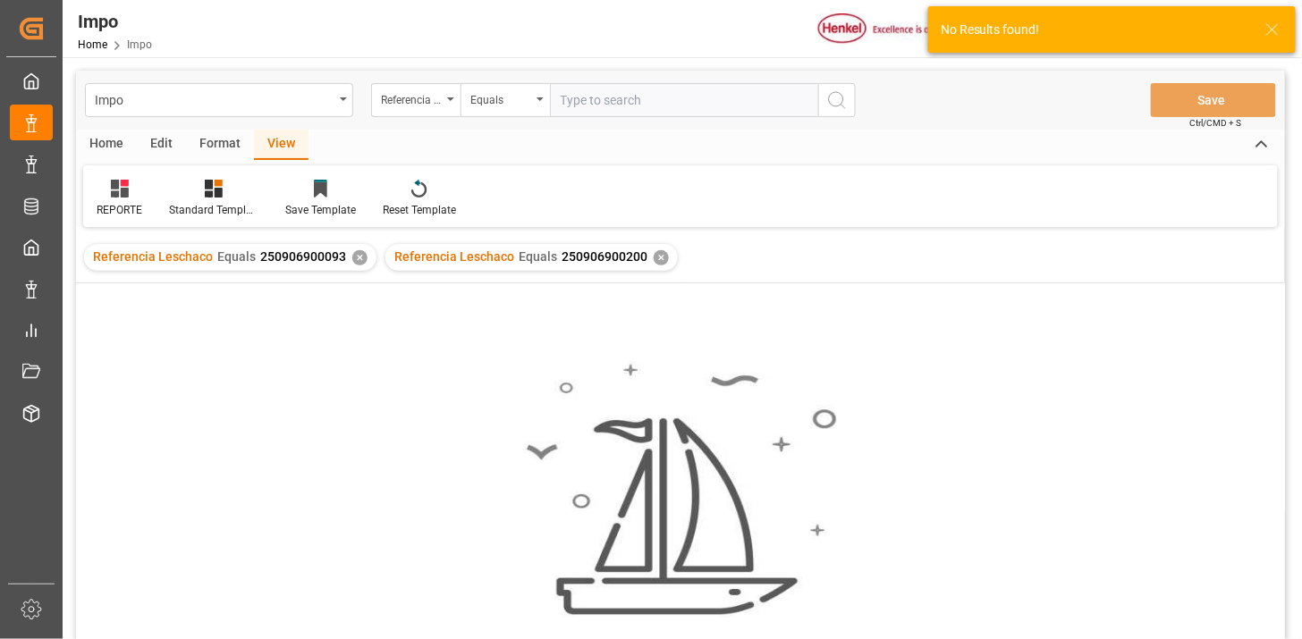
click at [354, 259] on div "✕" at bounding box center [359, 257] width 15 height 15
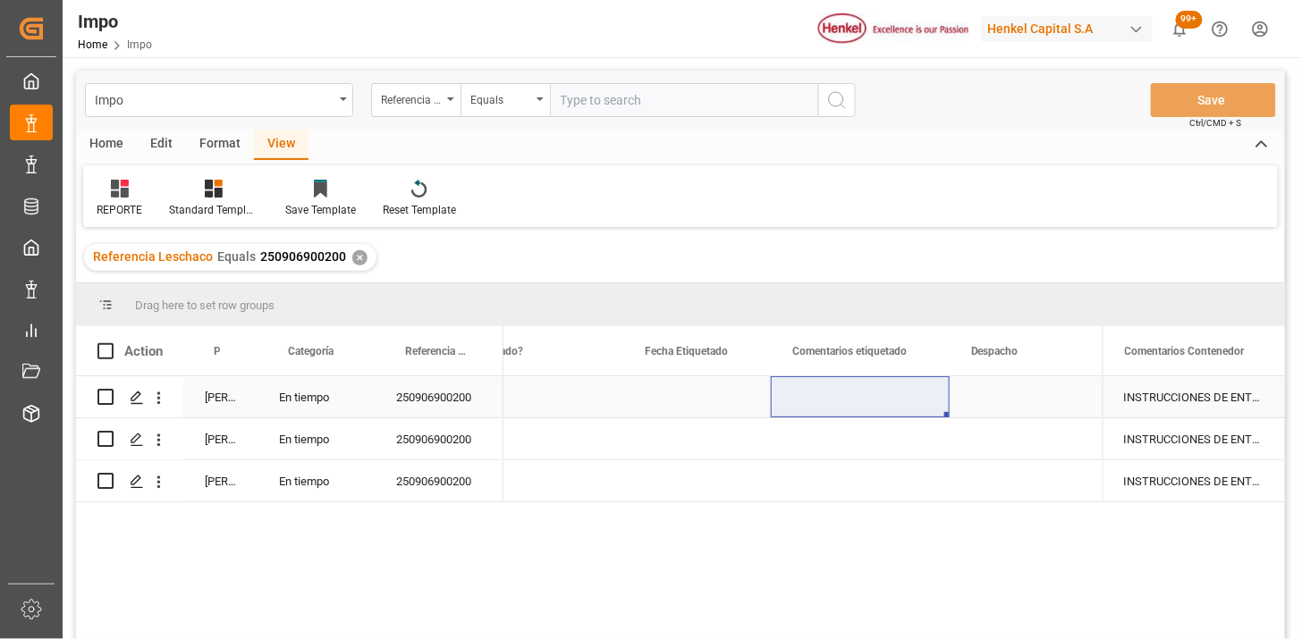
click at [675, 386] on div "Press SPACE to select this row." at bounding box center [696, 396] width 147 height 41
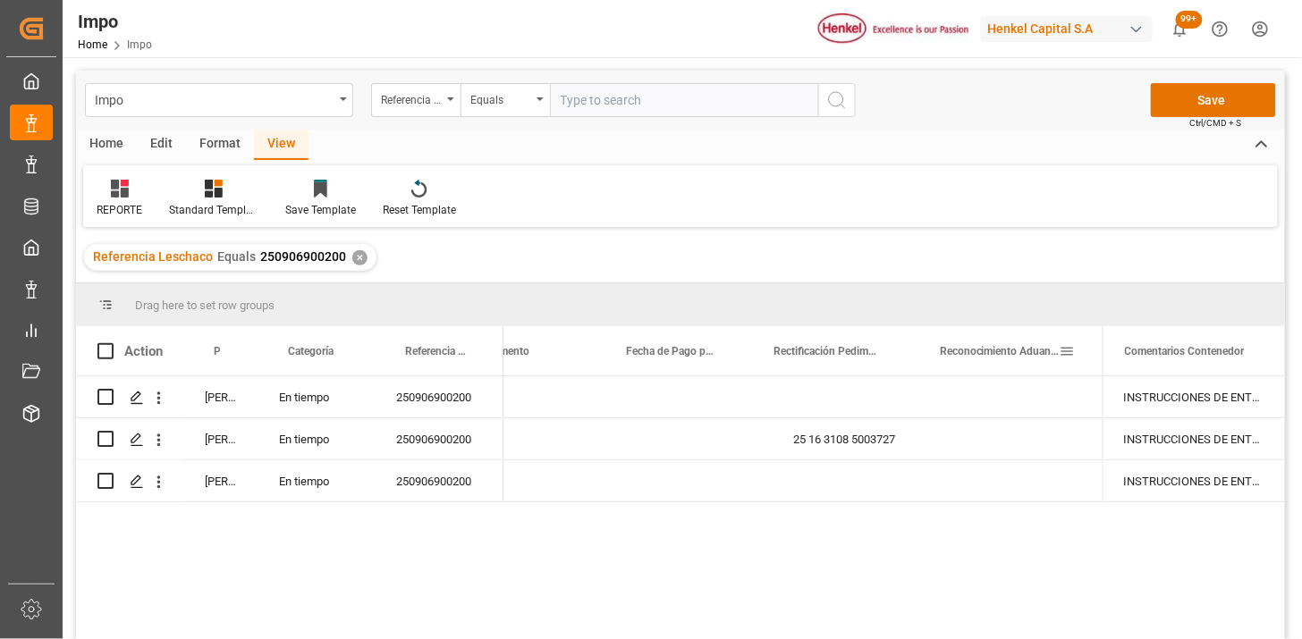
scroll to position [0, 1362]
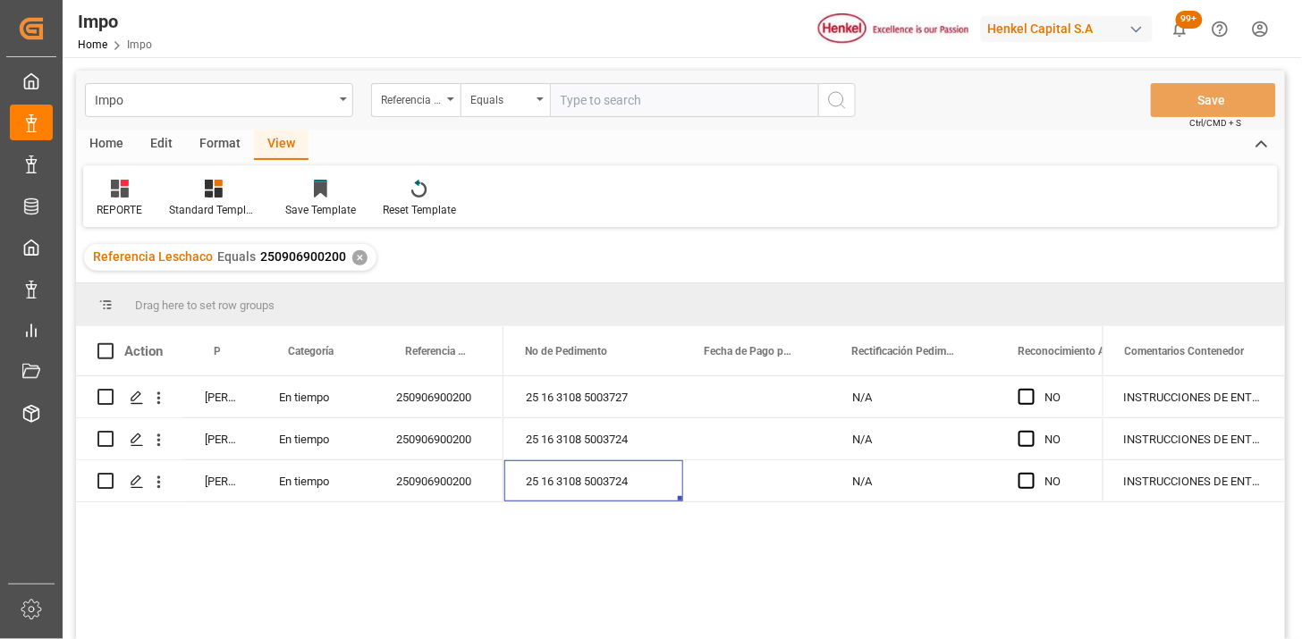
drag, startPoint x: 623, startPoint y: 108, endPoint x: 640, endPoint y: 105, distance: 17.2
click at [624, 107] on input "text" at bounding box center [684, 100] width 268 height 34
paste input "250906900087"
type input "250906900087"
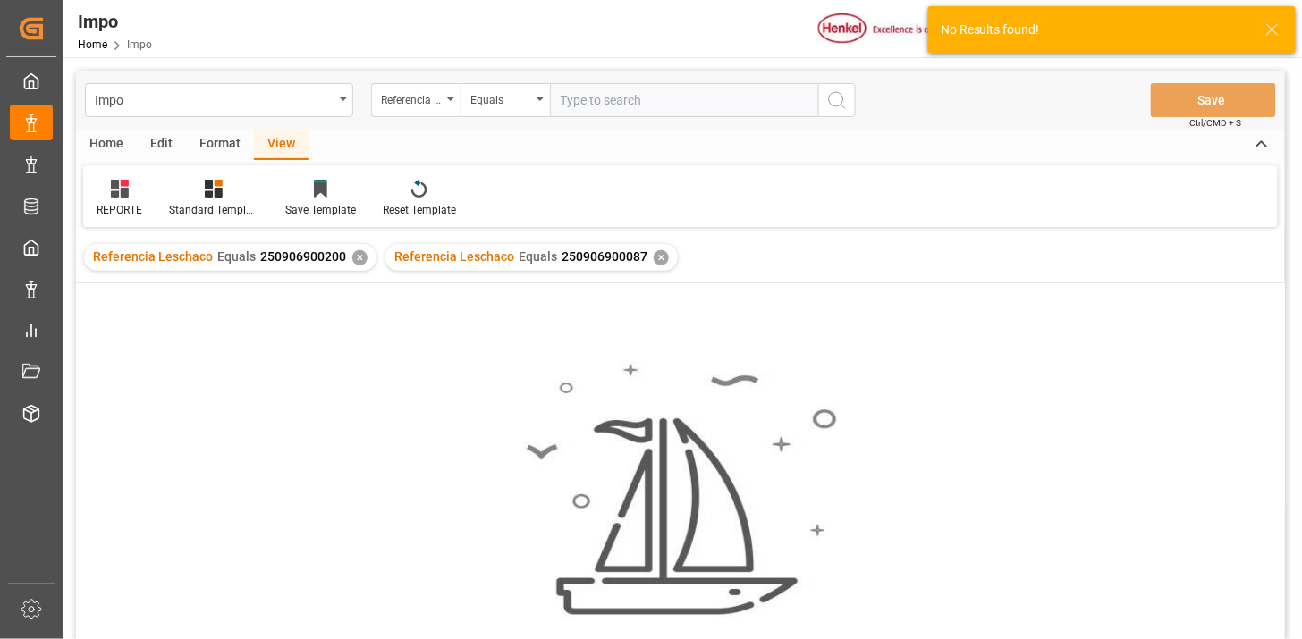
click at [356, 260] on div "✕" at bounding box center [359, 257] width 15 height 15
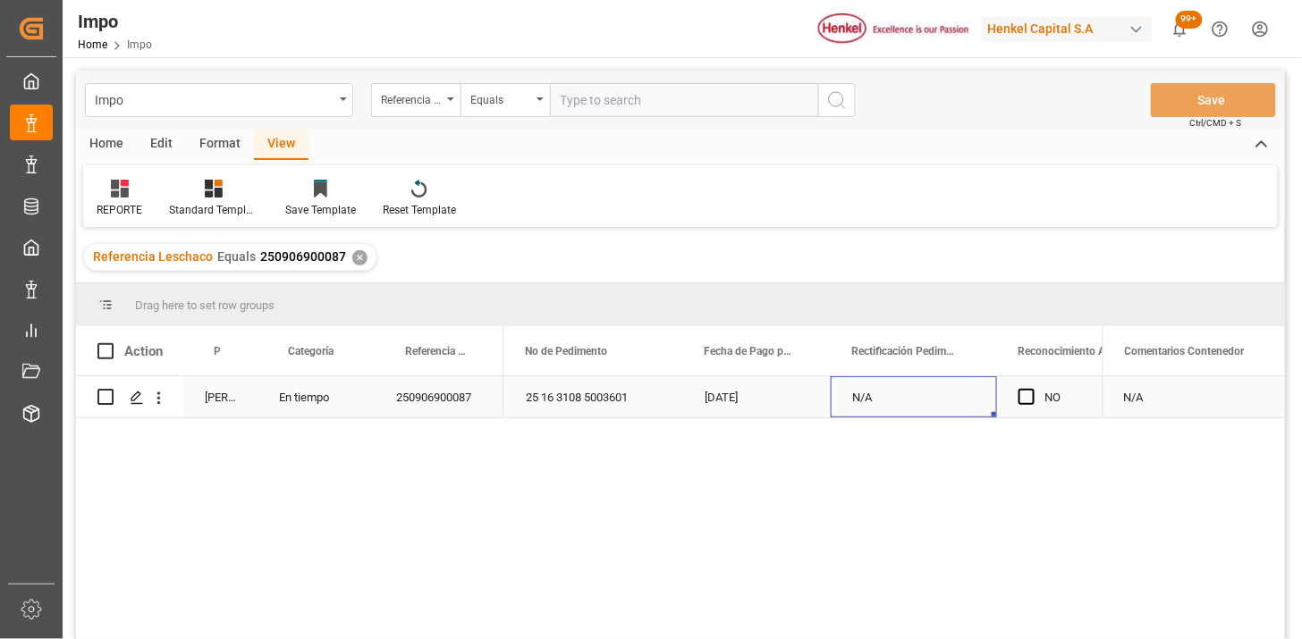
click at [881, 398] on div "N/A" at bounding box center [913, 396] width 166 height 41
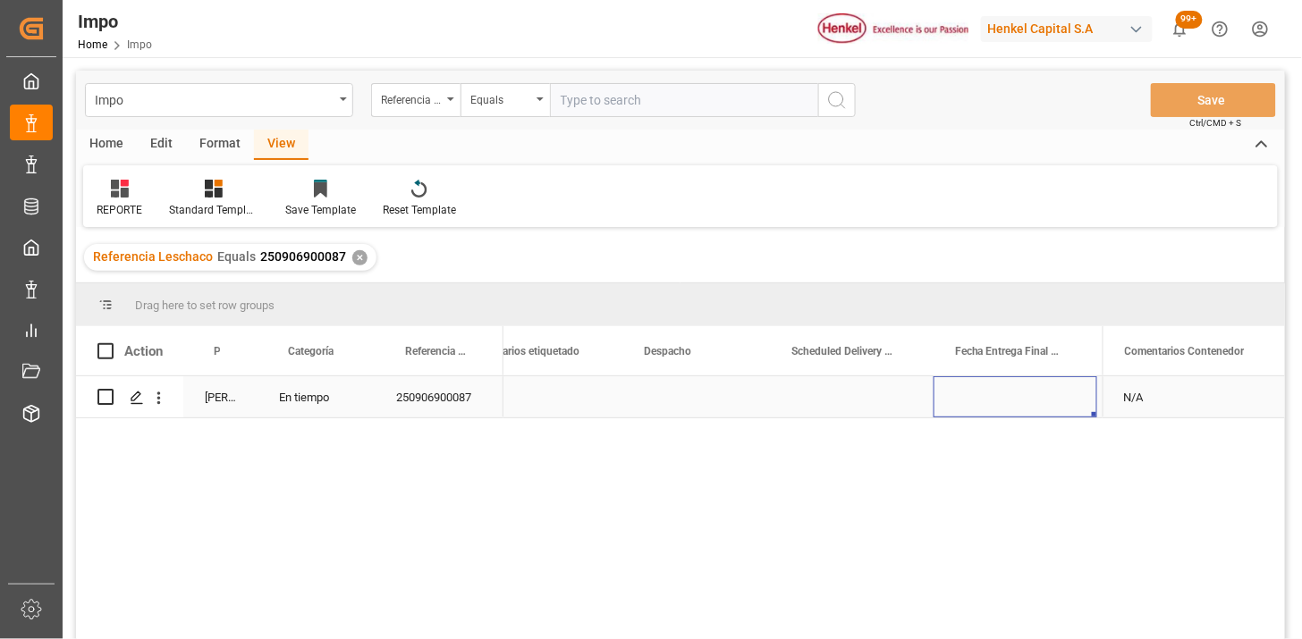
scroll to position [0, 2915]
click at [544, 406] on div "Press SPACE to select this row." at bounding box center [551, 396] width 147 height 41
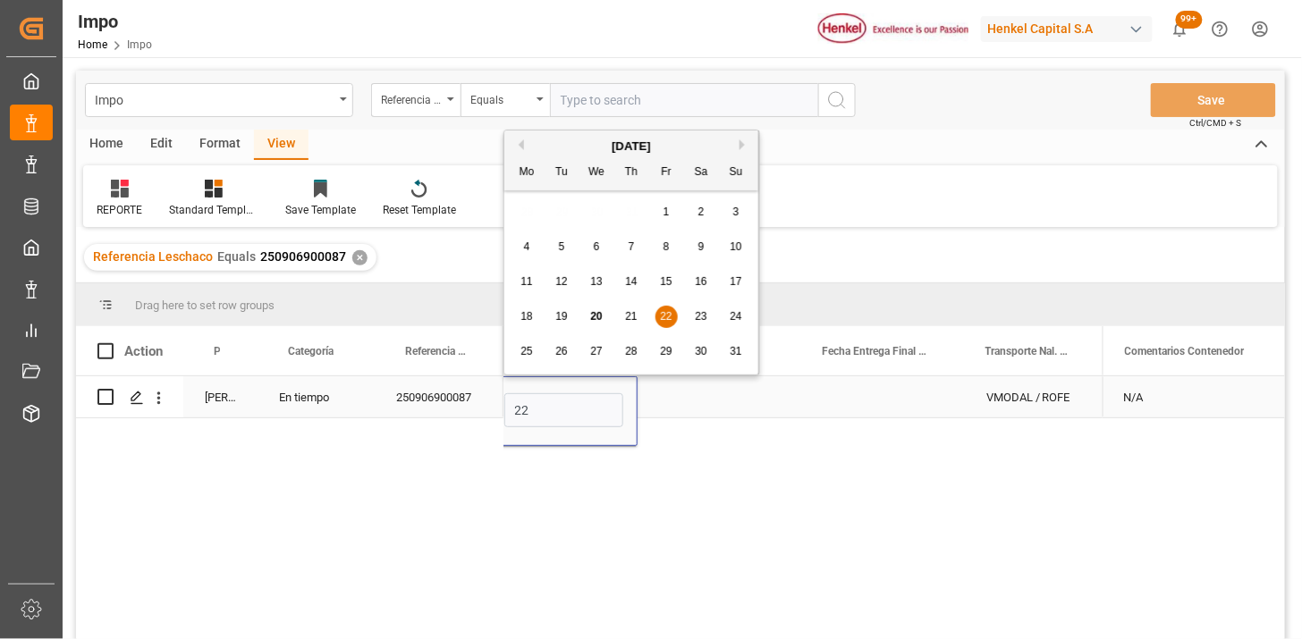
type input "22-08-2025"
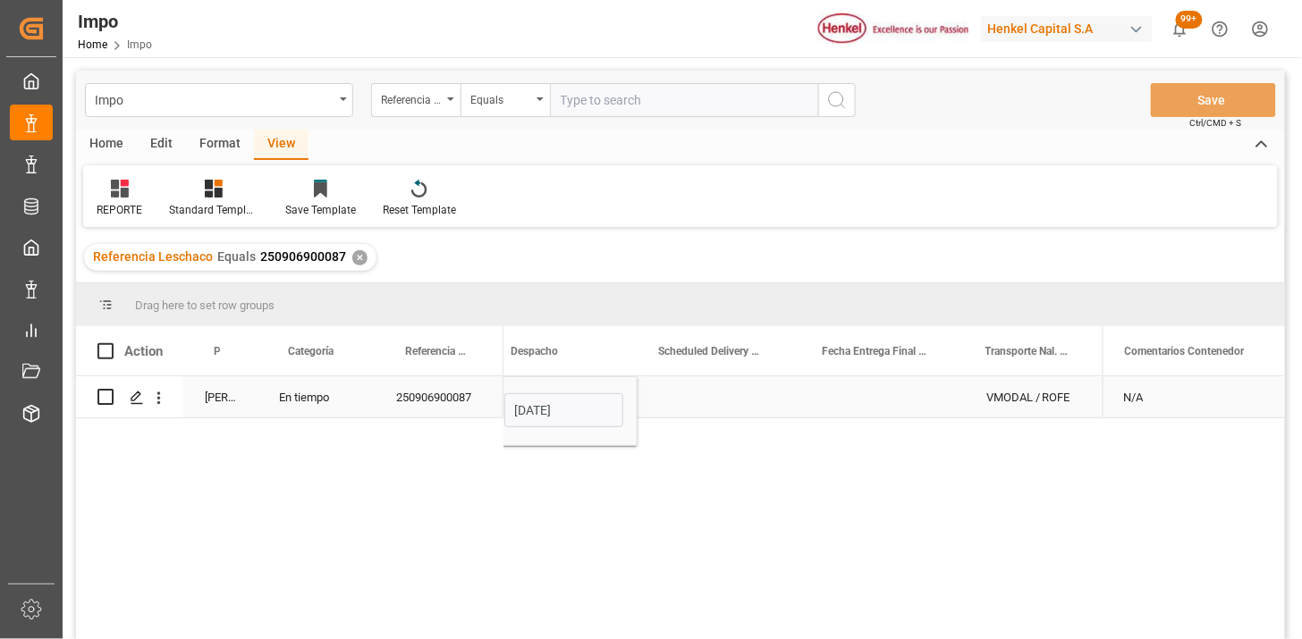
click at [442, 403] on div "250906900087" at bounding box center [439, 396] width 129 height 41
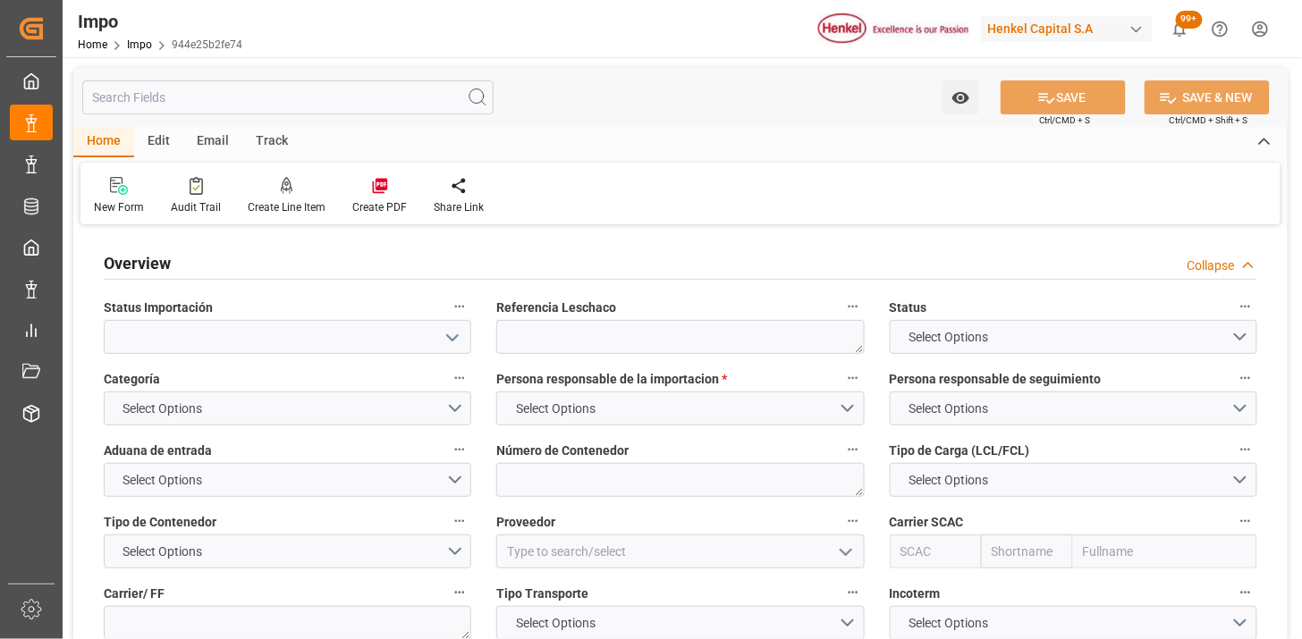
type textarea "N/A"
type input "AA"
type input "[DATE]"
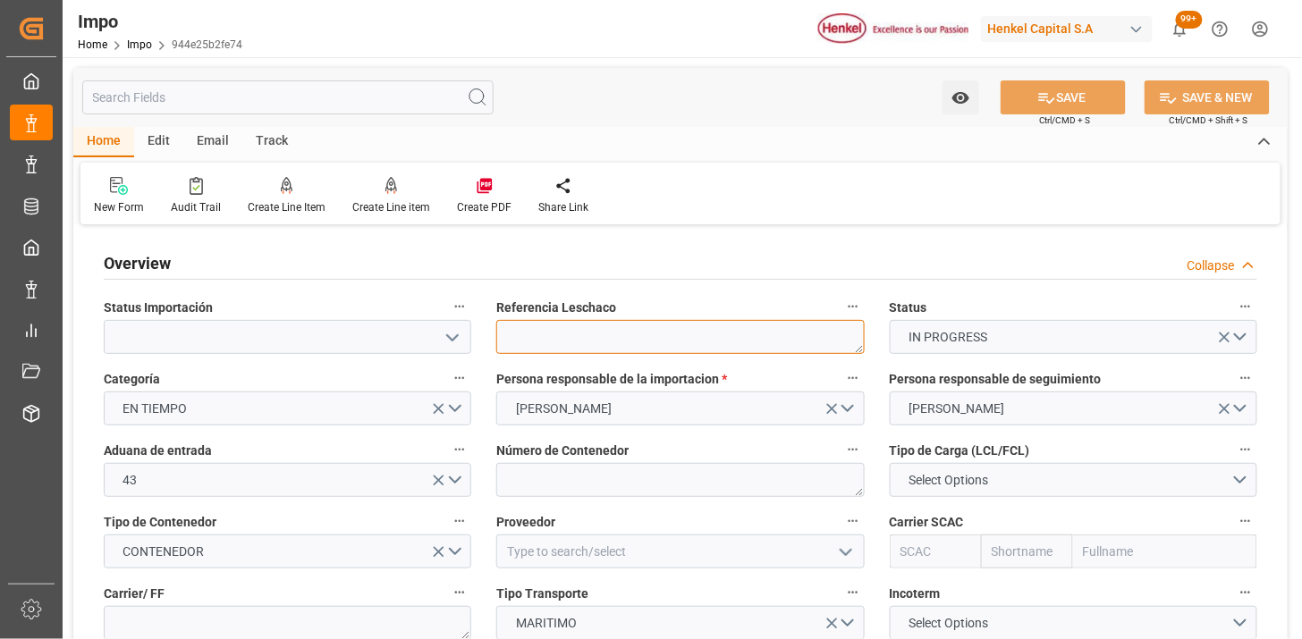
click at [622, 340] on textarea at bounding box center [679, 337] width 367 height 34
paste textarea "6041045222"
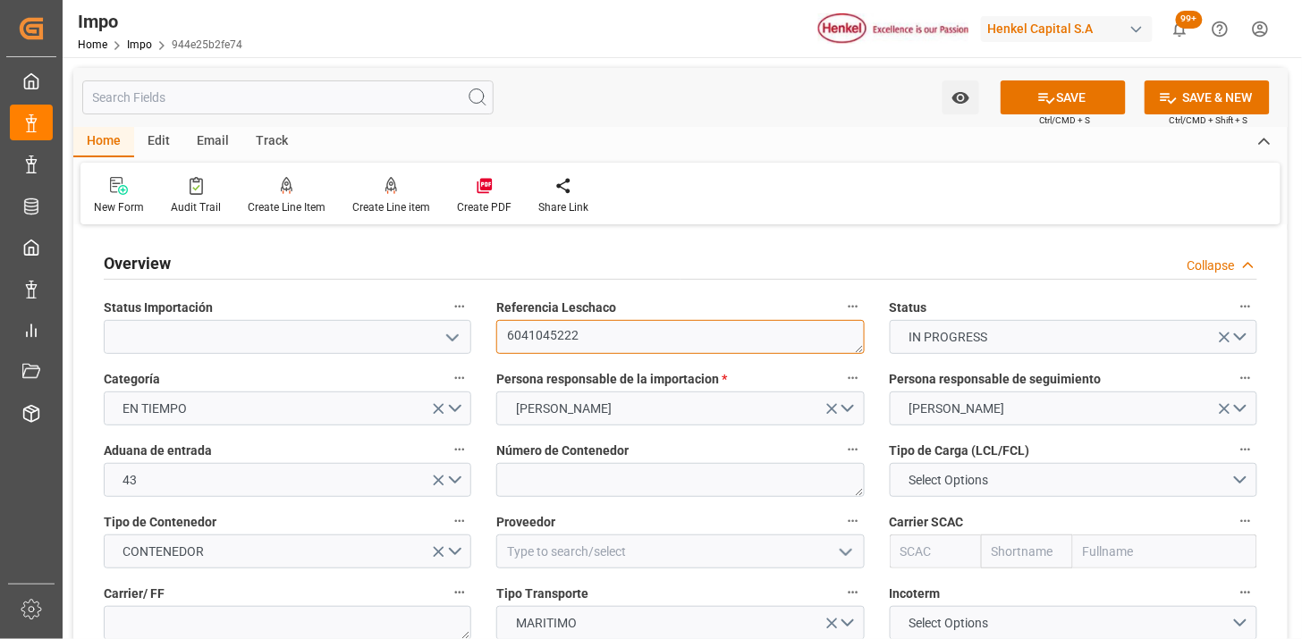
type textarea "6041045222"
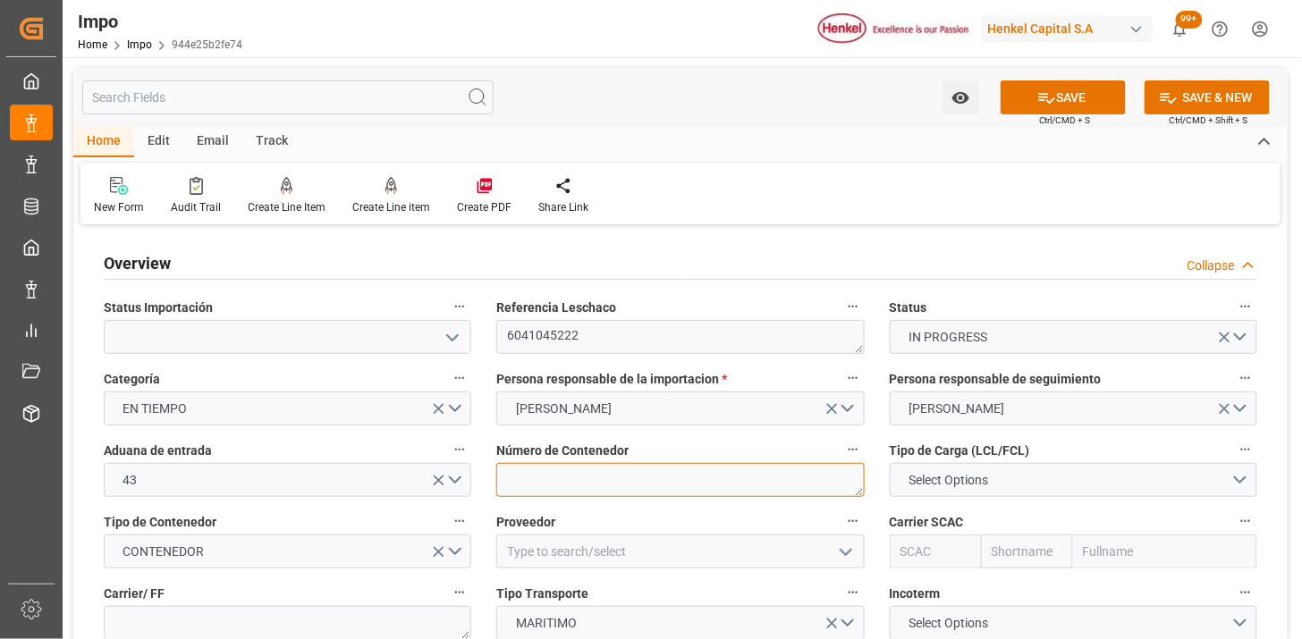
paste textarea "MNBU4540464"
type textarea "MNBU4540464"
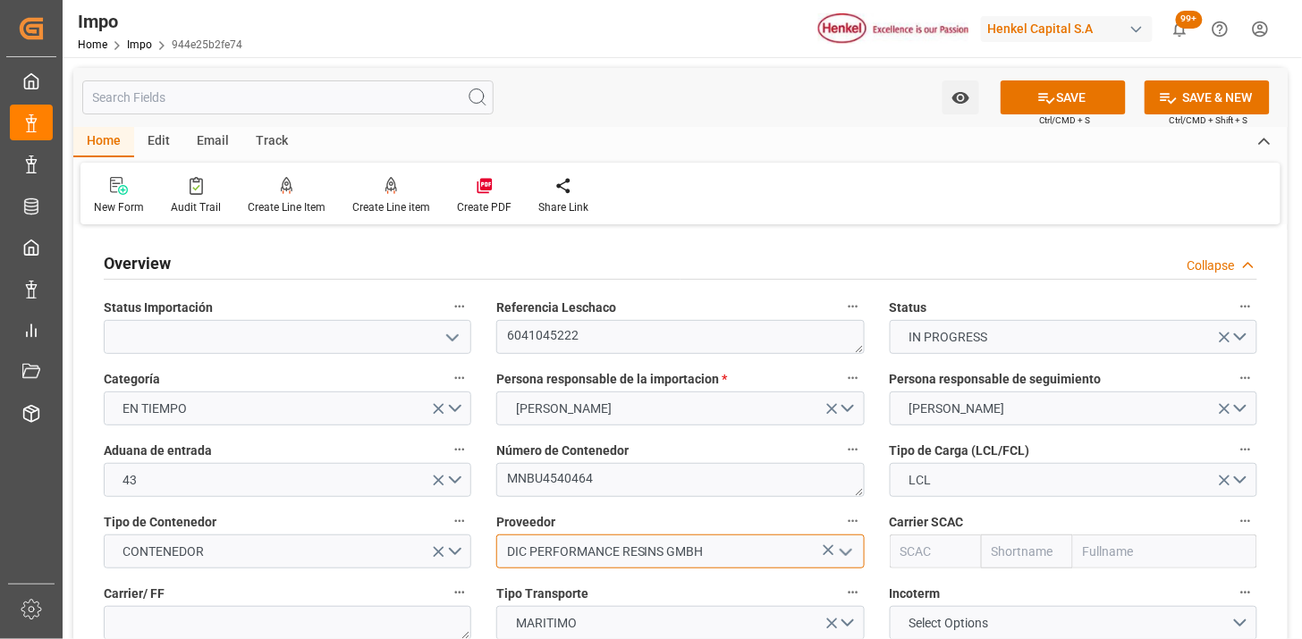
type input "DIC PERFORMANCE RESINS GMBH"
type input "MAEU"
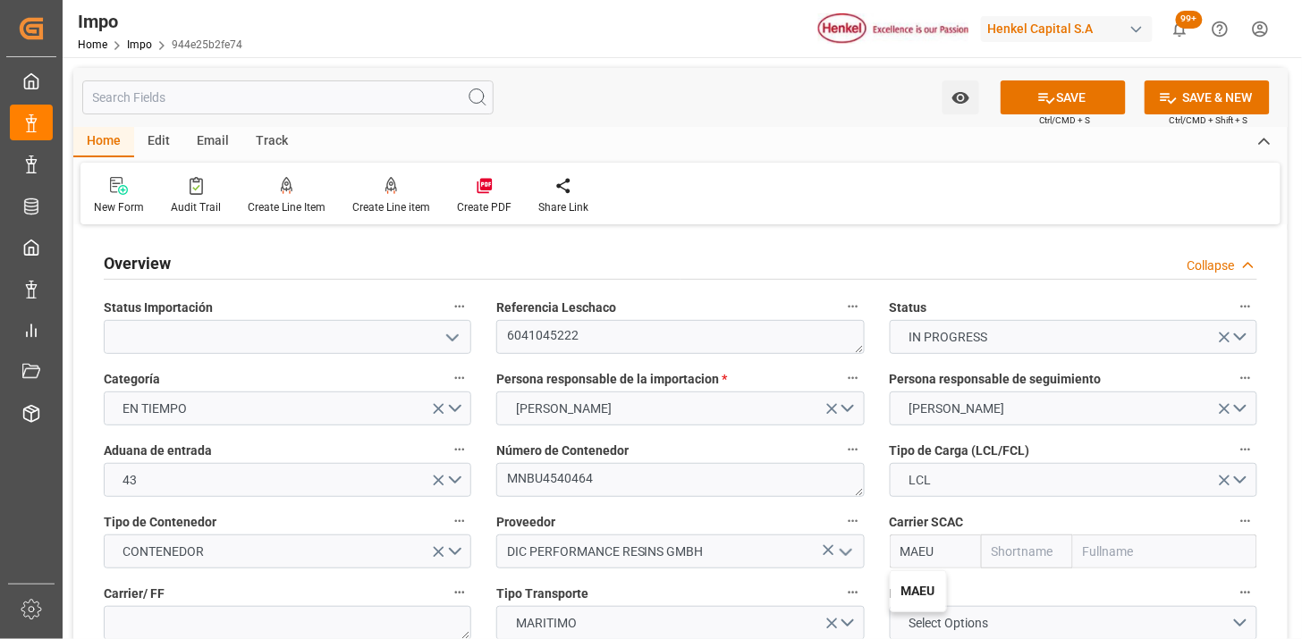
type input "Maersk"
type input "Maersk Line AS"
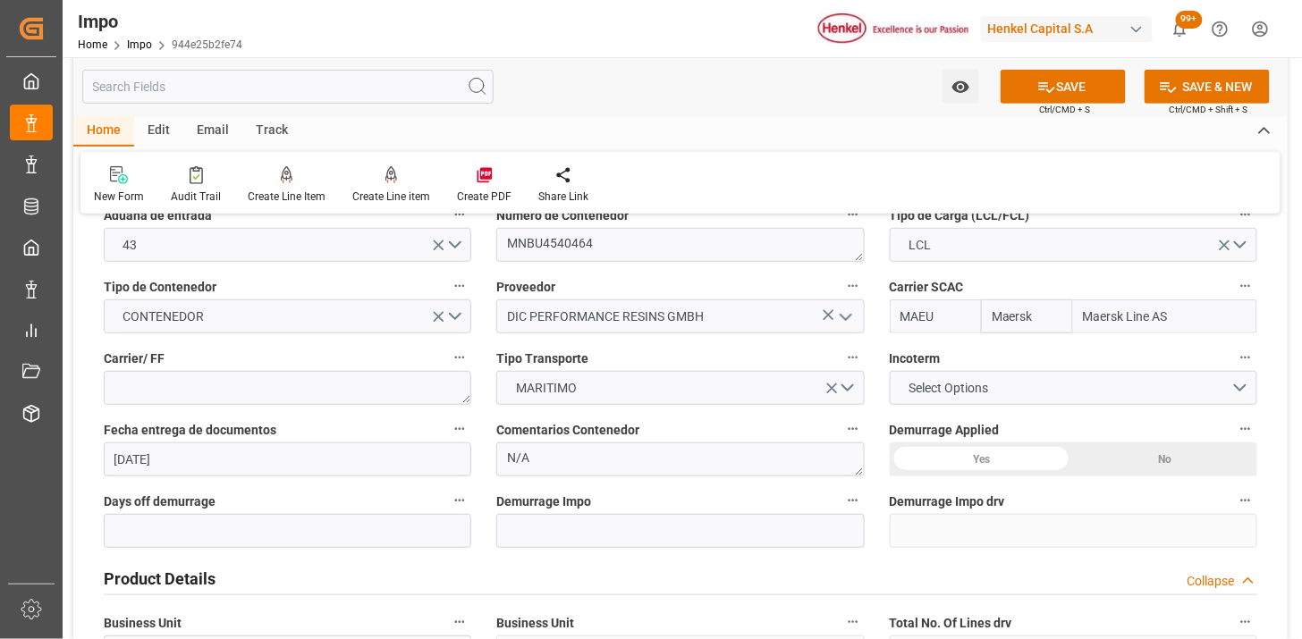
scroll to position [298, 0]
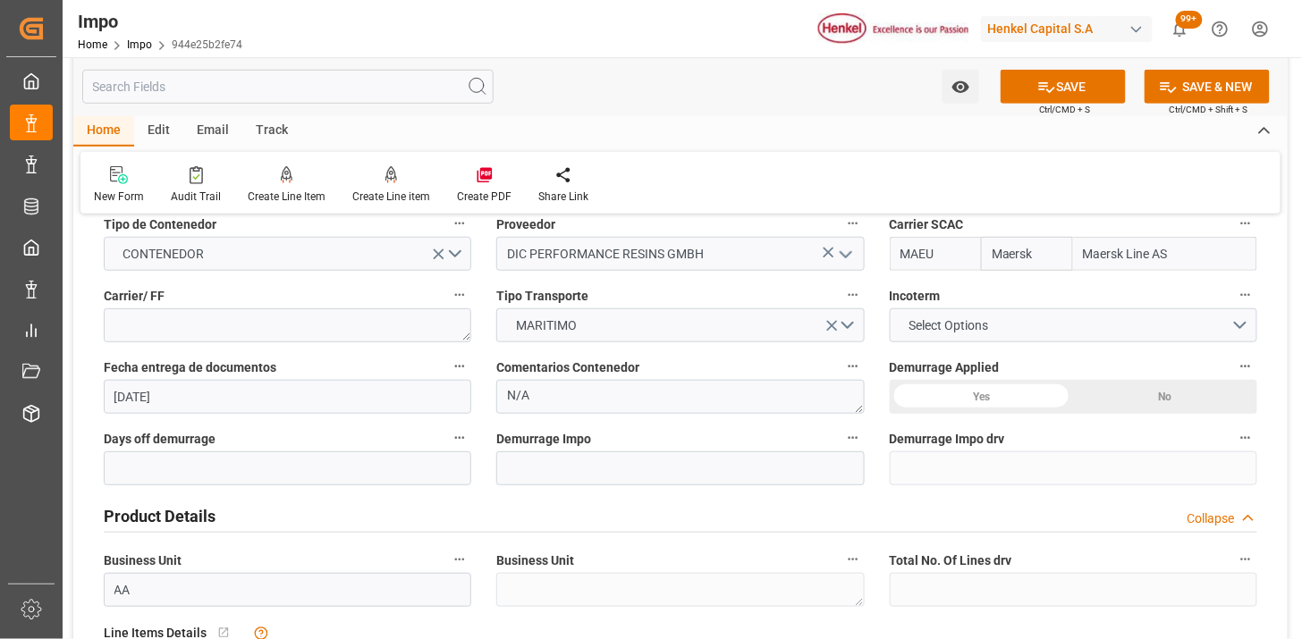
type input "MAEU"
click at [331, 341] on textarea at bounding box center [287, 325] width 367 height 34
paste textarea "TIBA"
type textarea "TIBA"
click at [981, 337] on button "Select Options" at bounding box center [1072, 325] width 367 height 34
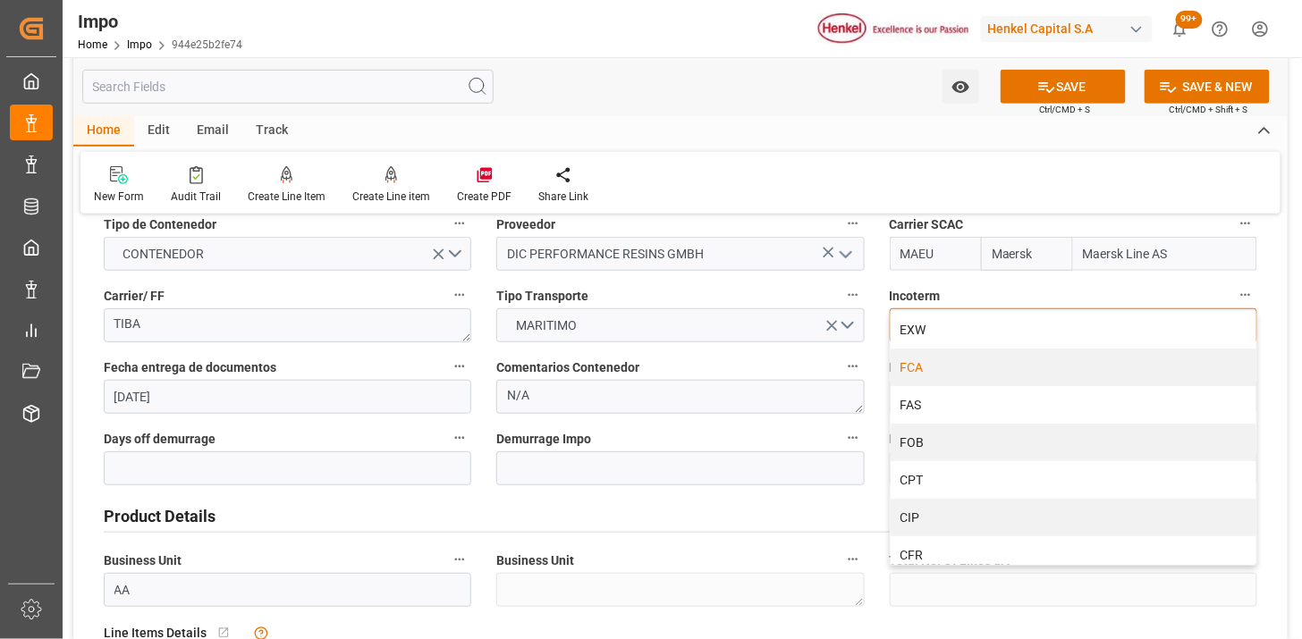
scroll to position [99, 0]
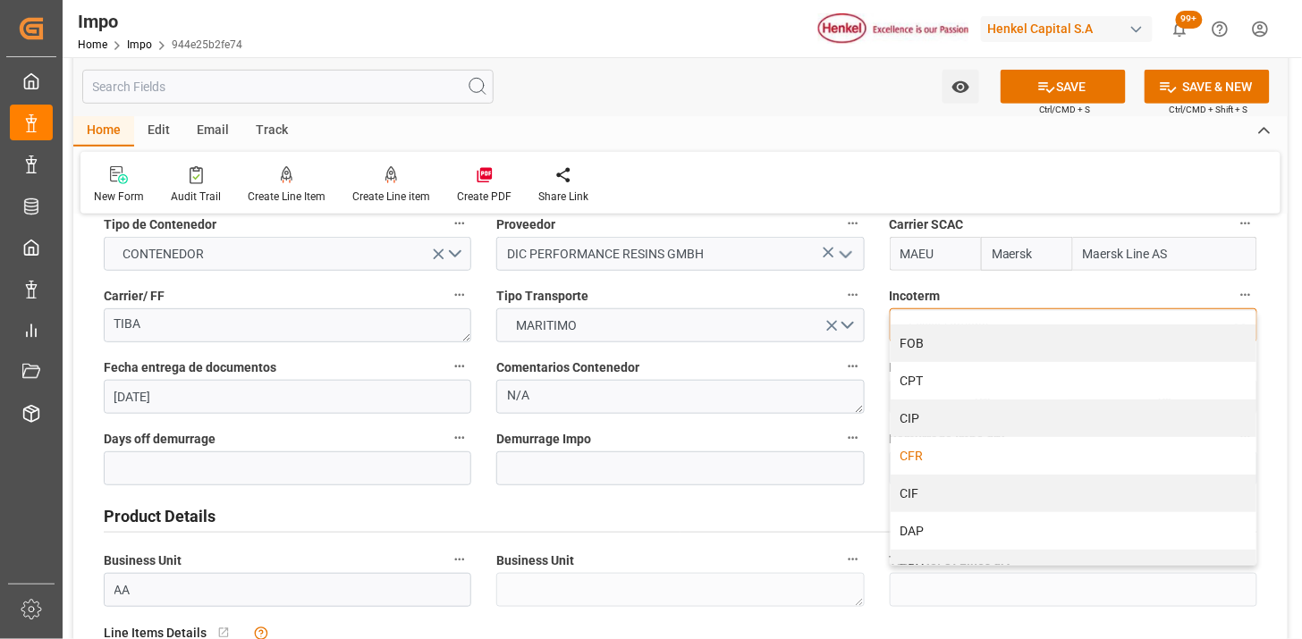
click at [971, 458] on div "CFR" at bounding box center [1073, 456] width 366 height 38
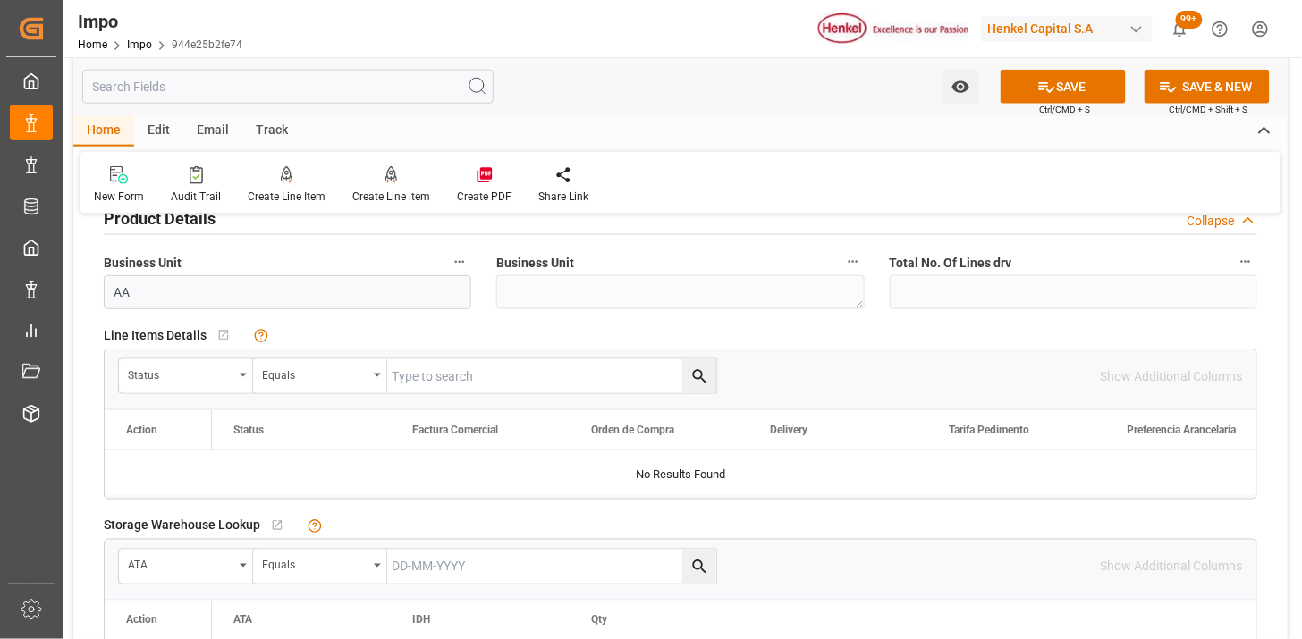
scroll to position [695, 0]
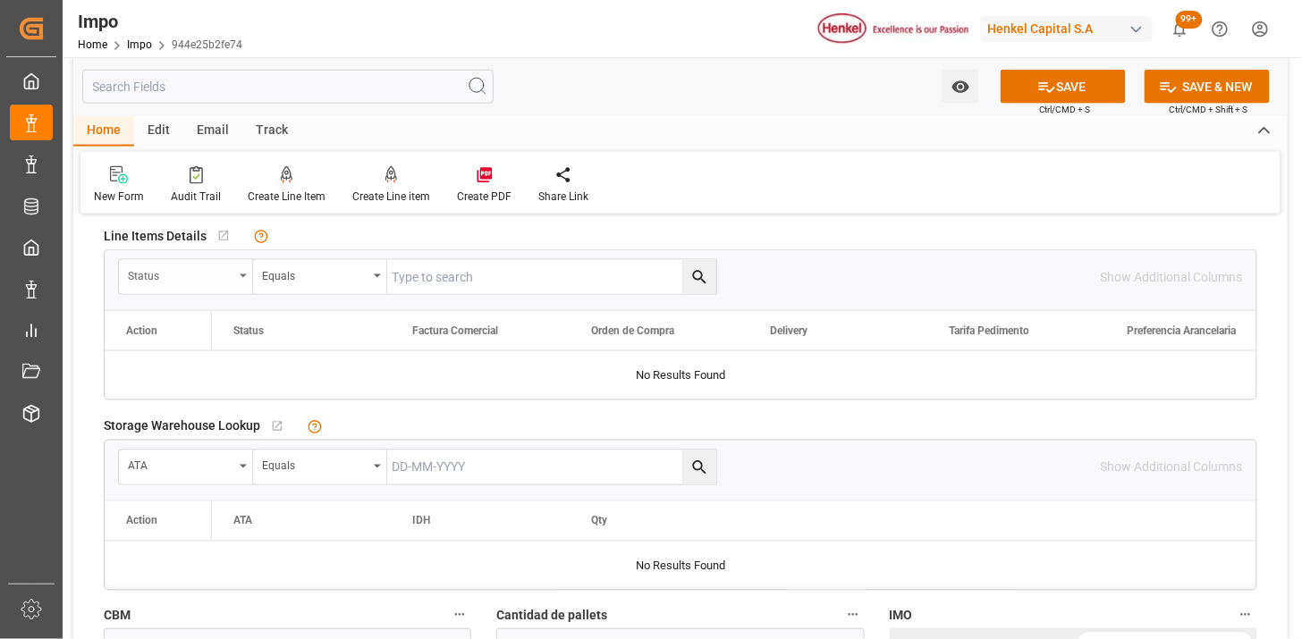
click at [165, 280] on div "Status" at bounding box center [180, 274] width 105 height 21
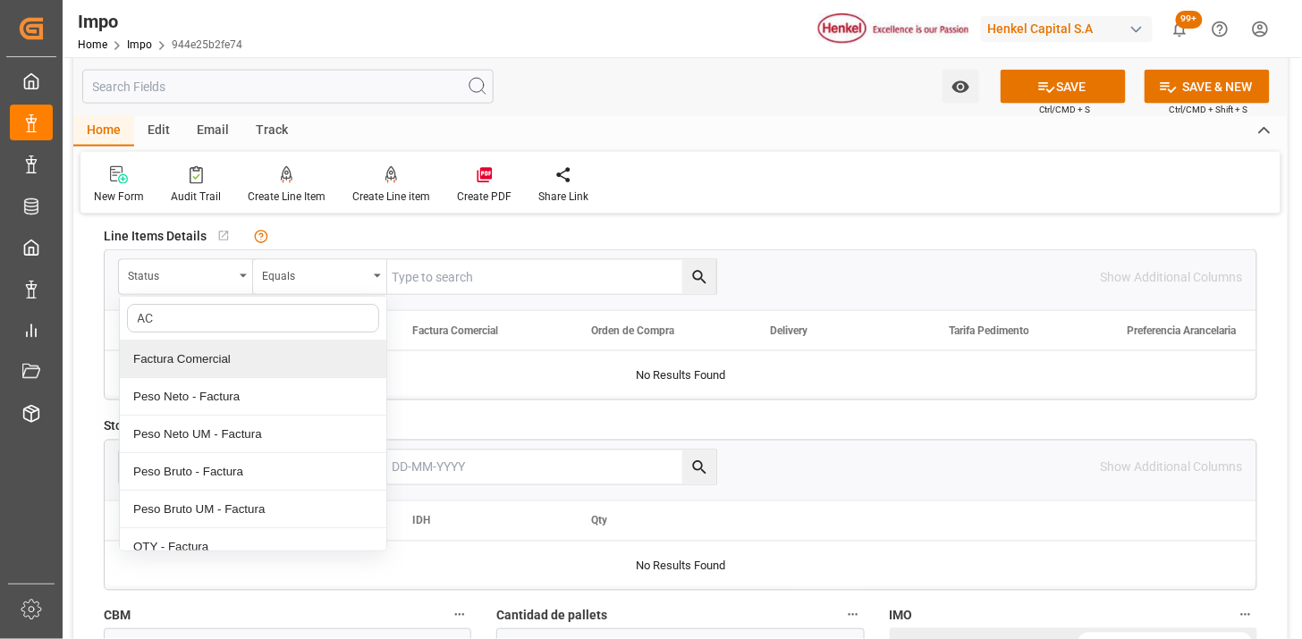
click at [212, 353] on div "Factura Comercial" at bounding box center [253, 360] width 266 height 38
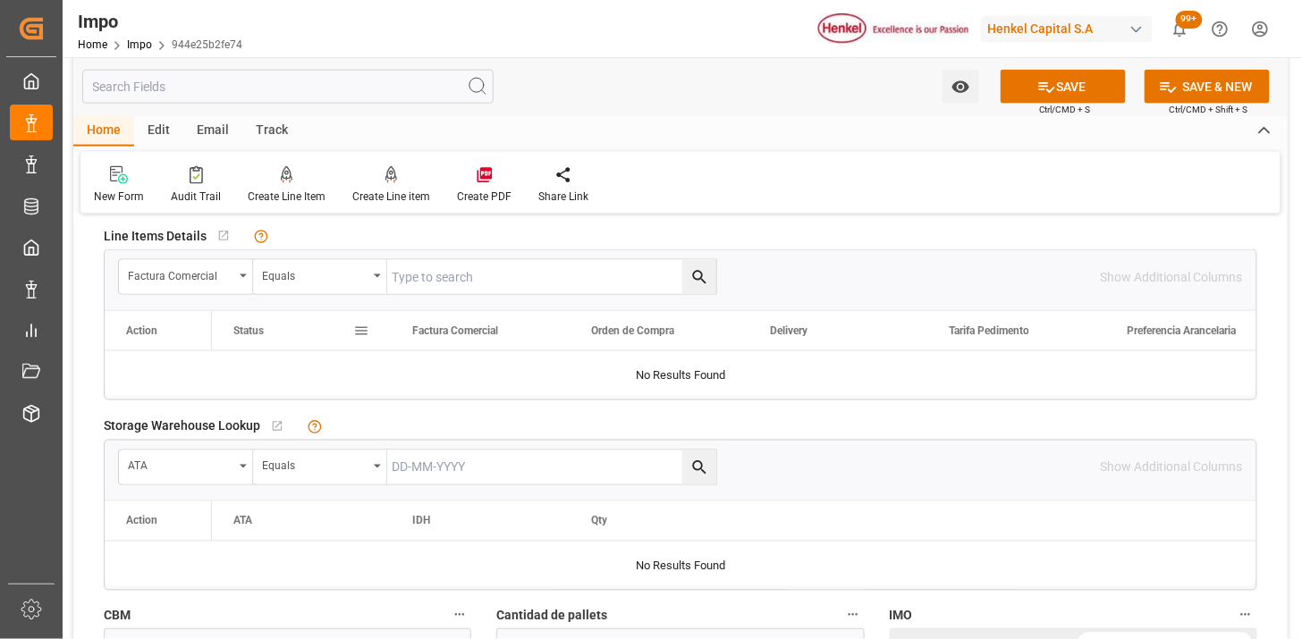
click at [415, 288] on input "text" at bounding box center [551, 277] width 329 height 34
paste input "790986710"
type input "790986710"
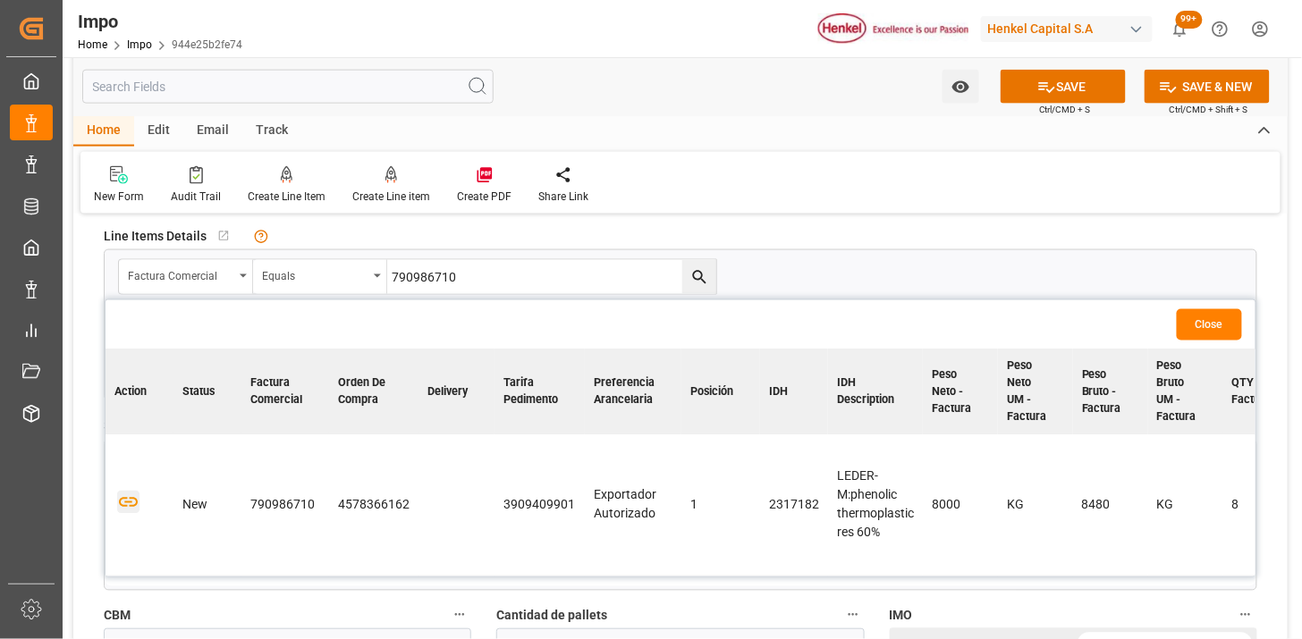
click at [122, 498] on icon "button" at bounding box center [128, 503] width 19 height 10
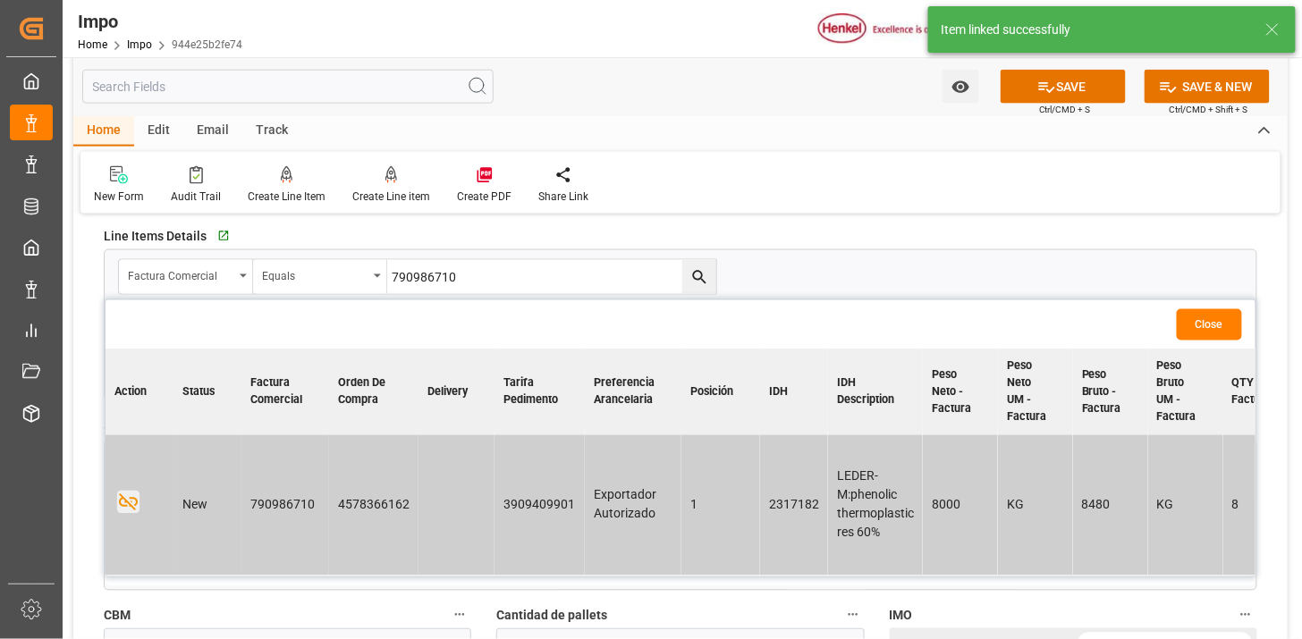
click at [1203, 315] on button "Close" at bounding box center [1208, 324] width 65 height 31
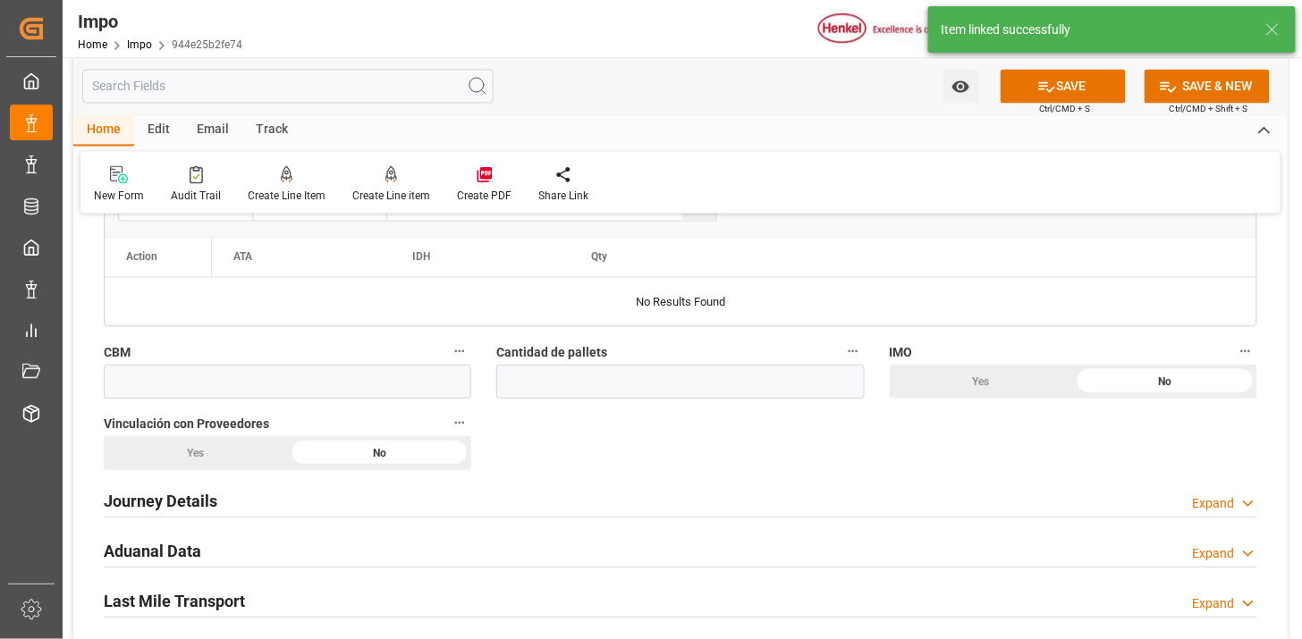
scroll to position [993, 0]
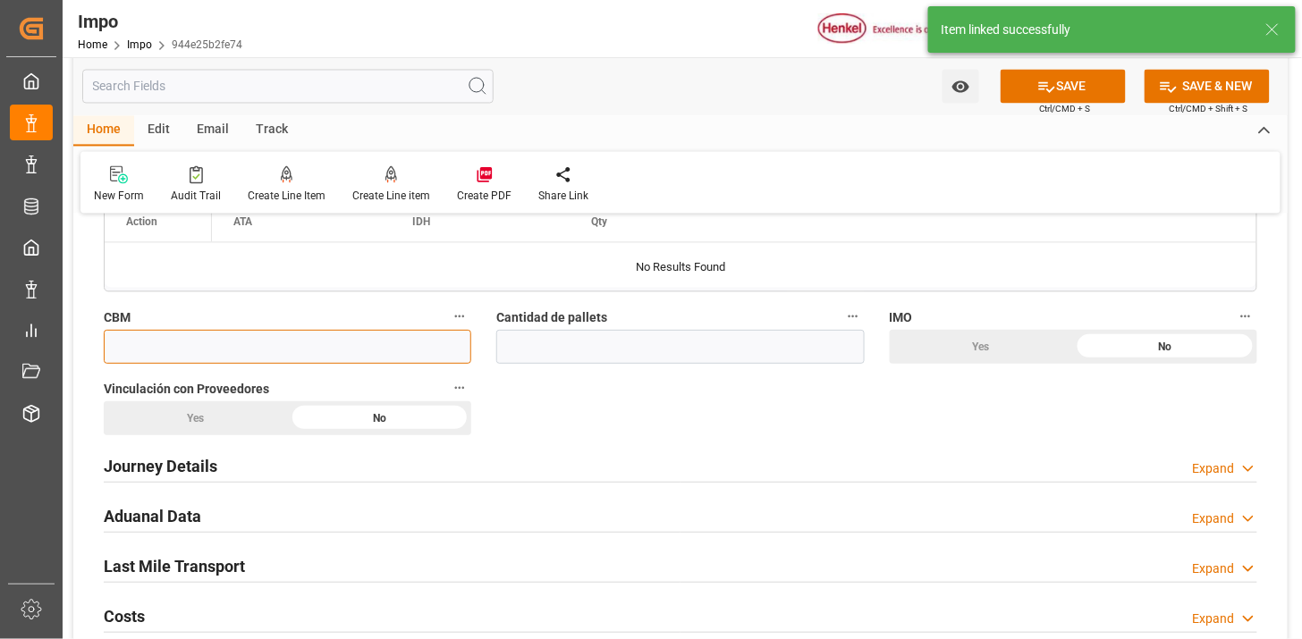
click at [369, 350] on input "text" at bounding box center [287, 347] width 367 height 34
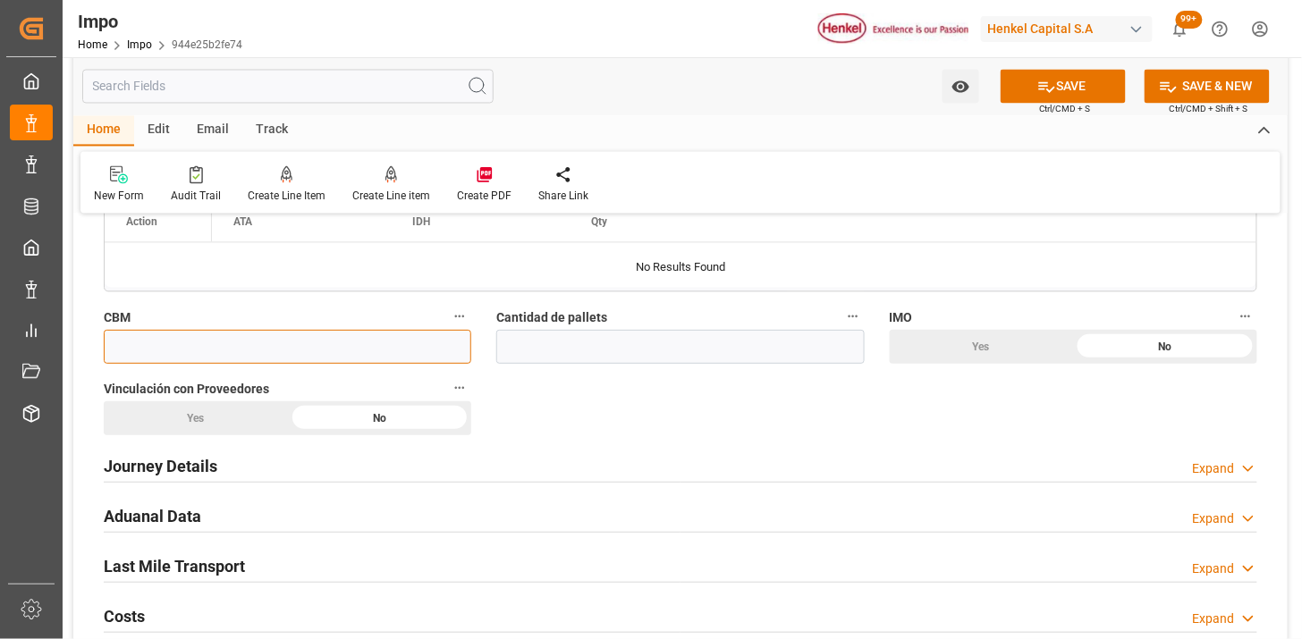
paste input "16.718"
type input "16.718"
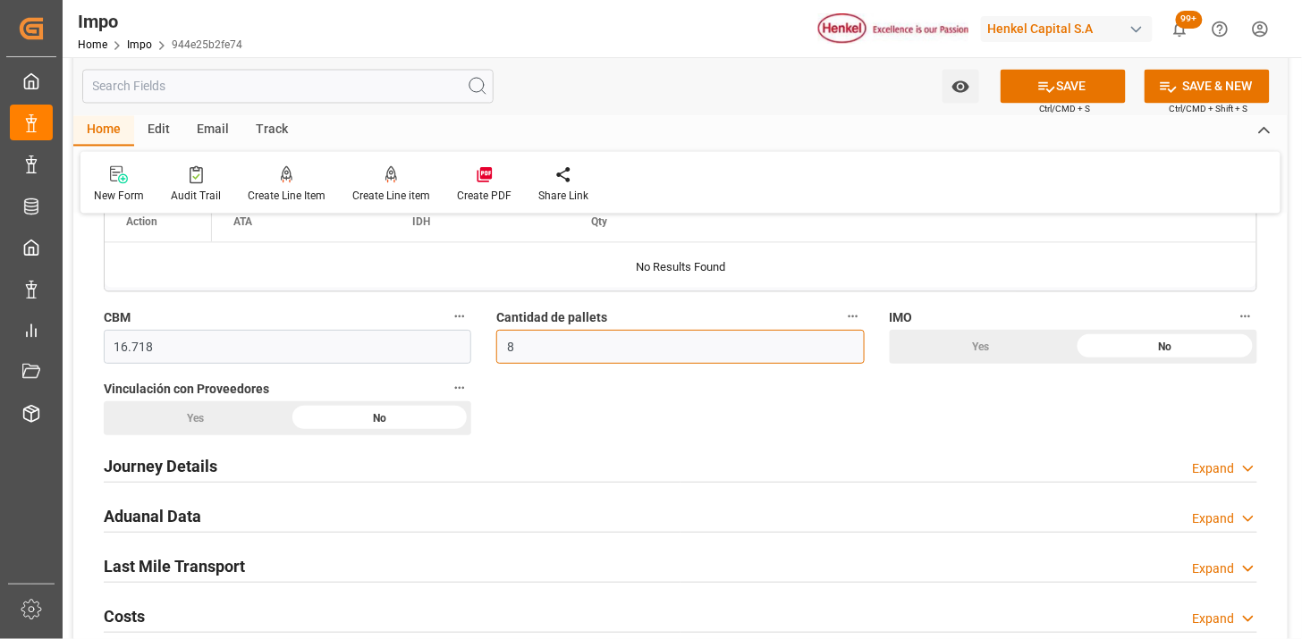
type input "8"
click at [1111, 349] on div "No" at bounding box center [1165, 347] width 184 height 34
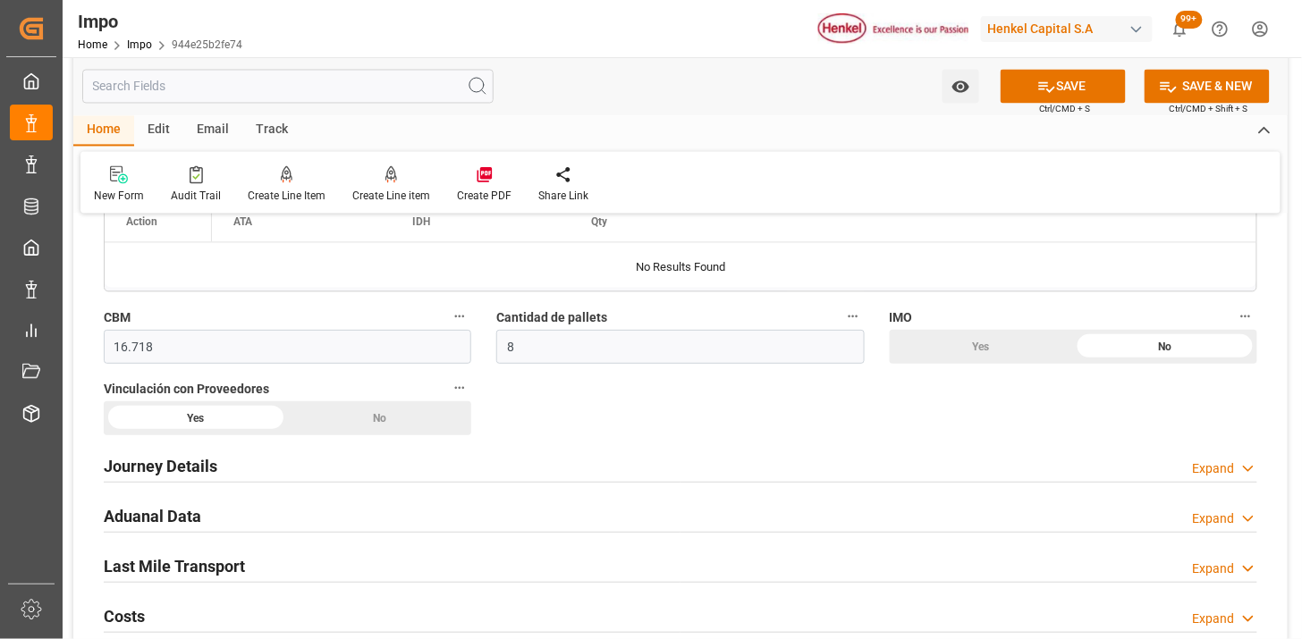
drag, startPoint x: 347, startPoint y: 420, endPoint x: 481, endPoint y: 406, distance: 134.8
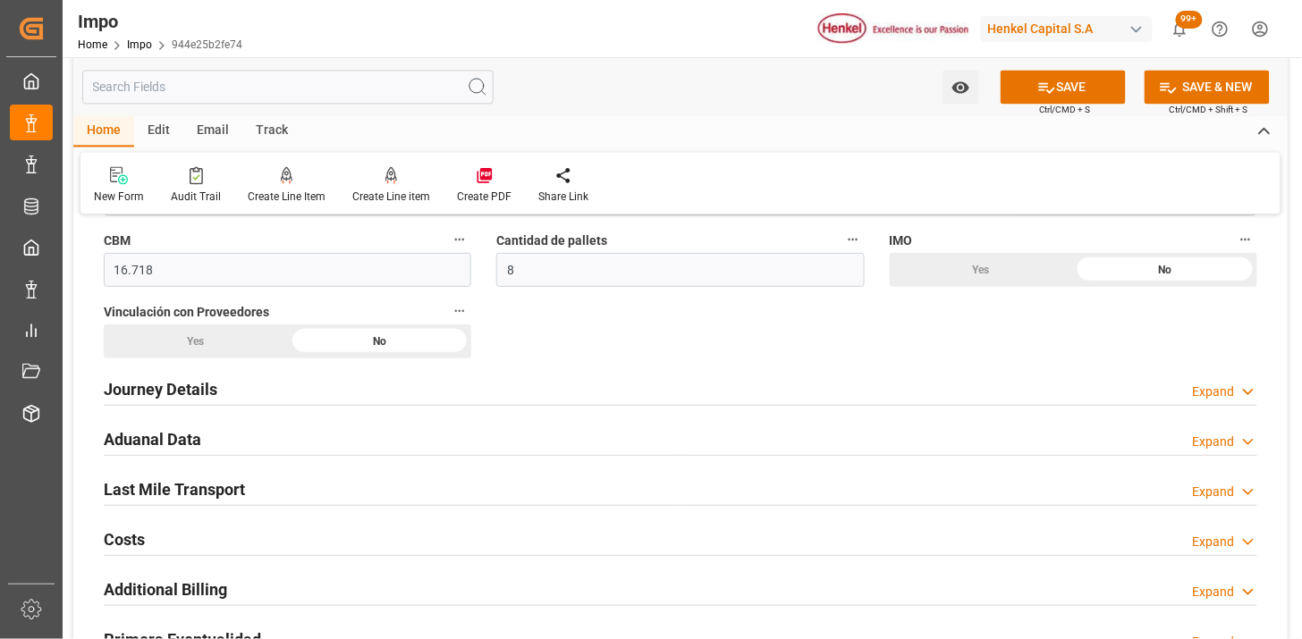
scroll to position [1092, 0]
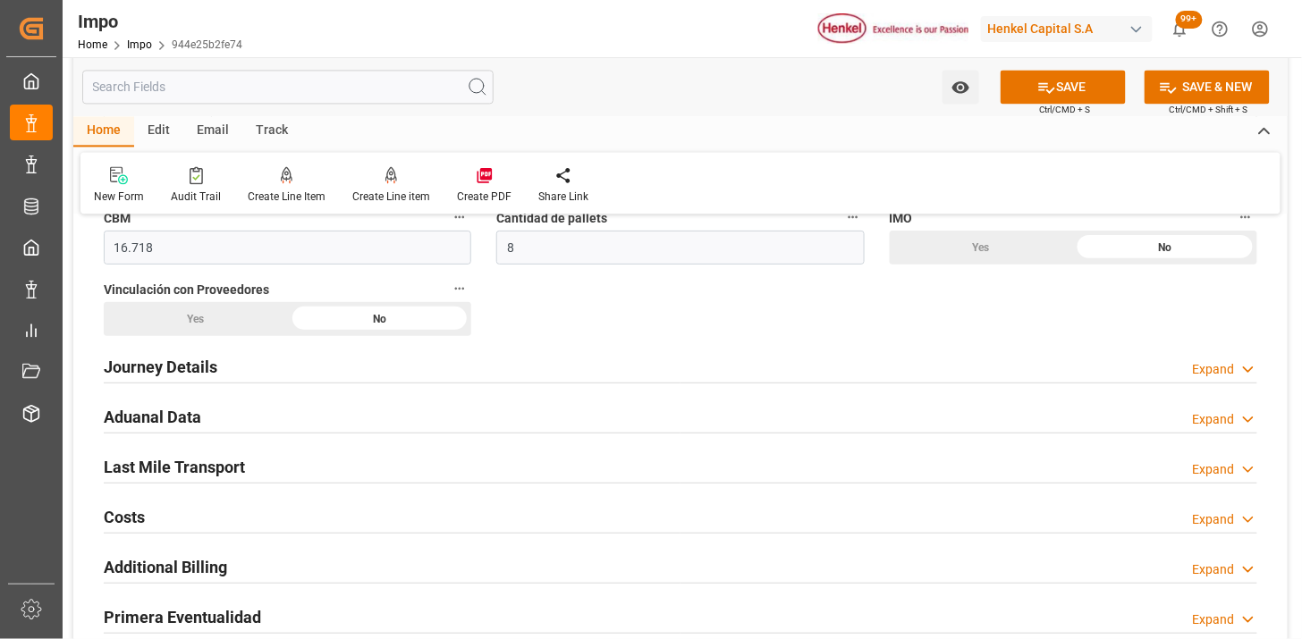
click at [273, 359] on div "Journey Details Expand" at bounding box center [680, 366] width 1153 height 34
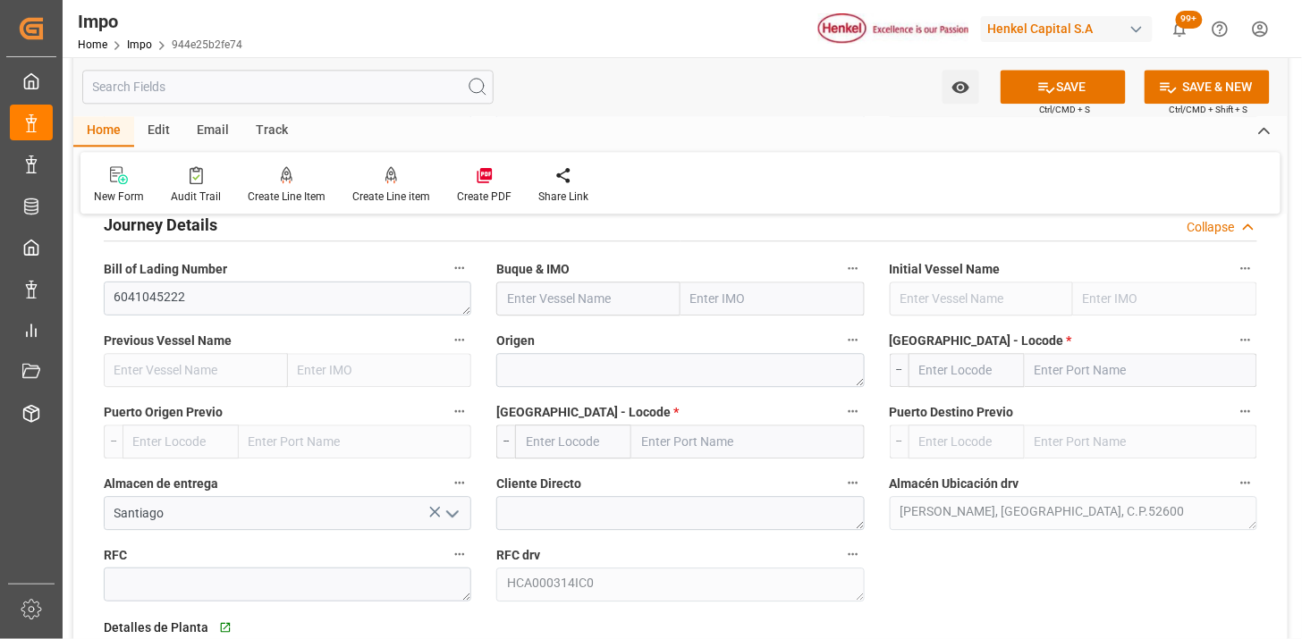
scroll to position [1192, 0]
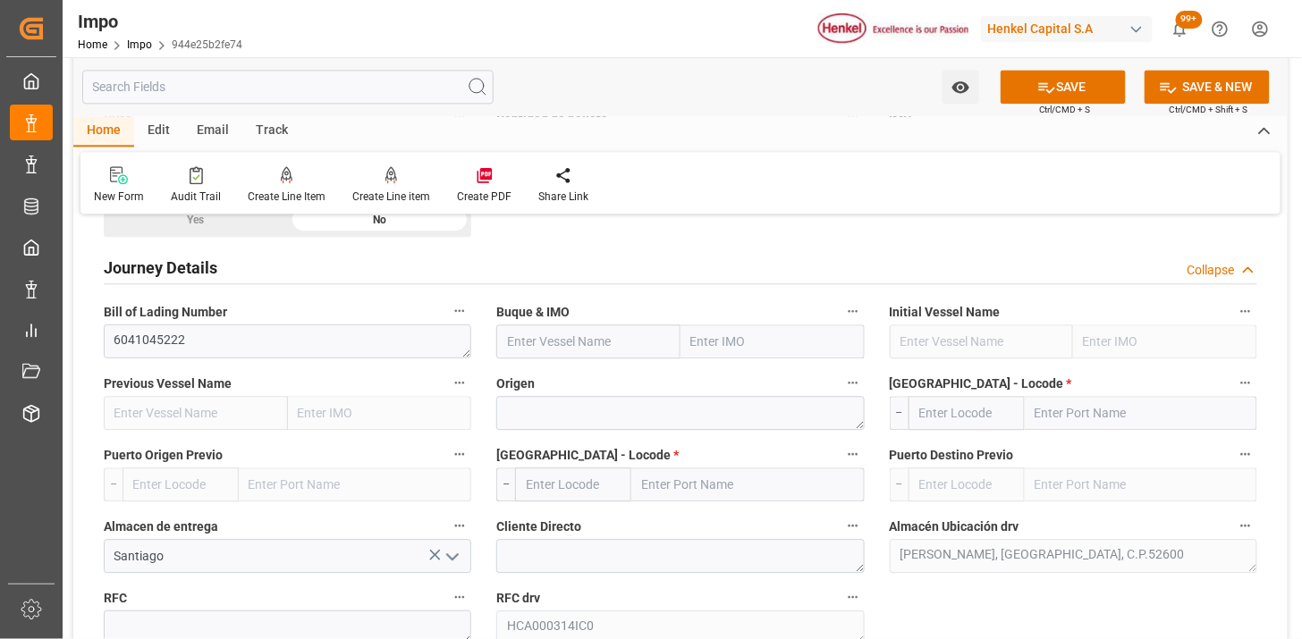
click at [563, 342] on input "text" at bounding box center [588, 341] width 184 height 34
paste input "MAERSK SEMBAWANG/"
type input "MAERSK SEMBAWANG"
type input "9315226"
type input "MAERSK SEMBAWANG"
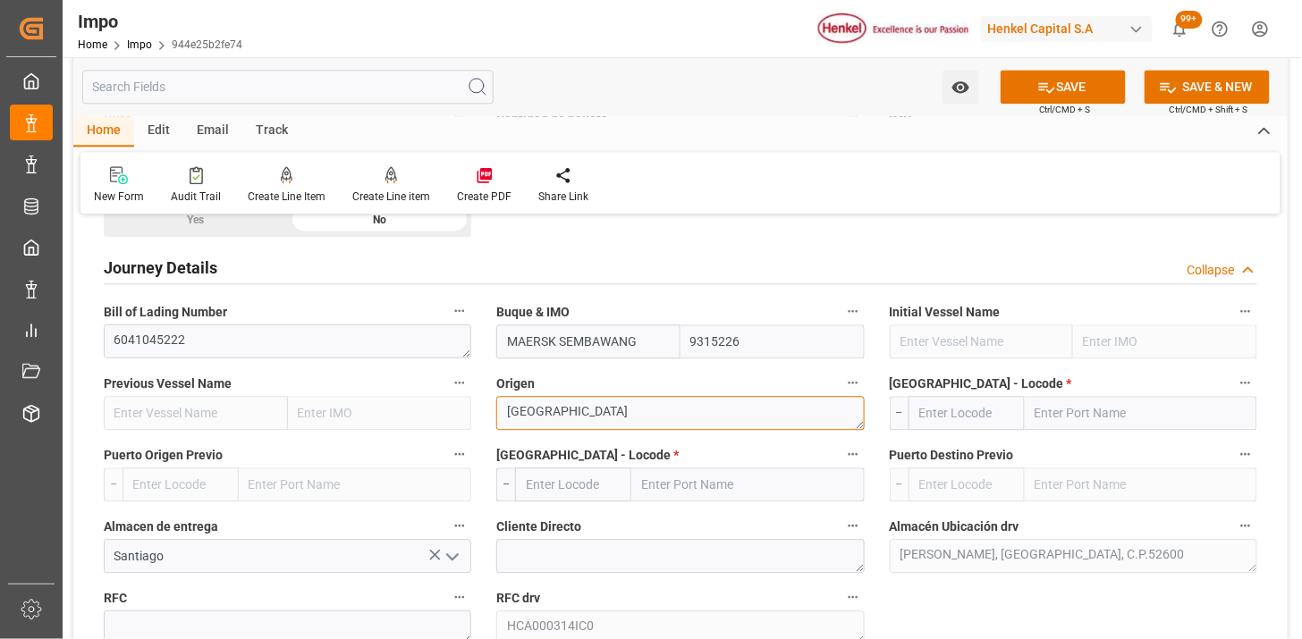
type textarea "HAMBRUG"
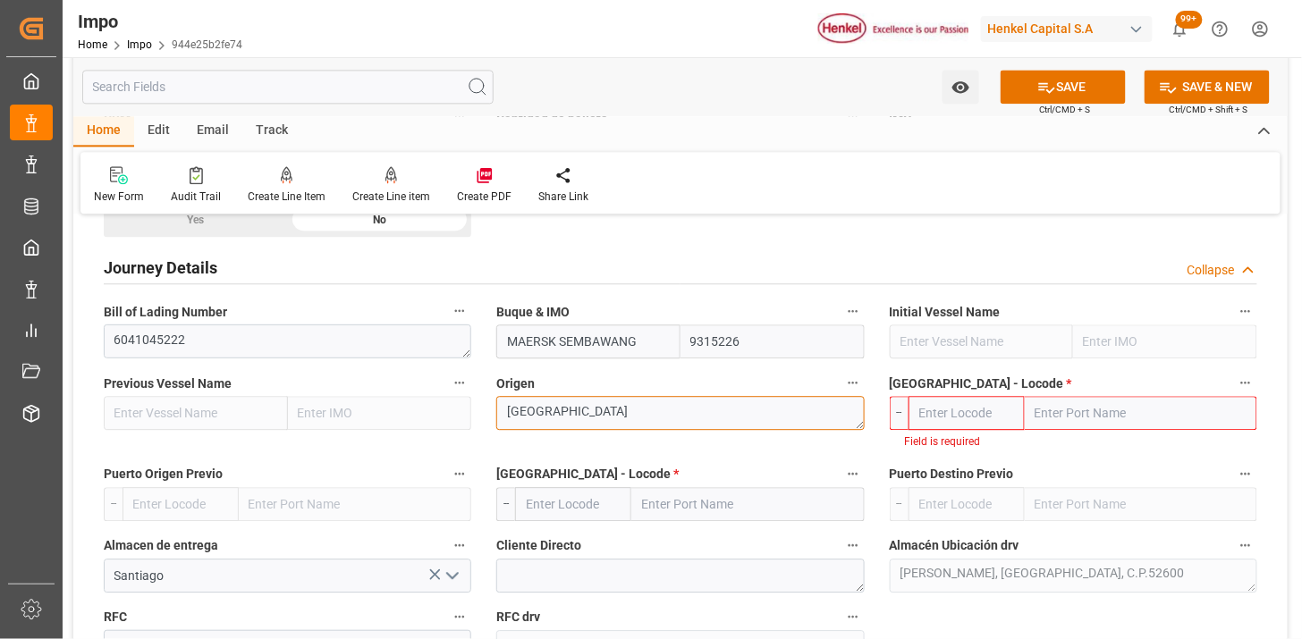
type textarea "[GEOGRAPHIC_DATA]"
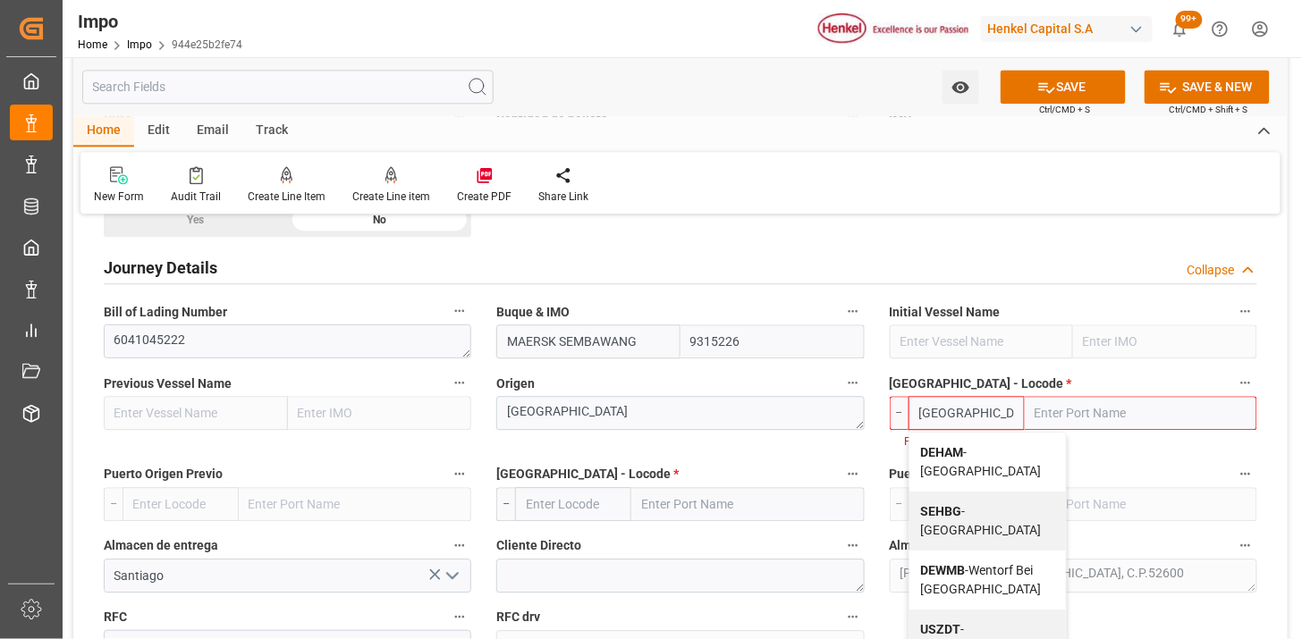
type input "DEHAM"
type input "Hamburg"
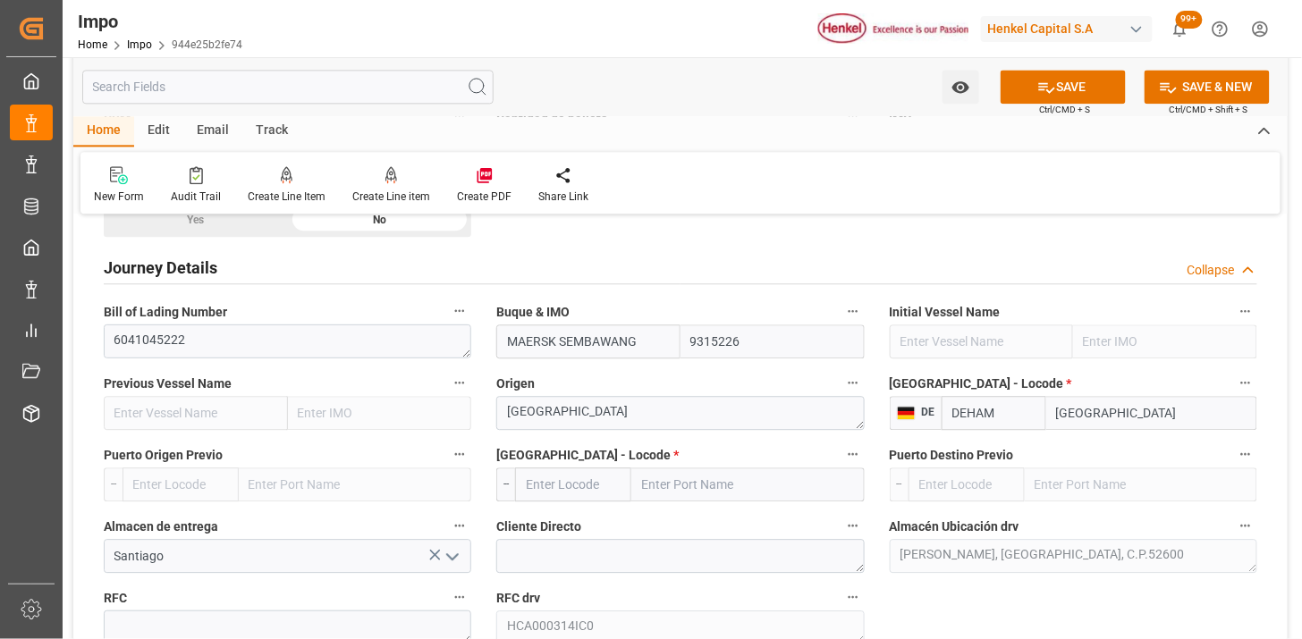
type input "DEHAM"
type input "MXVER"
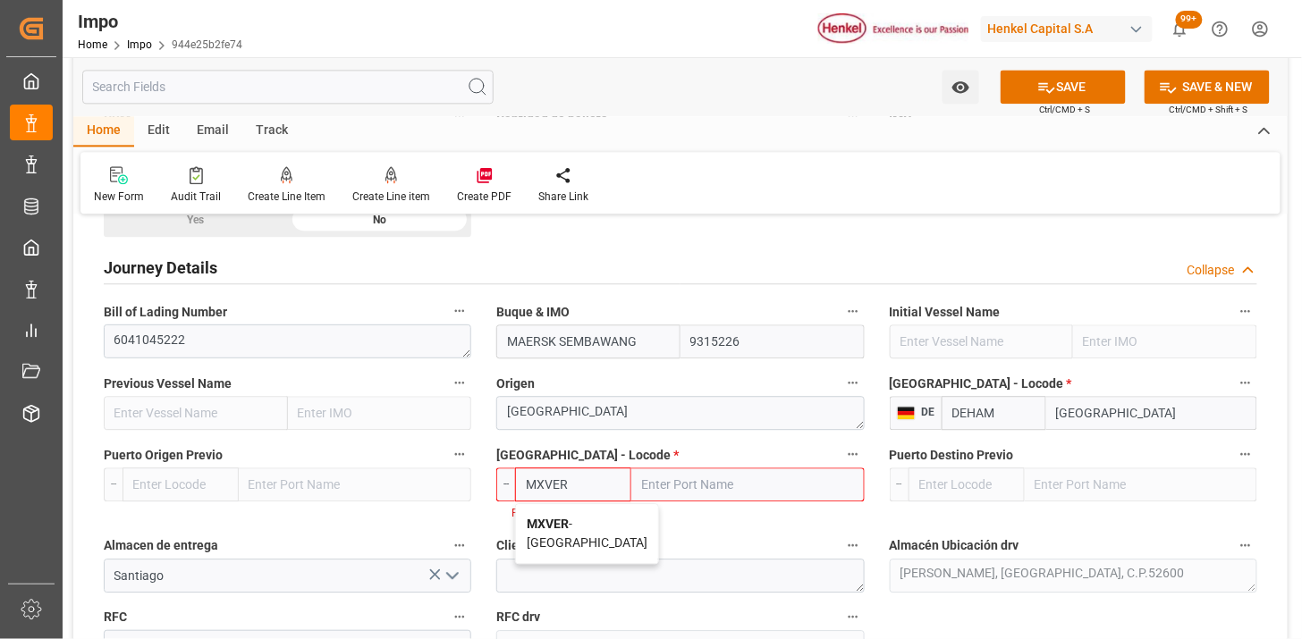
type input "[GEOGRAPHIC_DATA]"
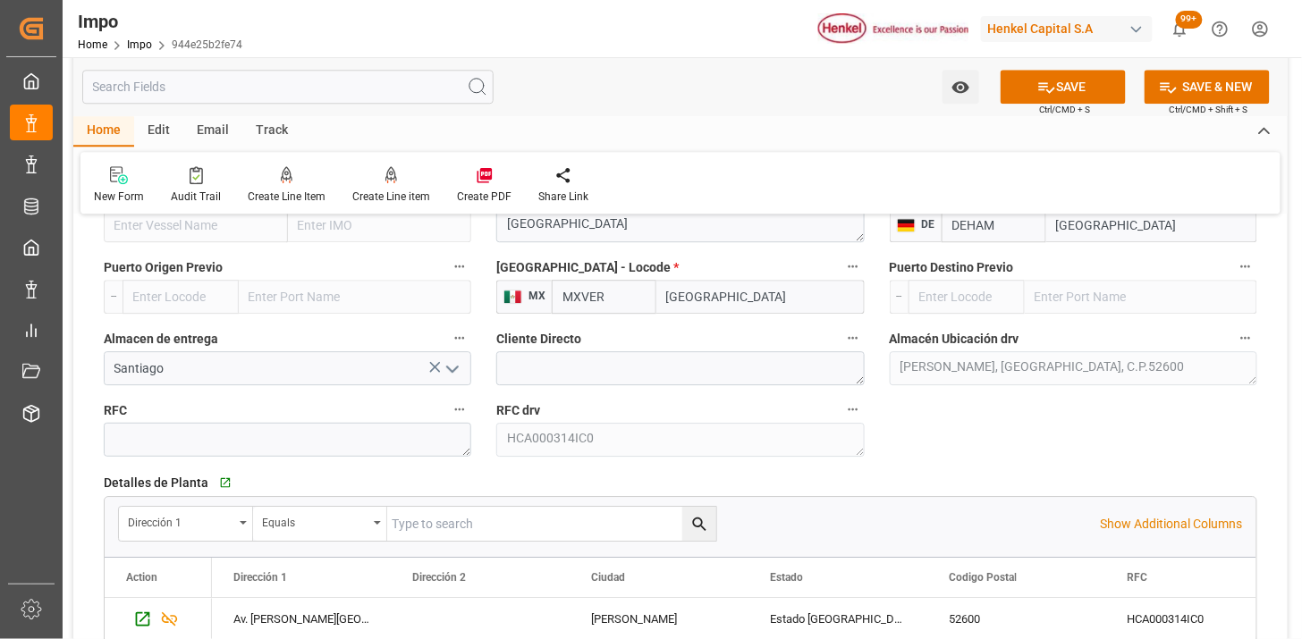
scroll to position [1390, 0]
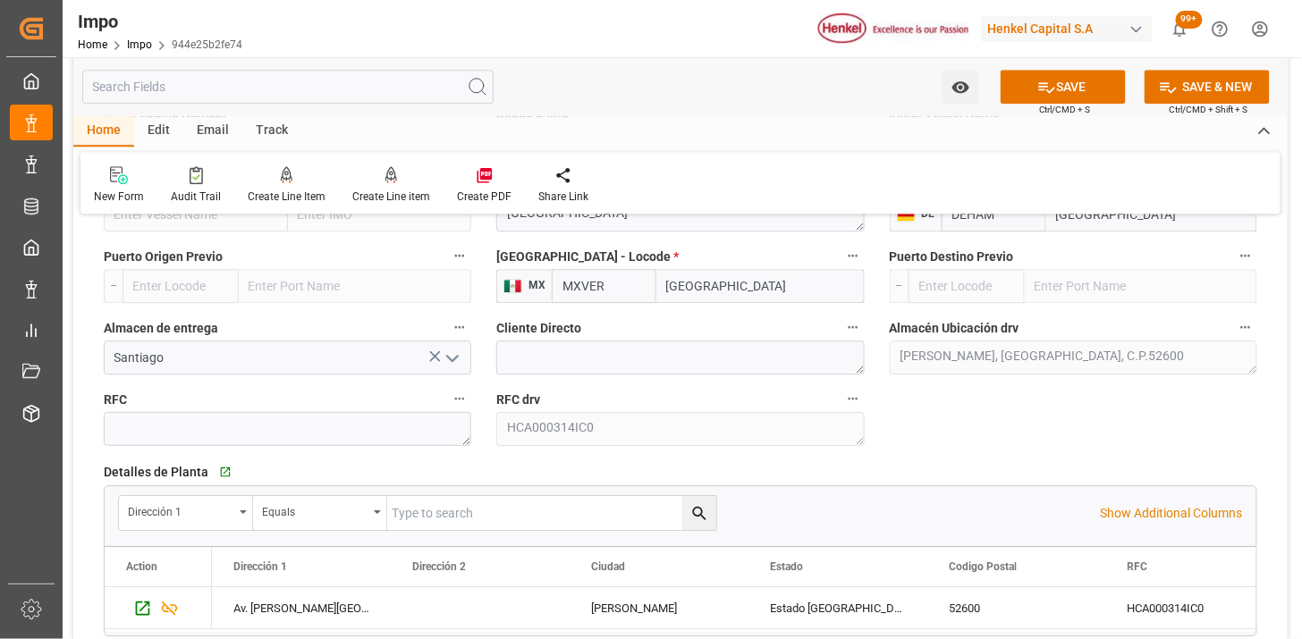
type input "MXVER"
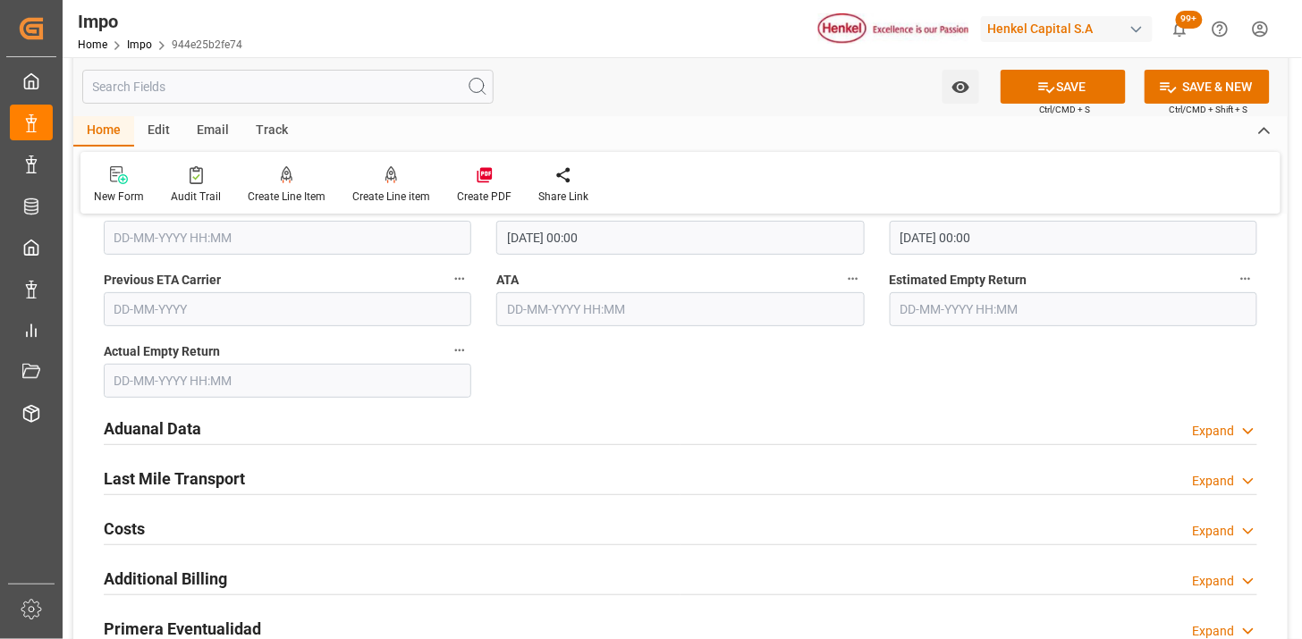
scroll to position [2086, 0]
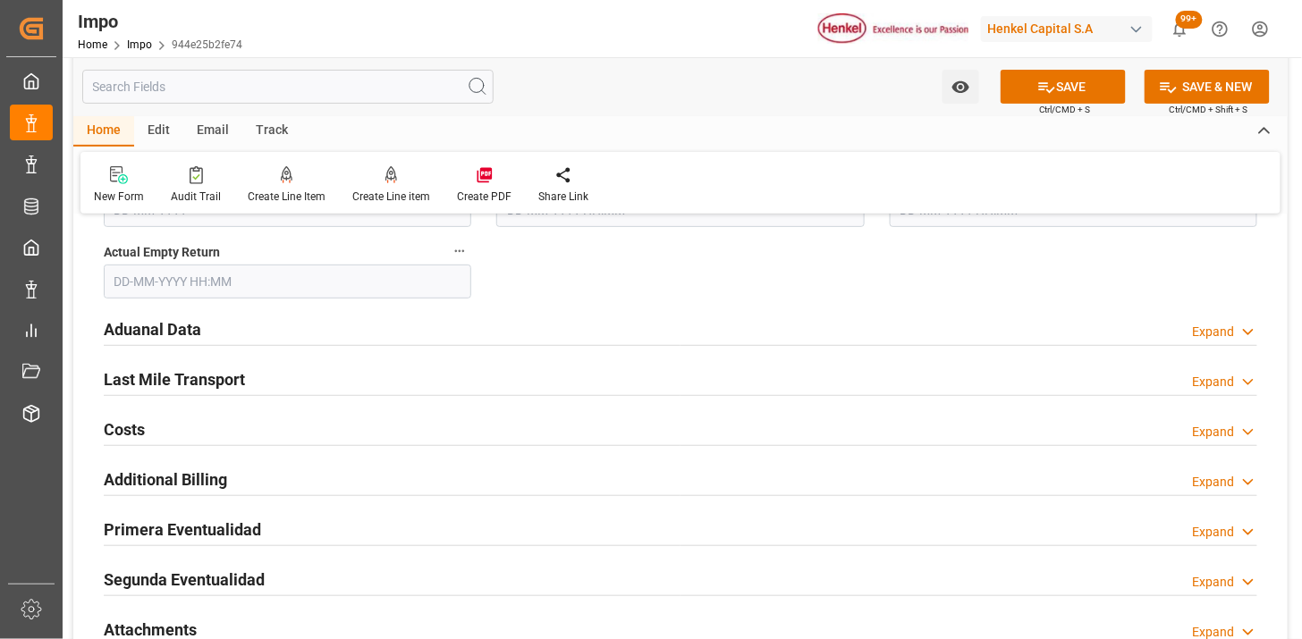
click at [338, 311] on div "Aduanal Data Expand" at bounding box center [680, 328] width 1153 height 34
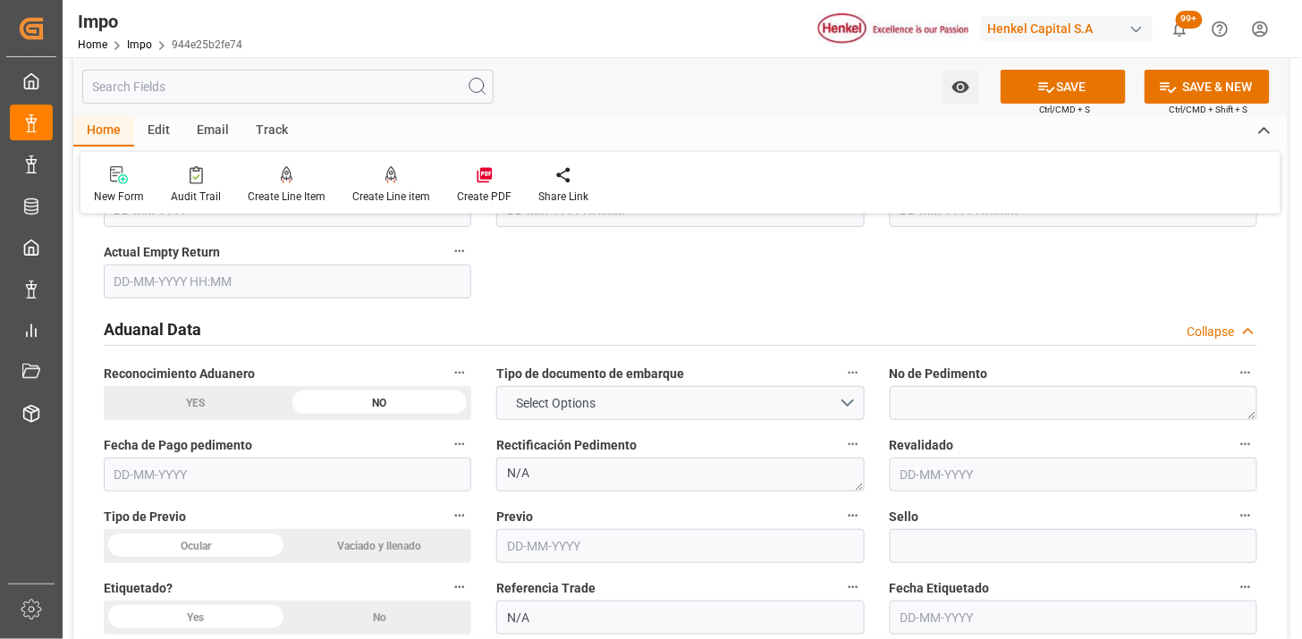
scroll to position [2185, 0]
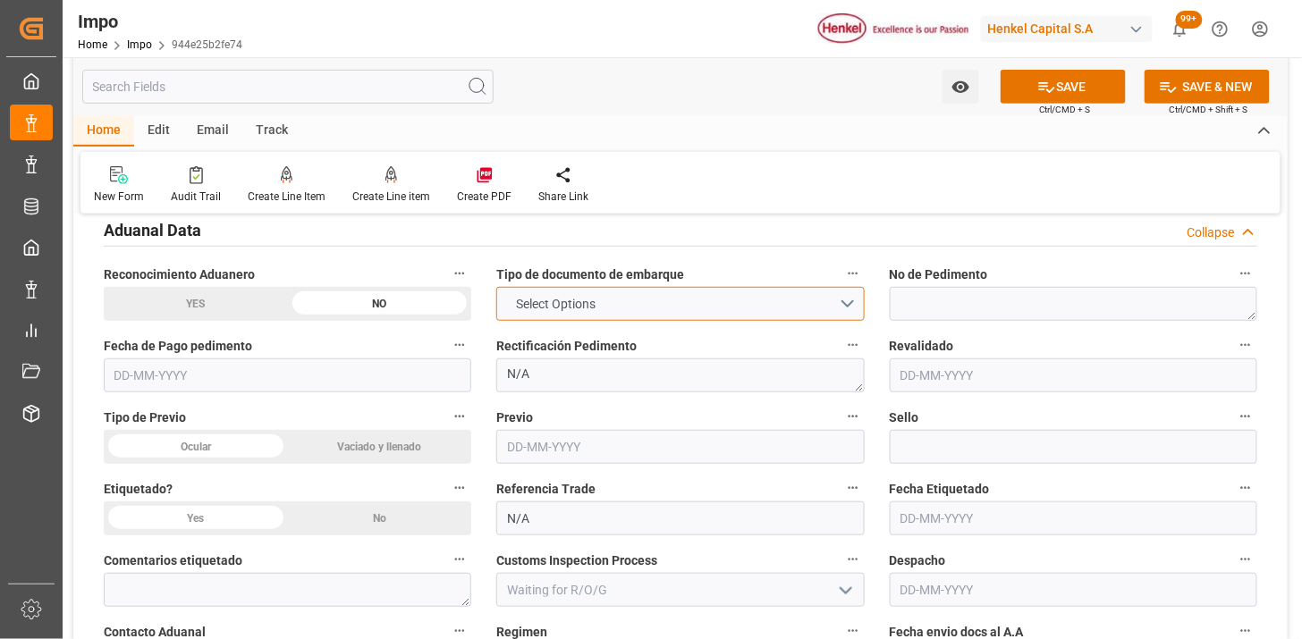
click at [514, 306] on span "Select Options" at bounding box center [555, 304] width 97 height 19
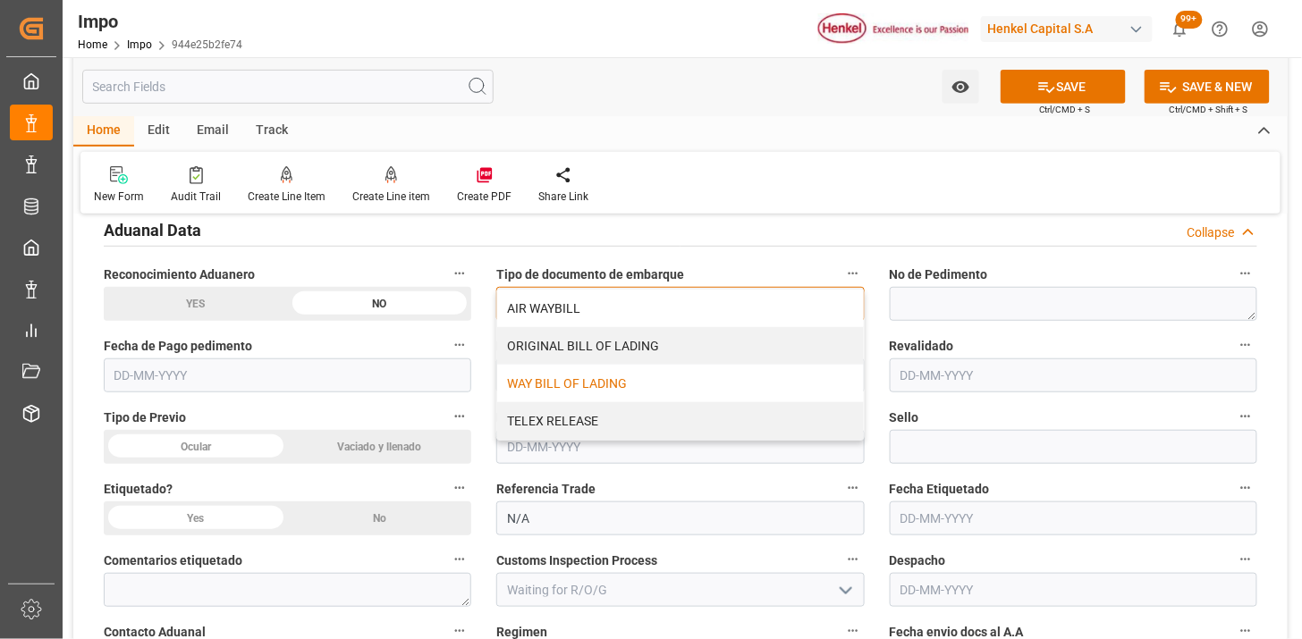
click at [563, 384] on div "WAY BILL OF LADING" at bounding box center [680, 384] width 366 height 38
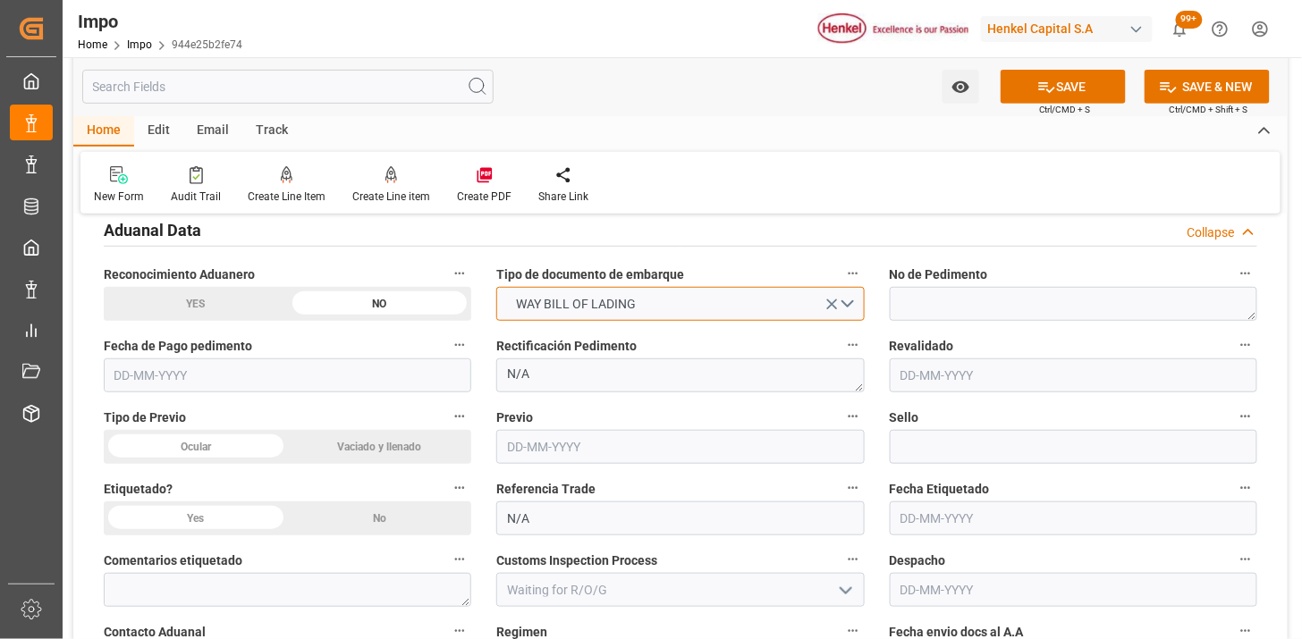
scroll to position [2284, 0]
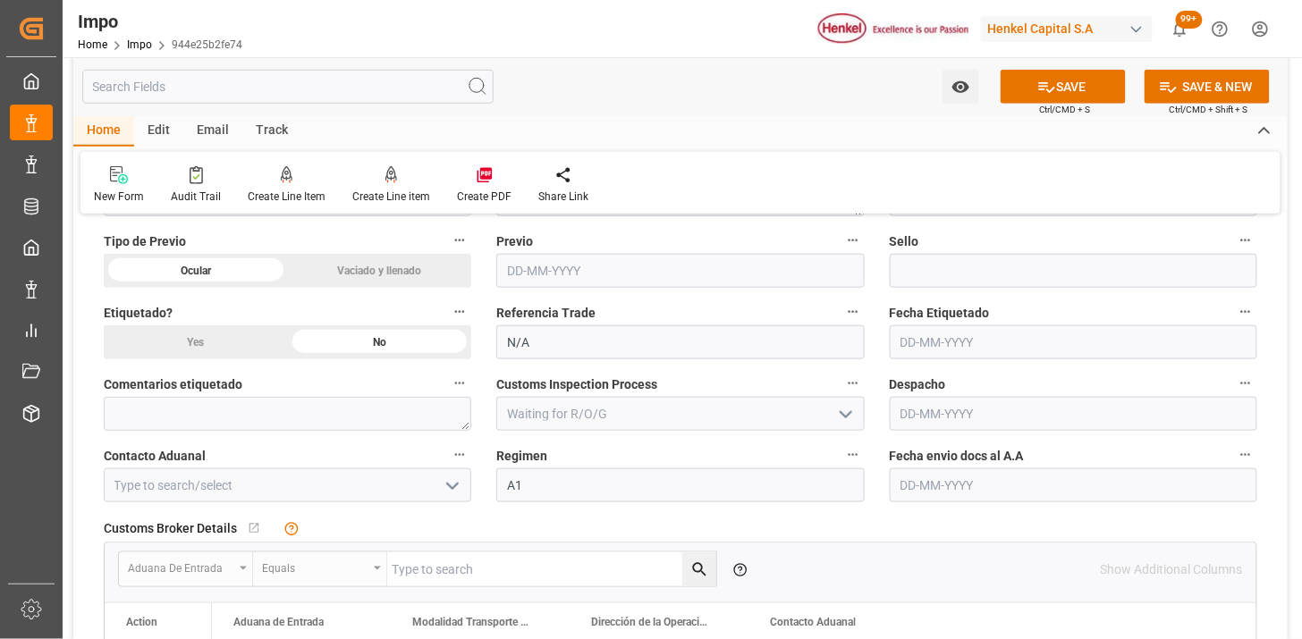
scroll to position [2383, 0]
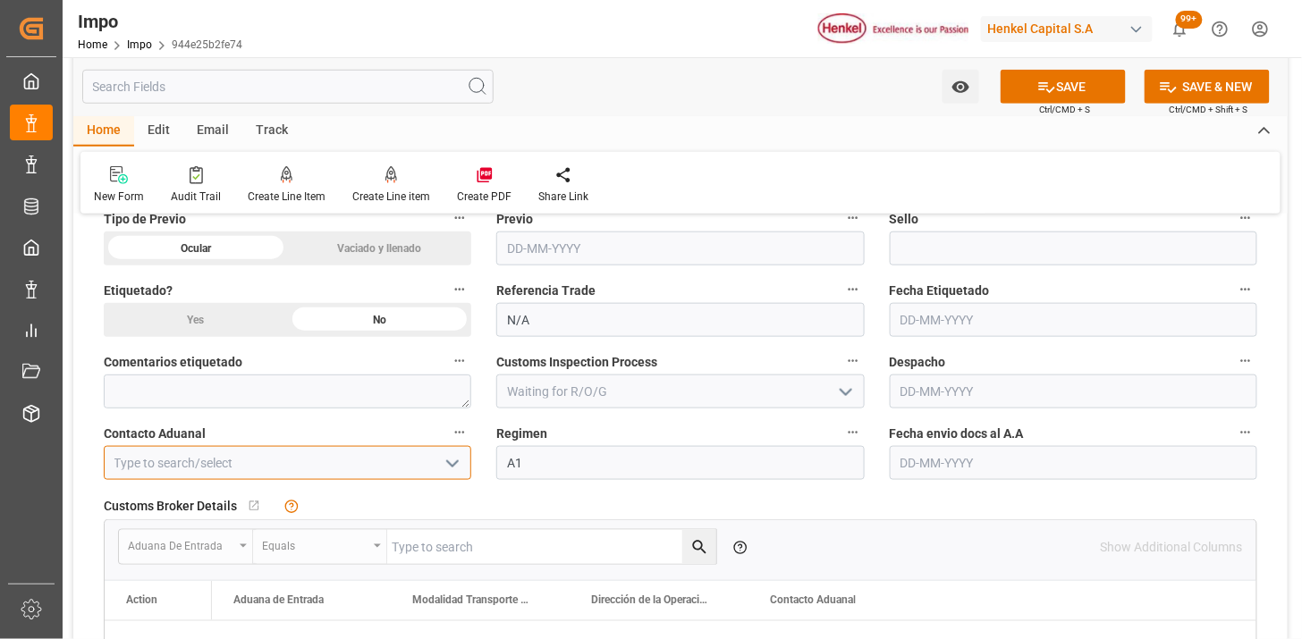
click at [358, 466] on input at bounding box center [287, 463] width 367 height 34
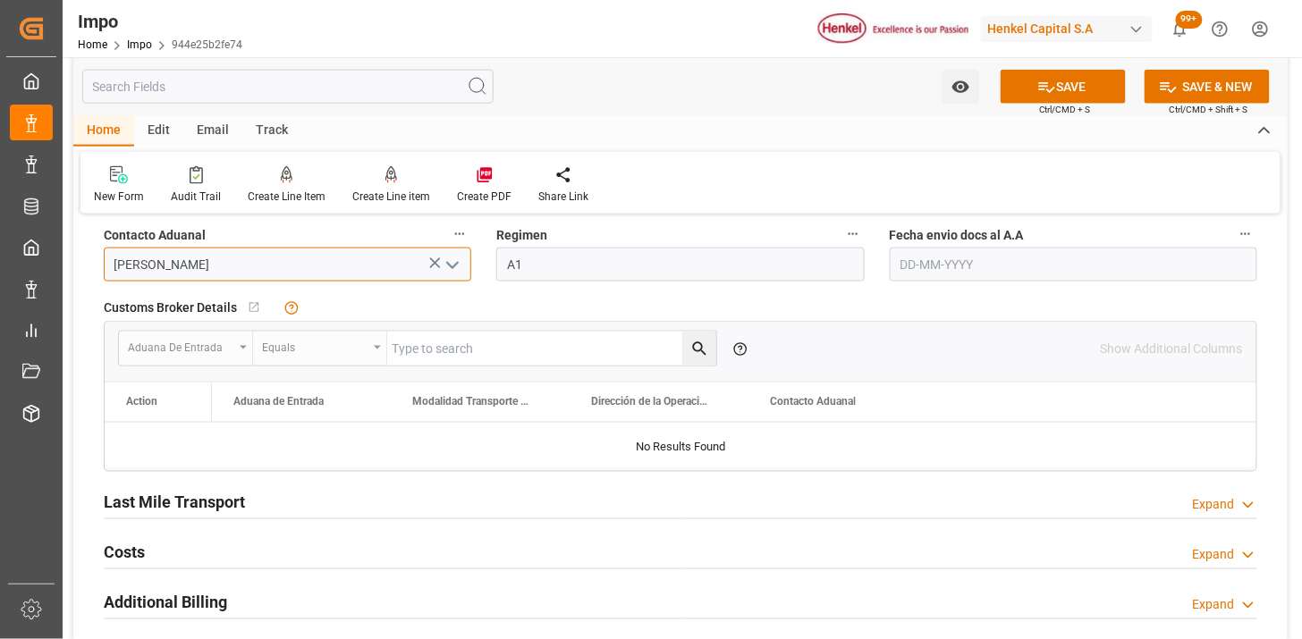
type input "[PERSON_NAME]"
click at [934, 294] on div "Customs Broker Details   No child Object linked" at bounding box center [680, 307] width 1153 height 27
click at [956, 265] on input "text" at bounding box center [1072, 265] width 367 height 34
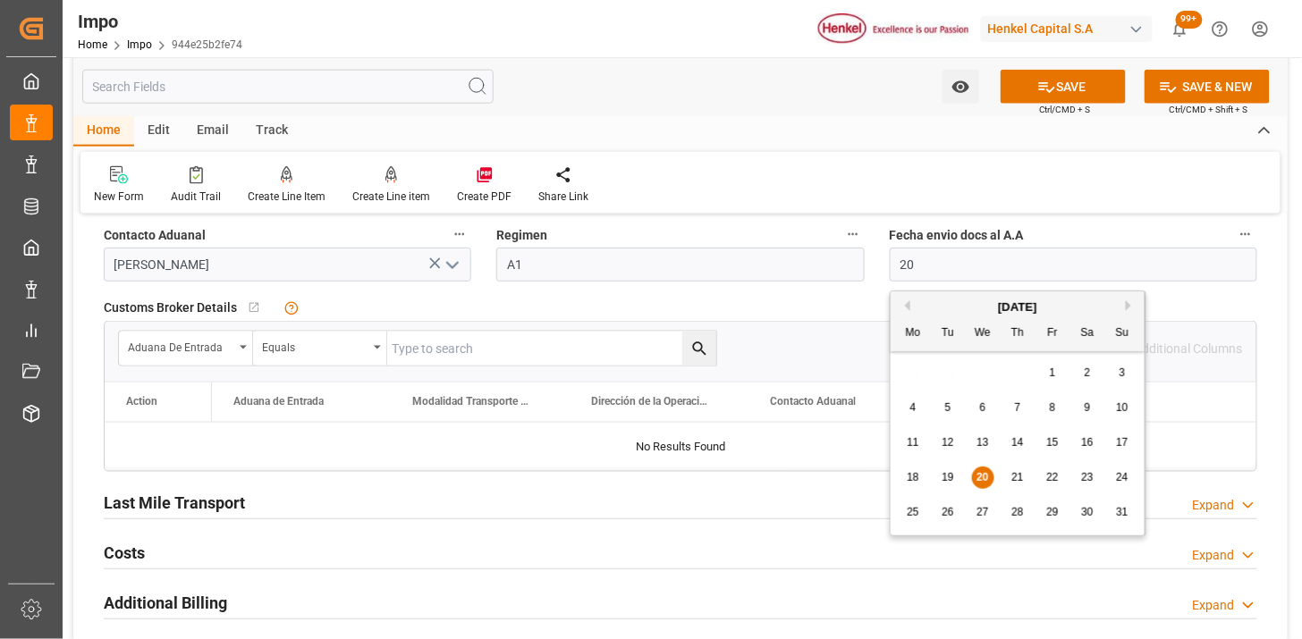
type input "[DATE]"
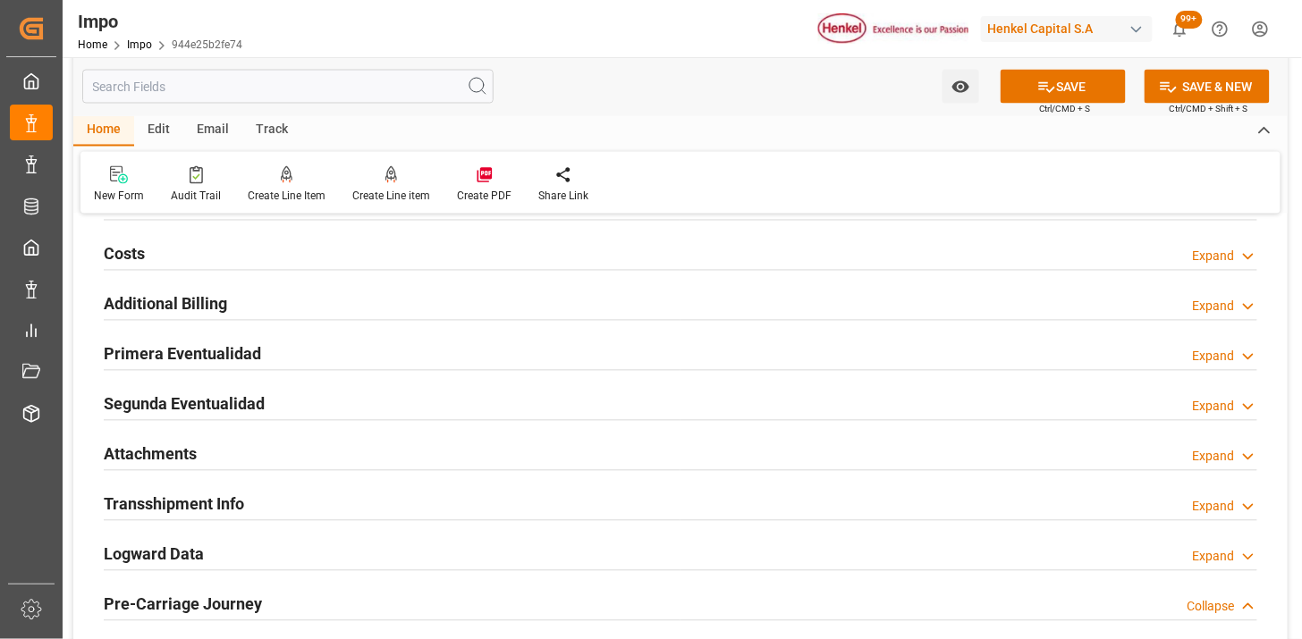
scroll to position [2979, 0]
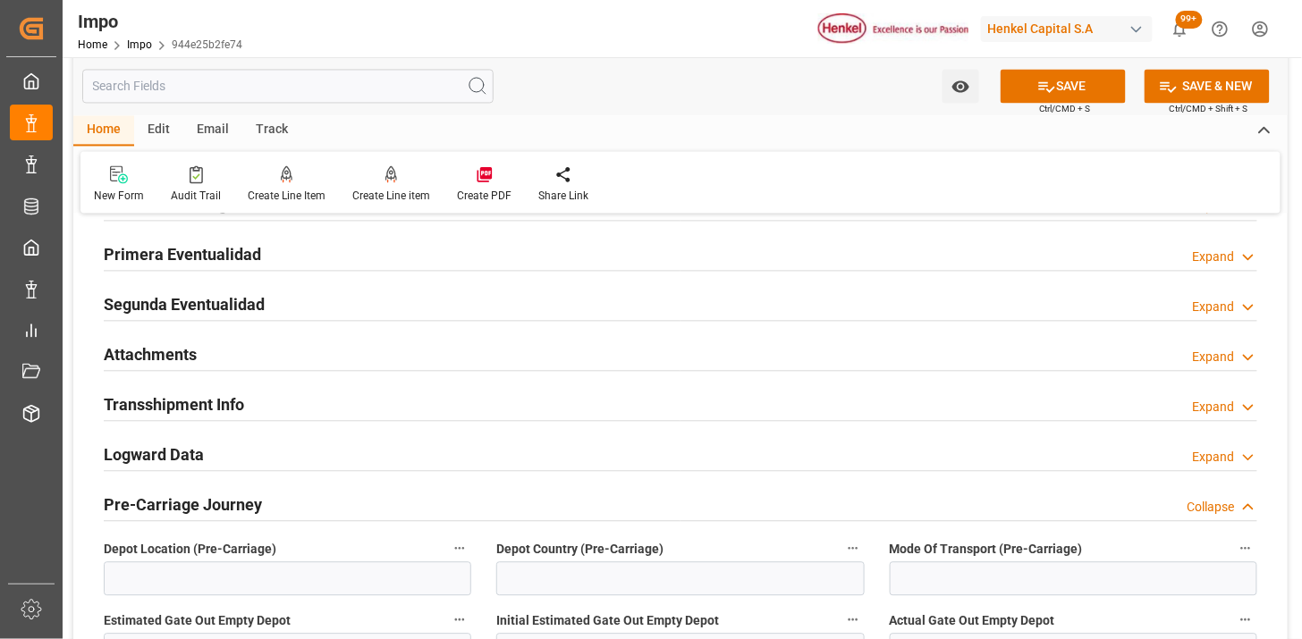
click at [309, 358] on div "Attachments Expand" at bounding box center [680, 354] width 1153 height 34
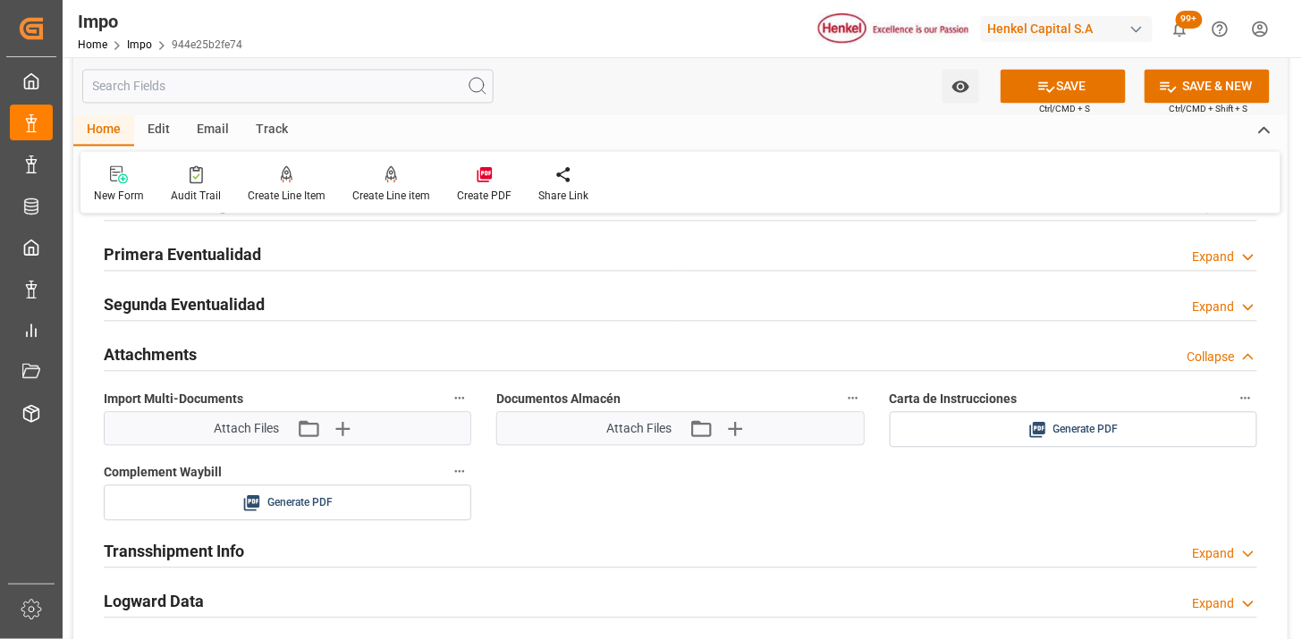
scroll to position [3079, 0]
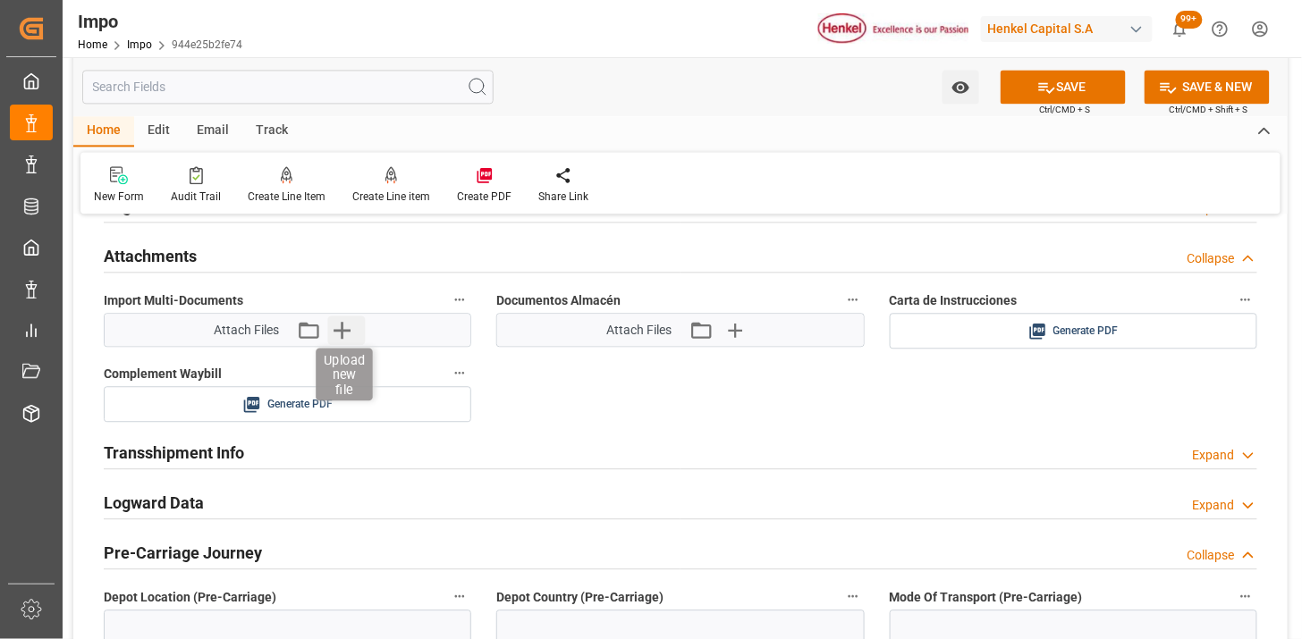
click at [347, 337] on icon "button" at bounding box center [341, 330] width 29 height 29
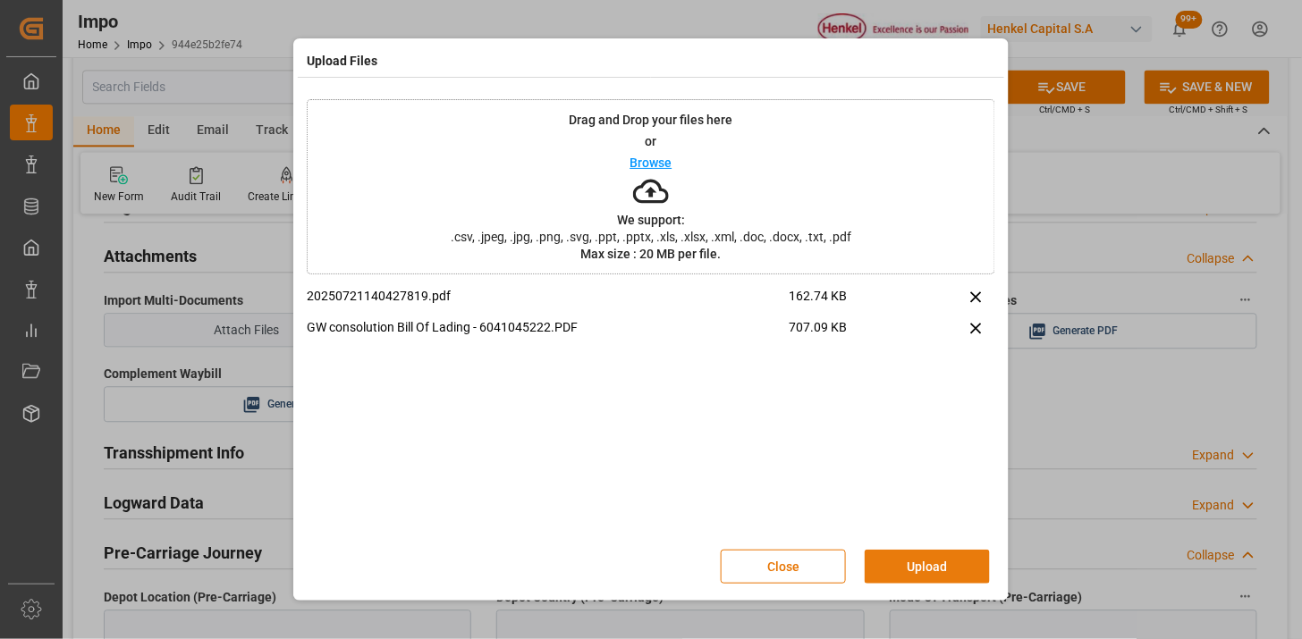
click at [955, 574] on button "Upload" at bounding box center [926, 567] width 125 height 34
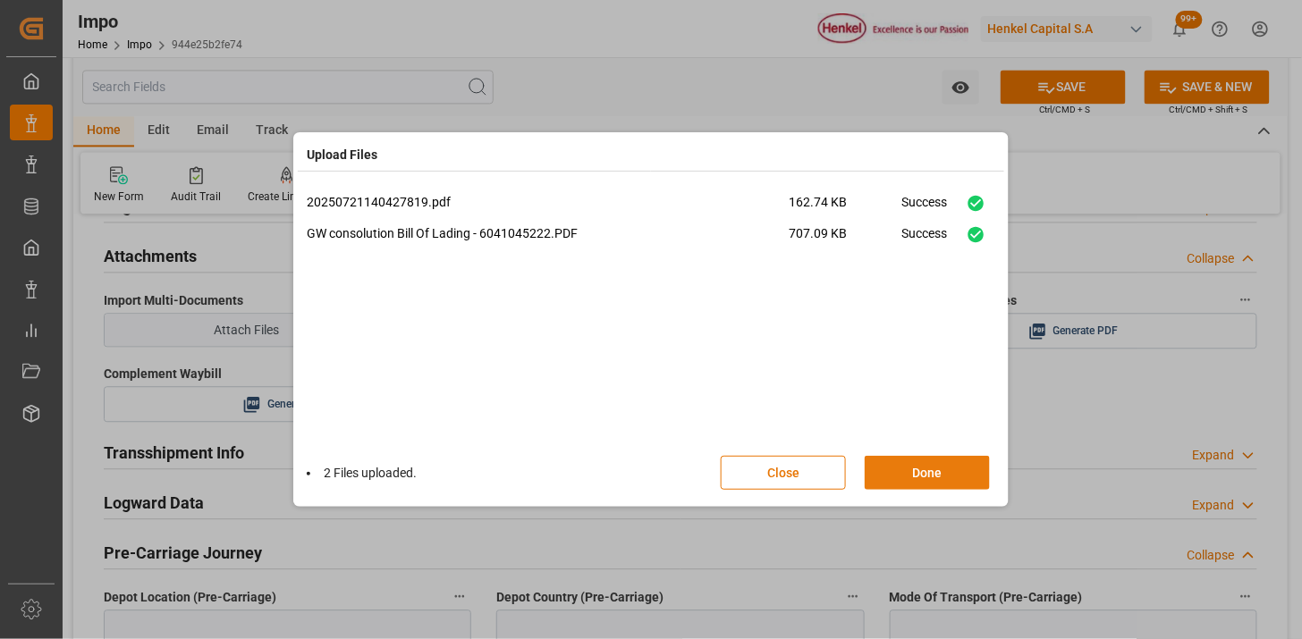
click at [925, 476] on button "Done" at bounding box center [926, 473] width 125 height 34
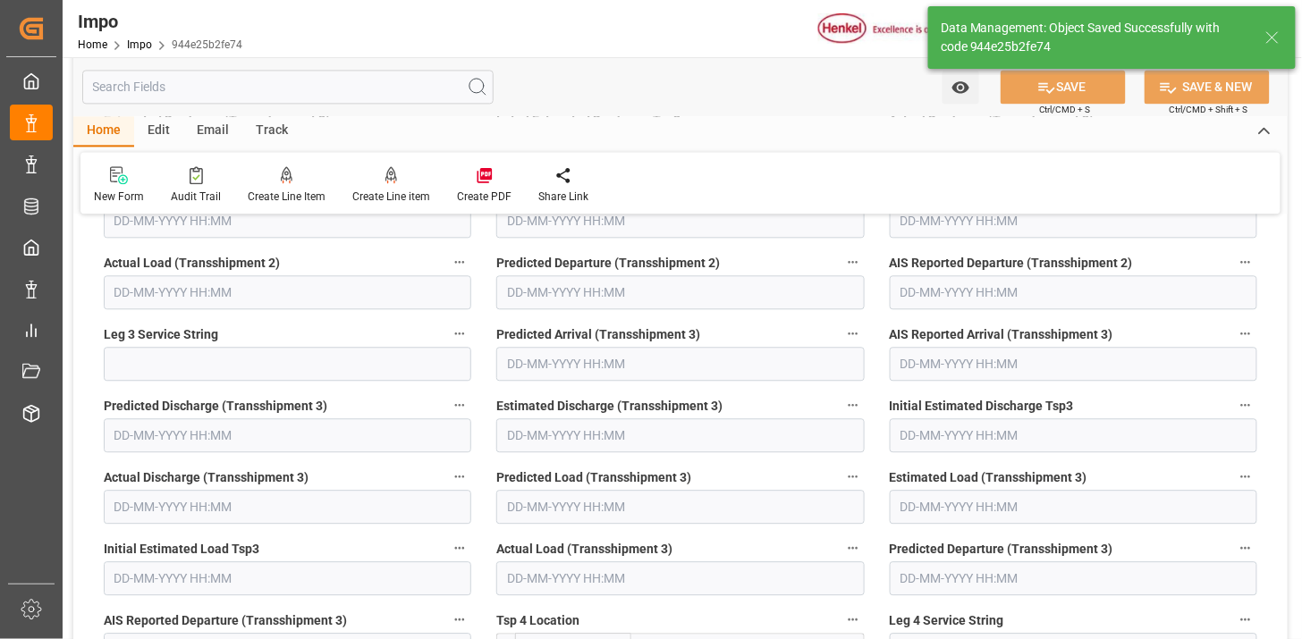
type textarea "AA"
type input "1"
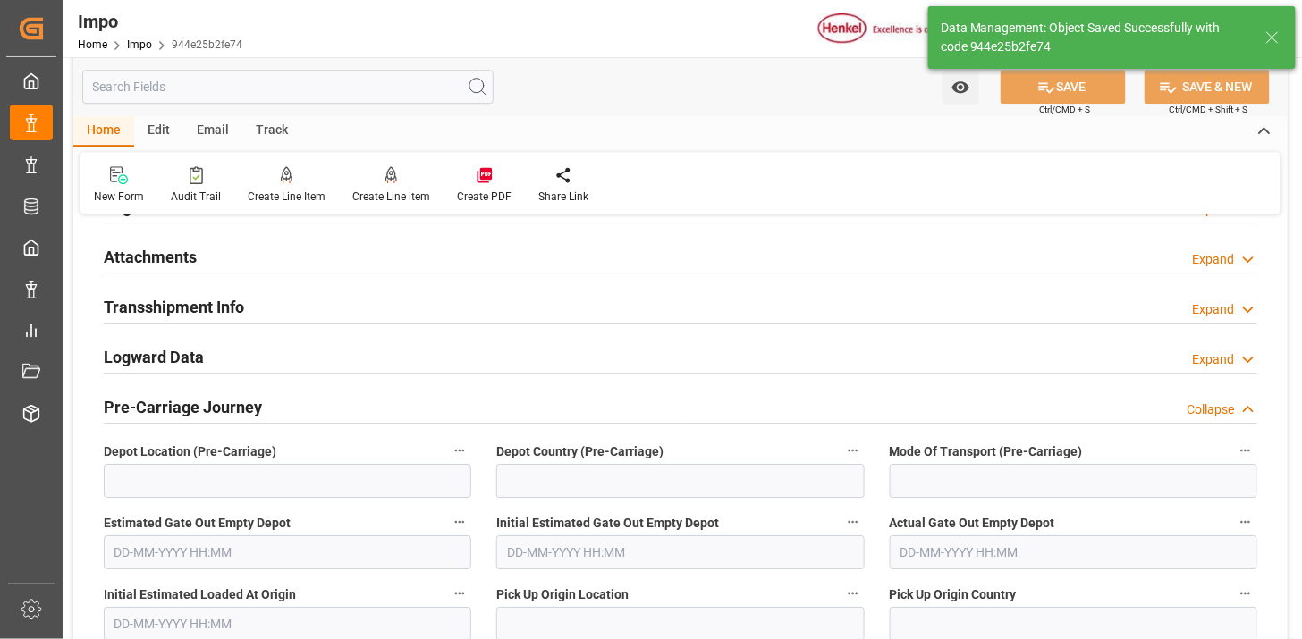
click at [250, 257] on div "Attachments Expand" at bounding box center [680, 256] width 1153 height 34
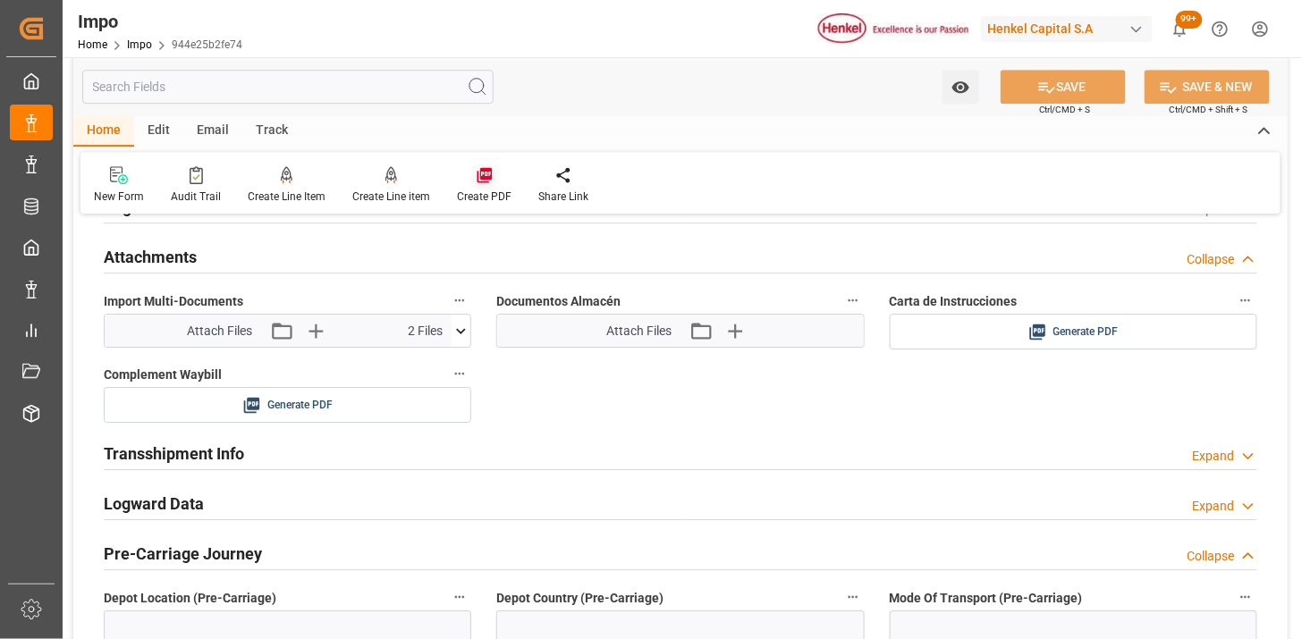
click at [476, 176] on icon at bounding box center [485, 175] width 18 height 18
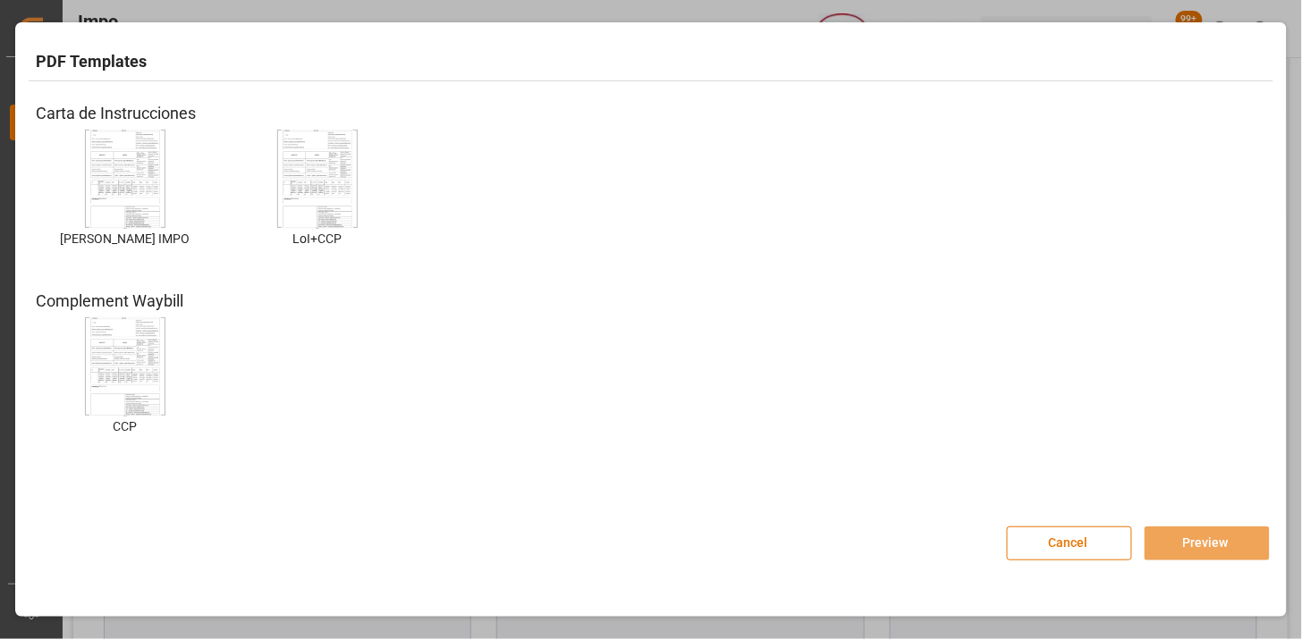
click at [127, 171] on img at bounding box center [125, 179] width 72 height 101
click at [1175, 545] on button "Preview" at bounding box center [1206, 544] width 125 height 34
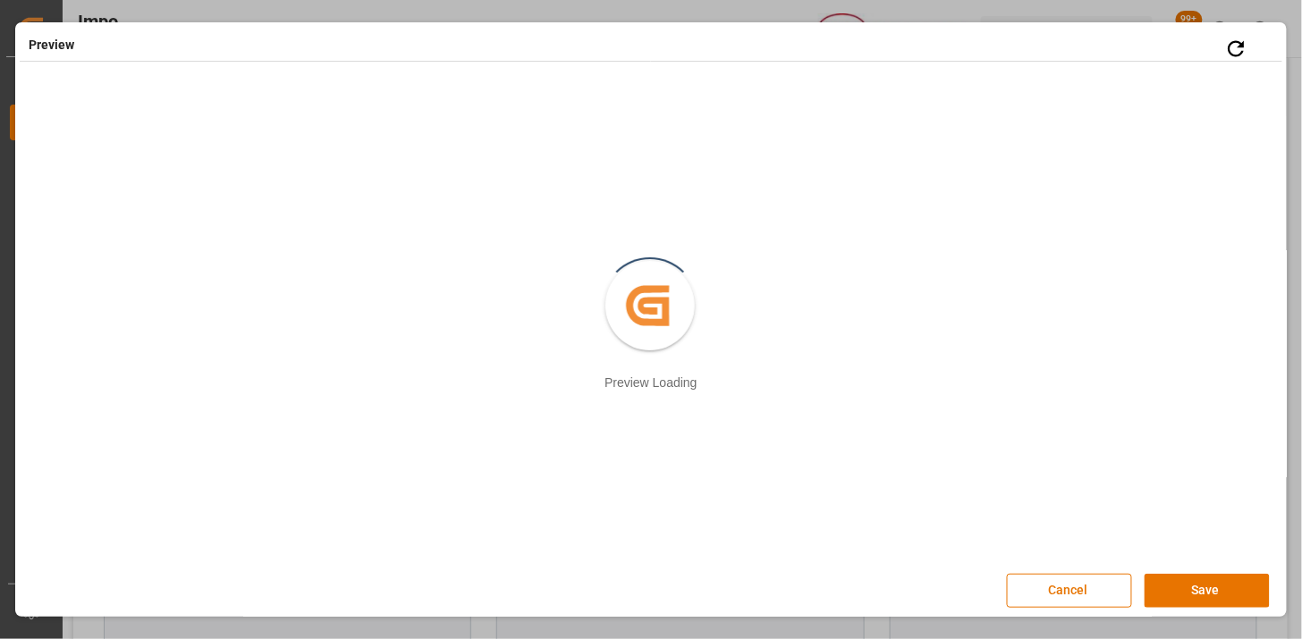
scroll to position [3, 0]
click at [1226, 594] on button "Save" at bounding box center [1206, 588] width 125 height 34
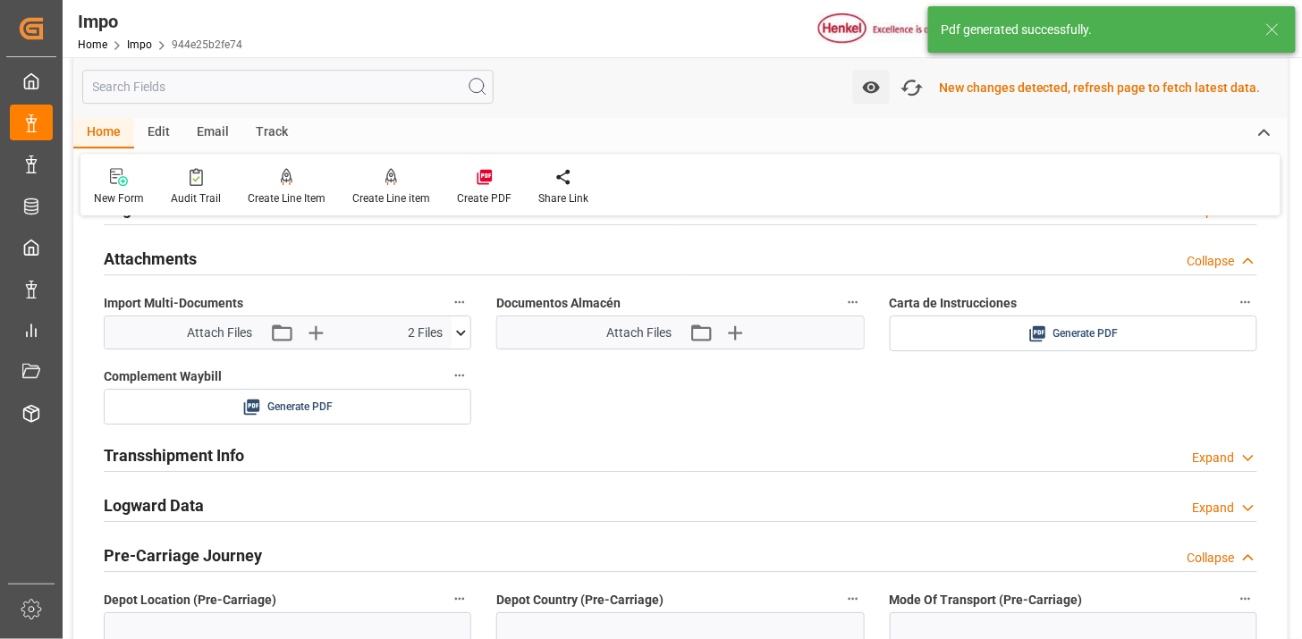
scroll to position [1555, 0]
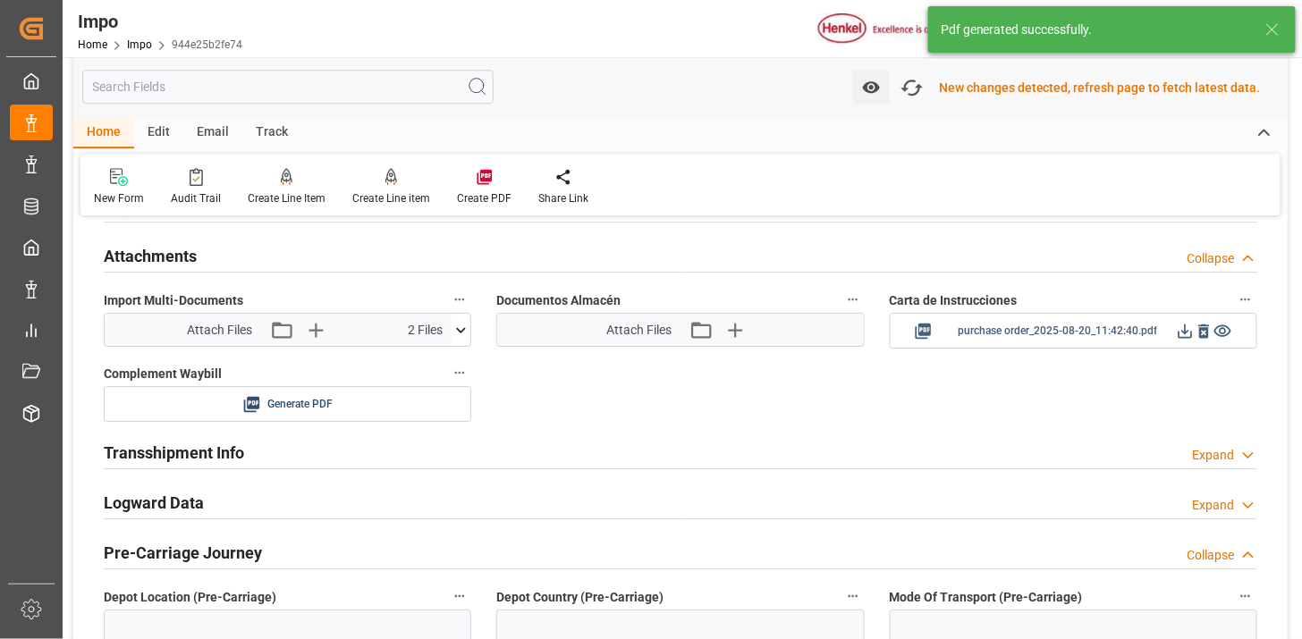
click at [1178, 338] on icon at bounding box center [1185, 331] width 19 height 19
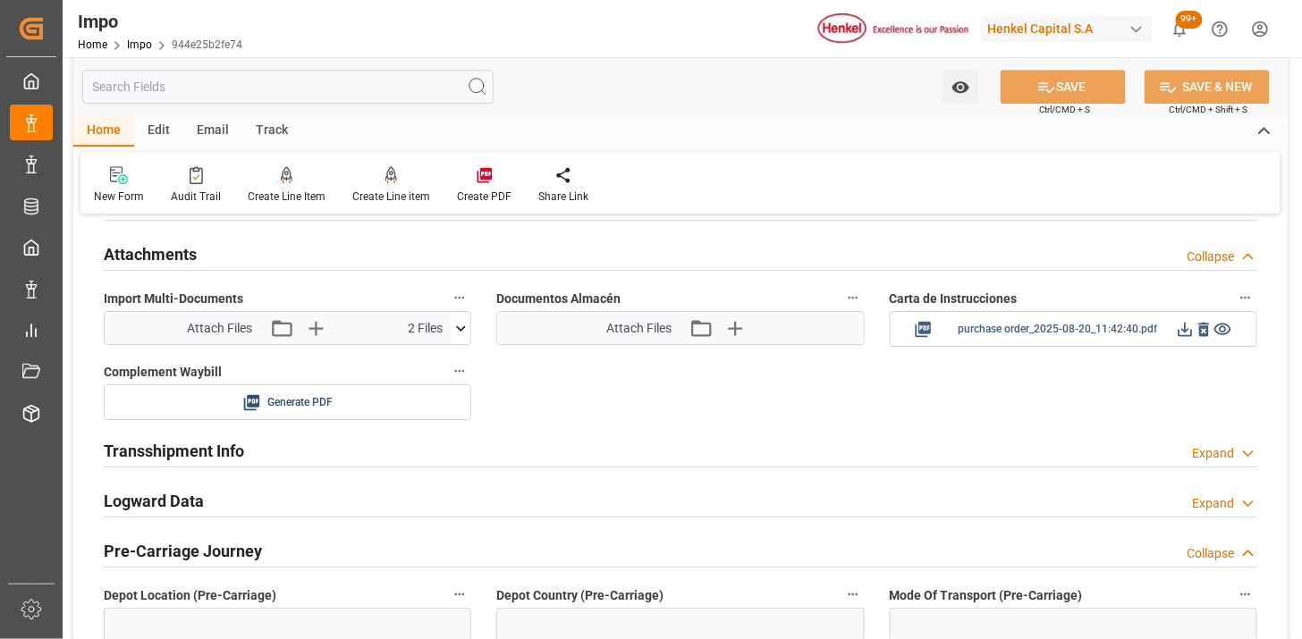
scroll to position [1553, 0]
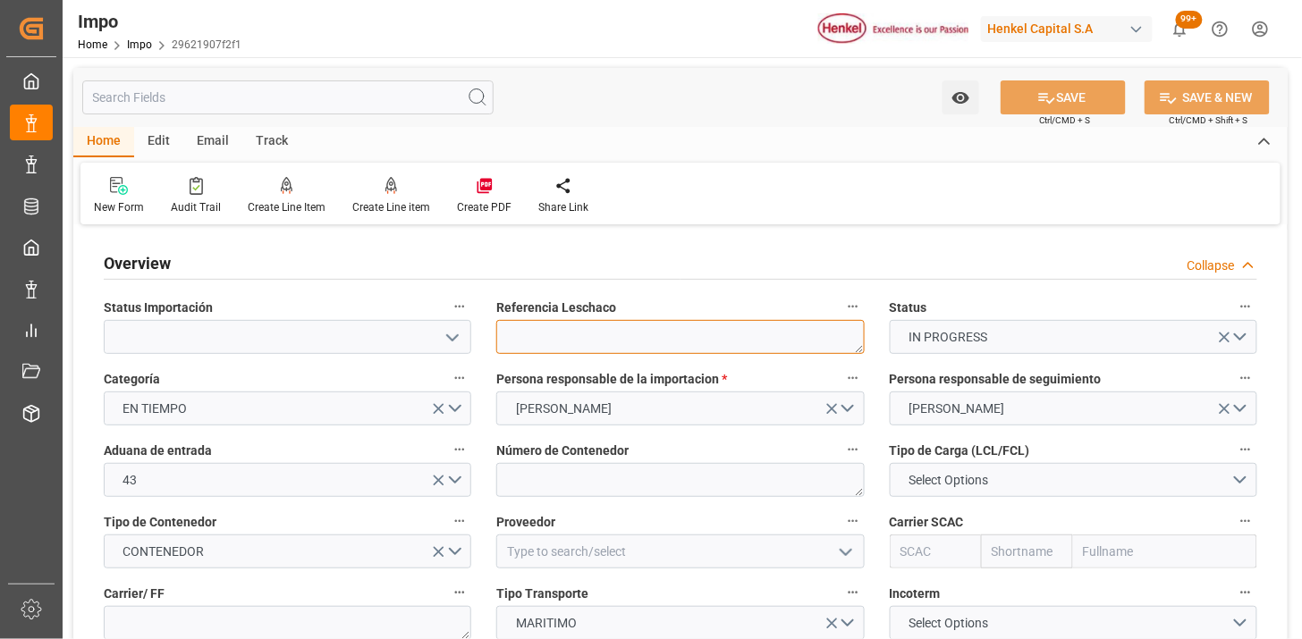
click at [560, 335] on textarea at bounding box center [679, 337] width 367 height 34
paste textarea "DUSA75985"
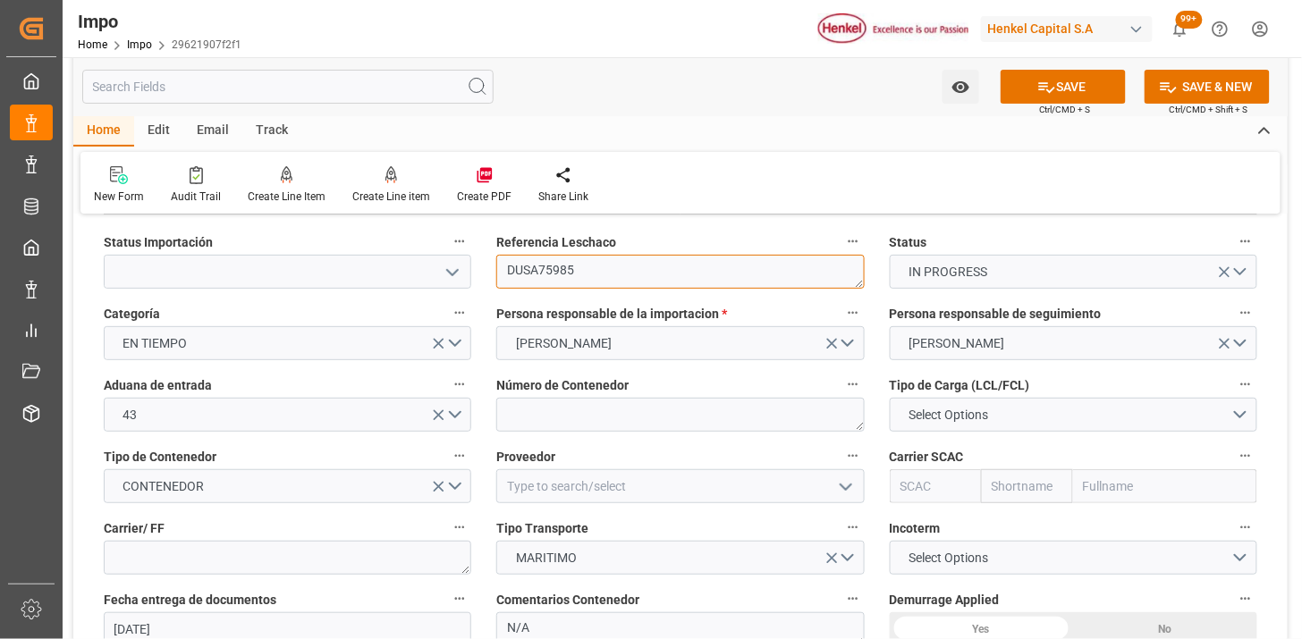
scroll to position [99, 0]
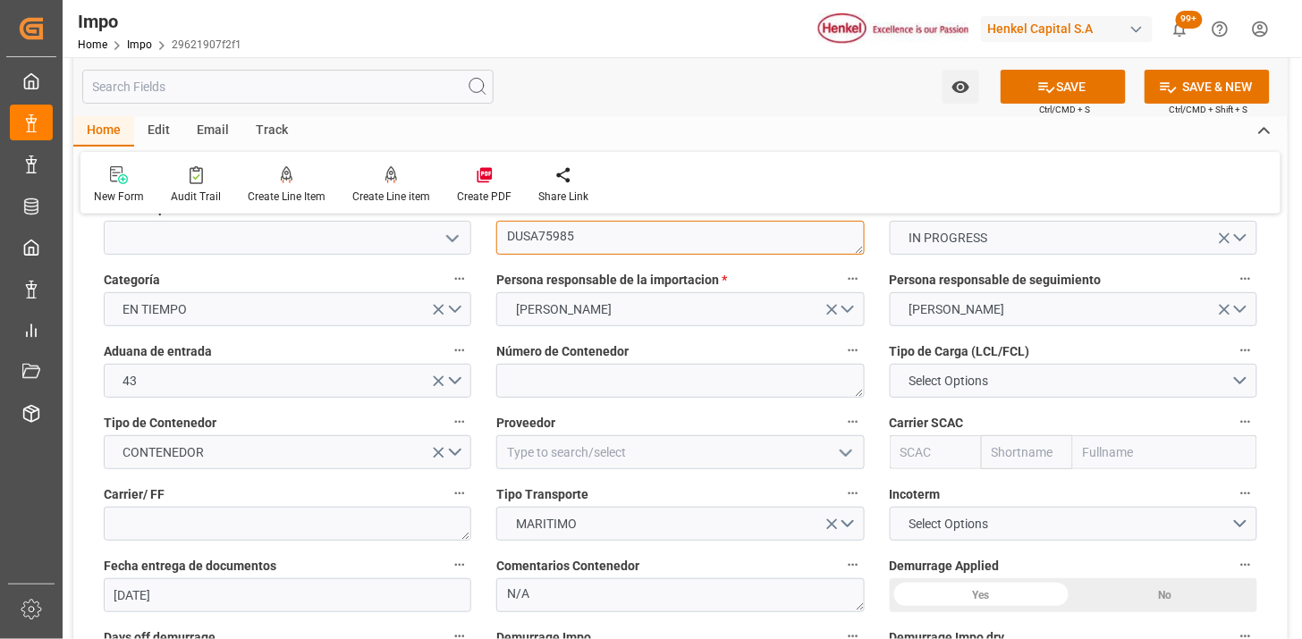
type textarea "DUSA75985"
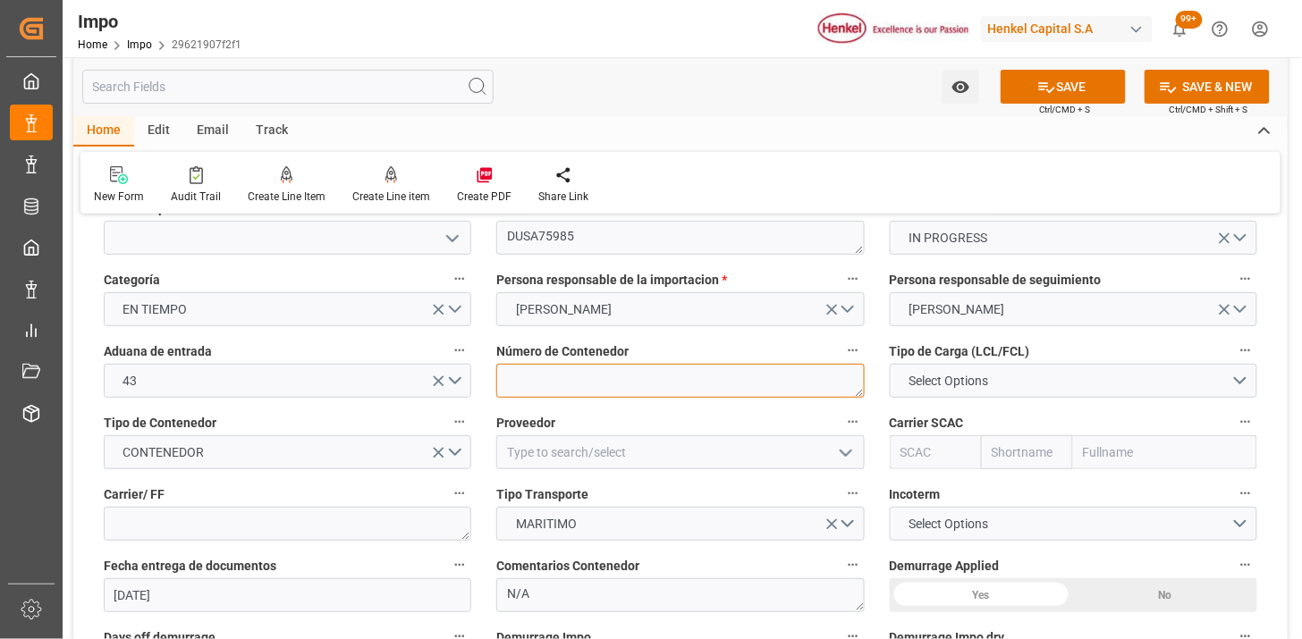
click at [549, 375] on textarea at bounding box center [679, 381] width 367 height 34
paste textarea "MSDU6996932"
type textarea "MSDU6996932"
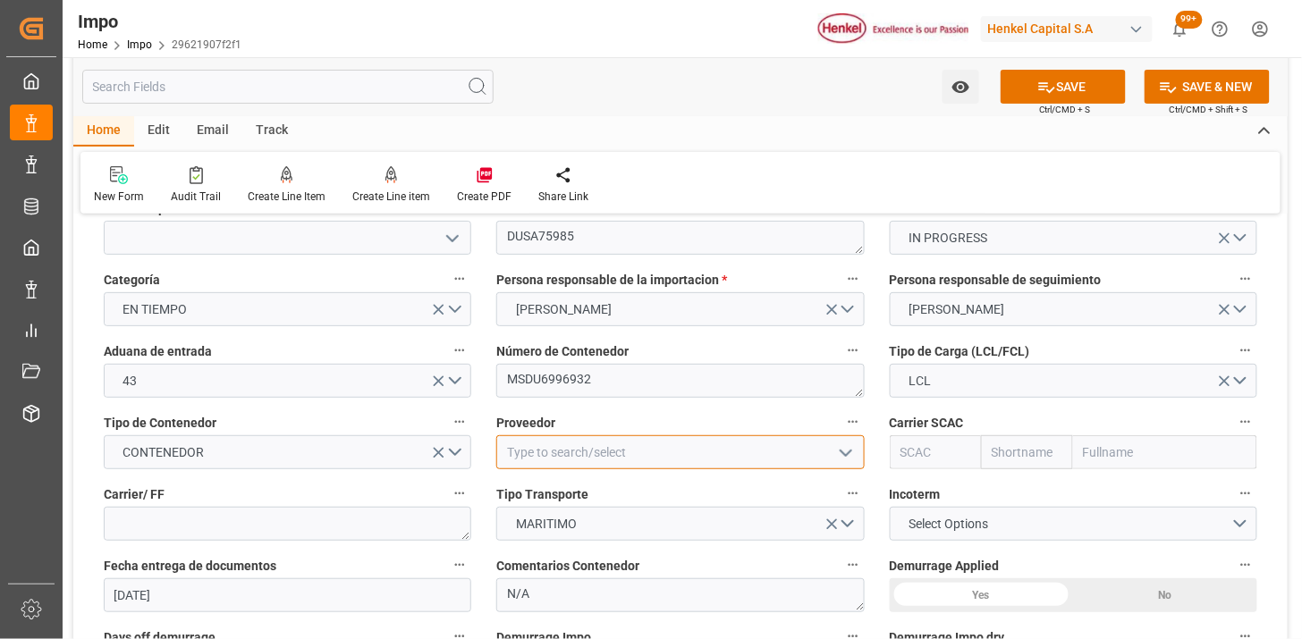
type input "H"
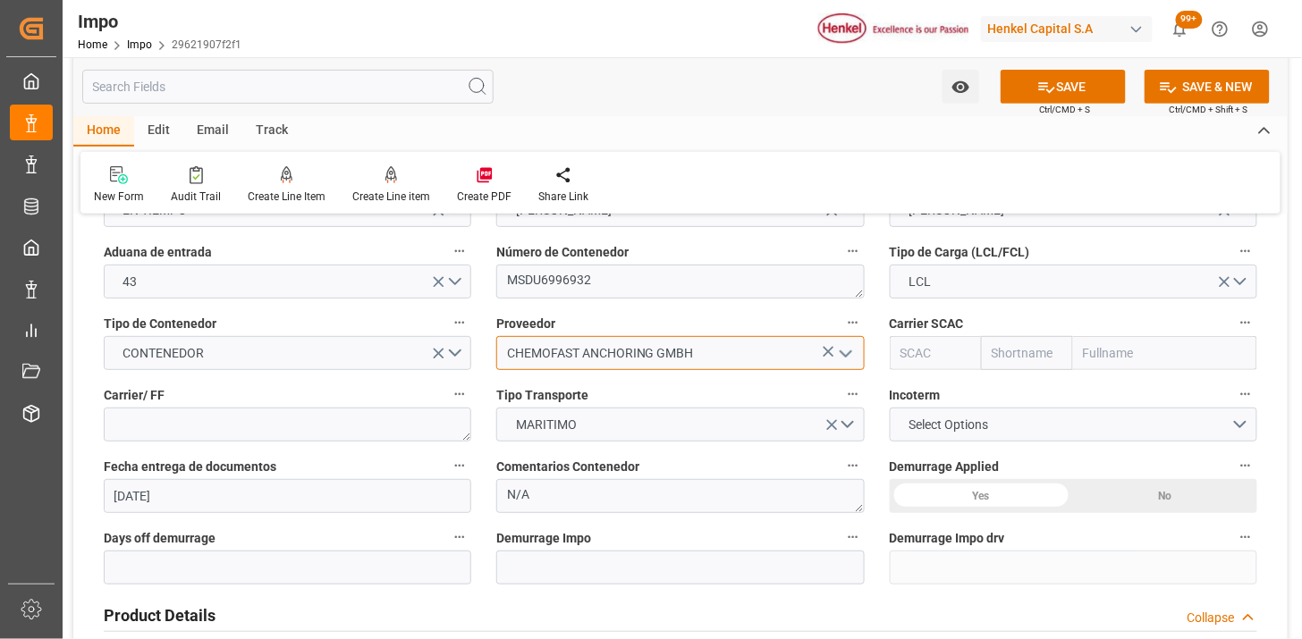
type input "CHEMOFAST ANCHORING GMBH"
type input "MSCU"
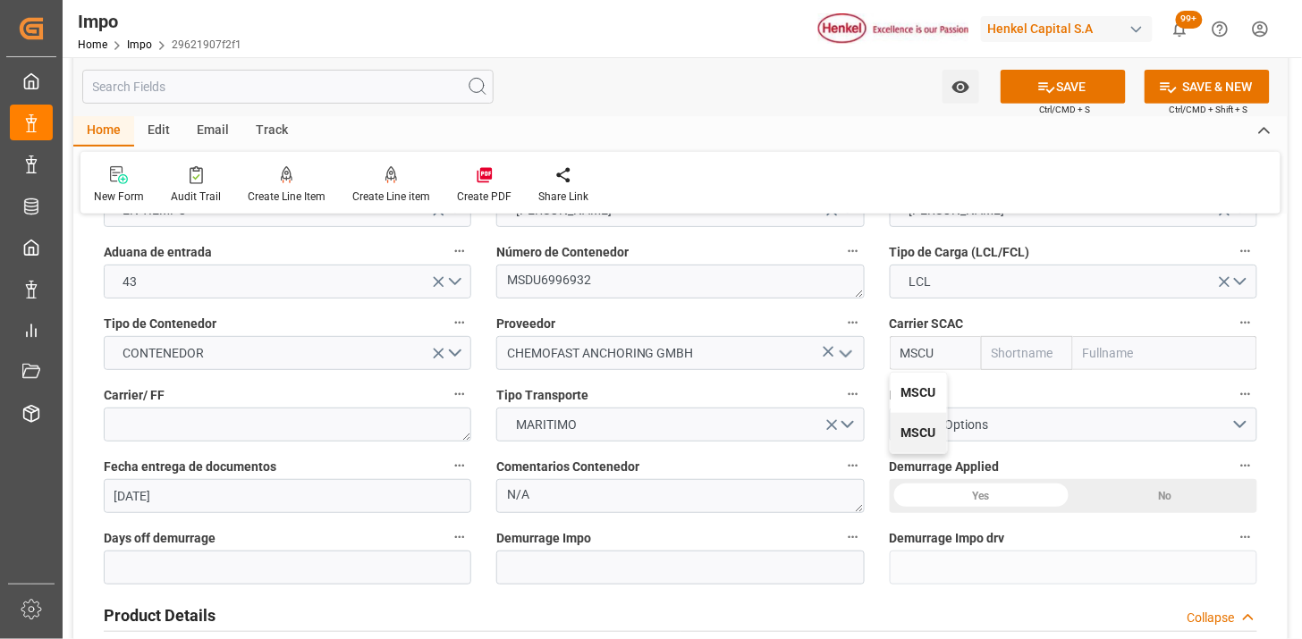
type input "MSC"
type input "Mediterranean Shipping Company"
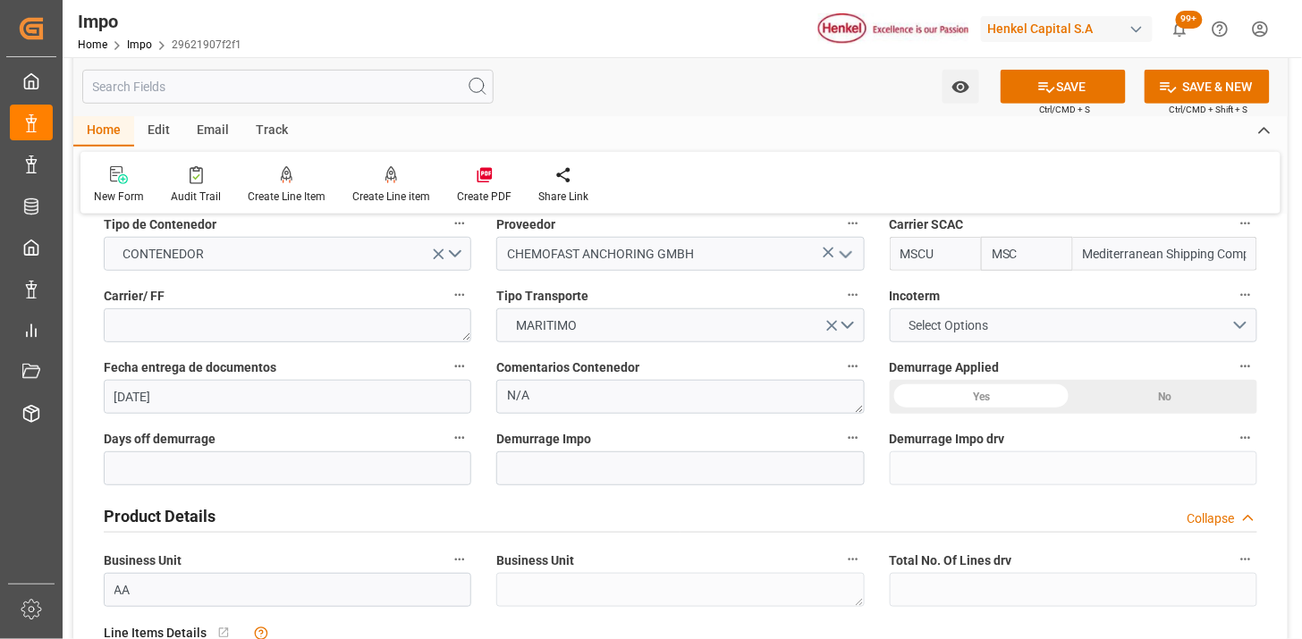
type input "MSCU"
click at [993, 331] on span "Select Options" at bounding box center [947, 325] width 97 height 19
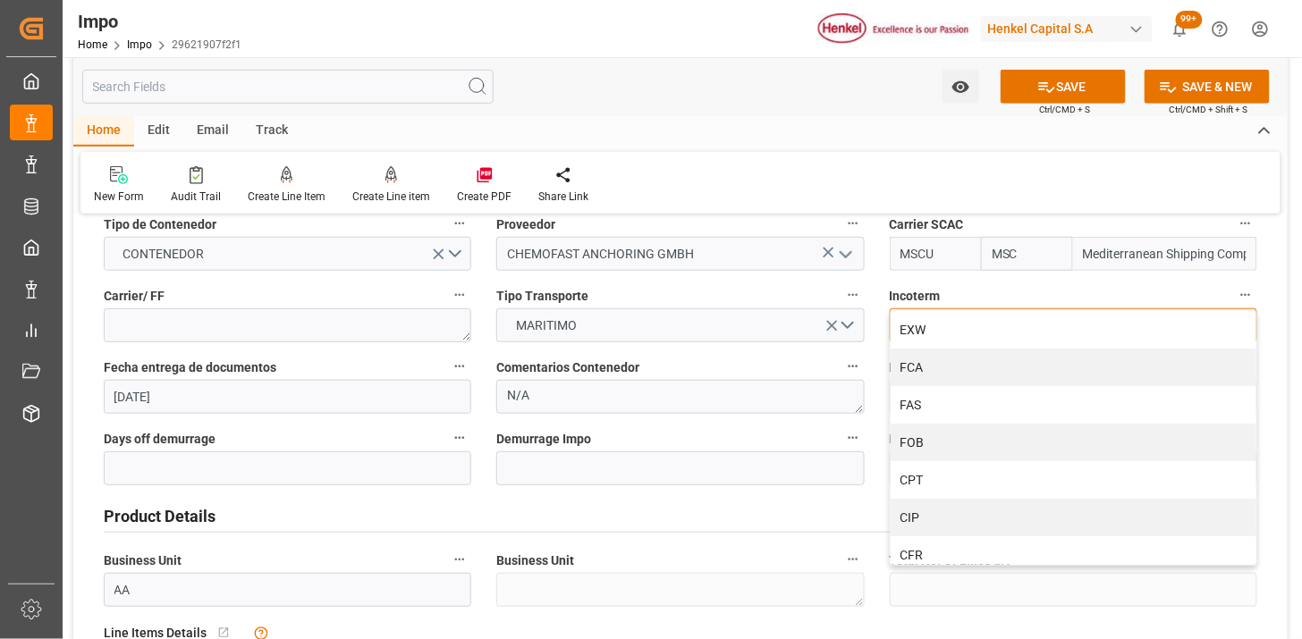
click at [996, 336] on div "EXW" at bounding box center [1073, 330] width 366 height 38
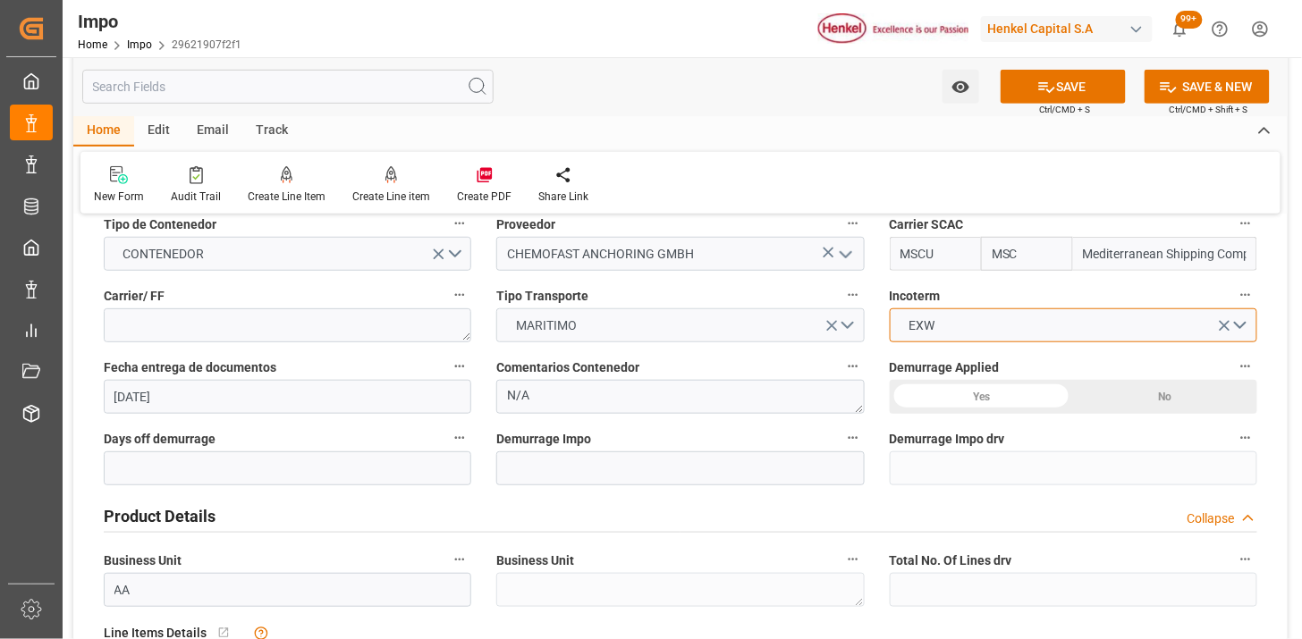
scroll to position [397, 0]
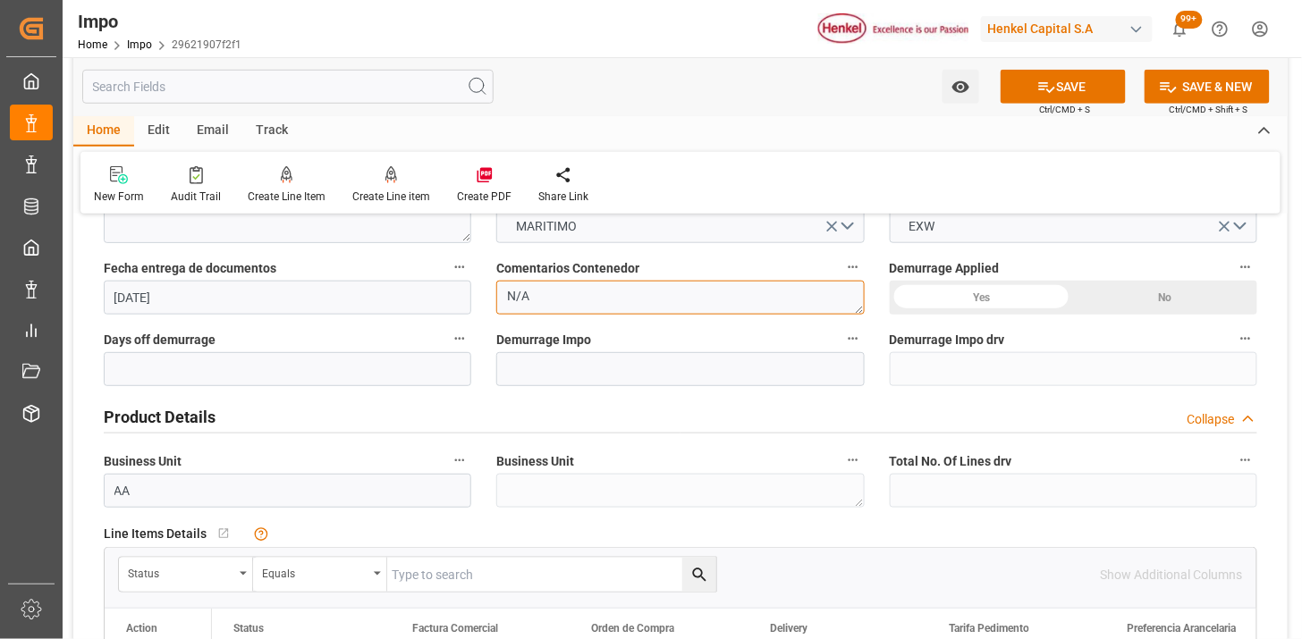
click at [630, 288] on textarea "N/A" at bounding box center [679, 298] width 367 height 34
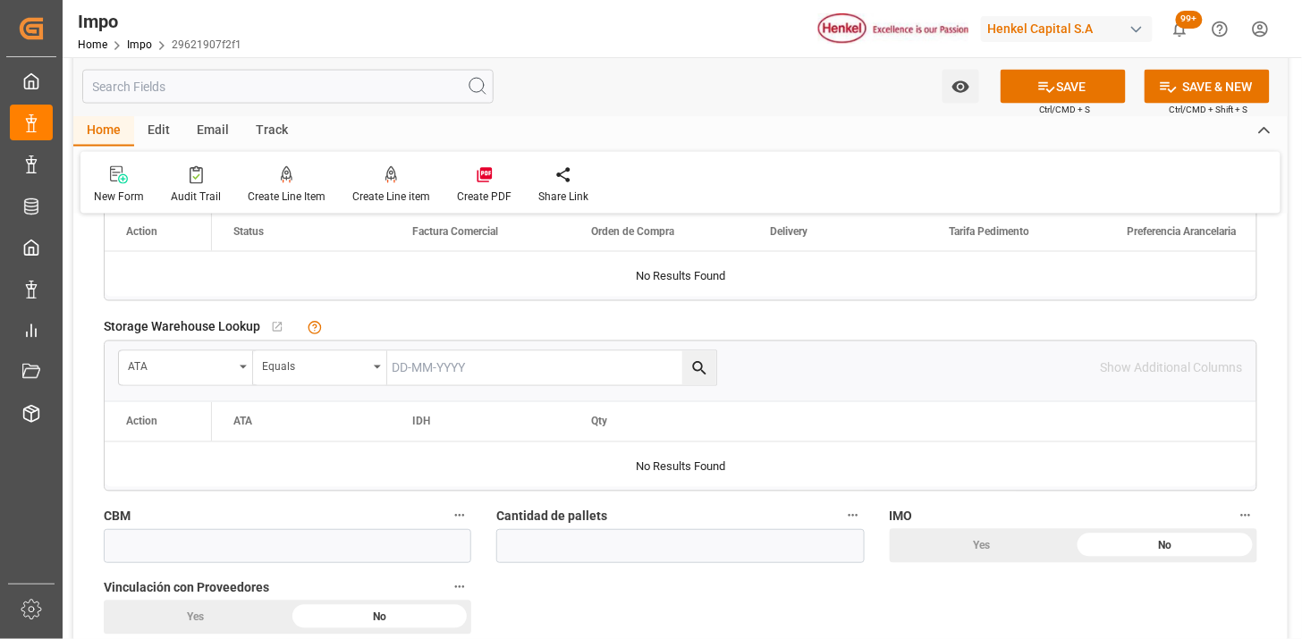
scroll to position [695, 0]
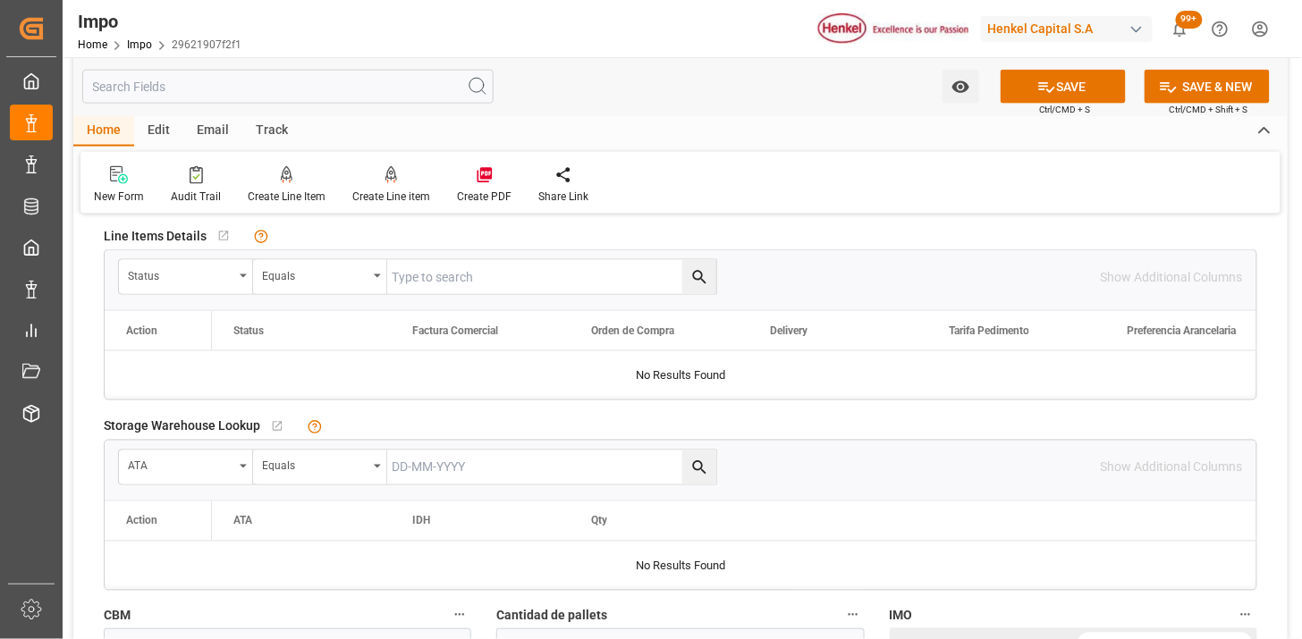
type textarea "INCREMENTABLES"
click at [236, 283] on div "Status" at bounding box center [186, 277] width 134 height 34
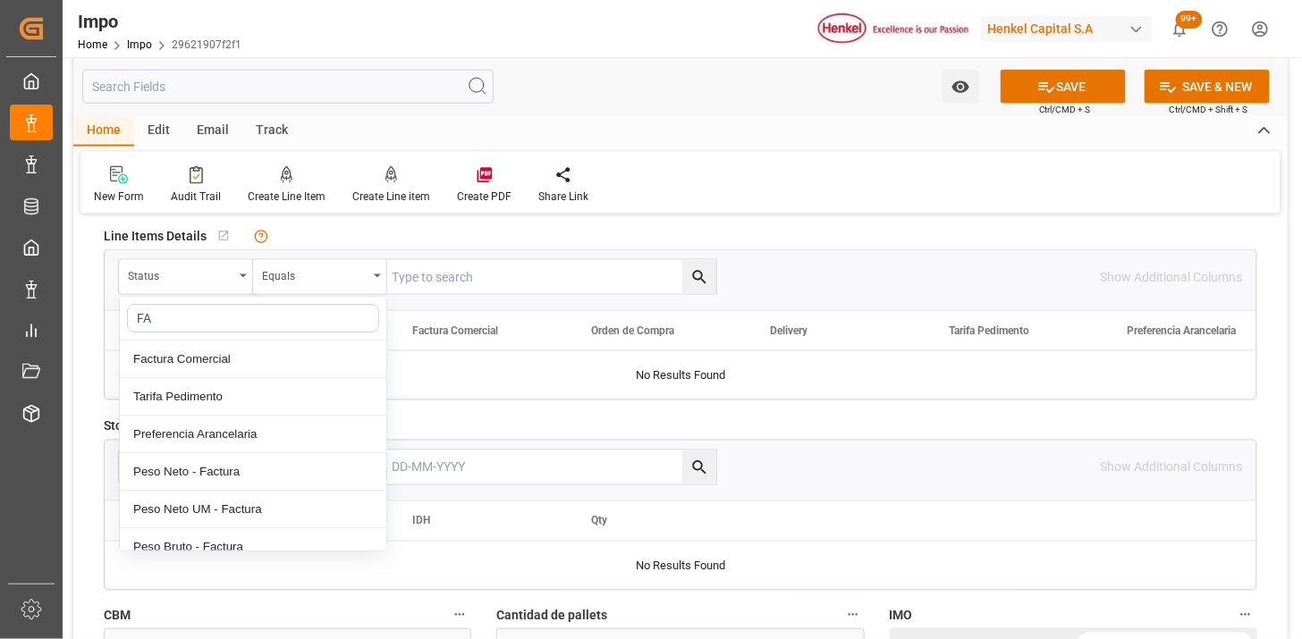
type input "FAC"
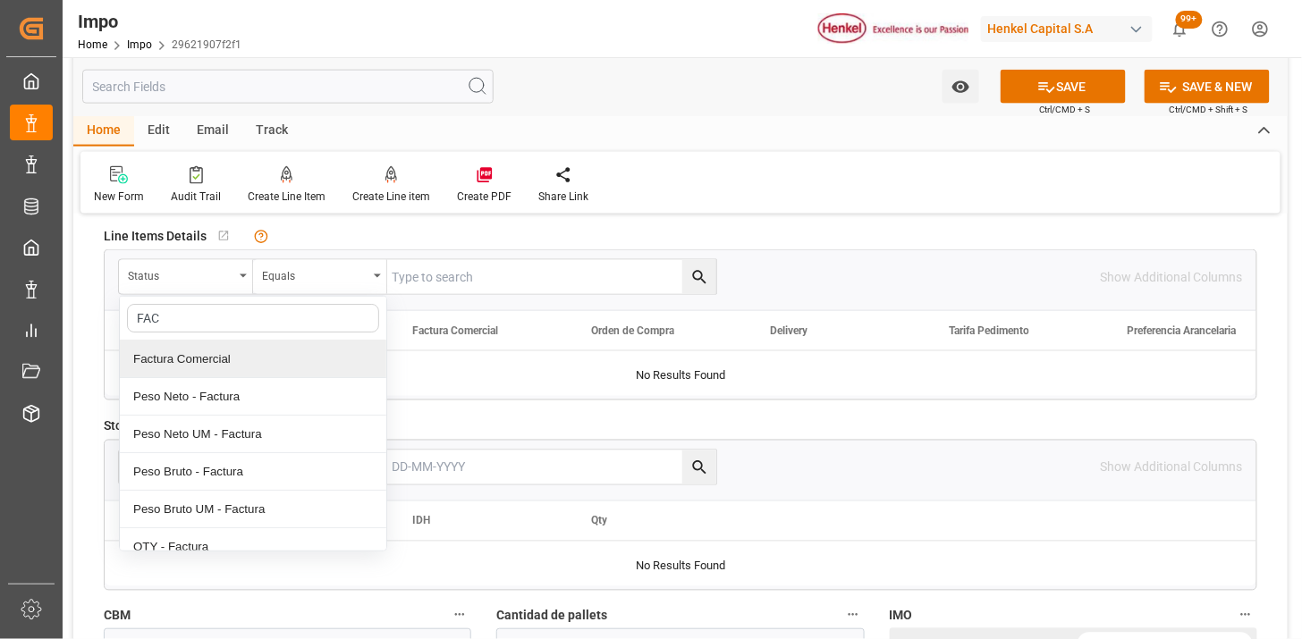
drag, startPoint x: 239, startPoint y: 359, endPoint x: 367, endPoint y: 308, distance: 137.9
click at [243, 359] on div "Factura Comercial" at bounding box center [253, 360] width 266 height 38
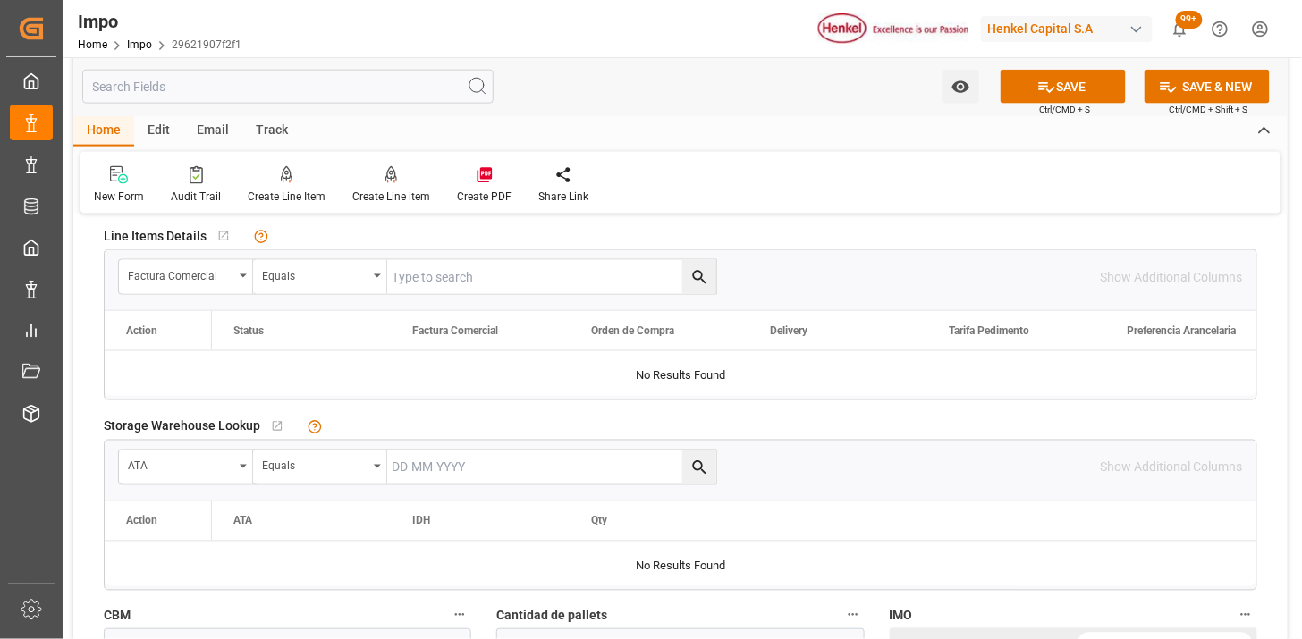
click at [421, 279] on input "text" at bounding box center [551, 277] width 329 height 34
paste input "RE00130469"
type input "RE00130469"
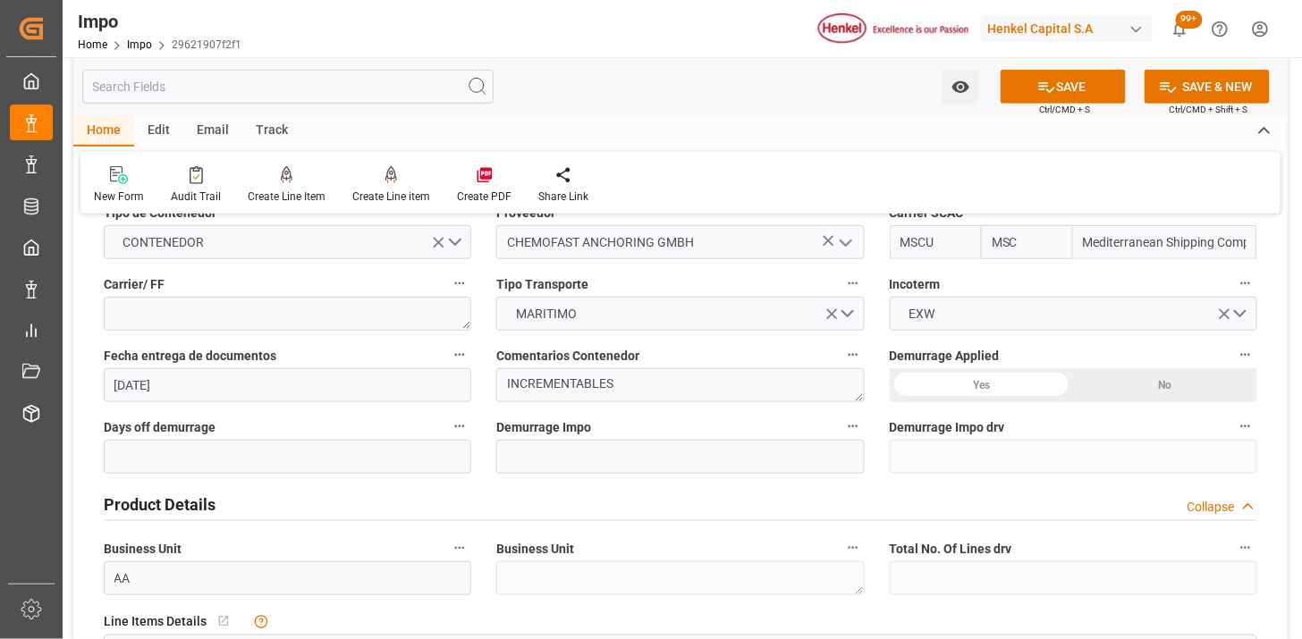
scroll to position [298, 0]
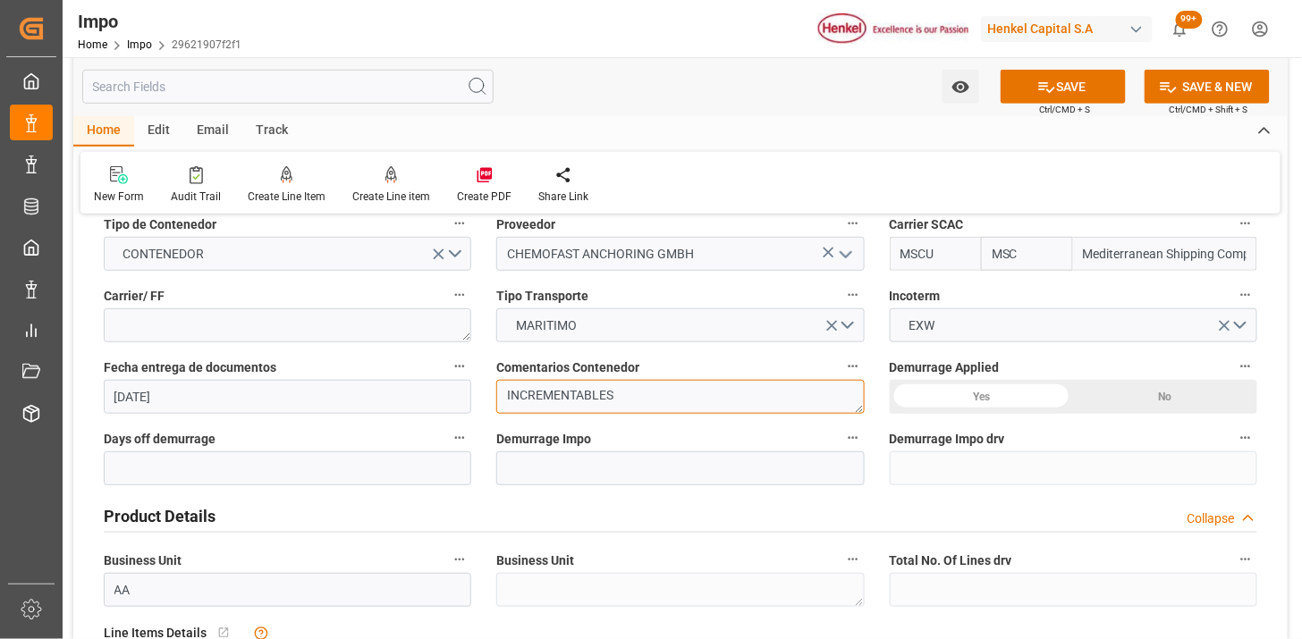
click at [670, 402] on textarea "INCREMENTABLES" at bounding box center [679, 397] width 367 height 34
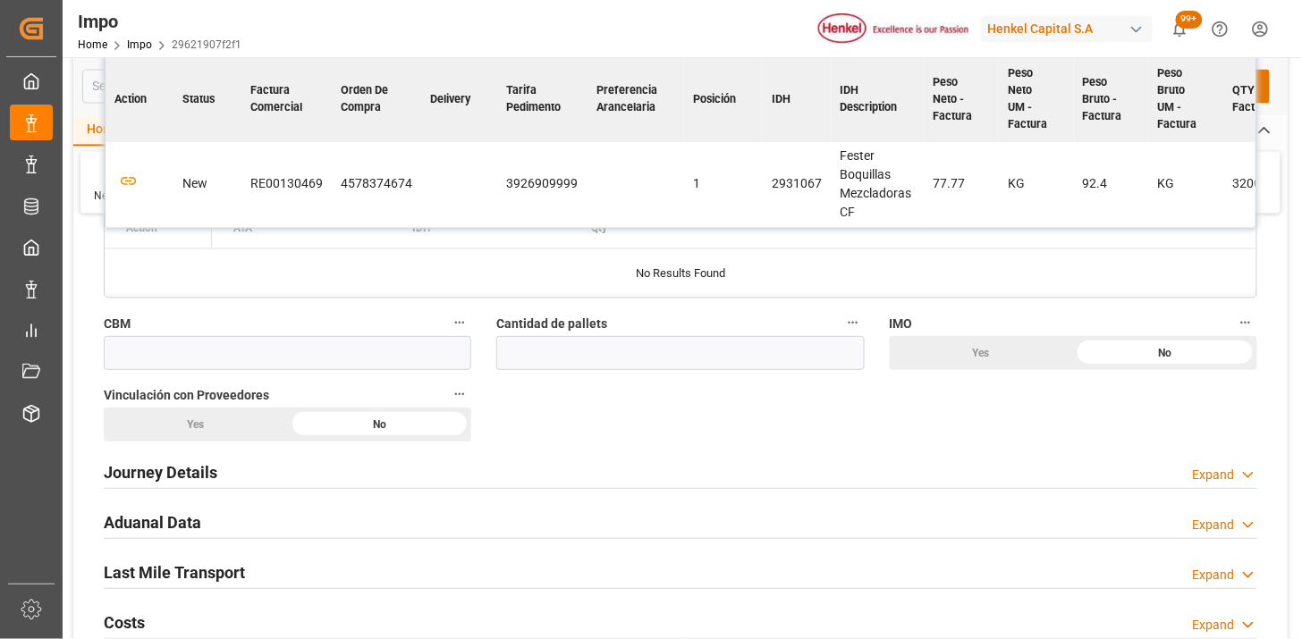
scroll to position [993, 0]
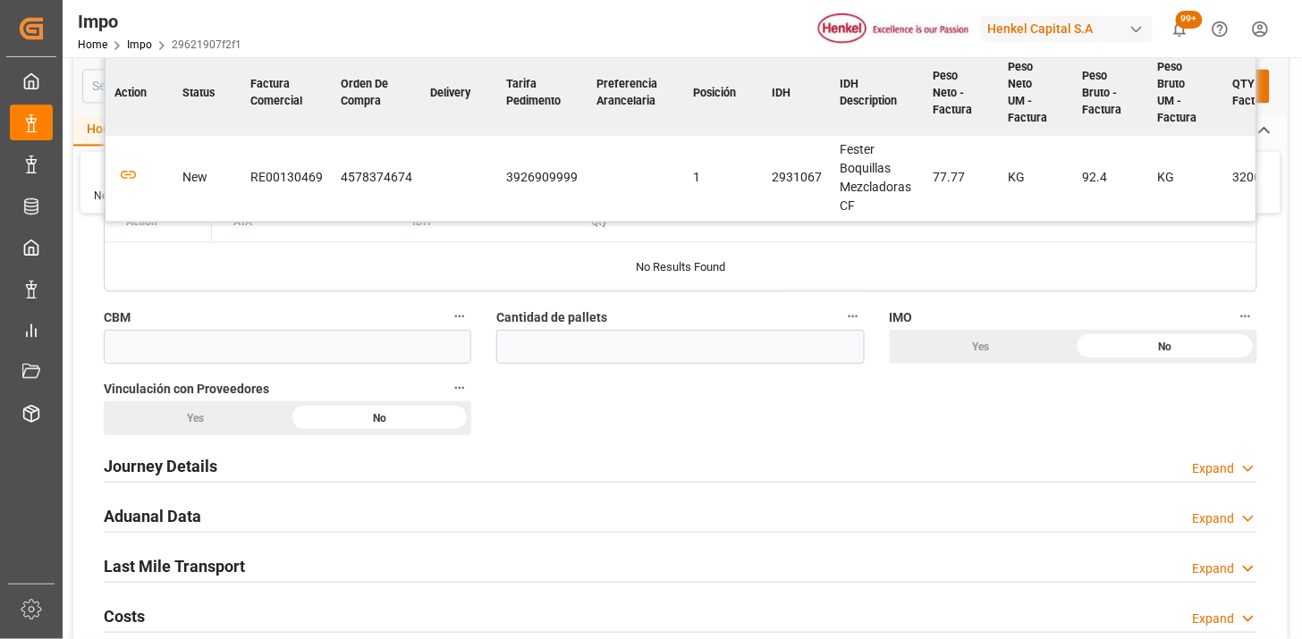
type textarea "INCREMENTABLES | ETIQUETAS"
click at [130, 185] on icon "button" at bounding box center [128, 175] width 22 height 22
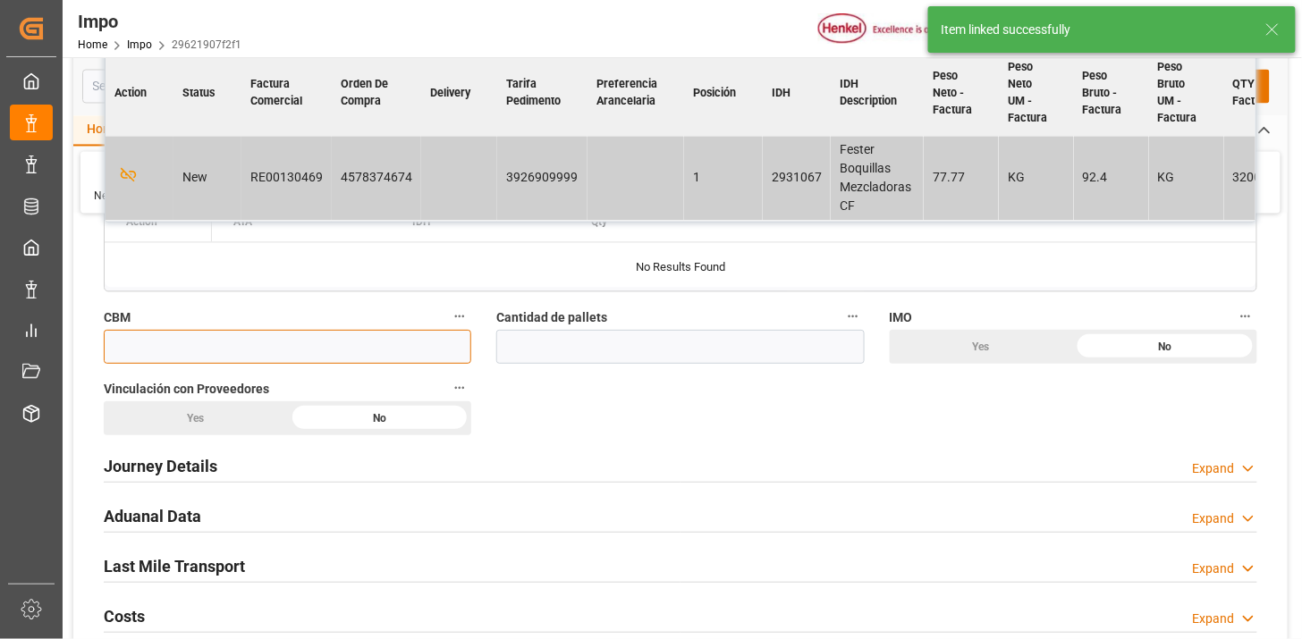
click at [322, 338] on input "text" at bounding box center [287, 347] width 367 height 34
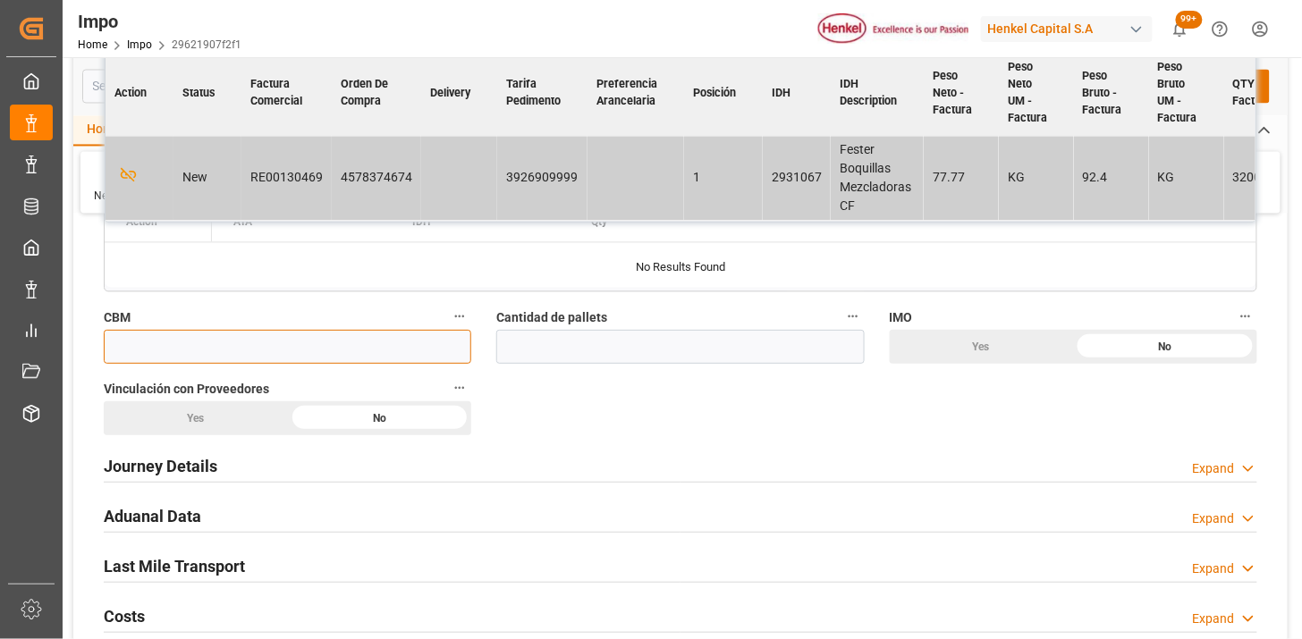
paste input "1.440"
type input "1.44"
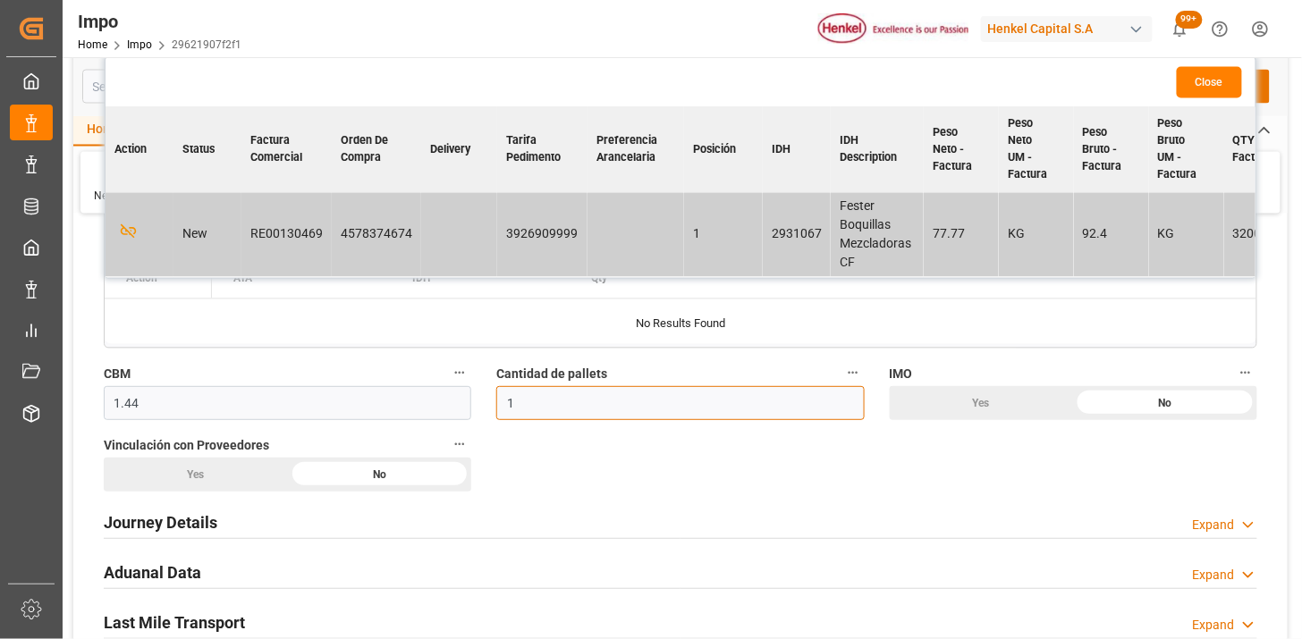
scroll to position [894, 0]
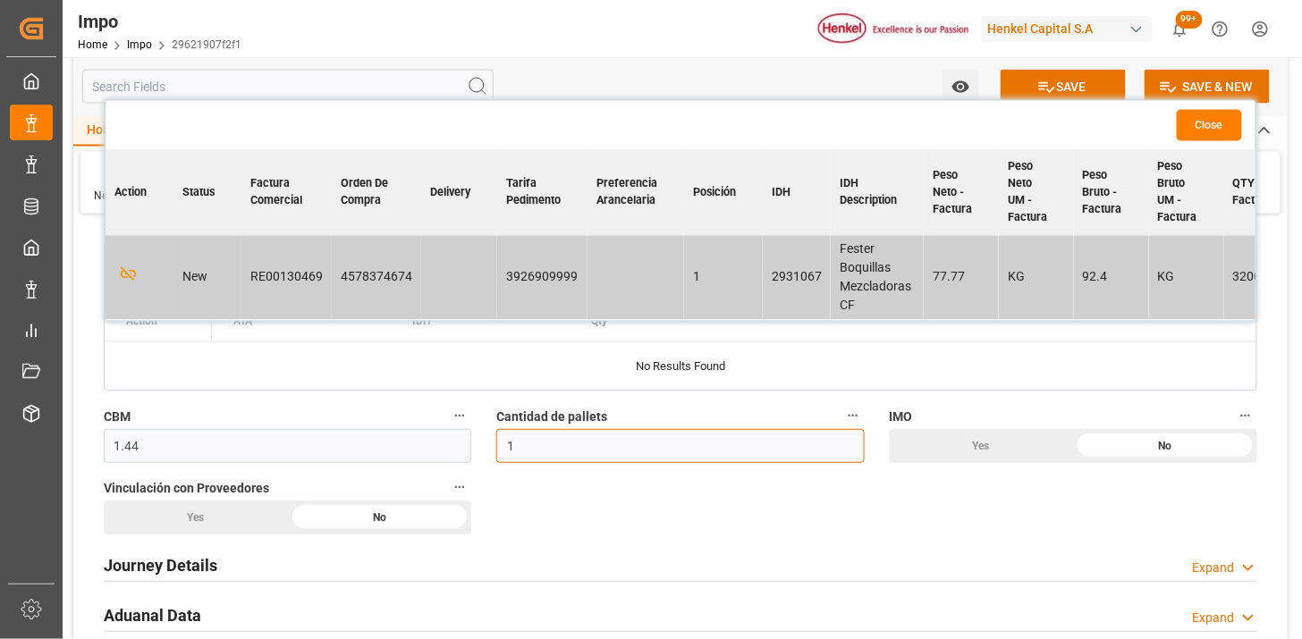
type input "1"
click at [1201, 127] on button "Close" at bounding box center [1208, 125] width 65 height 31
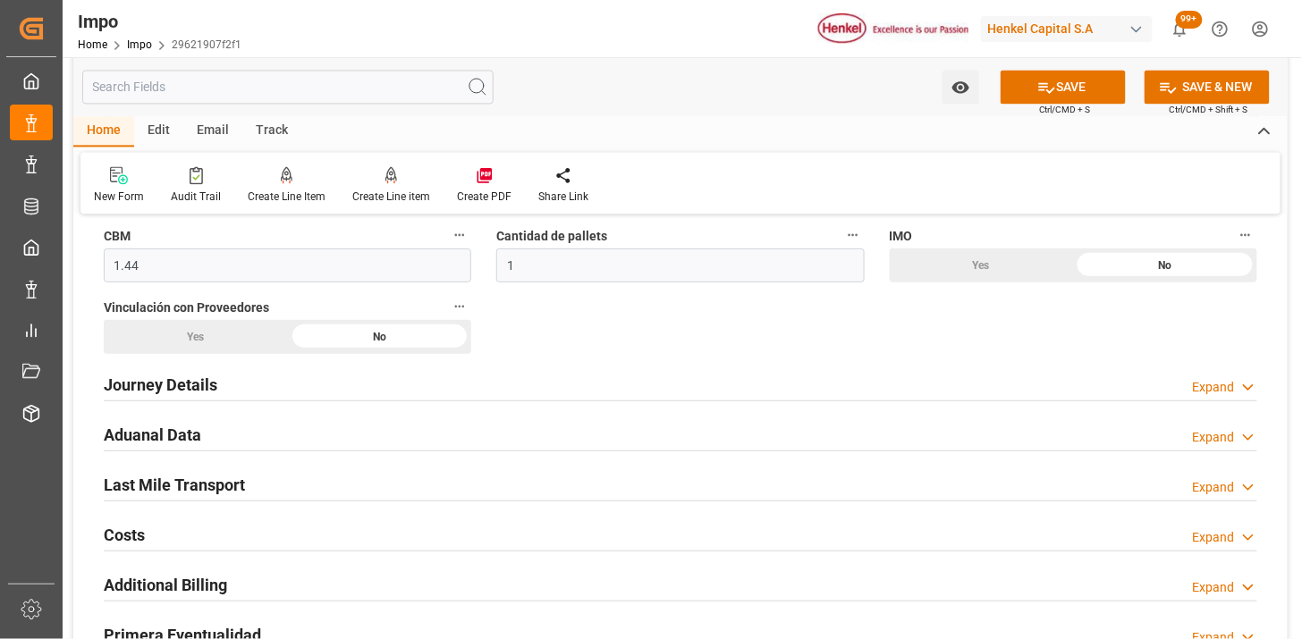
scroll to position [1092, 0]
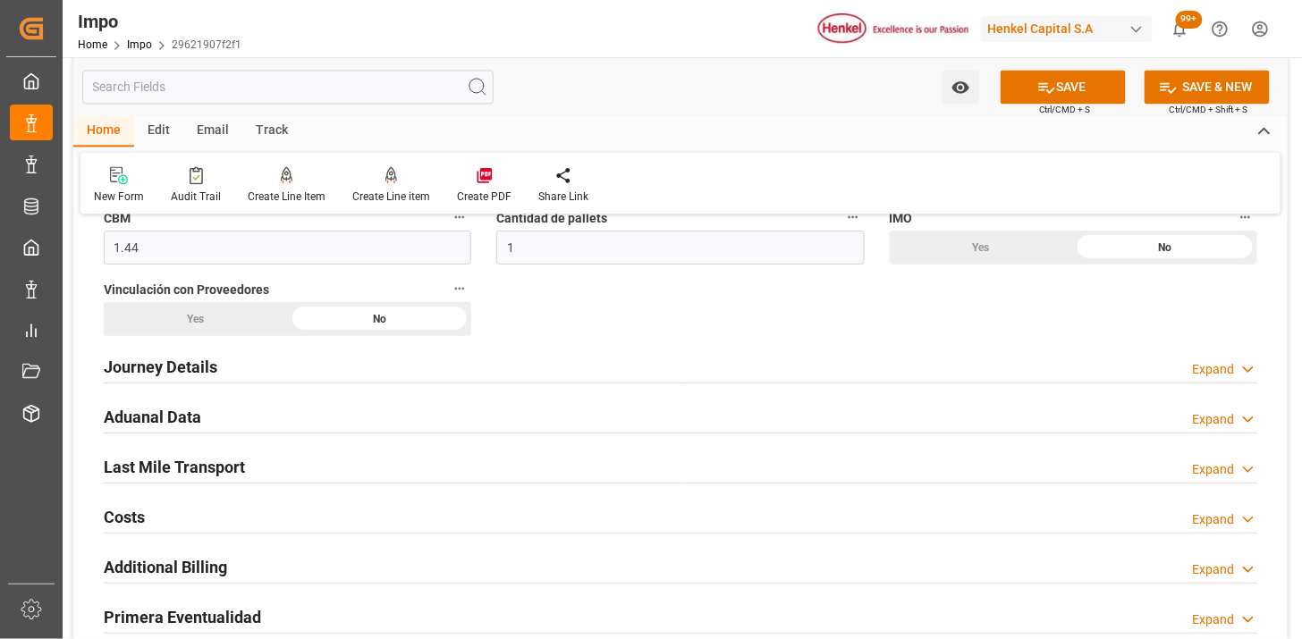
drag, startPoint x: 338, startPoint y: 360, endPoint x: 427, endPoint y: 370, distance: 89.9
click at [337, 360] on div "Journey Details Expand" at bounding box center [680, 366] width 1153 height 34
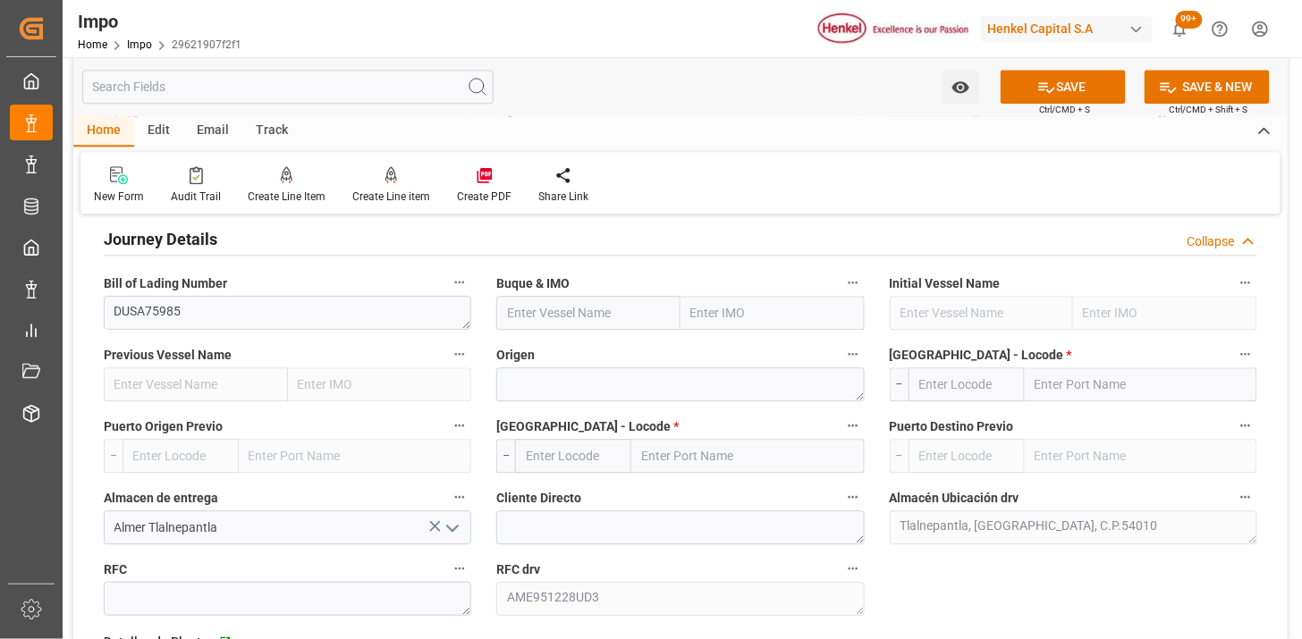
scroll to position [1192, 0]
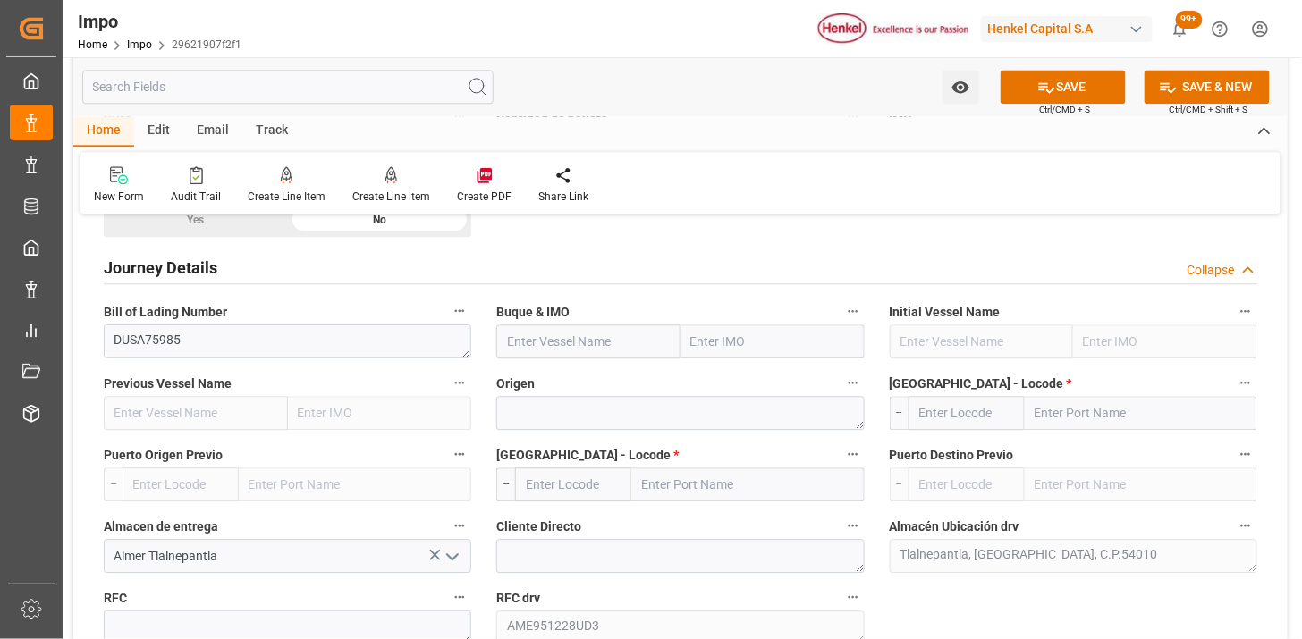
click at [594, 346] on input "text" at bounding box center [588, 341] width 184 height 34
paste input "MSC ORNELLA"
type input "MSC ORNELLA"
type input "9281267"
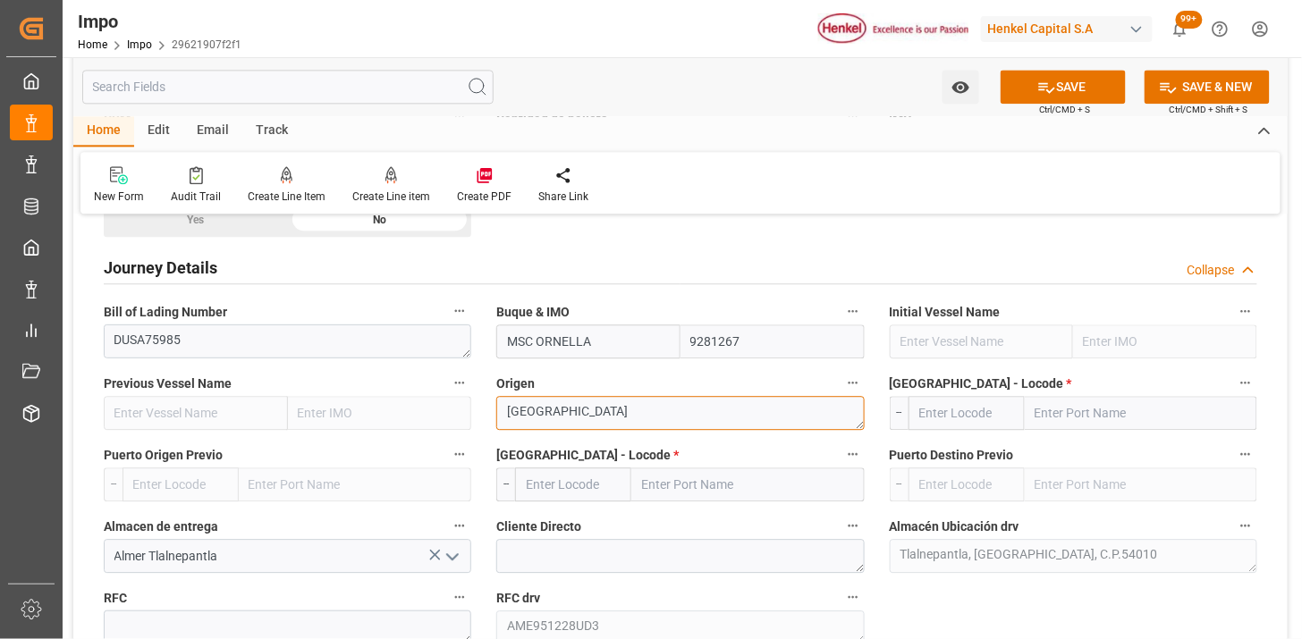
type textarea "[GEOGRAPHIC_DATA]"
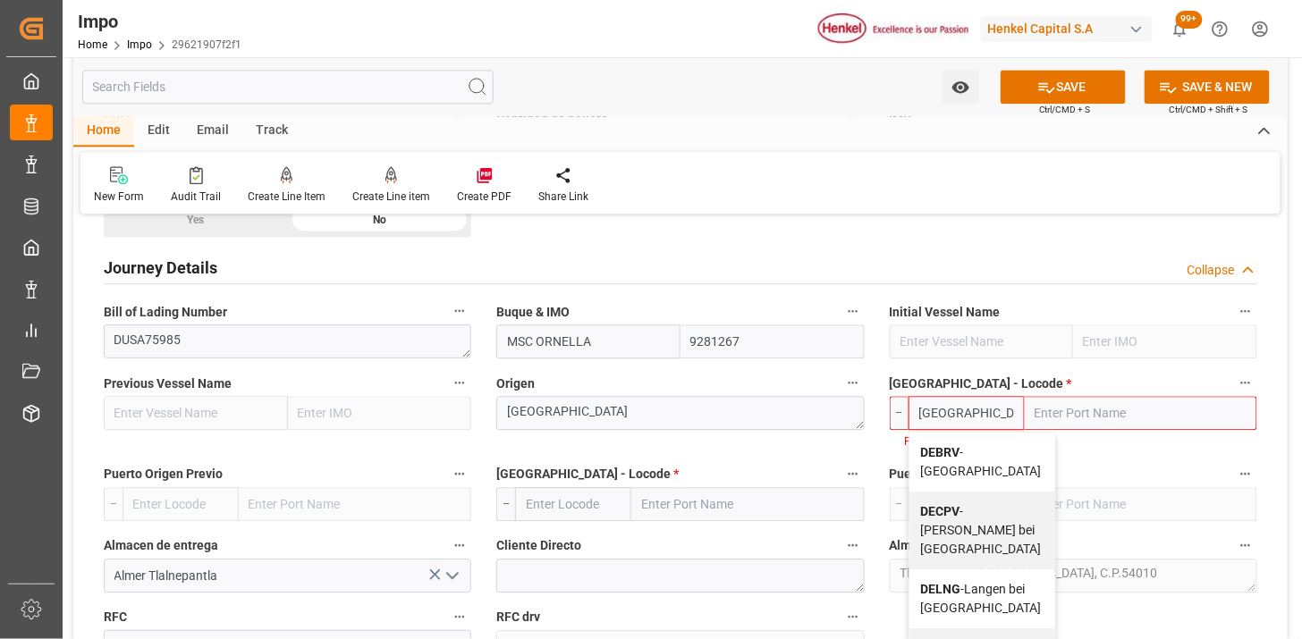
type input "DEBRV"
type input "[GEOGRAPHIC_DATA]"
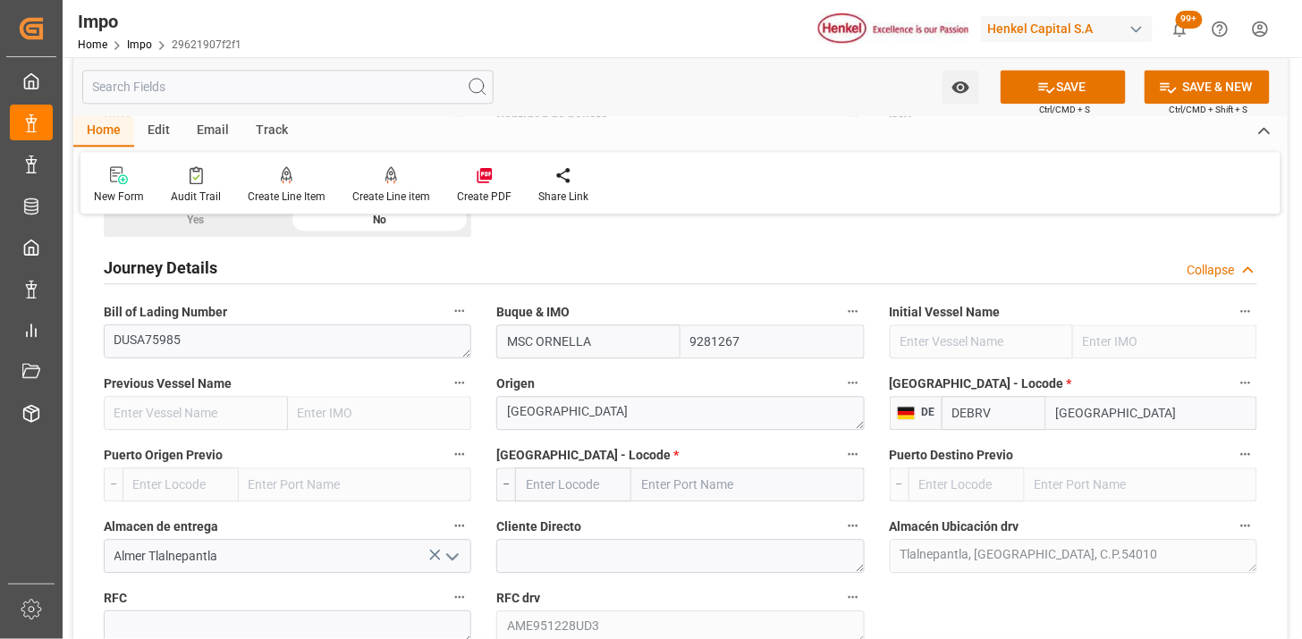
type input "DEBRV"
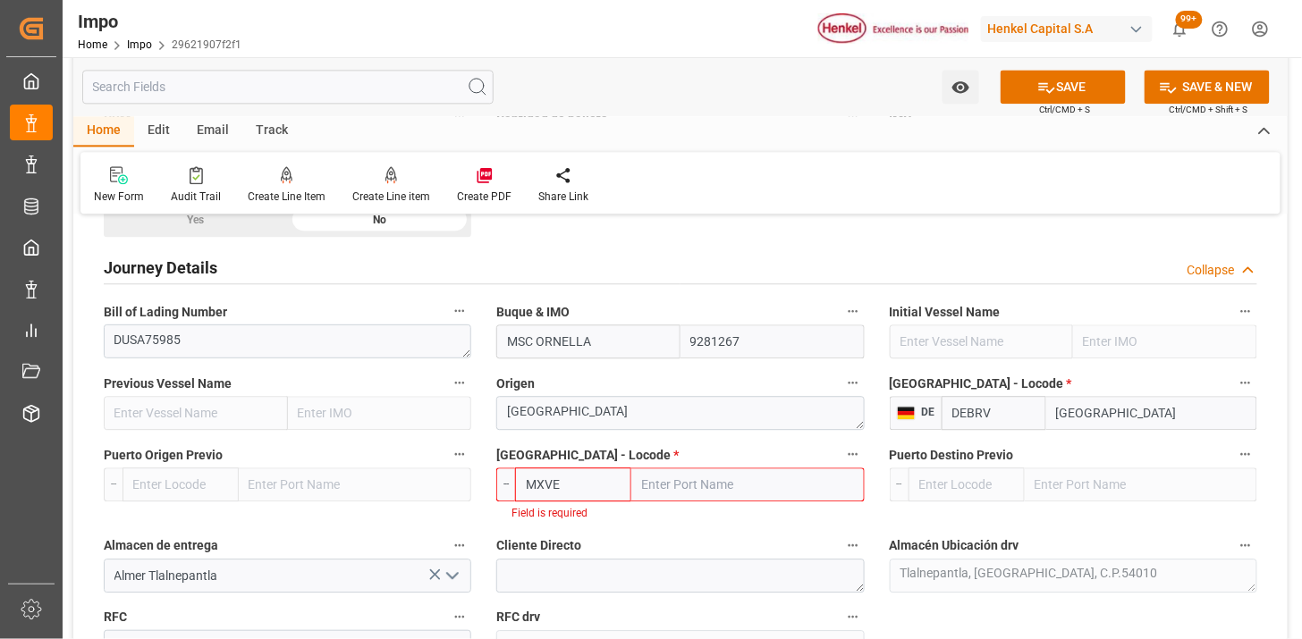
type input "MXVER"
type input "[GEOGRAPHIC_DATA]"
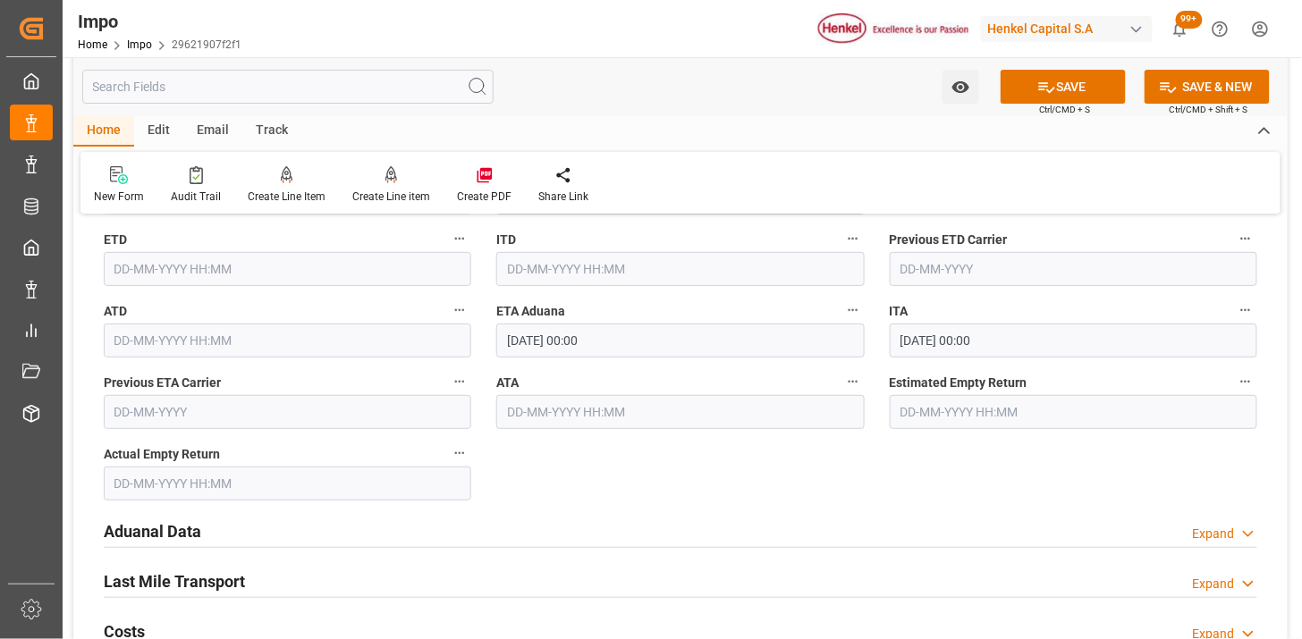
scroll to position [1986, 0]
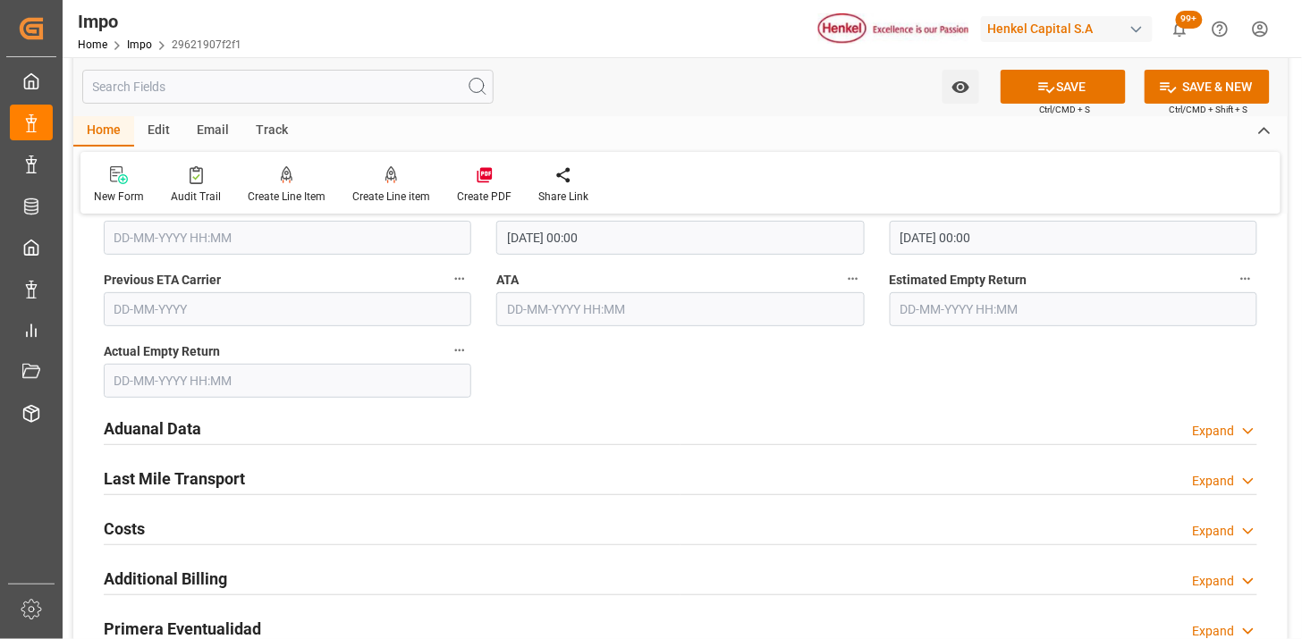
type input "MXVER"
click at [313, 432] on div "Aduanal Data Expand" at bounding box center [680, 427] width 1153 height 34
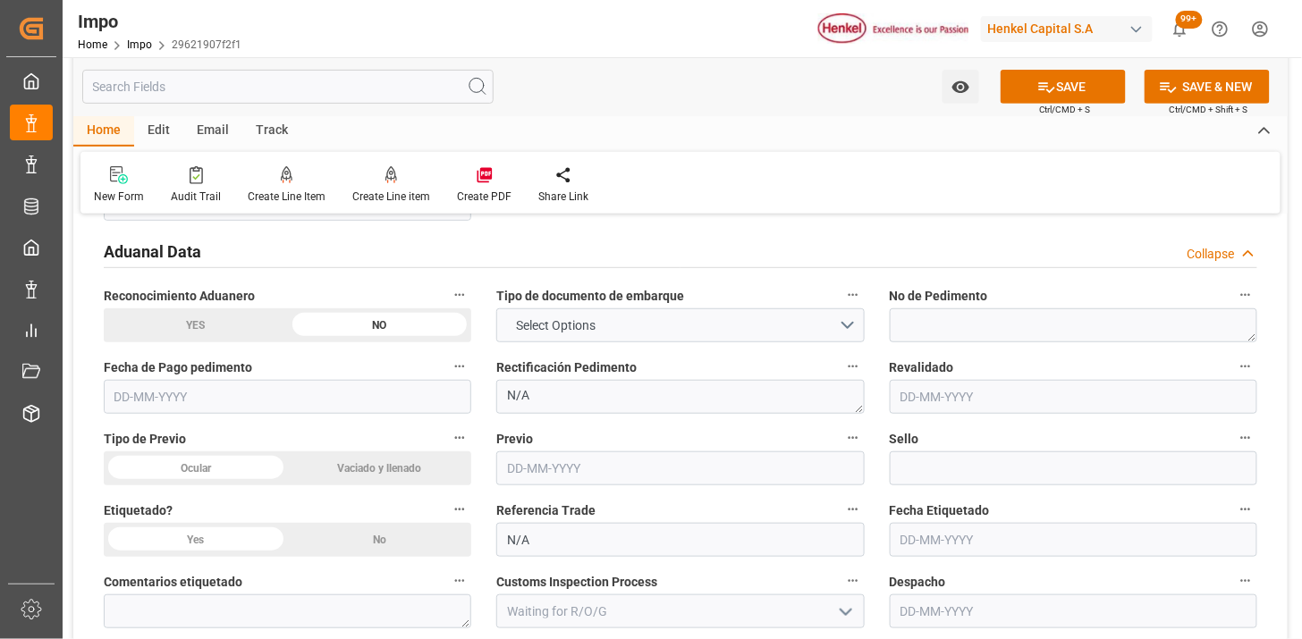
scroll to position [2185, 0]
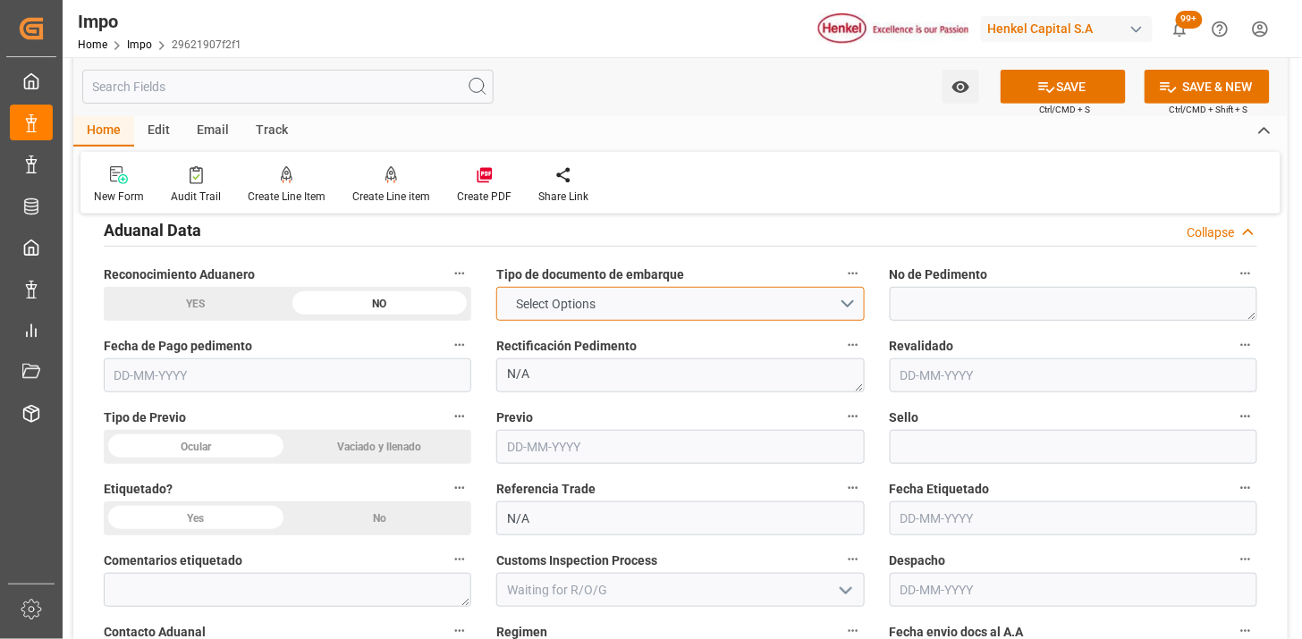
click at [570, 296] on span "Select Options" at bounding box center [555, 304] width 97 height 19
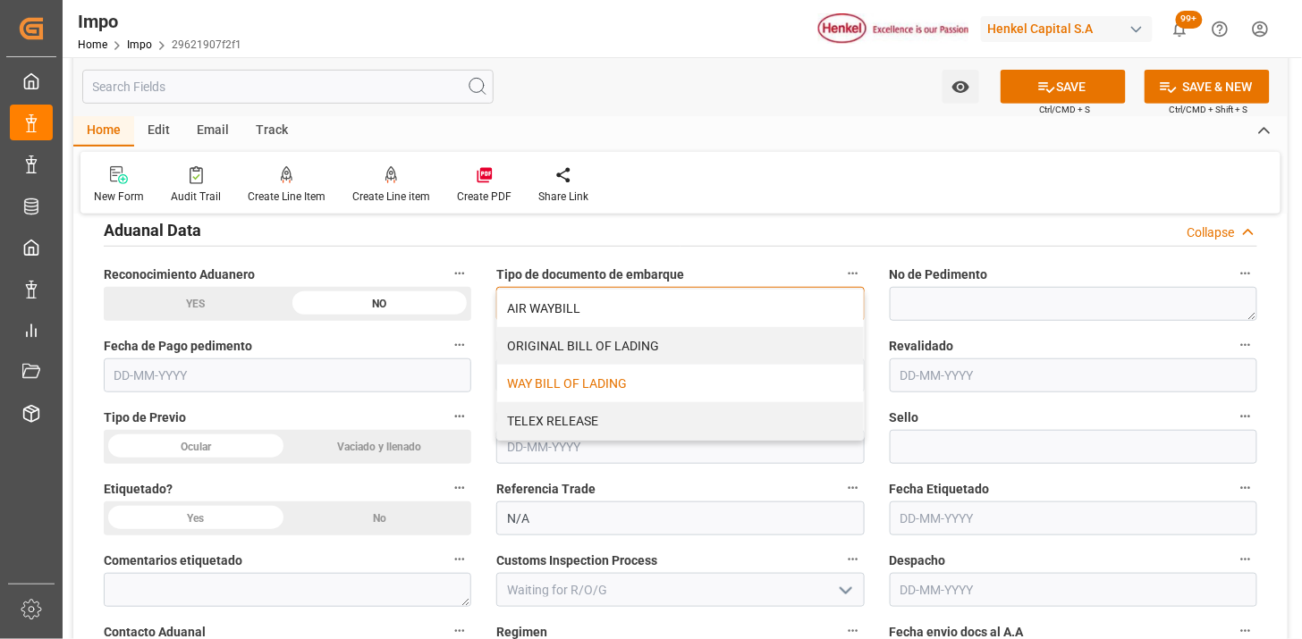
click at [565, 378] on div "WAY BILL OF LADING" at bounding box center [680, 384] width 366 height 38
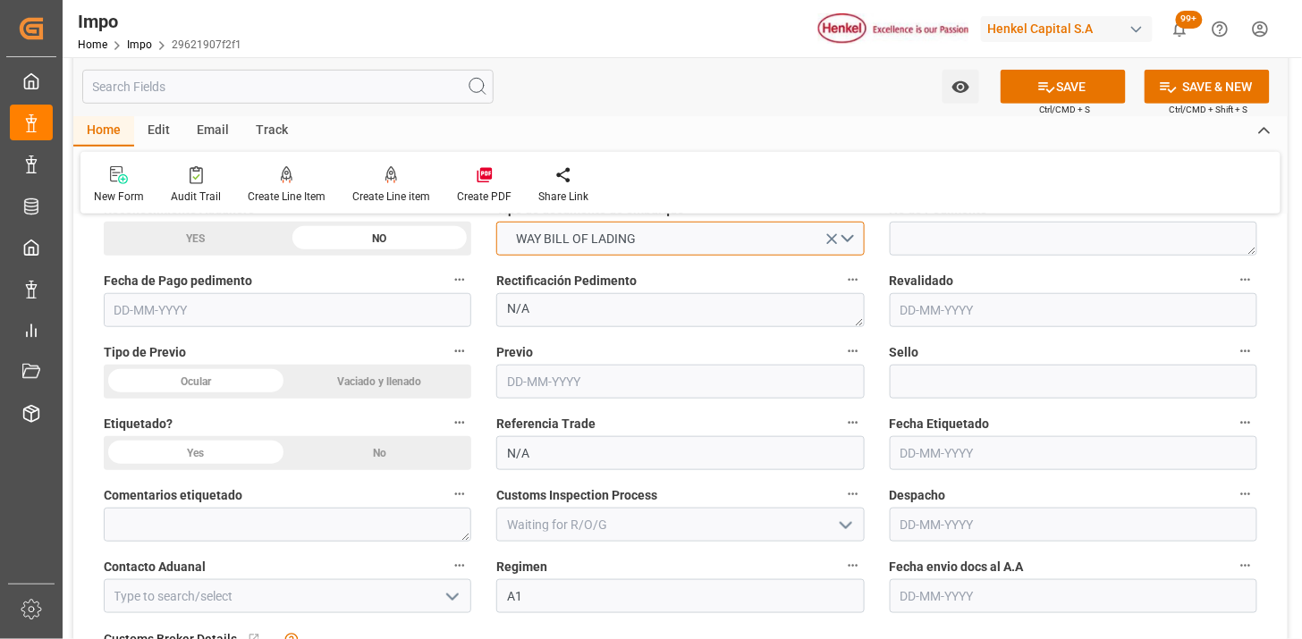
scroll to position [2284, 0]
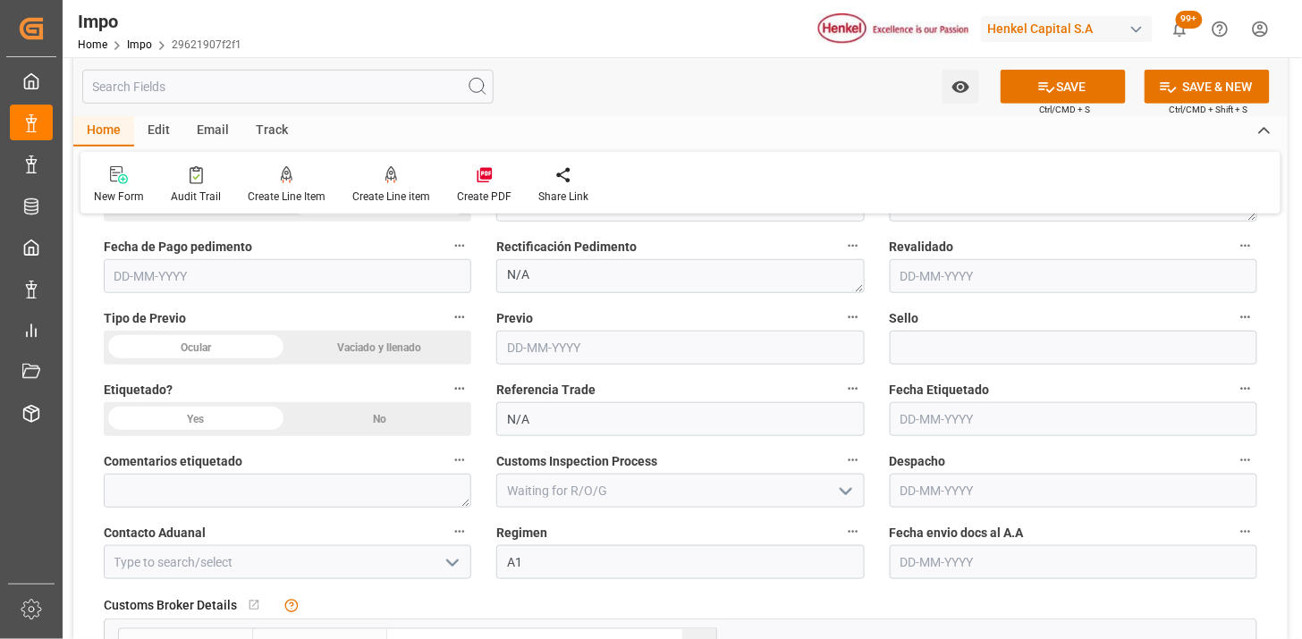
drag, startPoint x: 323, startPoint y: 347, endPoint x: 333, endPoint y: 364, distance: 20.1
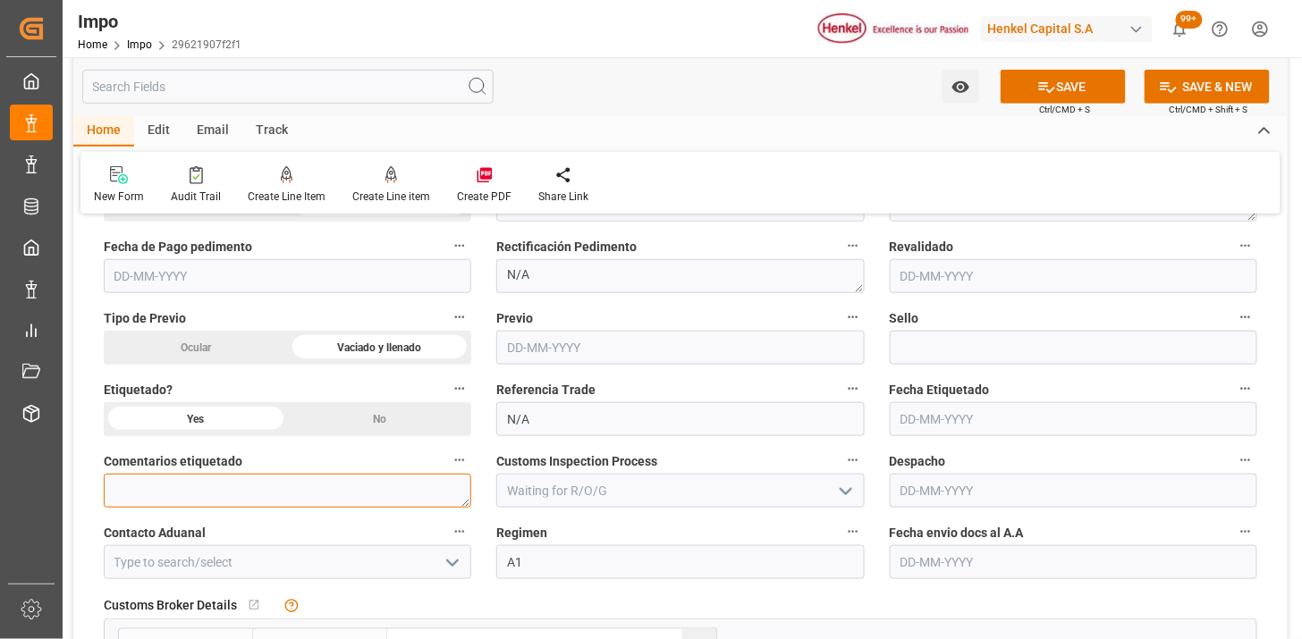
click at [235, 502] on textarea at bounding box center [287, 491] width 367 height 34
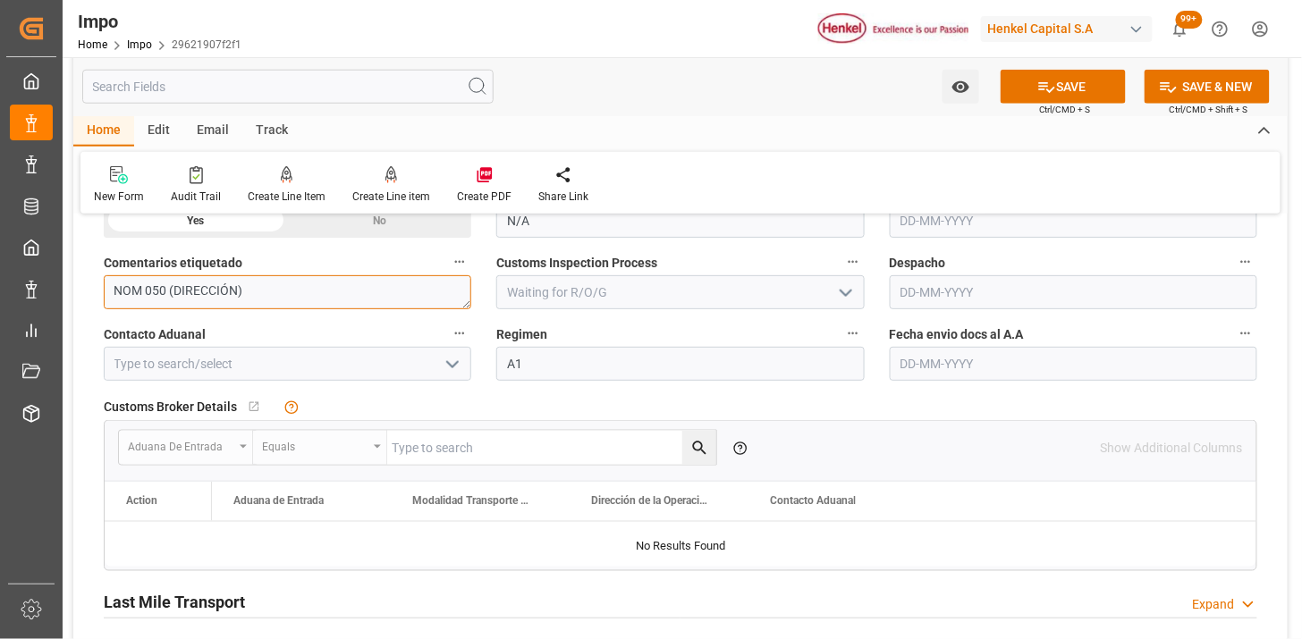
scroll to position [2582, 0]
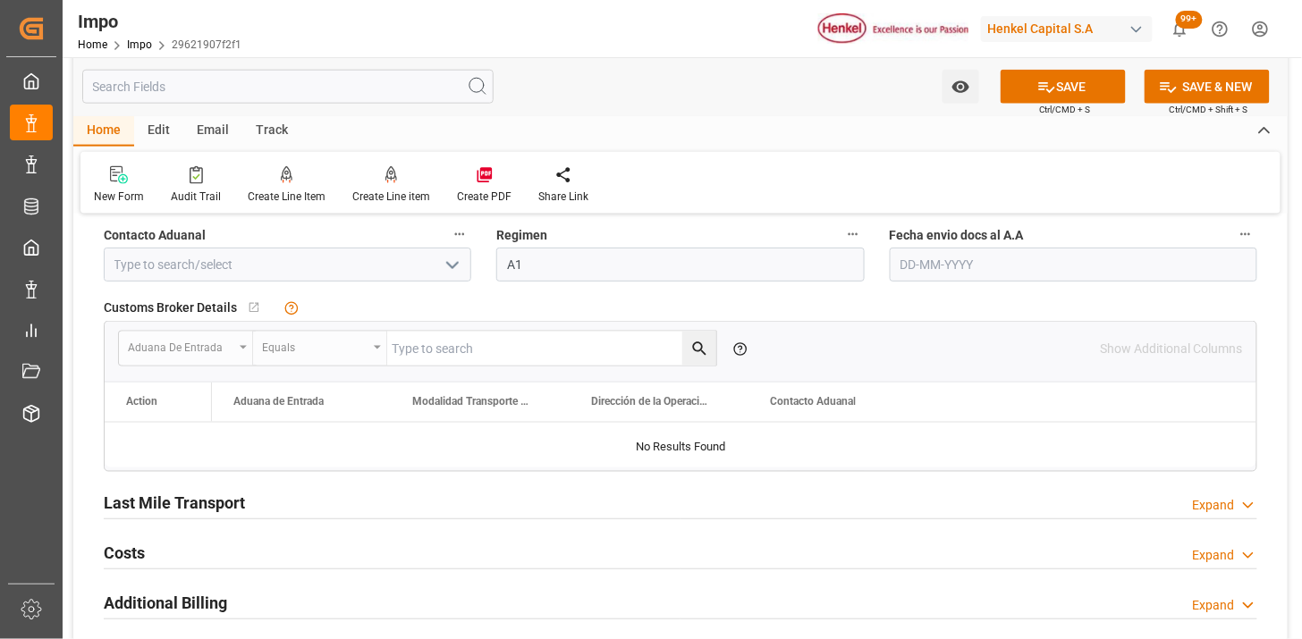
type textarea "NOM 050 (DIRECCIÓN)"
click at [380, 265] on input at bounding box center [287, 265] width 367 height 34
type input "[PERSON_NAME]"
click at [960, 270] on input "text" at bounding box center [1072, 265] width 367 height 34
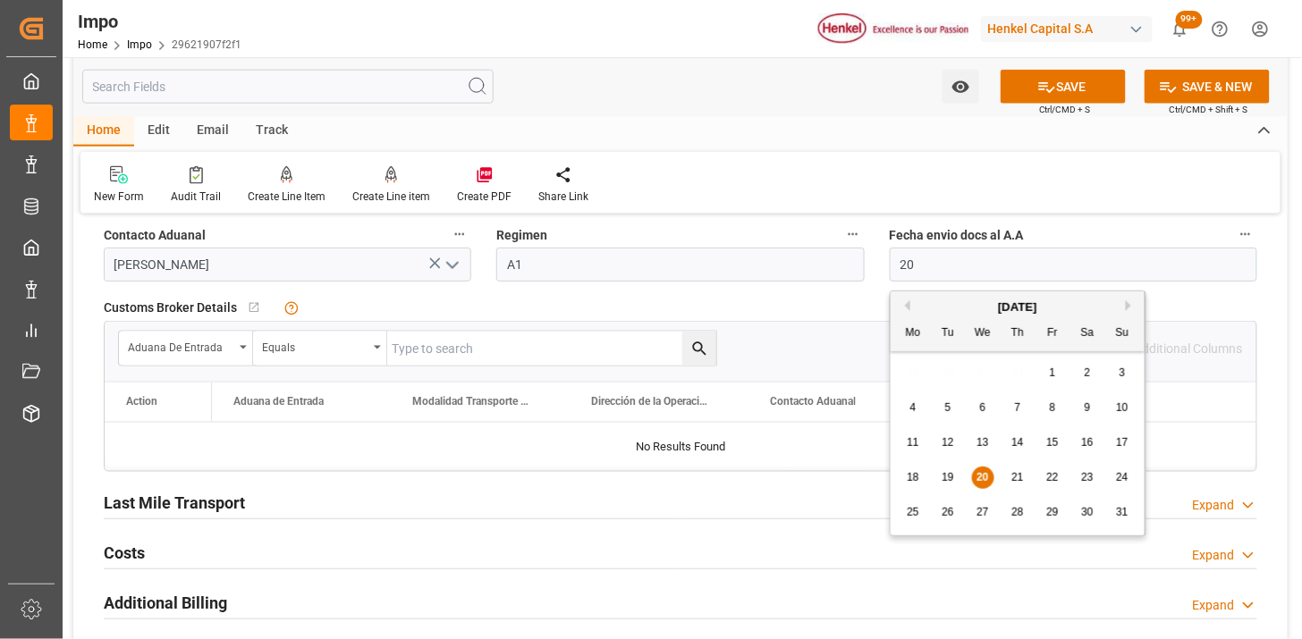
type input "[DATE]"
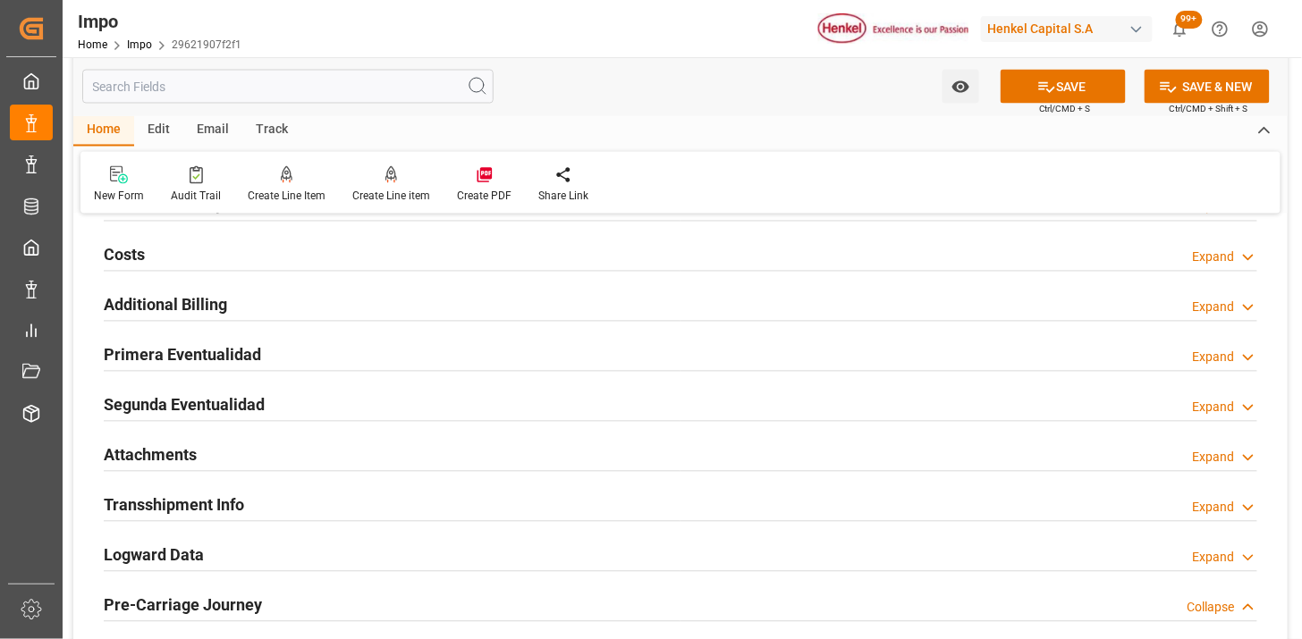
scroll to position [2979, 0]
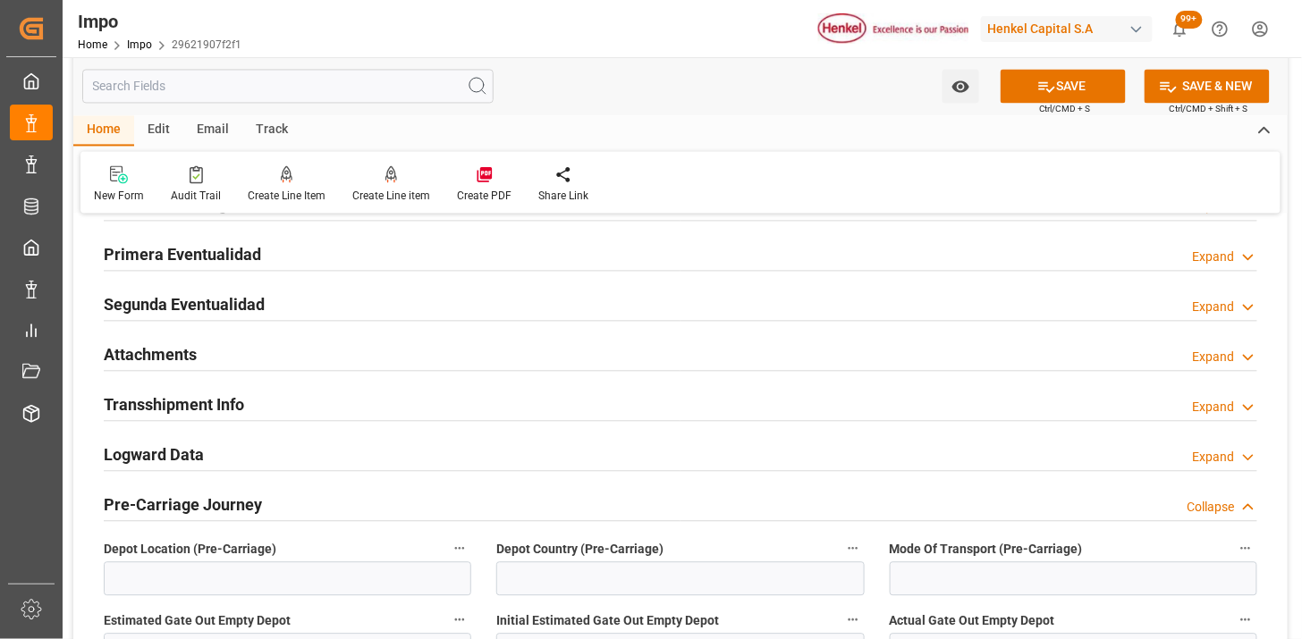
drag, startPoint x: 307, startPoint y: 370, endPoint x: 309, endPoint y: 361, distance: 9.3
click at [308, 364] on div "Attachments Expand" at bounding box center [680, 354] width 1153 height 35
drag, startPoint x: 309, startPoint y: 361, endPoint x: 367, endPoint y: 342, distance: 61.1
click at [315, 356] on div "Attachments Expand" at bounding box center [680, 354] width 1153 height 34
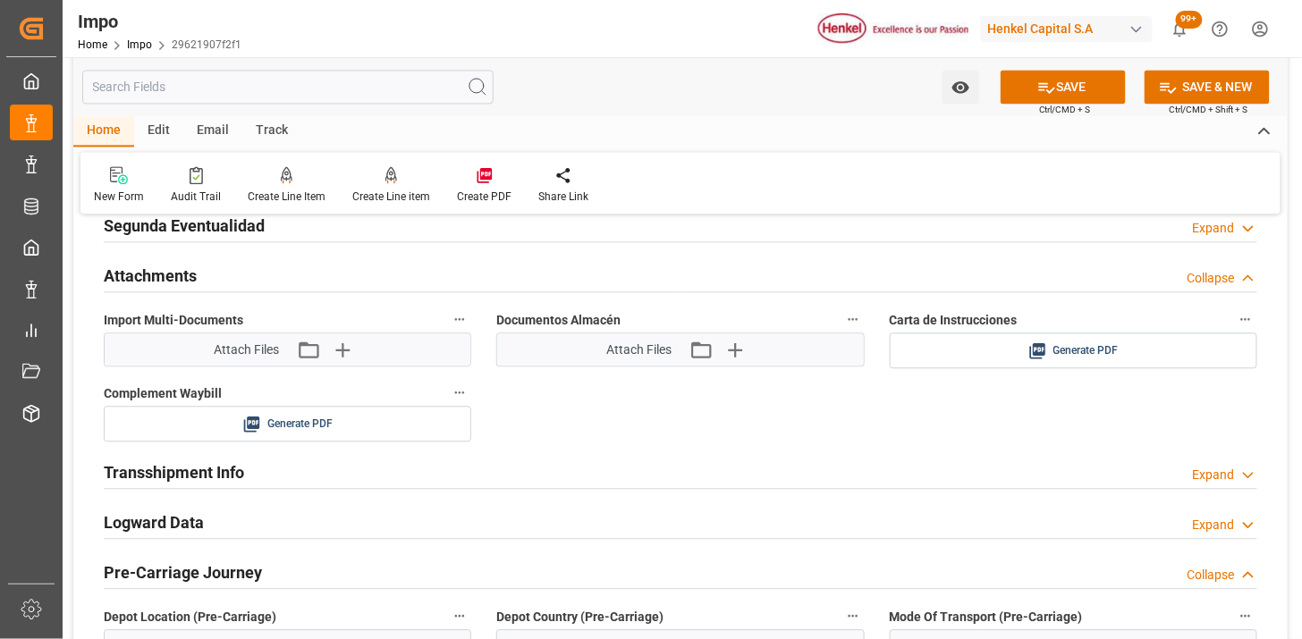
scroll to position [3079, 0]
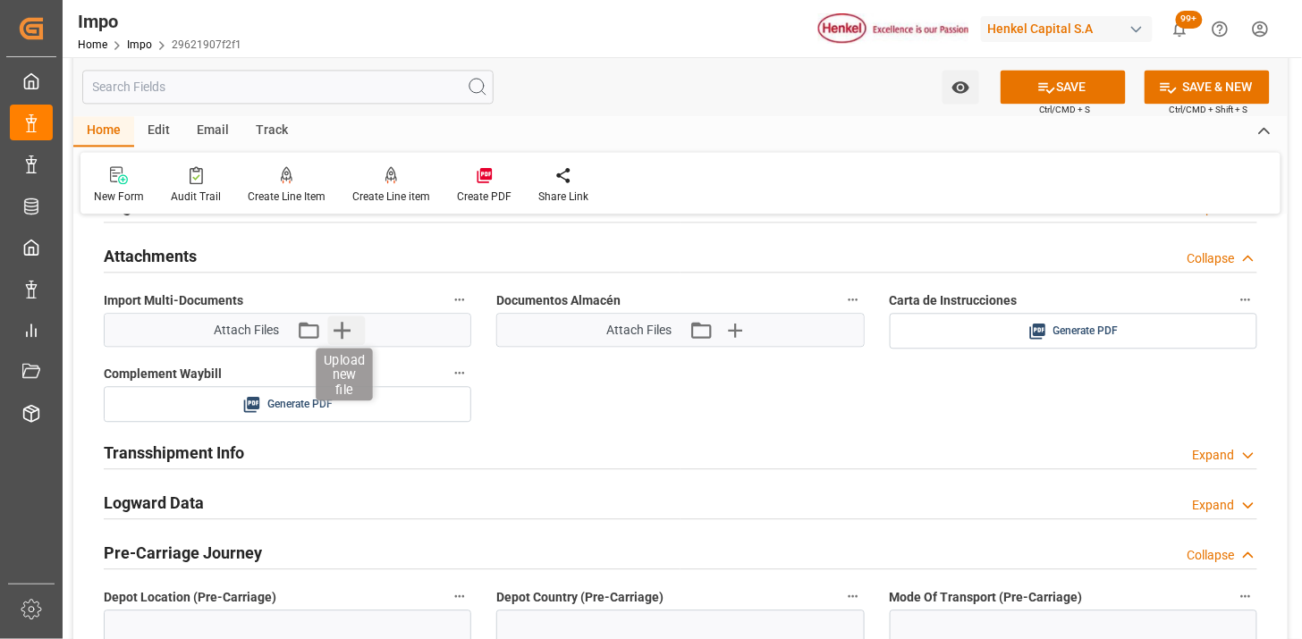
click at [346, 334] on icon "button" at bounding box center [341, 330] width 29 height 29
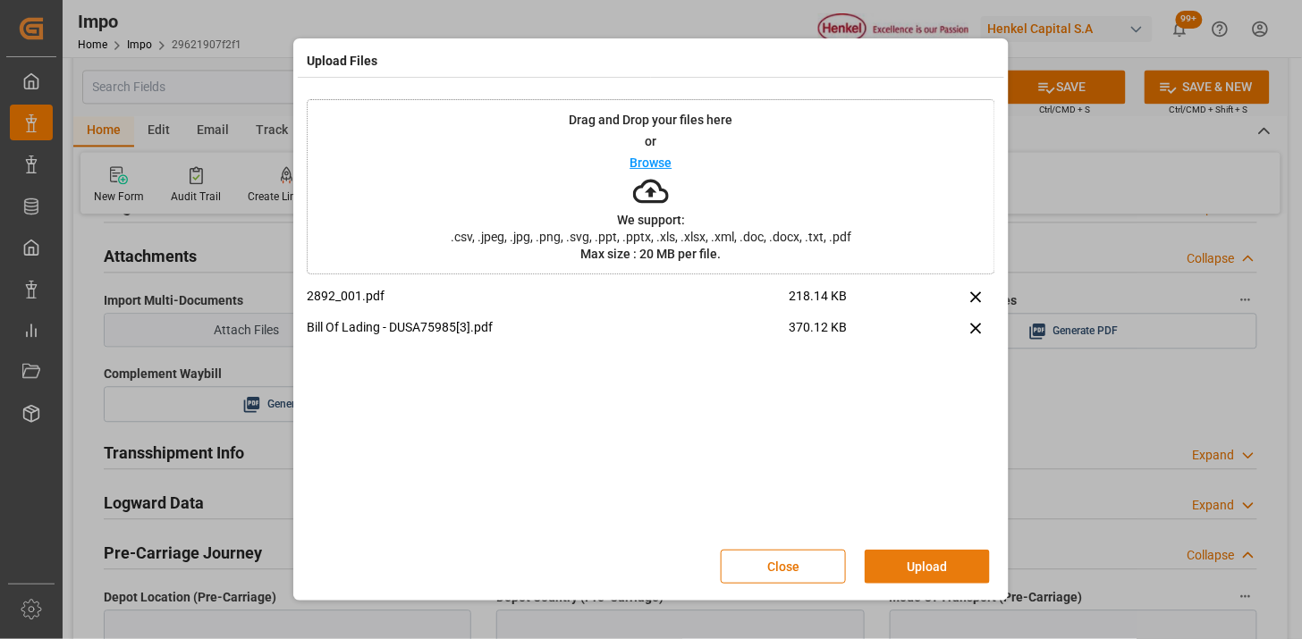
drag, startPoint x: 921, startPoint y: 564, endPoint x: 909, endPoint y: 555, distance: 14.7
click at [921, 563] on button "Upload" at bounding box center [926, 567] width 125 height 34
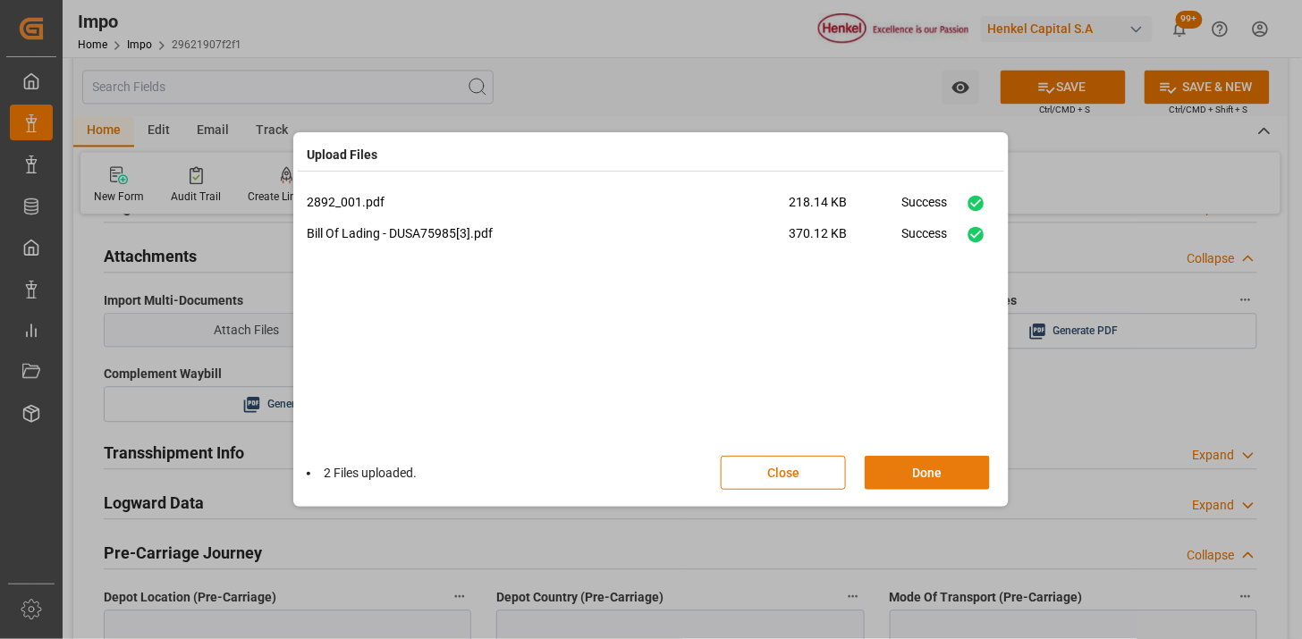
click at [894, 468] on button "Done" at bounding box center [926, 473] width 125 height 34
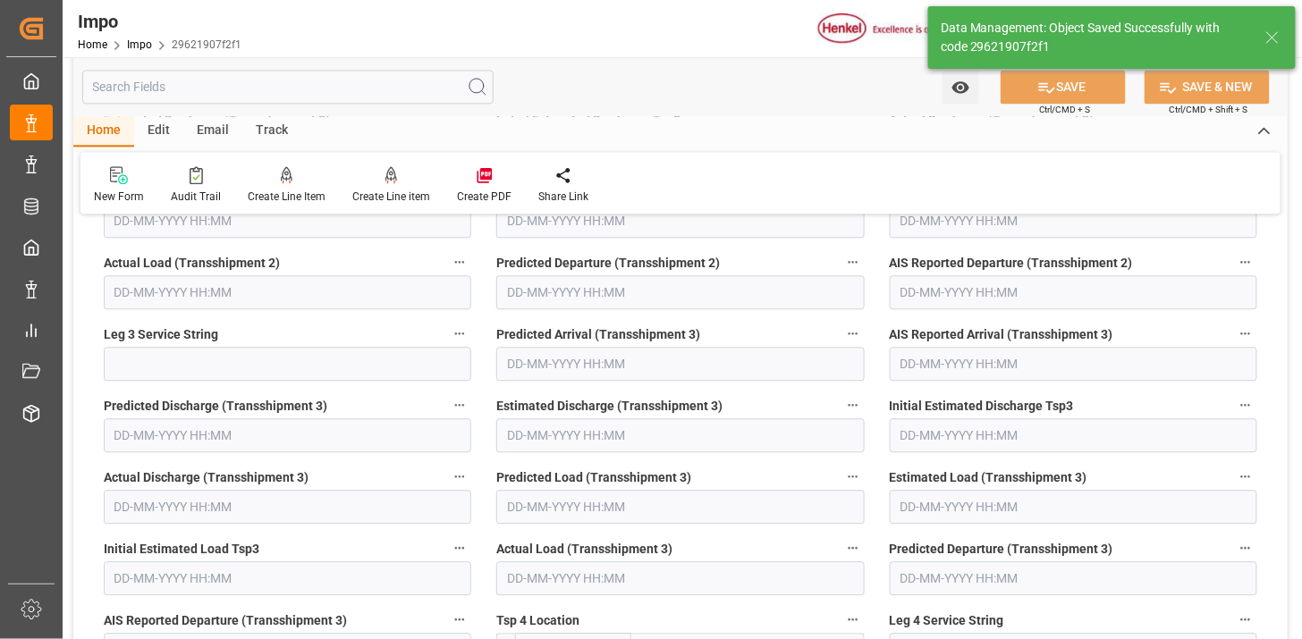
type textarea "AA"
type input "1"
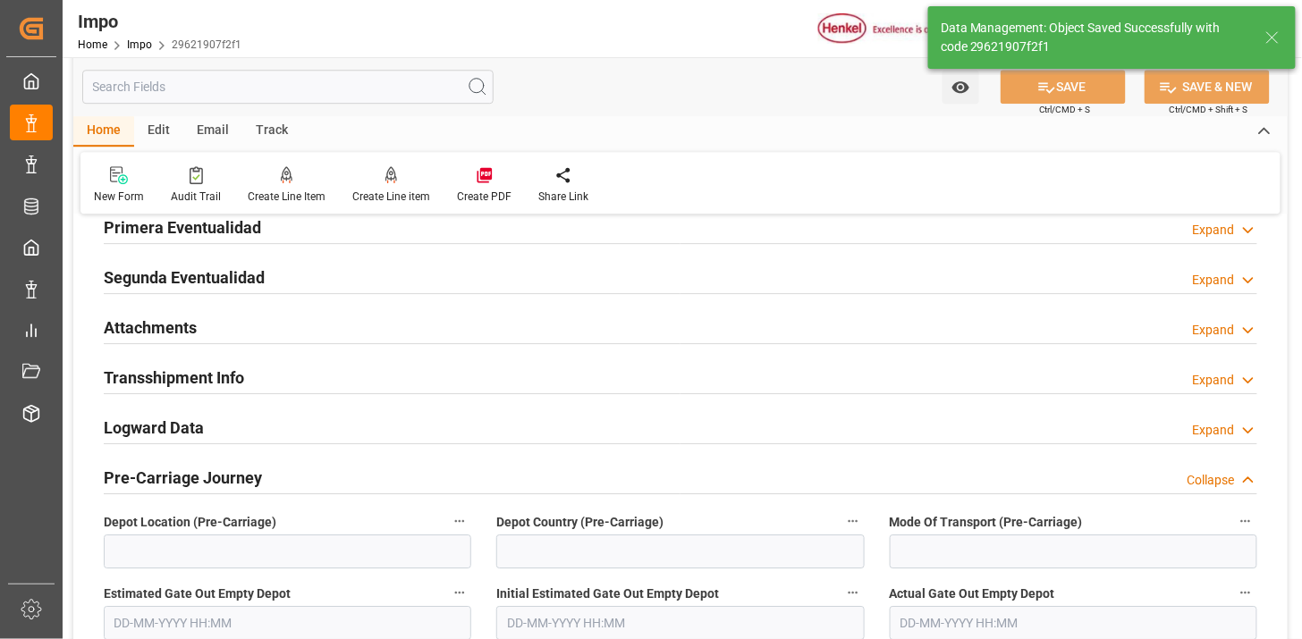
scroll to position [1454, 0]
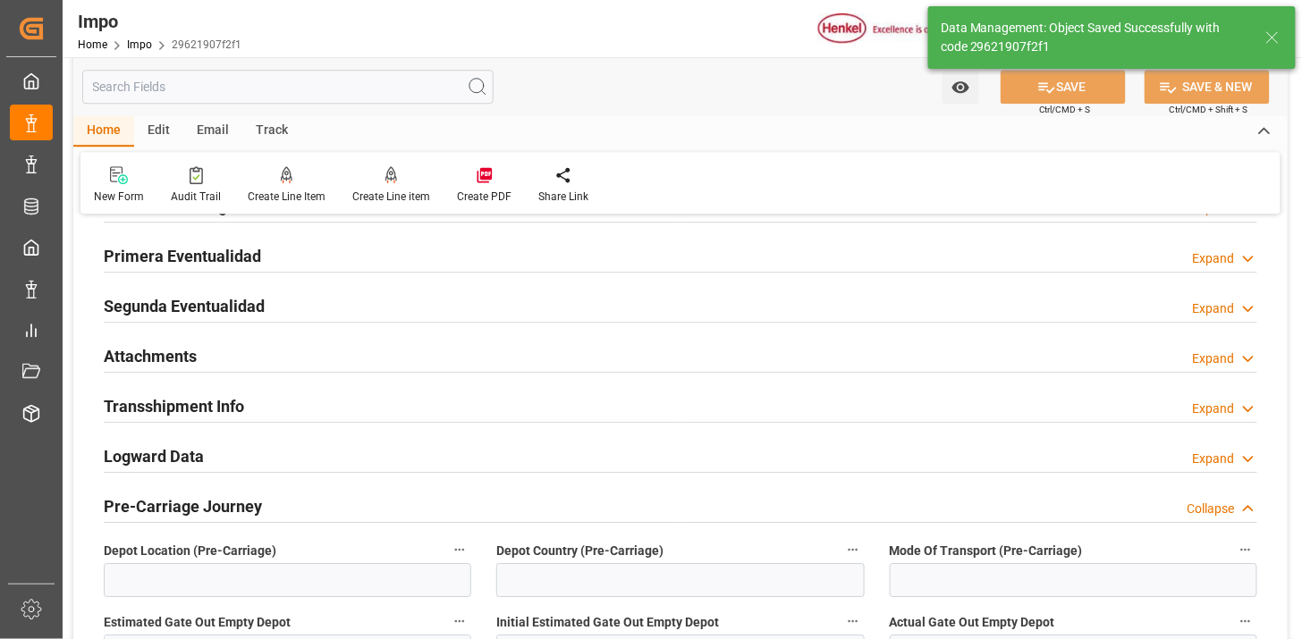
click at [291, 351] on div "Attachments Expand" at bounding box center [680, 355] width 1153 height 34
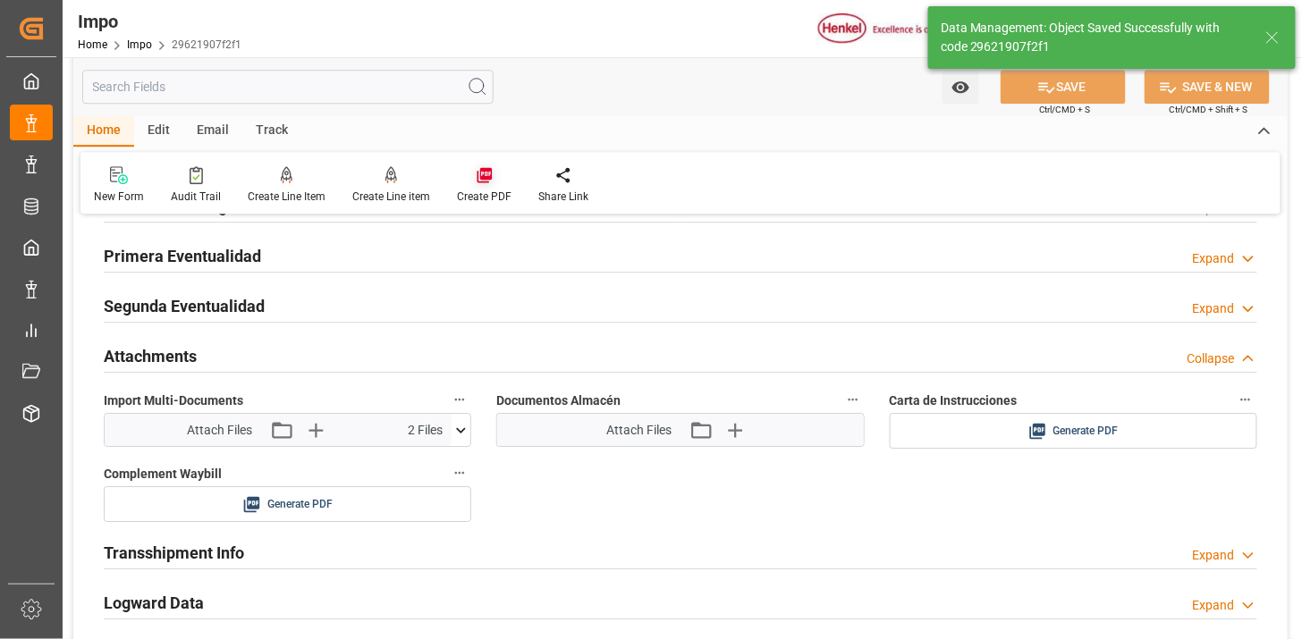
click at [483, 168] on icon at bounding box center [483, 175] width 15 height 15
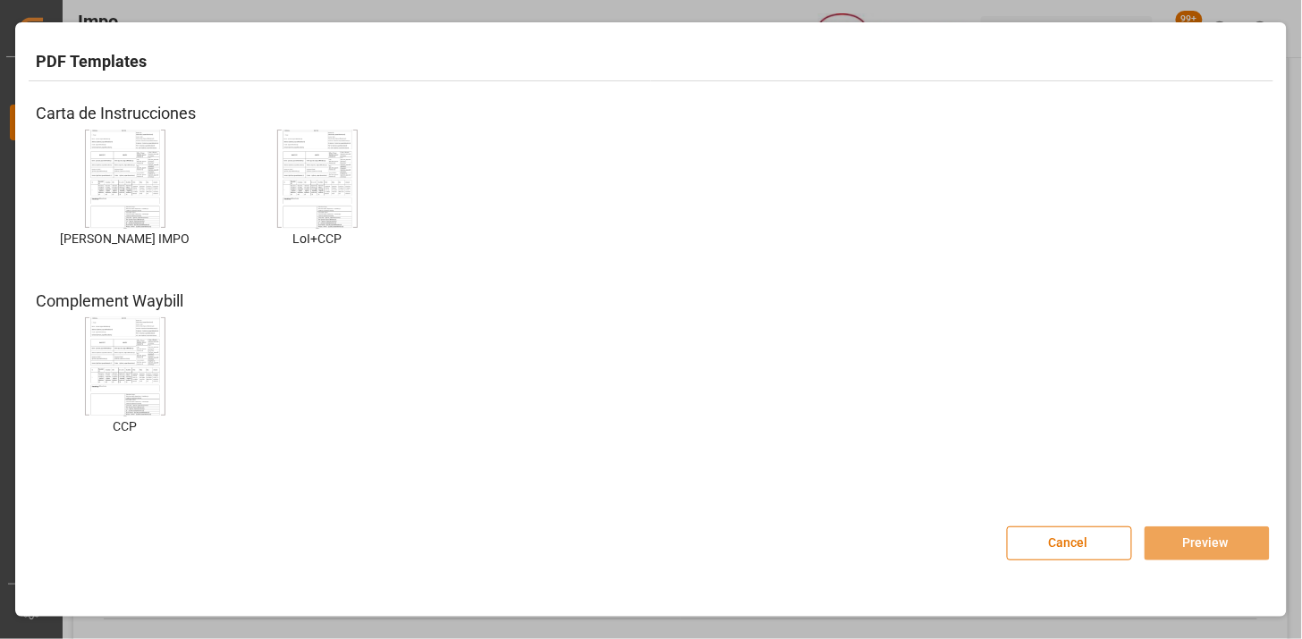
click at [139, 211] on img at bounding box center [125, 179] width 72 height 101
click at [107, 171] on img at bounding box center [125, 179] width 72 height 101
click at [1216, 535] on button "Preview" at bounding box center [1206, 544] width 125 height 34
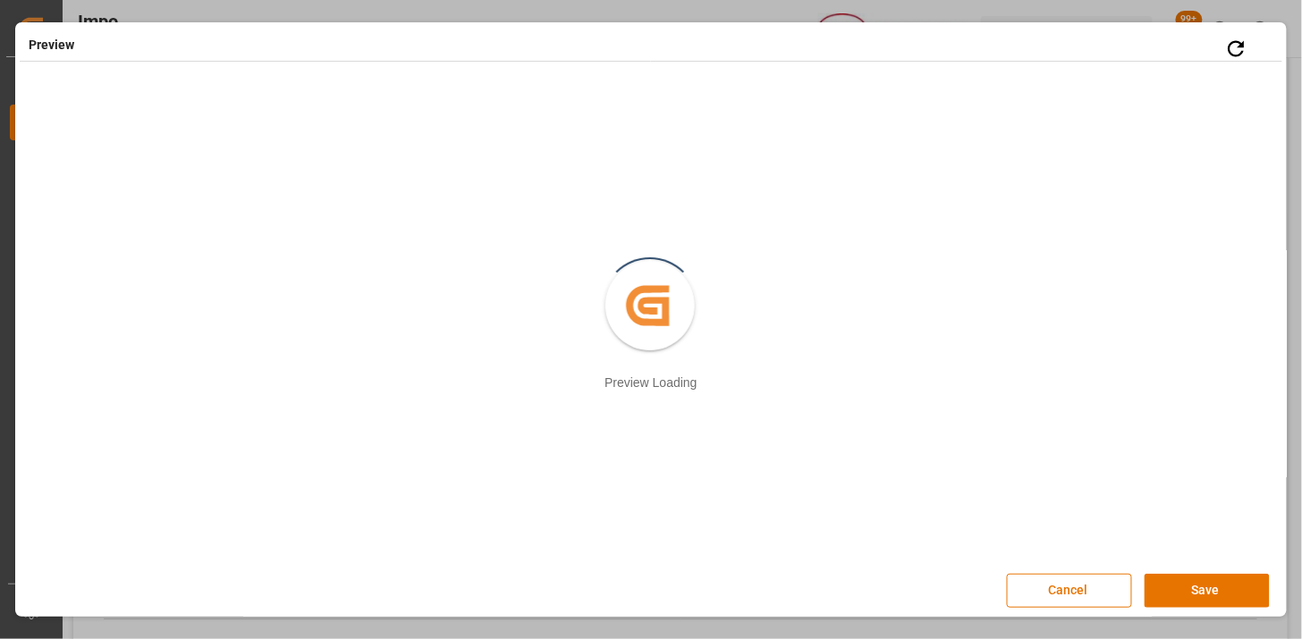
scroll to position [3, 0]
drag, startPoint x: 1167, startPoint y: 590, endPoint x: 1086, endPoint y: 546, distance: 92.4
click at [1167, 590] on button "Save" at bounding box center [1206, 588] width 125 height 34
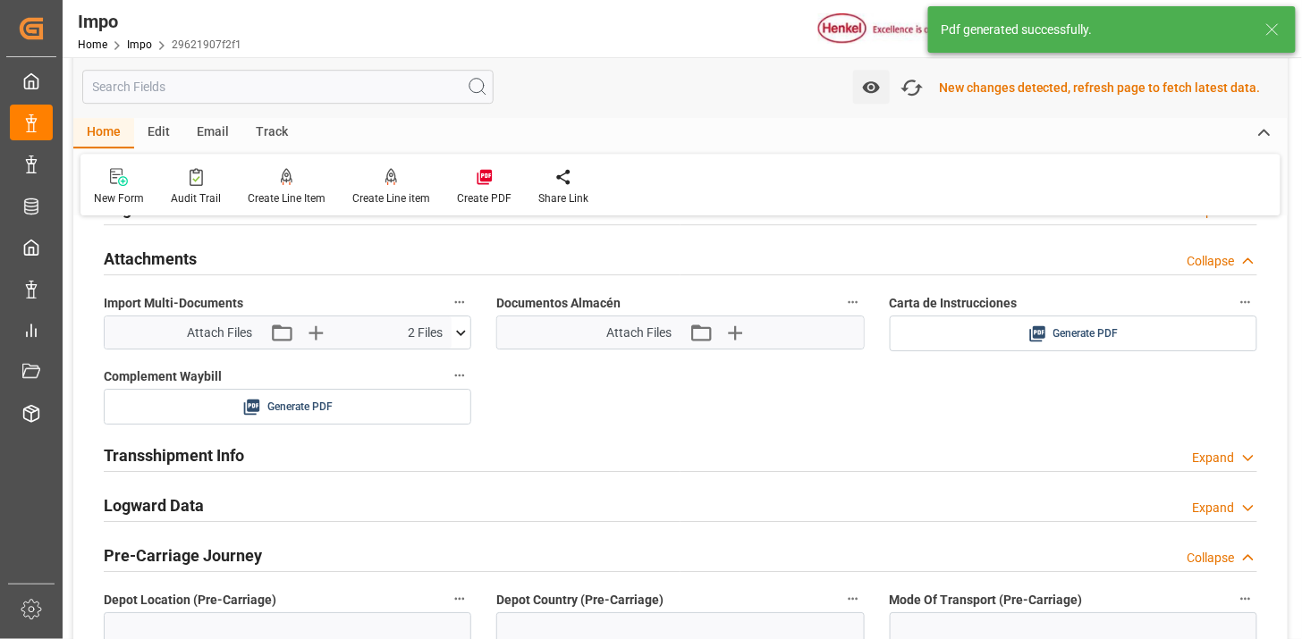
scroll to position [1555, 0]
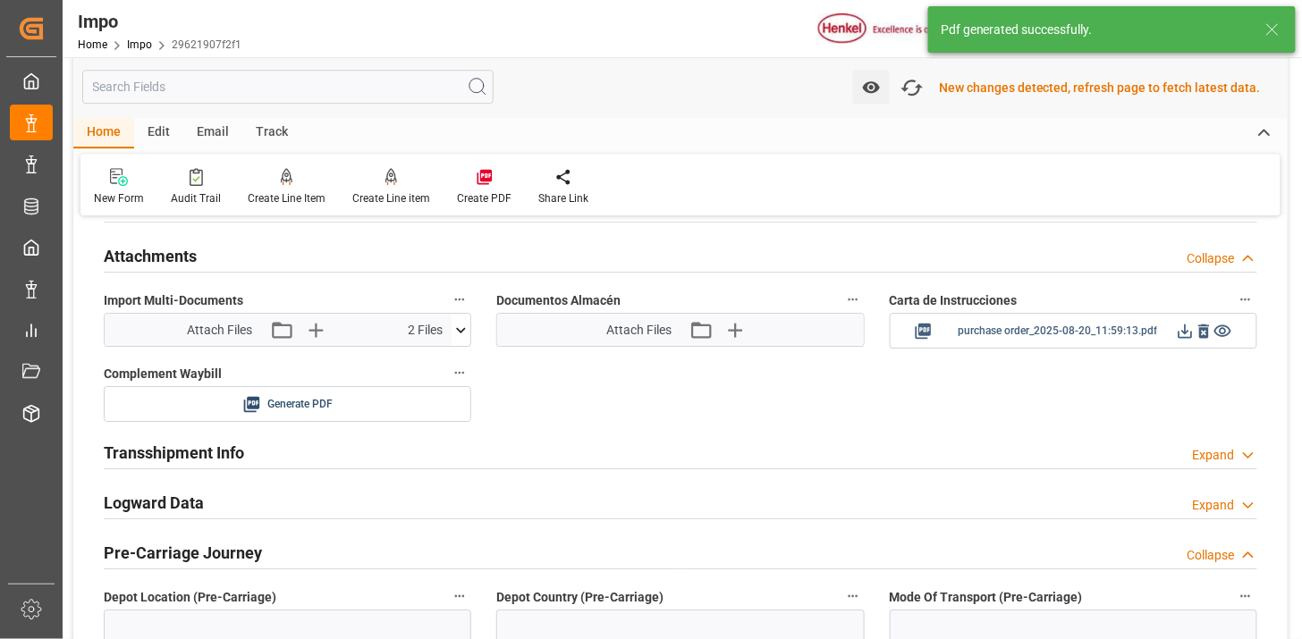
click at [1181, 331] on icon at bounding box center [1185, 331] width 19 height 19
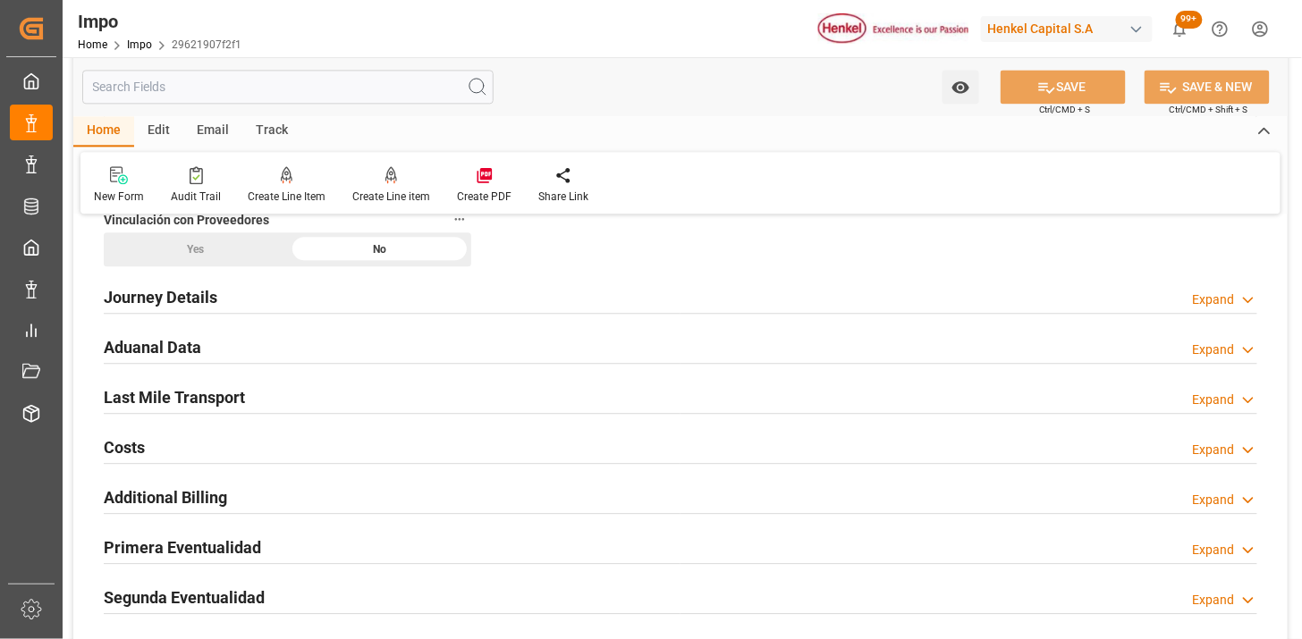
scroll to position [1156, 0]
